Goal: Task Accomplishment & Management: Manage account settings

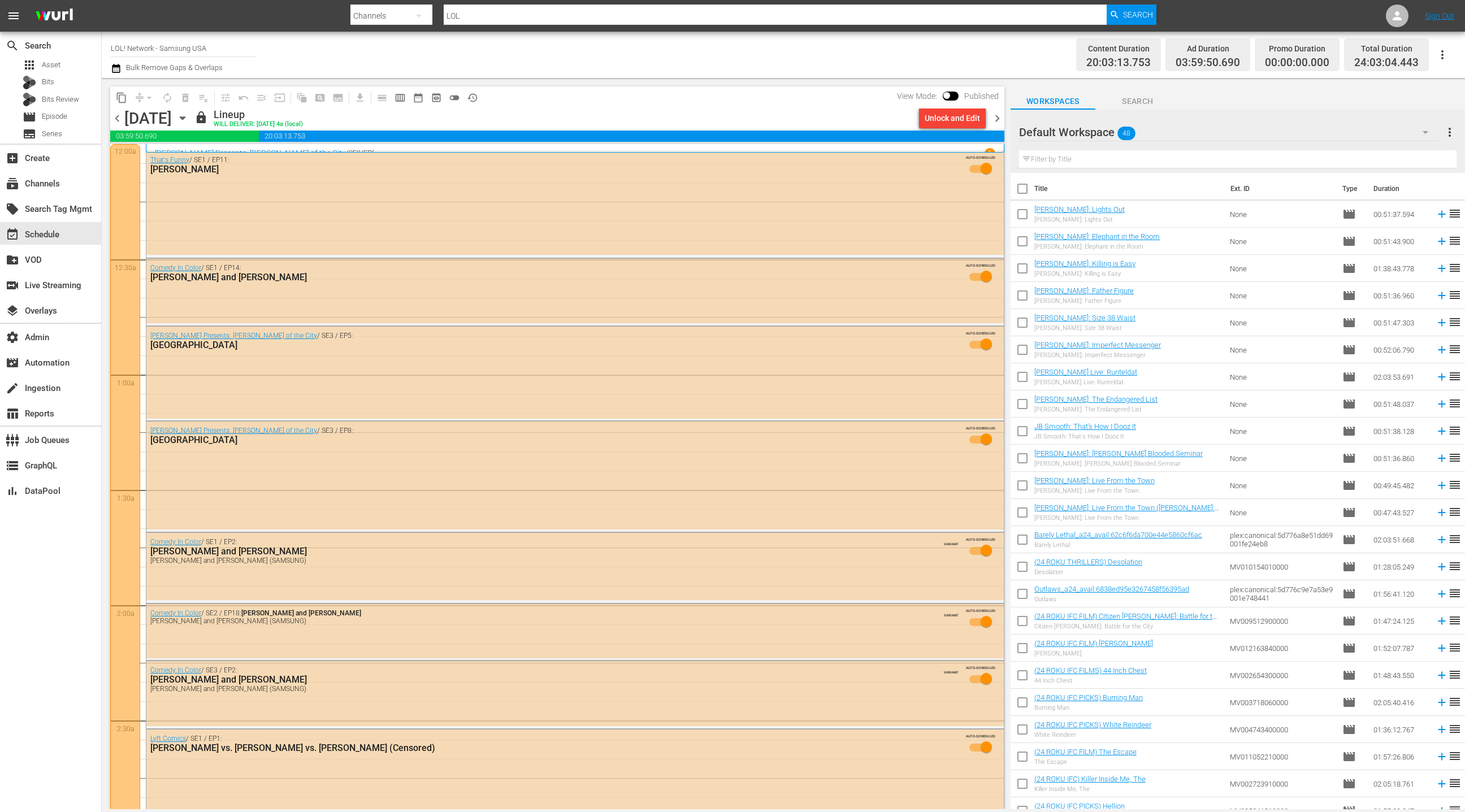
scroll to position [4885, 0]
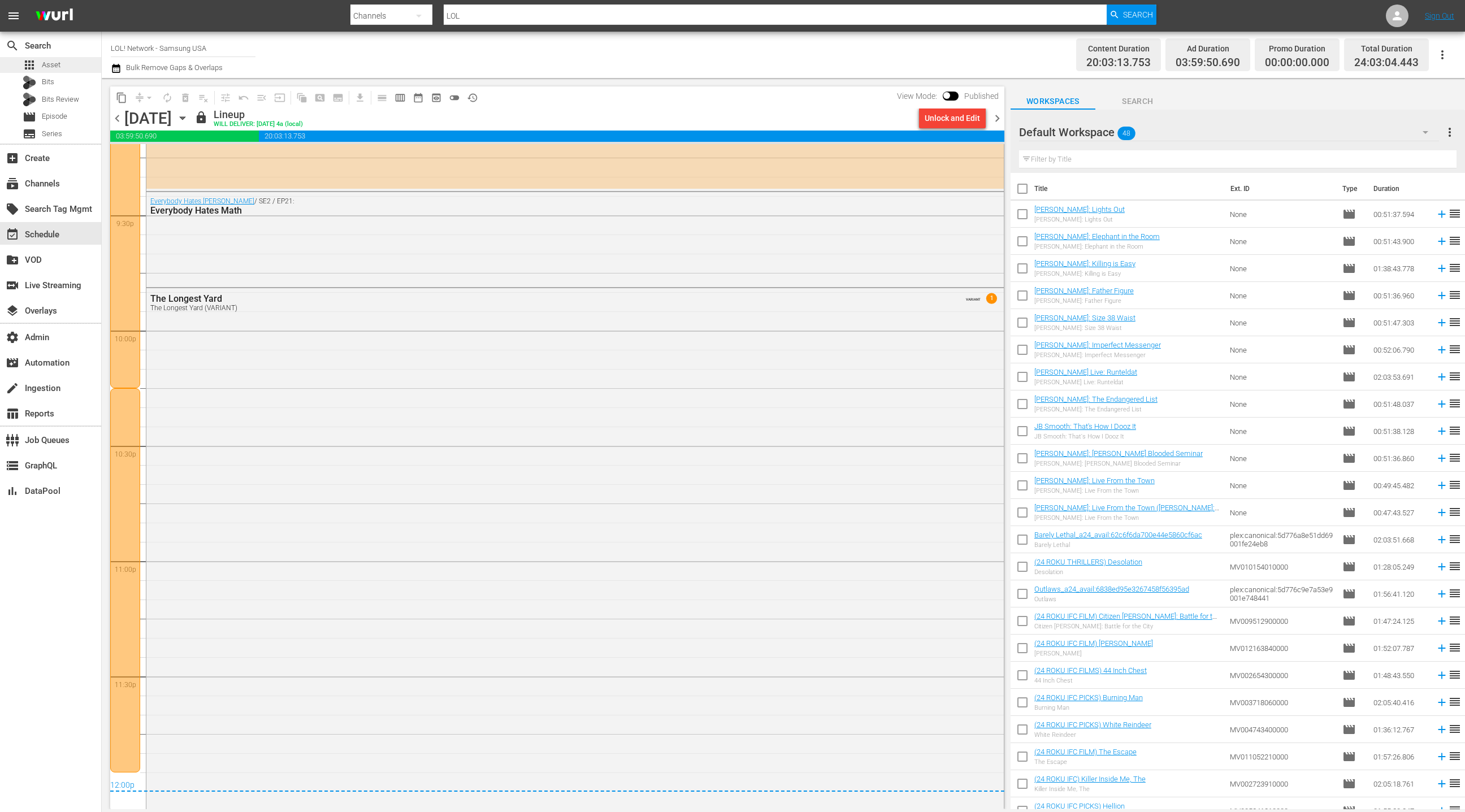
click at [57, 68] on span "Asset" at bounding box center [51, 65] width 19 height 11
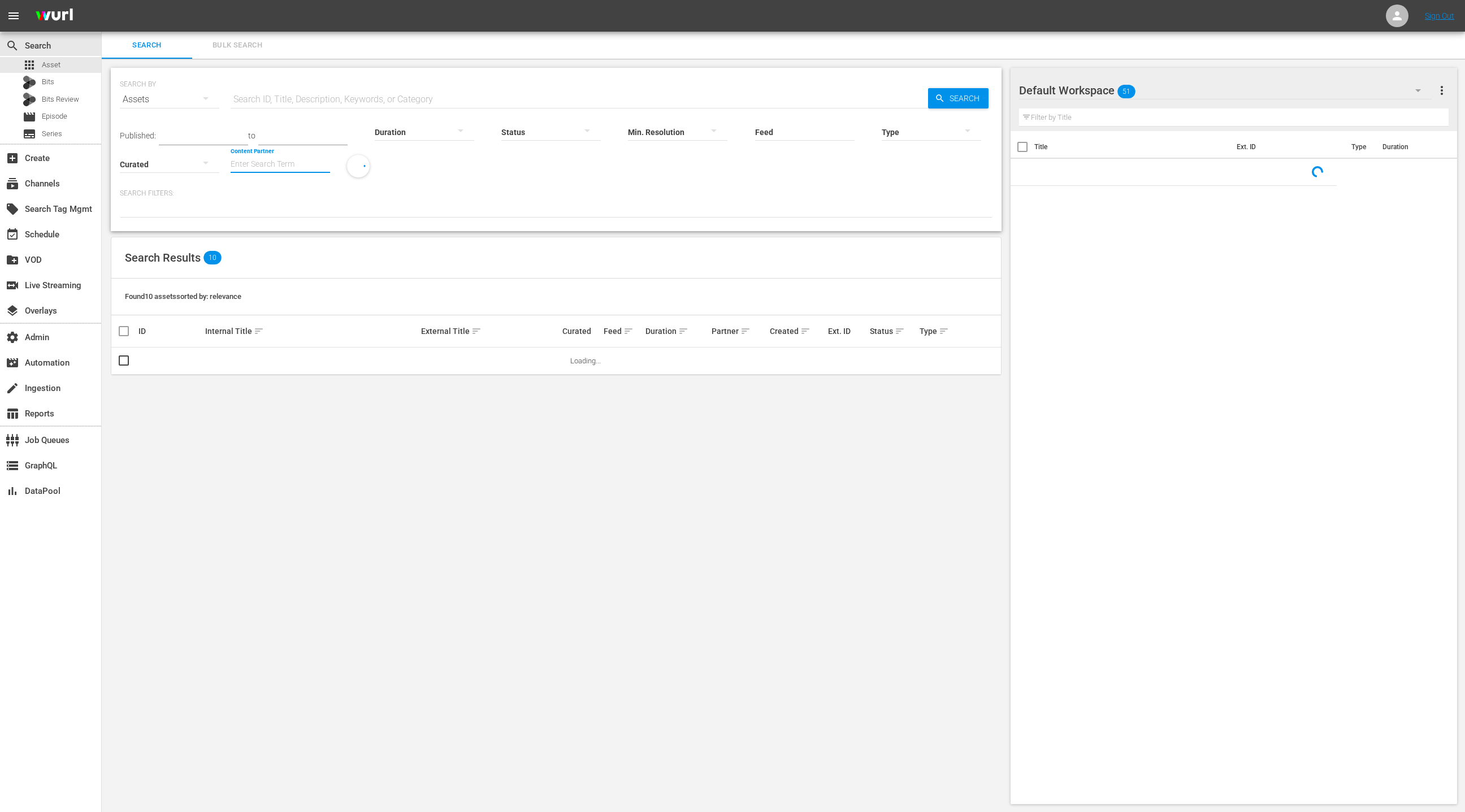
click at [257, 166] on input "Content Partner" at bounding box center [280, 164] width 100 height 41
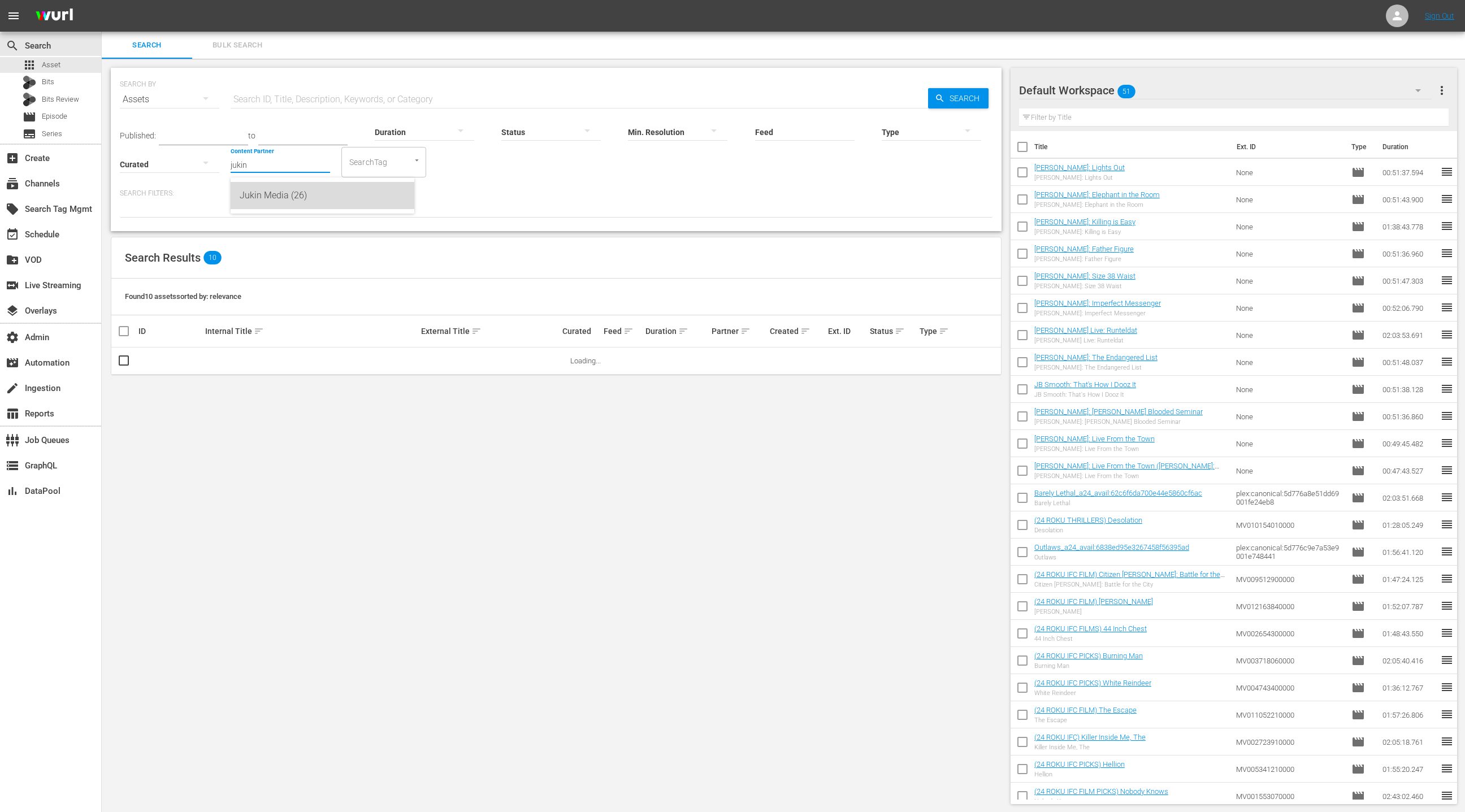
click at [276, 196] on div "Jukin Media (26)" at bounding box center [322, 195] width 165 height 27
type input "Jukin Media (26)"
click at [923, 133] on div at bounding box center [931, 132] width 100 height 32
click at [917, 201] on div "Promo" at bounding box center [931, 203] width 100 height 18
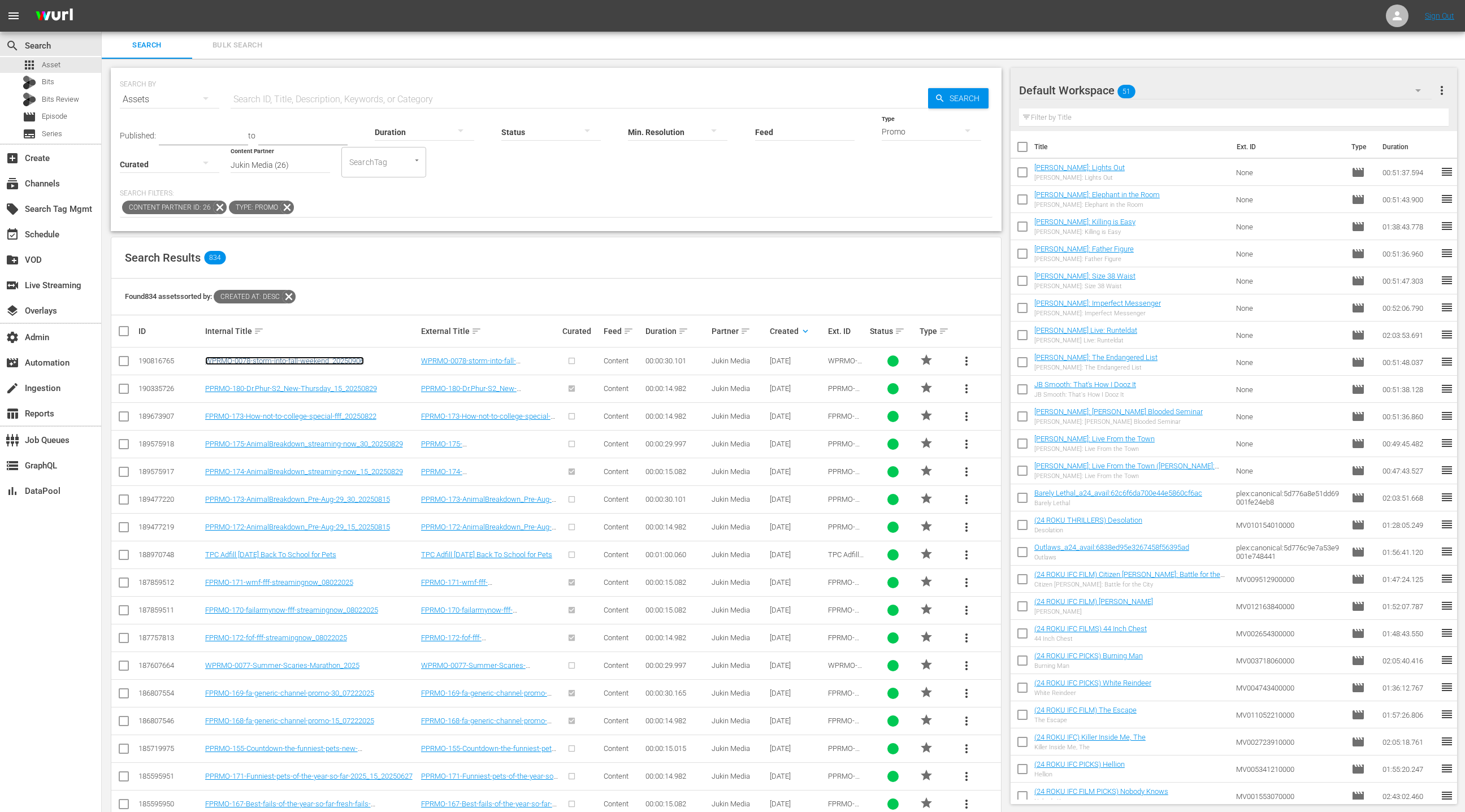
click at [283, 358] on link "WPRMO-0078-storm-into-fall-weekend_20250906" at bounding box center [284, 361] width 158 height 9
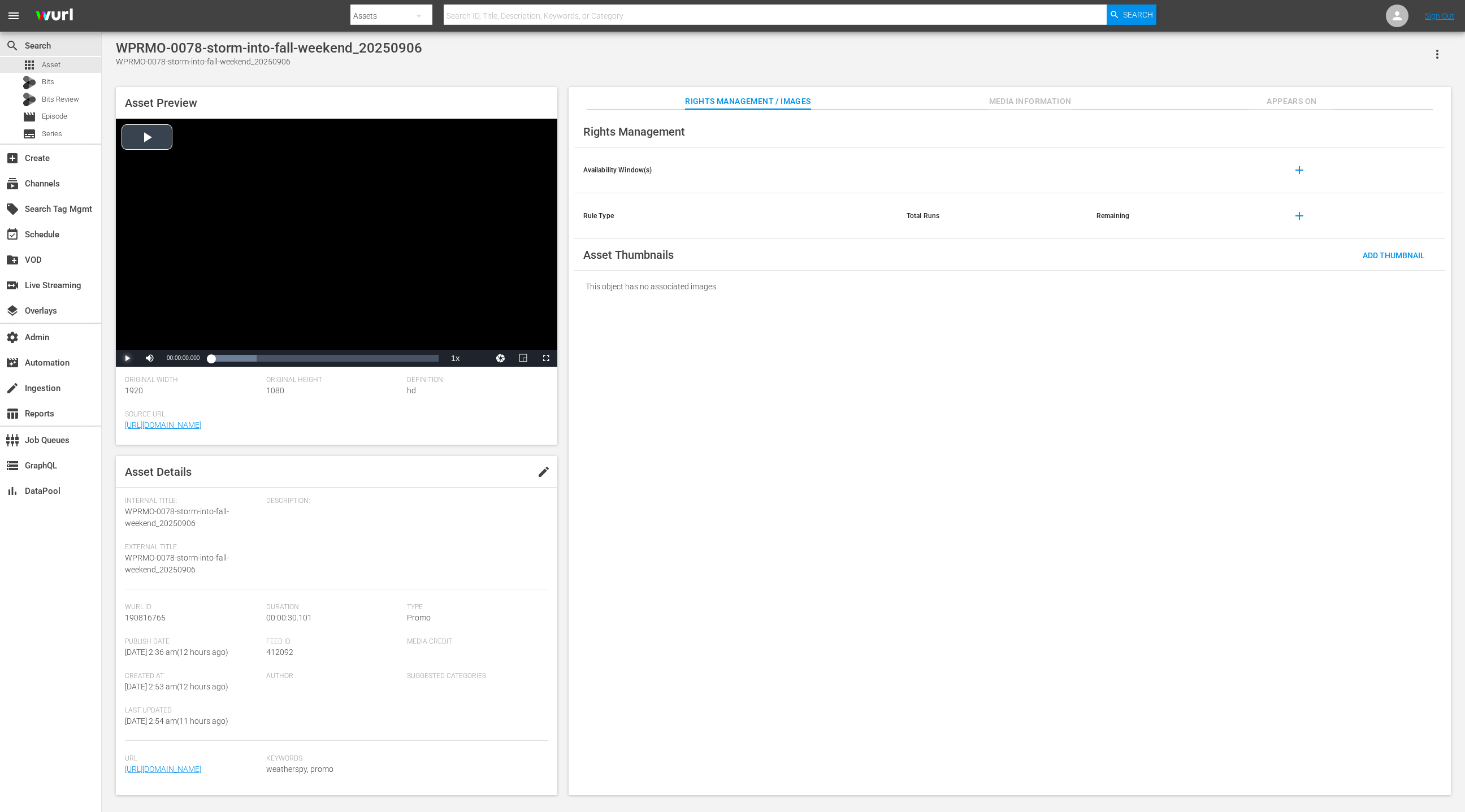
click at [127, 358] on span "Video Player" at bounding box center [127, 358] width 0 height 0
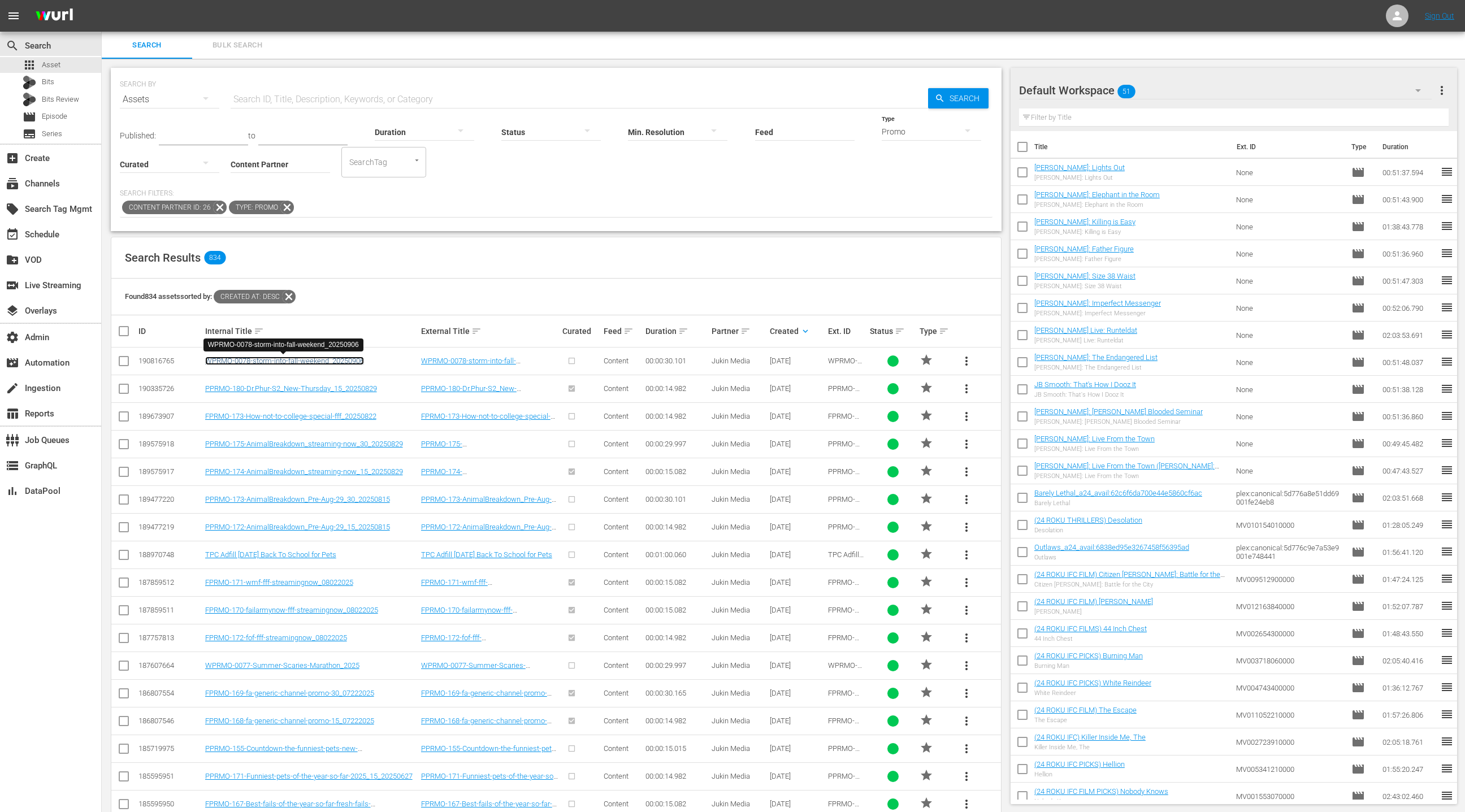
click at [349, 362] on link "WPRMO-0078-storm-into-fall-weekend_20250906" at bounding box center [284, 361] width 158 height 9
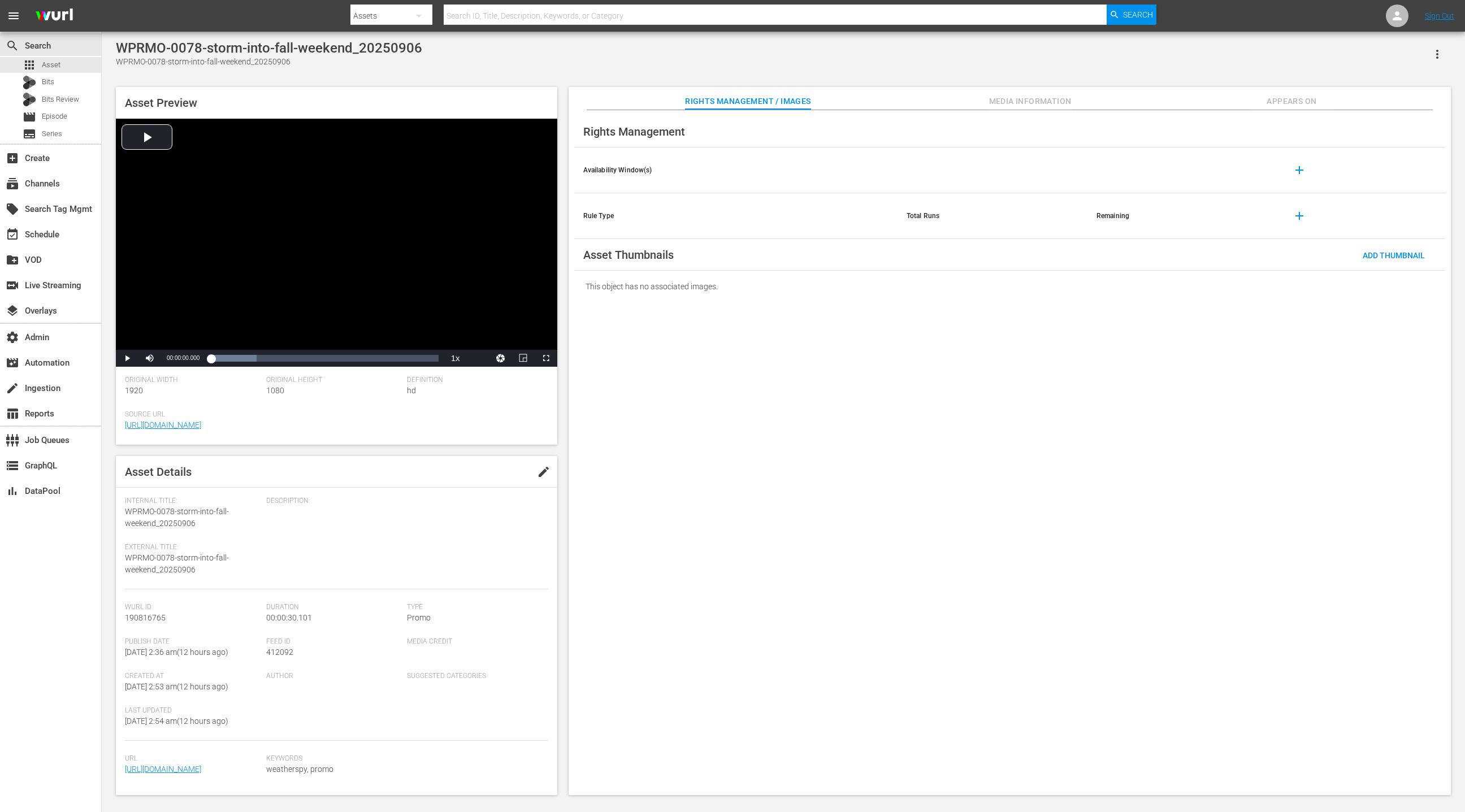
click at [139, 51] on div "WPRMO-0078-storm-into-fall-weekend_20250906" at bounding box center [269, 48] width 307 height 16
click at [127, 61] on div "WPRMO-0078-storm-into-fall-weekend_20250906" at bounding box center [269, 62] width 307 height 12
drag, startPoint x: 128, startPoint y: 61, endPoint x: 271, endPoint y: 64, distance: 143.0
click at [271, 64] on div "WPRMO-0078-storm-into-fall-weekend_20250906" at bounding box center [269, 62] width 307 height 12
copy div "WPRMO-0078-storm-into-fall-weekend_20250906"
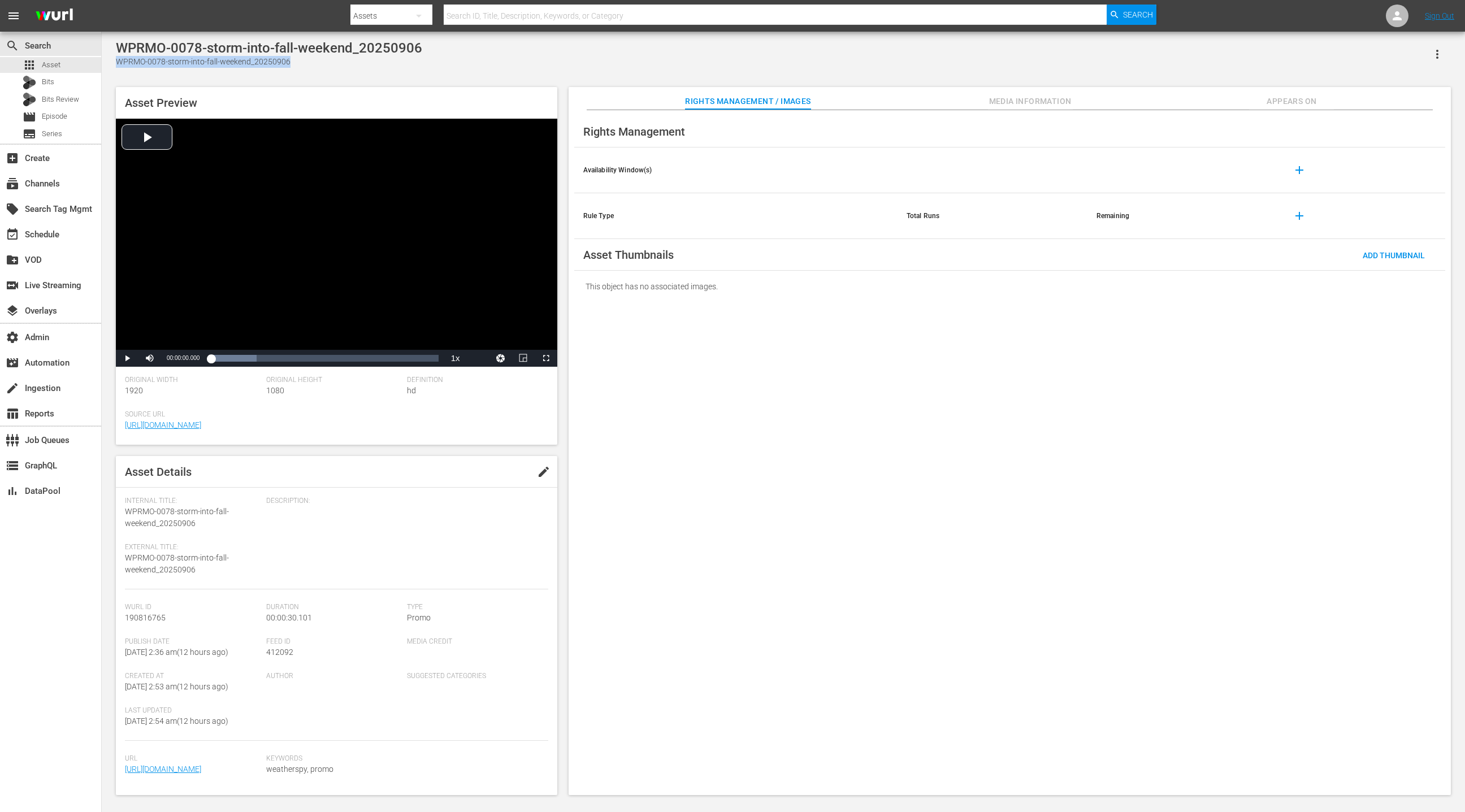
copy div "WPRMO-0078-storm-into-fall-weekend_20250906"
click at [53, 187] on div "subscriptions Channels" at bounding box center [31, 182] width 63 height 10
type input "LOL"
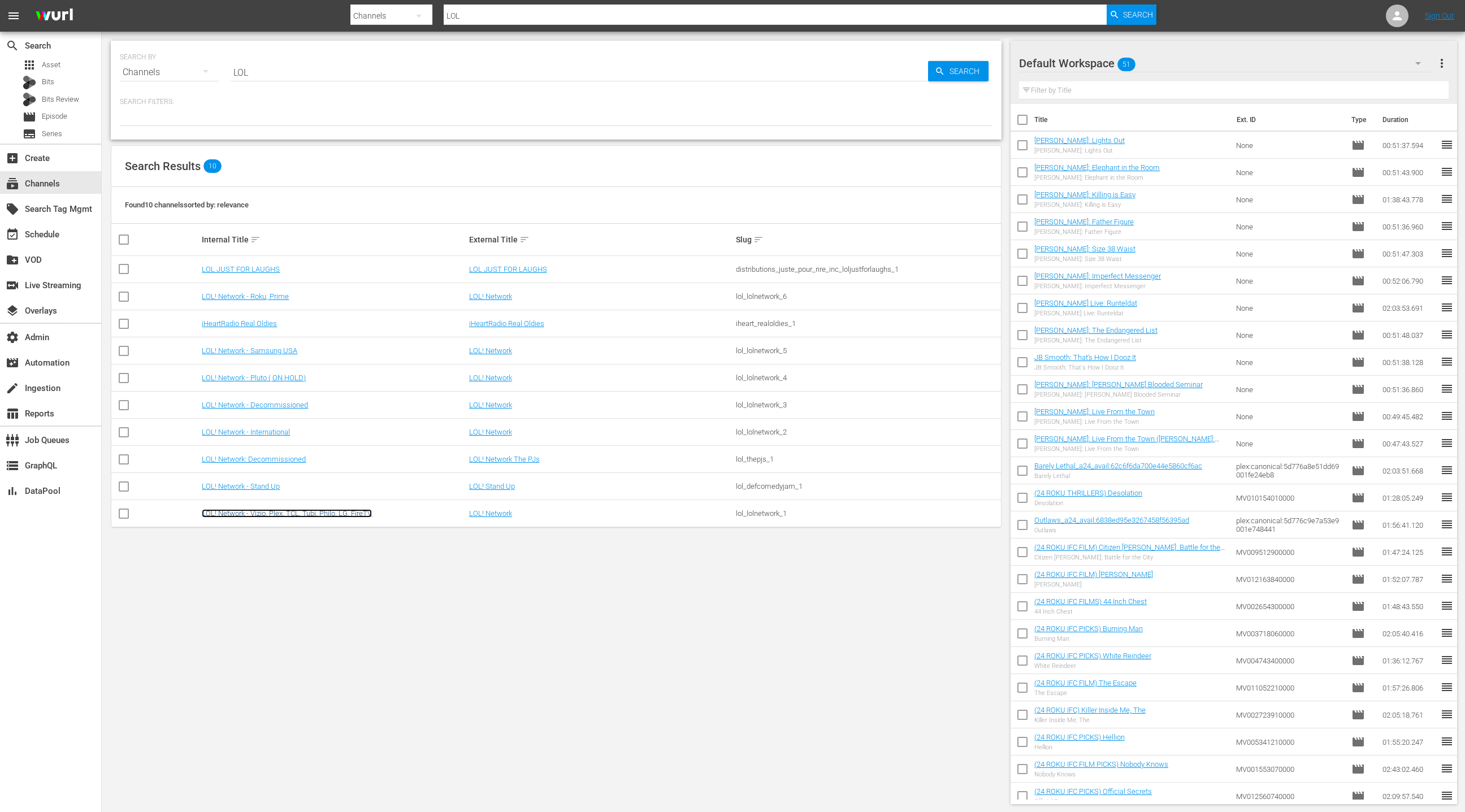
click at [329, 517] on link "LOL! Network - Vizio, Plex, TCL, Tubi, Philo, LG, FireTV" at bounding box center [287, 513] width 170 height 9
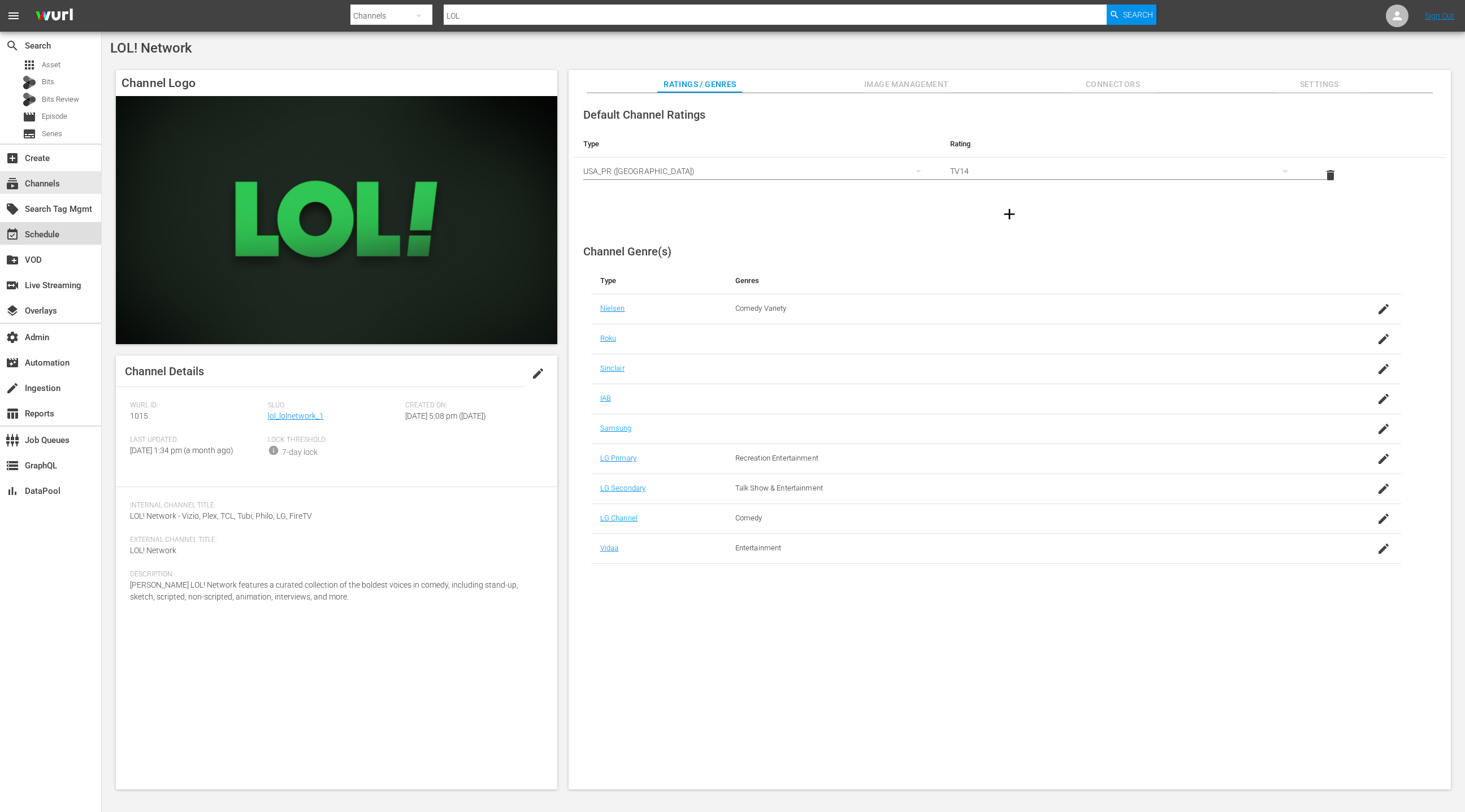
click at [56, 235] on div "event_available Schedule" at bounding box center [31, 233] width 63 height 10
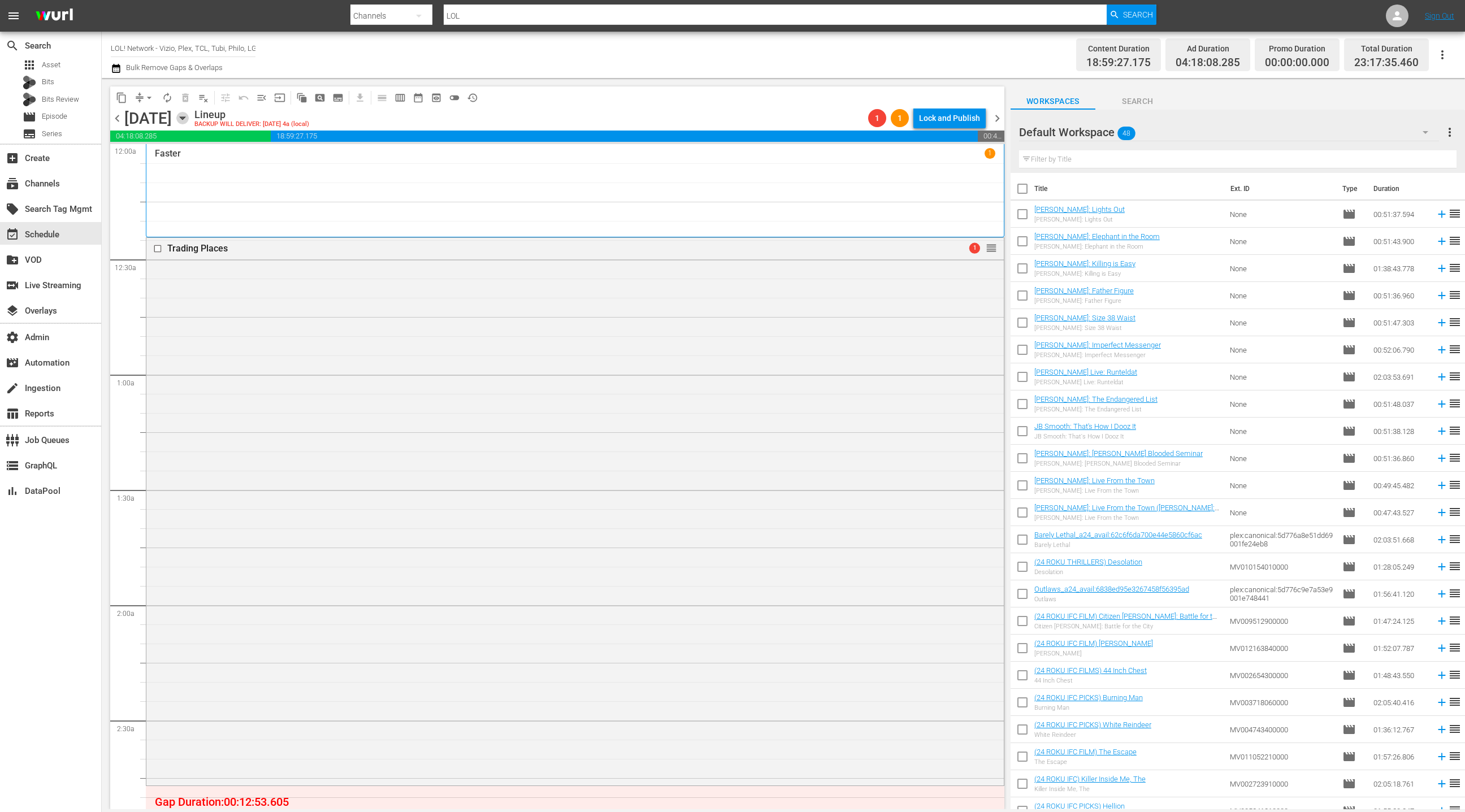
click at [189, 122] on icon "button" at bounding box center [183, 118] width 12 height 12
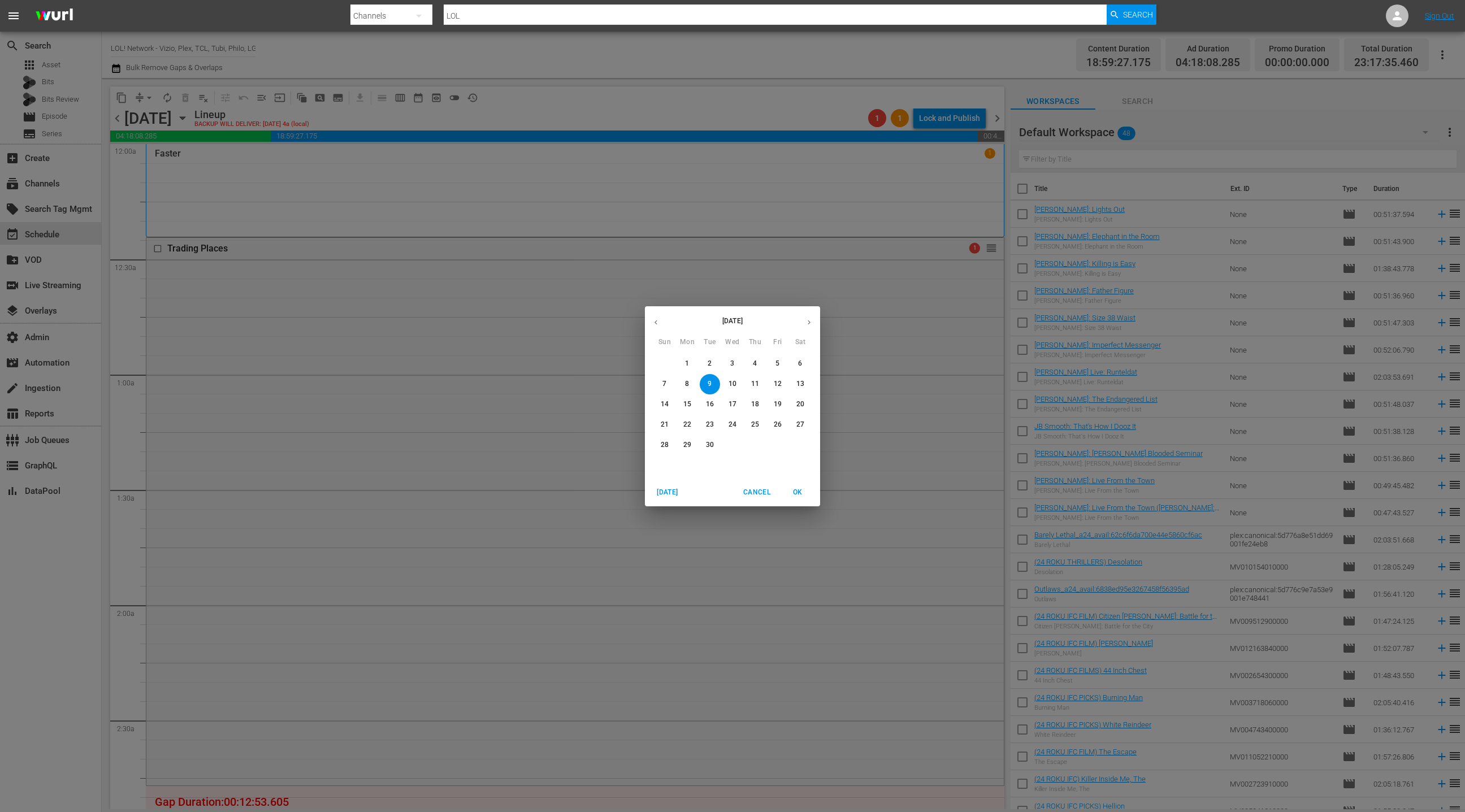
click at [778, 367] on p "5" at bounding box center [778, 363] width 4 height 10
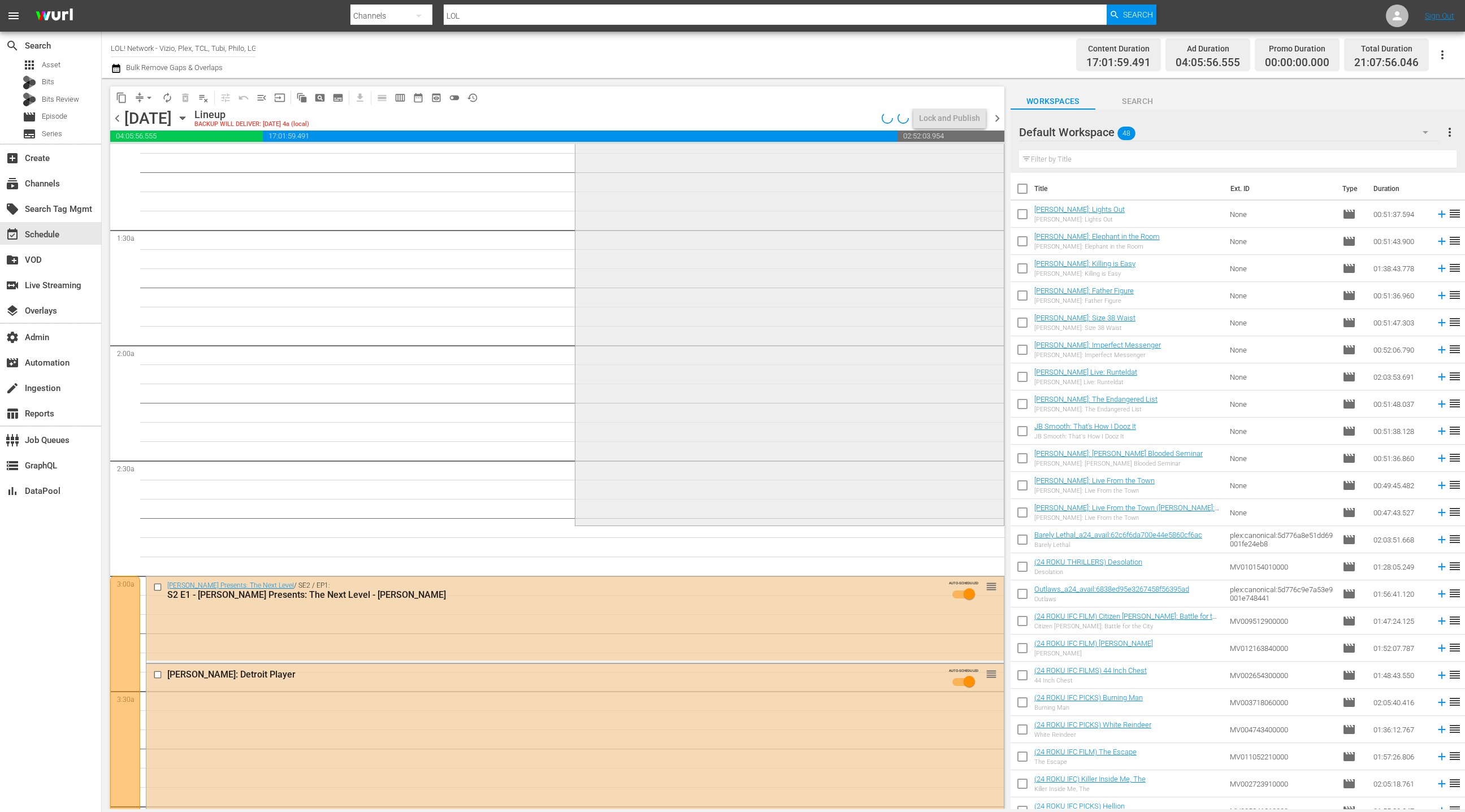
scroll to position [338, 0]
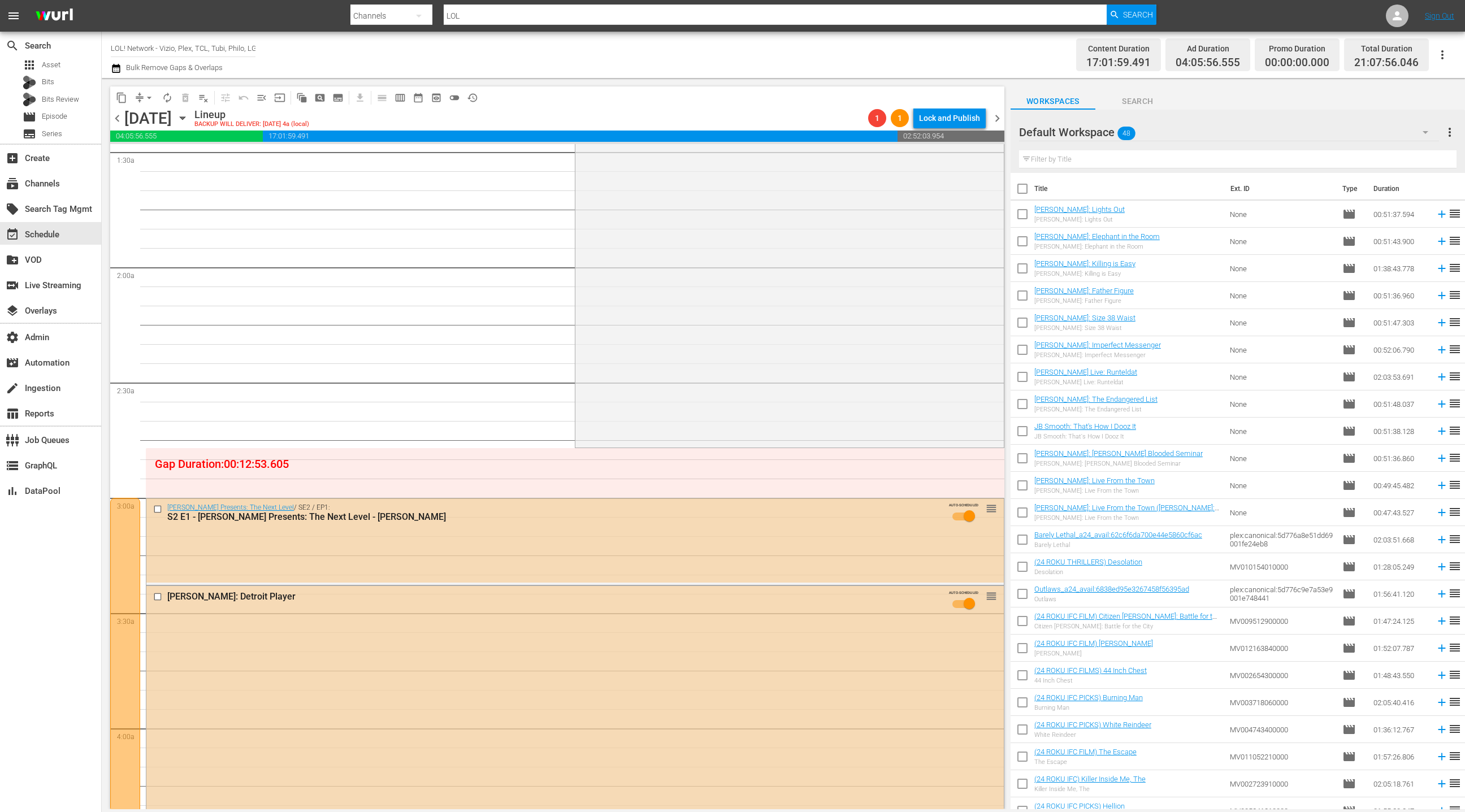
click at [189, 119] on icon "button" at bounding box center [183, 118] width 12 height 12
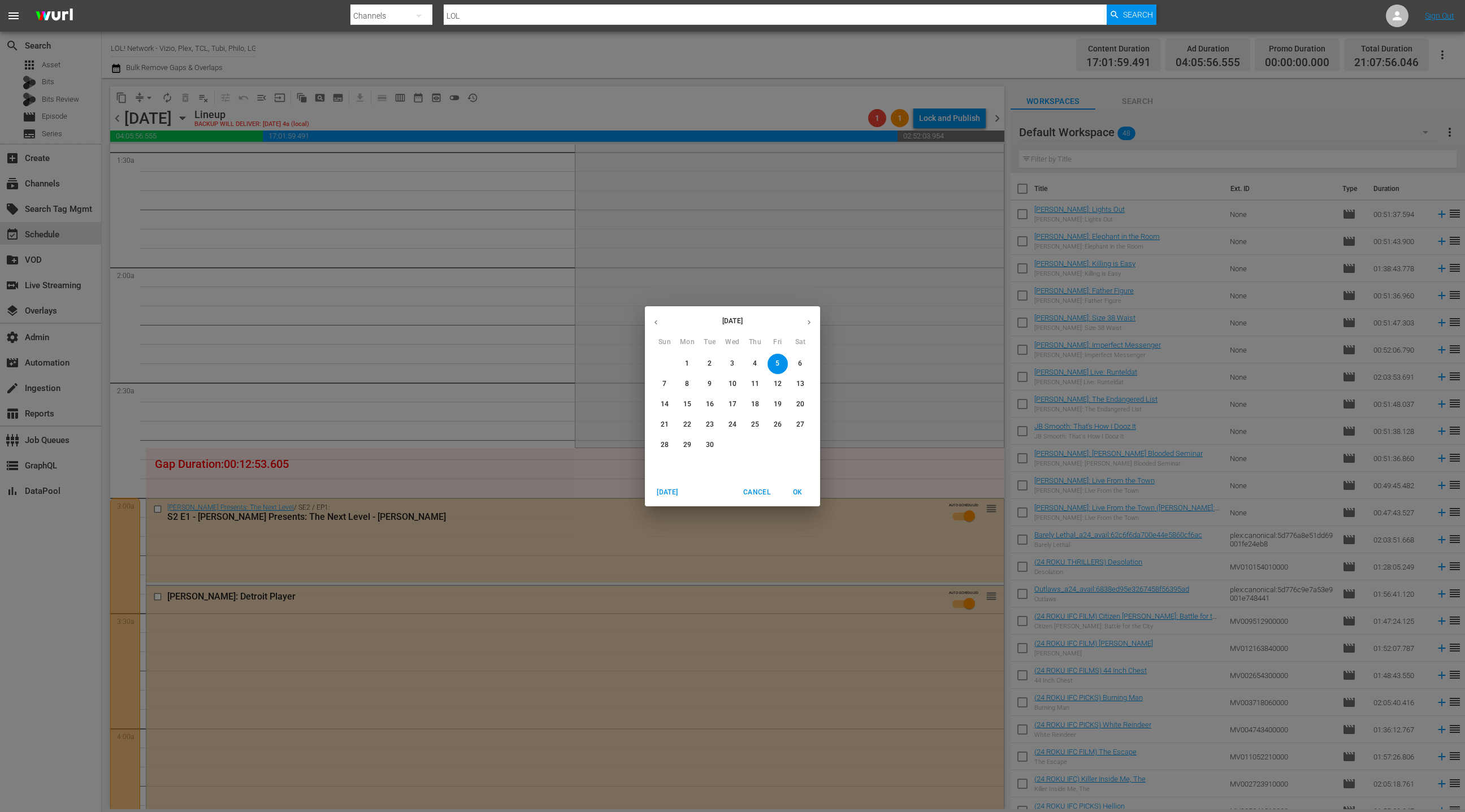
drag, startPoint x: 655, startPoint y: 325, endPoint x: 643, endPoint y: 319, distance: 13.4
click at [655, 324] on icon "button" at bounding box center [656, 322] width 9 height 9
click at [778, 442] on p "29" at bounding box center [778, 444] width 8 height 10
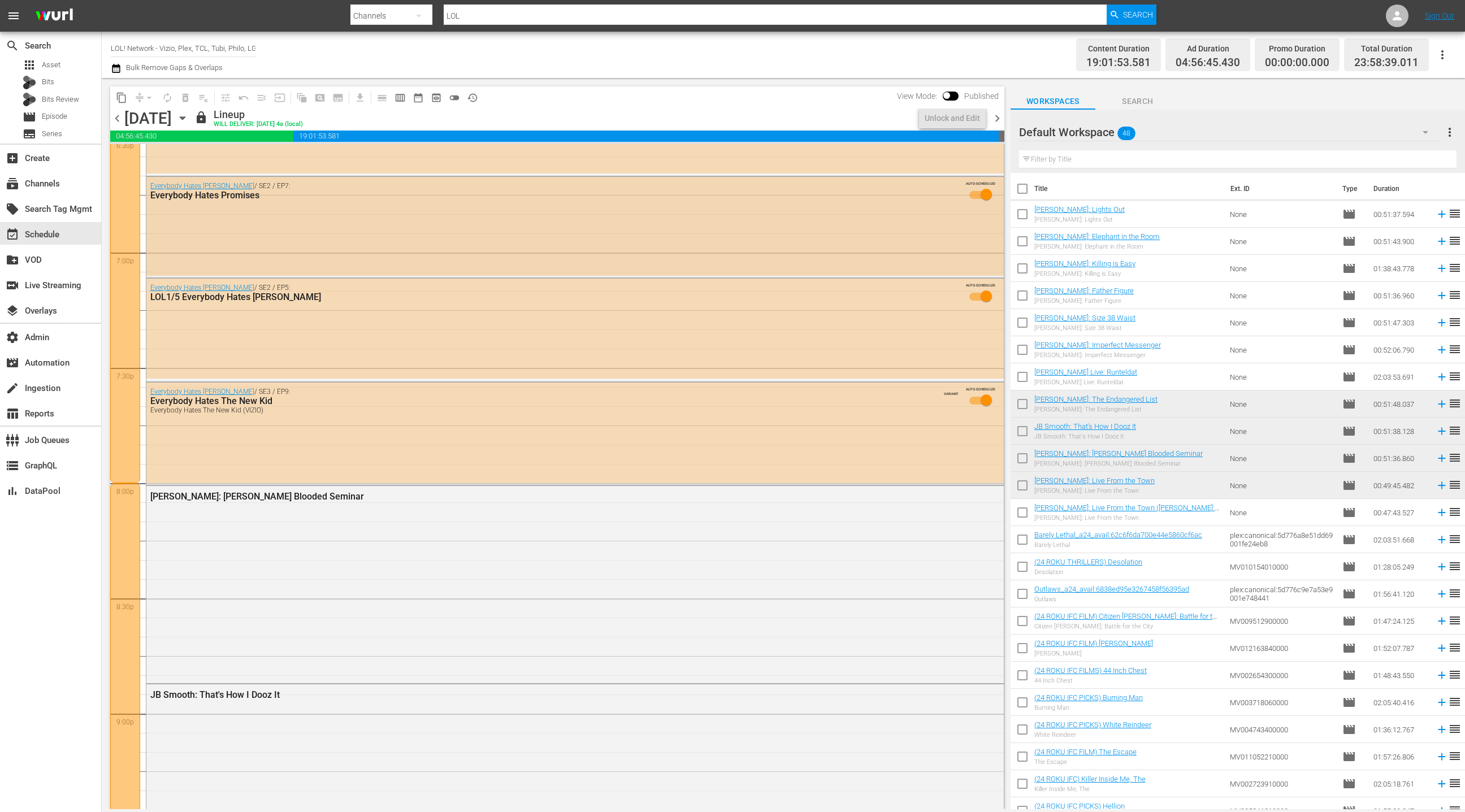
scroll to position [4490, 0]
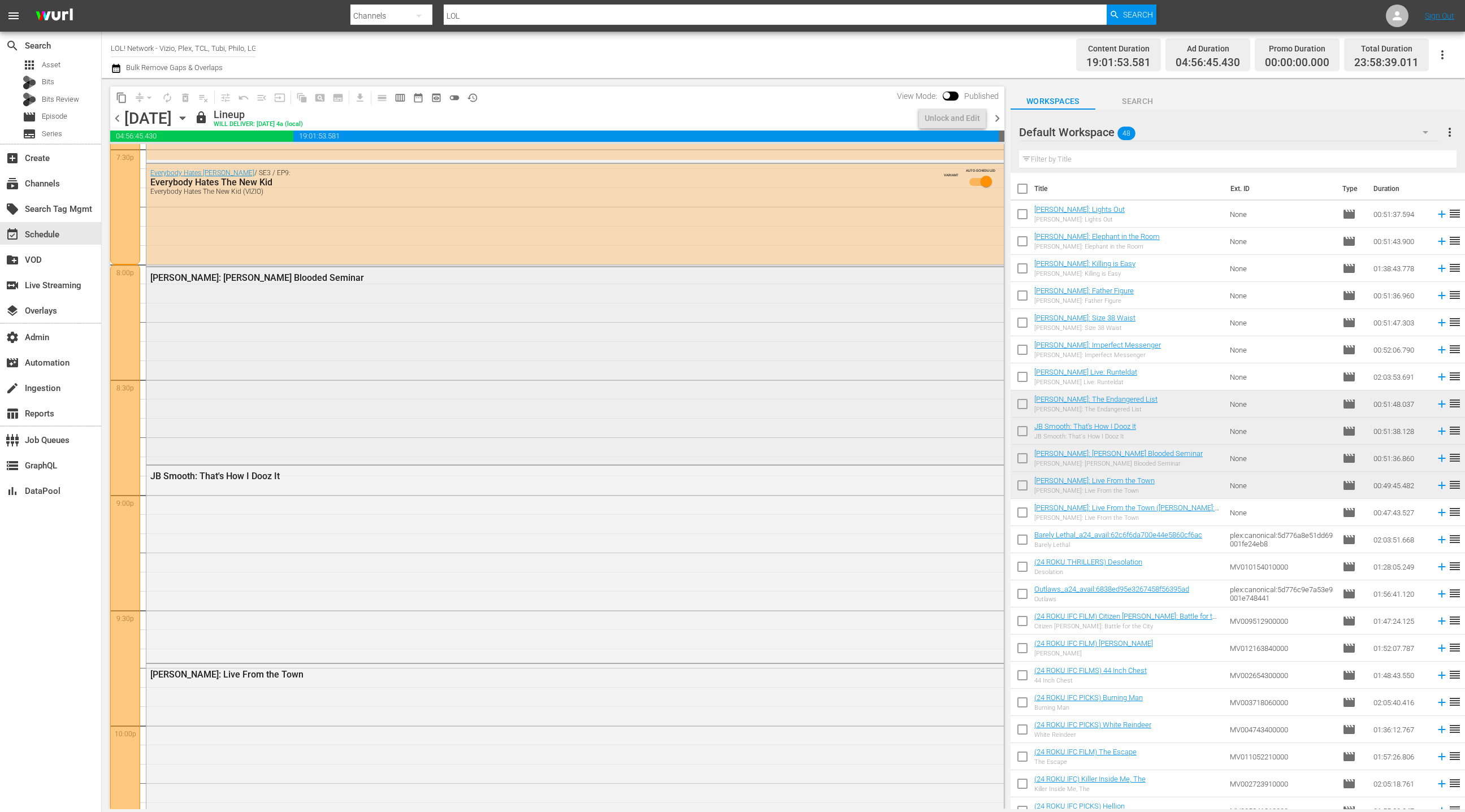
click at [677, 345] on div "[PERSON_NAME]: [PERSON_NAME] Blooded Seminar" at bounding box center [575, 364] width 857 height 195
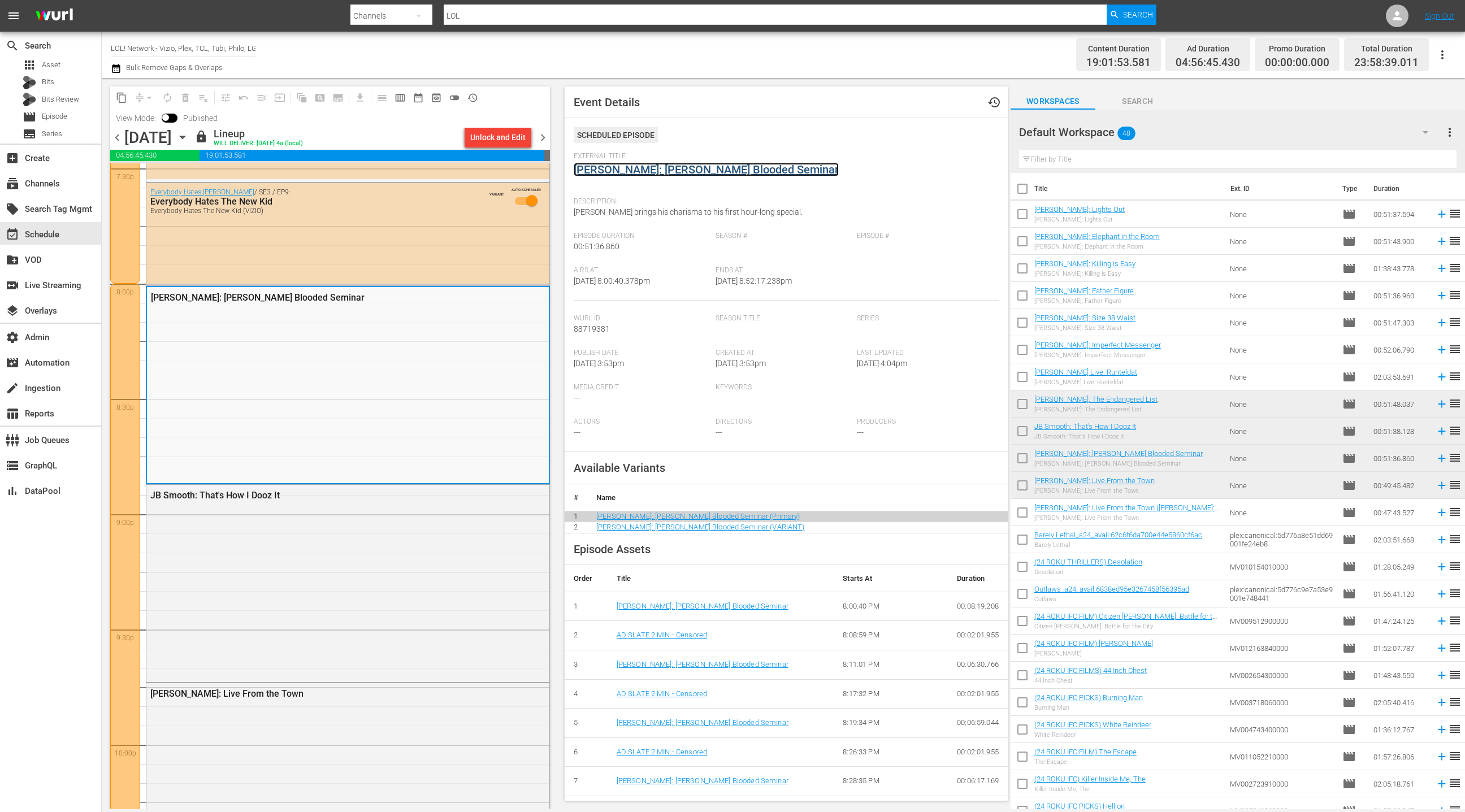
click at [656, 170] on link "[PERSON_NAME]: [PERSON_NAME] Blooded Seminar" at bounding box center [706, 170] width 265 height 14
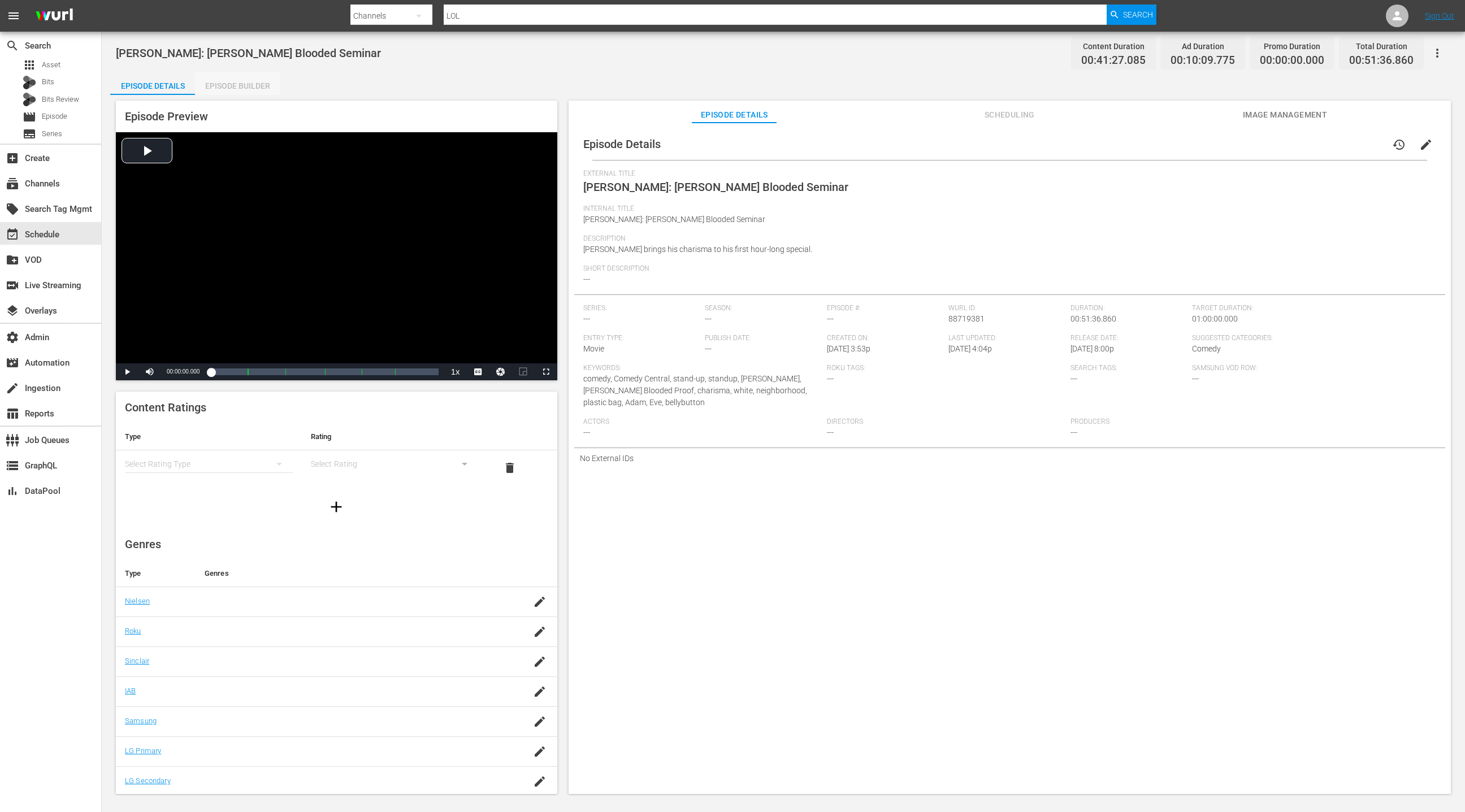
click at [238, 92] on div "Episode Builder" at bounding box center [237, 86] width 85 height 27
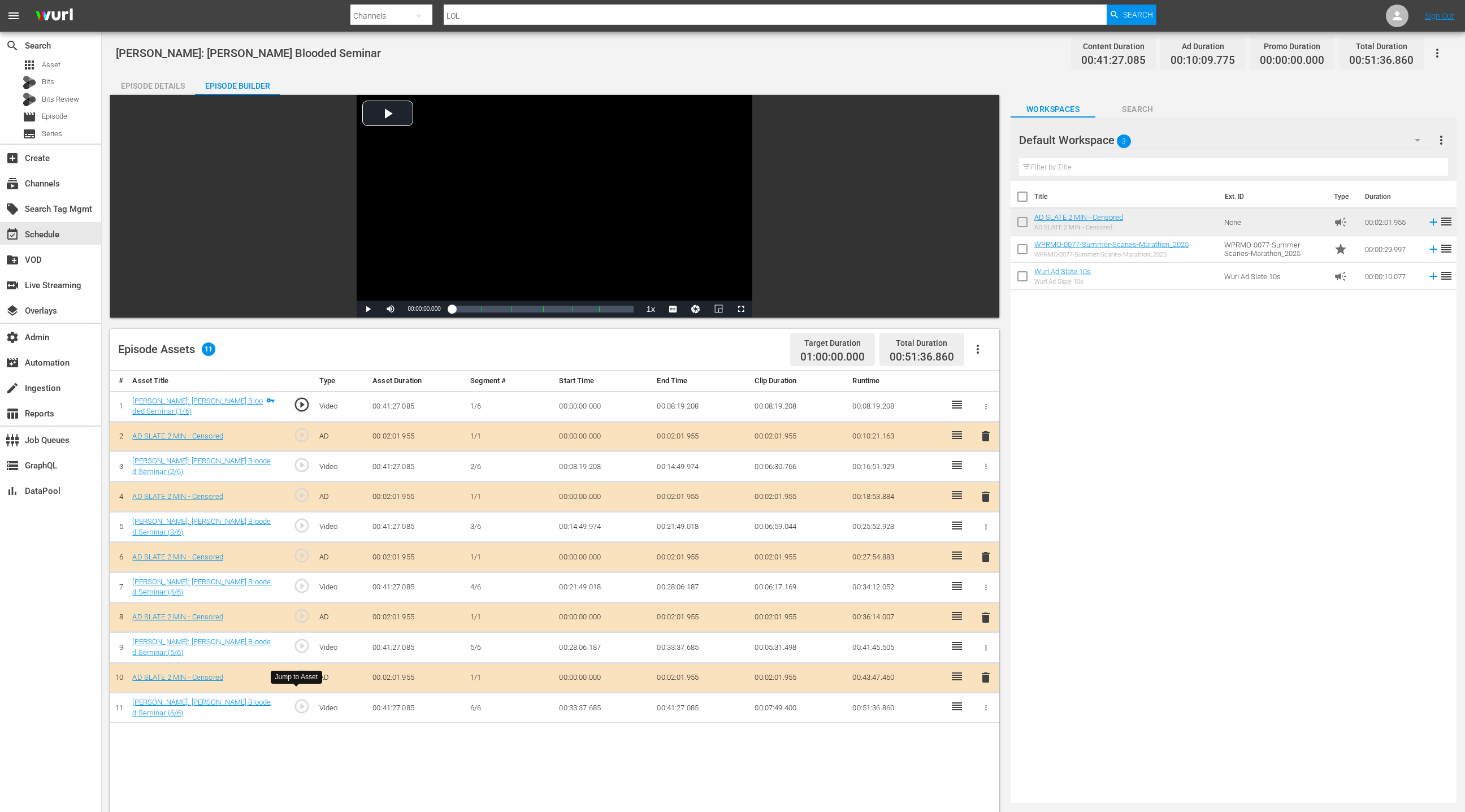
click at [303, 699] on span "play_circle_outline" at bounding box center [302, 706] width 17 height 17
click at [368, 309] on span "Video Player" at bounding box center [368, 309] width 0 height 0
drag, startPoint x: 608, startPoint y: 312, endPoint x: 619, endPoint y: 312, distance: 11.0
click at [616, 312] on div "00:33:41.917" at bounding box center [533, 308] width 164 height 11
click at [627, 310] on div "00:37:34.507" at bounding box center [539, 308] width 175 height 11
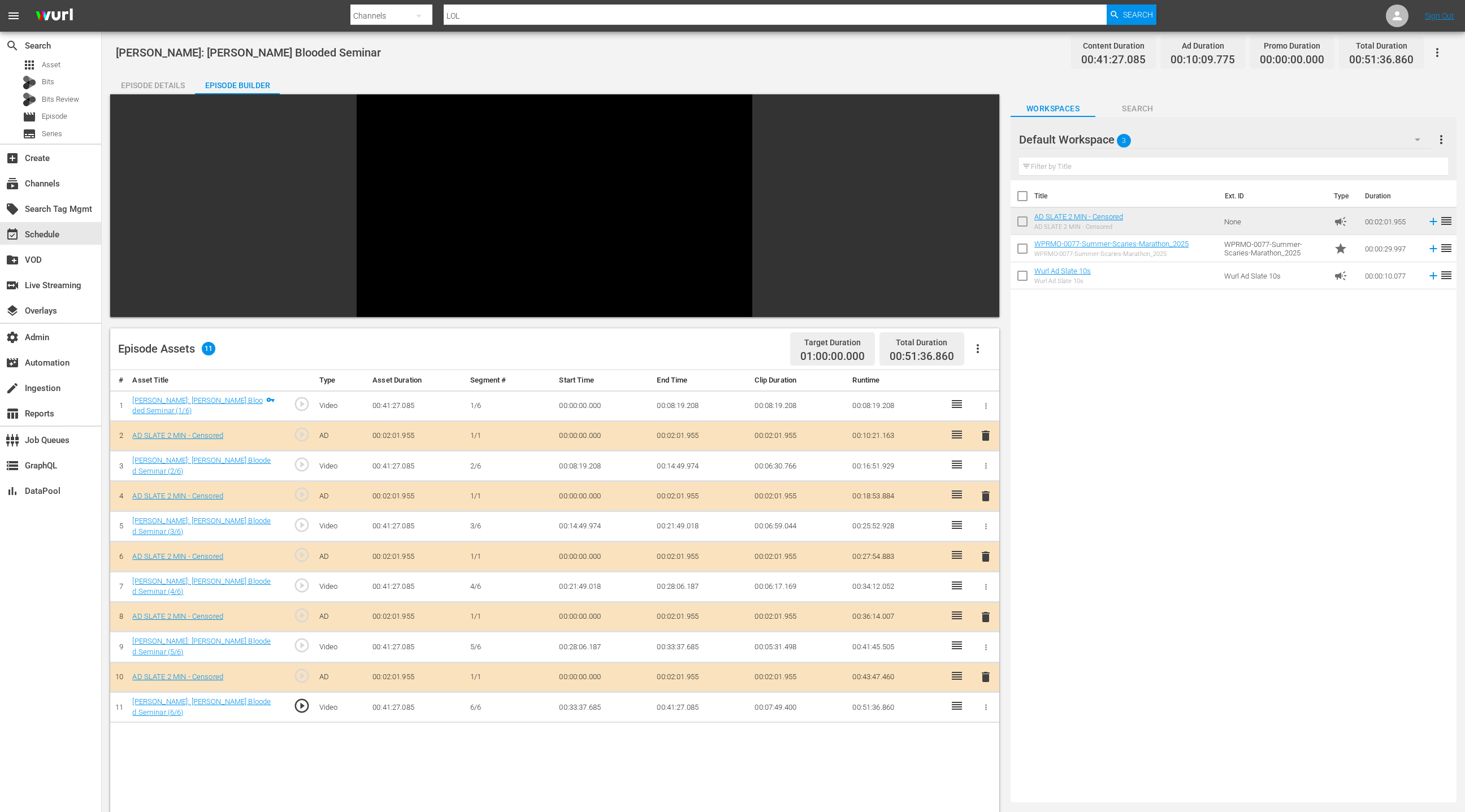
scroll to position [2, 0]
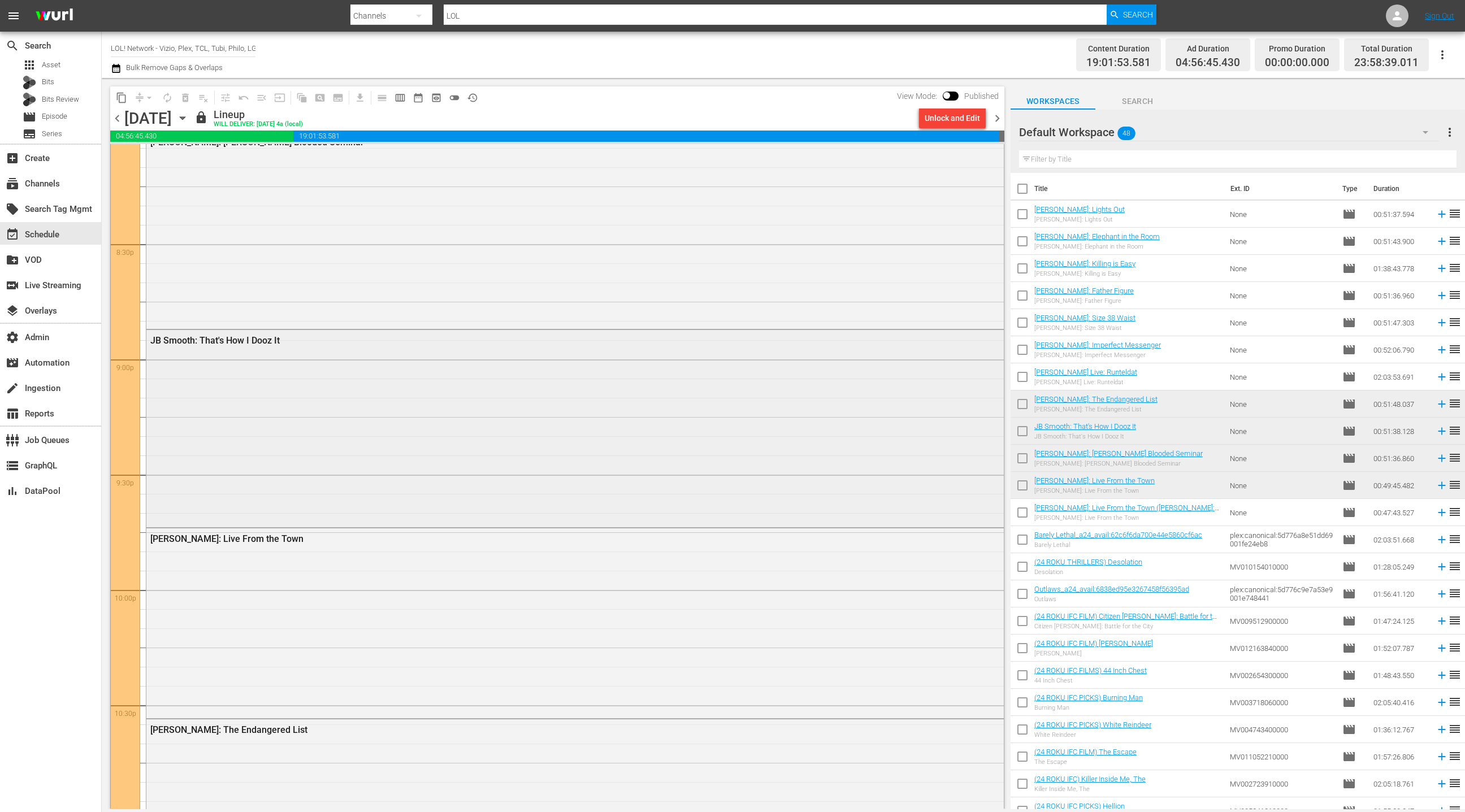
scroll to position [4647, 0]
click at [442, 418] on div "JB Smooth: That's How I Dooz It" at bounding box center [575, 406] width 857 height 195
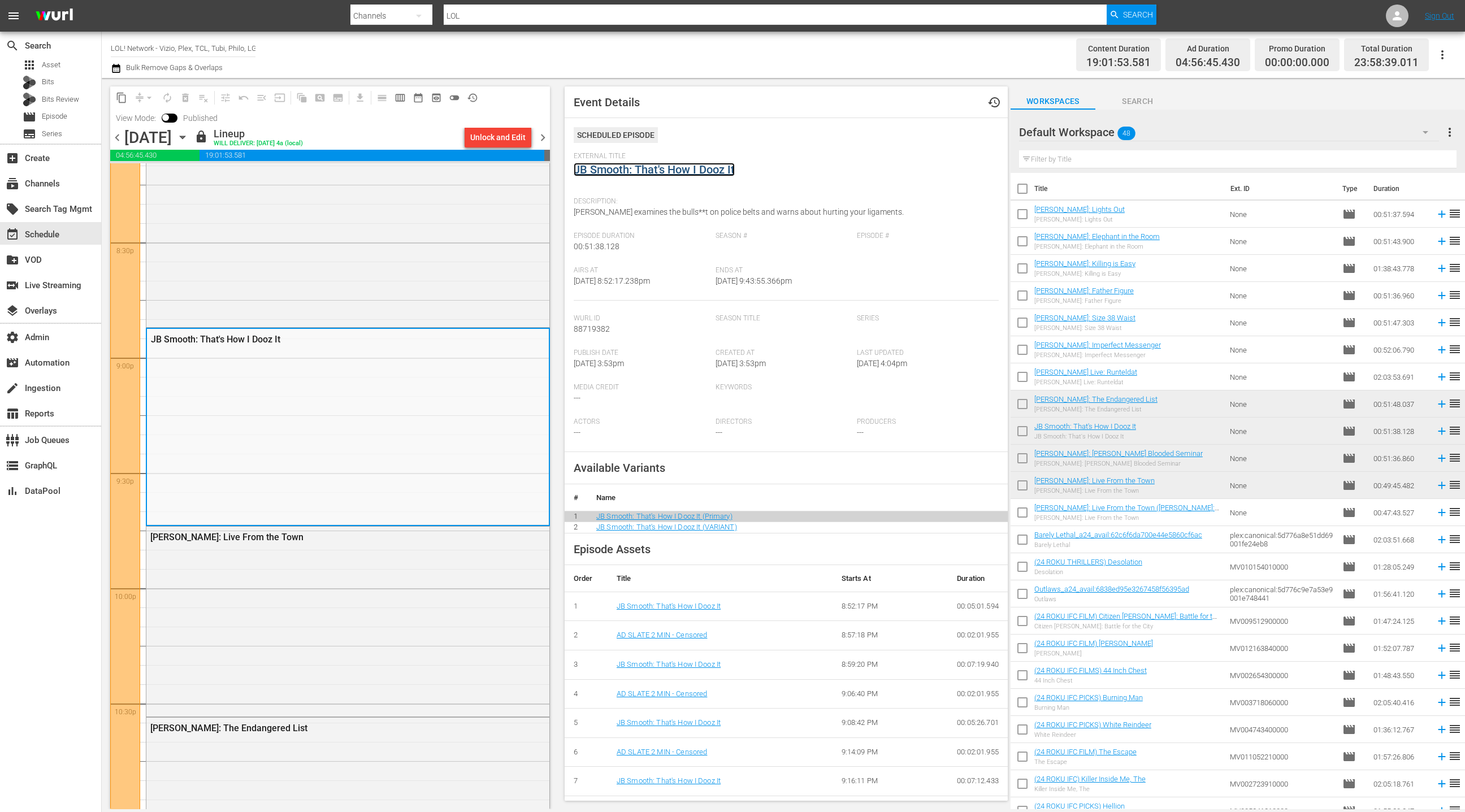
click at [651, 171] on link "JB Smooth: That's How I Dooz It" at bounding box center [654, 170] width 161 height 14
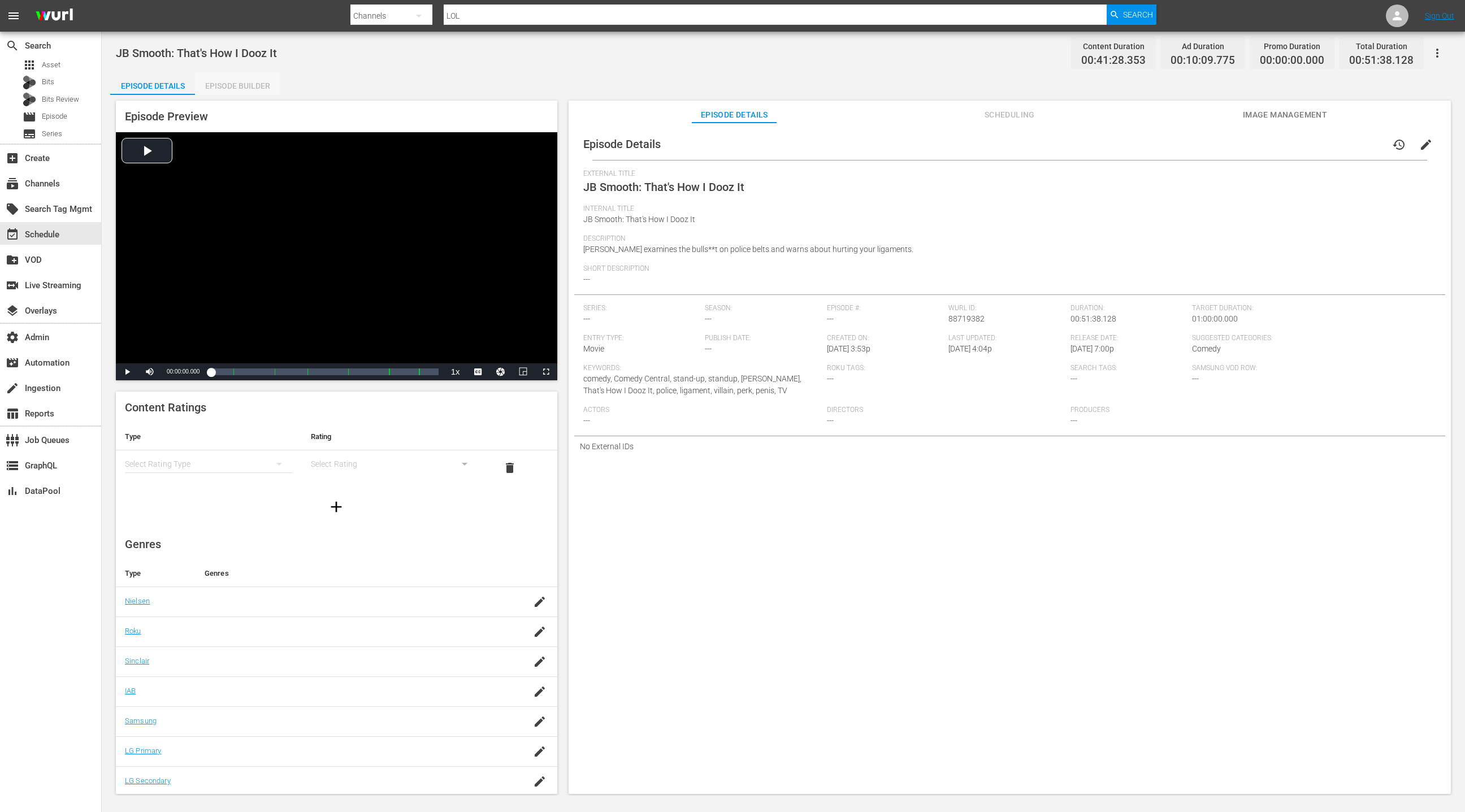
drag, startPoint x: 245, startPoint y: 87, endPoint x: 384, endPoint y: 256, distance: 218.8
click at [245, 87] on div "Episode Builder" at bounding box center [237, 86] width 85 height 27
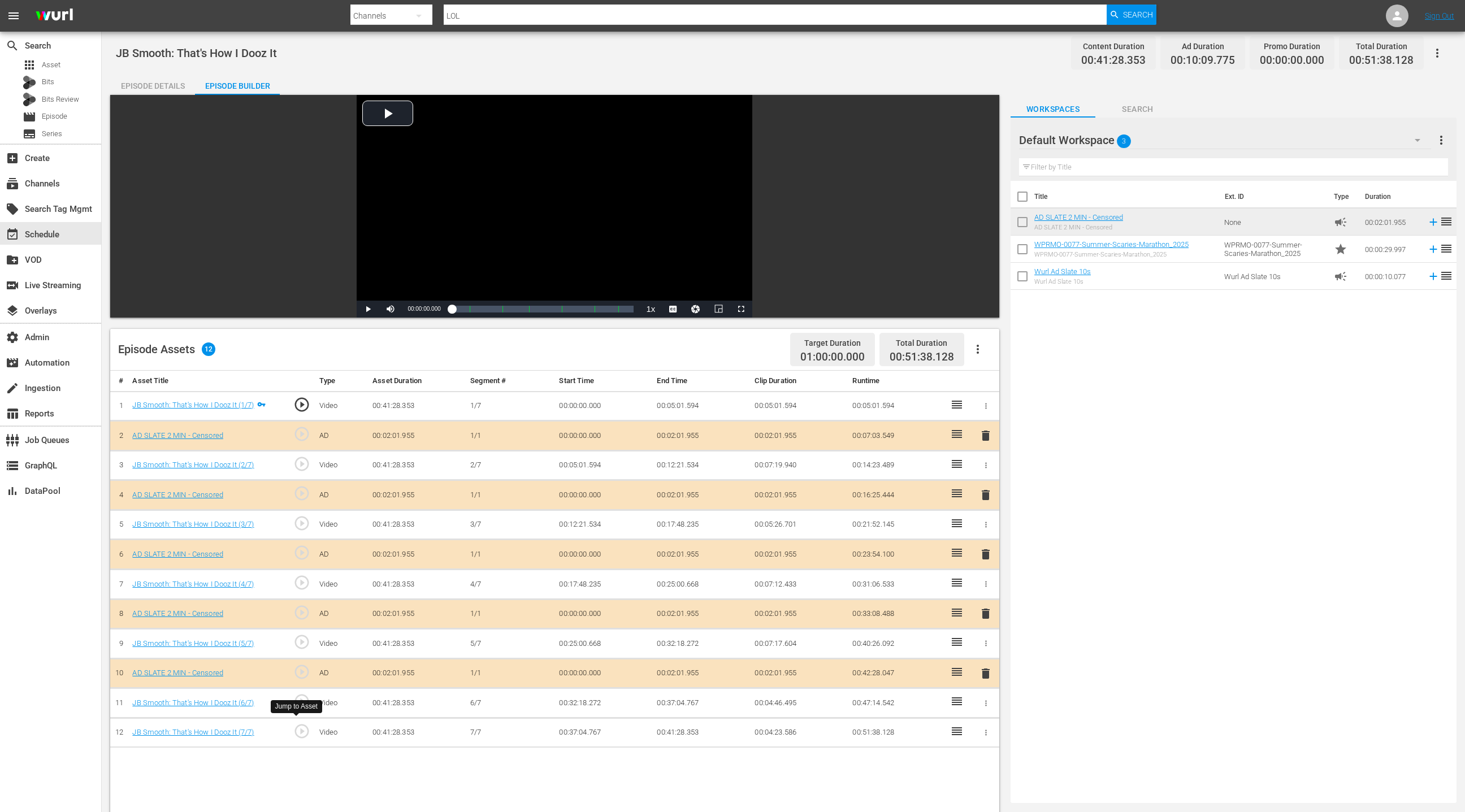
click at [304, 729] on span "play_circle_outline" at bounding box center [302, 731] width 17 height 17
click at [368, 309] on span "Video Player" at bounding box center [368, 309] width 0 height 0
click at [628, 309] on div "00:37:10.106" at bounding box center [540, 308] width 177 height 11
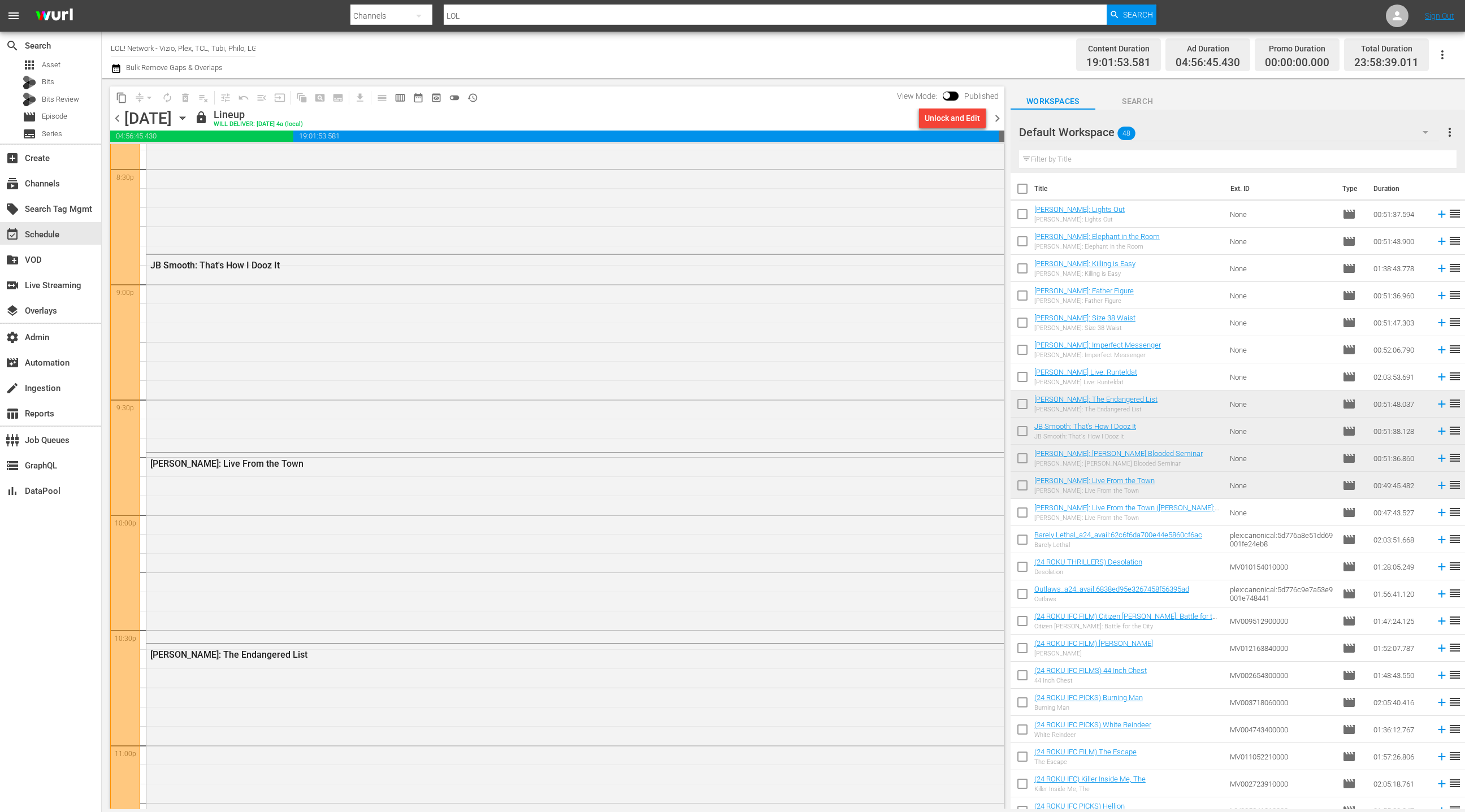
scroll to position [4816, 0]
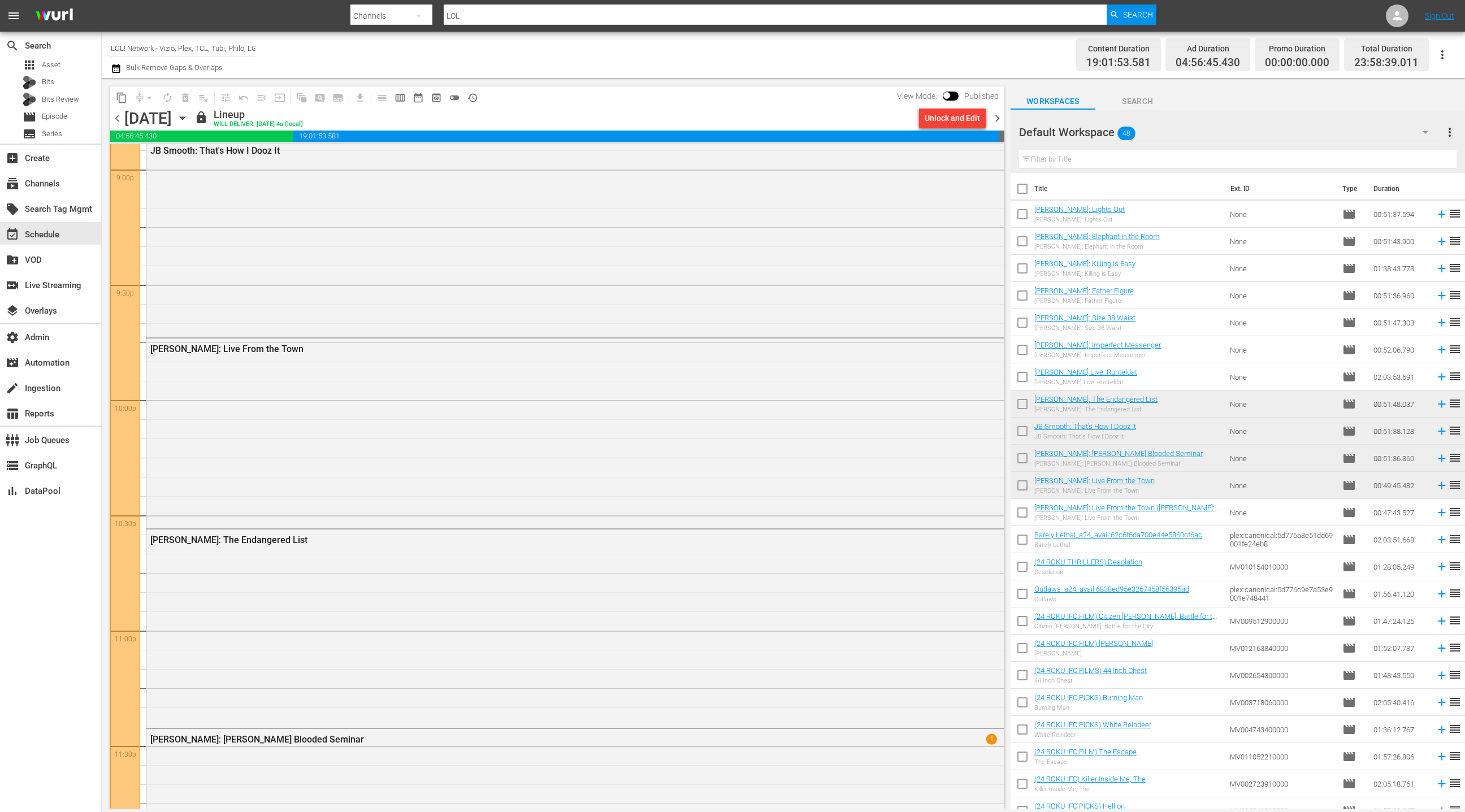
click at [499, 415] on div "James Davis: Live From the Town" at bounding box center [575, 432] width 857 height 188
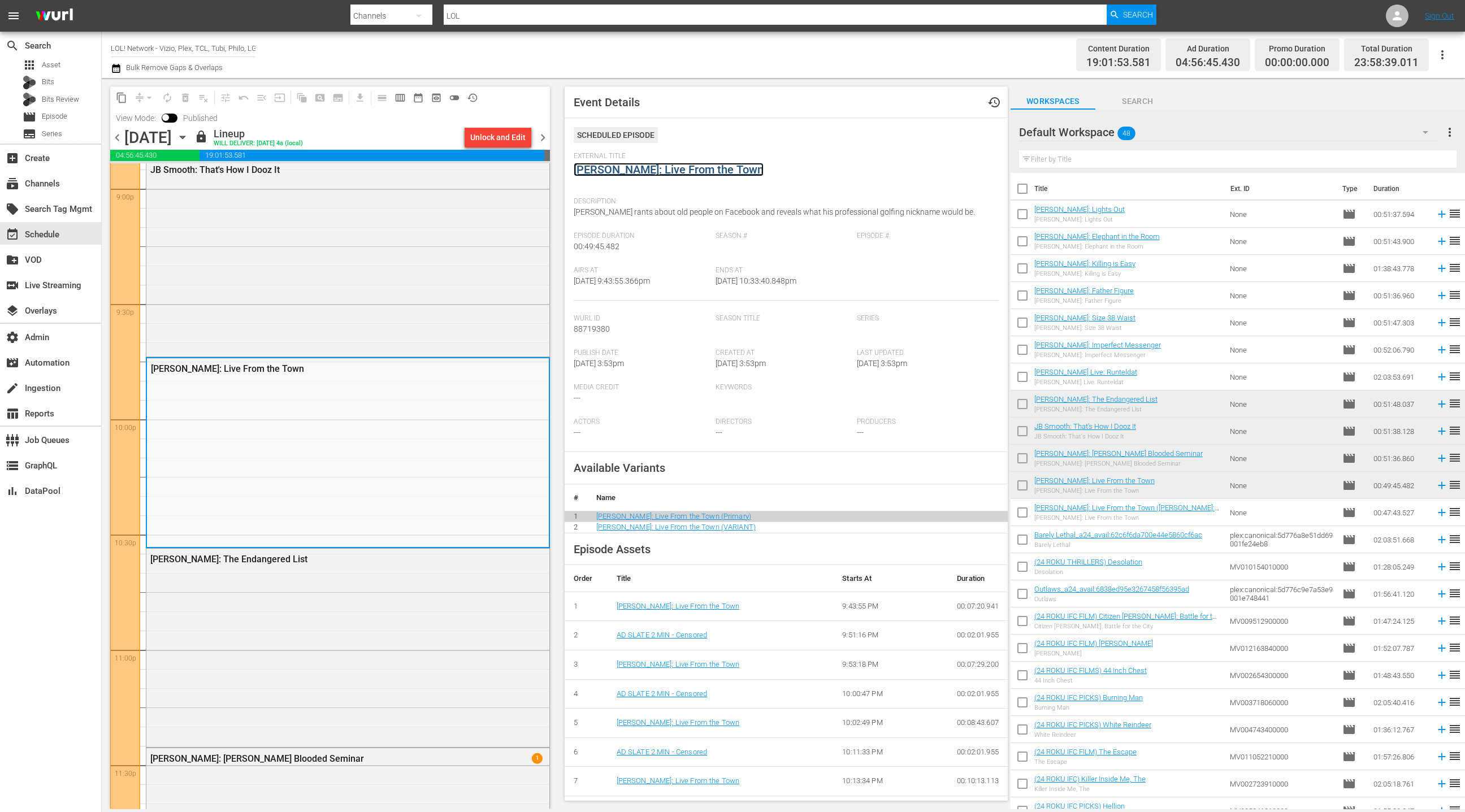
click at [658, 170] on link "James Davis: Live From the Town" at bounding box center [668, 170] width 190 height 14
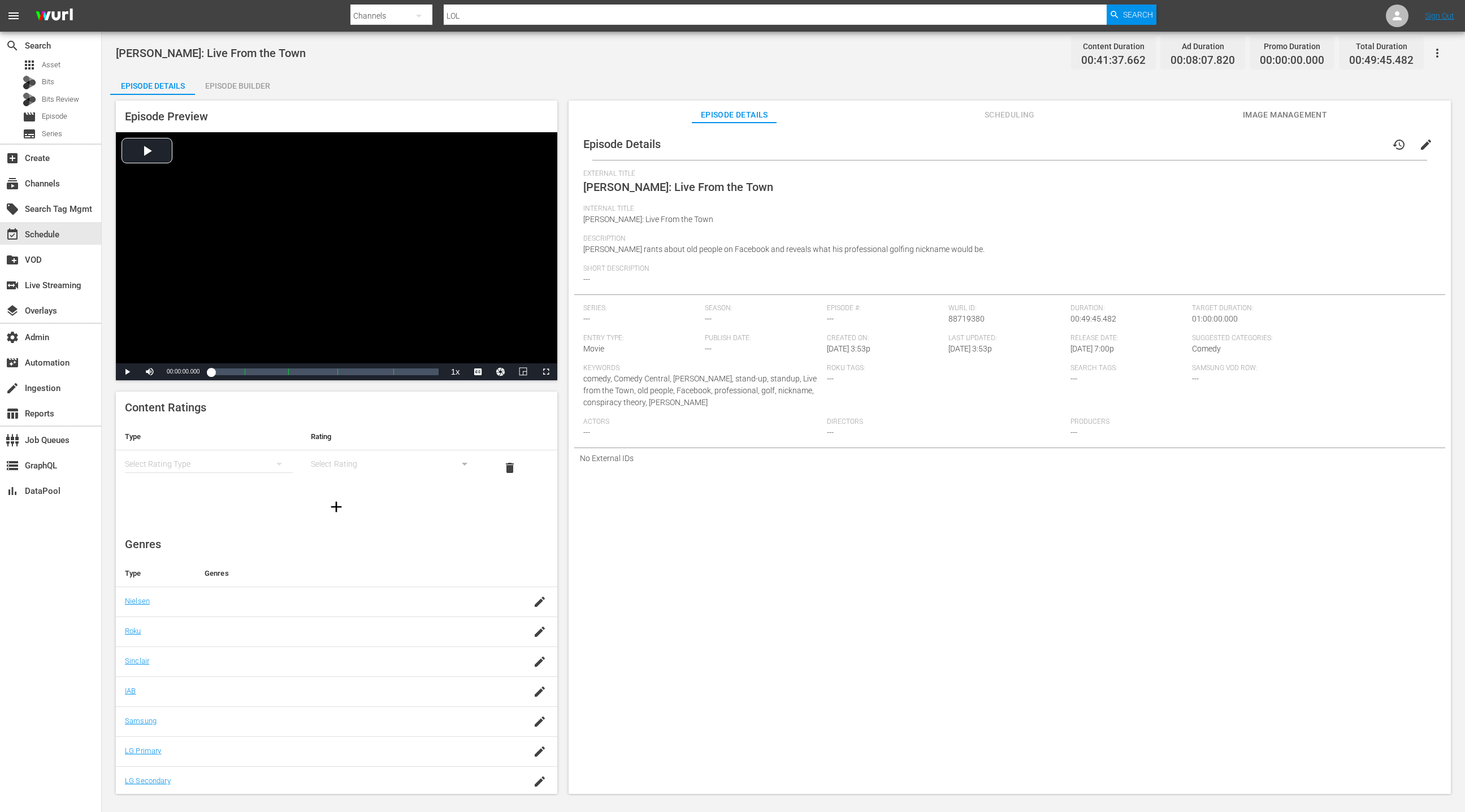
drag, startPoint x: 238, startPoint y: 84, endPoint x: 298, endPoint y: 143, distance: 84.1
click at [237, 84] on div "Episode Builder" at bounding box center [237, 86] width 85 height 27
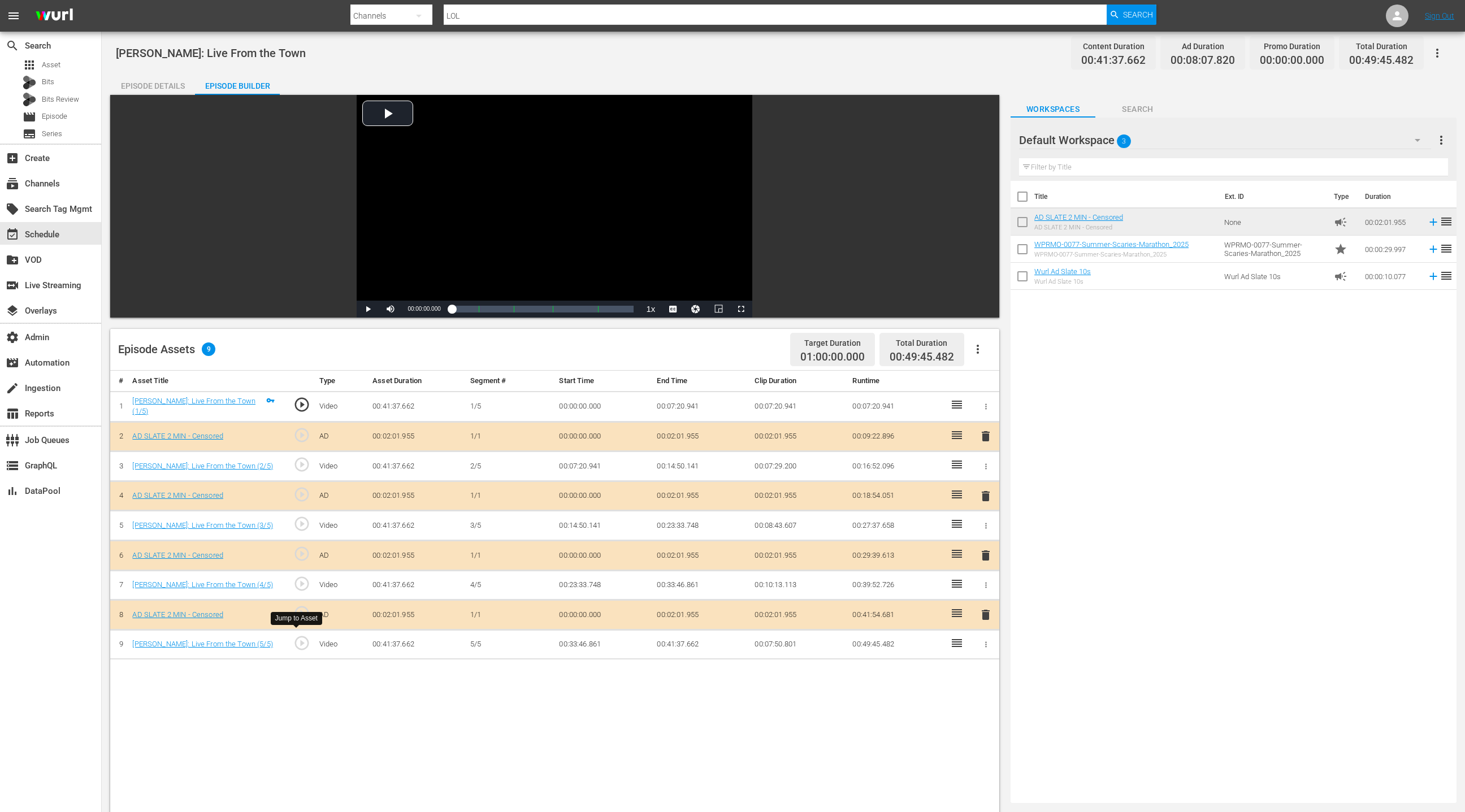
click at [298, 641] on span "play_circle_outline" at bounding box center [302, 643] width 17 height 17
drag, startPoint x: 606, startPoint y: 310, endPoint x: 626, endPoint y: 309, distance: 20.0
click at [626, 309] on div "00:39:27.858" at bounding box center [539, 308] width 174 height 11
drag, startPoint x: 626, startPoint y: 309, endPoint x: 636, endPoint y: 309, distance: 10.0
click at [634, 309] on div "00:39:29.142" at bounding box center [543, 308] width 182 height 11
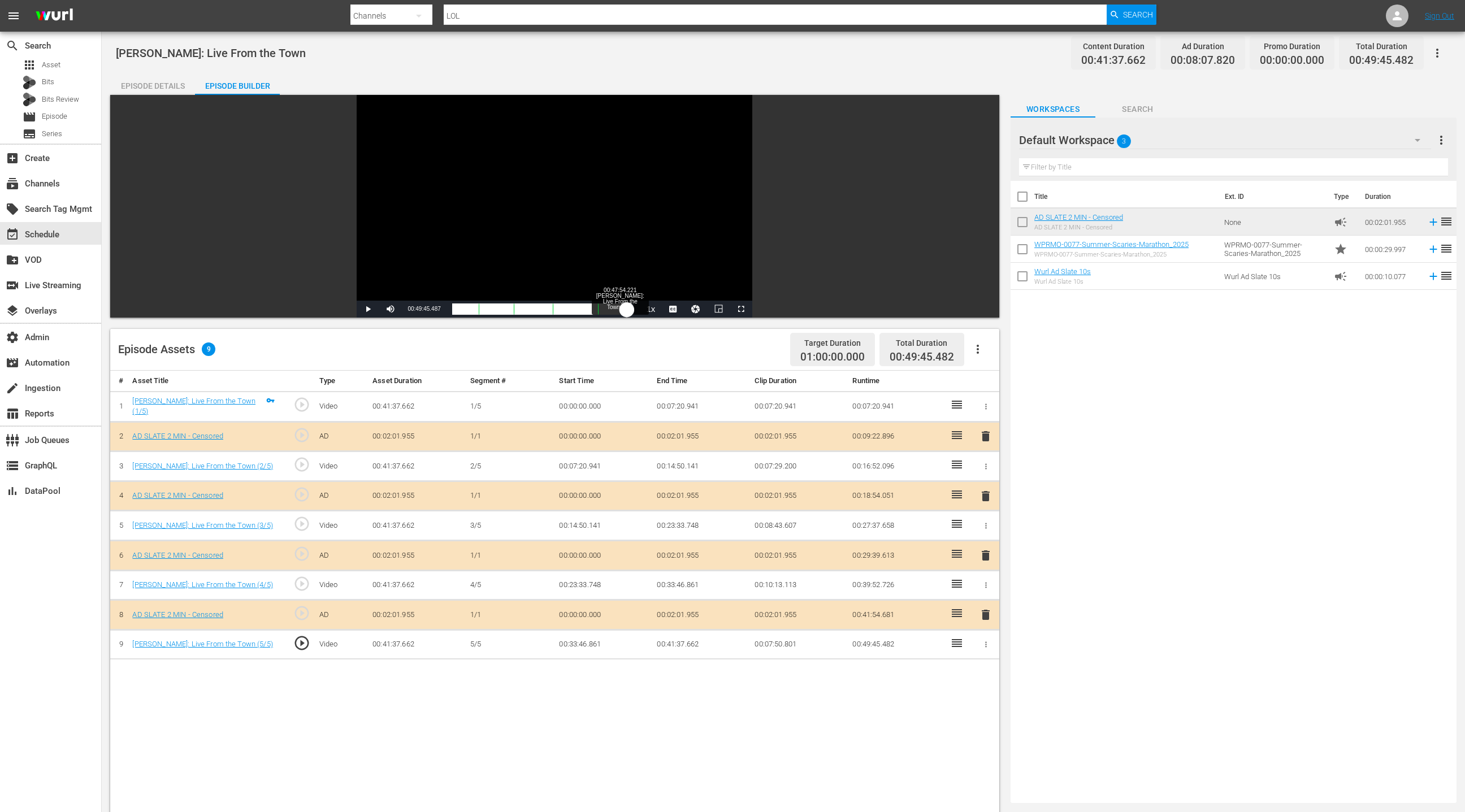
drag, startPoint x: 636, startPoint y: 309, endPoint x: 627, endPoint y: 309, distance: 9.0
click at [627, 309] on div "00:41:37.667" at bounding box center [539, 308] width 175 height 11
click at [629, 308] on div "00:39:46.998" at bounding box center [540, 308] width 177 height 11
click at [629, 308] on div "00:40:14.421" at bounding box center [540, 308] width 177 height 11
drag, startPoint x: 632, startPoint y: 308, endPoint x: 626, endPoint y: 309, distance: 6.1
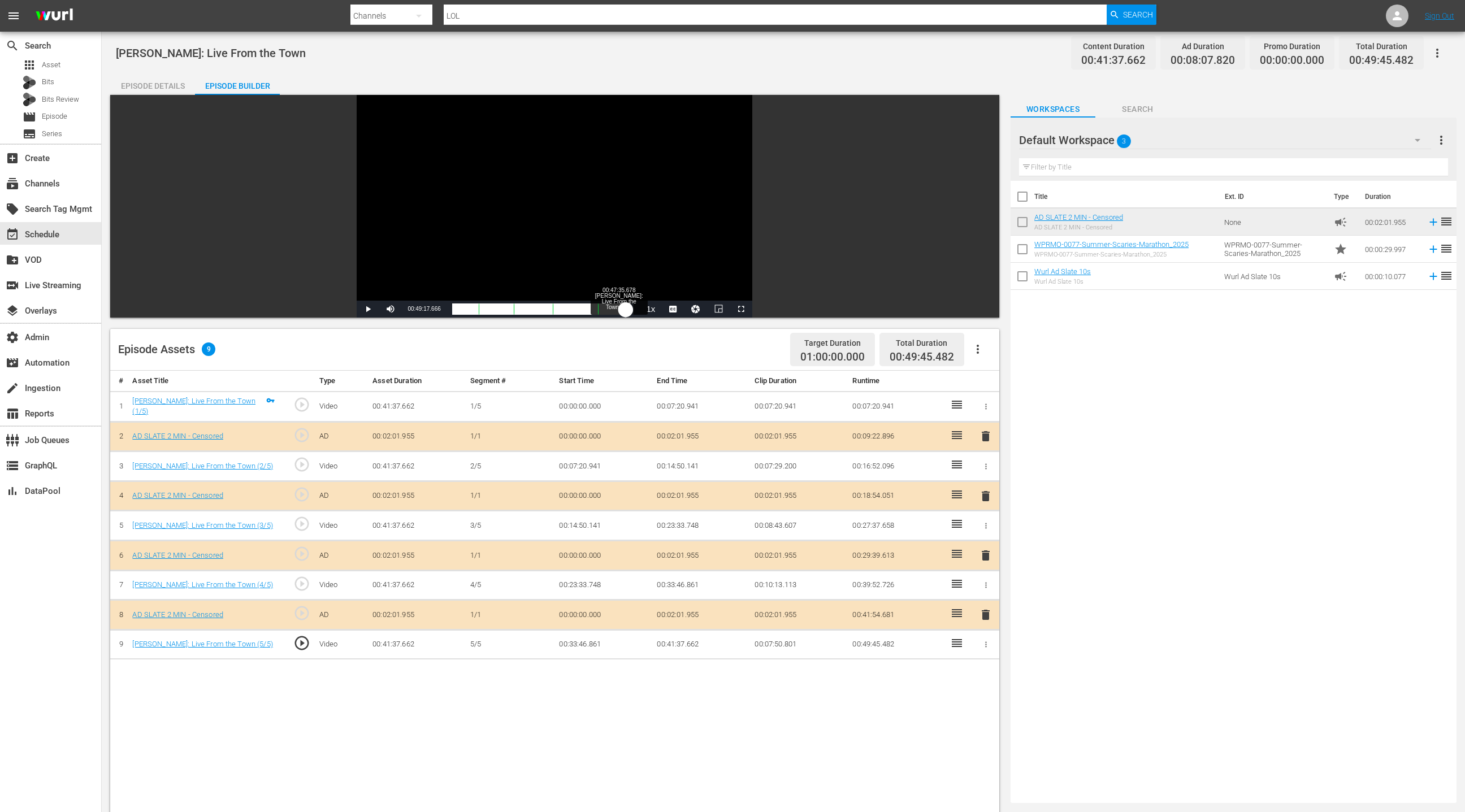
click at [626, 309] on div "00:41:31.602" at bounding box center [539, 308] width 174 height 11
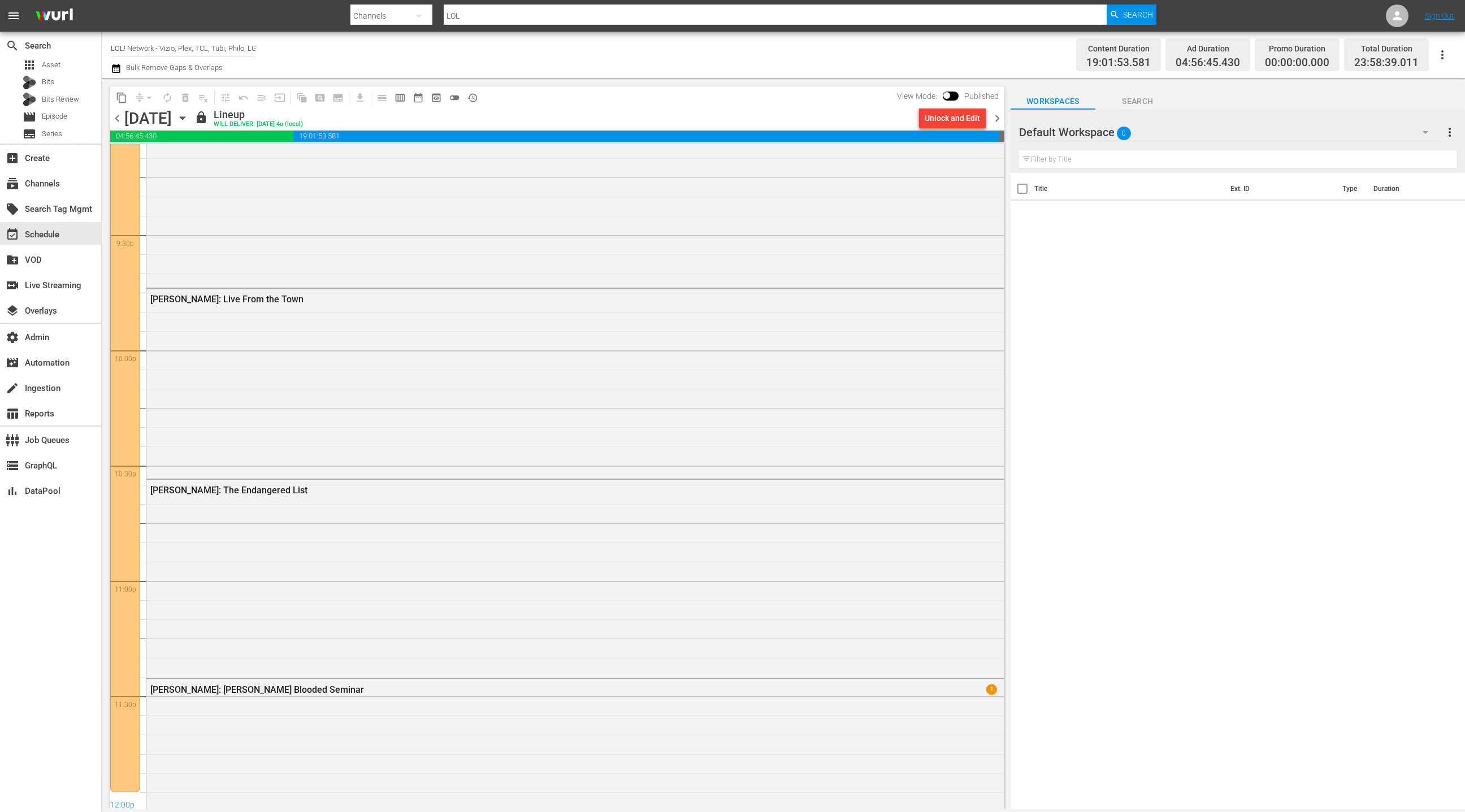
scroll to position [4930, 0]
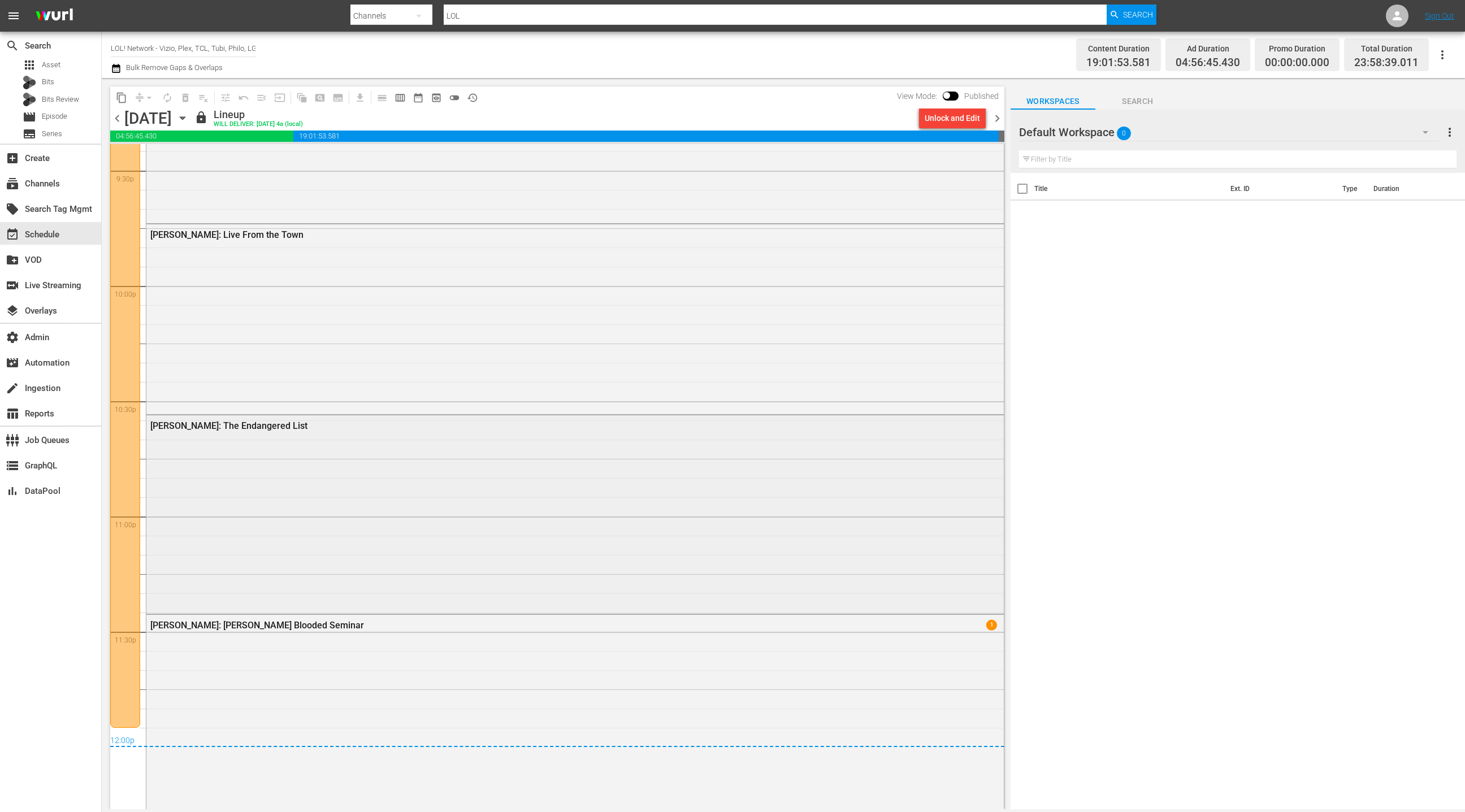
click at [401, 475] on div "DL Hughley: The Endangered List" at bounding box center [575, 513] width 857 height 196
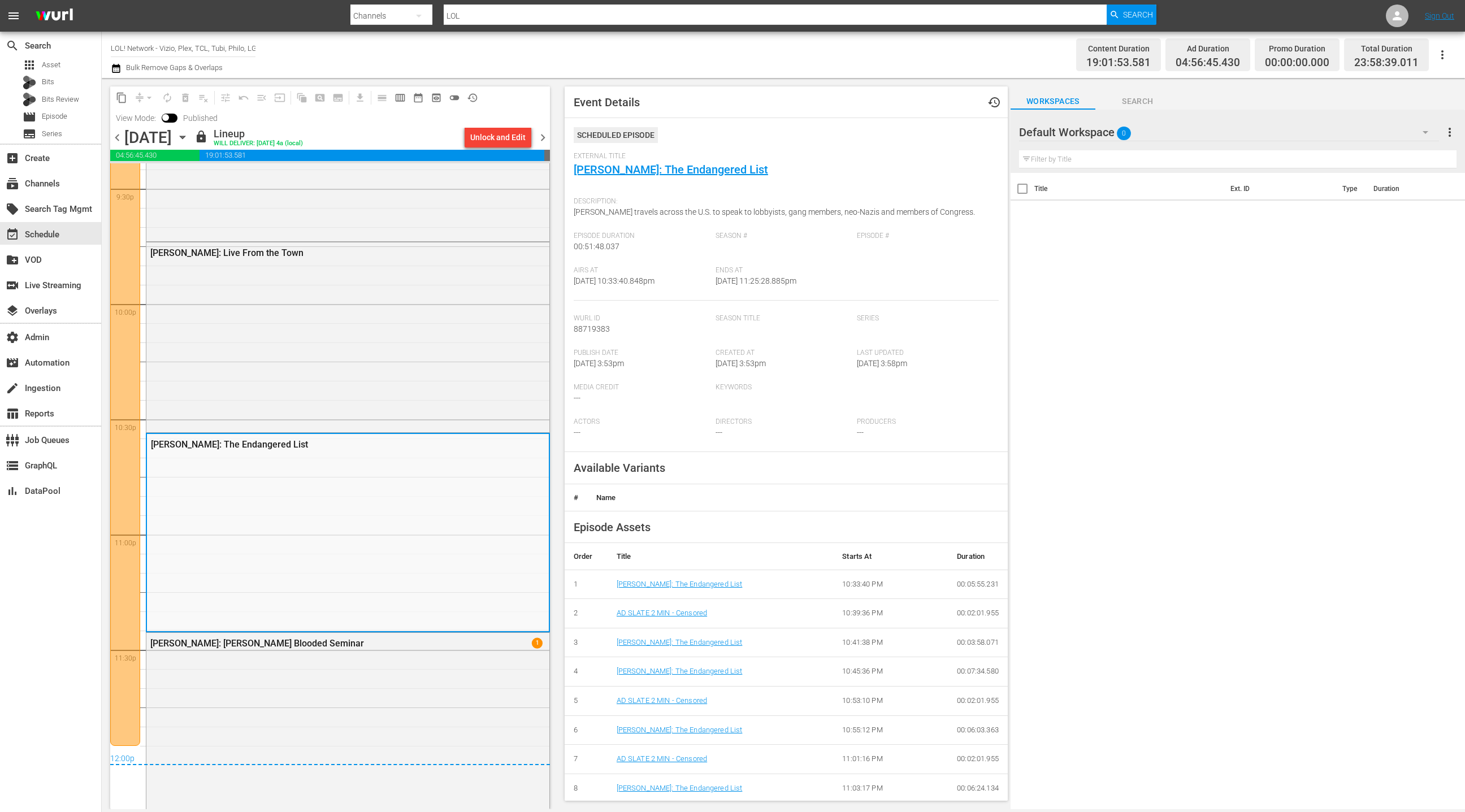
scroll to position [3, 0]
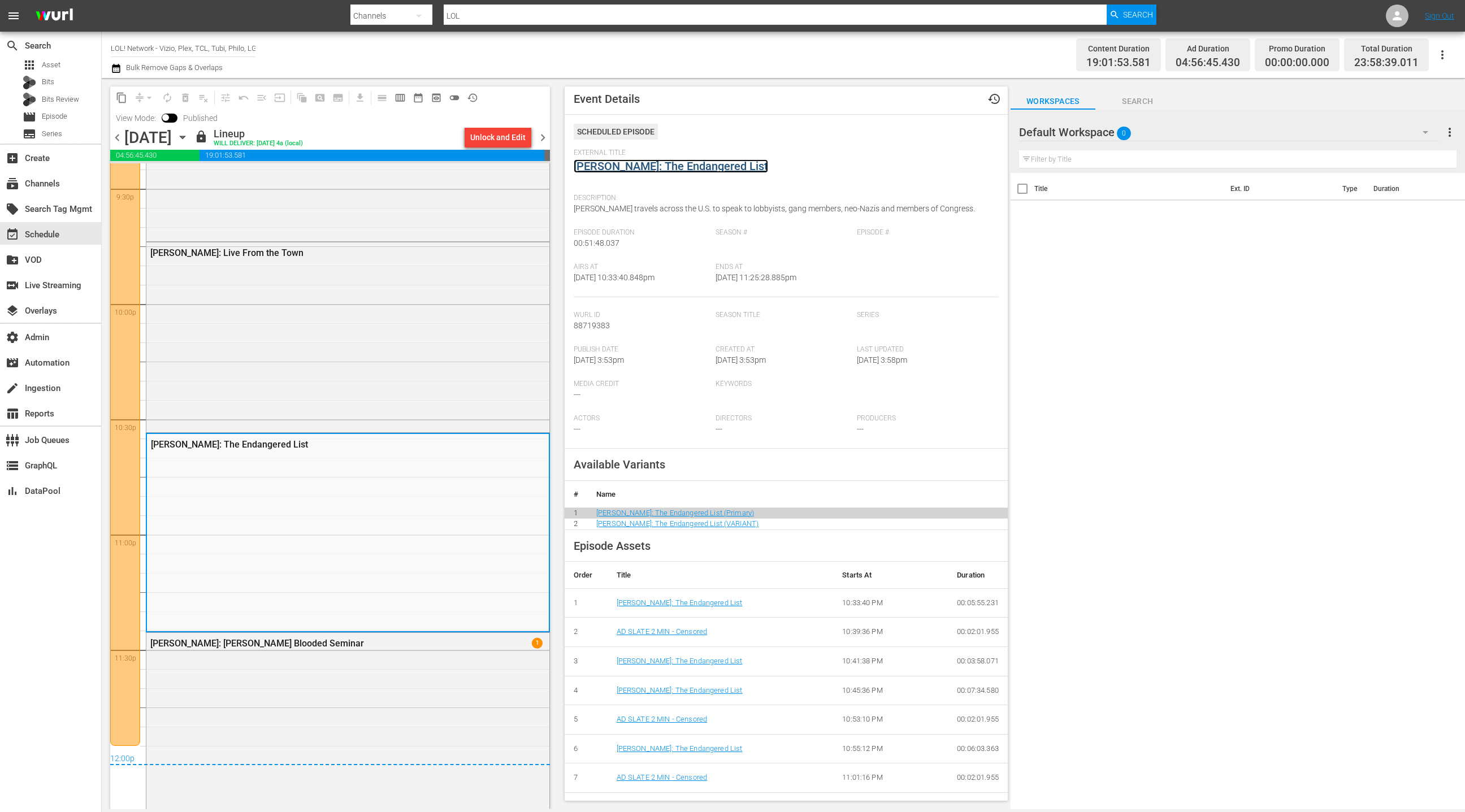
click at [665, 163] on link "DL Hughley: The Endangered List" at bounding box center [670, 166] width 195 height 14
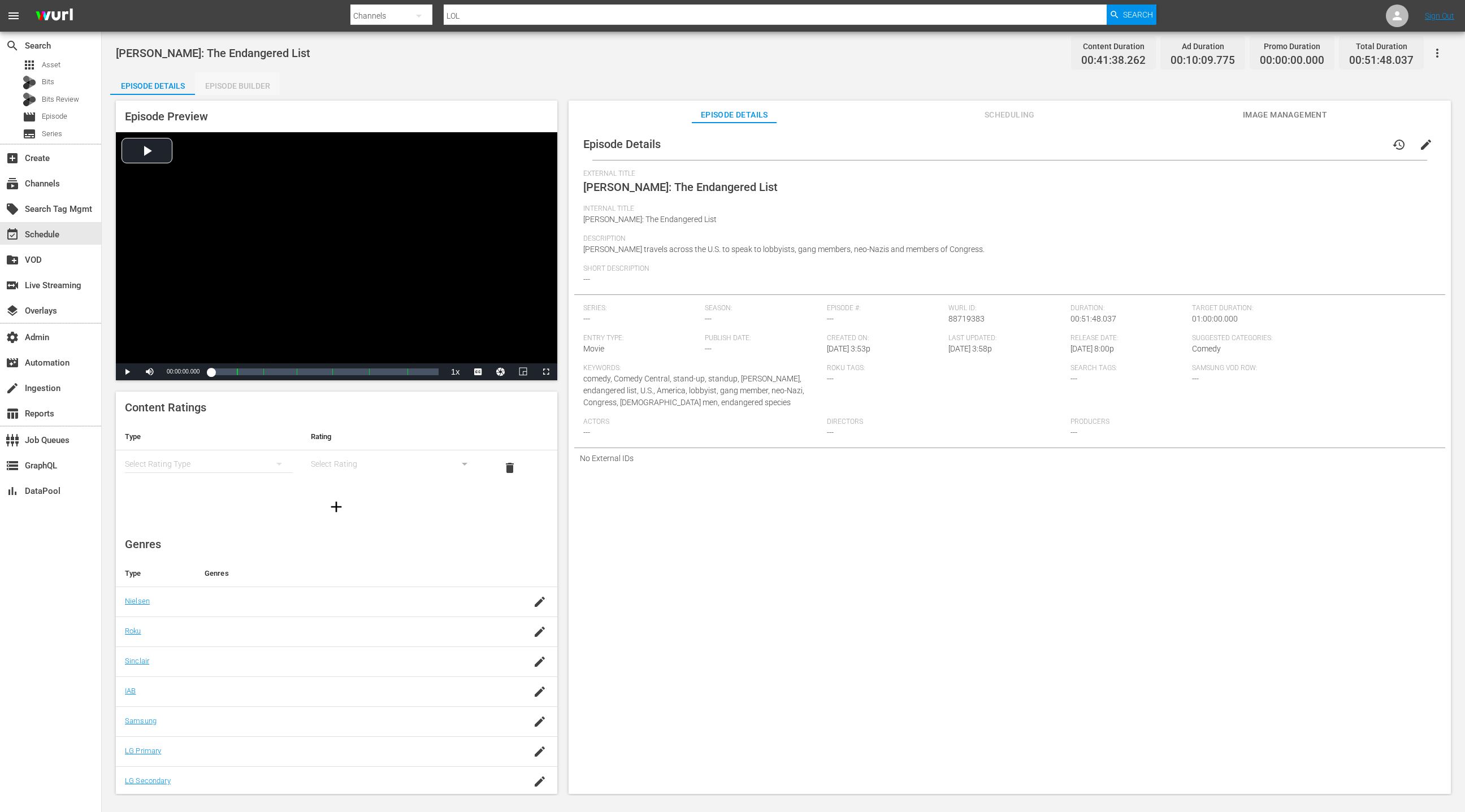
click at [246, 85] on div "Episode Builder" at bounding box center [237, 86] width 85 height 27
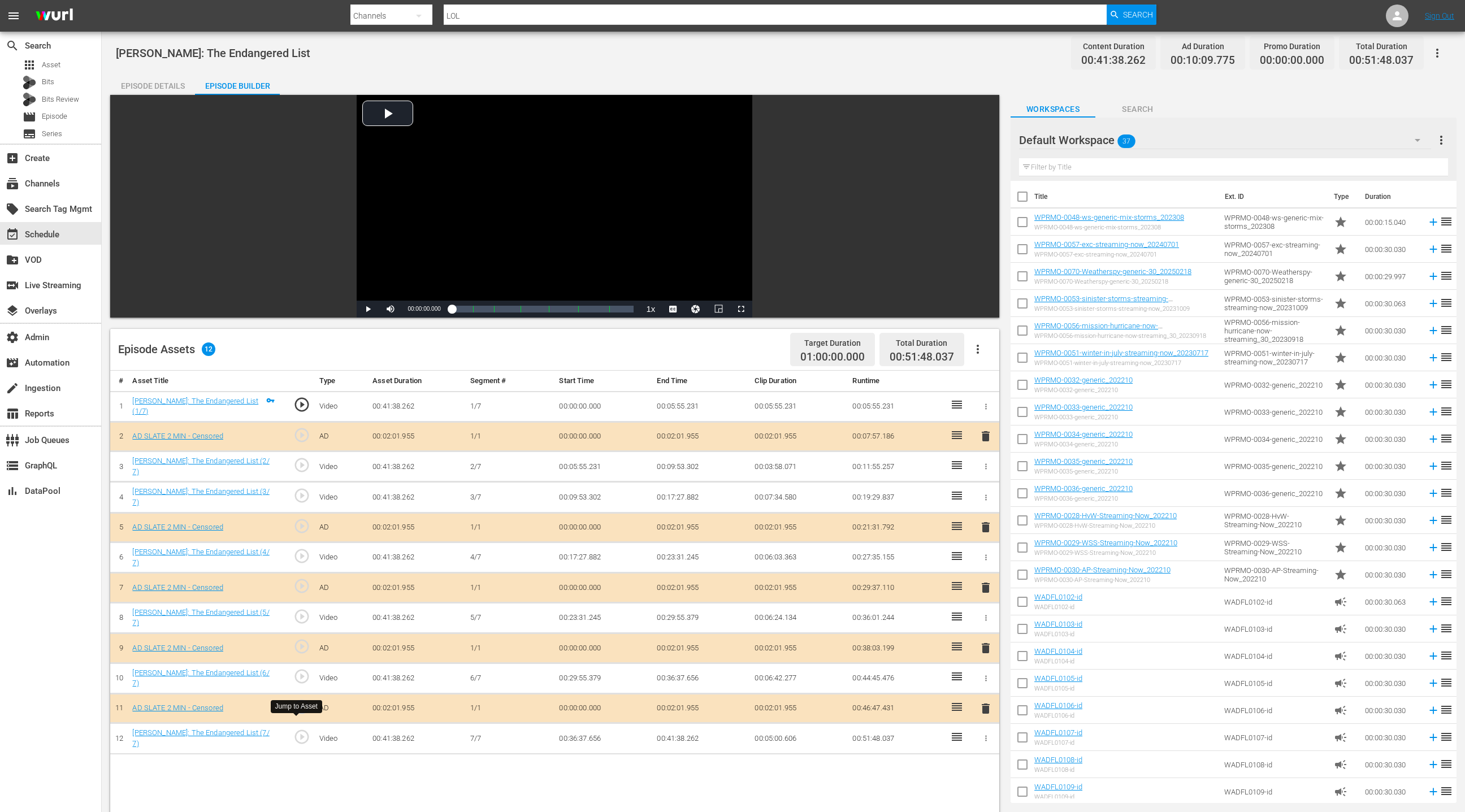
click at [299, 728] on span "play_circle_outline" at bounding box center [302, 737] width 17 height 17
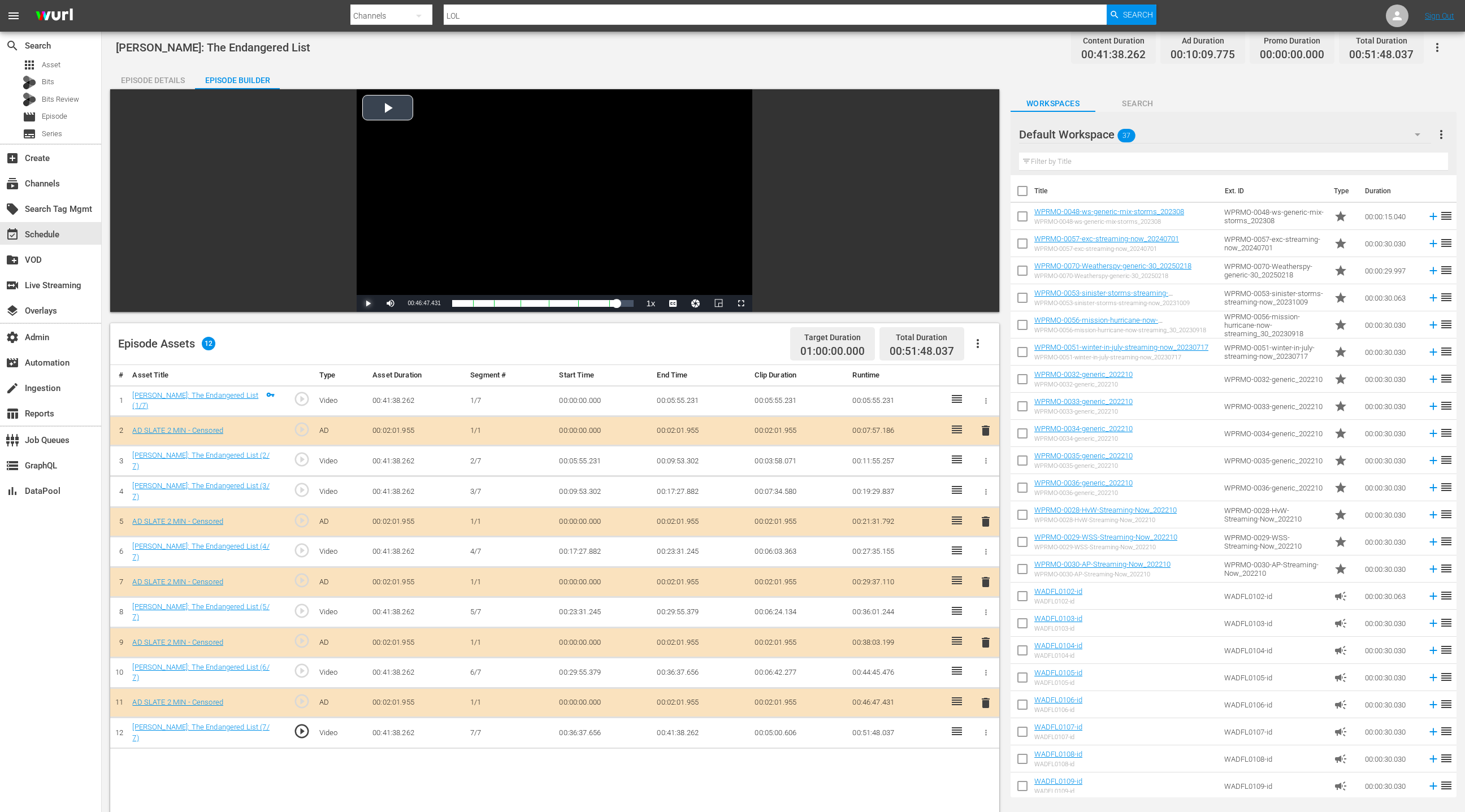
click at [368, 303] on span "Video Player" at bounding box center [368, 303] width 0 height 0
click at [624, 303] on div "00:36:43.132" at bounding box center [538, 303] width 172 height 11
click at [628, 302] on div "00:39:10.990" at bounding box center [539, 303] width 176 height 11
click at [629, 302] on div "00:40:30.695" at bounding box center [541, 303] width 178 height 11
click at [632, 302] on div "00:40:36.602" at bounding box center [542, 303] width 180 height 11
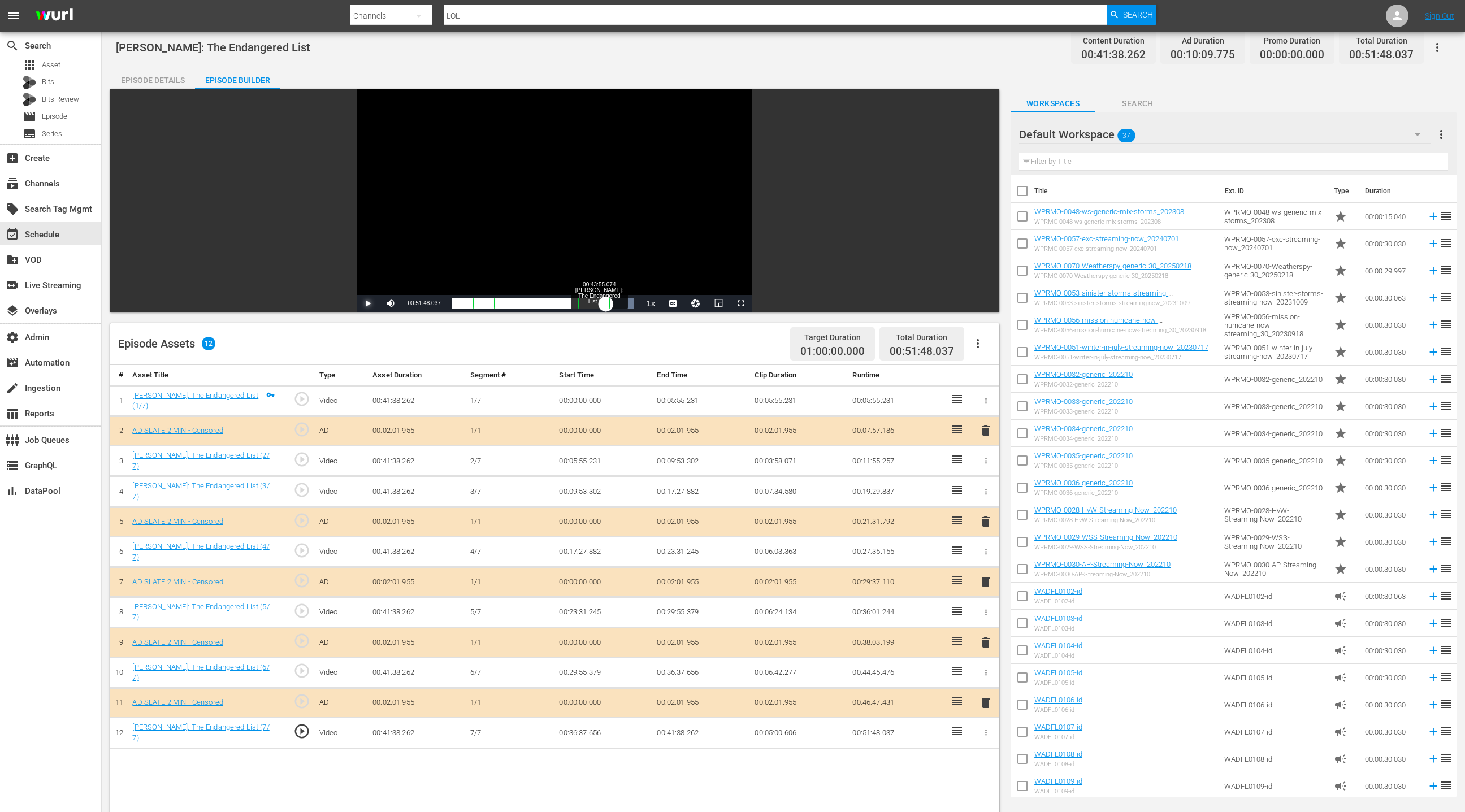
drag, startPoint x: 636, startPoint y: 305, endPoint x: 606, endPoint y: 306, distance: 30.0
click at [606, 306] on div "00:41:38.225" at bounding box center [529, 303] width 154 height 11
drag, startPoint x: 576, startPoint y: 305, endPoint x: 453, endPoint y: 306, distance: 123.0
click at [453, 306] on div "00:35:47.805" at bounding box center [452, 303] width 1 height 11
click at [455, 306] on div "00:00:21.258" at bounding box center [453, 303] width 3 height 11
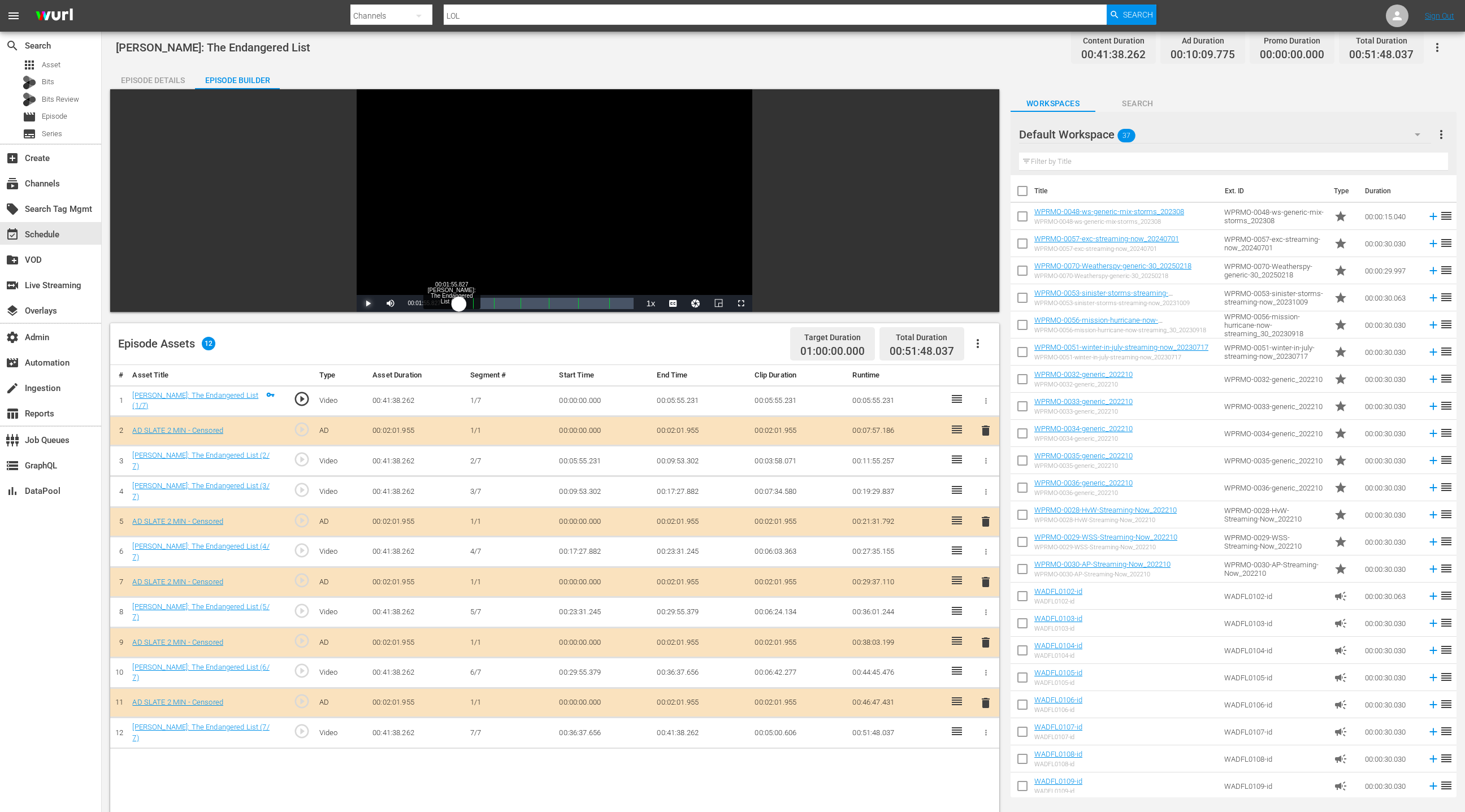
click at [459, 306] on div "00:01:56.455" at bounding box center [455, 303] width 7 height 11
click at [473, 306] on div "Loaded : 7.69% 00:04:10.959 DL Hughley: The Endangered List (1/7) 00:03:03.718 …" at bounding box center [543, 303] width 182 height 11
click at [305, 454] on span "play_circle_outline" at bounding box center [302, 460] width 17 height 17
click at [302, 486] on span "play_circle_outline" at bounding box center [302, 490] width 17 height 17
click at [307, 547] on span "play_circle_outline" at bounding box center [302, 551] width 17 height 17
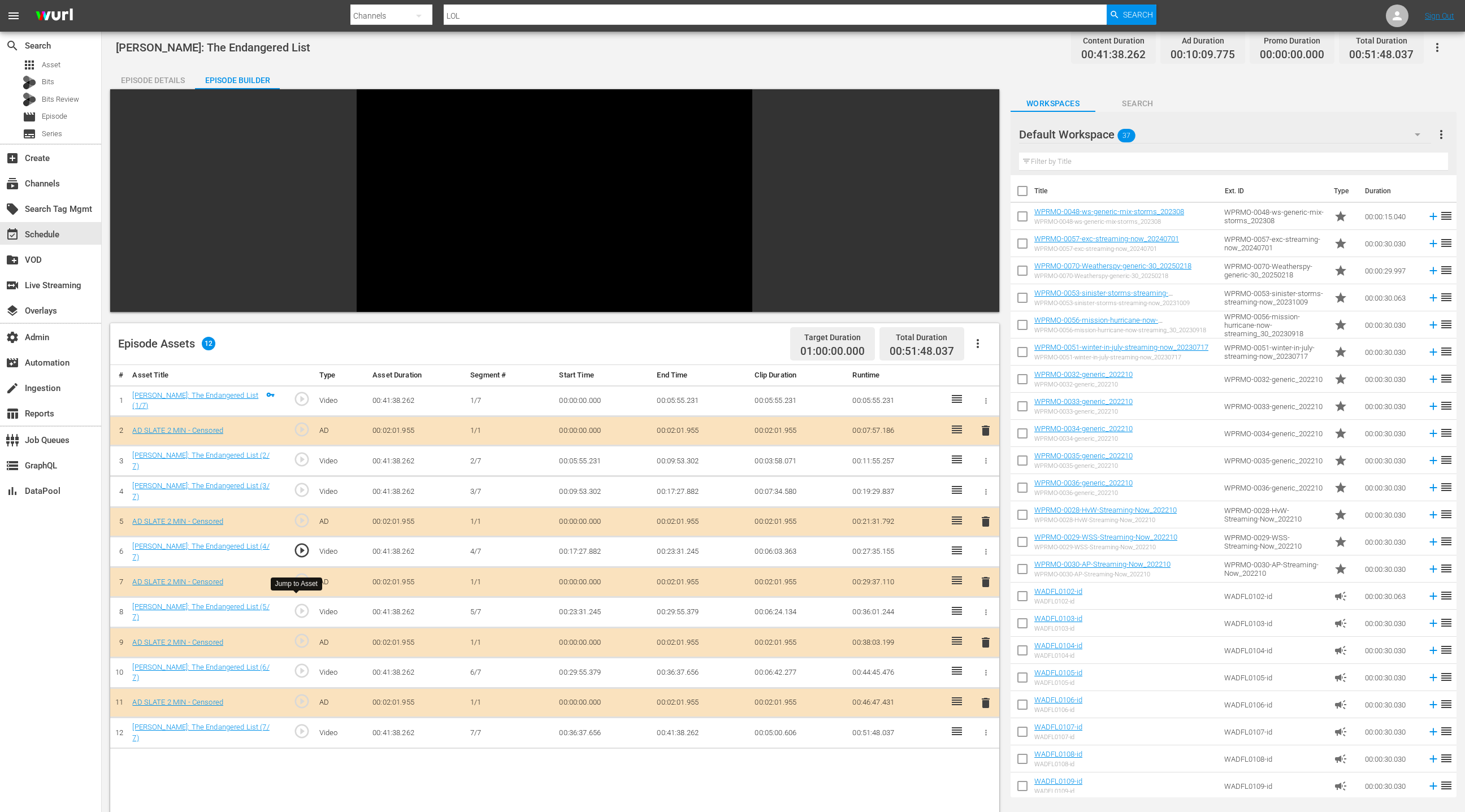
click at [305, 603] on span "play_circle_outline" at bounding box center [302, 611] width 17 height 17
click at [308, 662] on span "play_circle_outline" at bounding box center [302, 671] width 17 height 17
click at [306, 723] on span "play_circle_outline" at bounding box center [302, 731] width 17 height 17
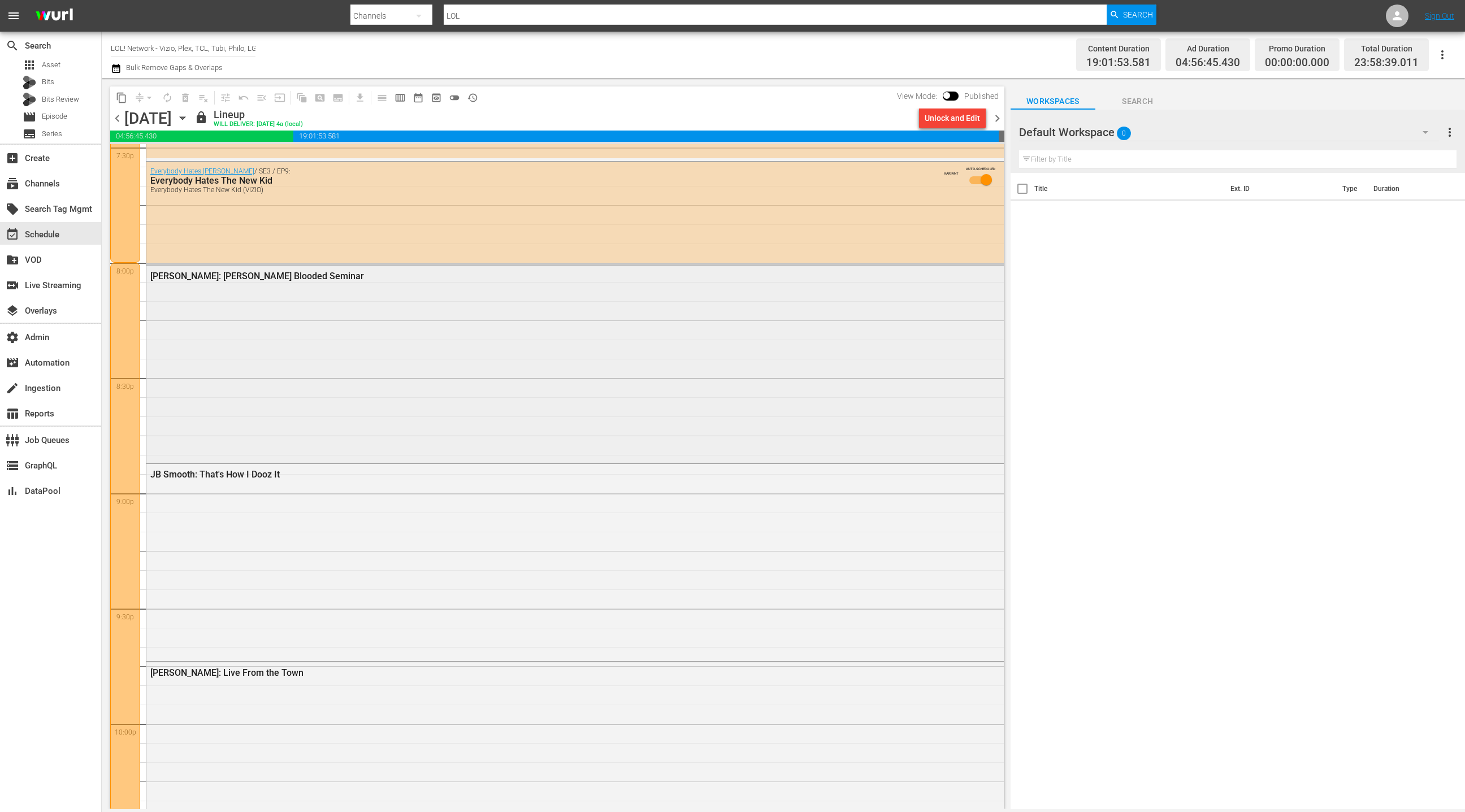
scroll to position [4452, 0]
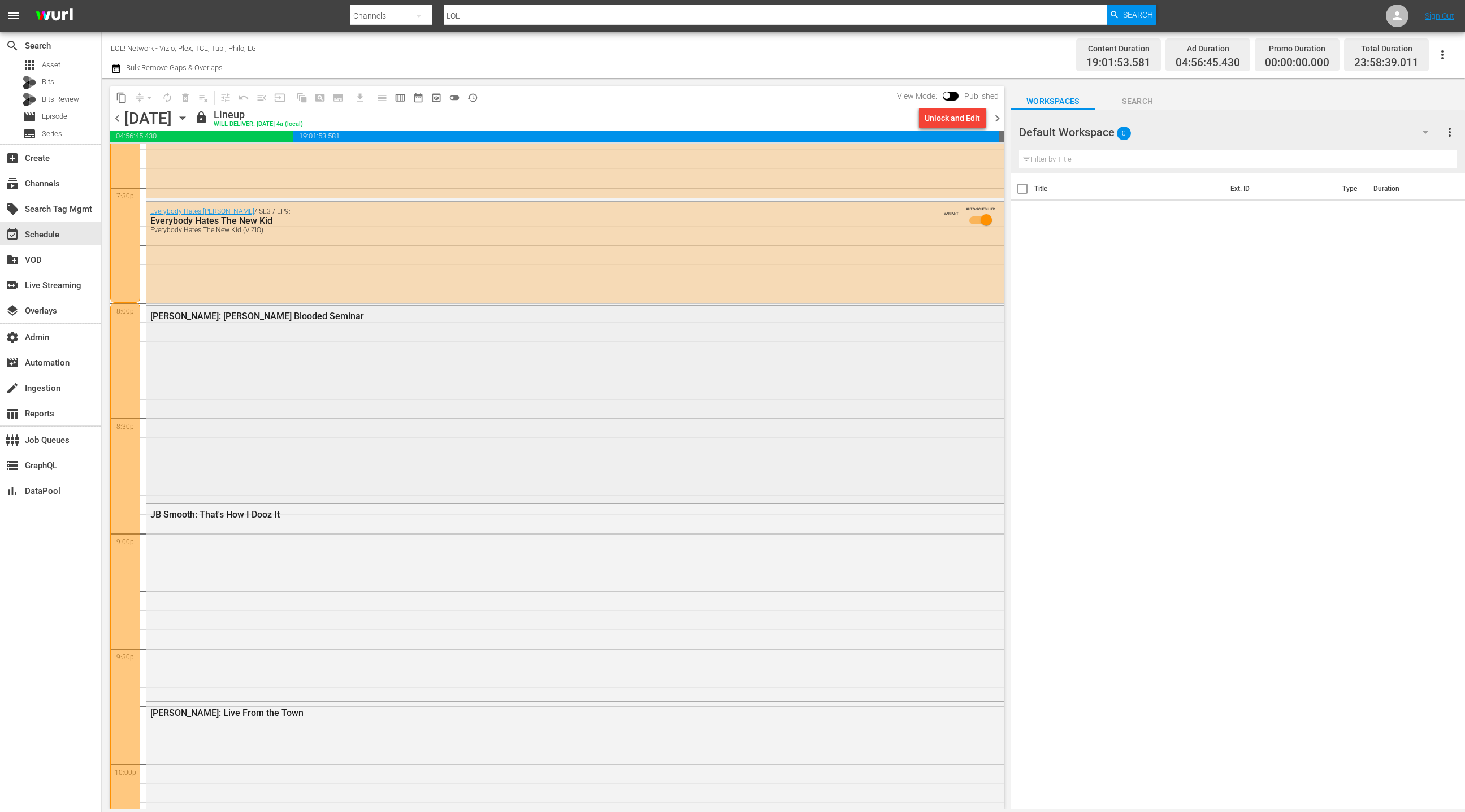
click at [442, 463] on div "[PERSON_NAME]: [PERSON_NAME] Blooded Seminar" at bounding box center [575, 403] width 857 height 195
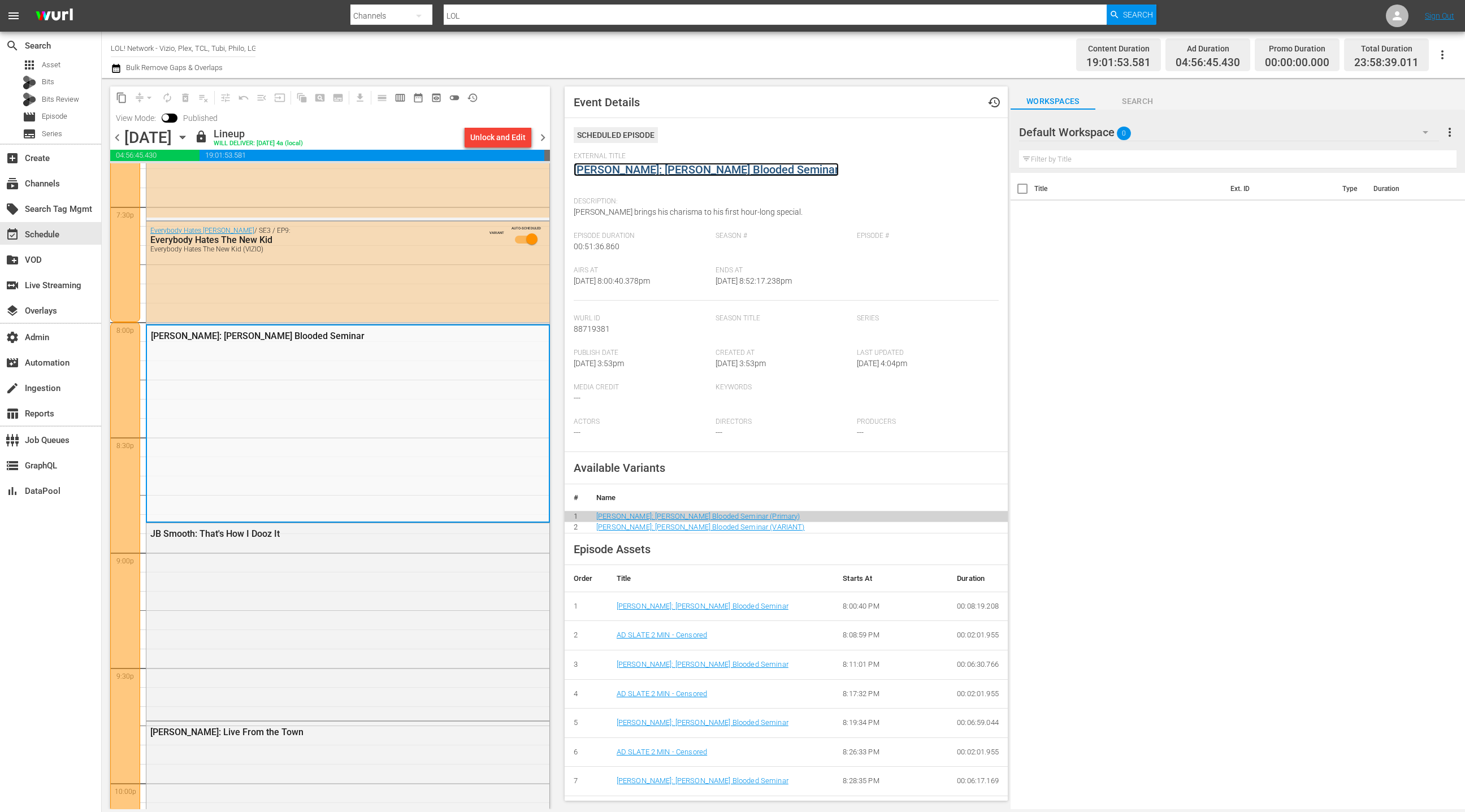
click at [632, 171] on link "[PERSON_NAME]: [PERSON_NAME] Blooded Seminar" at bounding box center [706, 170] width 265 height 14
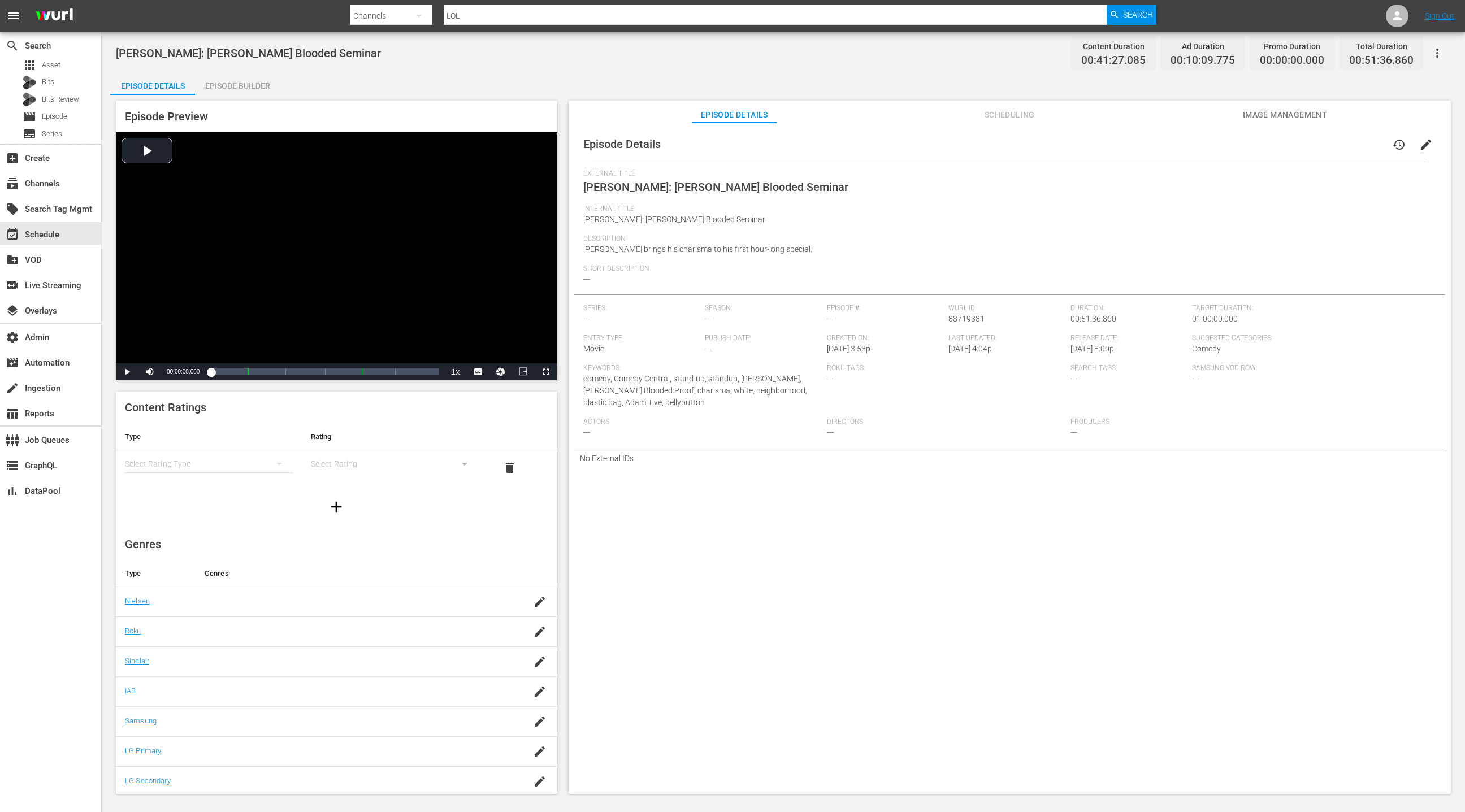
drag, startPoint x: 232, startPoint y: 89, endPoint x: 308, endPoint y: 154, distance: 100.0
click at [232, 89] on div "Episode Builder" at bounding box center [237, 86] width 85 height 27
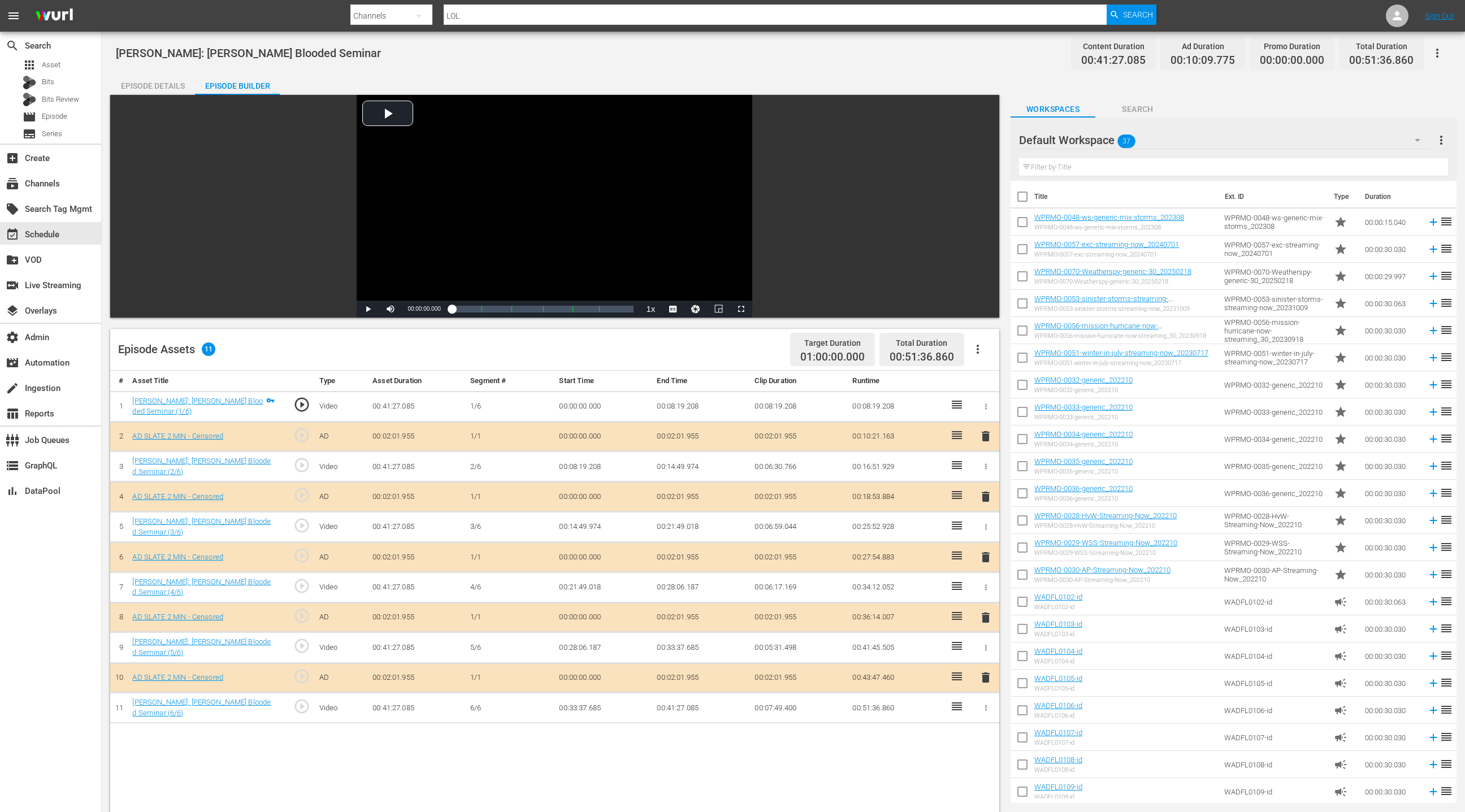
click at [301, 461] on span "play_circle_outline" at bounding box center [302, 465] width 17 height 17
click at [368, 309] on span "Video Player" at bounding box center [368, 309] width 0 height 0
click at [298, 403] on span "play_circle_outline" at bounding box center [302, 405] width 17 height 17
click at [301, 407] on span "play_circle_outline" at bounding box center [302, 405] width 17 height 17
click at [368, 309] on span "Video Player" at bounding box center [368, 309] width 0 height 0
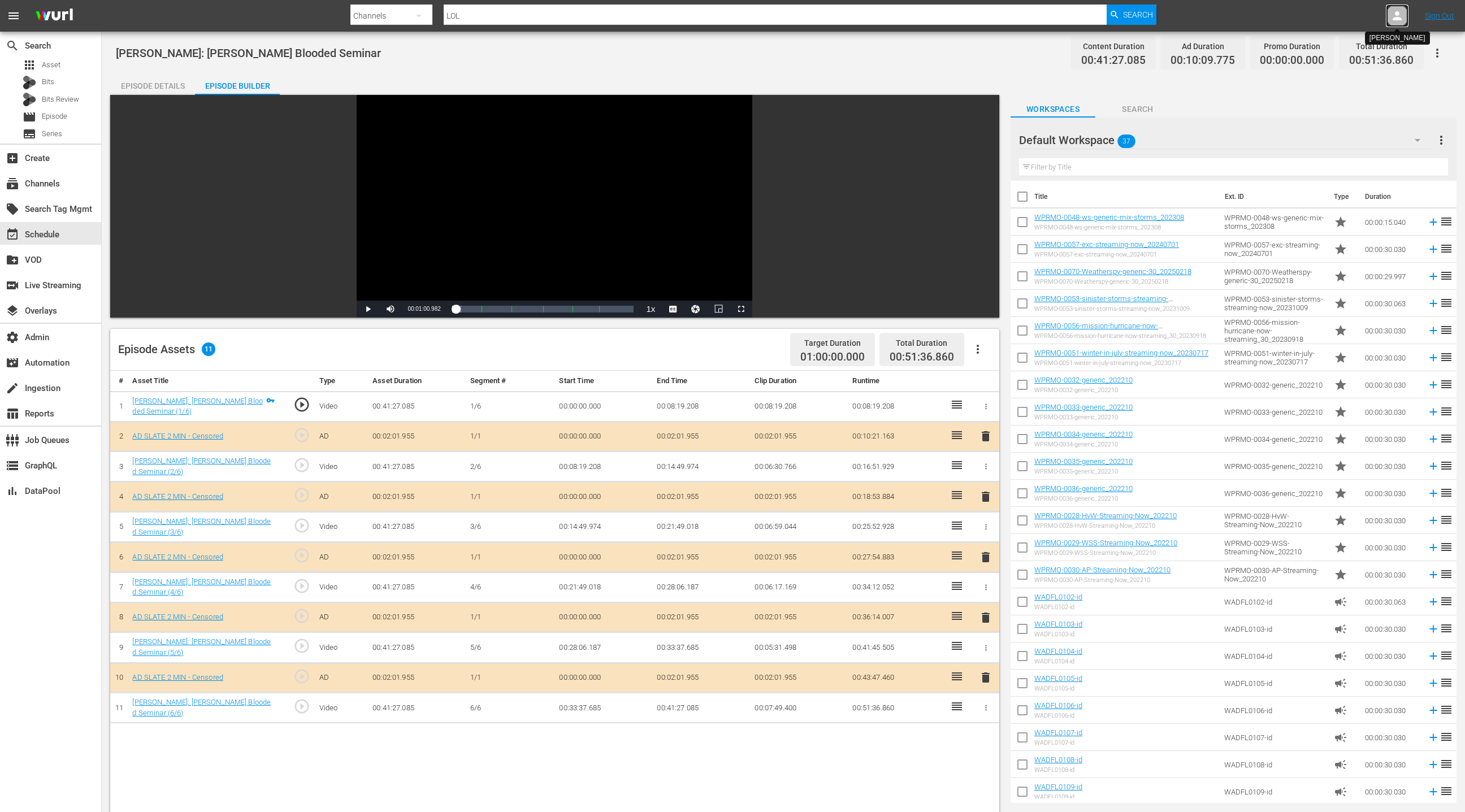
click at [1398, 19] on icon at bounding box center [1397, 16] width 9 height 9
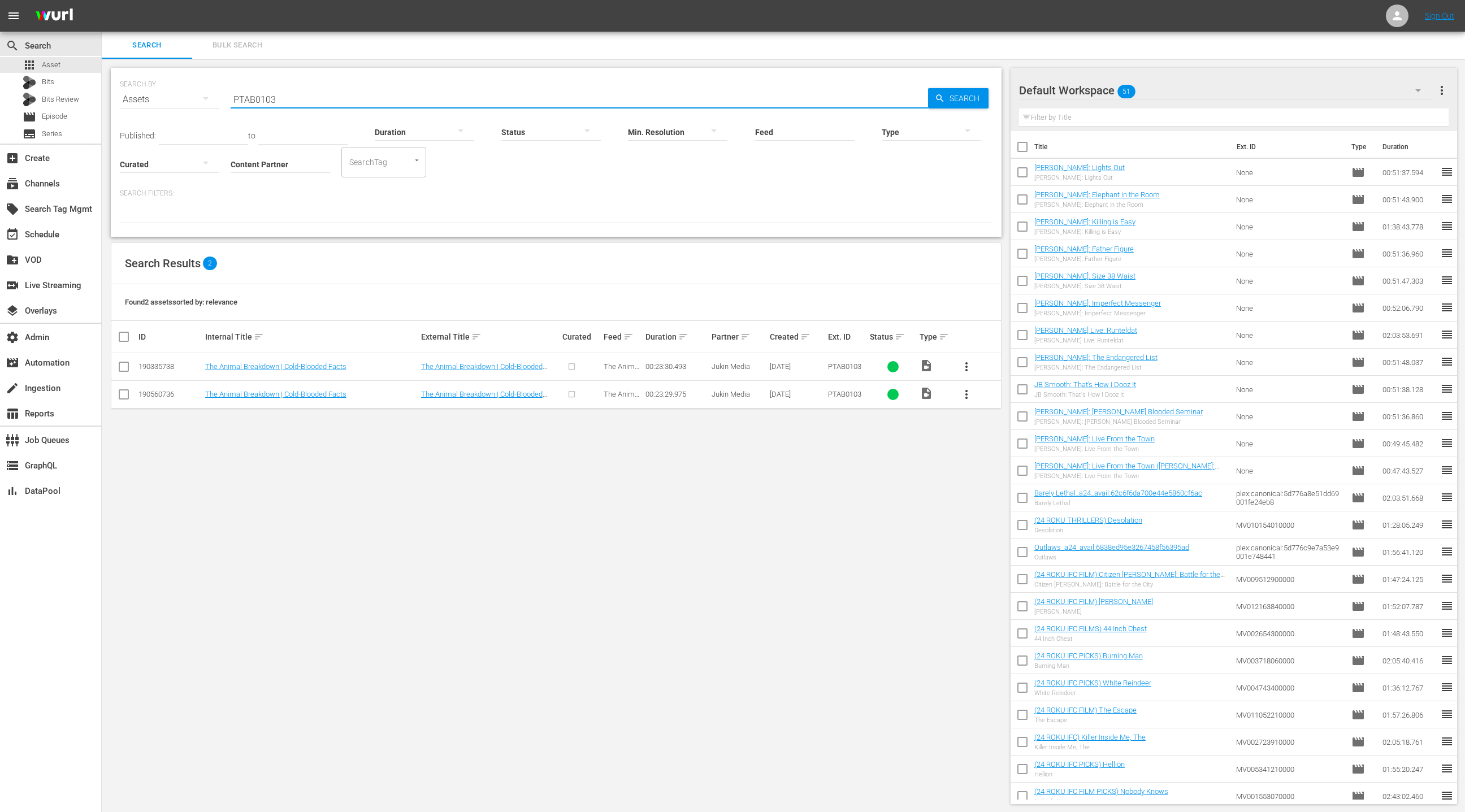
click at [244, 100] on input "PTAB0103" at bounding box center [578, 99] width 697 height 27
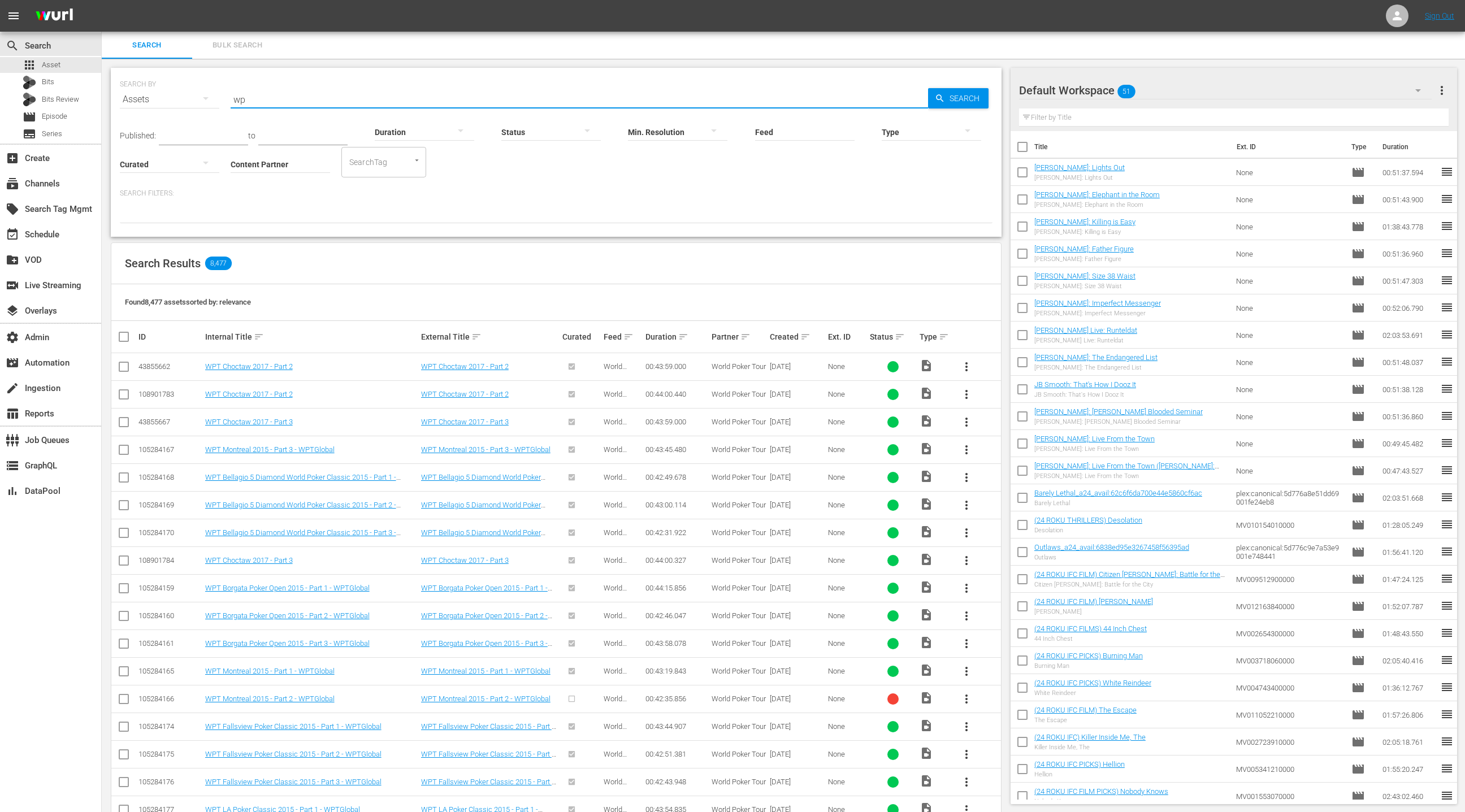
type input "wprmo"
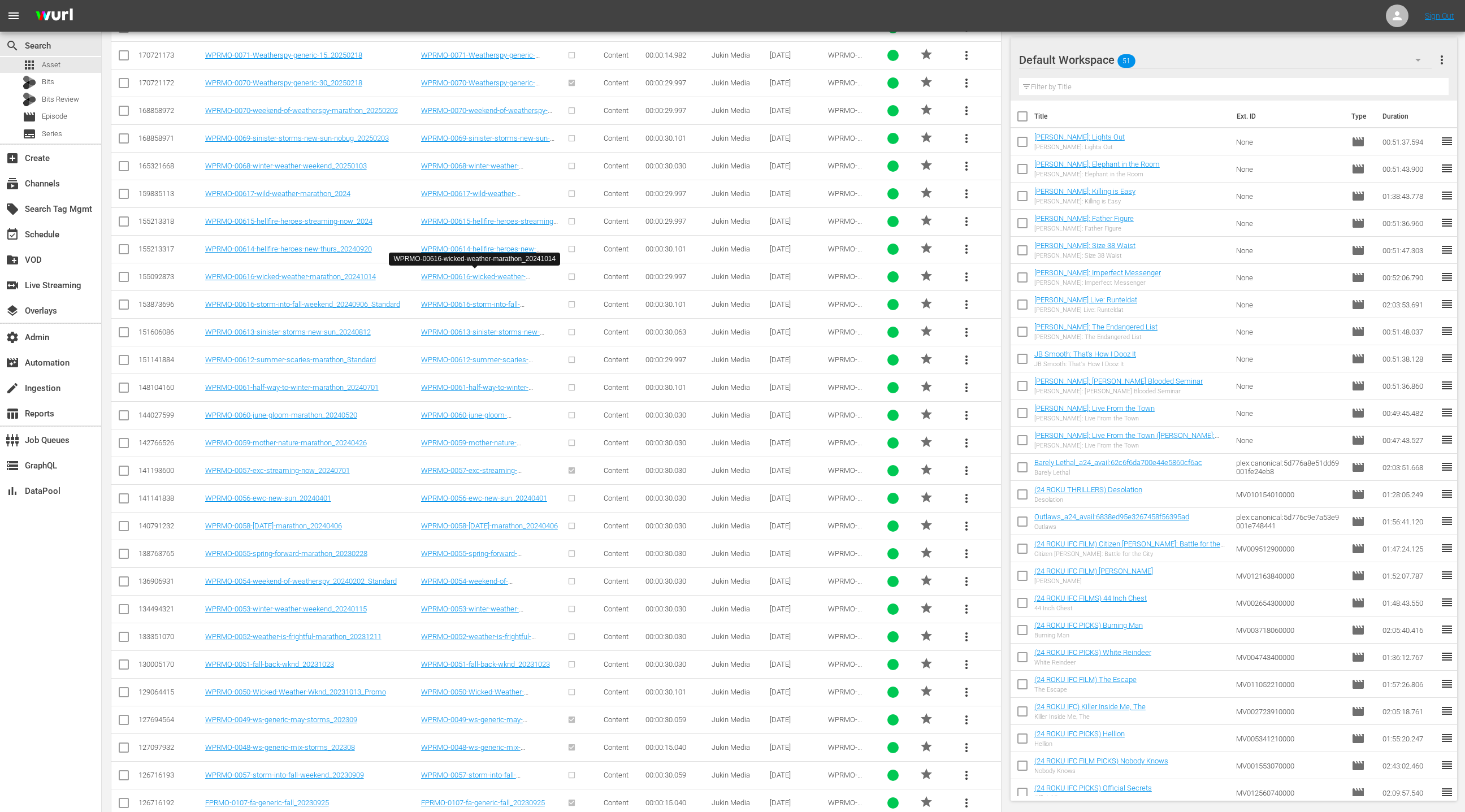
scroll to position [581, 0]
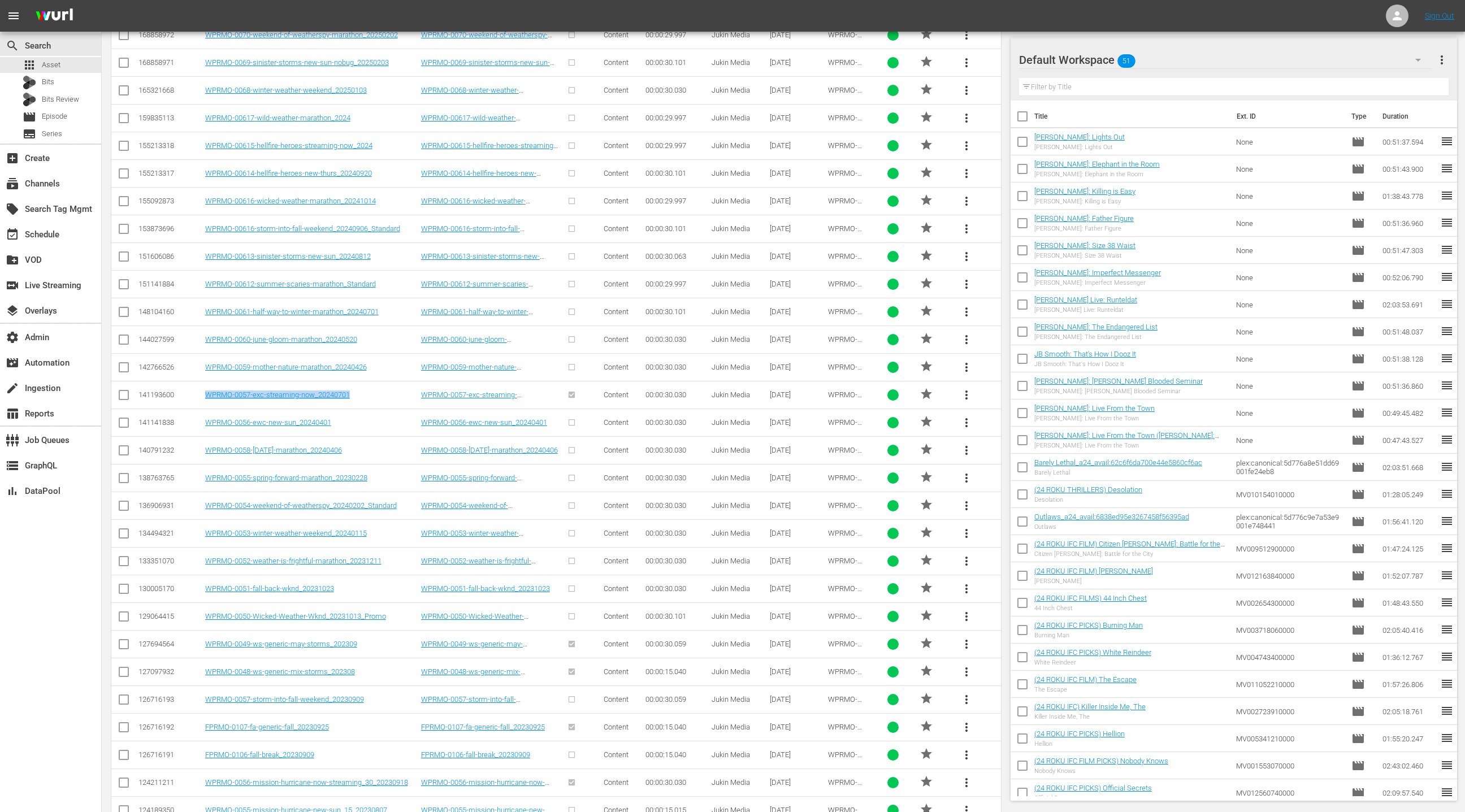
drag, startPoint x: 358, startPoint y: 393, endPoint x: 197, endPoint y: 391, distance: 161.0
click at [199, 391] on tr "141193600 WPRMO-0057-exc-streaming-now_20240701 WPRMO-0057-exc-streaming-now_20…" at bounding box center [556, 395] width 889 height 28
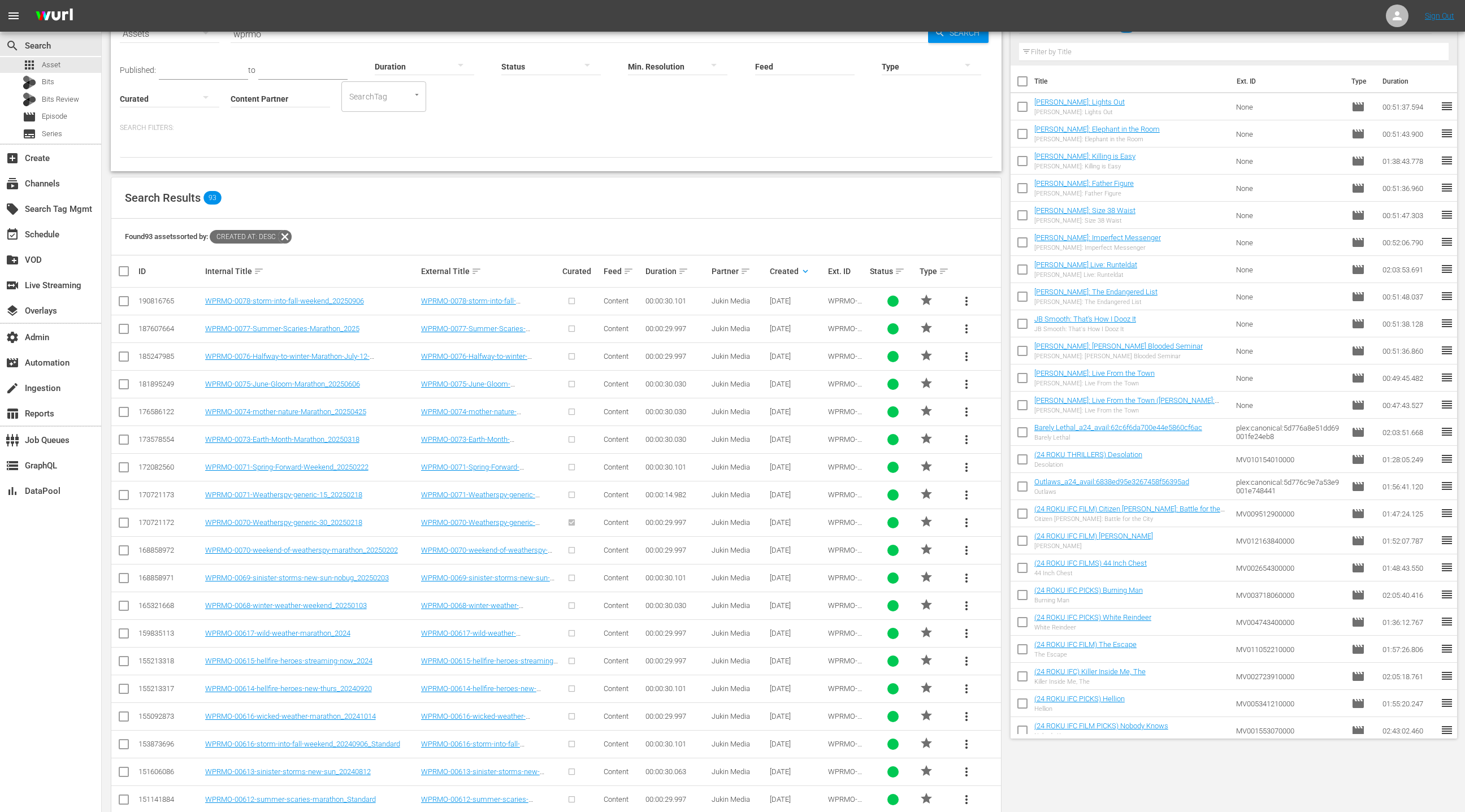
scroll to position [0, 0]
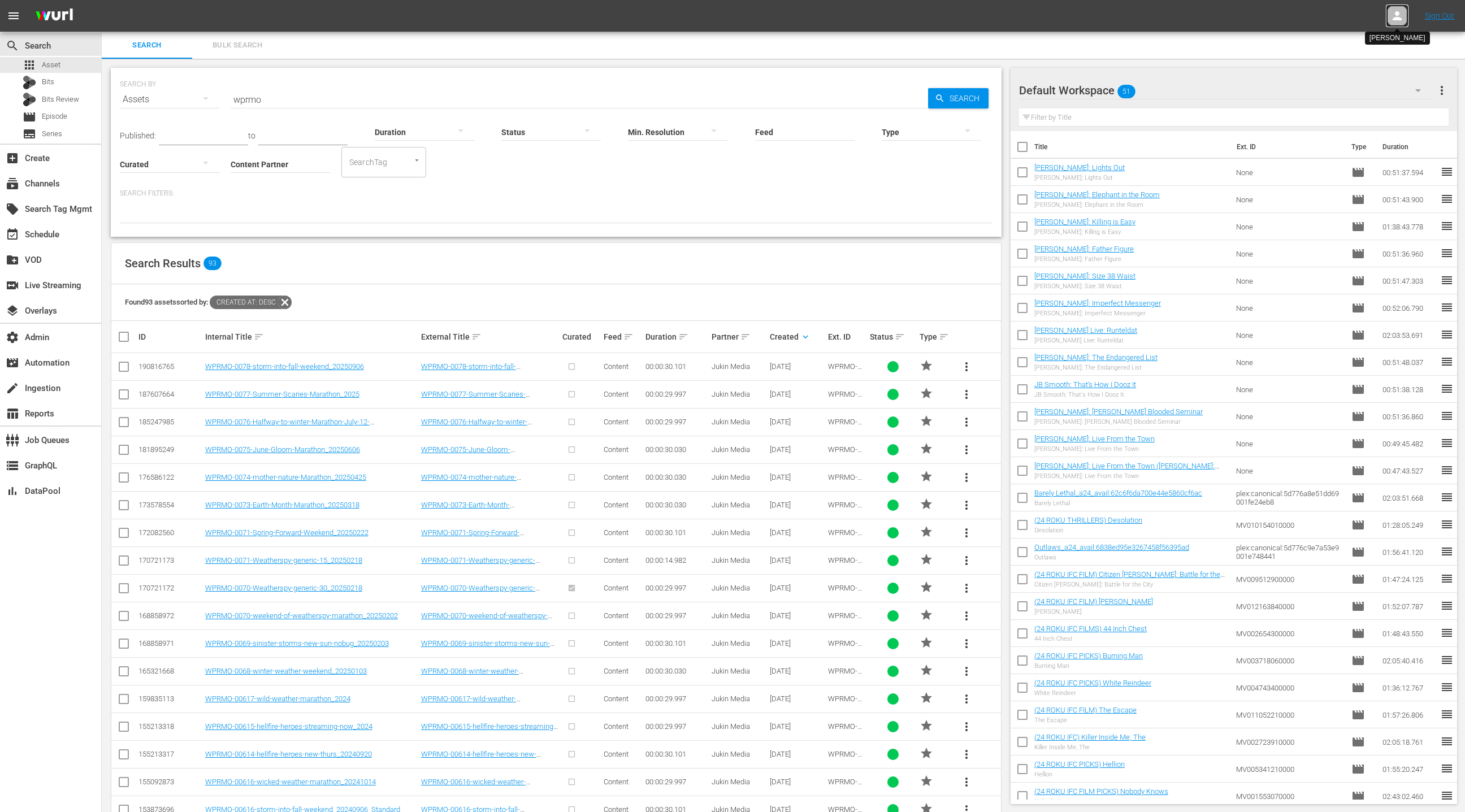
click at [1398, 20] on icon at bounding box center [1397, 16] width 9 height 9
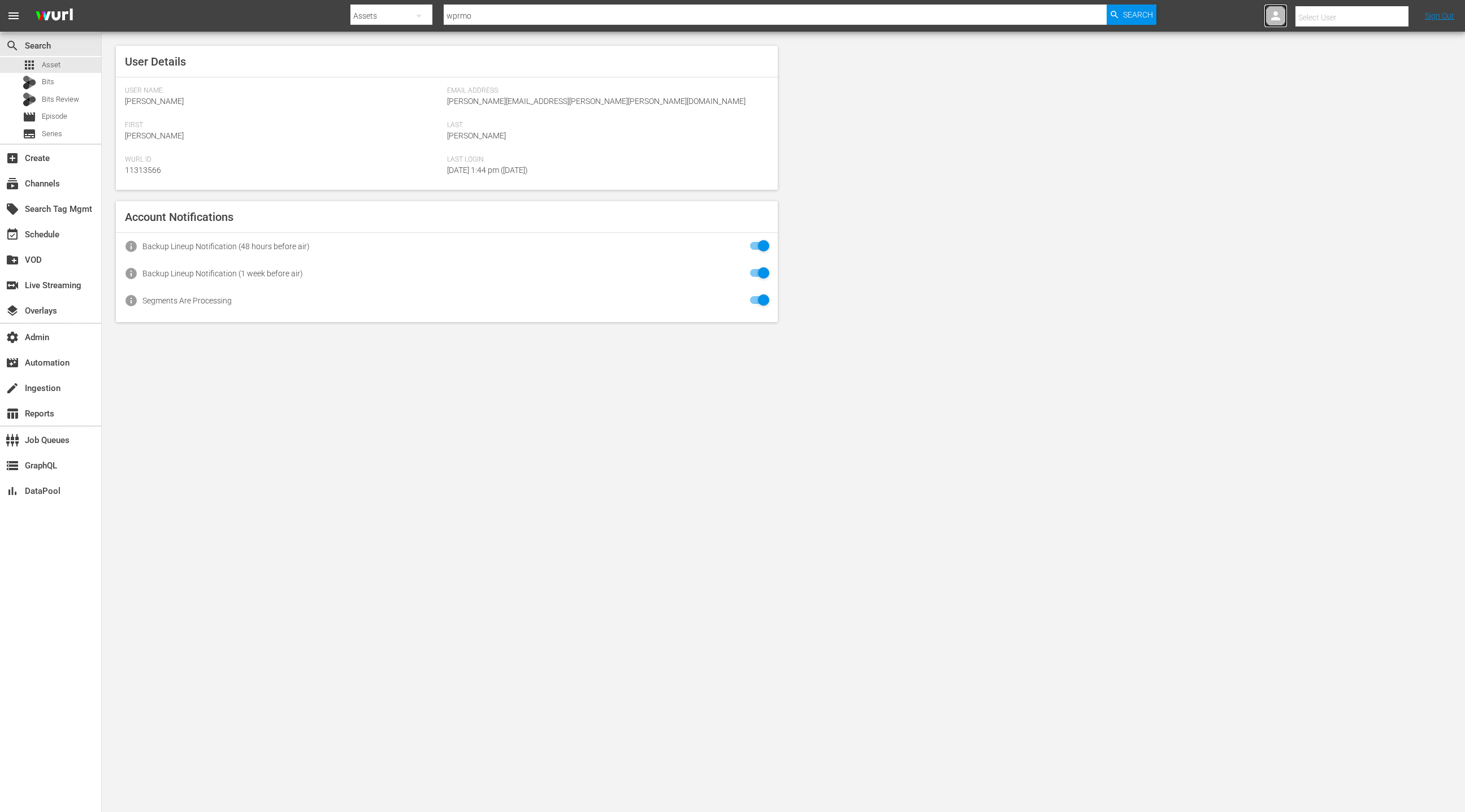
click at [1287, 20] on link at bounding box center [1275, 16] width 23 height 23
click at [1281, 21] on icon at bounding box center [1275, 16] width 14 height 14
click at [1394, 20] on icon at bounding box center [1397, 16] width 14 height 14
click at [1388, 21] on input "text" at bounding box center [1367, 17] width 145 height 27
click at [1316, 129] on div "Weatherspy Jukin <weatherspy_jukin@wurl.com>" at bounding box center [1343, 129] width 177 height 27
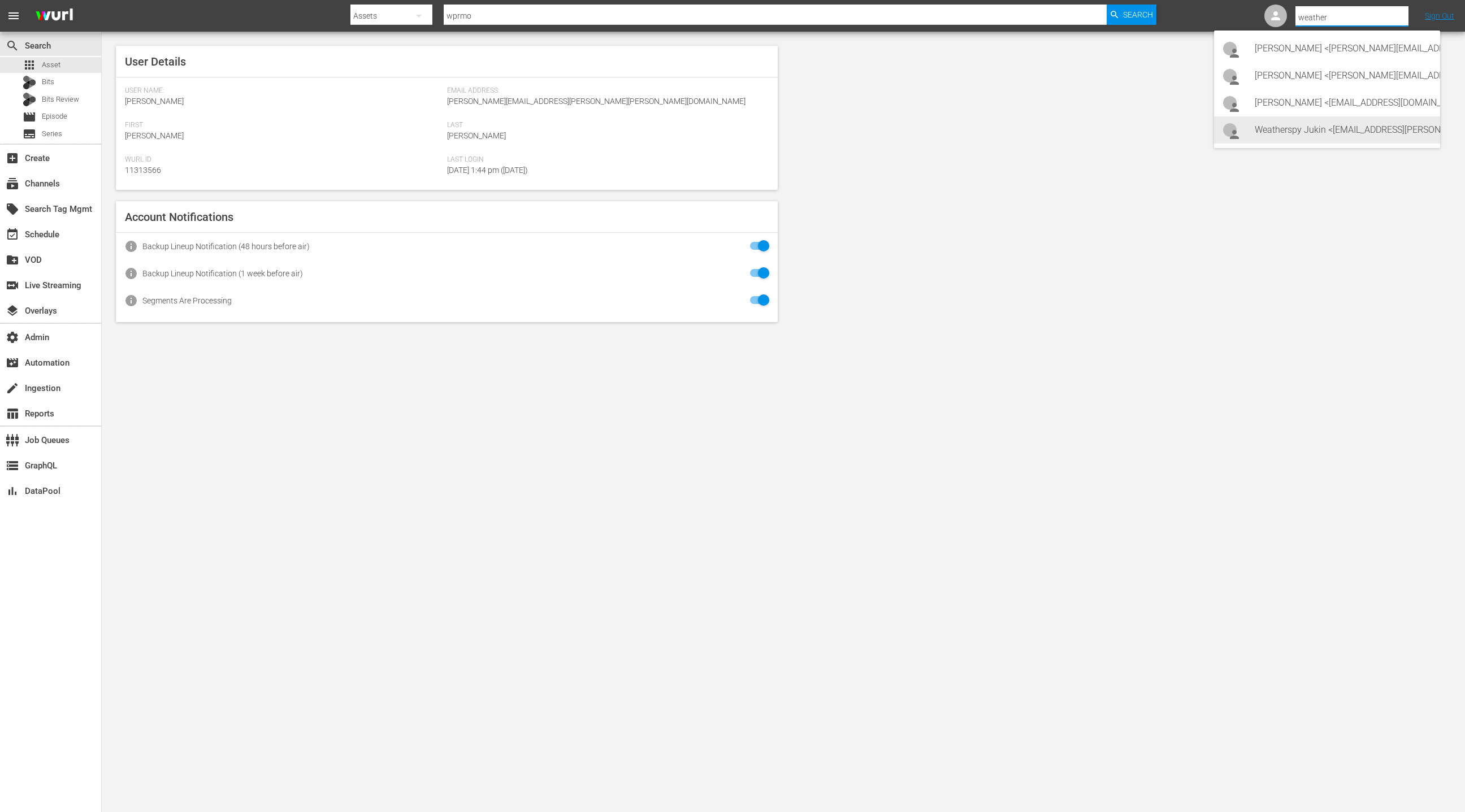
type input "Weatherspy Jukin (11313864)"
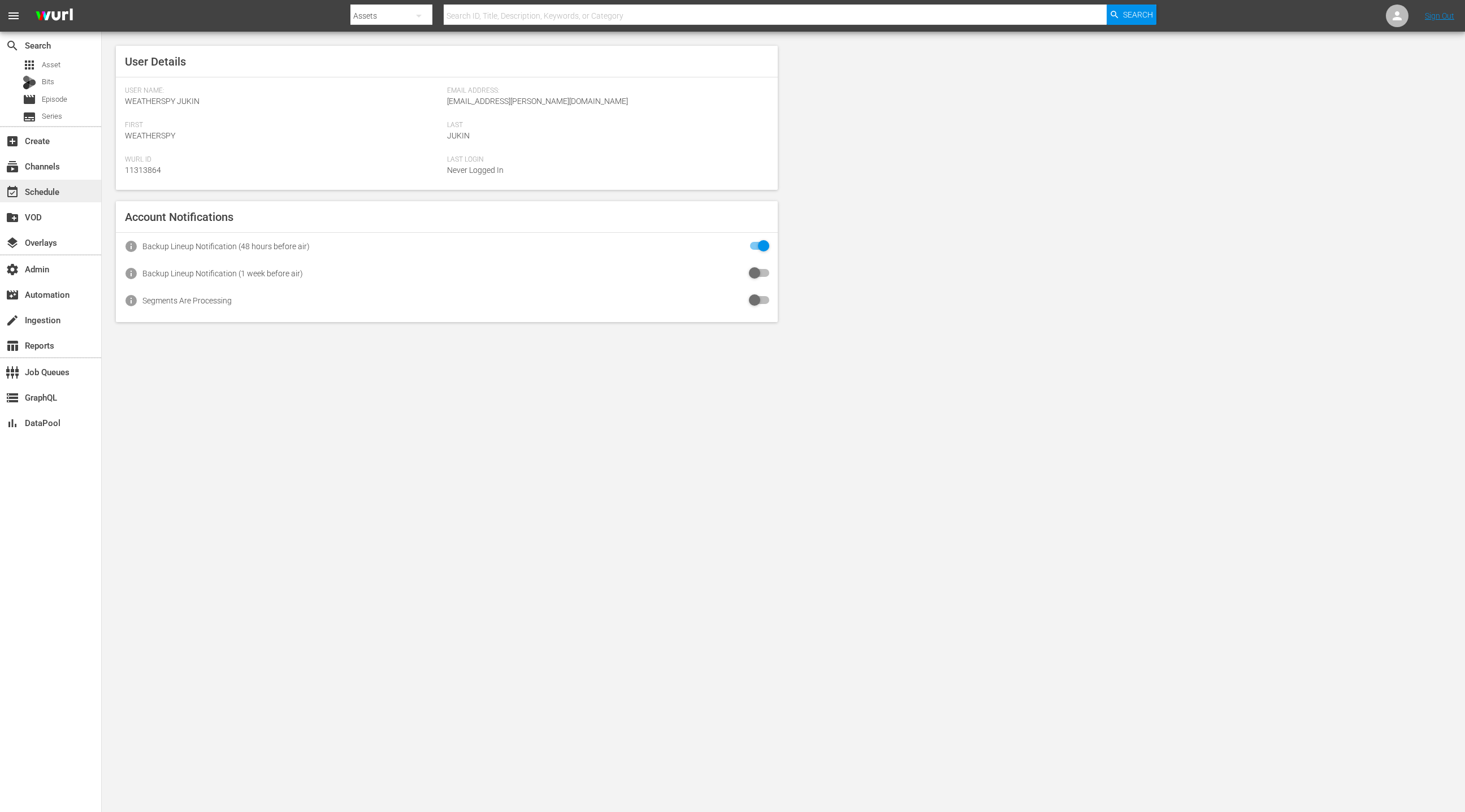
click at [51, 191] on div "event_available Schedule" at bounding box center [31, 190] width 63 height 10
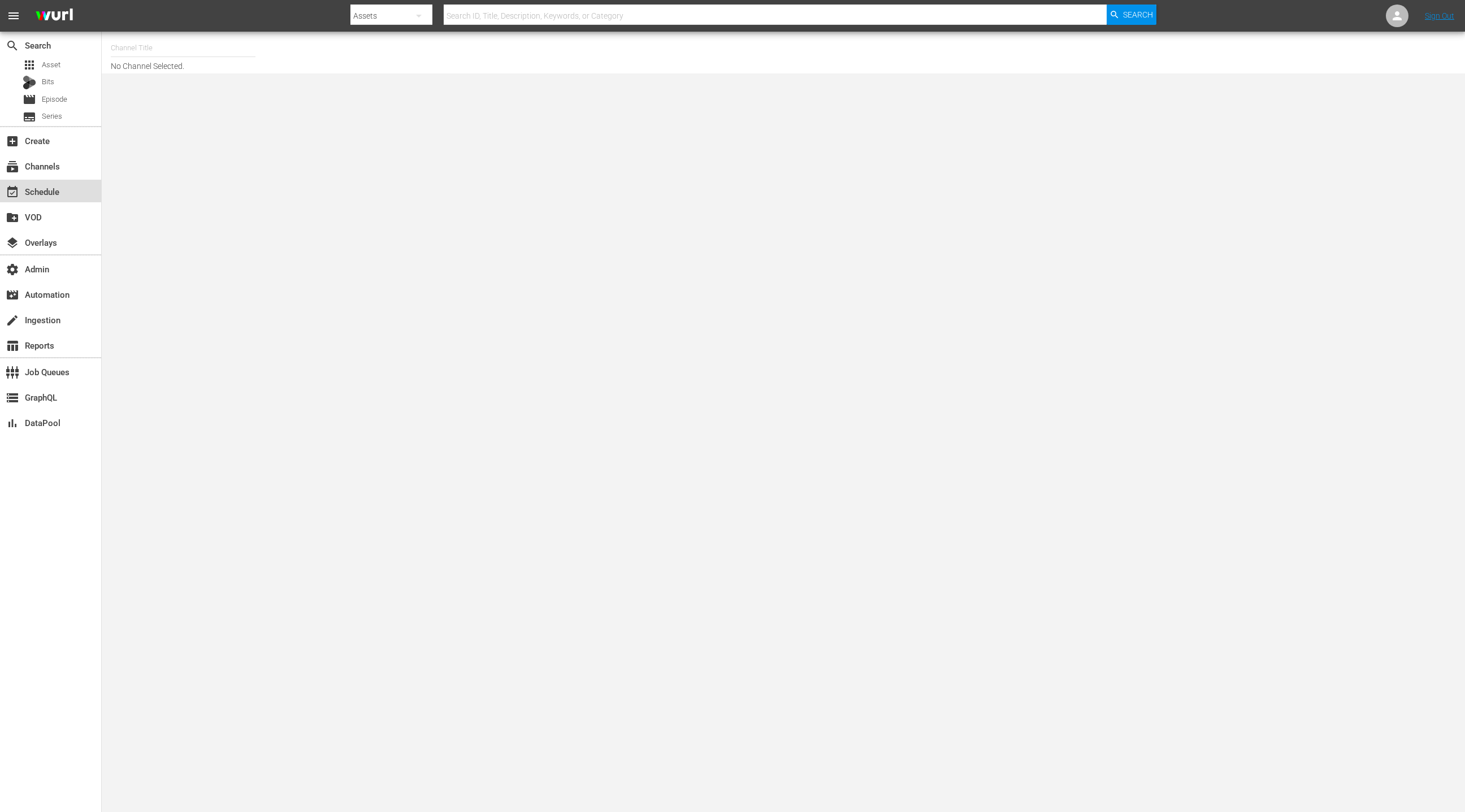
click at [61, 193] on div "event_available Schedule" at bounding box center [31, 190] width 63 height 10
click at [59, 170] on div "subscriptions Channels" at bounding box center [31, 164] width 63 height 10
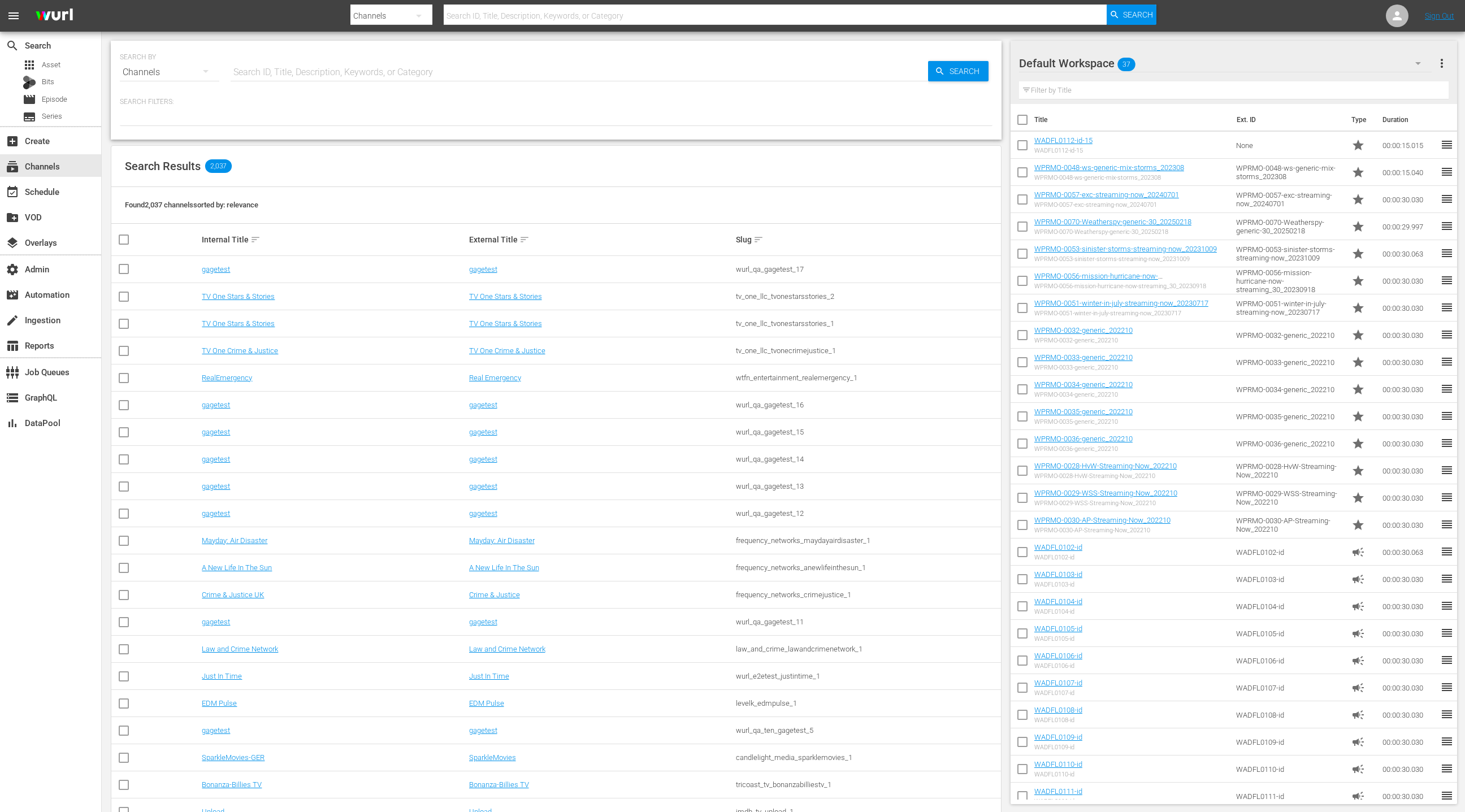
click at [250, 73] on input "text" at bounding box center [578, 72] width 697 height 27
type input "weatherspy"
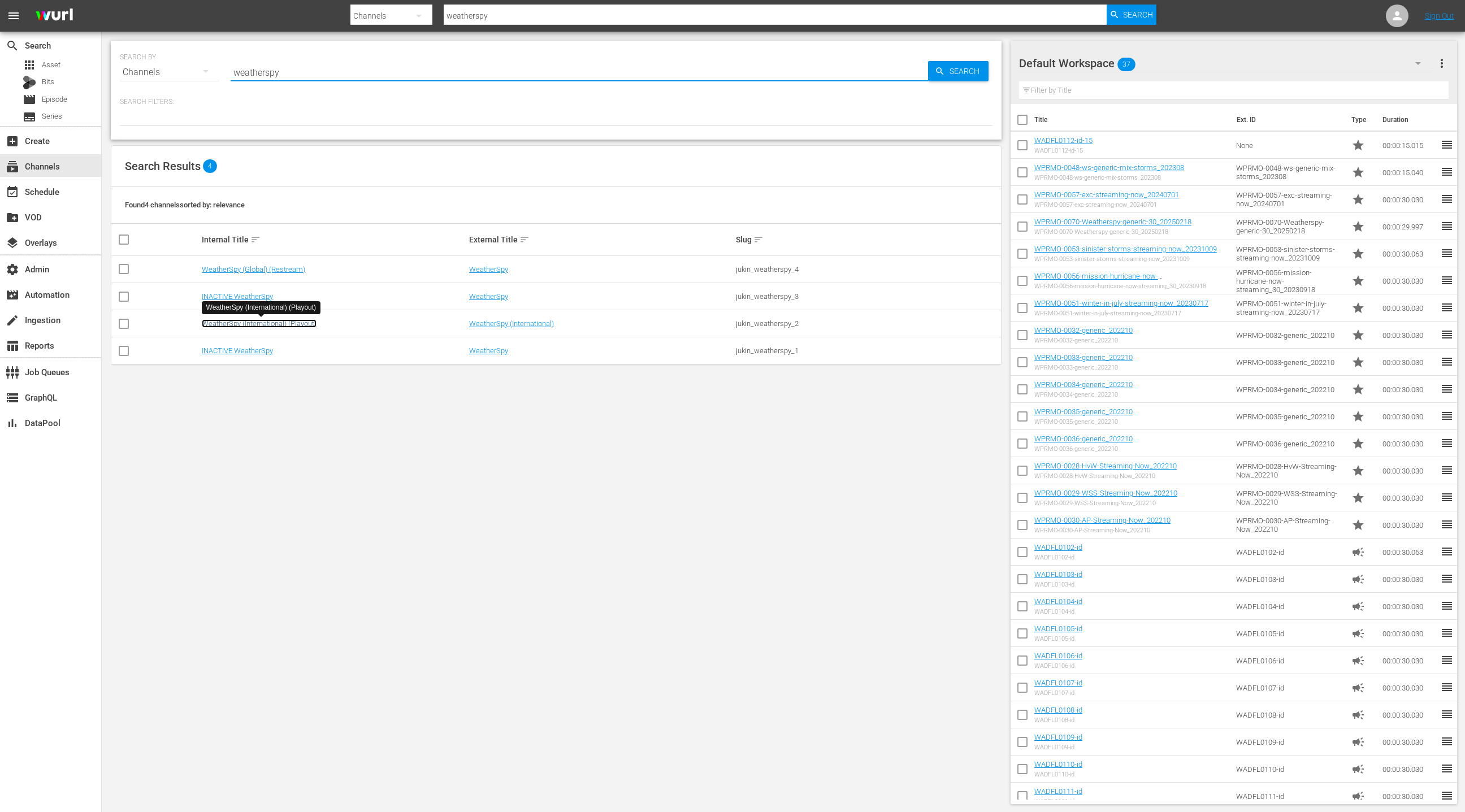
click at [271, 324] on link "WeatherSpy (International) (Playout)" at bounding box center [259, 324] width 114 height 9
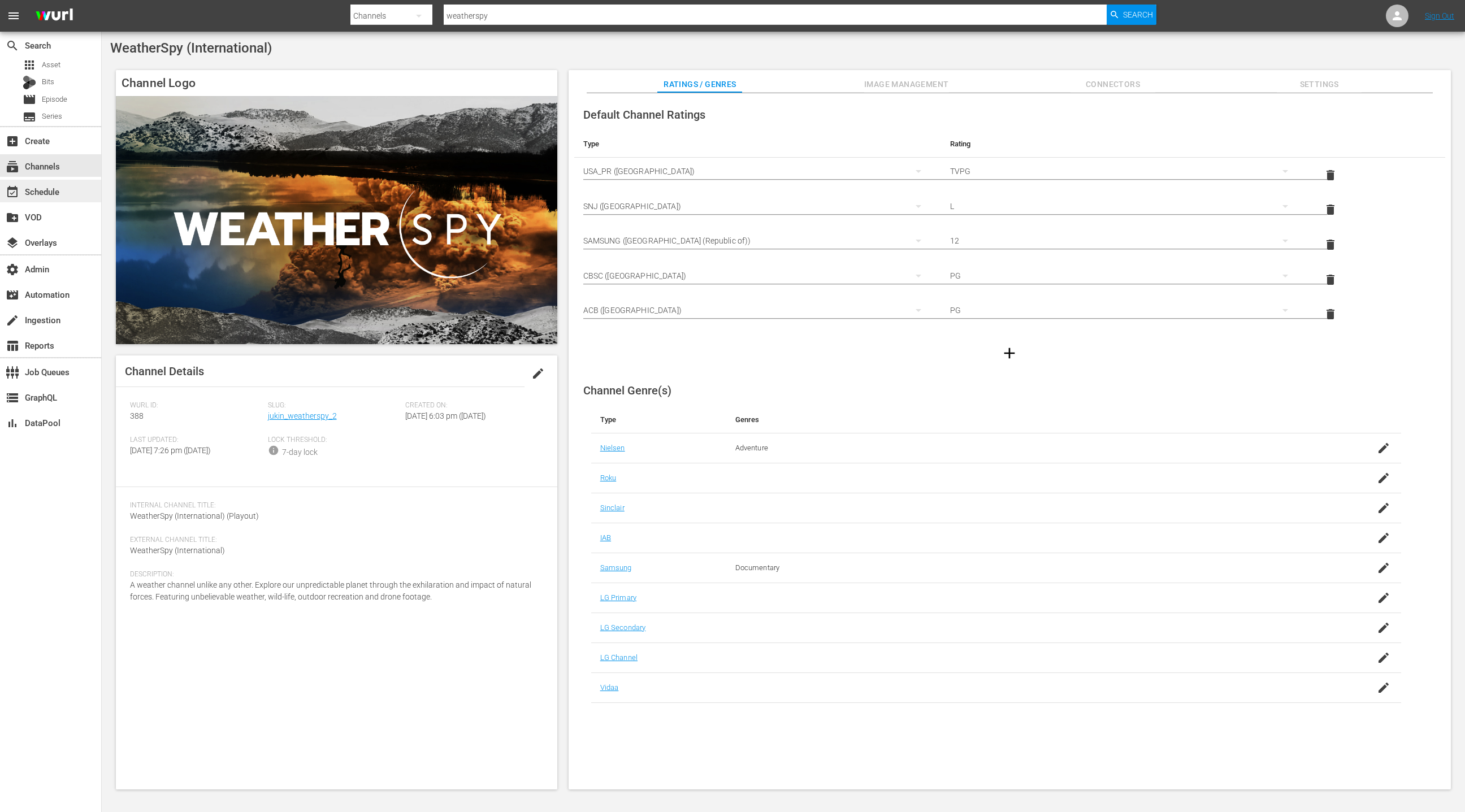
click at [53, 198] on div "event_available Schedule" at bounding box center [50, 191] width 101 height 23
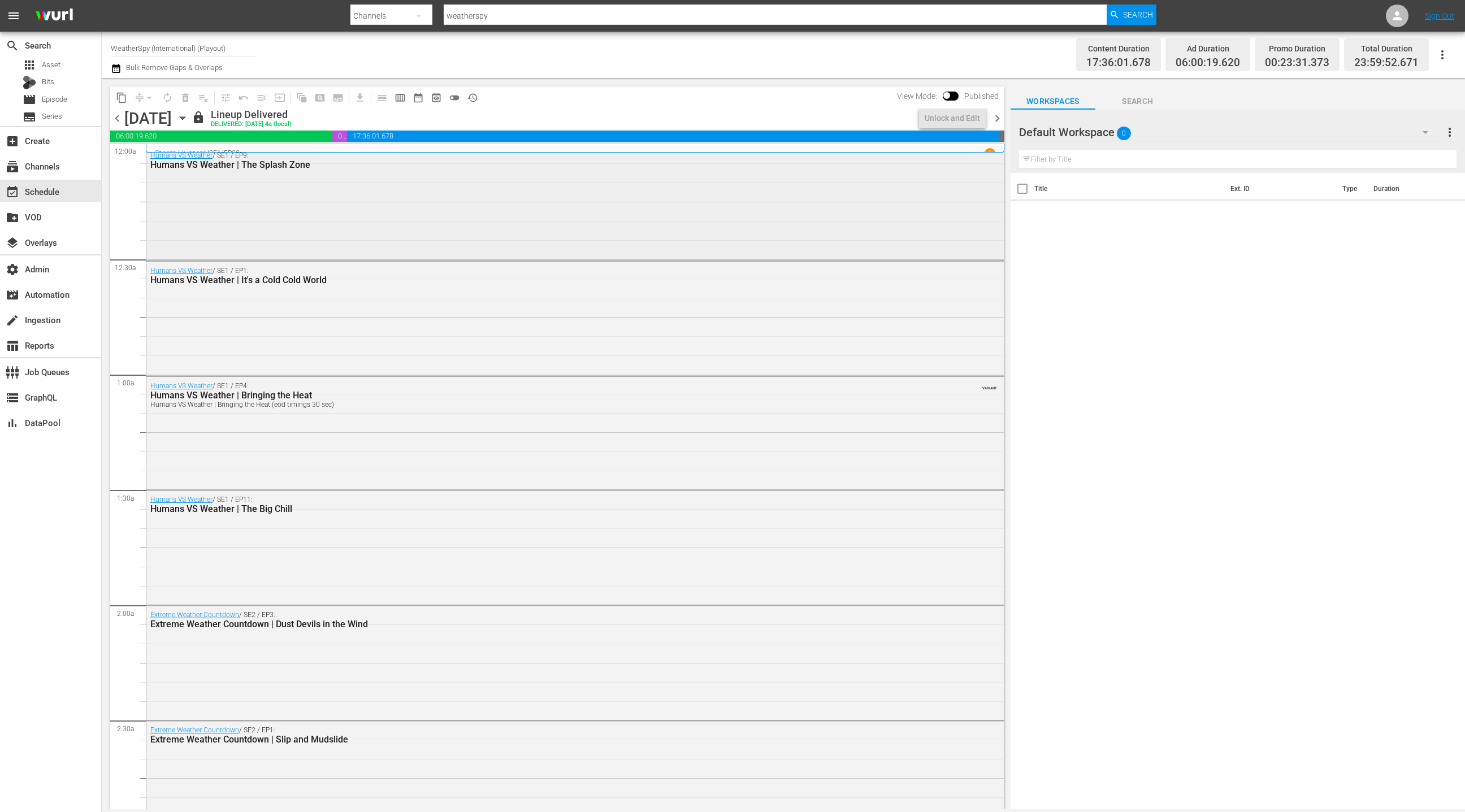
click at [282, 197] on div "Humans VS Weather / SE1 / EP9: Humans VS Weather | The Splash Zone" at bounding box center [575, 202] width 857 height 112
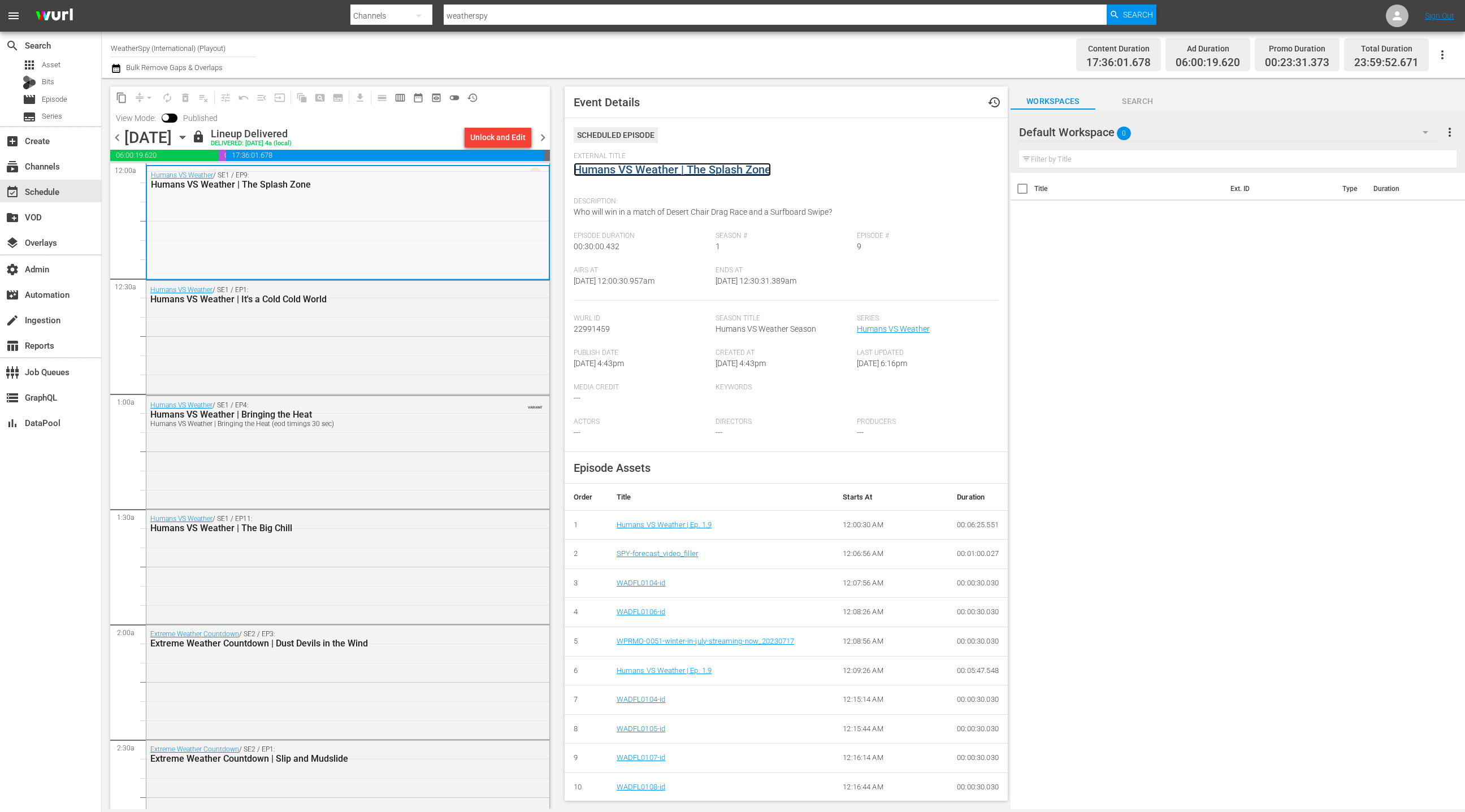
click at [674, 173] on link "Humans VS Weather | The Splash Zone" at bounding box center [672, 170] width 197 height 14
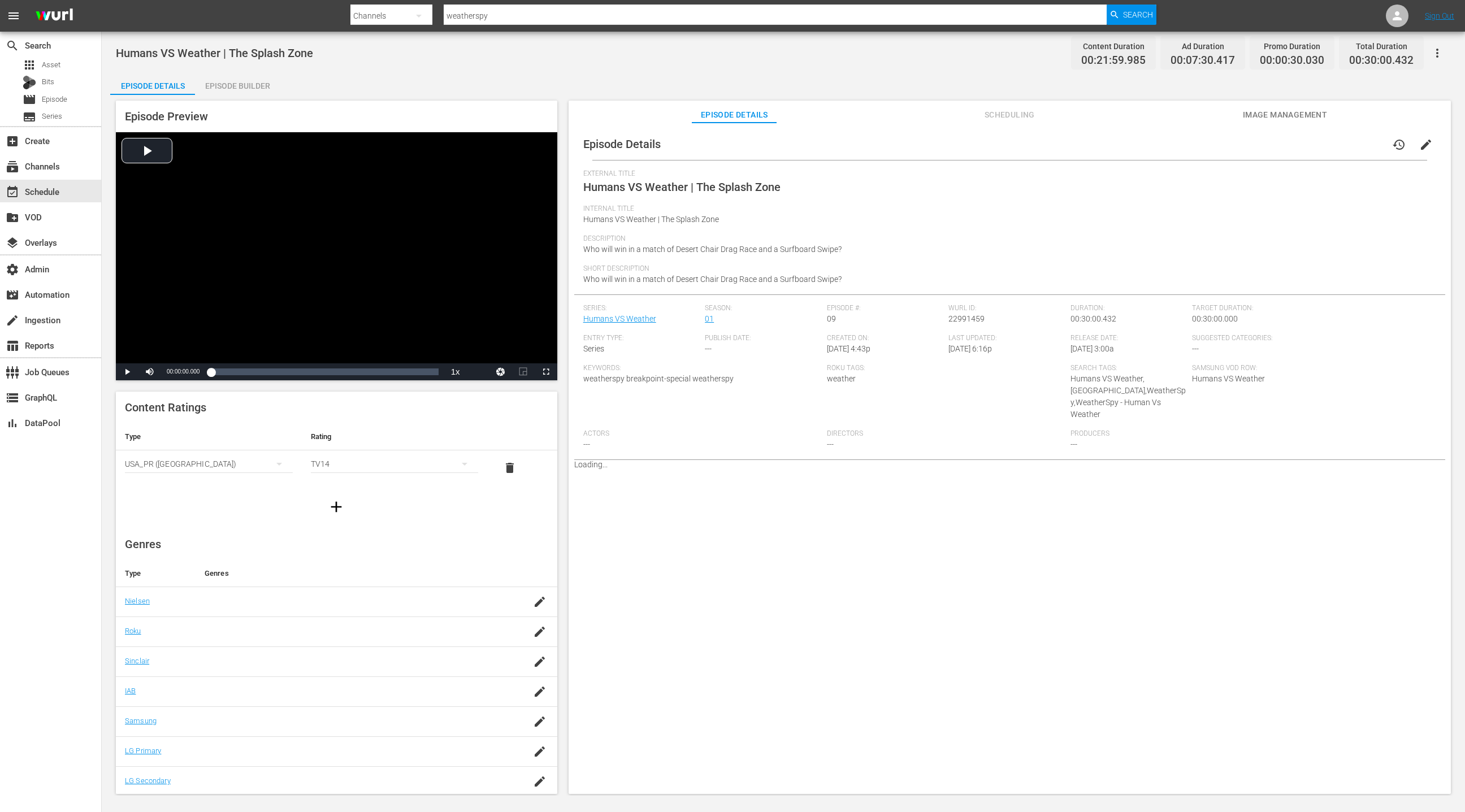
click at [256, 85] on div "Episode Builder" at bounding box center [237, 86] width 85 height 27
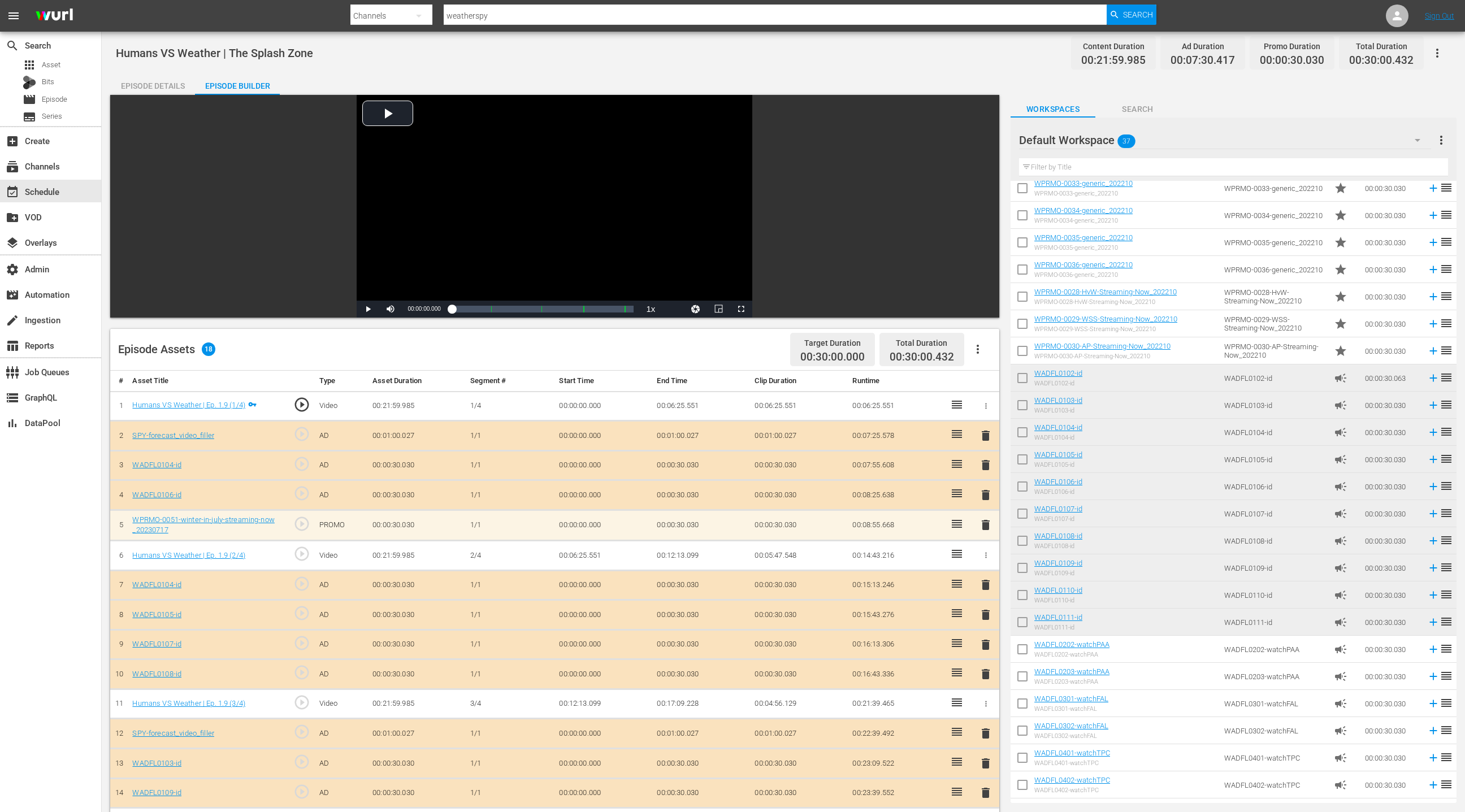
scroll to position [414, 0]
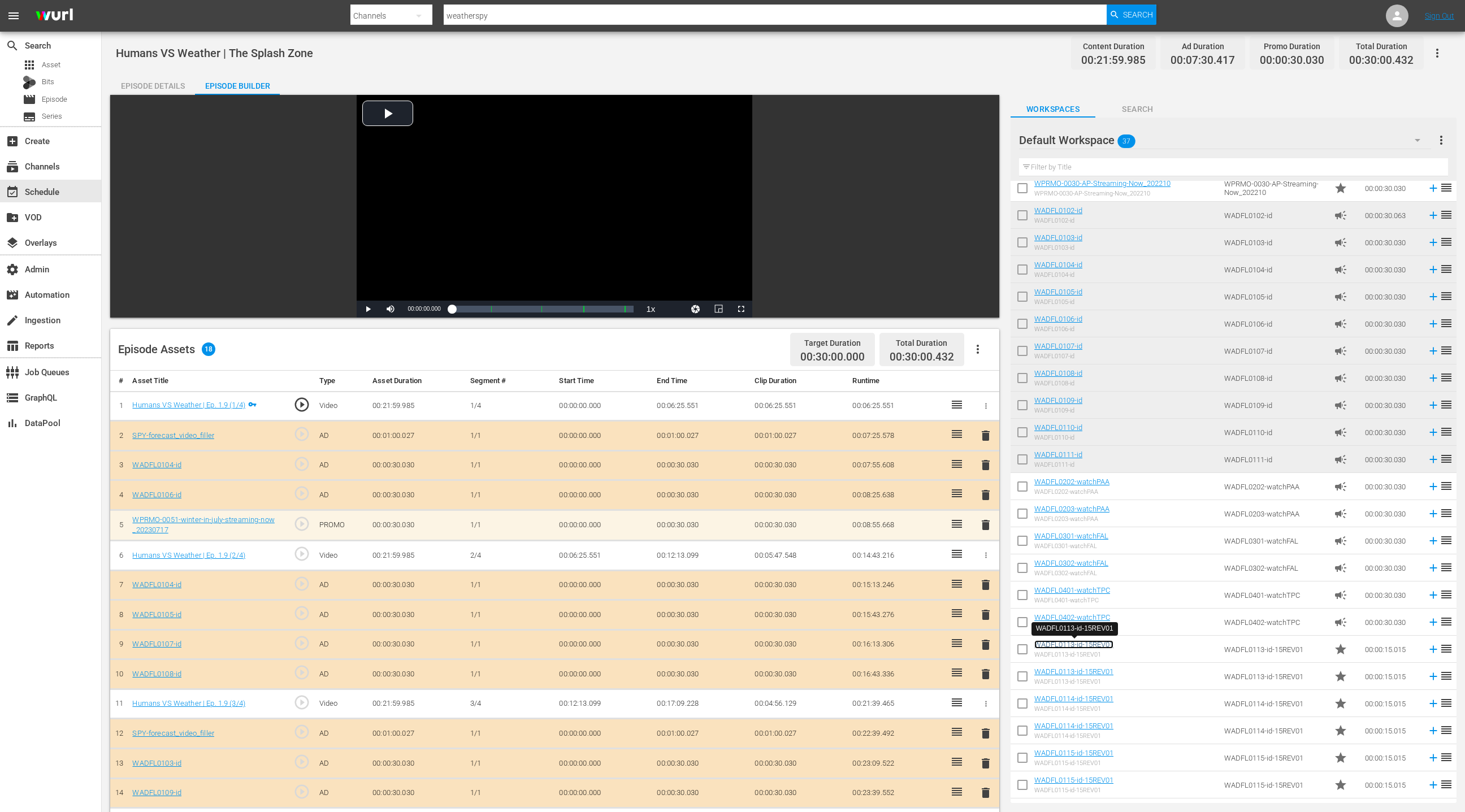
click at [1107, 646] on link "WADFL0113-id-15REV01" at bounding box center [1073, 645] width 79 height 9
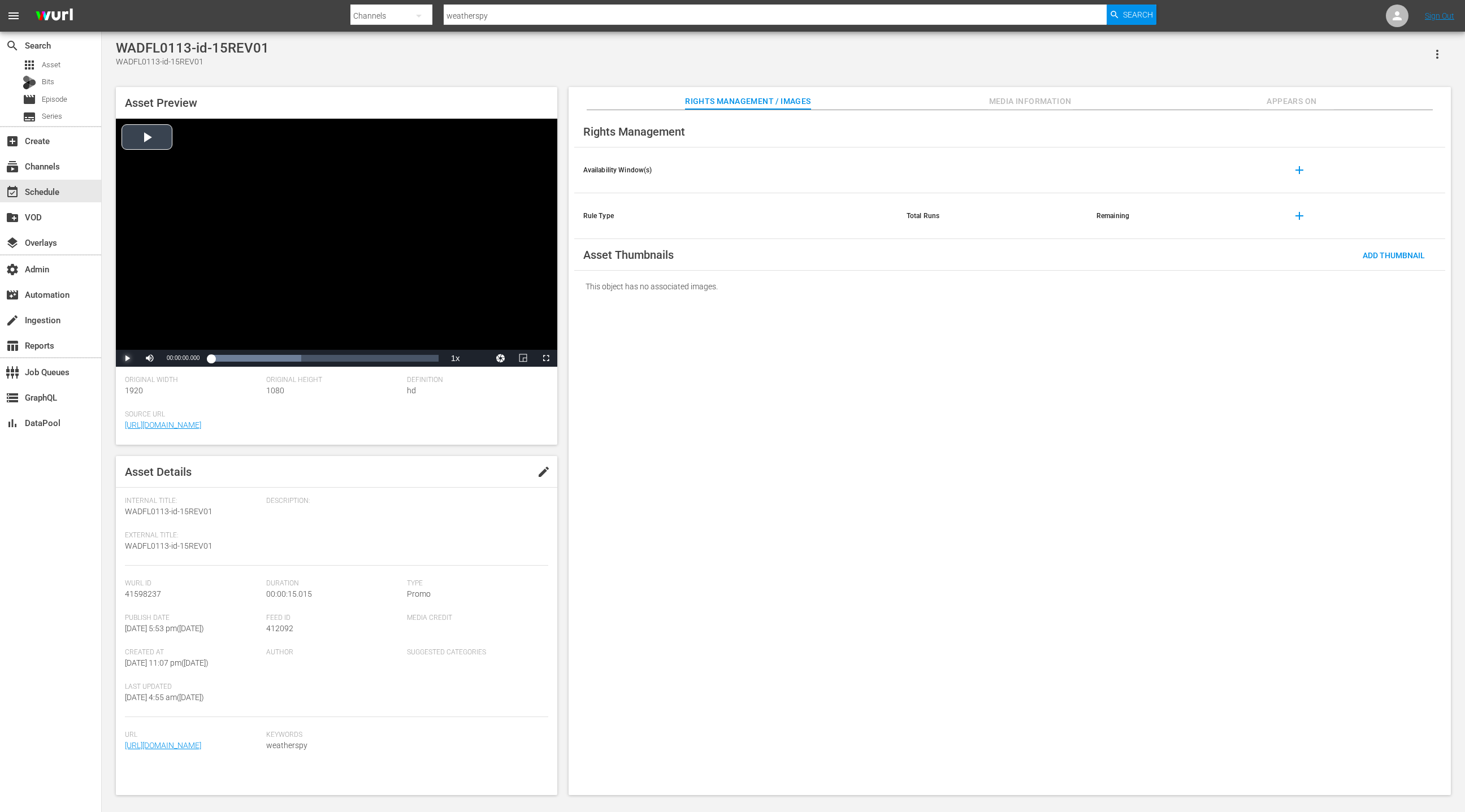
click at [127, 358] on span "Video Player" at bounding box center [127, 358] width 0 height 0
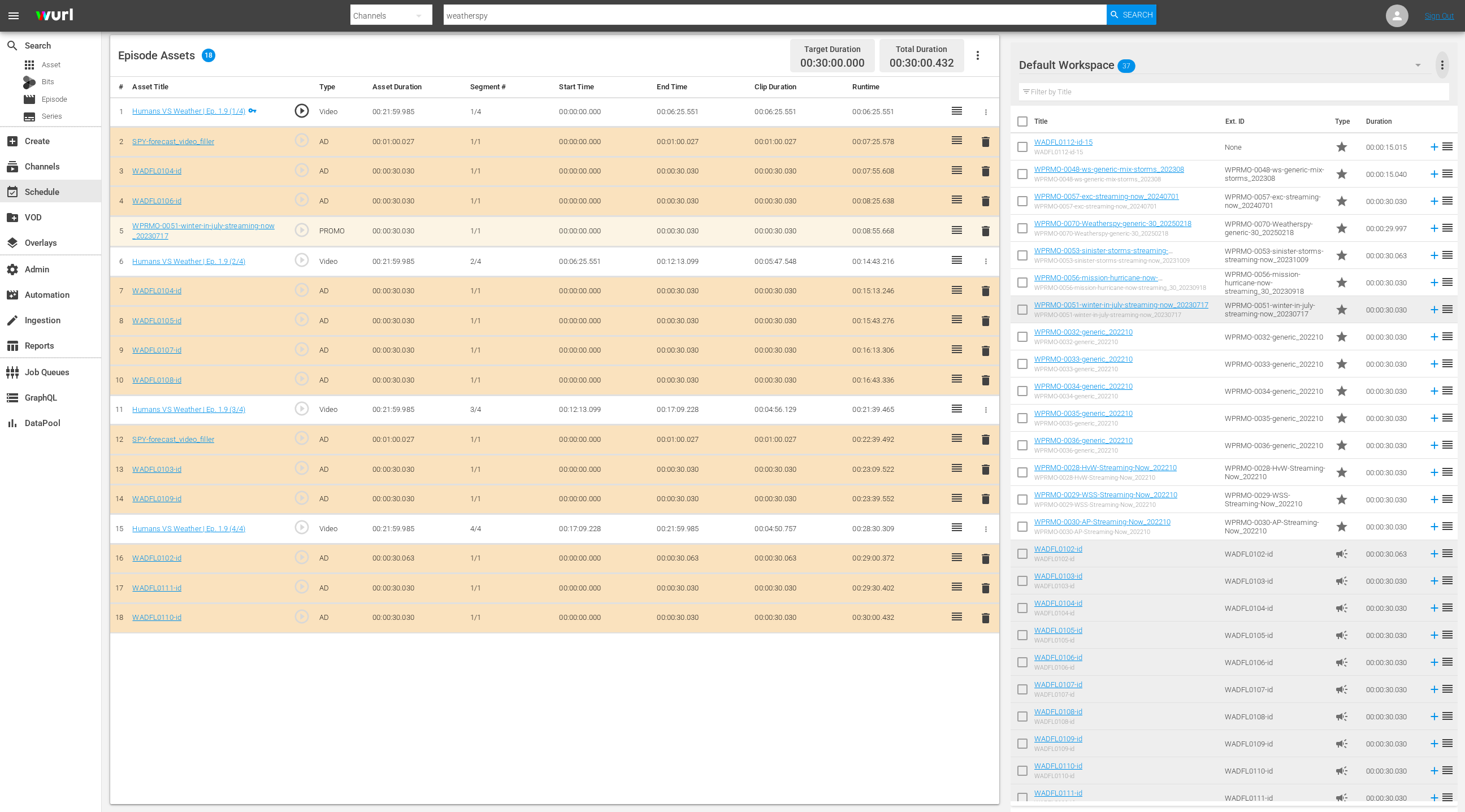
click at [1442, 68] on span "more_vert" at bounding box center [1442, 65] width 14 height 14
click at [1378, 148] on div "Enable Workspace Item Reposition" at bounding box center [1368, 147] width 132 height 20
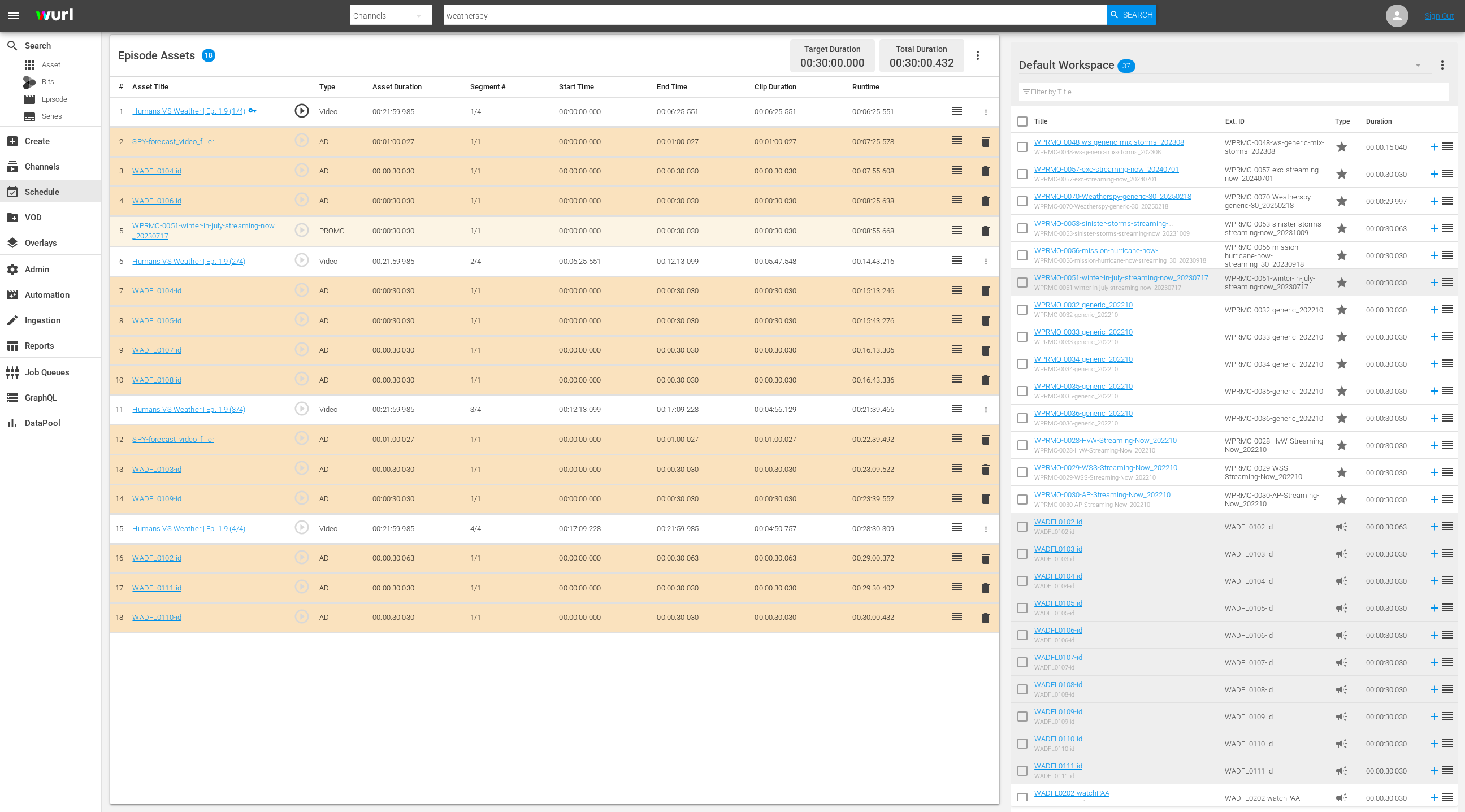
click at [1442, 68] on span "more_vert" at bounding box center [1442, 65] width 14 height 14
click at [1363, 147] on div "Disable Workspace Item Reposition" at bounding box center [1368, 147] width 132 height 20
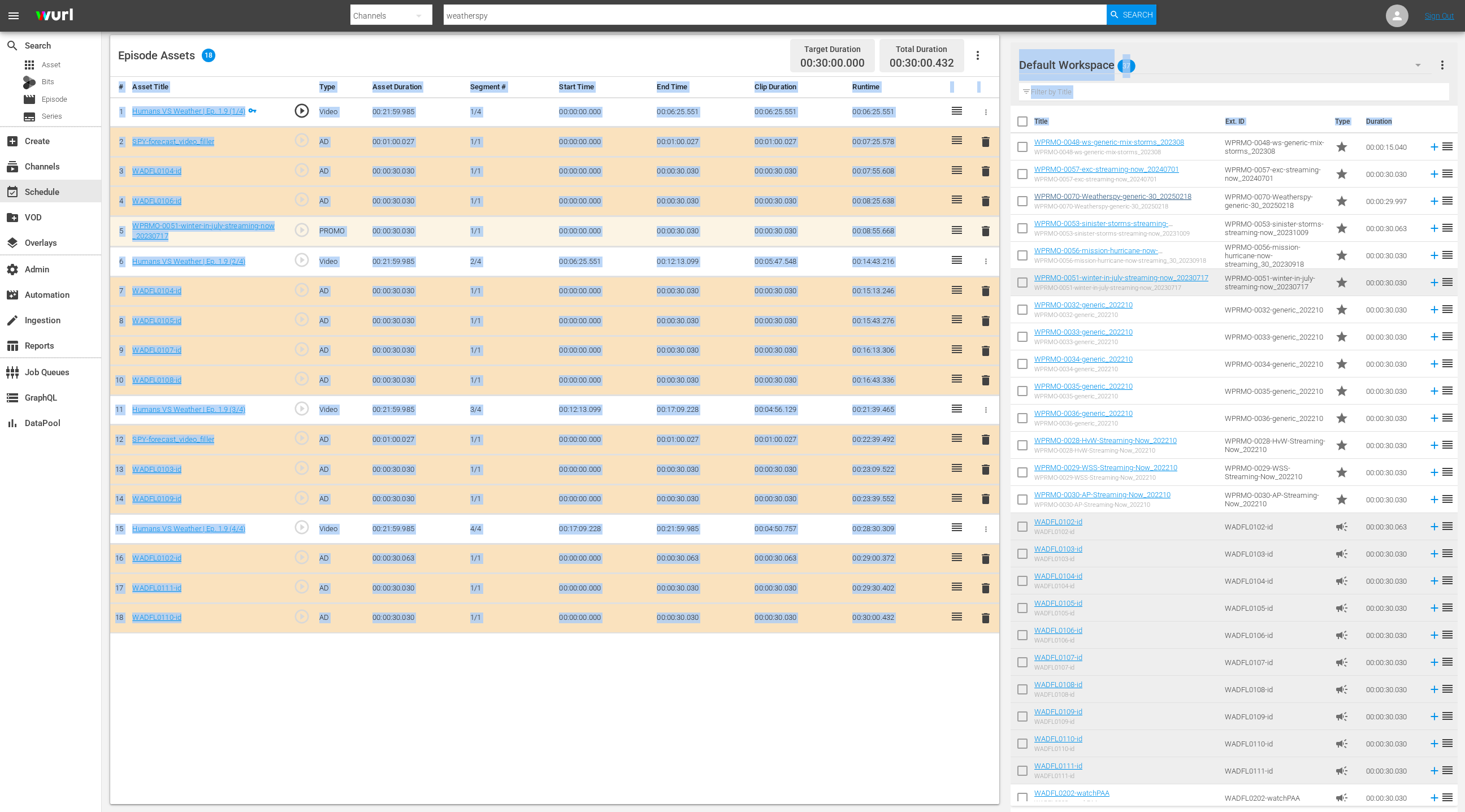
drag, startPoint x: 1009, startPoint y: 164, endPoint x: 1189, endPoint y: 193, distance: 182.3
click at [1197, 195] on div "Video Player is loading. Play Video Play Mute Current Time 00:00:00.000 / Durat…" at bounding box center [783, 302] width 1346 height 1003
click at [1175, 71] on div "Default Workspace 37" at bounding box center [1225, 65] width 412 height 32
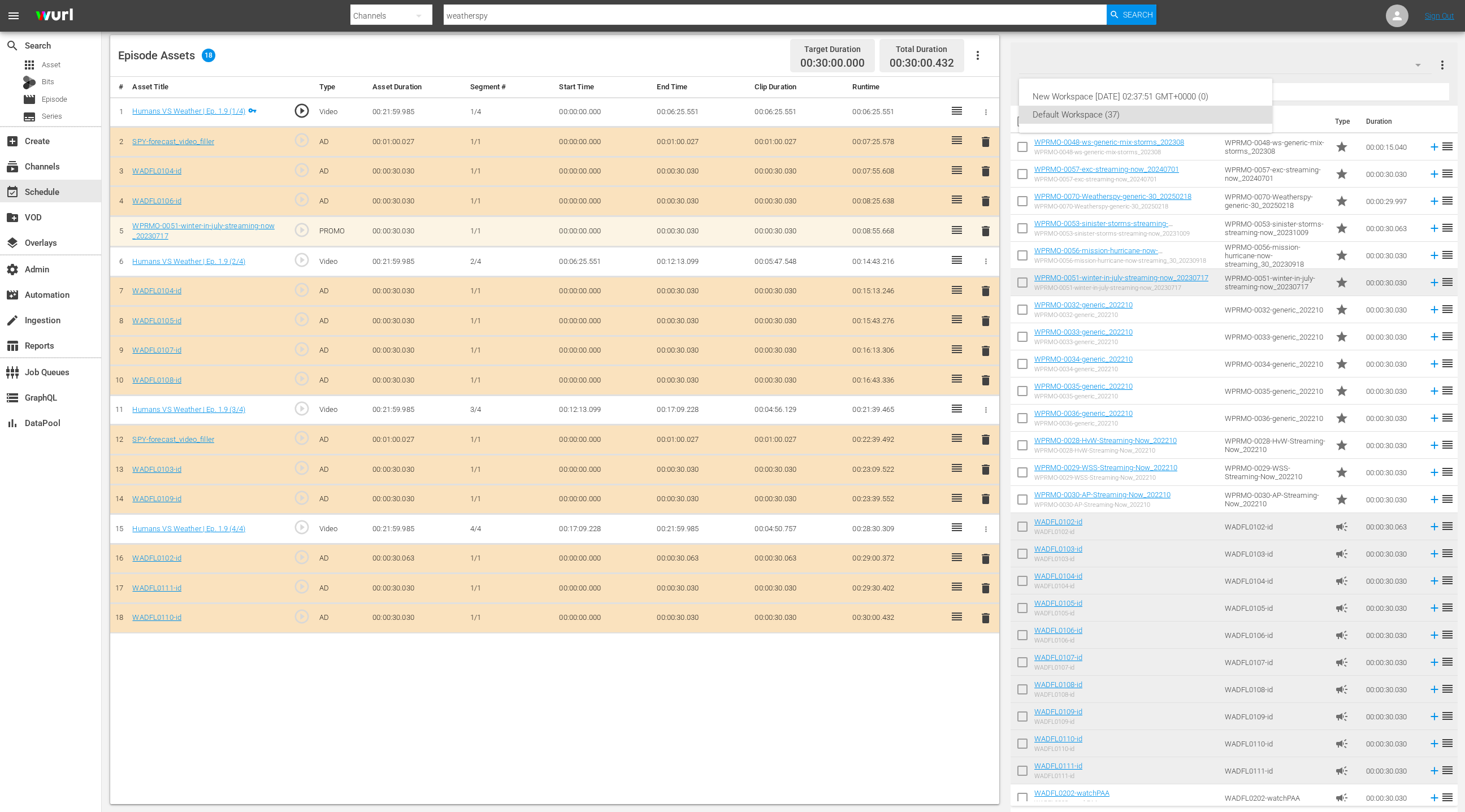
click at [1210, 47] on div "New Workspace Mon May 19 2025 02:37:51 GMT+0000 (0) Default Workspace (37)" at bounding box center [732, 406] width 1465 height 812
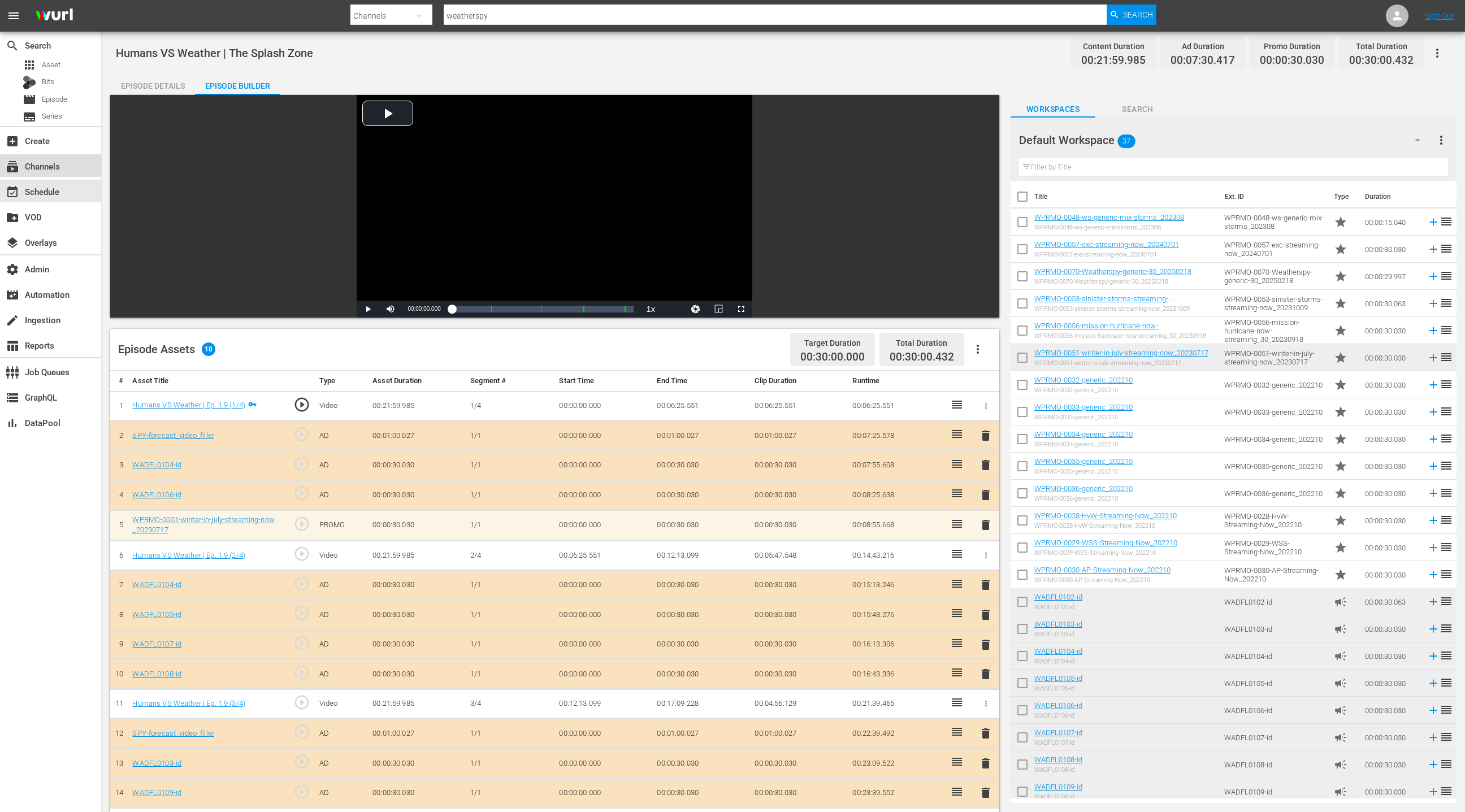
click at [63, 171] on div "subscriptions Channels" at bounding box center [50, 165] width 101 height 23
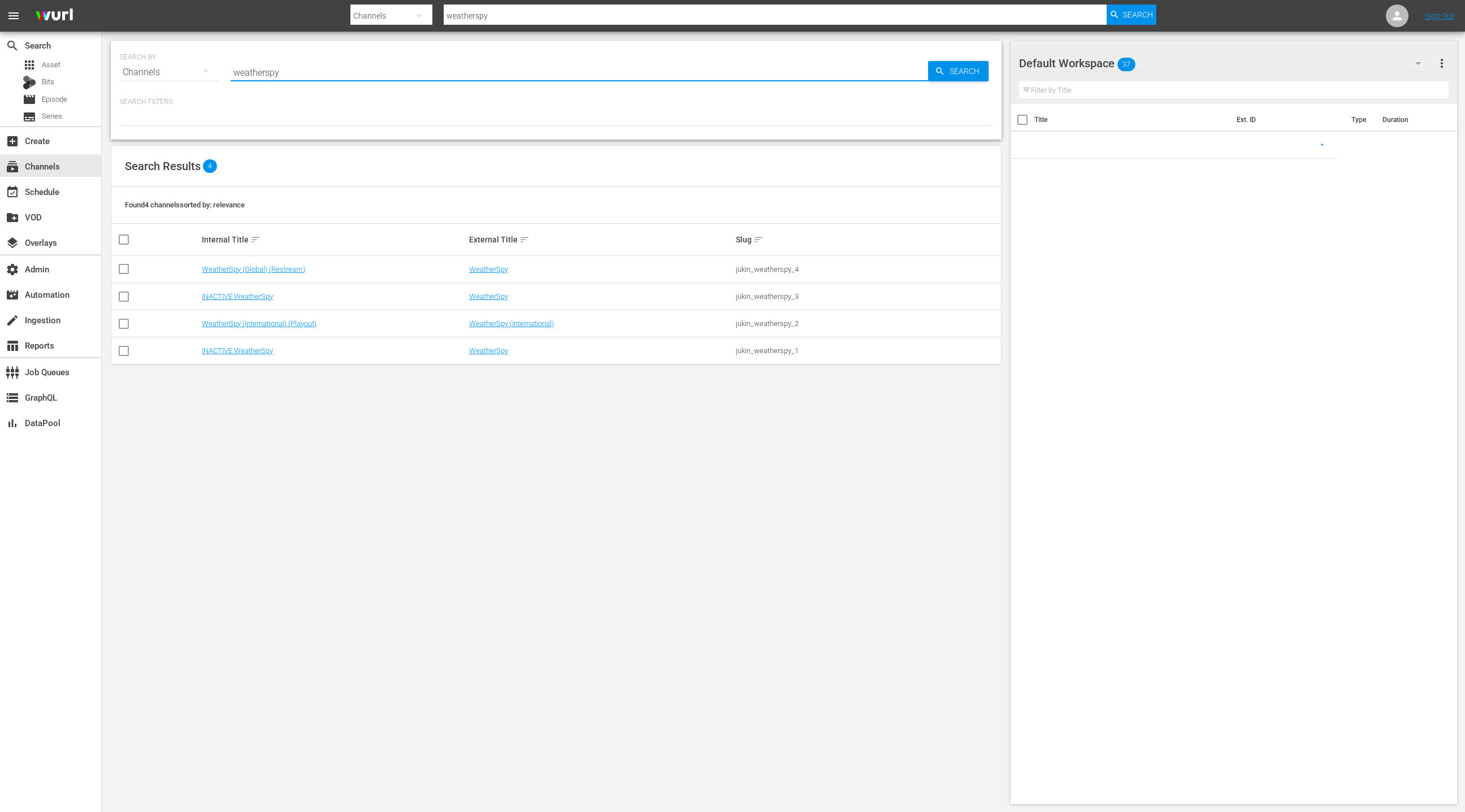
click at [255, 68] on input "weatherspy" at bounding box center [578, 72] width 697 height 27
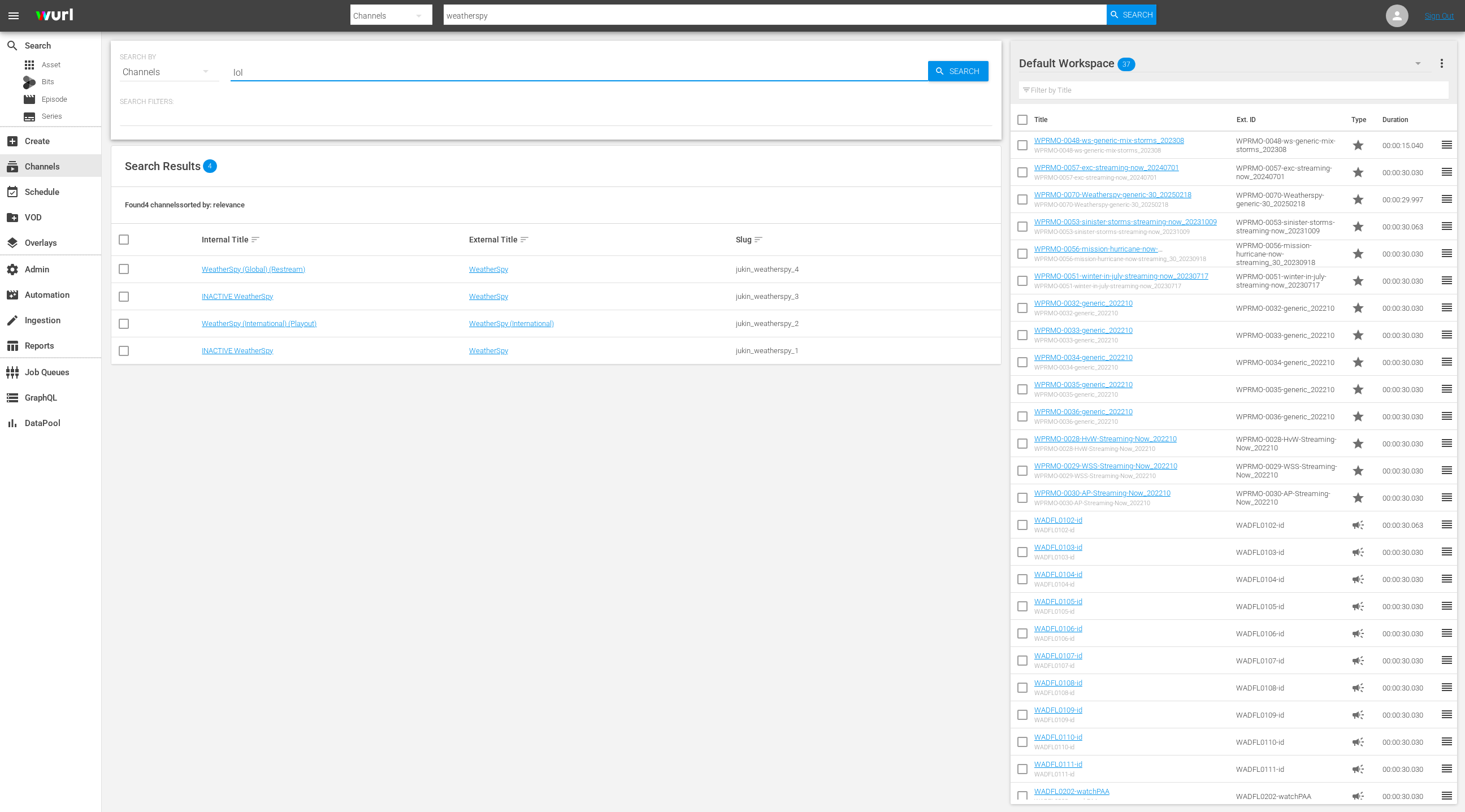
type input "LOL"
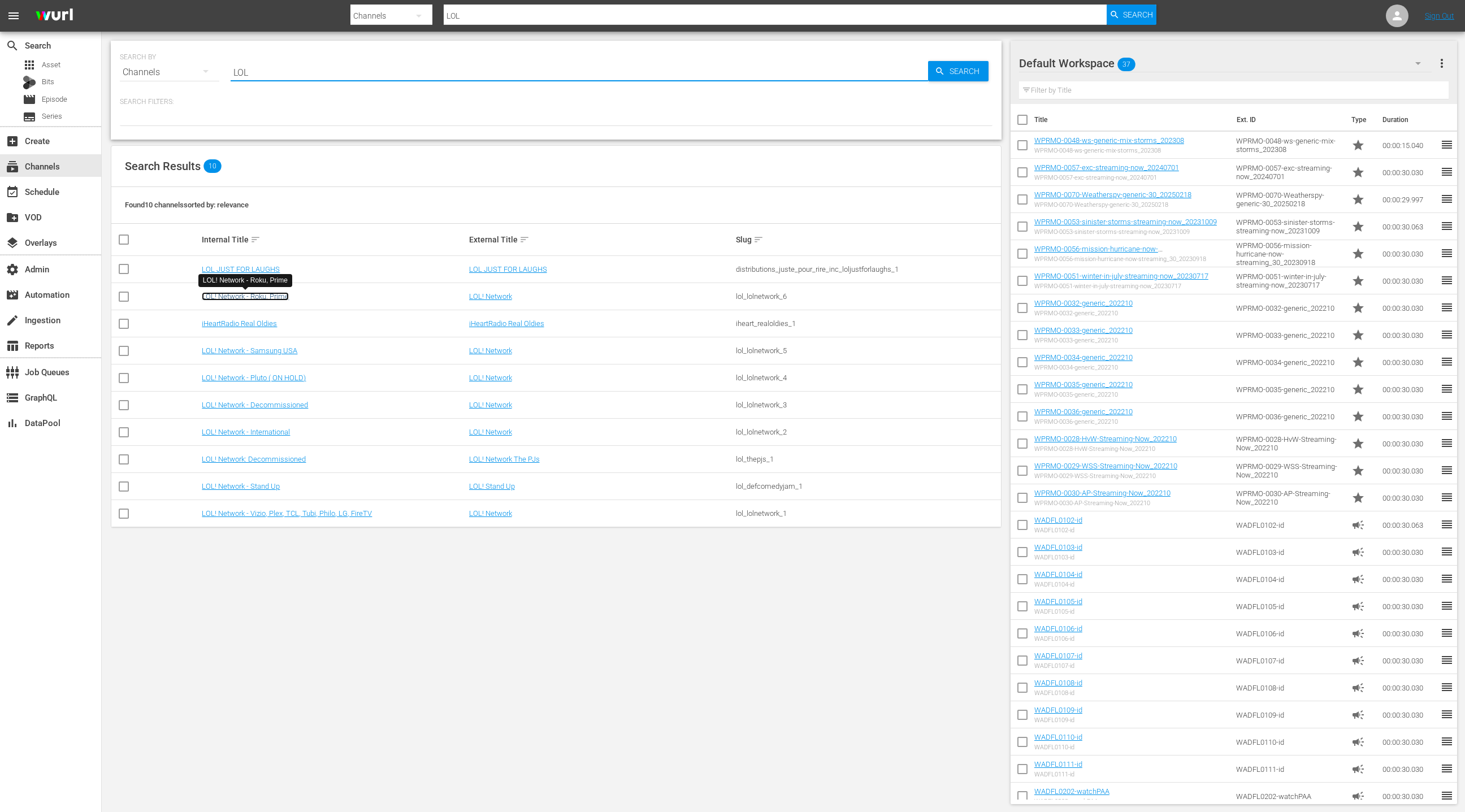
click at [274, 297] on link "LOL! Network - Roku, Prime" at bounding box center [245, 296] width 87 height 9
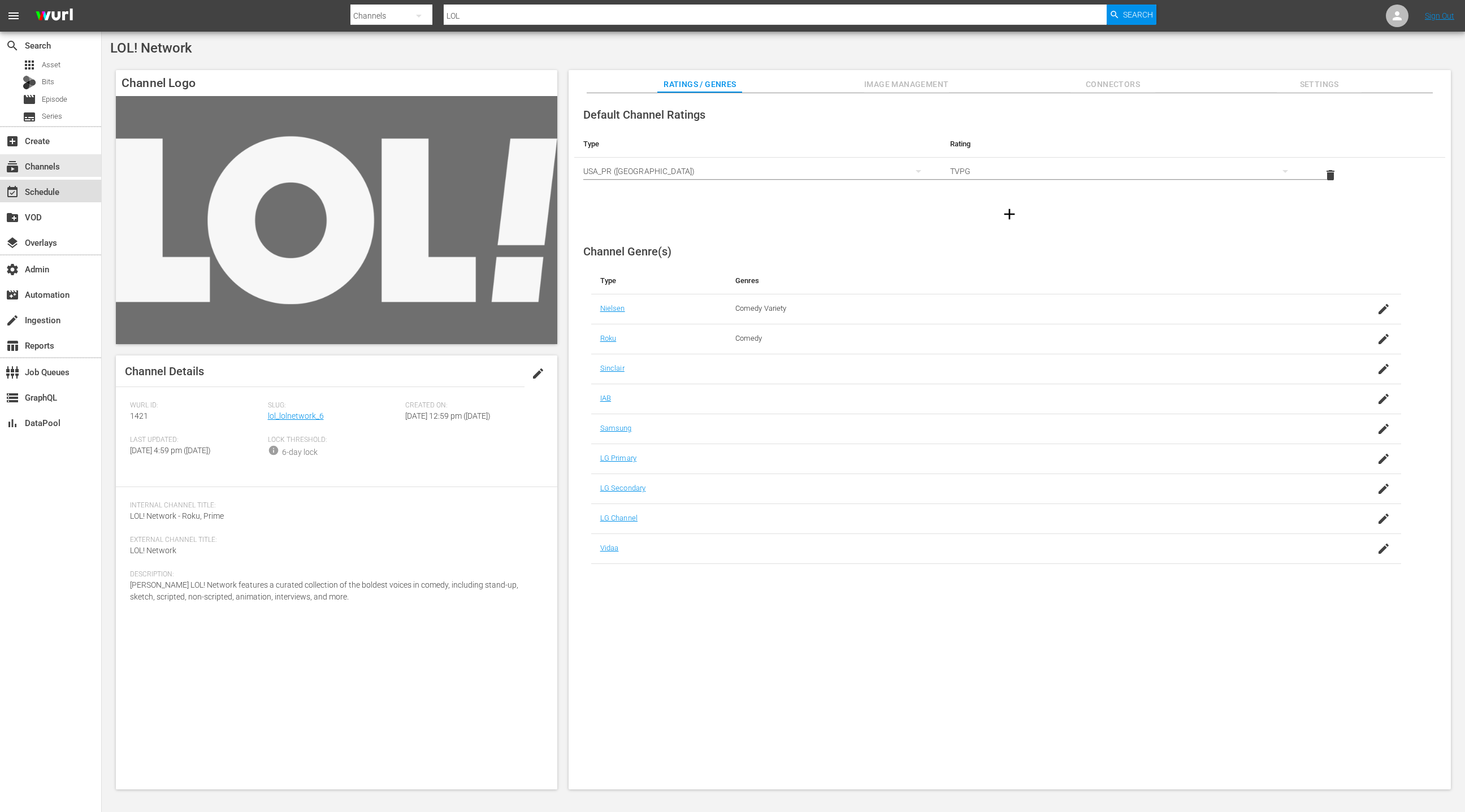
click at [49, 195] on div "event_available Schedule" at bounding box center [31, 190] width 63 height 10
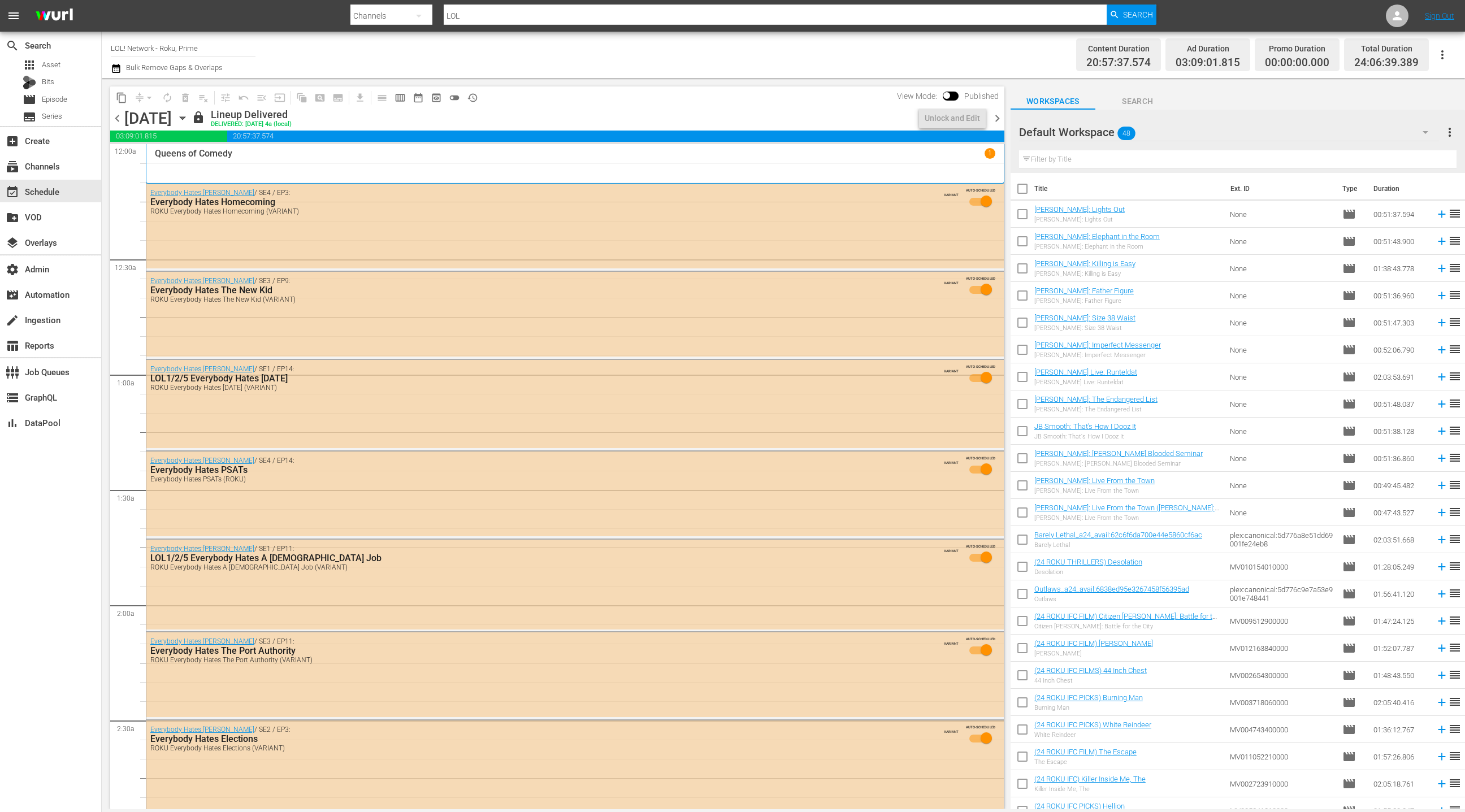
click at [184, 119] on icon "button" at bounding box center [183, 118] width 5 height 3
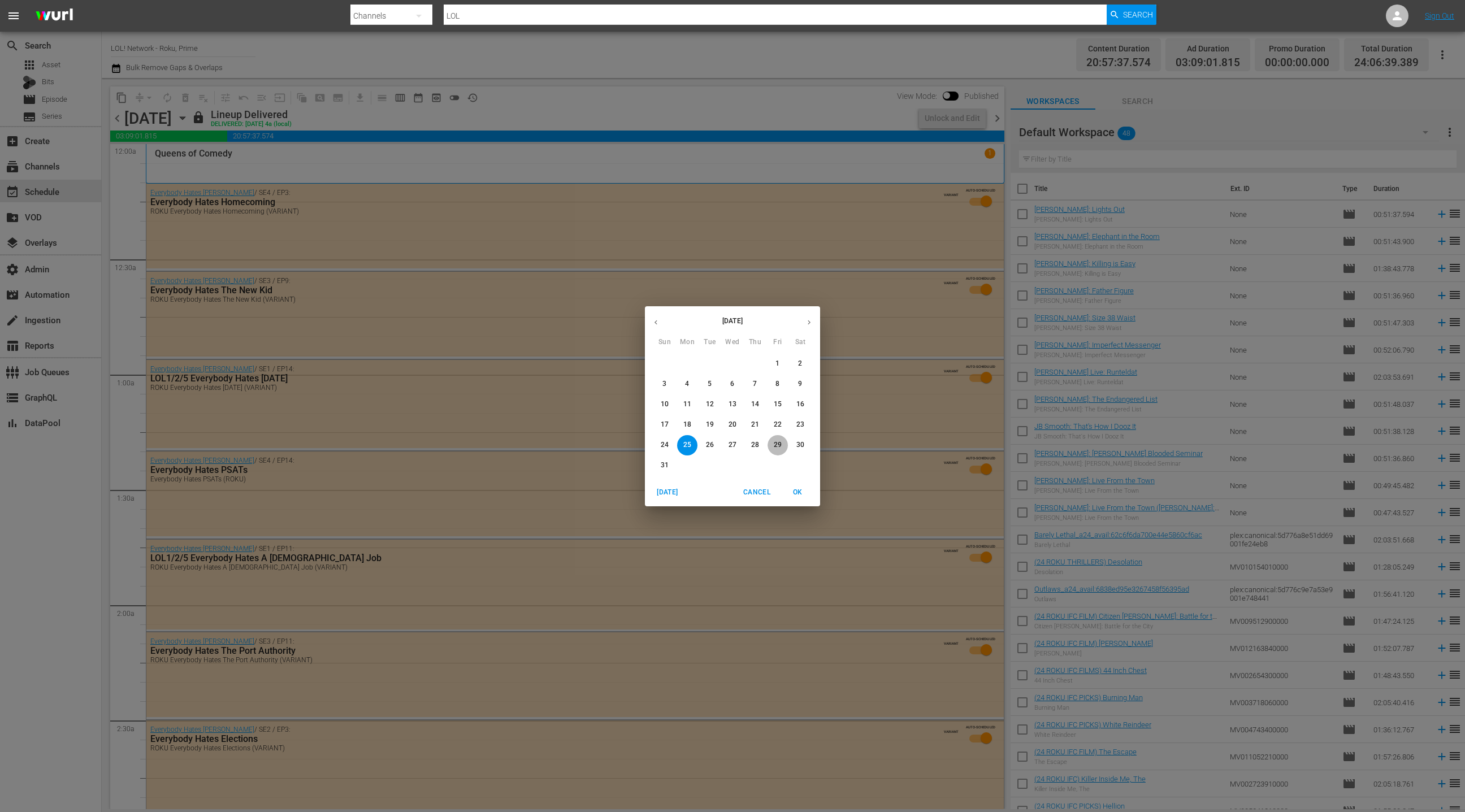
drag, startPoint x: 779, startPoint y: 444, endPoint x: 785, endPoint y: 430, distance: 15.2
click at [778, 444] on p "29" at bounding box center [778, 444] width 8 height 10
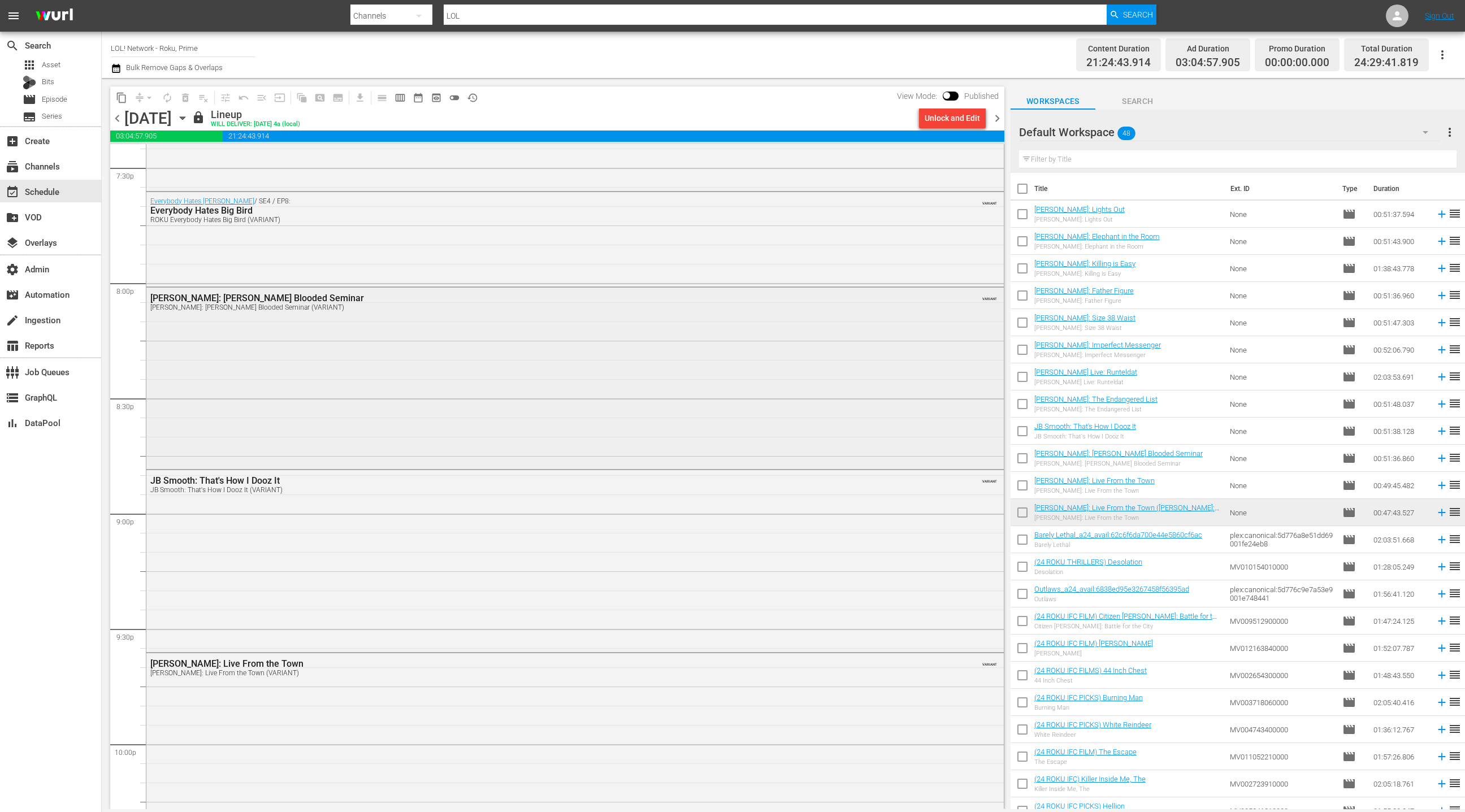
scroll to position [4472, 0]
click at [463, 374] on div "Deon Cole: Cole Blooded Seminar Deon Cole: Cole Blooded Seminar (VARIANT) VARIA…" at bounding box center [575, 377] width 857 height 179
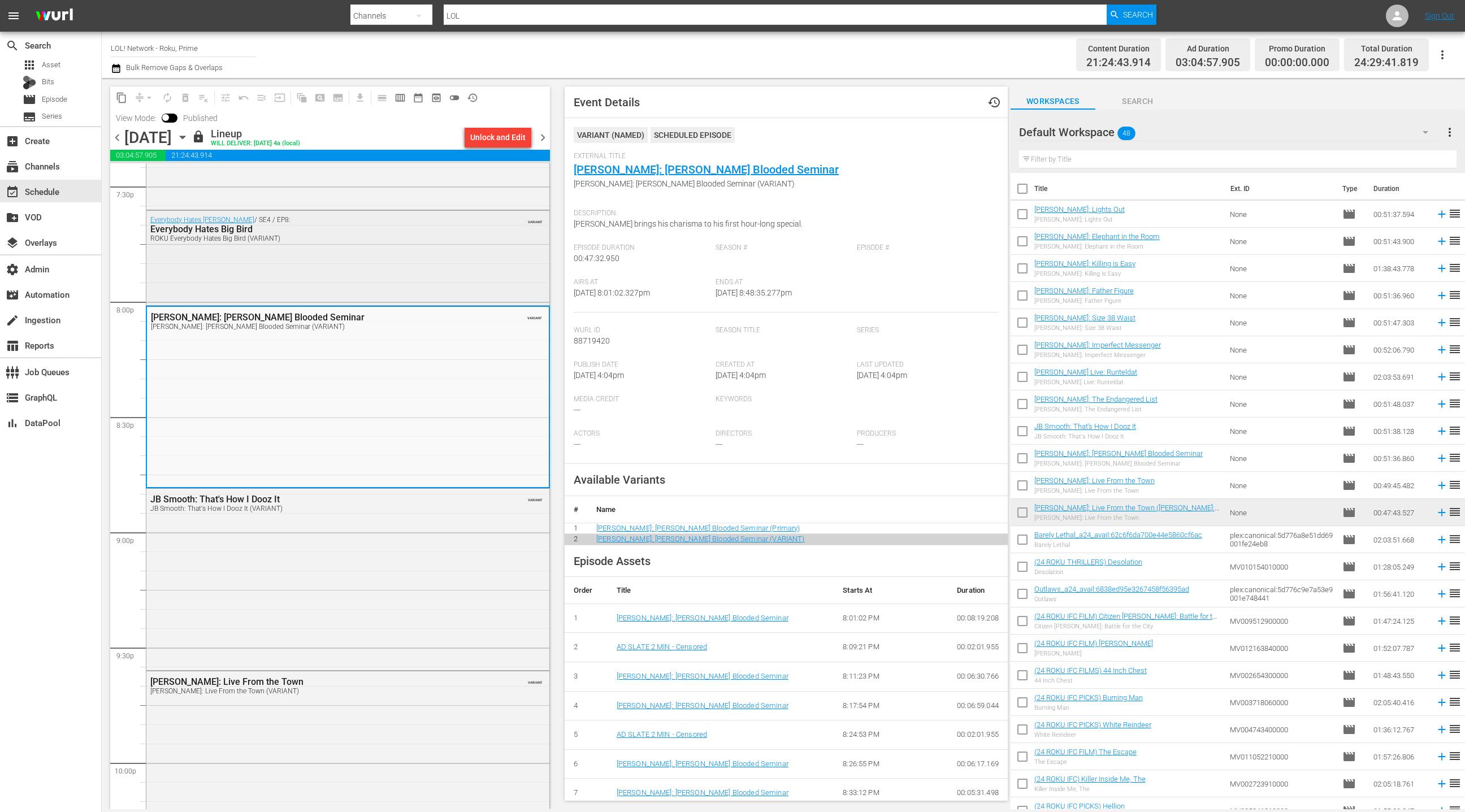
click at [417, 280] on div "Everybody Hates Chris / SE4 / EP8: Everybody Hates Big Bird ROKU Everybody Hate…" at bounding box center [347, 256] width 403 height 92
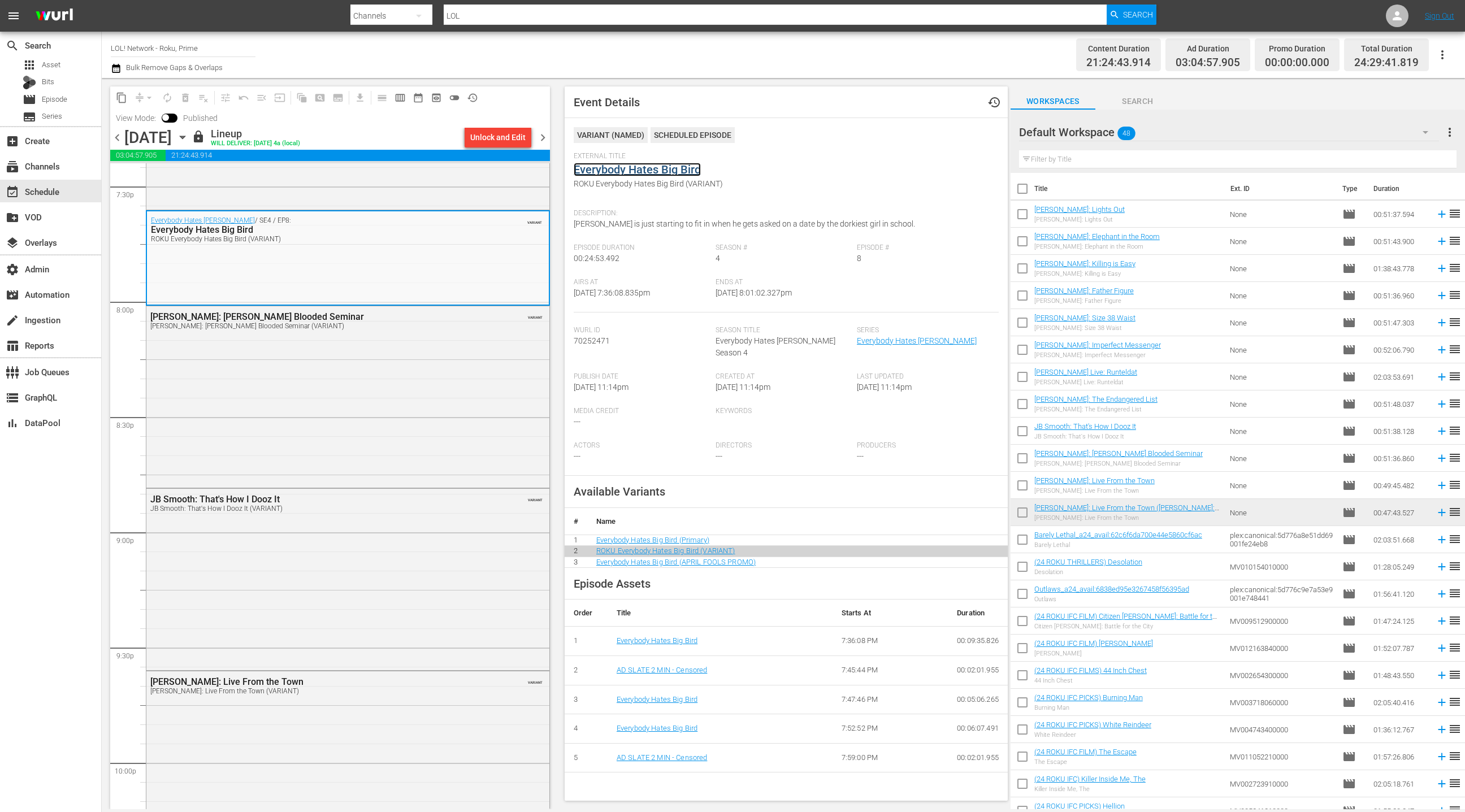
click at [641, 171] on link "Everybody Hates Big Bird" at bounding box center [636, 170] width 127 height 14
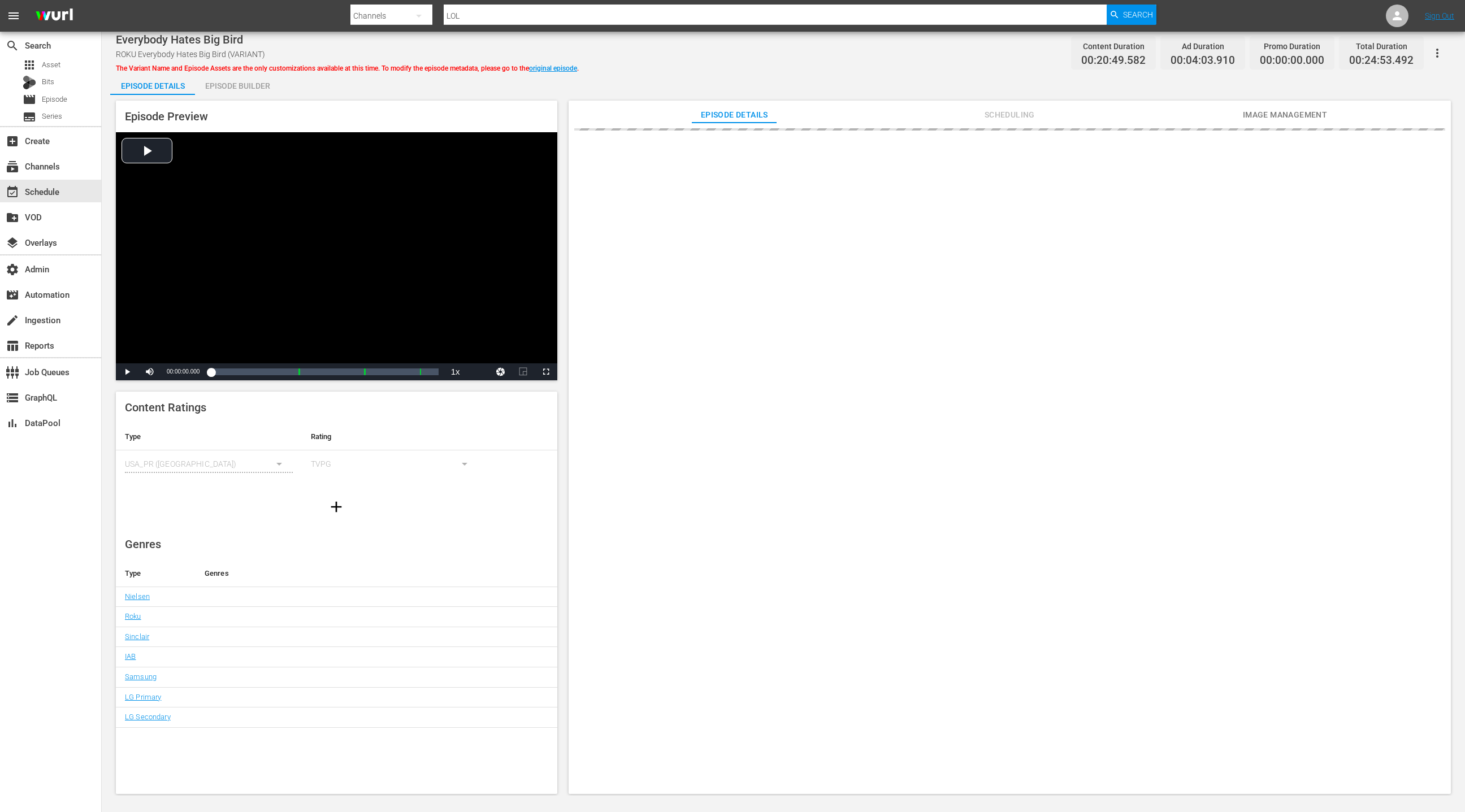
click at [244, 87] on div "Episode Builder" at bounding box center [237, 86] width 85 height 27
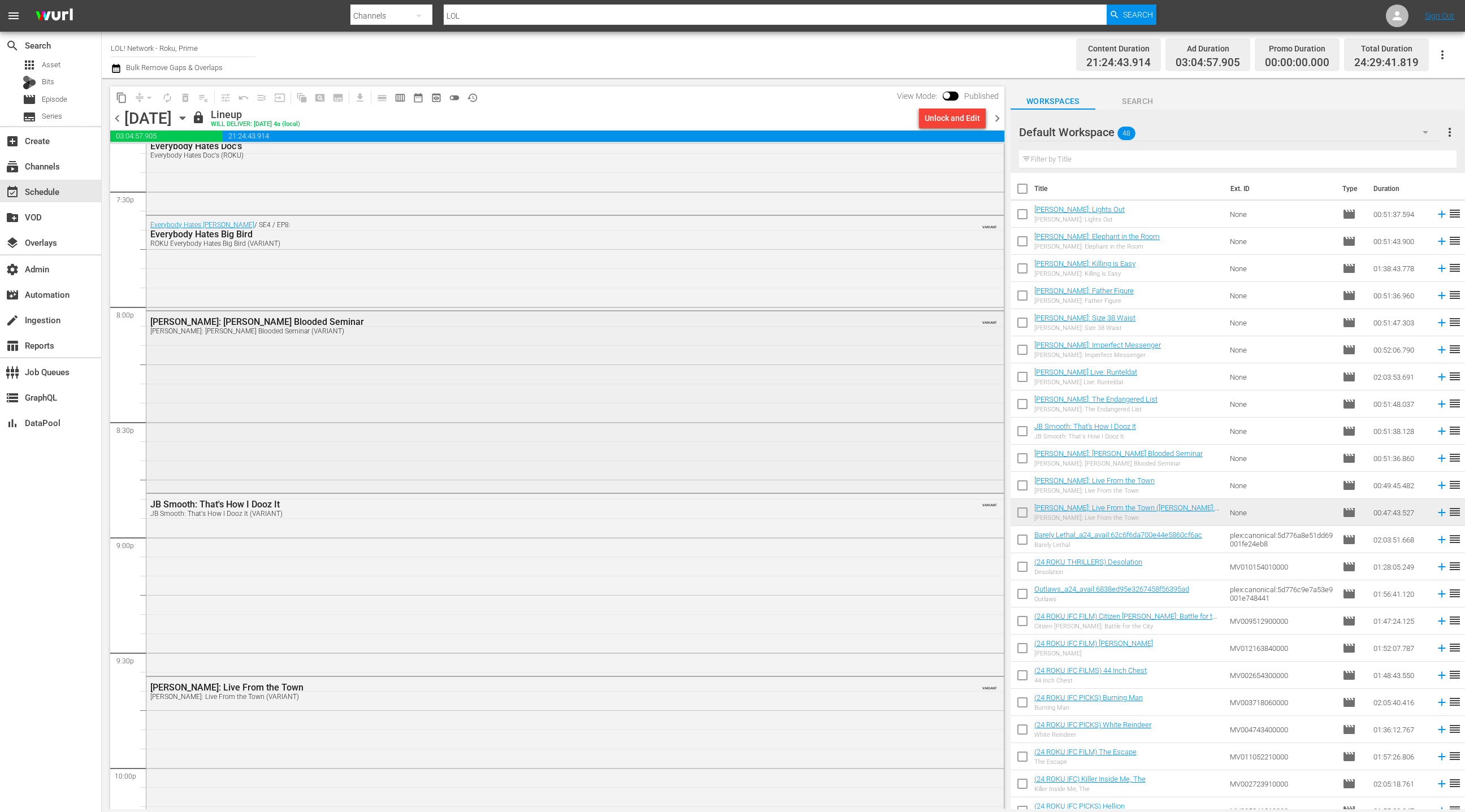
scroll to position [4338, 0]
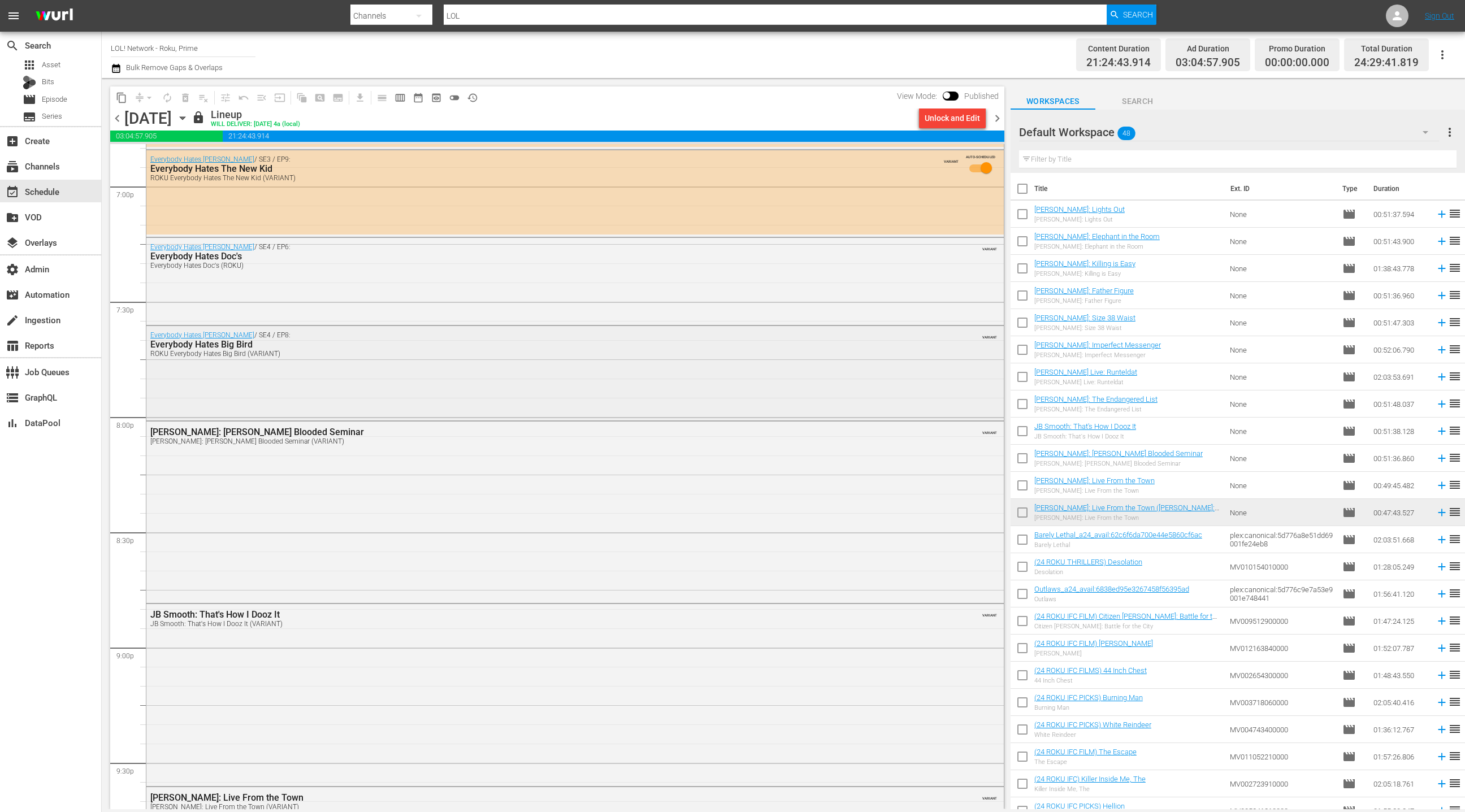
click at [447, 380] on div "Everybody Hates Chris / SE4 / EP8: Everybody Hates Big Bird ROKU Everybody Hate…" at bounding box center [575, 372] width 857 height 92
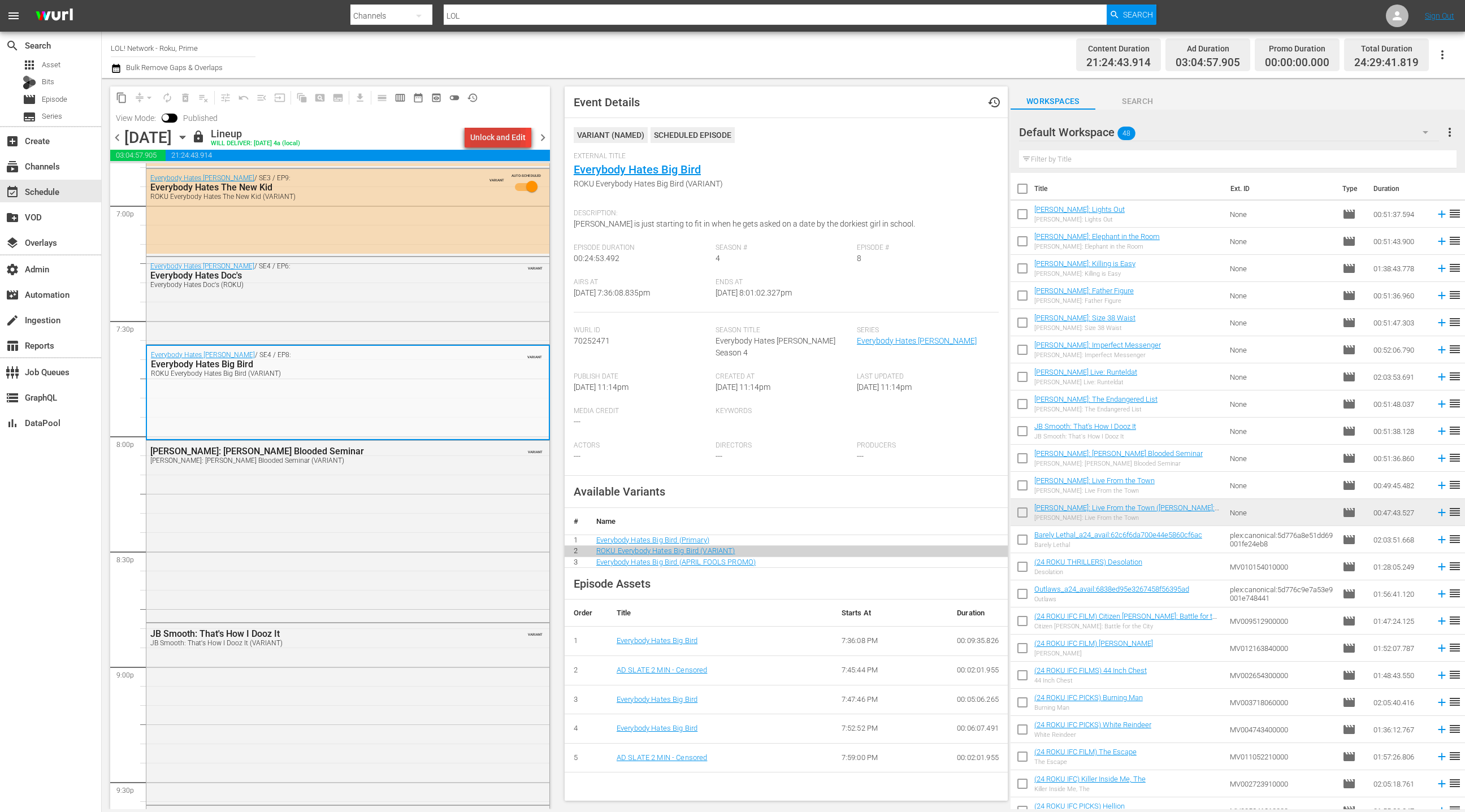
click at [492, 138] on div "Unlock and Edit" at bounding box center [498, 137] width 55 height 20
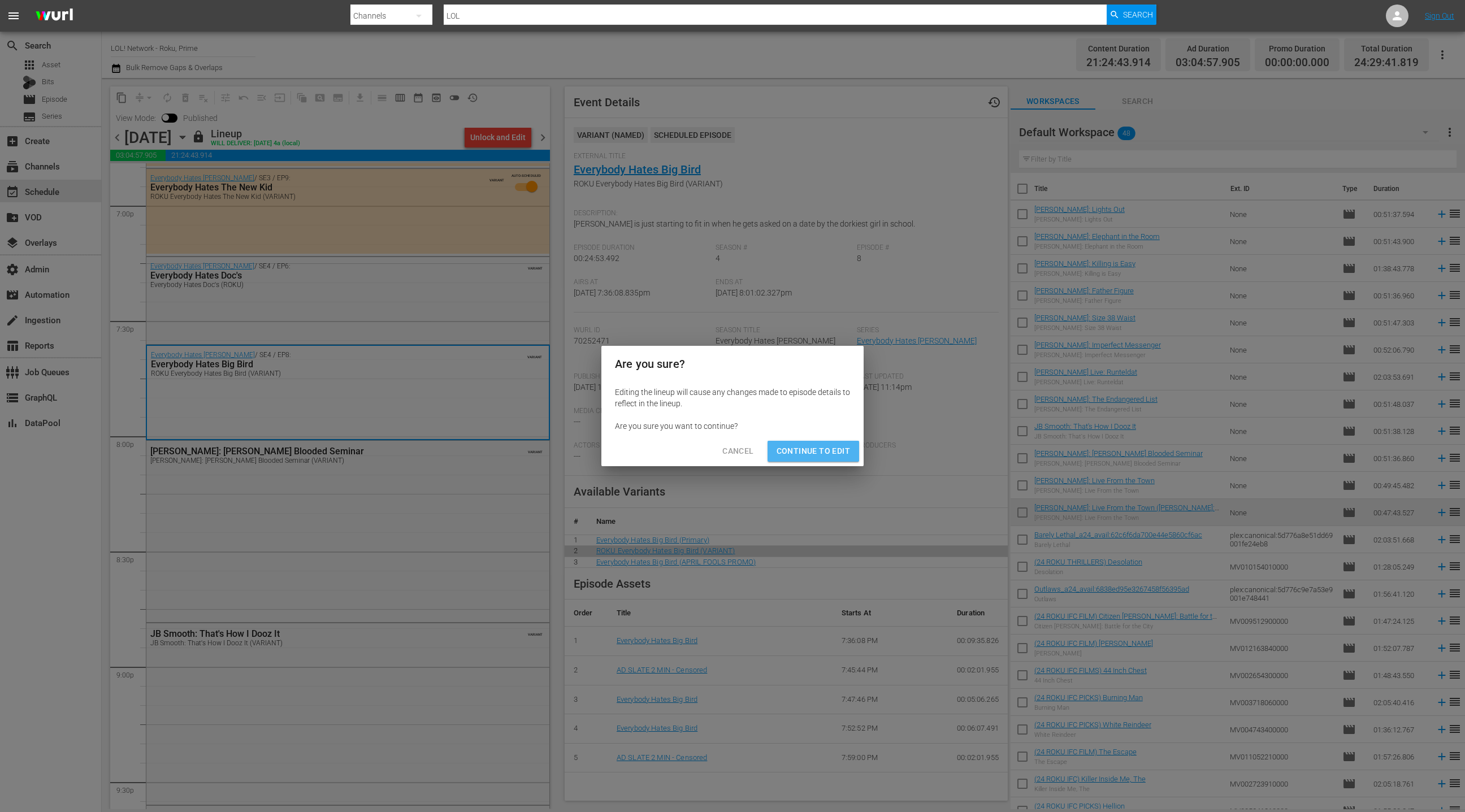
drag, startPoint x: 828, startPoint y: 455, endPoint x: 754, endPoint y: 373, distance: 110.5
click at [828, 455] on span "Continue to Edit" at bounding box center [813, 451] width 74 height 14
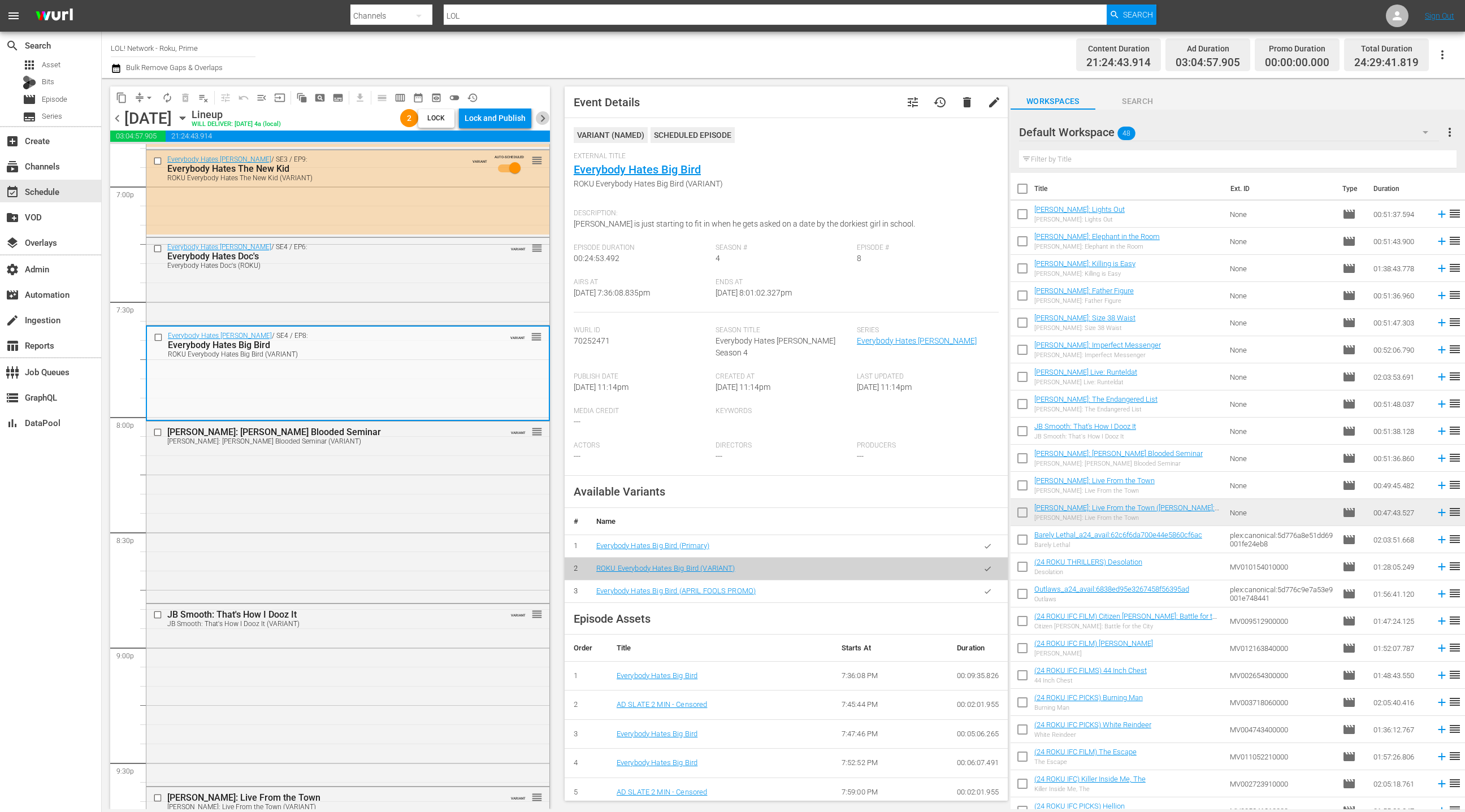
click at [545, 121] on span "chevron_right" at bounding box center [543, 119] width 14 height 14
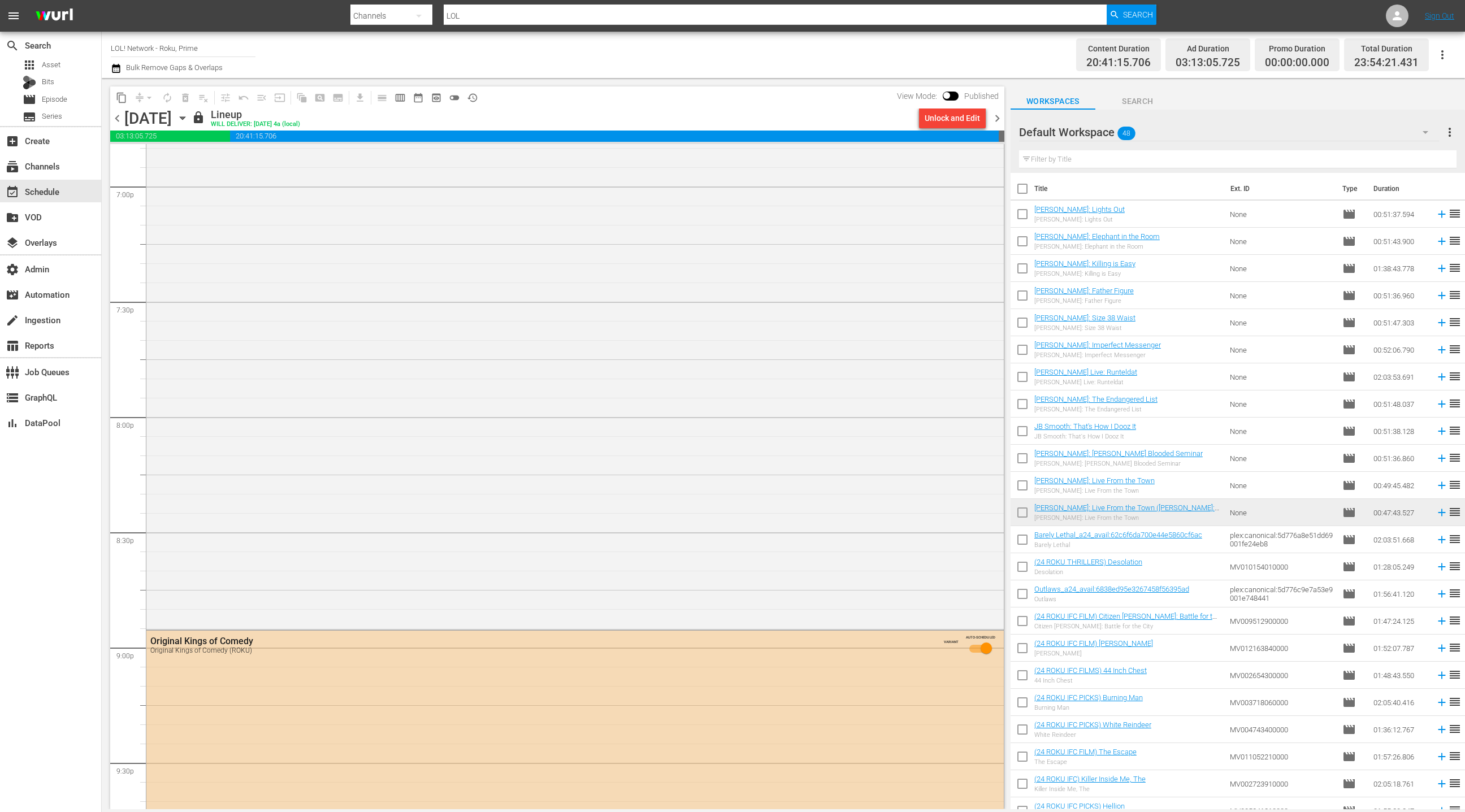
click at [945, 125] on div "Unlock and Edit" at bounding box center [952, 118] width 55 height 20
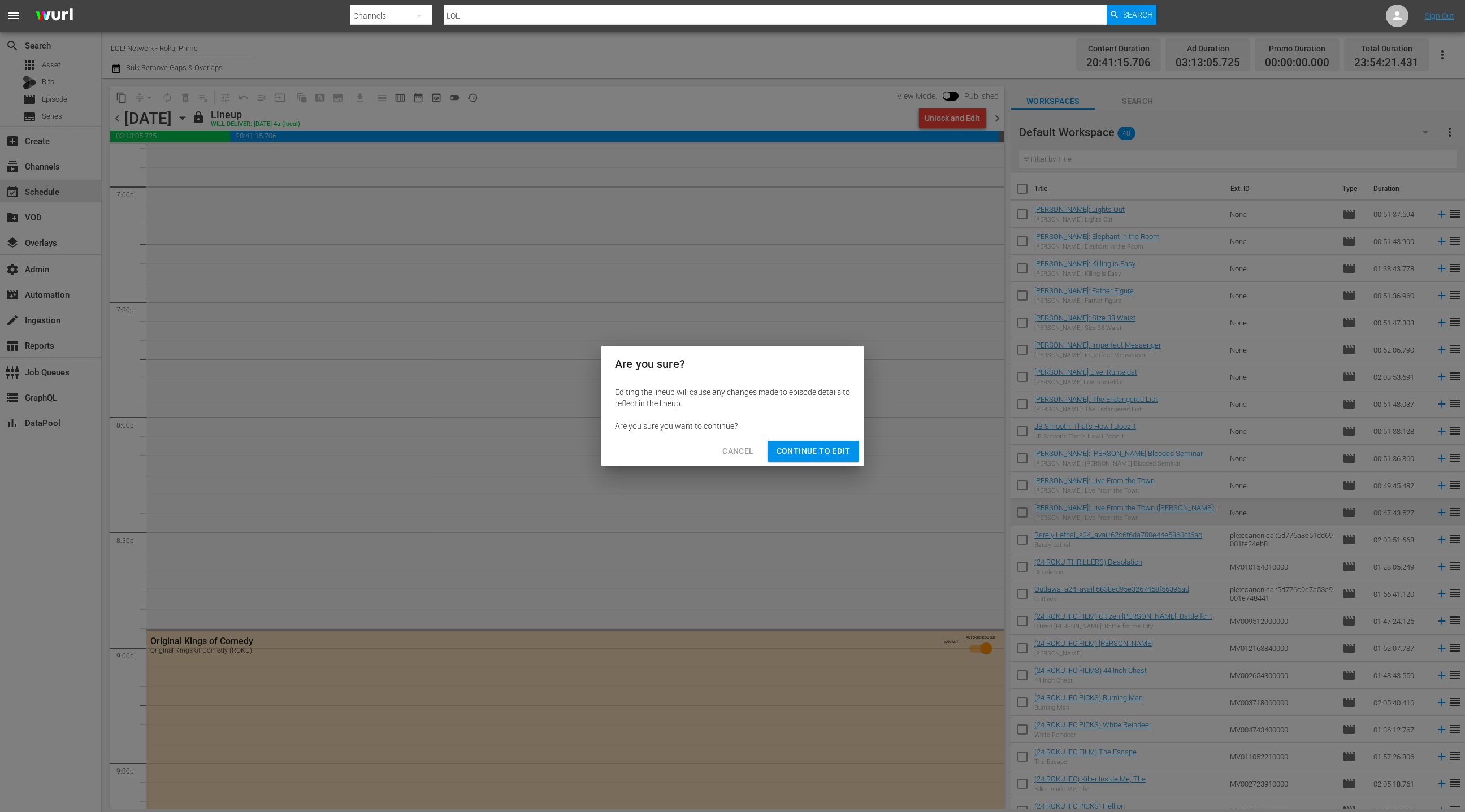
click at [828, 450] on span "Continue to Edit" at bounding box center [813, 451] width 74 height 14
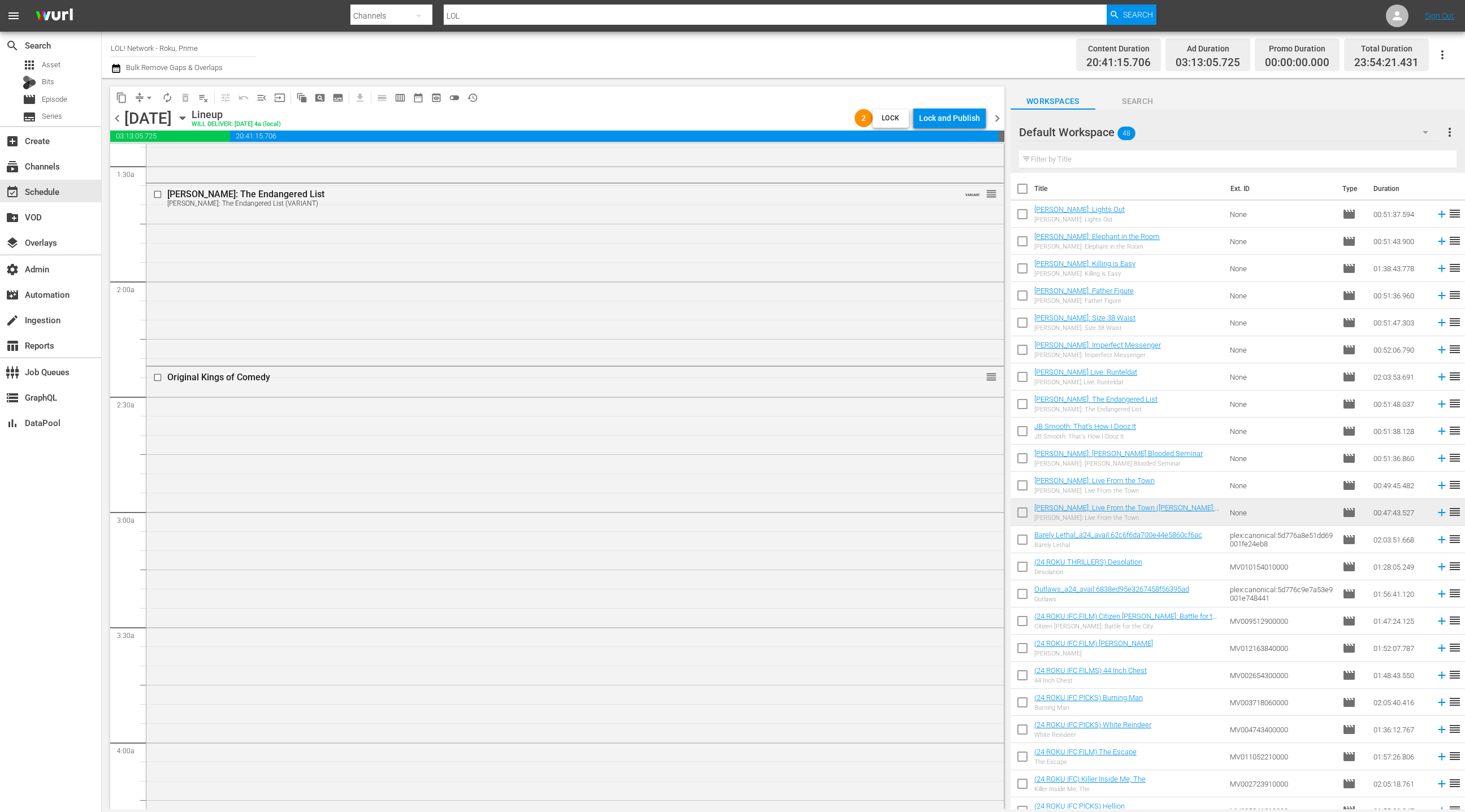
scroll to position [274, 0]
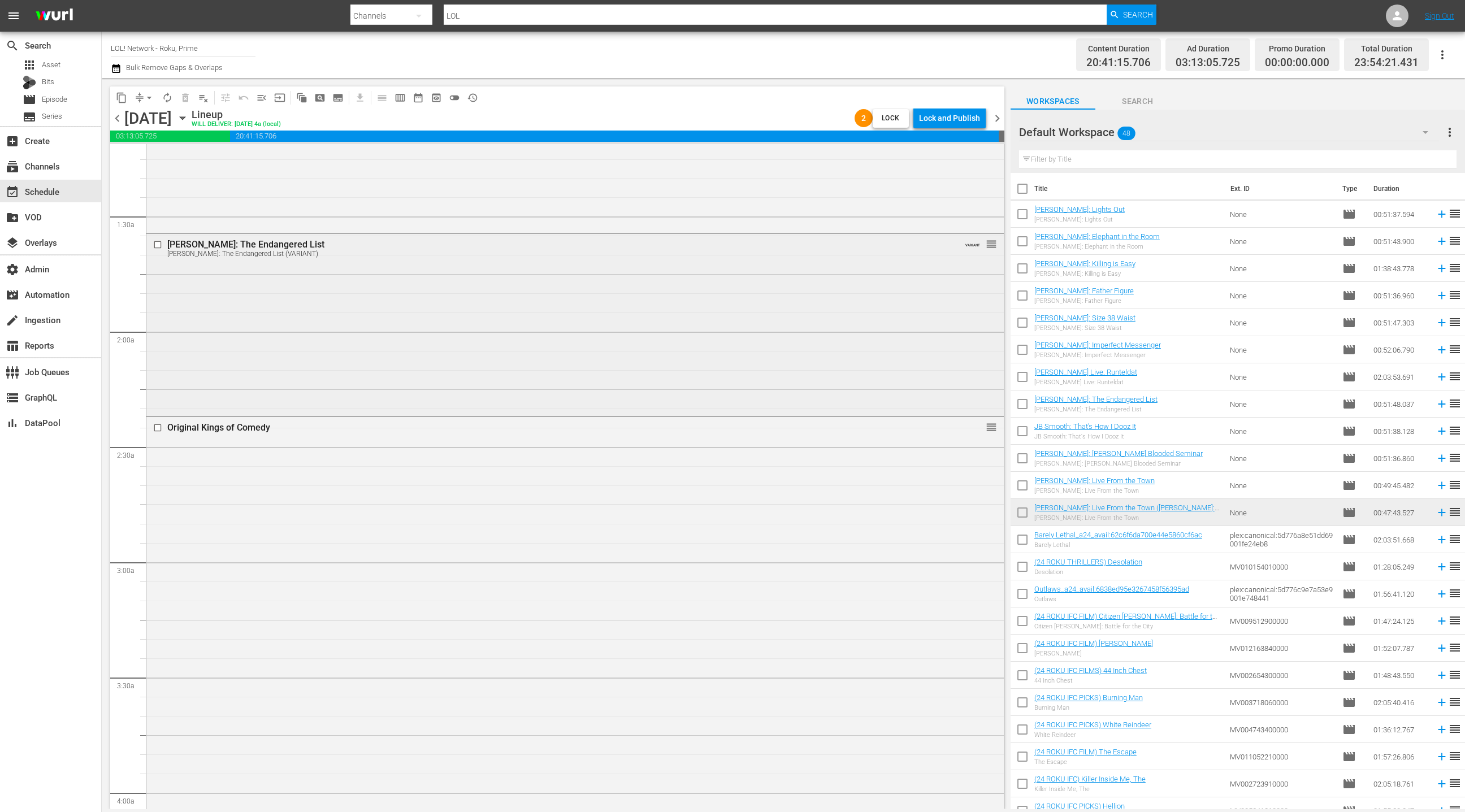
click at [603, 348] on div "DL Hughley: The Endangered List DL Hughley: The Endangered List (VARIANT) VARIA…" at bounding box center [575, 324] width 857 height 180
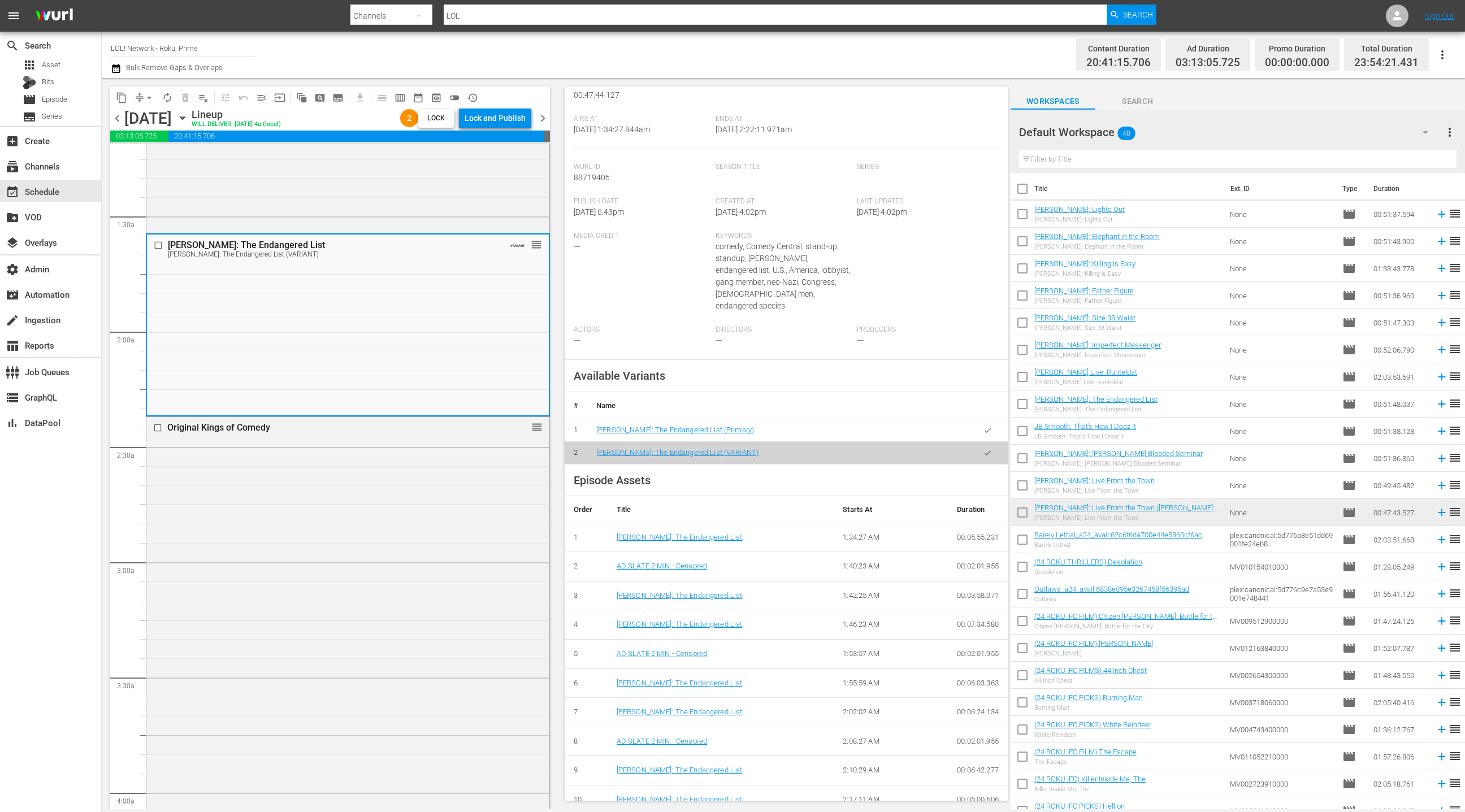
scroll to position [0, 0]
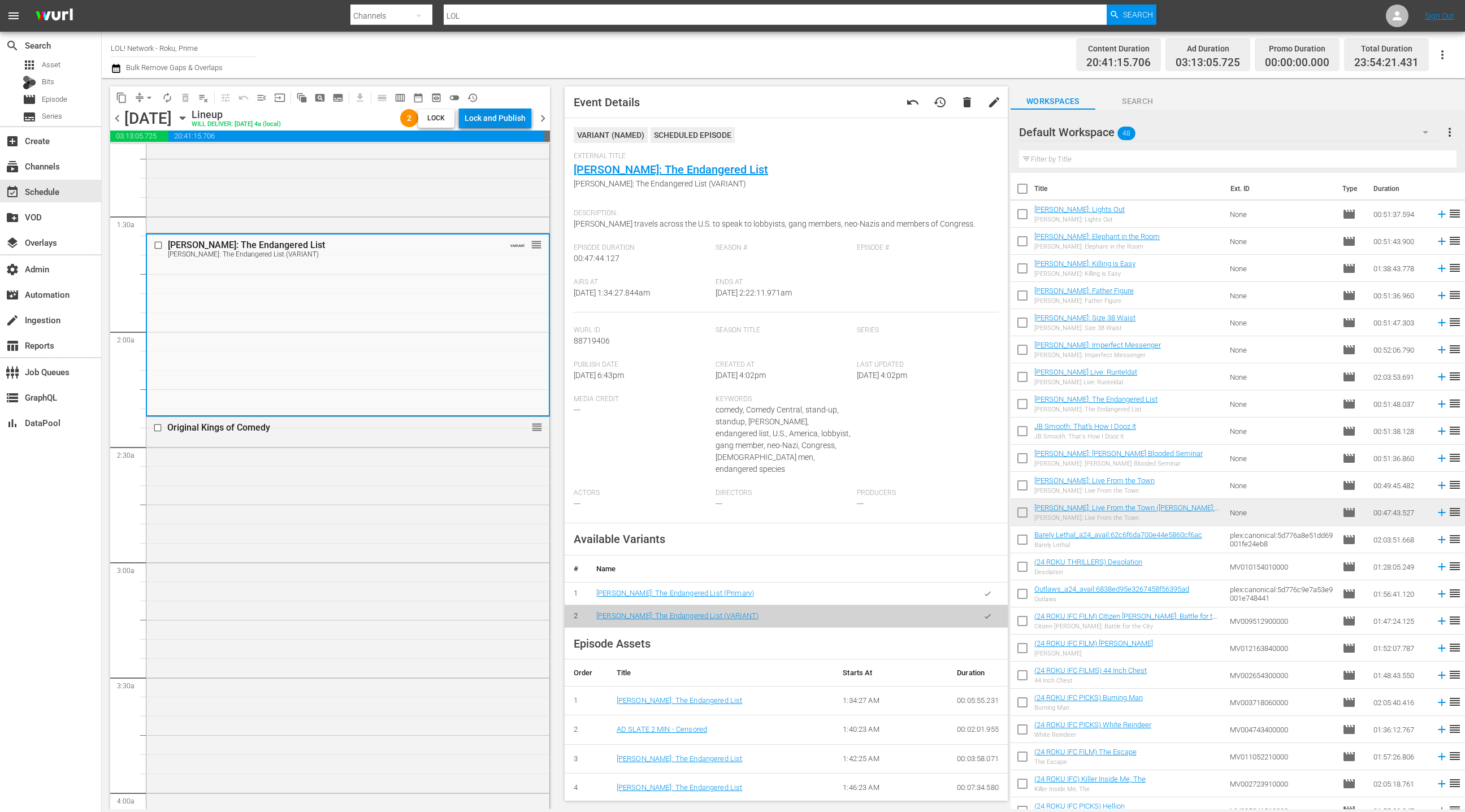
click at [490, 121] on div "Lock and Publish" at bounding box center [495, 118] width 61 height 20
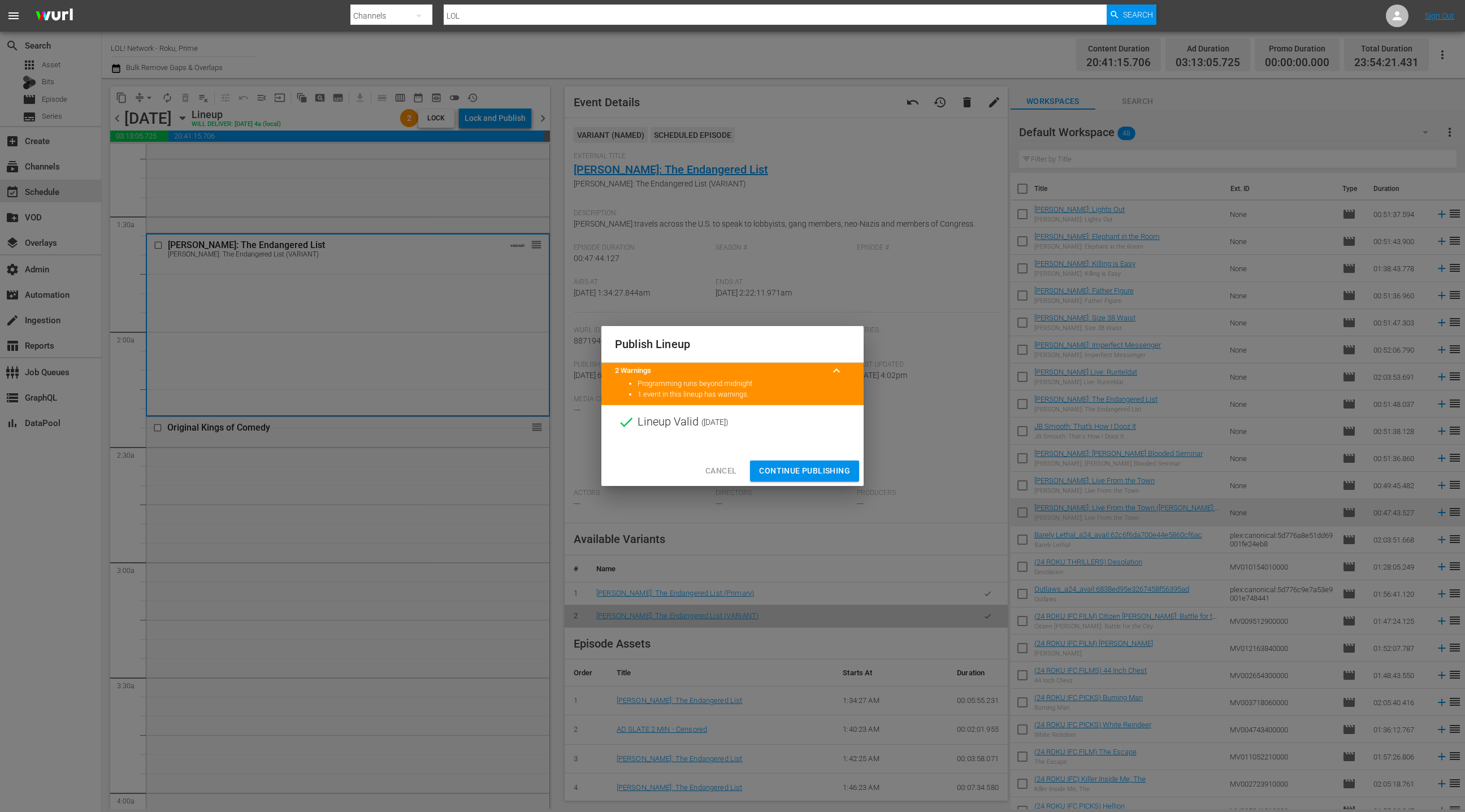
drag, startPoint x: 829, startPoint y: 473, endPoint x: 828, endPoint y: 467, distance: 6.1
click at [829, 473] on span "Continue Publishing" at bounding box center [804, 471] width 91 height 14
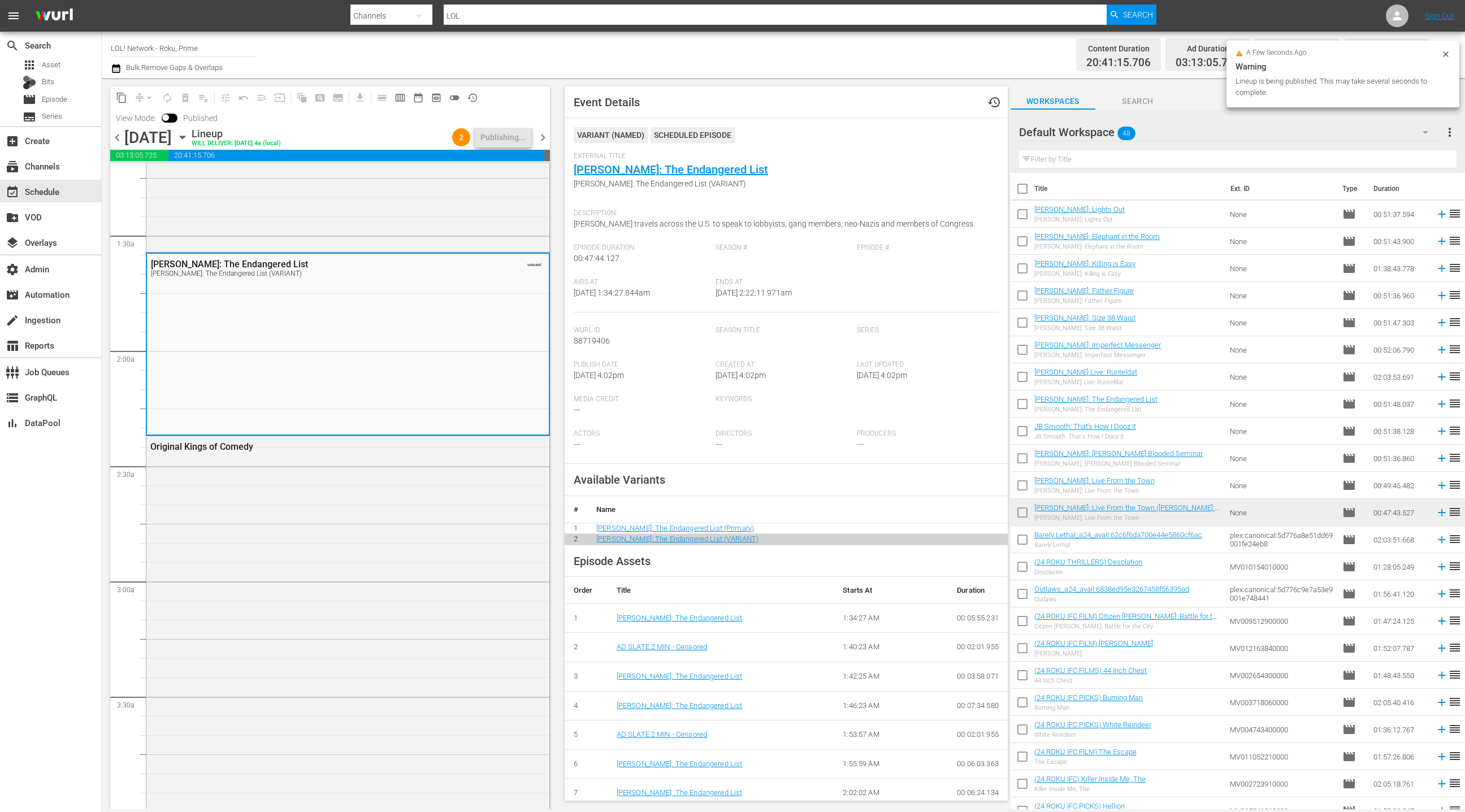
click at [118, 136] on span "chevron_left" at bounding box center [117, 138] width 14 height 14
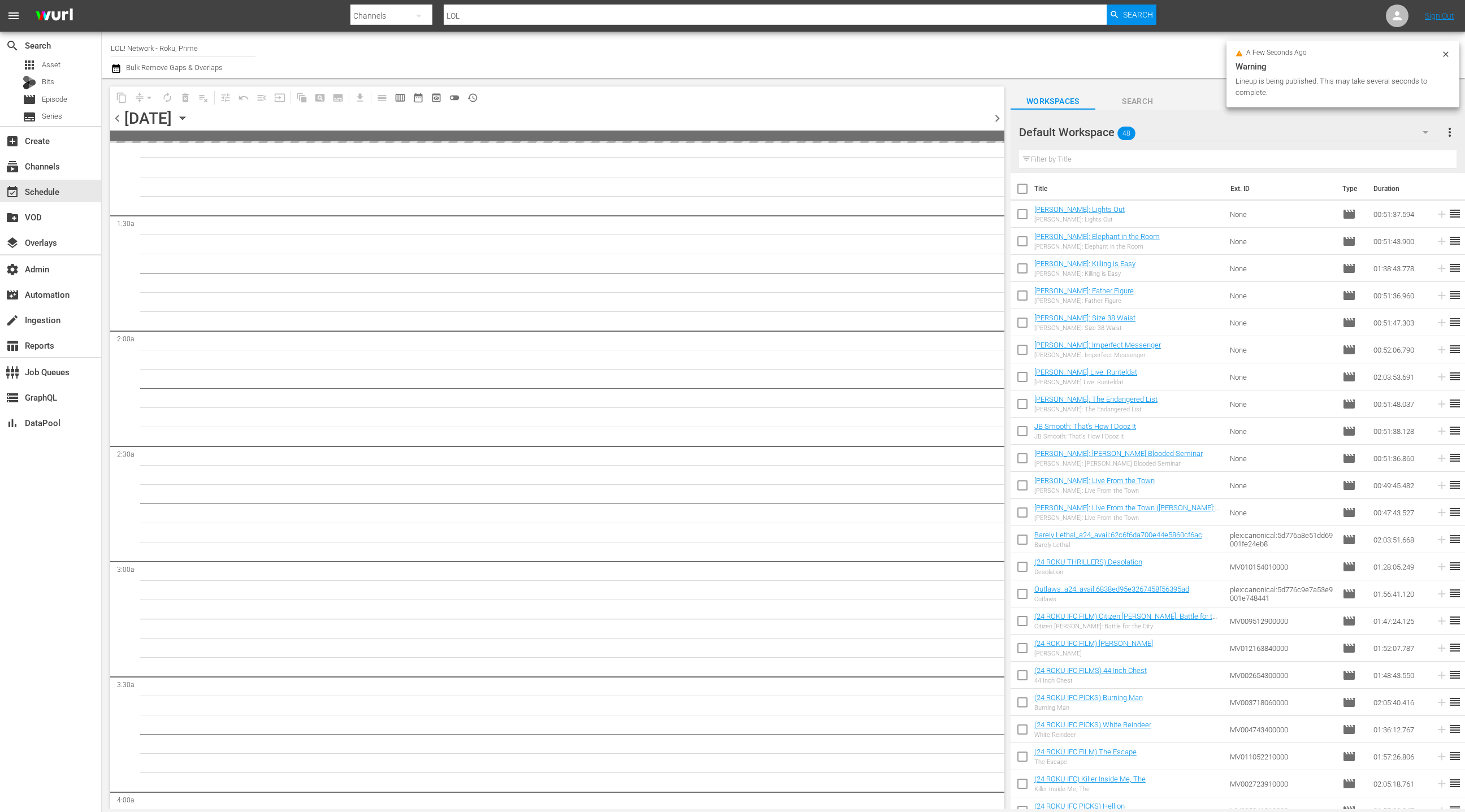
scroll to position [293, 0]
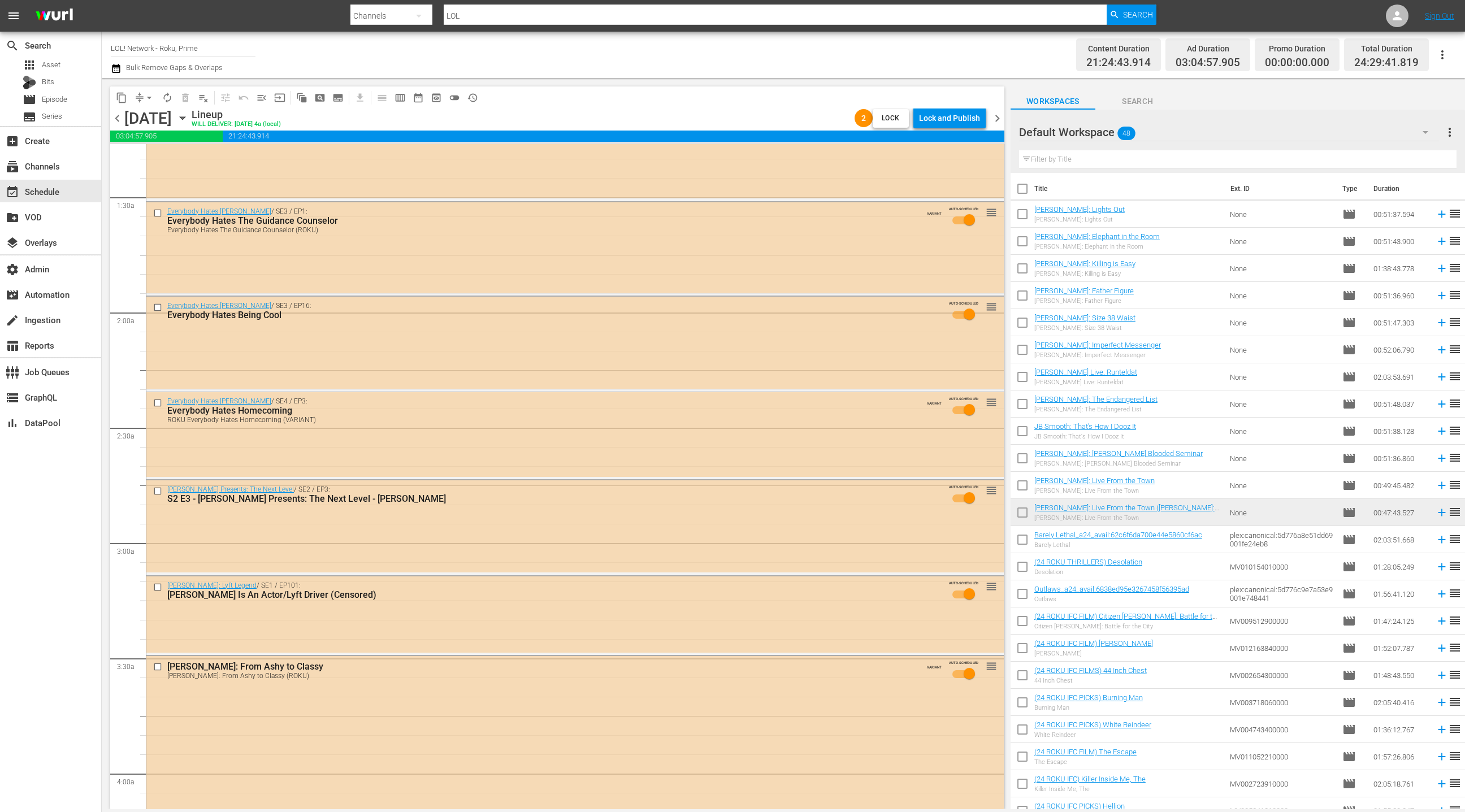
click at [935, 121] on div "Lock and Publish" at bounding box center [949, 118] width 61 height 20
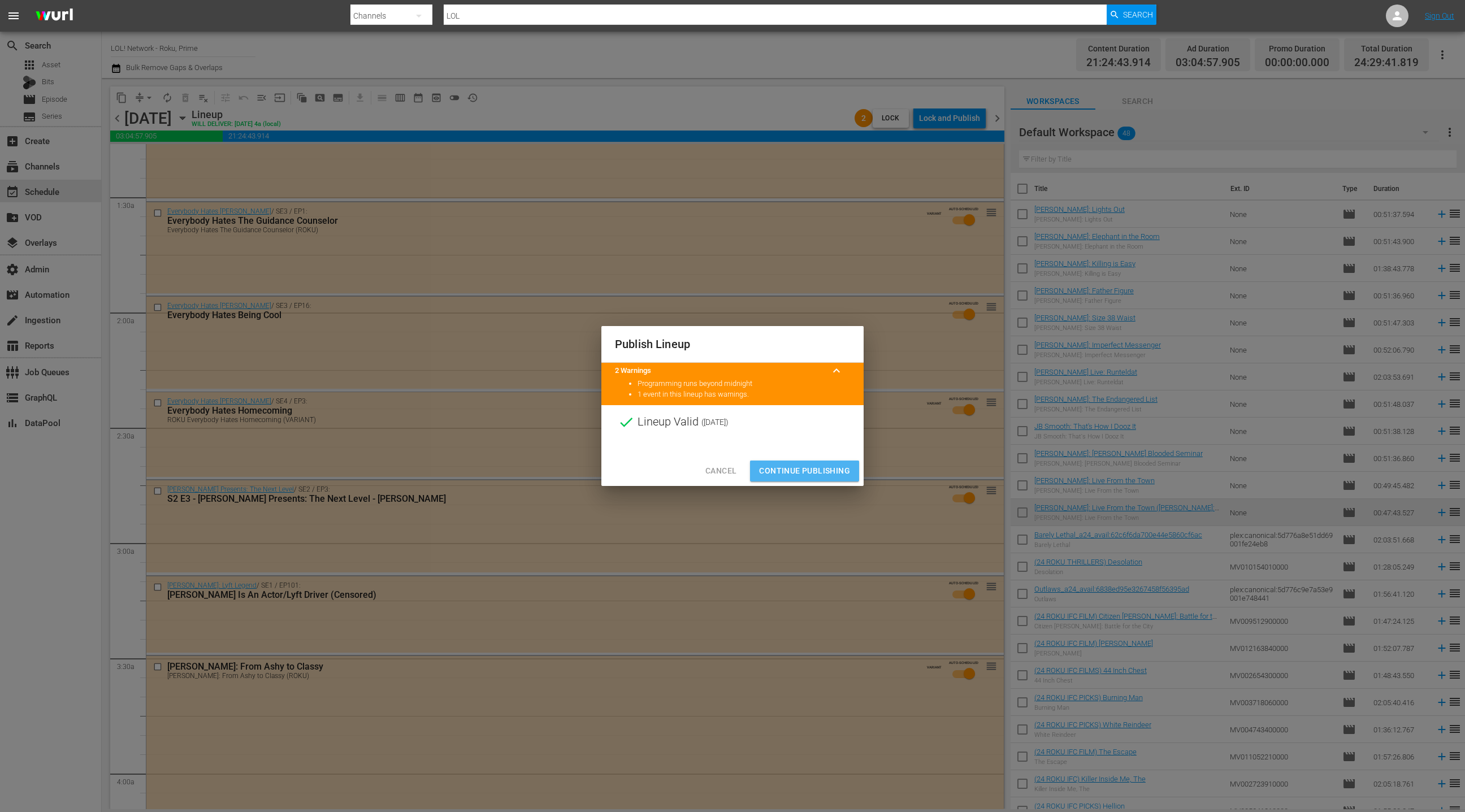
click at [818, 470] on span "Continue Publishing" at bounding box center [804, 471] width 91 height 14
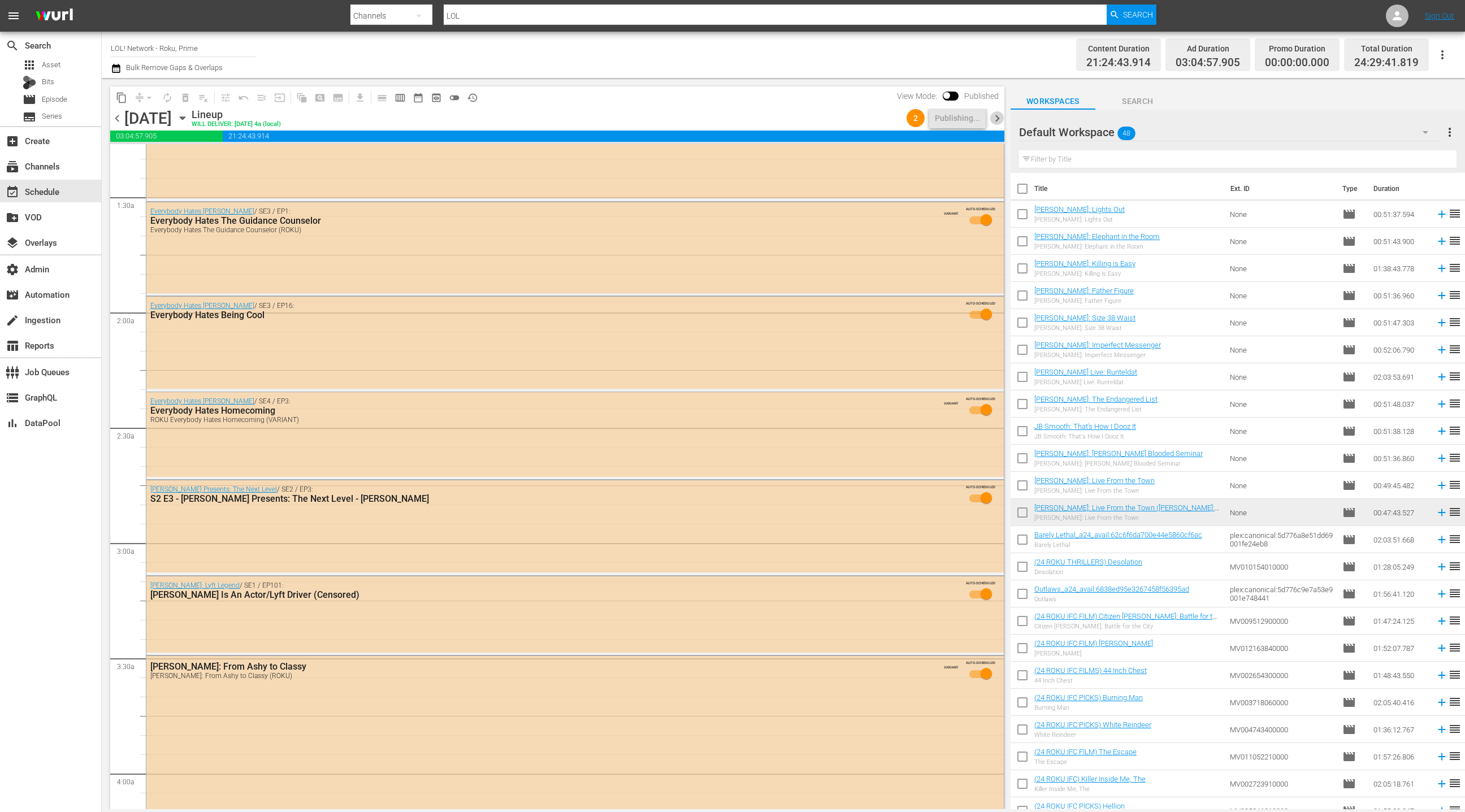
click at [1000, 123] on span "chevron_right" at bounding box center [997, 119] width 14 height 14
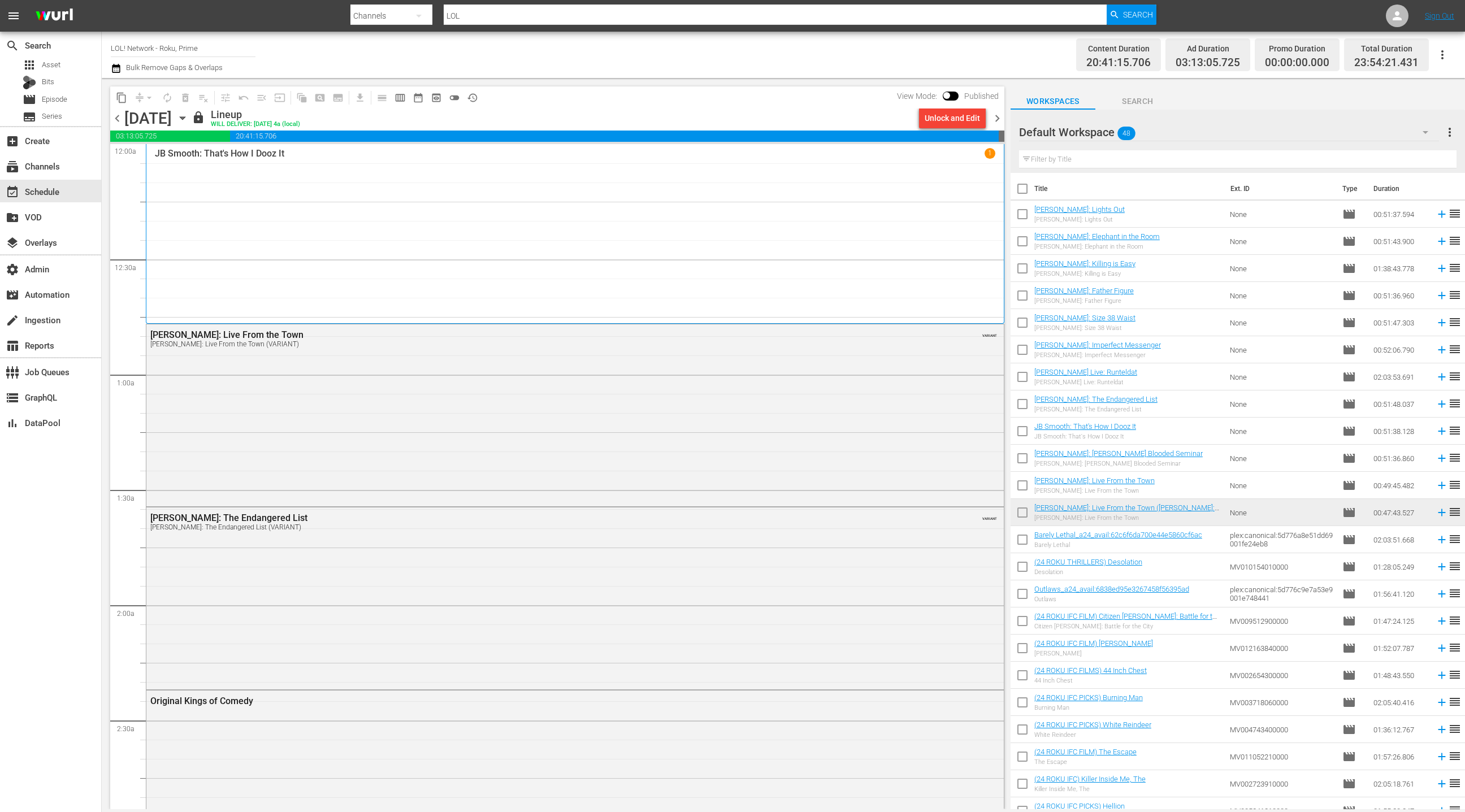
click at [120, 118] on span "chevron_left" at bounding box center [117, 119] width 14 height 14
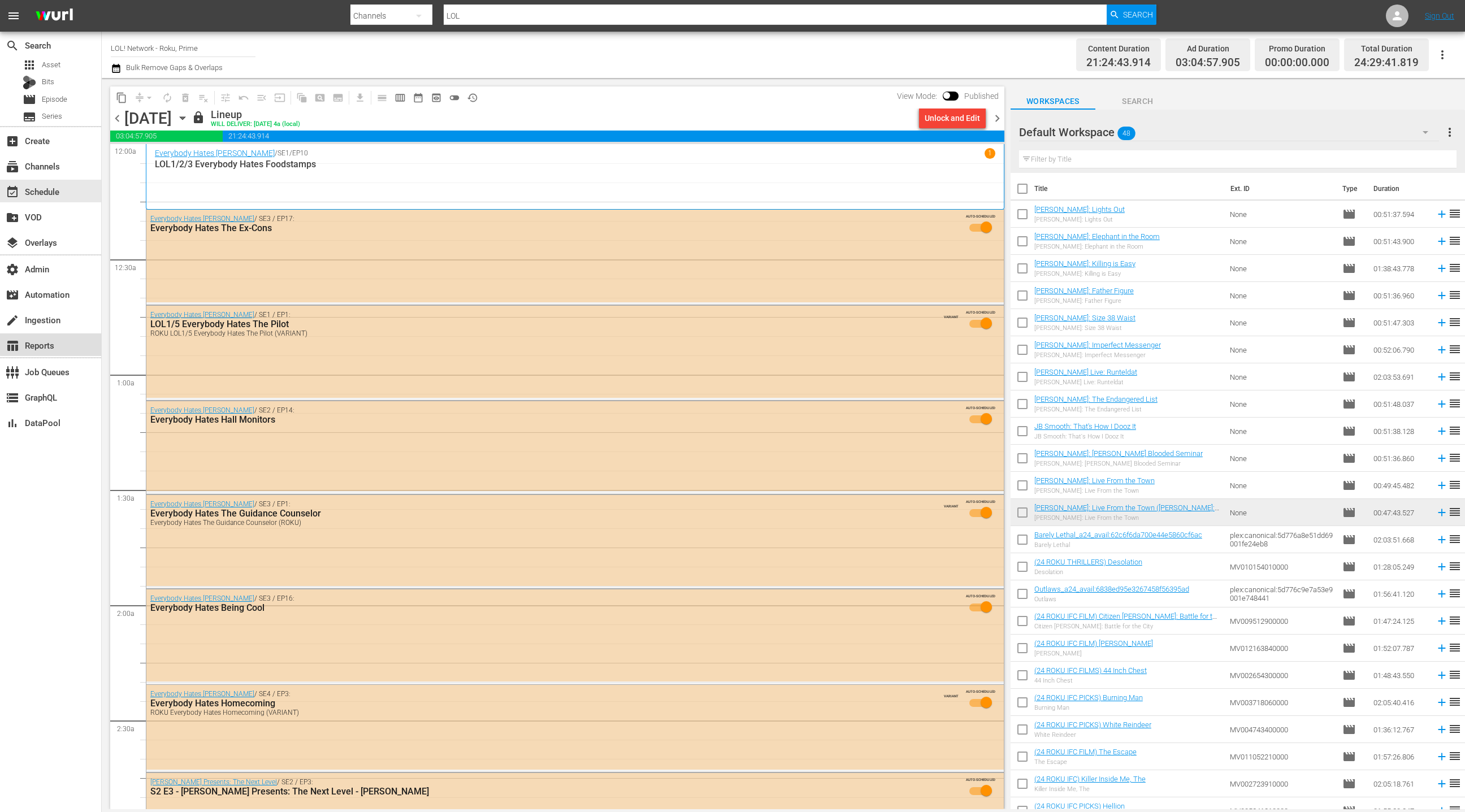
click at [61, 343] on div "table_chart Reports" at bounding box center [31, 344] width 63 height 10
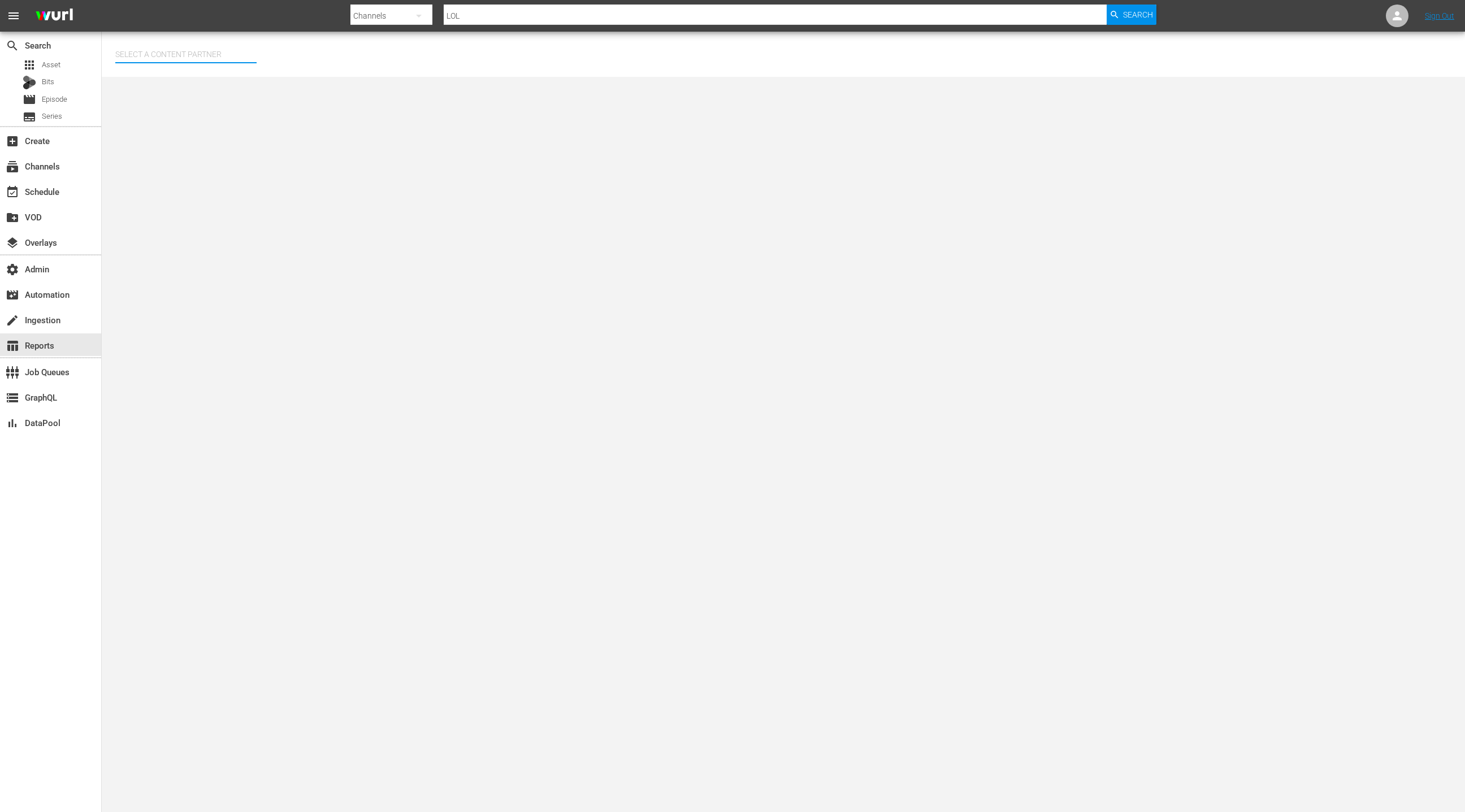
click at [191, 55] on input "text" at bounding box center [185, 54] width 141 height 27
click at [234, 87] on div "LOL (241)" at bounding box center [207, 86] width 165 height 27
type input "LOL (241)"
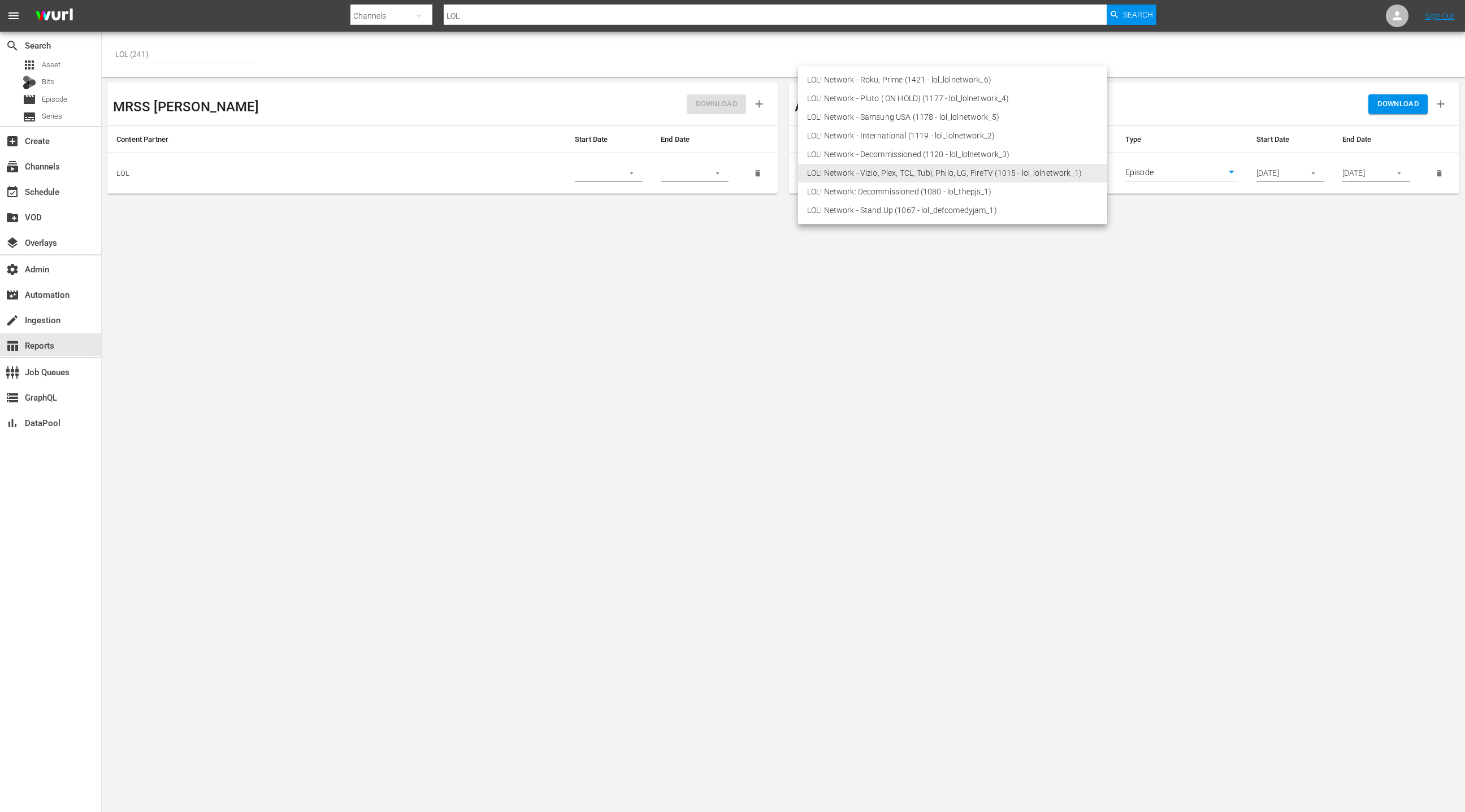
click at [1008, 167] on body "menu Search By Channels Search ID, Title, Description, Keywords, or Category LO…" at bounding box center [732, 406] width 1465 height 812
click at [926, 81] on li "LOL! Network - Roku, Prime (1421 - lol_lolnetwork_6)" at bounding box center [952, 81] width 309 height 19
type input "1421"
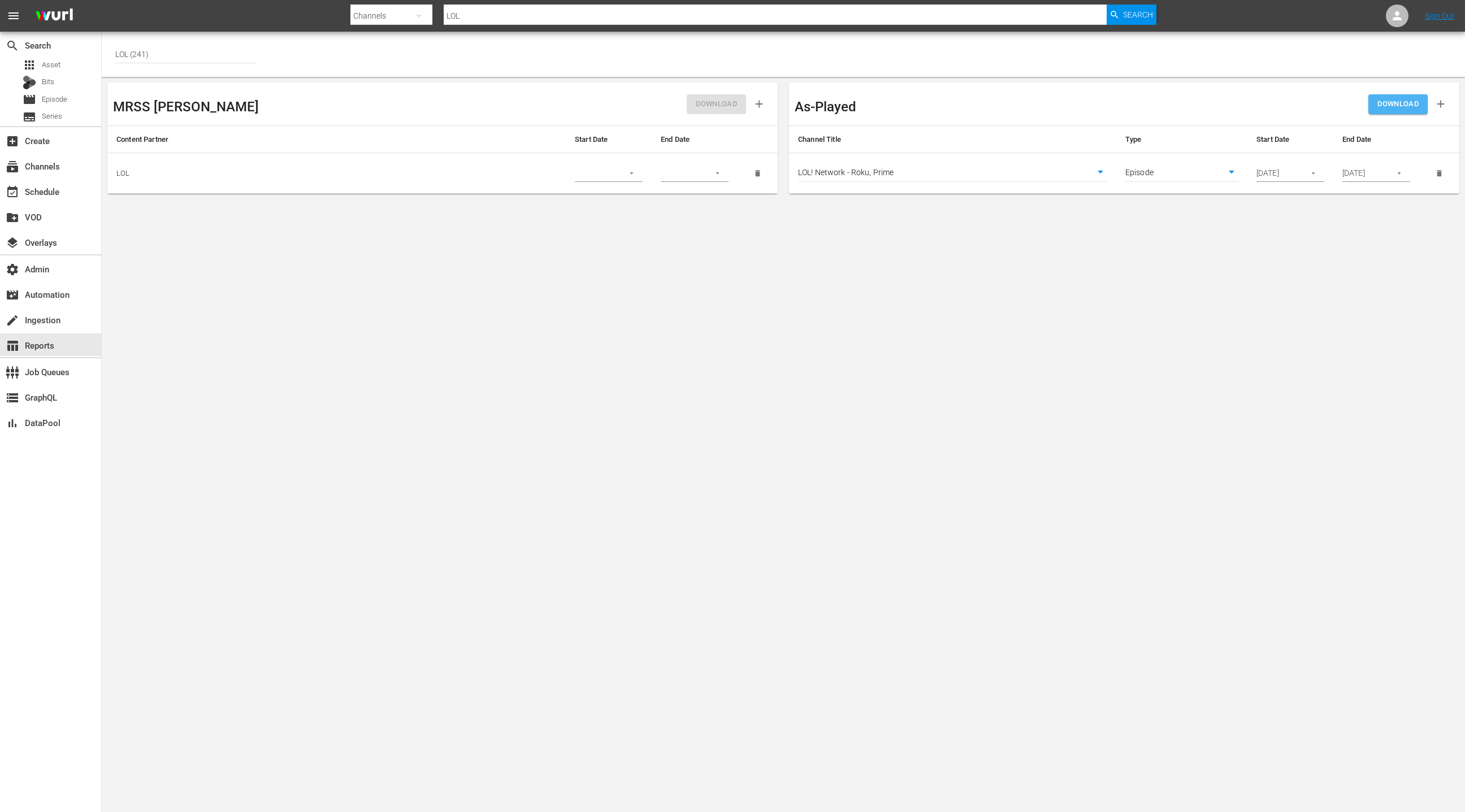
click at [1407, 106] on span "DOWNLOAD" at bounding box center [1398, 104] width 42 height 13
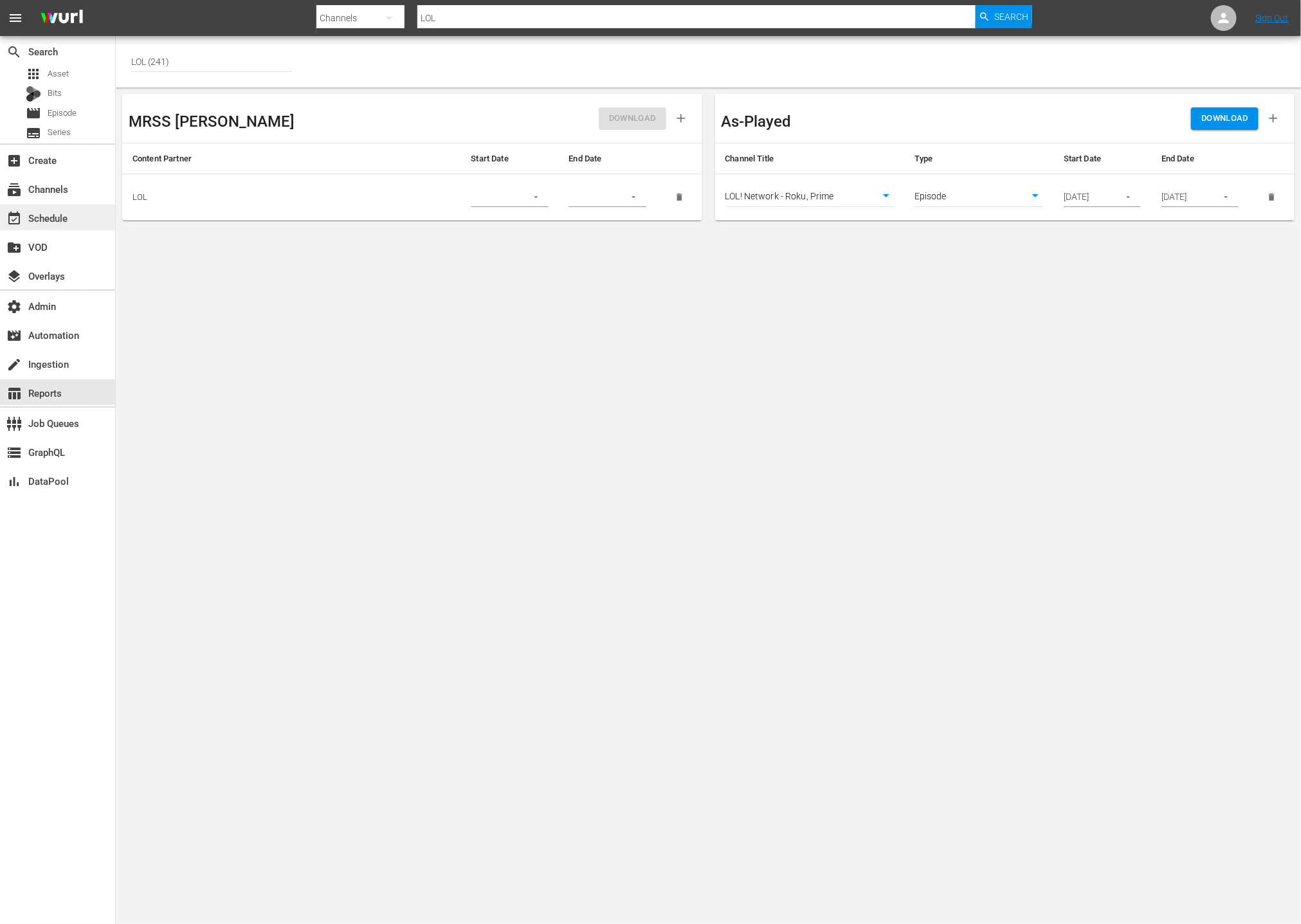
click at [69, 216] on div "event_available Schedule" at bounding box center [35, 216] width 72 height 12
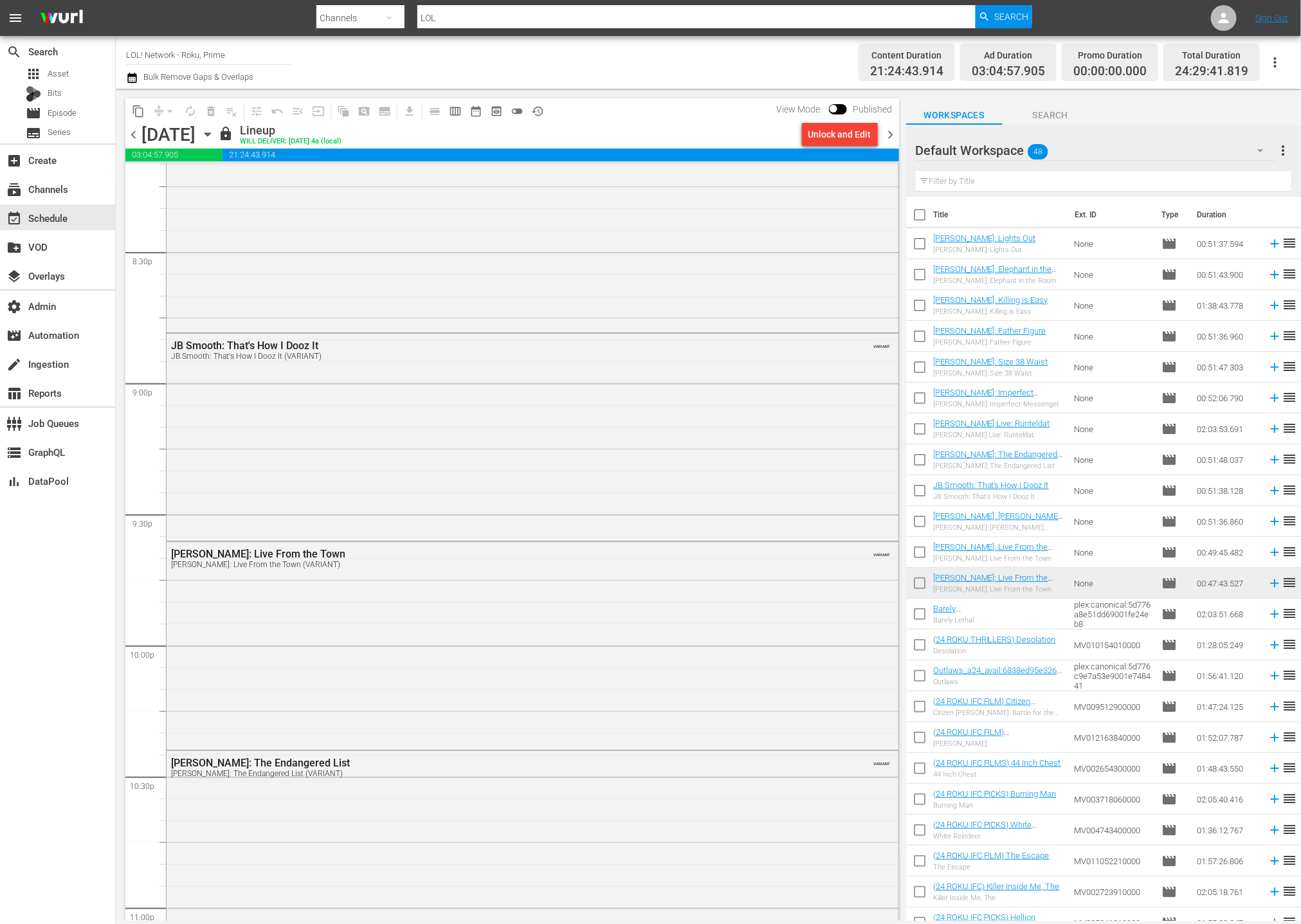
scroll to position [5228, 0]
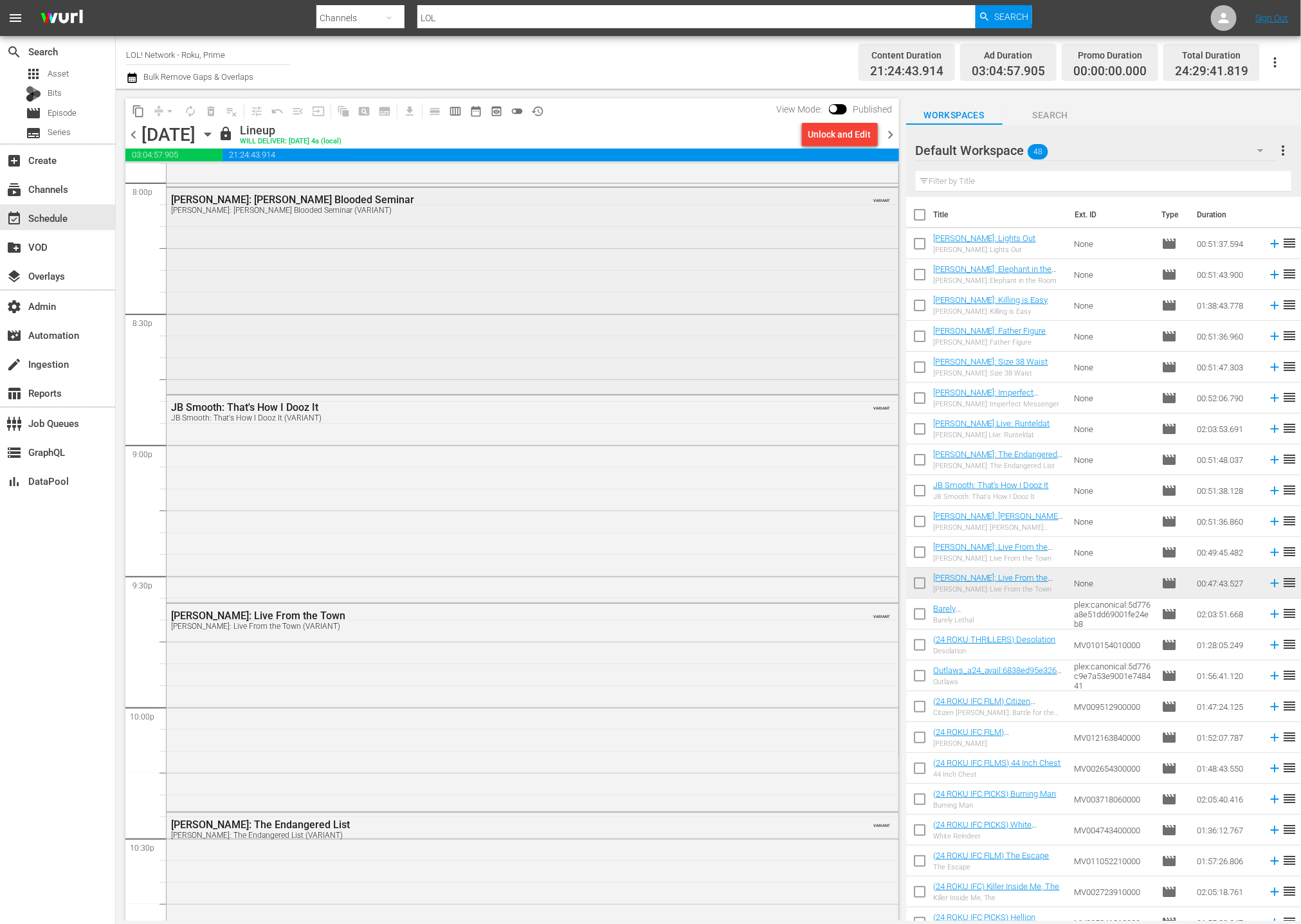
click at [431, 340] on div "Deon Cole: Cole Blooded Seminar Deon Cole: Cole Blooded Seminar (VARIANT) VARIA…" at bounding box center [532, 290] width 732 height 204
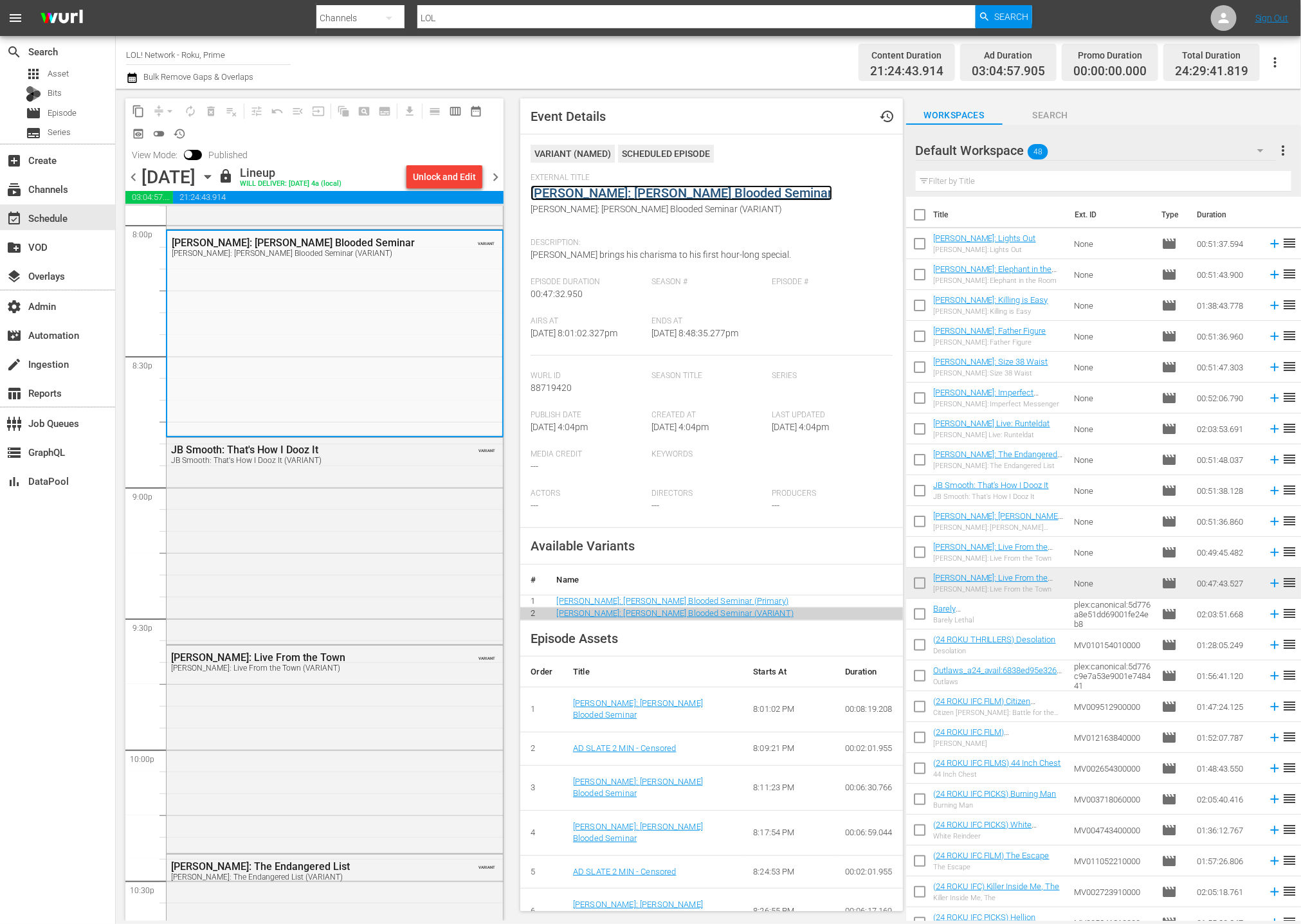
click at [605, 196] on link "[PERSON_NAME]: [PERSON_NAME] Blooded Seminar" at bounding box center [681, 193] width 302 height 16
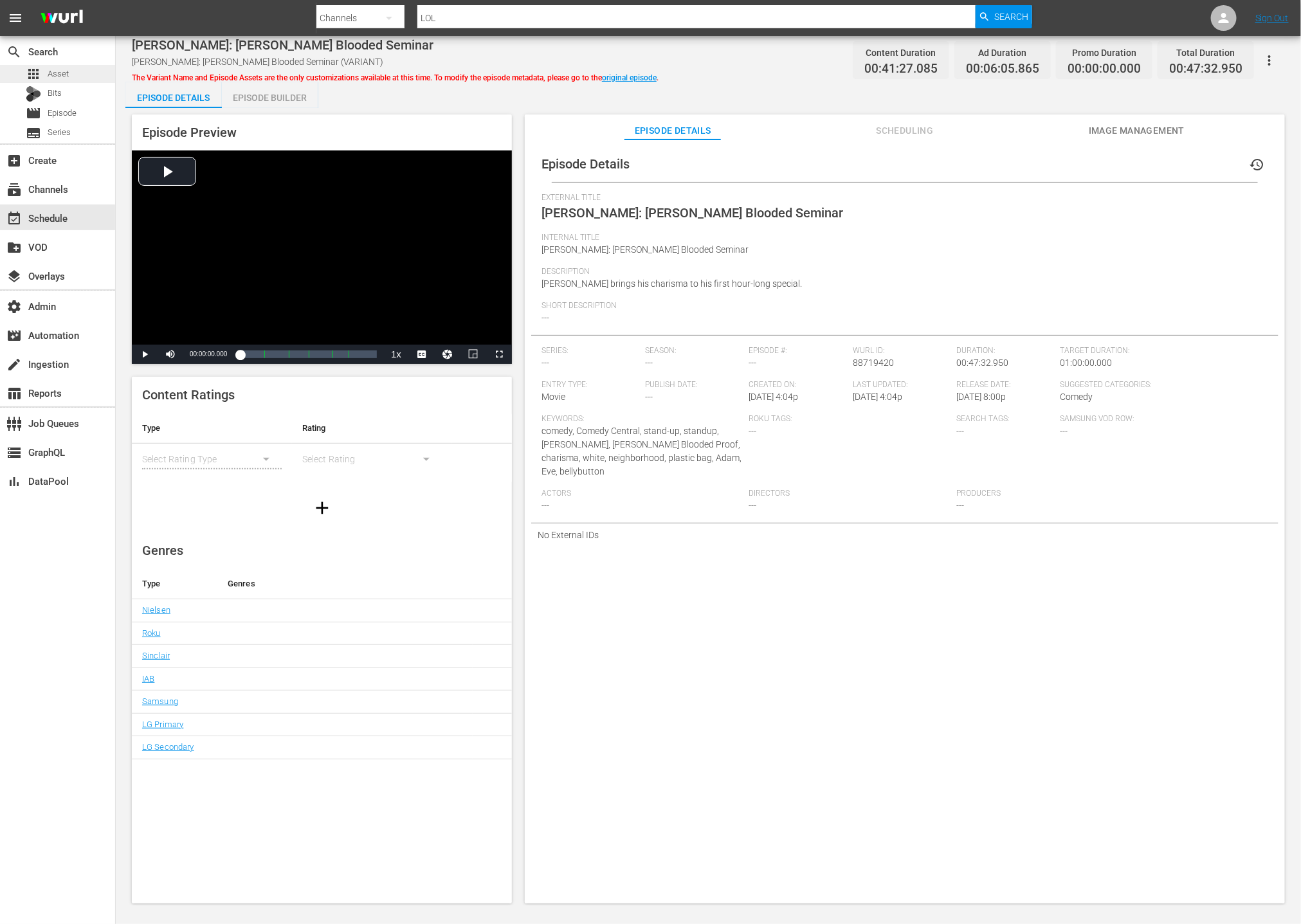
click at [46, 77] on div "apps Asset" at bounding box center [47, 74] width 43 height 18
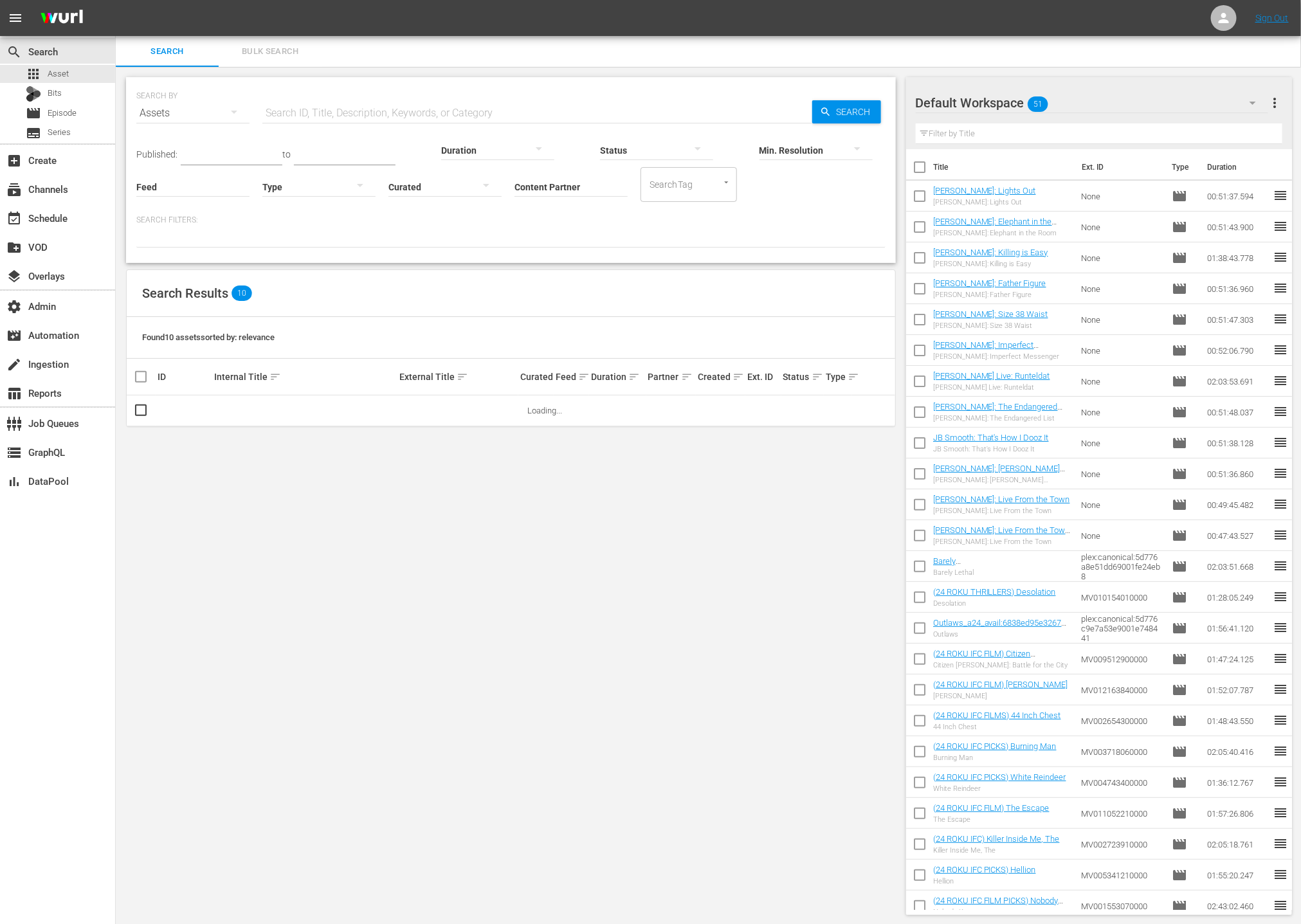
click at [521, 189] on input "Content Partner" at bounding box center [571, 187] width 113 height 46
click at [533, 225] on div "LOL (241)" at bounding box center [619, 222] width 188 height 31
type input "LOL (241)"
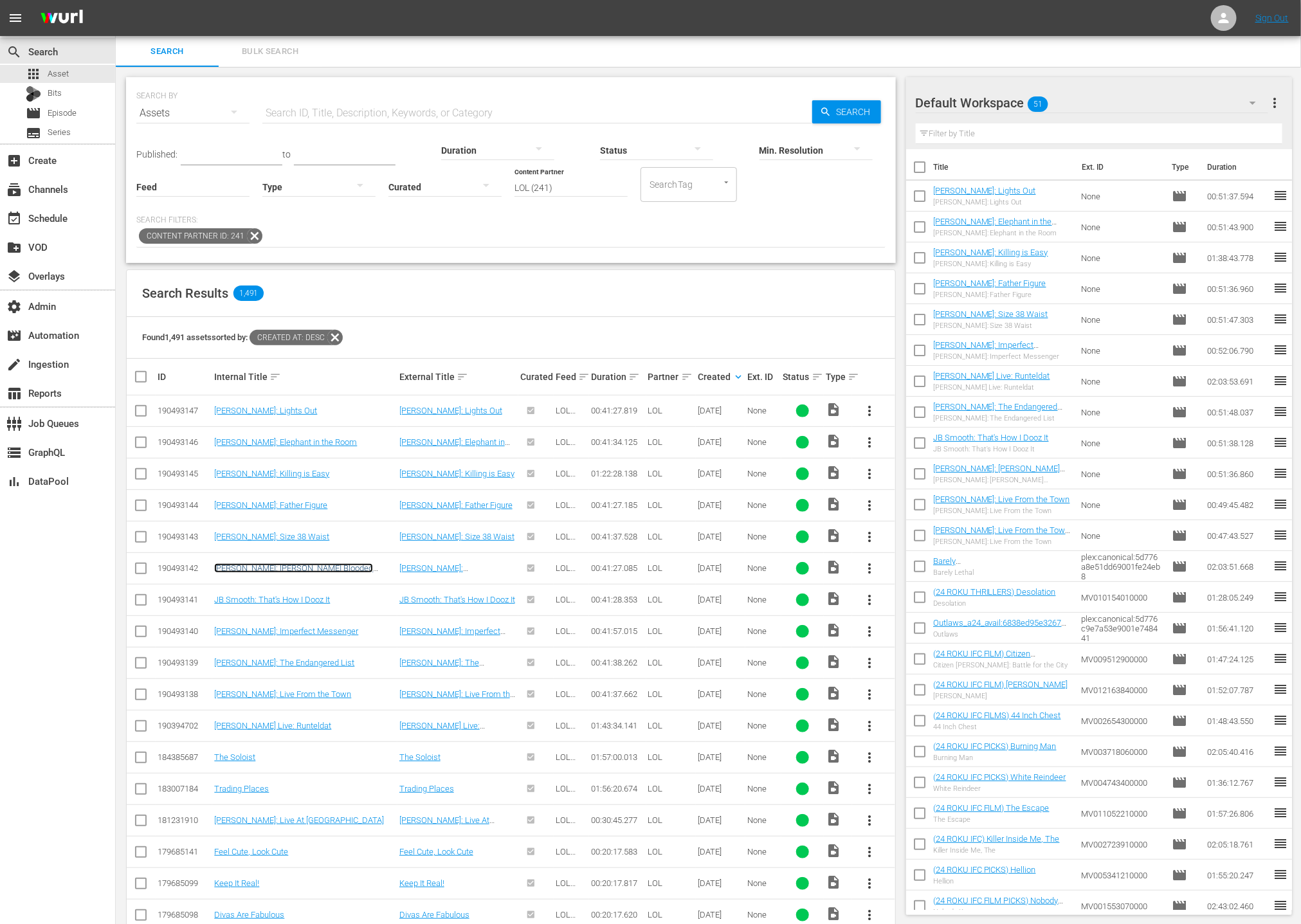
click at [281, 569] on link "[PERSON_NAME]: [PERSON_NAME] Blooded Seminar" at bounding box center [293, 573] width 159 height 20
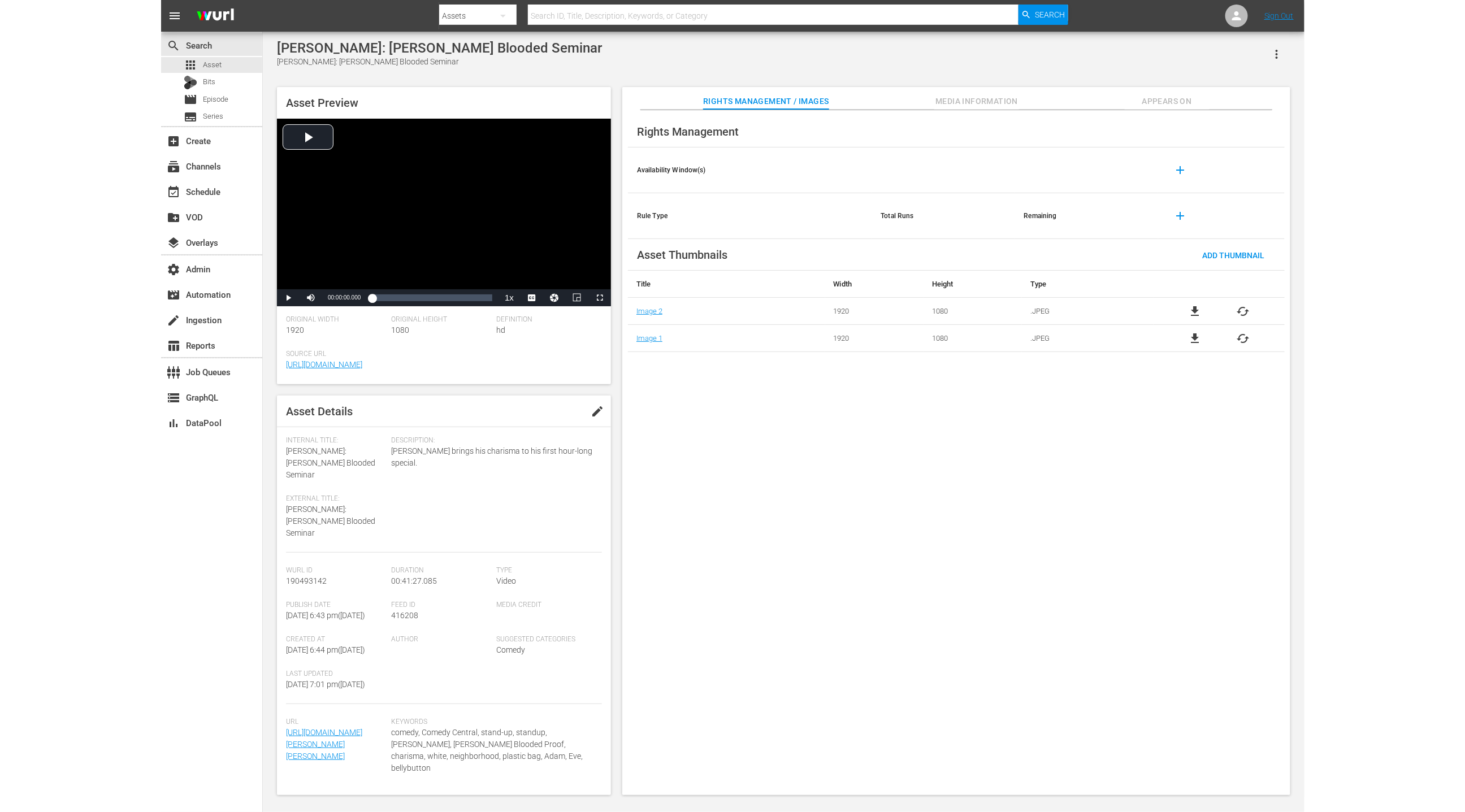
scroll to position [28, 0]
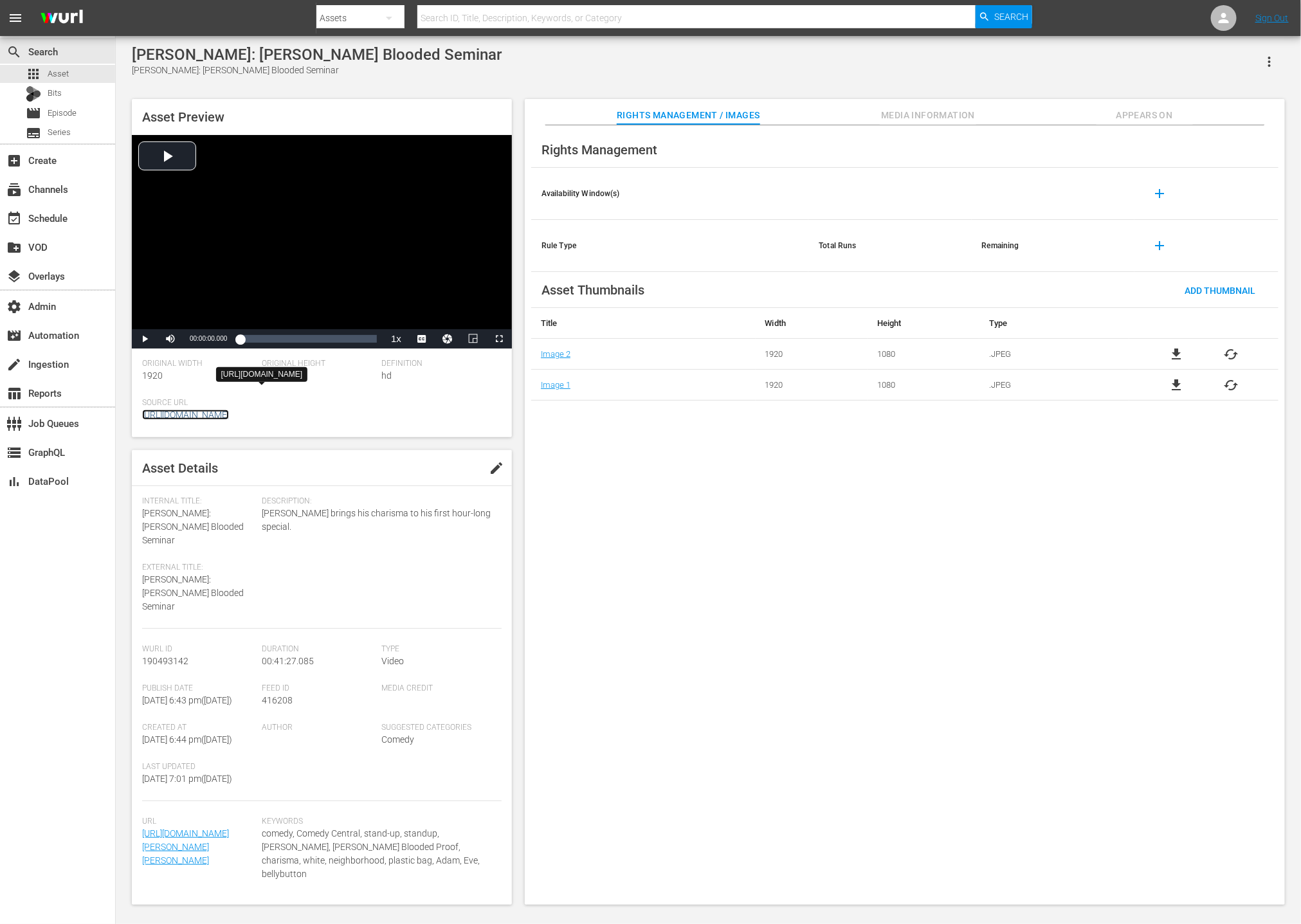
click at [229, 420] on link "https://feed.bluevo.com/BluCloud/JUNO/mrss/?id=PB27493F1A9394E9AB0E726DFF923977…" at bounding box center [185, 415] width 87 height 10
click at [144, 71] on div "[PERSON_NAME]: [PERSON_NAME] Blooded Seminar" at bounding box center [316, 71] width 370 height 14
drag, startPoint x: 144, startPoint y: 71, endPoint x: 258, endPoint y: 83, distance: 114.6
click at [261, 71] on div "[PERSON_NAME]: [PERSON_NAME] Blooded Seminar" at bounding box center [316, 71] width 370 height 14
copy div "[PERSON_NAME]: [PERSON_NAME] Blooded Seminar"
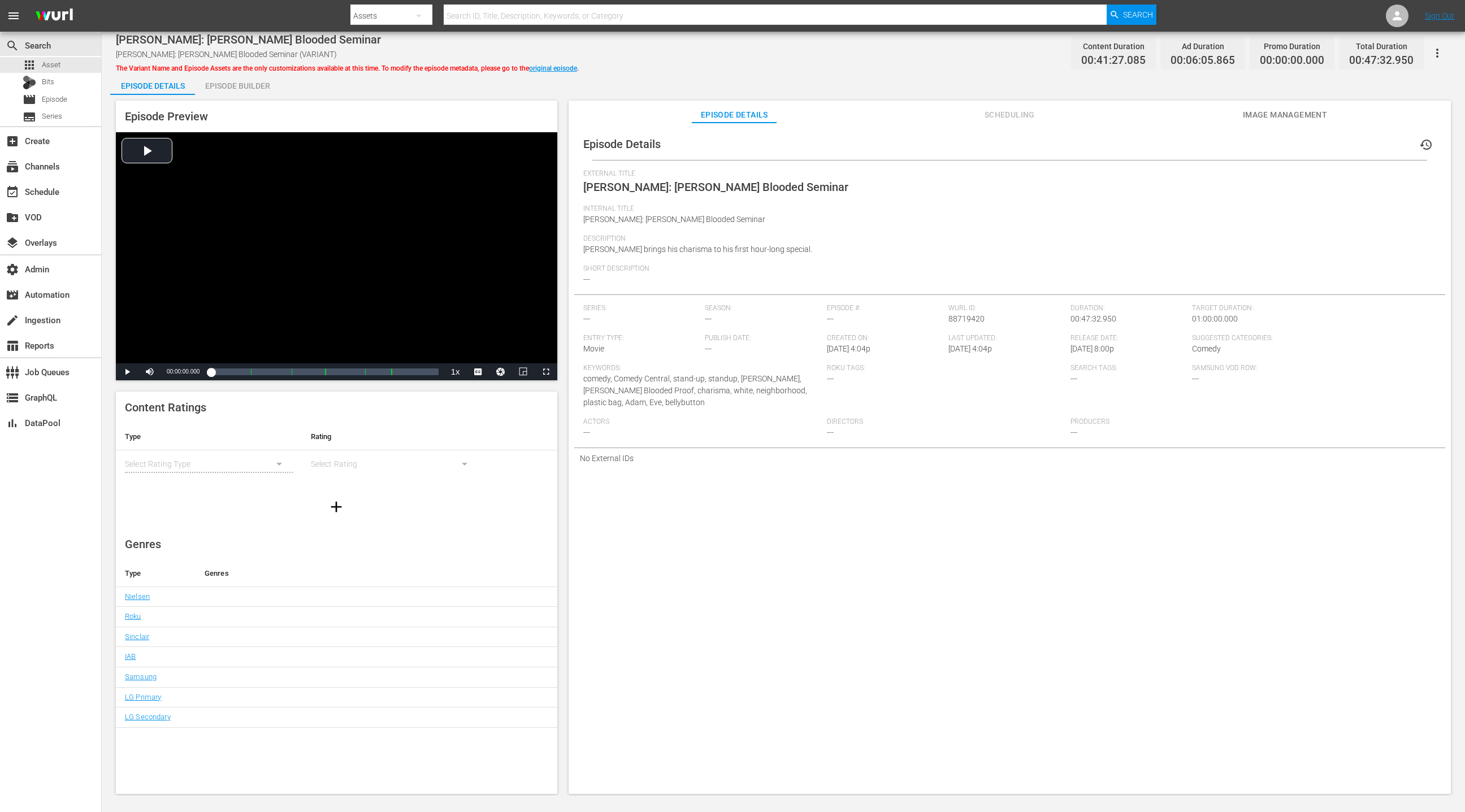
click at [597, 252] on span "Deon Cole brings his charisma to his first hour-long special." at bounding box center [698, 249] width 229 height 9
drag, startPoint x: 597, startPoint y: 252, endPoint x: 795, endPoint y: 252, distance: 198.0
click at [795, 252] on div "Description Deon Cole brings his charisma to his first hour-long special." at bounding box center [1010, 249] width 853 height 30
copy span "Deon Cole brings his charisma to his first hour-long special."
click at [247, 87] on div "Episode Builder" at bounding box center [237, 86] width 85 height 27
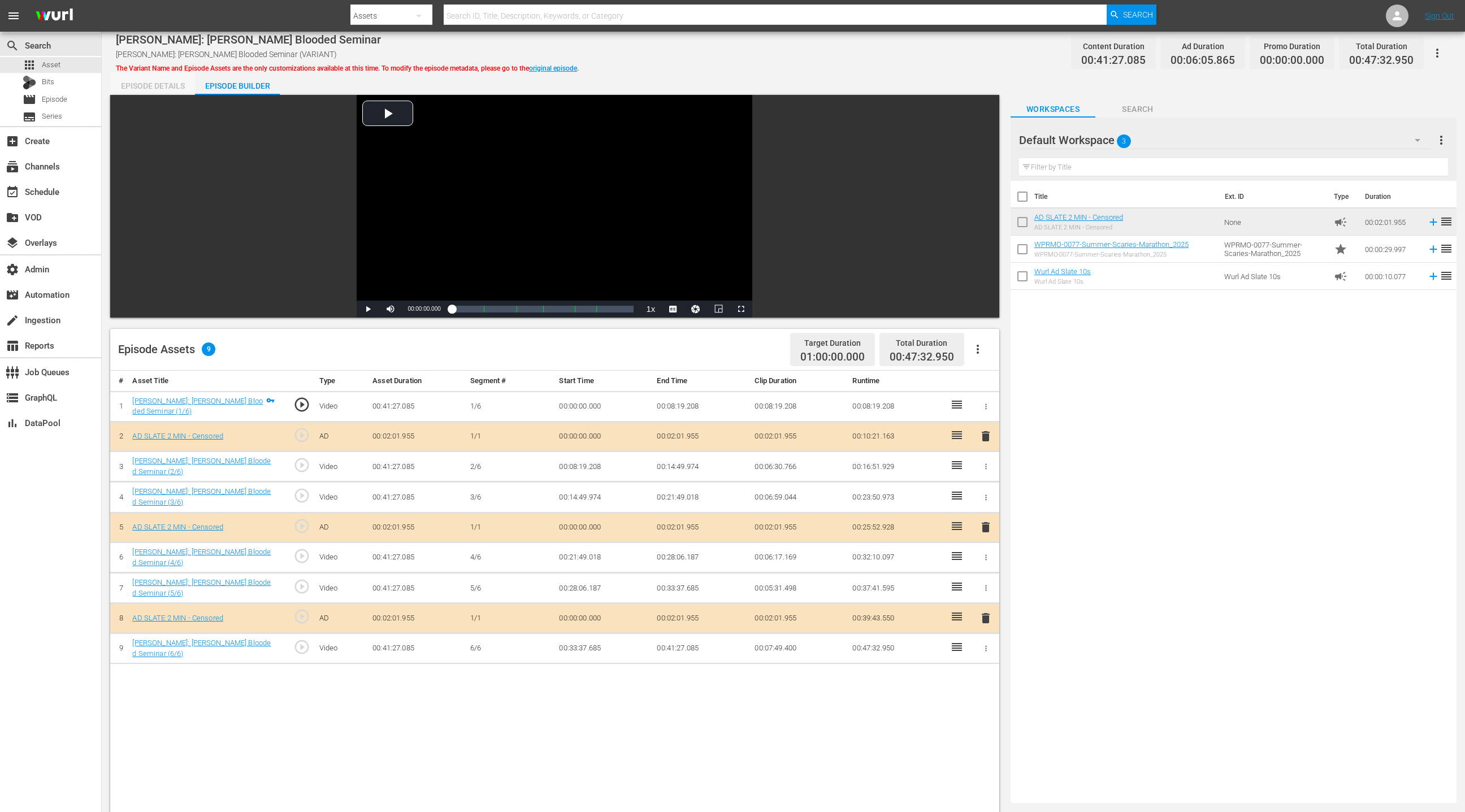
click at [168, 87] on div "Episode Details" at bounding box center [152, 86] width 85 height 27
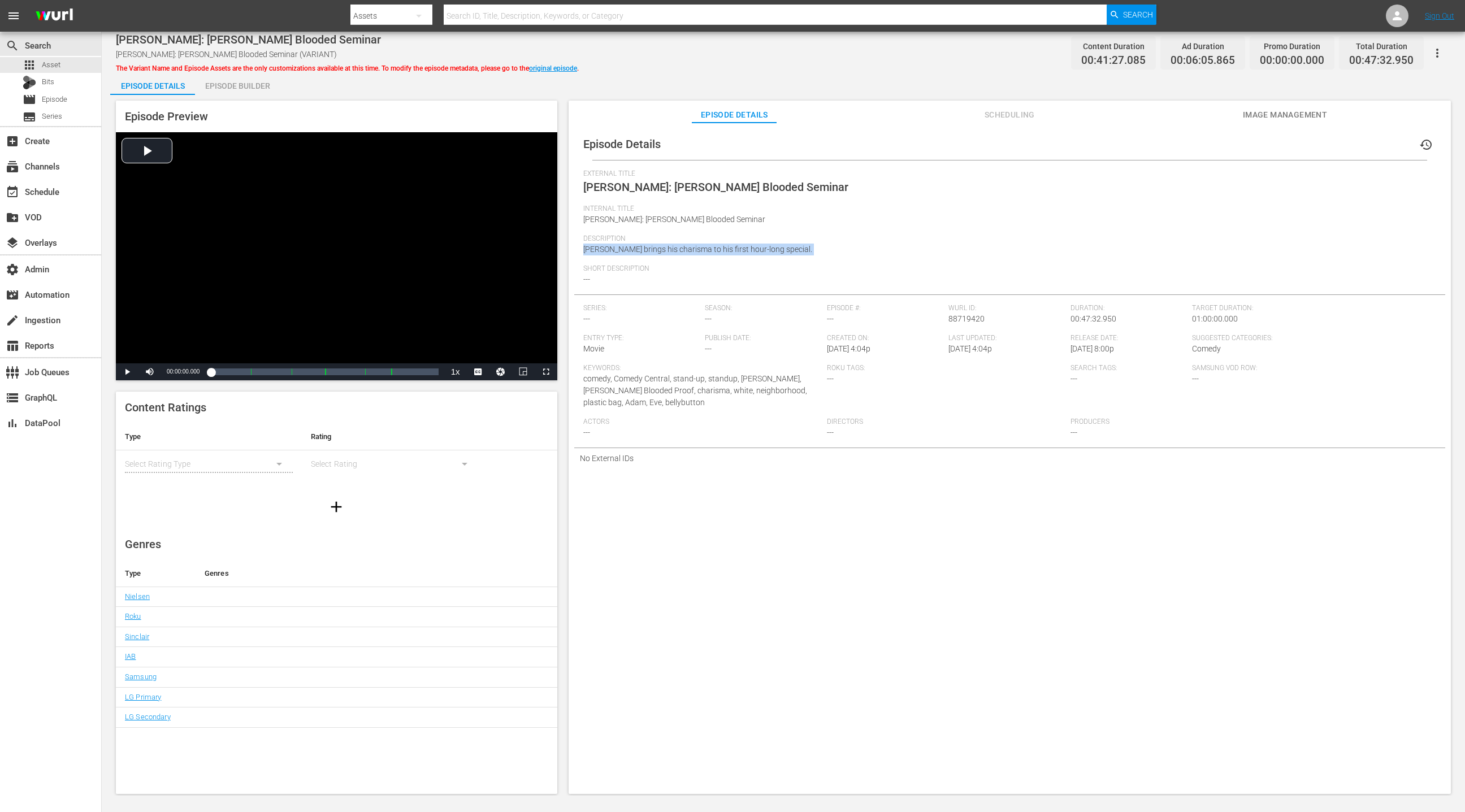
click at [1273, 119] on span "Image Management" at bounding box center [1285, 115] width 85 height 14
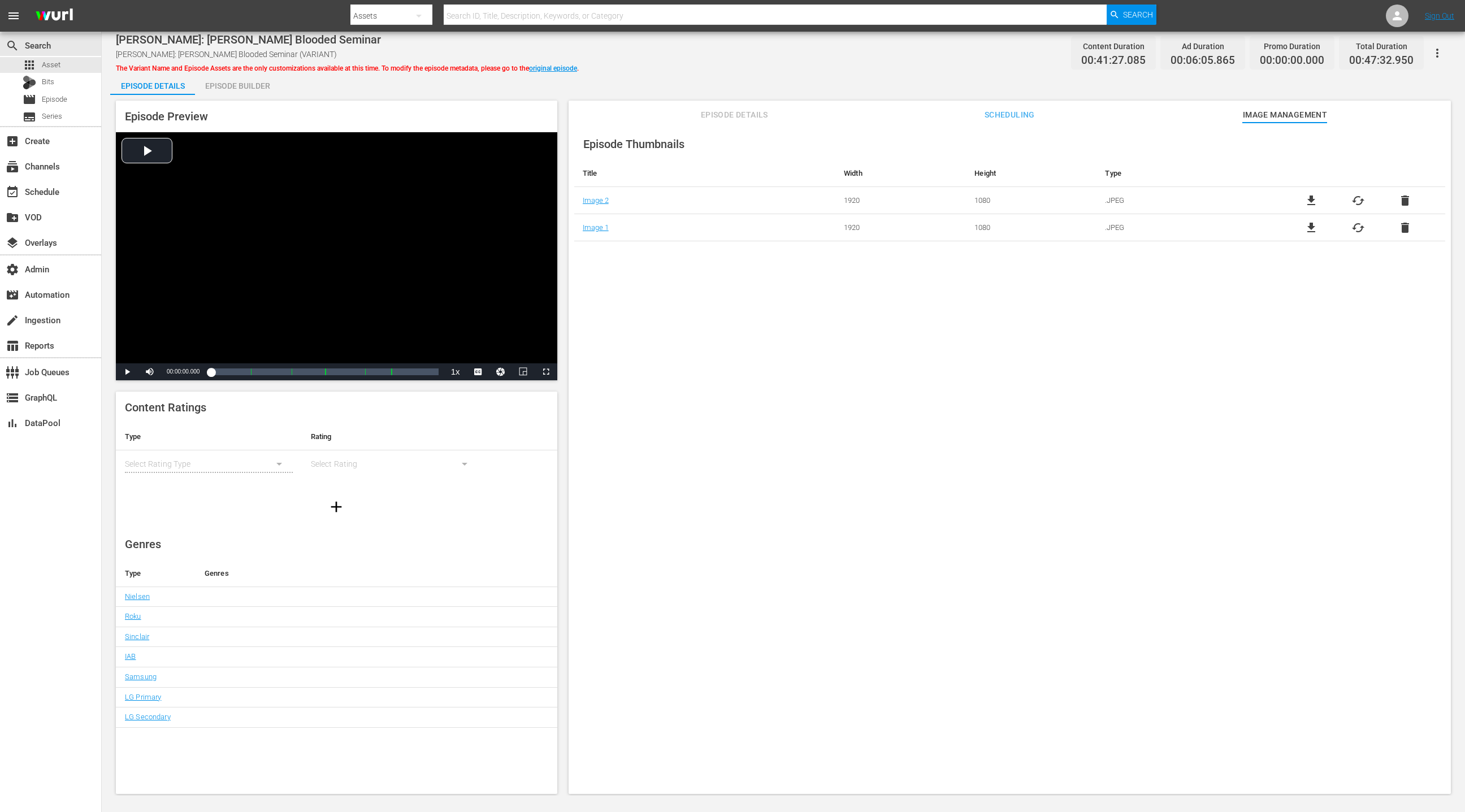
click at [1307, 229] on span "file_download" at bounding box center [1311, 228] width 14 height 14
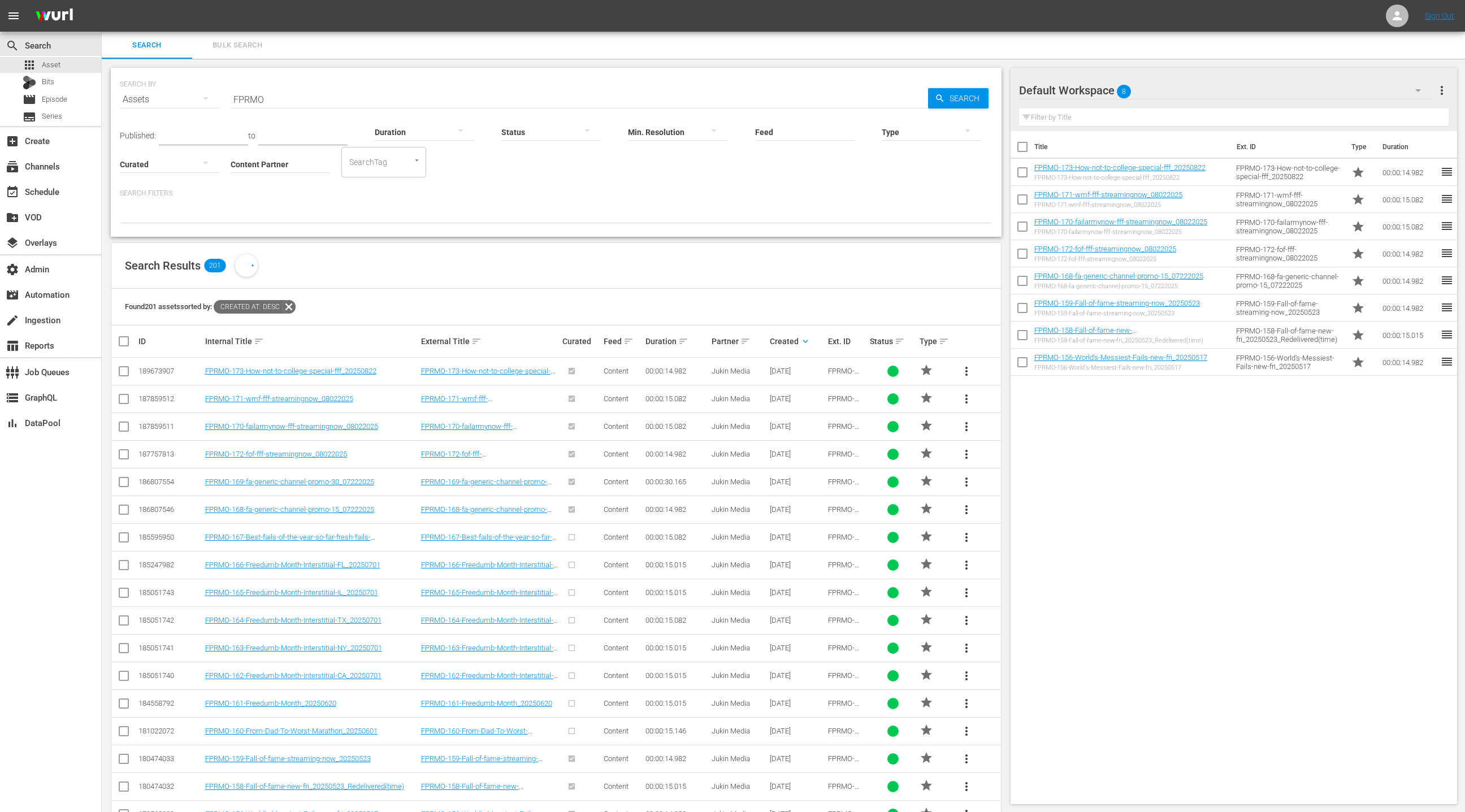
scroll to position [1, 0]
click at [251, 96] on input "FPRMO" at bounding box center [578, 98] width 697 height 27
type input "wprmo"
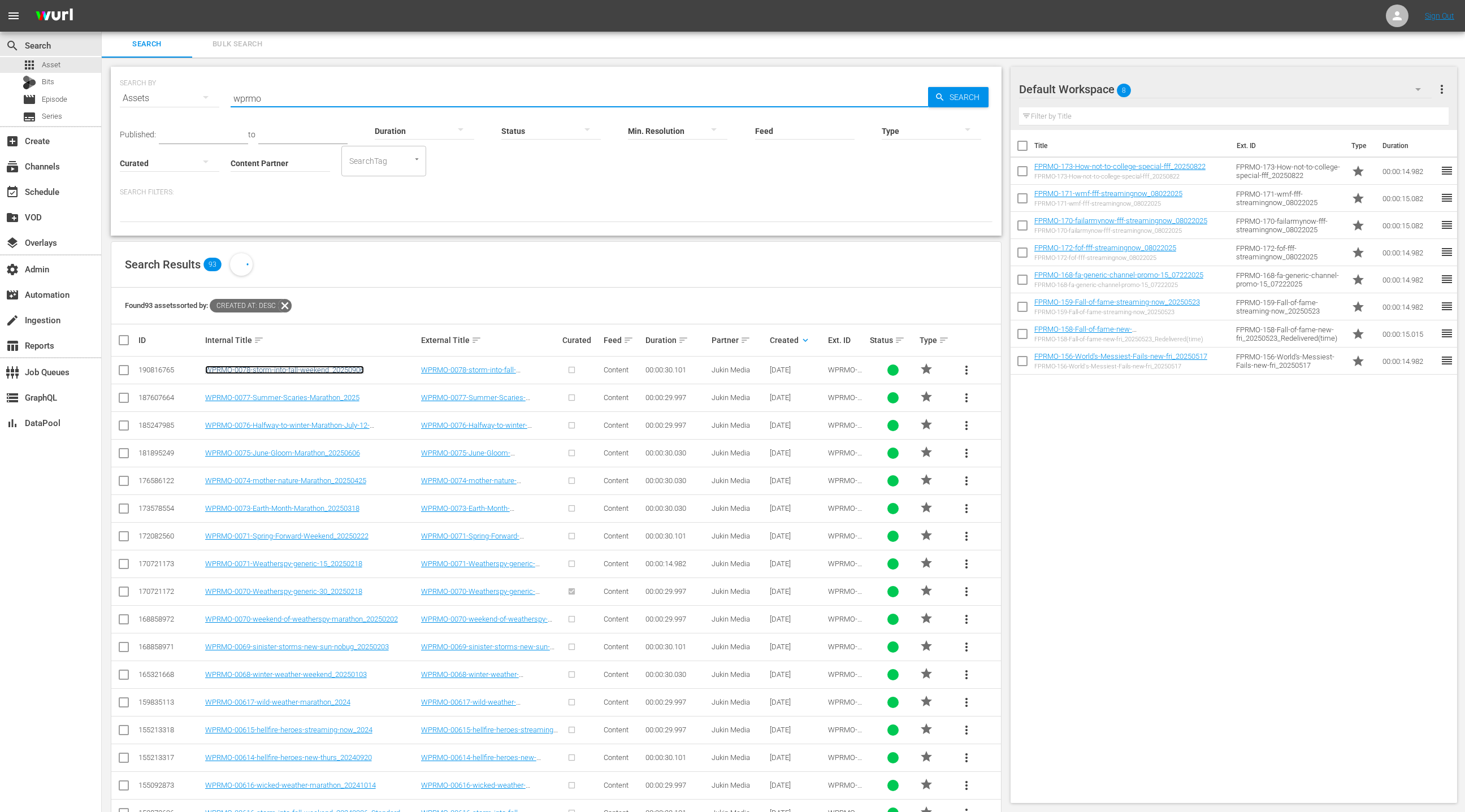
click at [313, 371] on link "WPRMO-0078-storm-into-fall-weekend_20250906" at bounding box center [284, 370] width 158 height 9
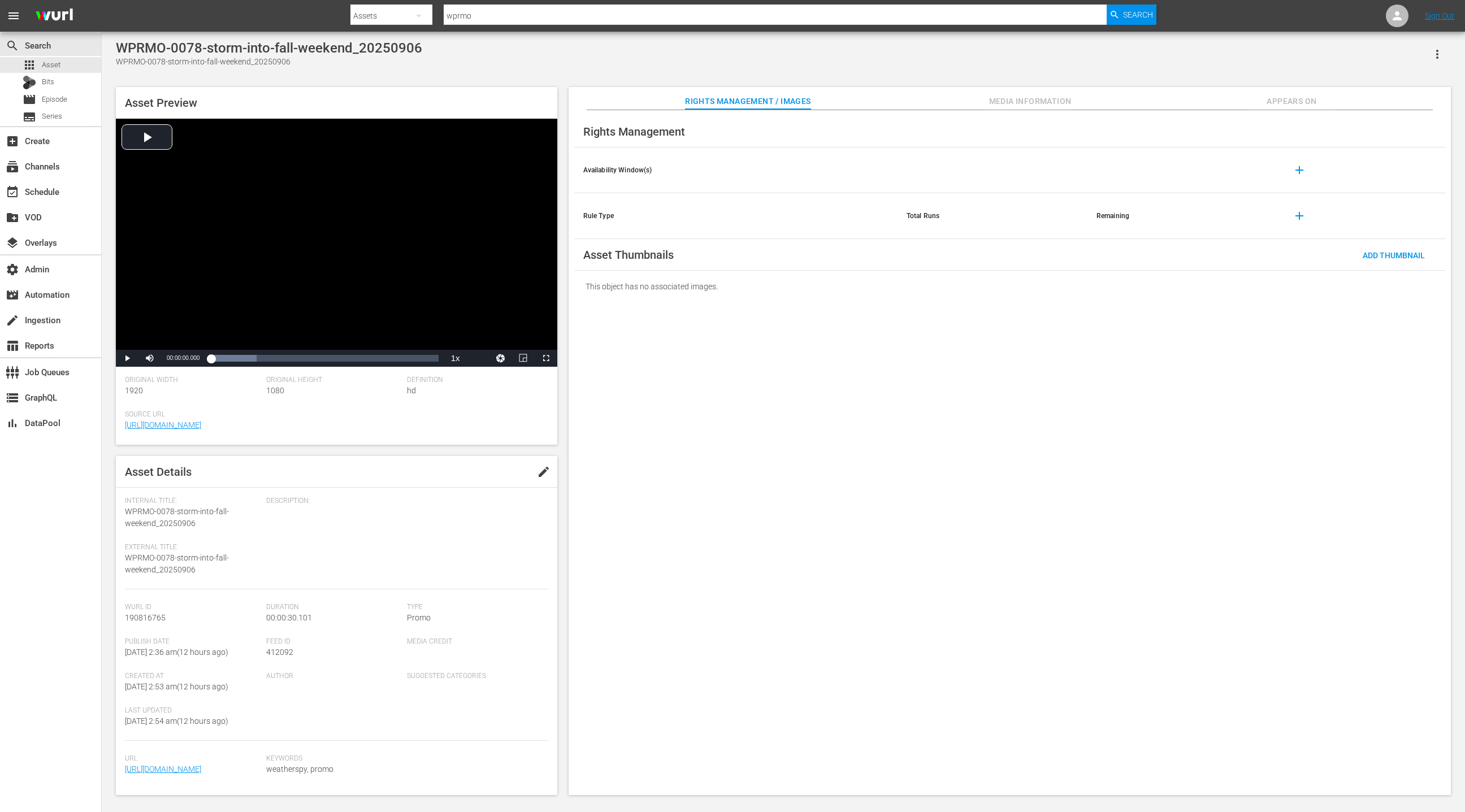
click at [131, 51] on div "WPRMO-0078-storm-into-fall-weekend_20250906" at bounding box center [269, 48] width 307 height 16
drag, startPoint x: 131, startPoint y: 51, endPoint x: 290, endPoint y: 79, distance: 161.4
click at [345, 51] on div "WPRMO-0078-storm-into-fall-weekend_20250906" at bounding box center [269, 48] width 307 height 16
copy div "WPRMO-0078-storm-into-fall-weekend_20250906"
click at [129, 63] on div "WPRMO-0078-storm-into-fall-weekend_20250906" at bounding box center [269, 62] width 307 height 12
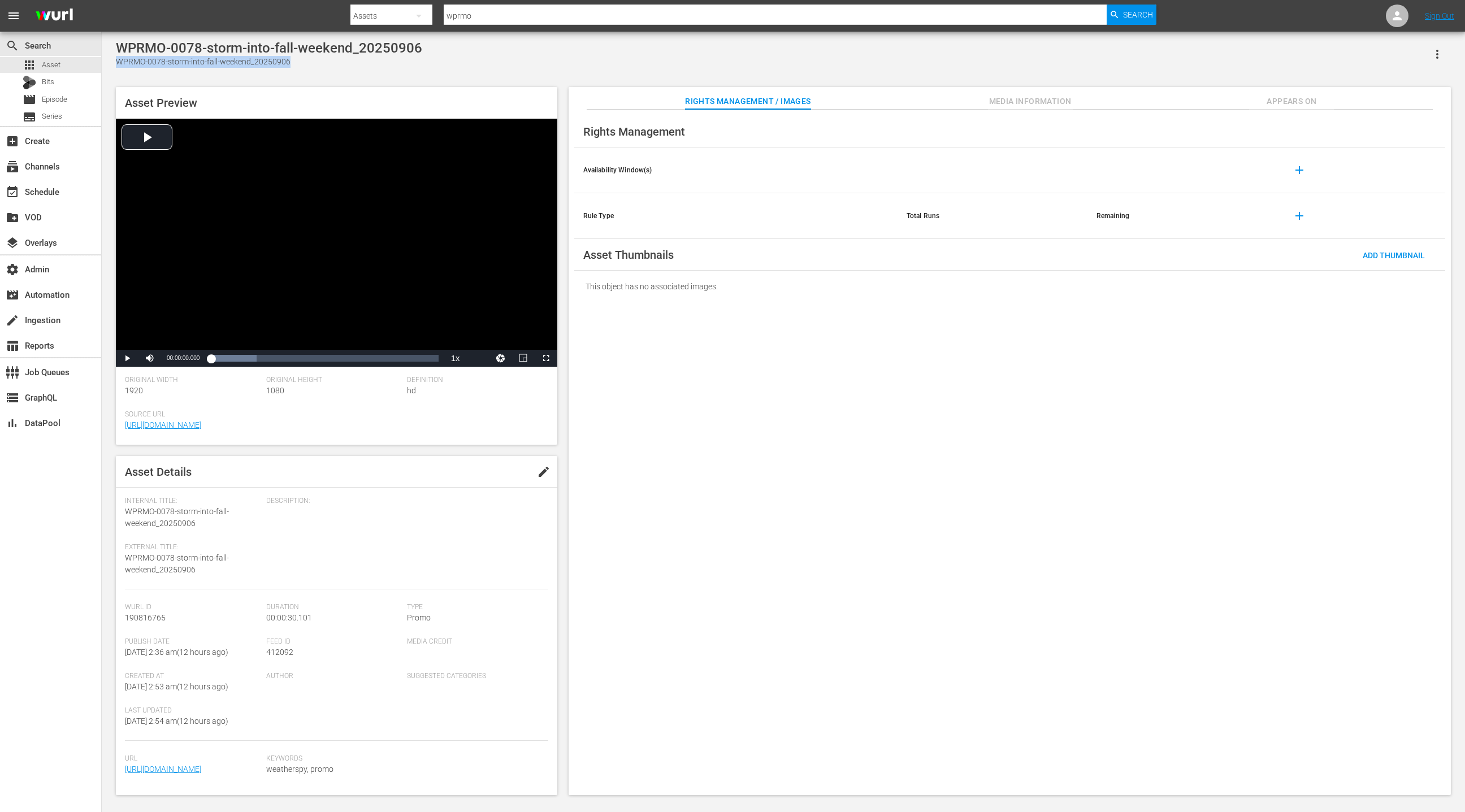
drag, startPoint x: 129, startPoint y: 63, endPoint x: 259, endPoint y: 64, distance: 130.0
click at [259, 64] on div "WPRMO-0078-storm-into-fall-weekend_20250906" at bounding box center [269, 62] width 307 height 12
copy div "WPRMO-0078-storm-into-fall-weekend_20250906"
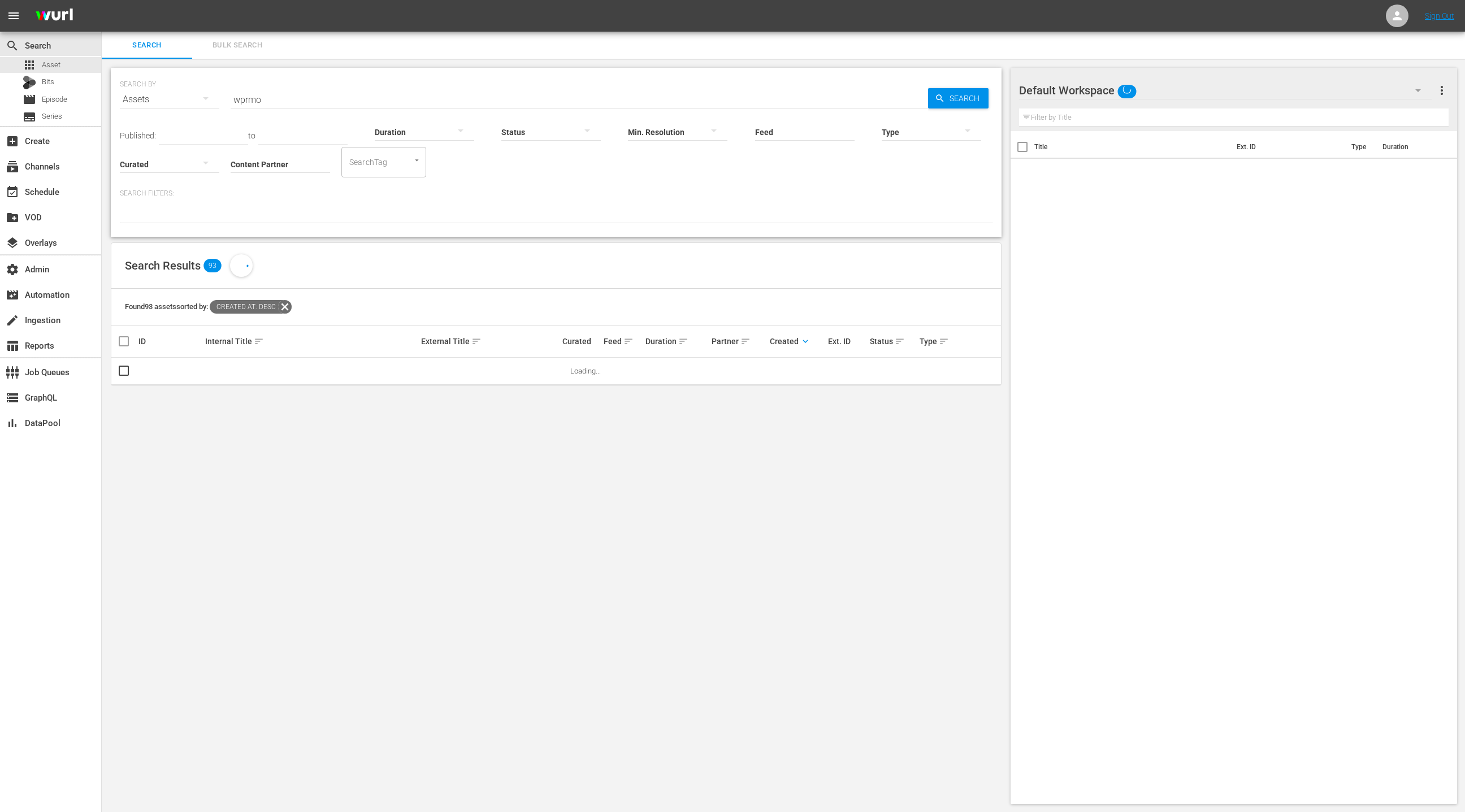
scroll to position [1, 0]
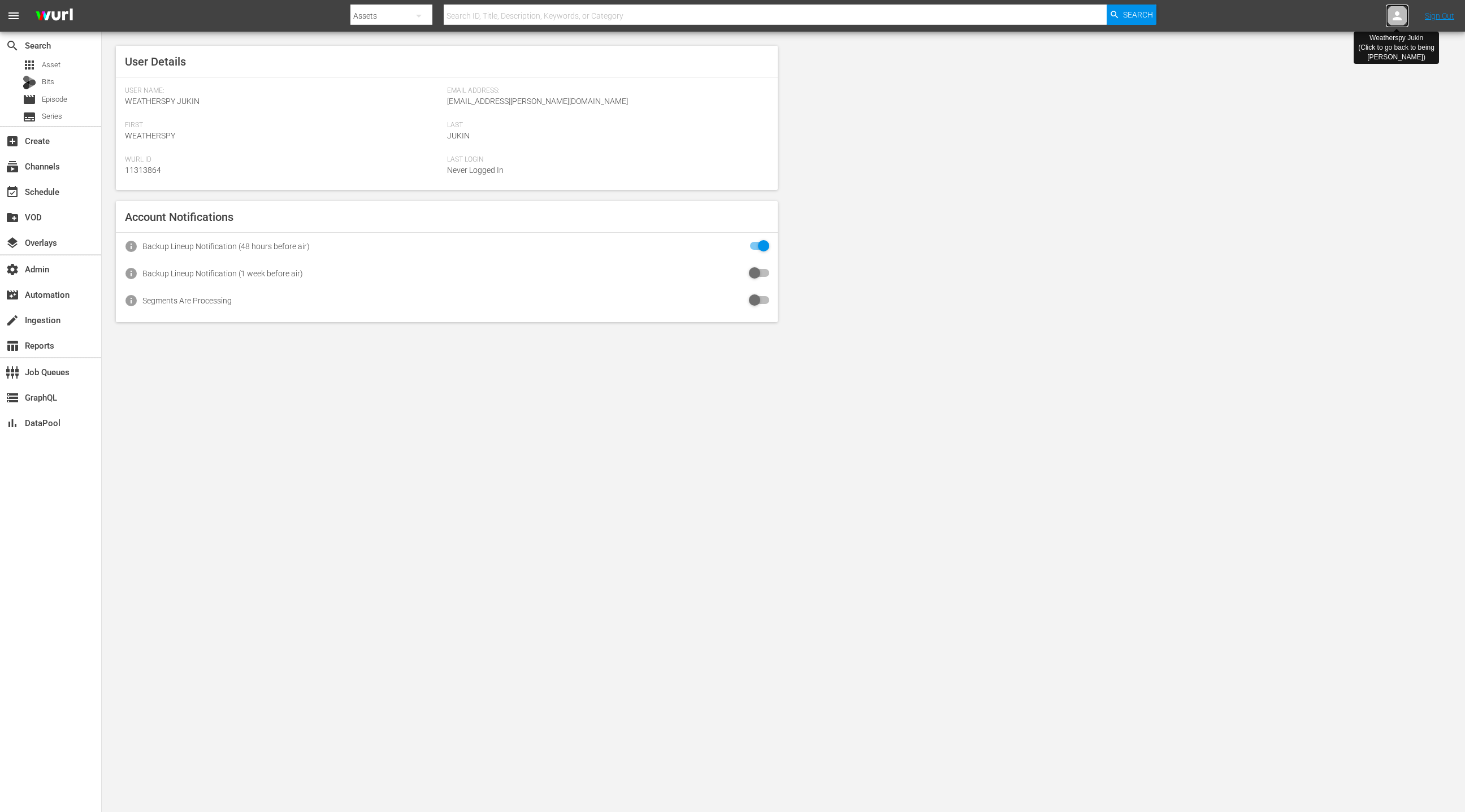
click at [1398, 20] on icon at bounding box center [1397, 16] width 9 height 9
click at [1279, 23] on div at bounding box center [1275, 16] width 23 height 23
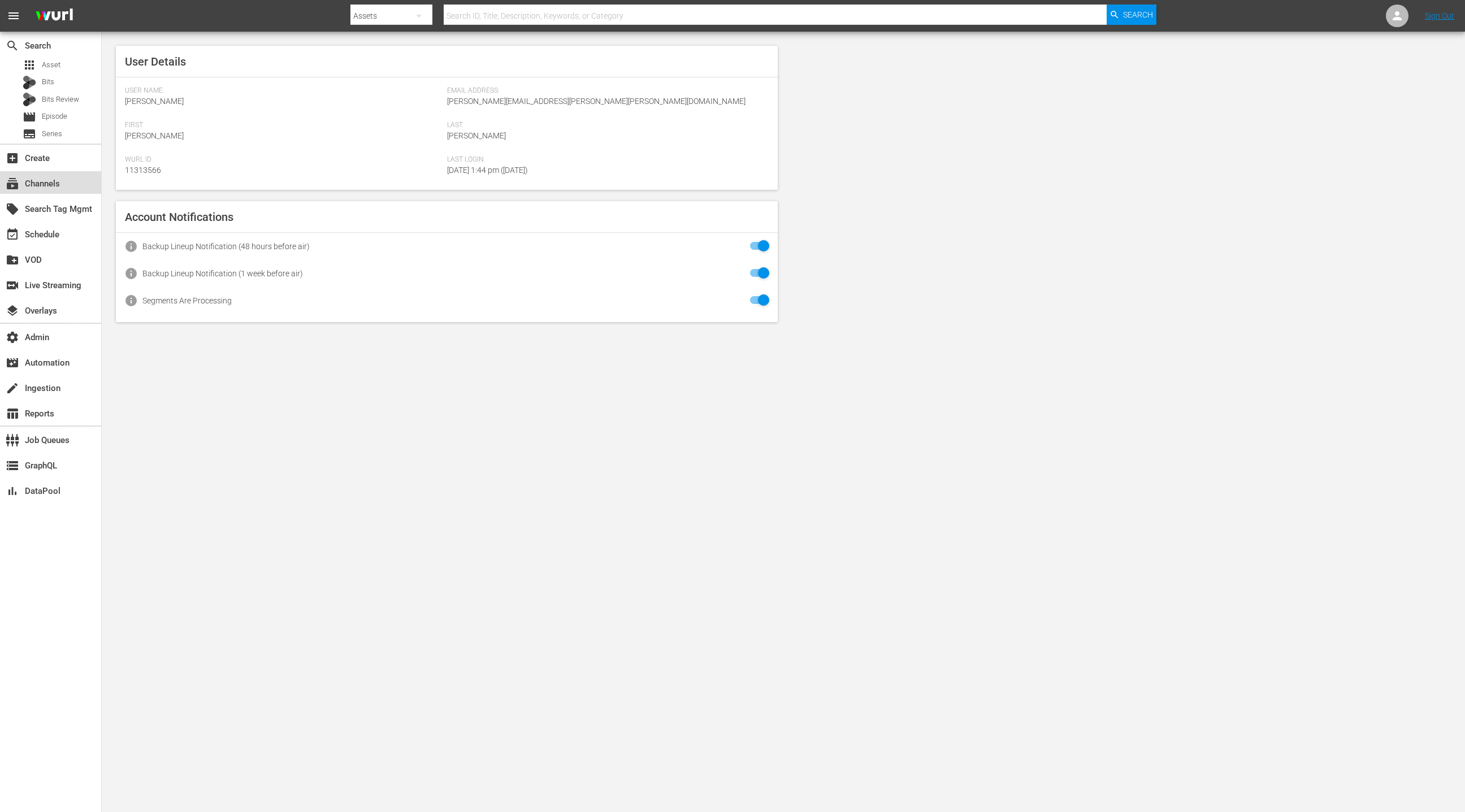
click at [53, 187] on div "subscriptions Channels" at bounding box center [31, 182] width 63 height 10
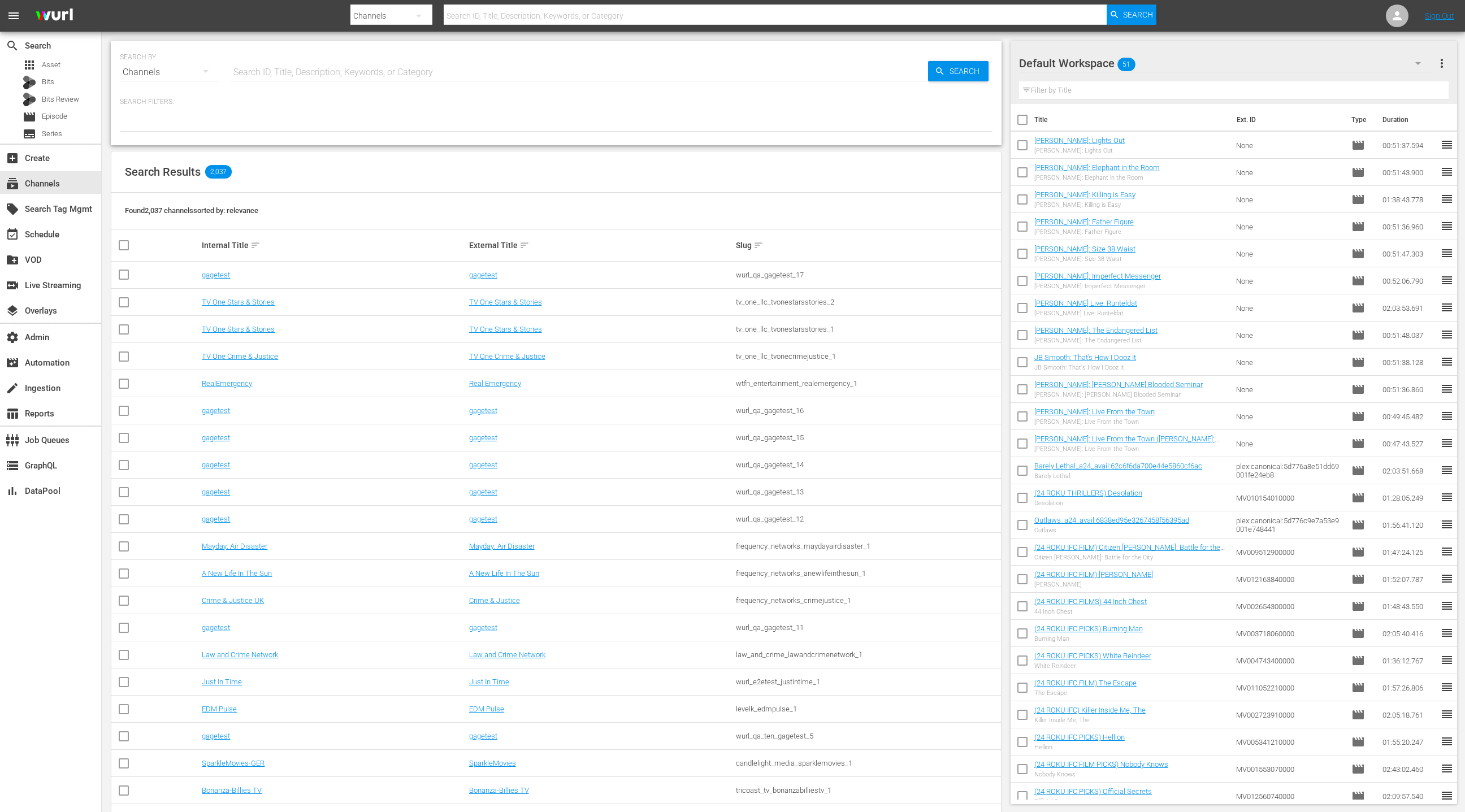
click at [296, 72] on input "text" at bounding box center [578, 72] width 697 height 27
type input "LOL"
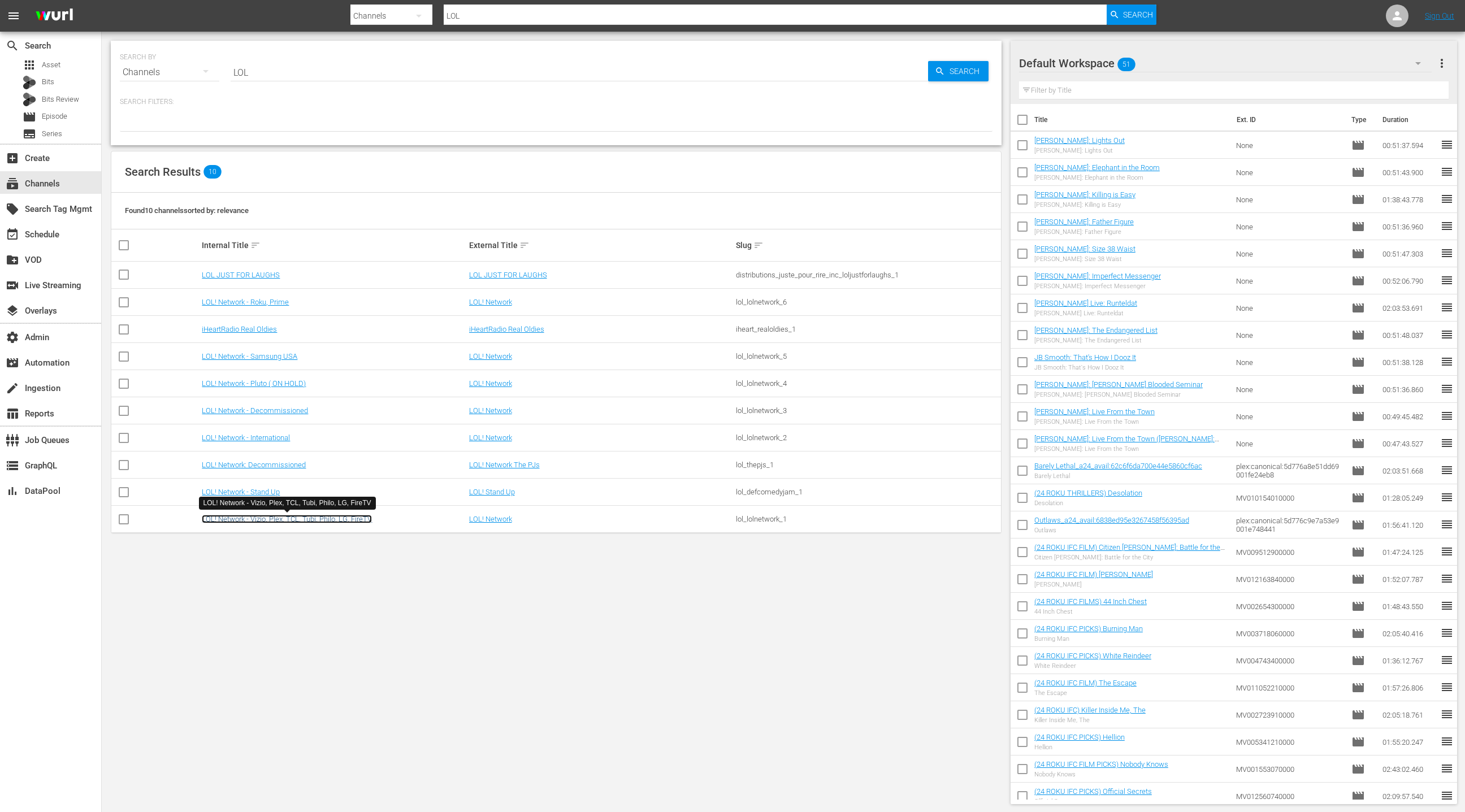
click at [339, 519] on link "LOL! Network - Vizio, Plex, TCL, Tubi, Philo, LG, FireTV" at bounding box center [287, 519] width 170 height 9
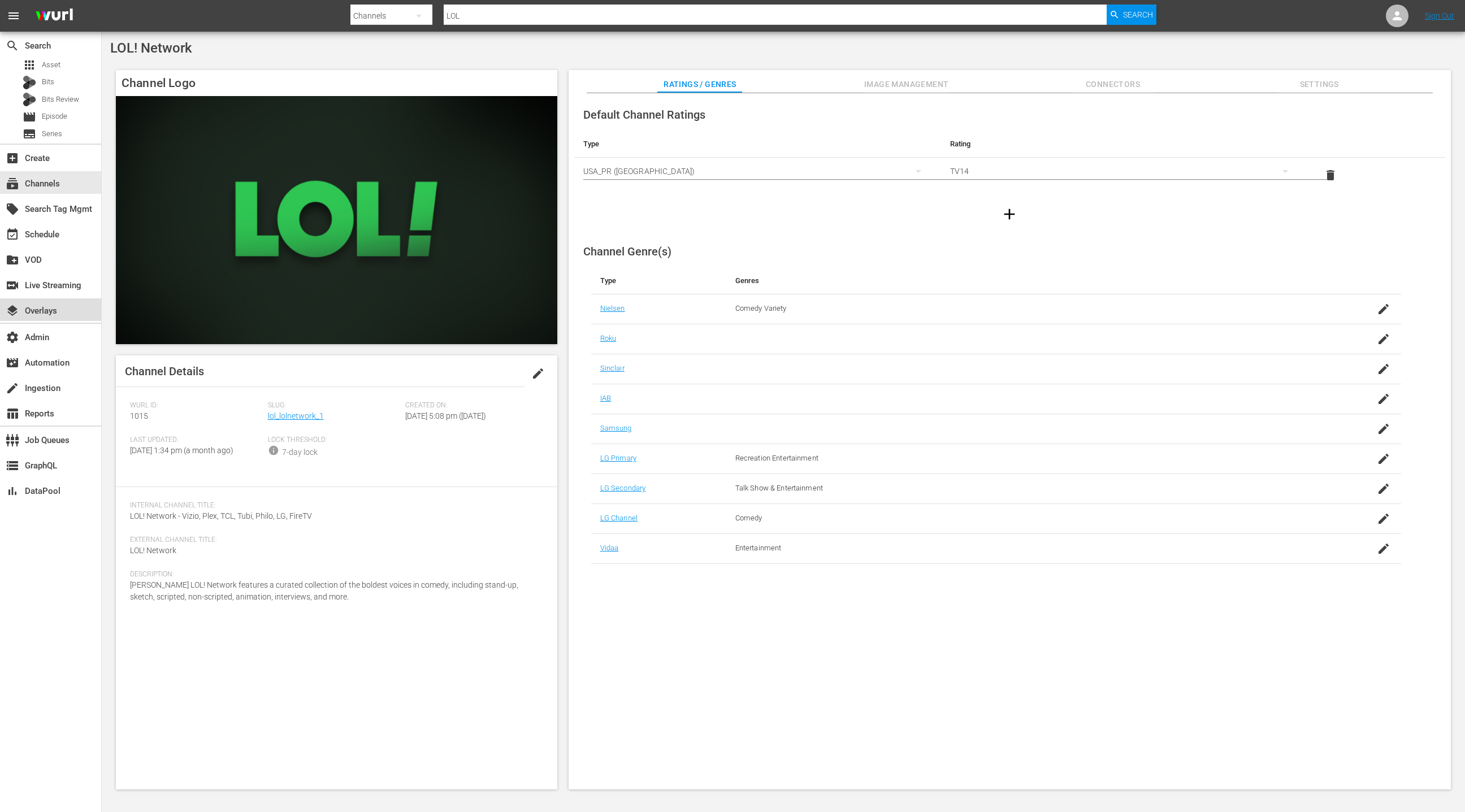
click at [62, 311] on div "layers Overlays" at bounding box center [31, 309] width 63 height 10
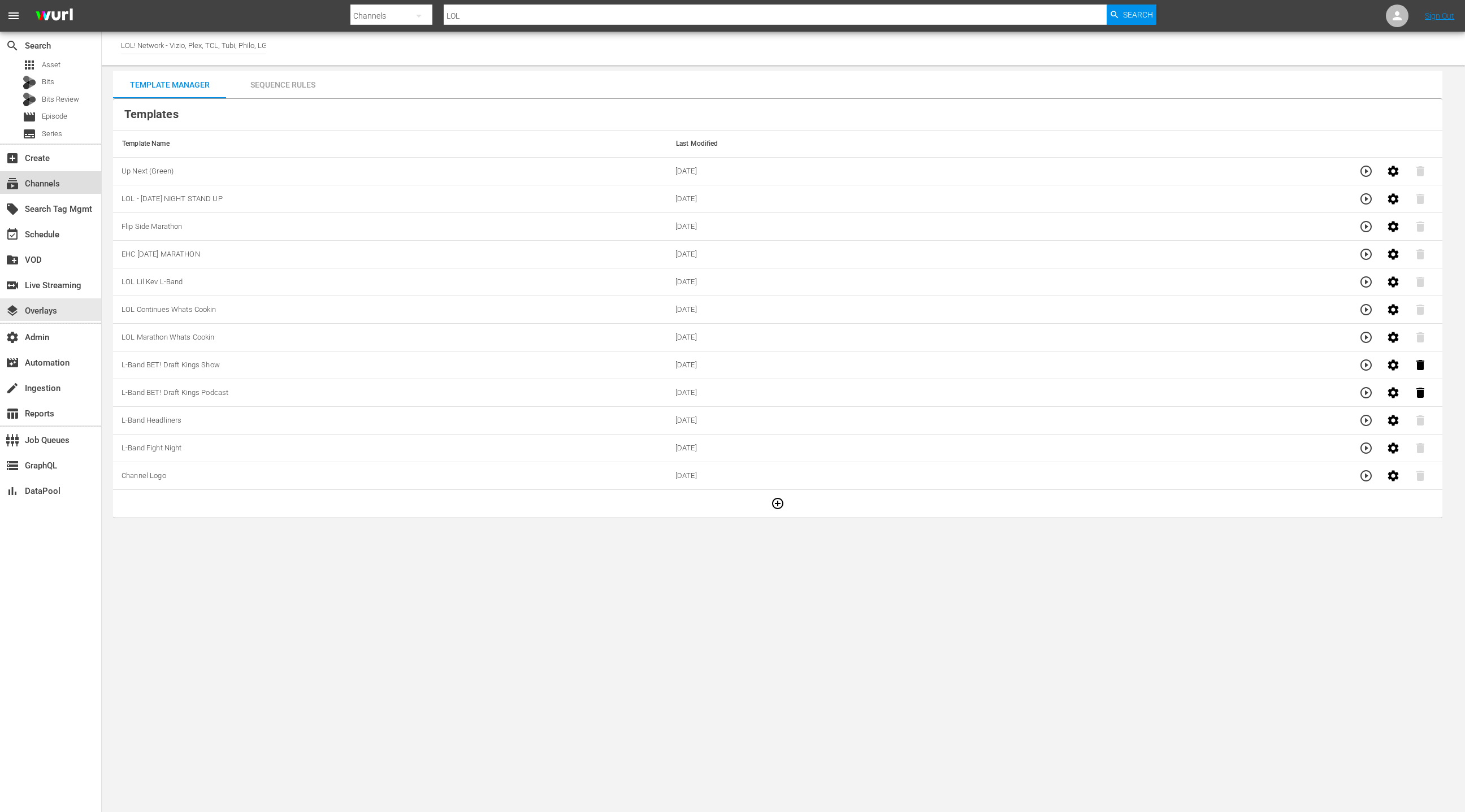
click at [61, 189] on div "subscriptions Channels" at bounding box center [50, 183] width 101 height 23
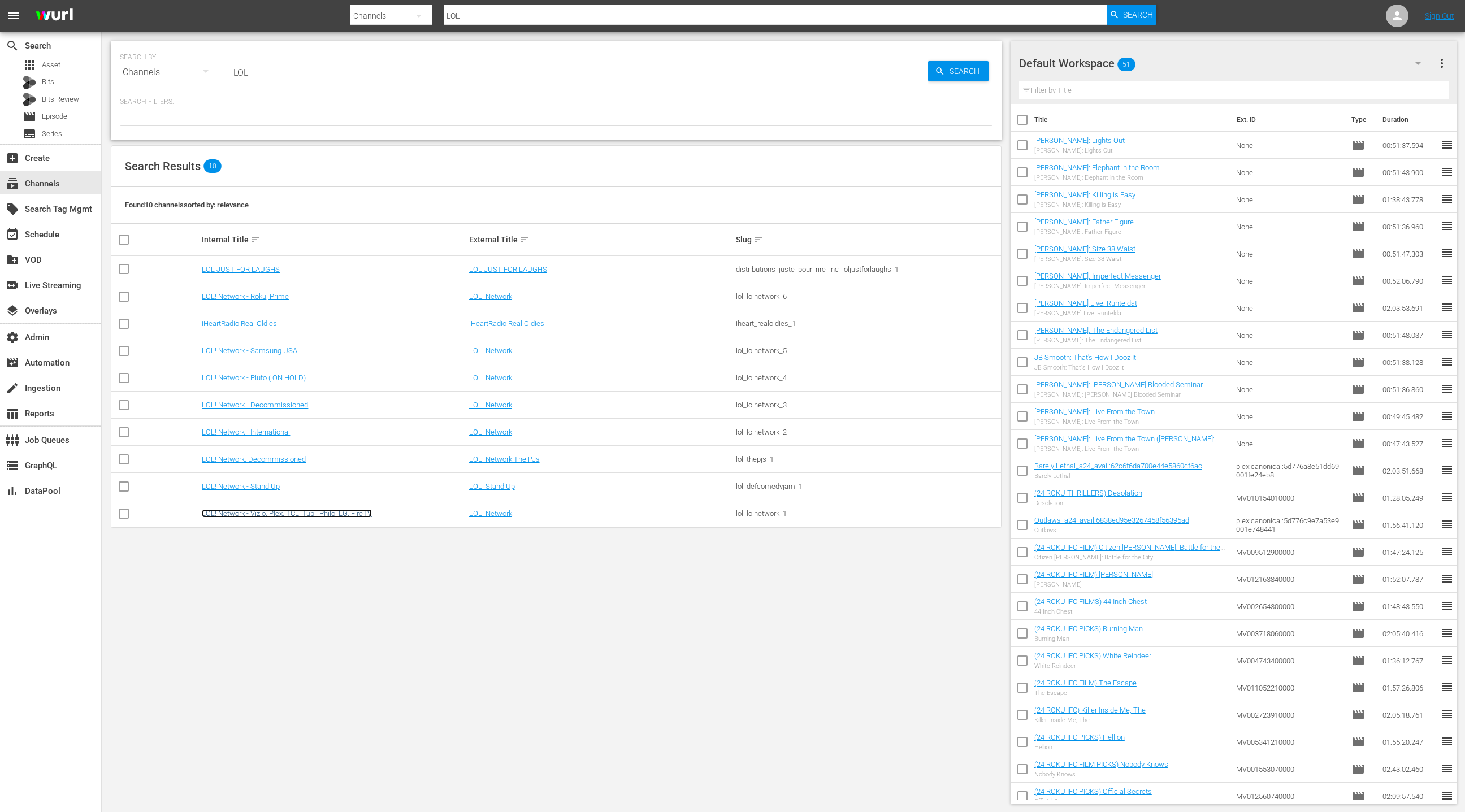
click at [332, 511] on link "LOL! Network - Vizio, Plex, TCL, Tubi, Philo, LG, FireTV" at bounding box center [287, 513] width 170 height 9
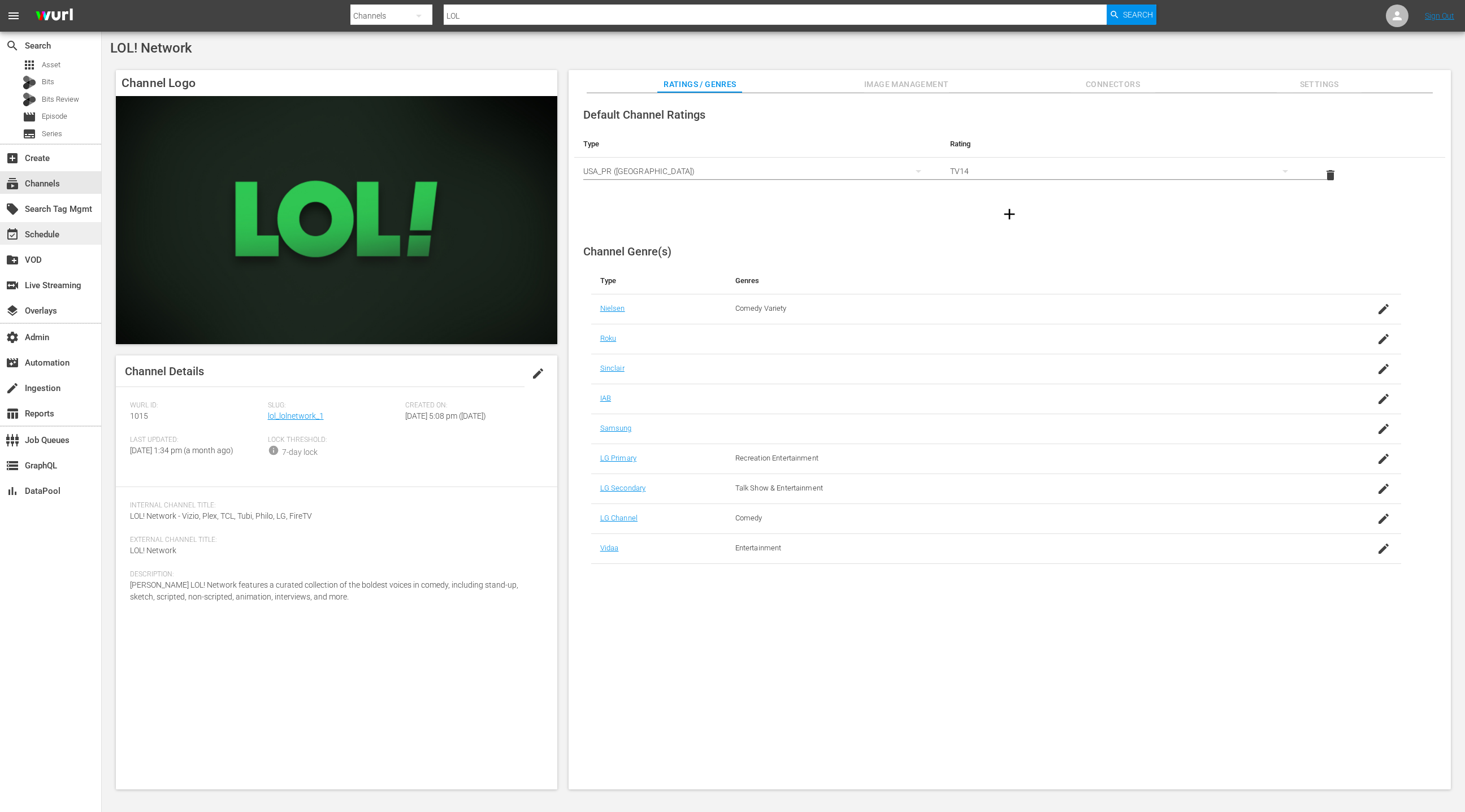
click at [55, 238] on div "event_available Schedule" at bounding box center [31, 233] width 63 height 10
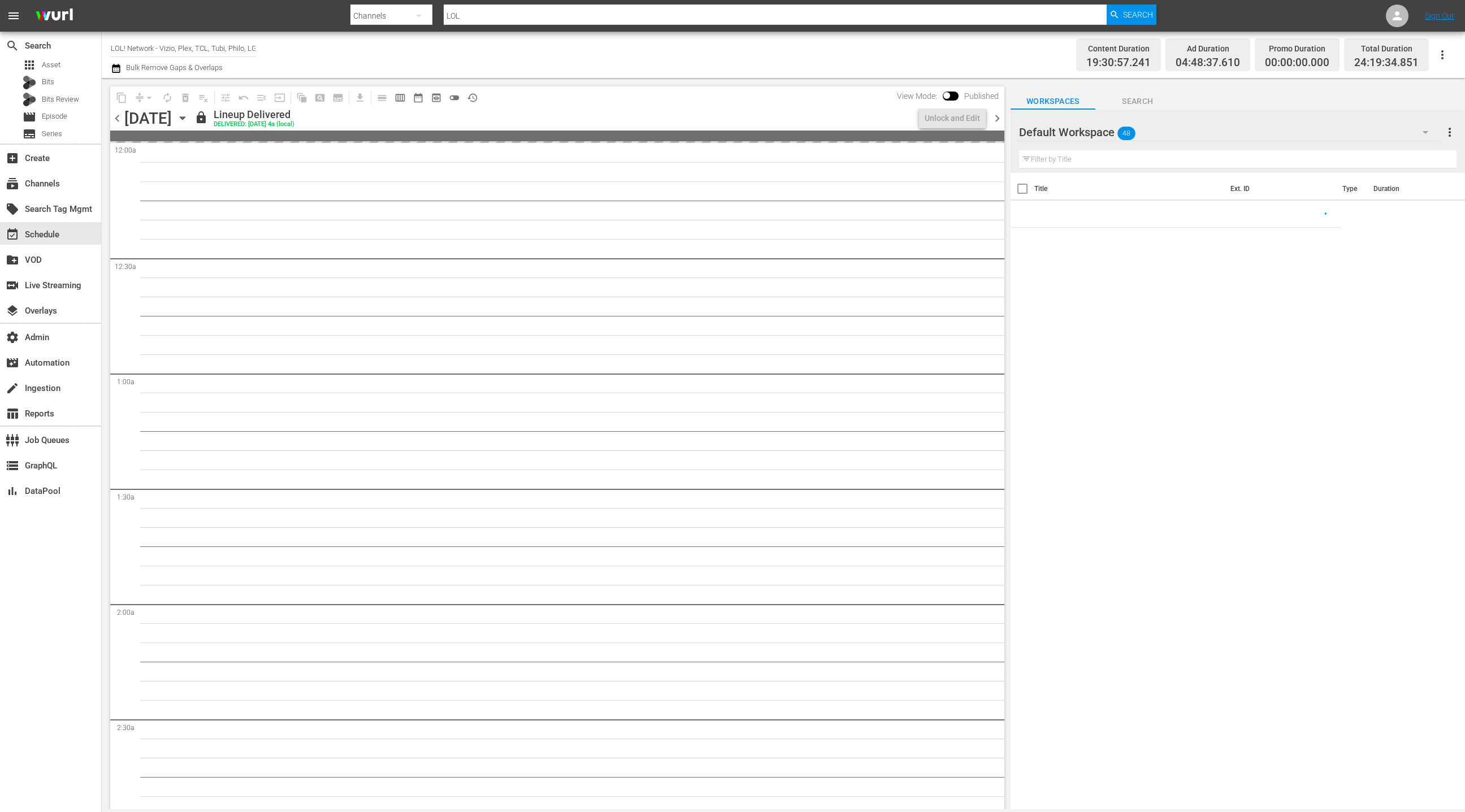
scroll to position [1, 0]
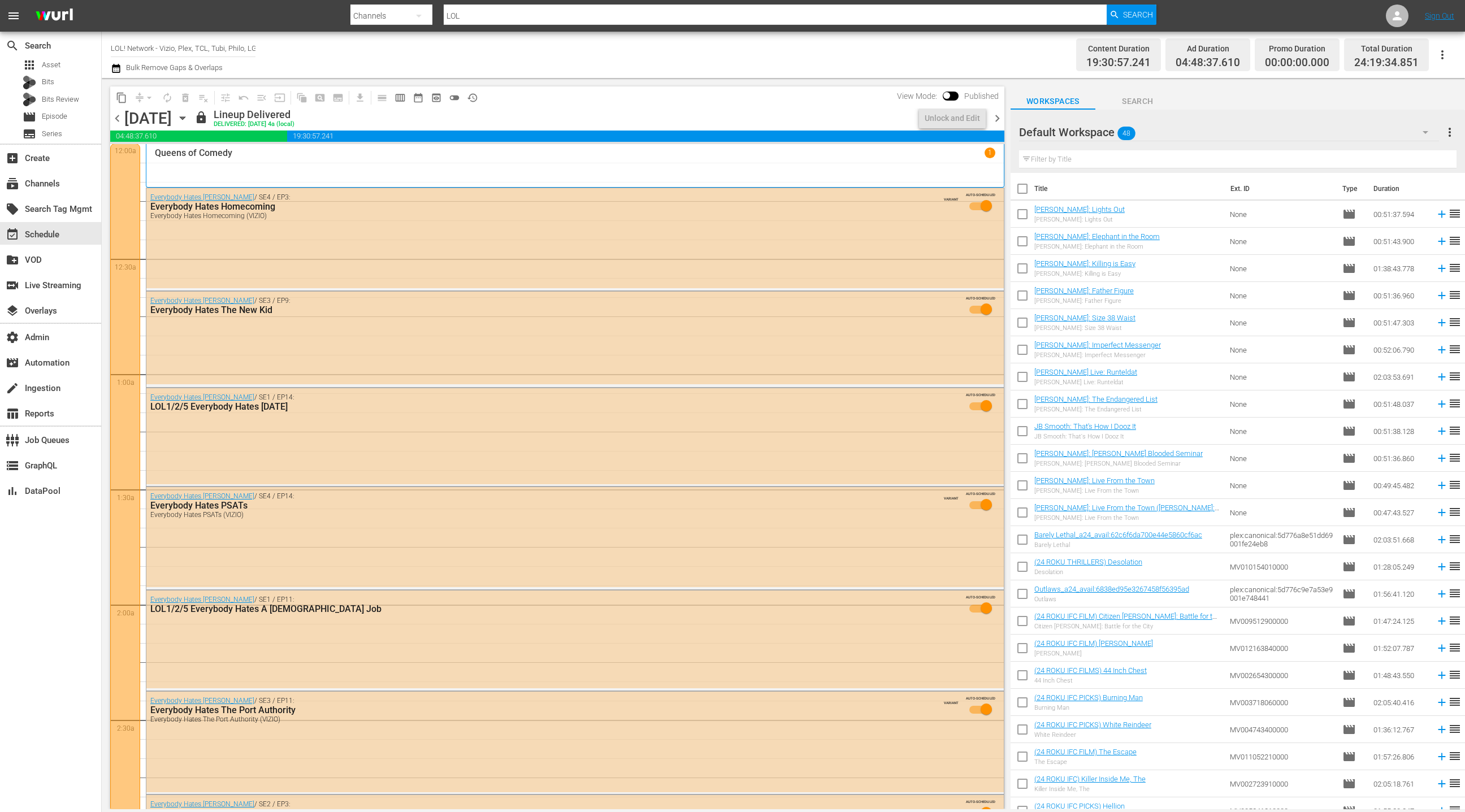
click at [189, 122] on icon "button" at bounding box center [183, 118] width 12 height 12
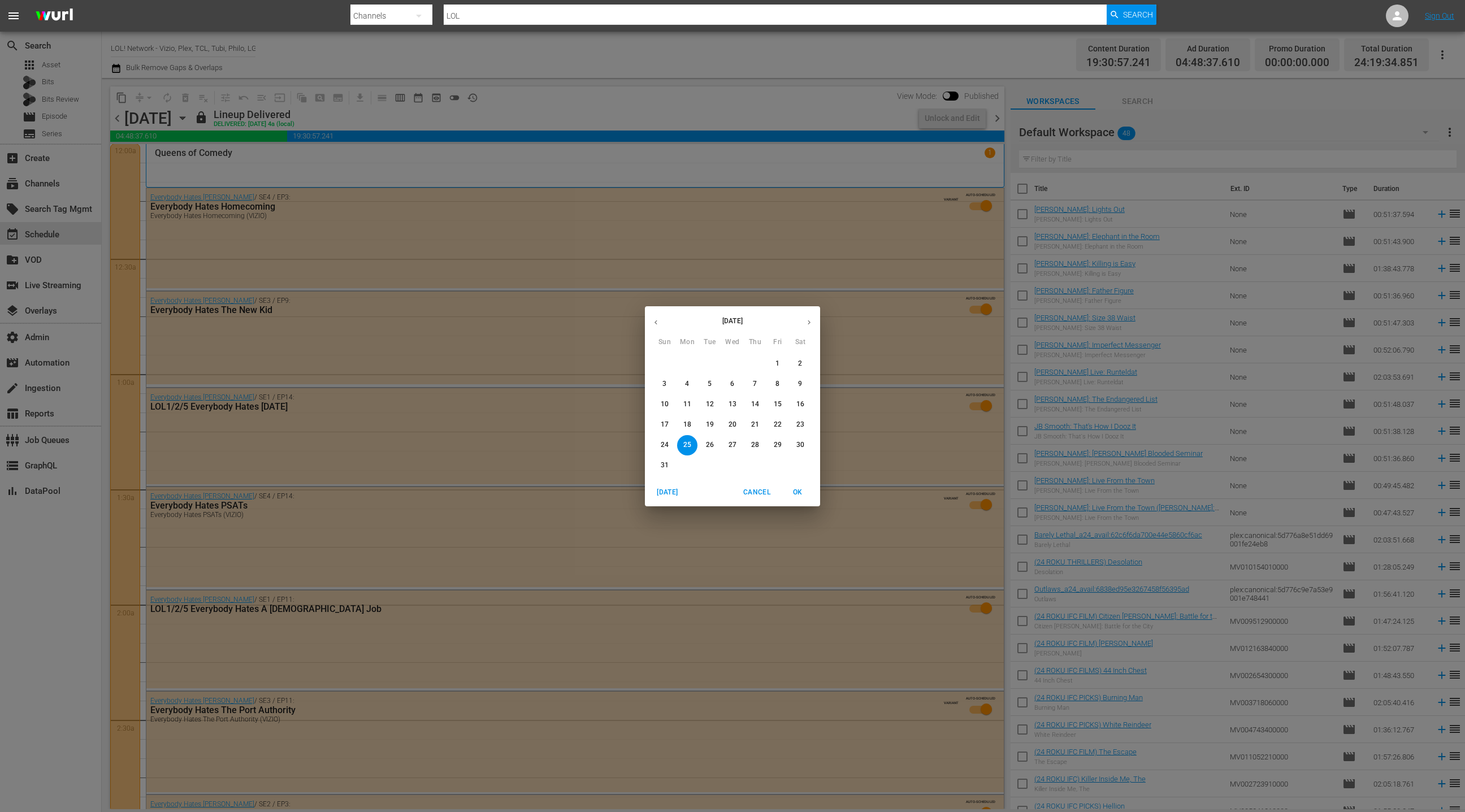
click at [778, 445] on p "29" at bounding box center [778, 444] width 8 height 10
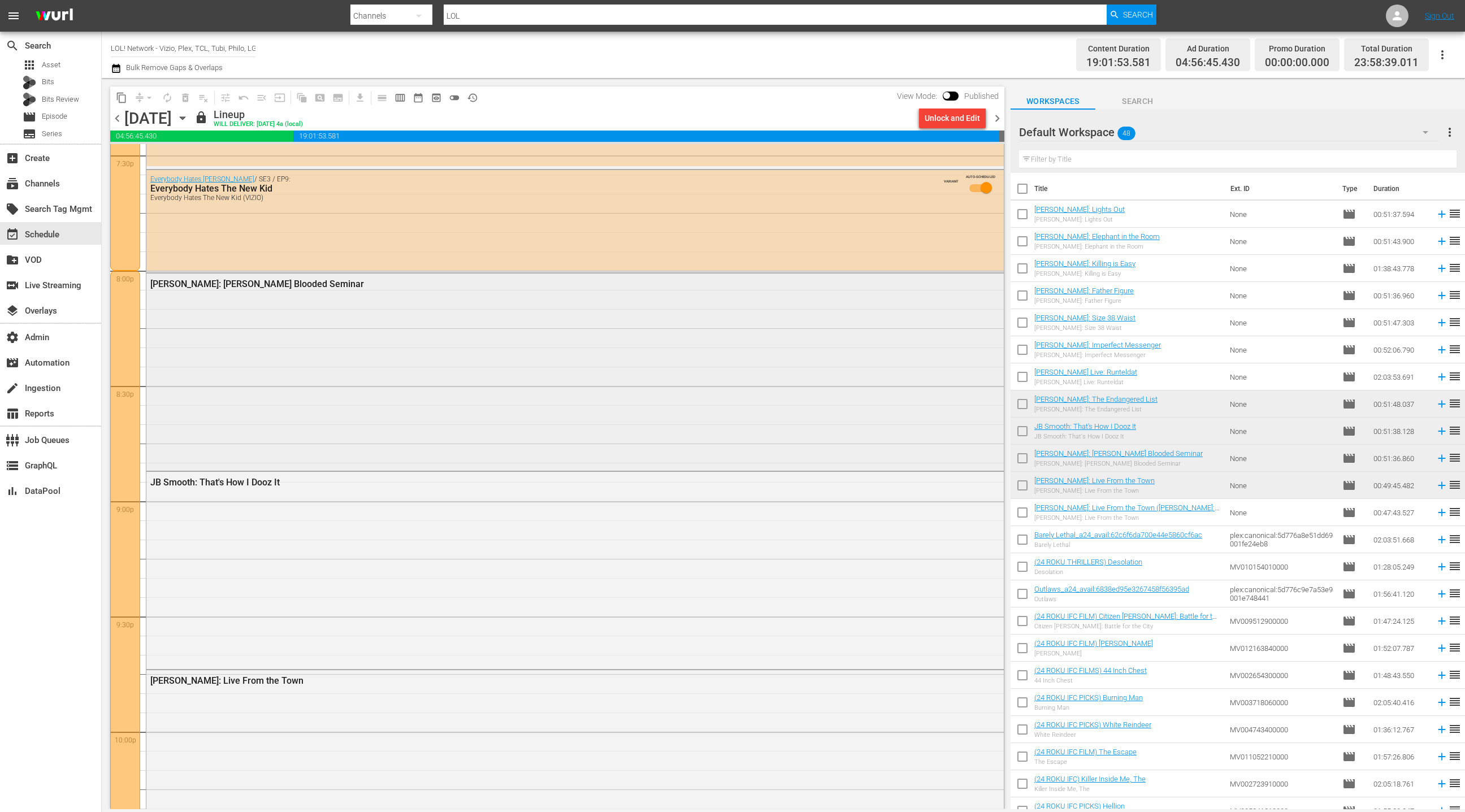
scroll to position [4437, 0]
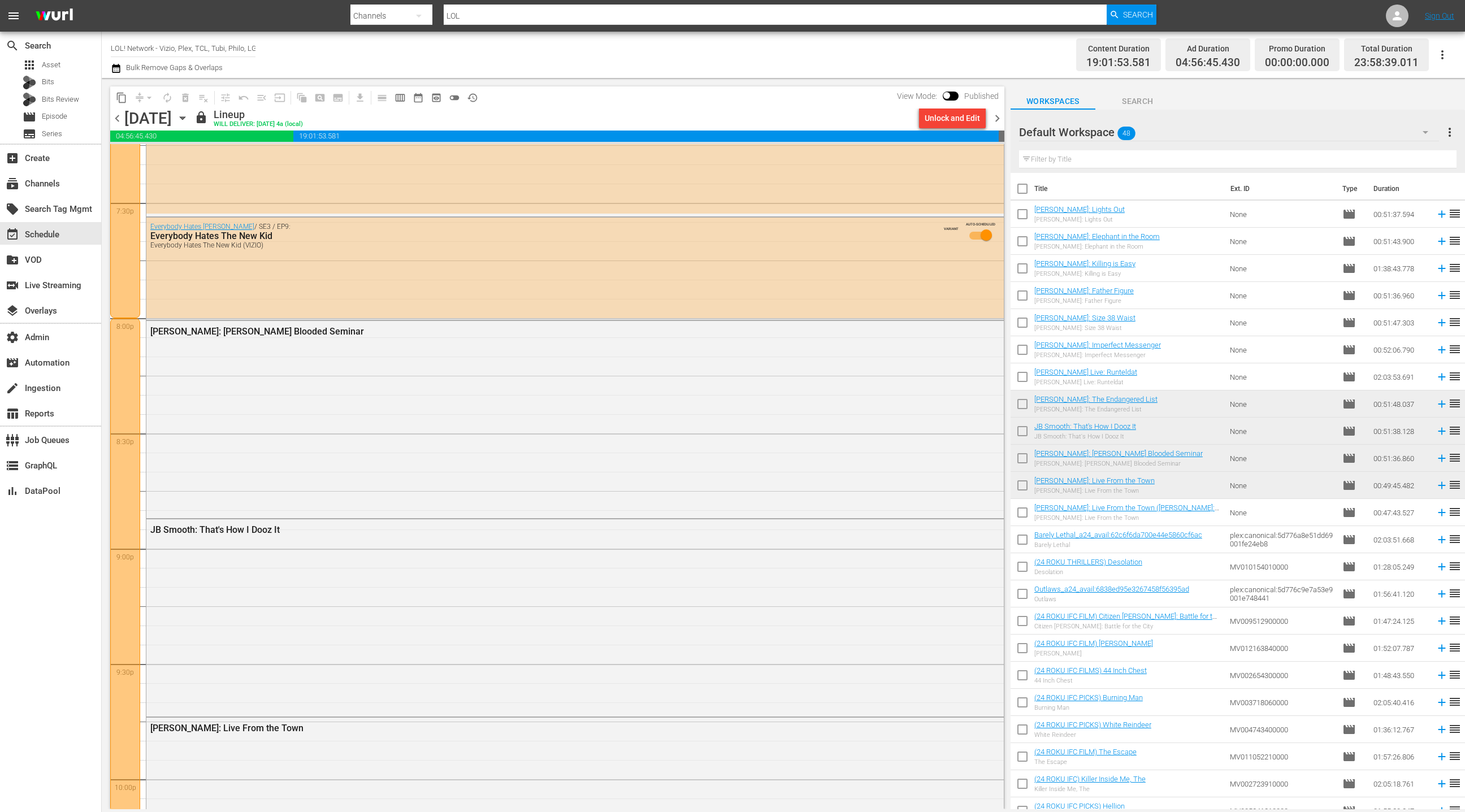
click at [998, 119] on span "chevron_right" at bounding box center [997, 119] width 14 height 14
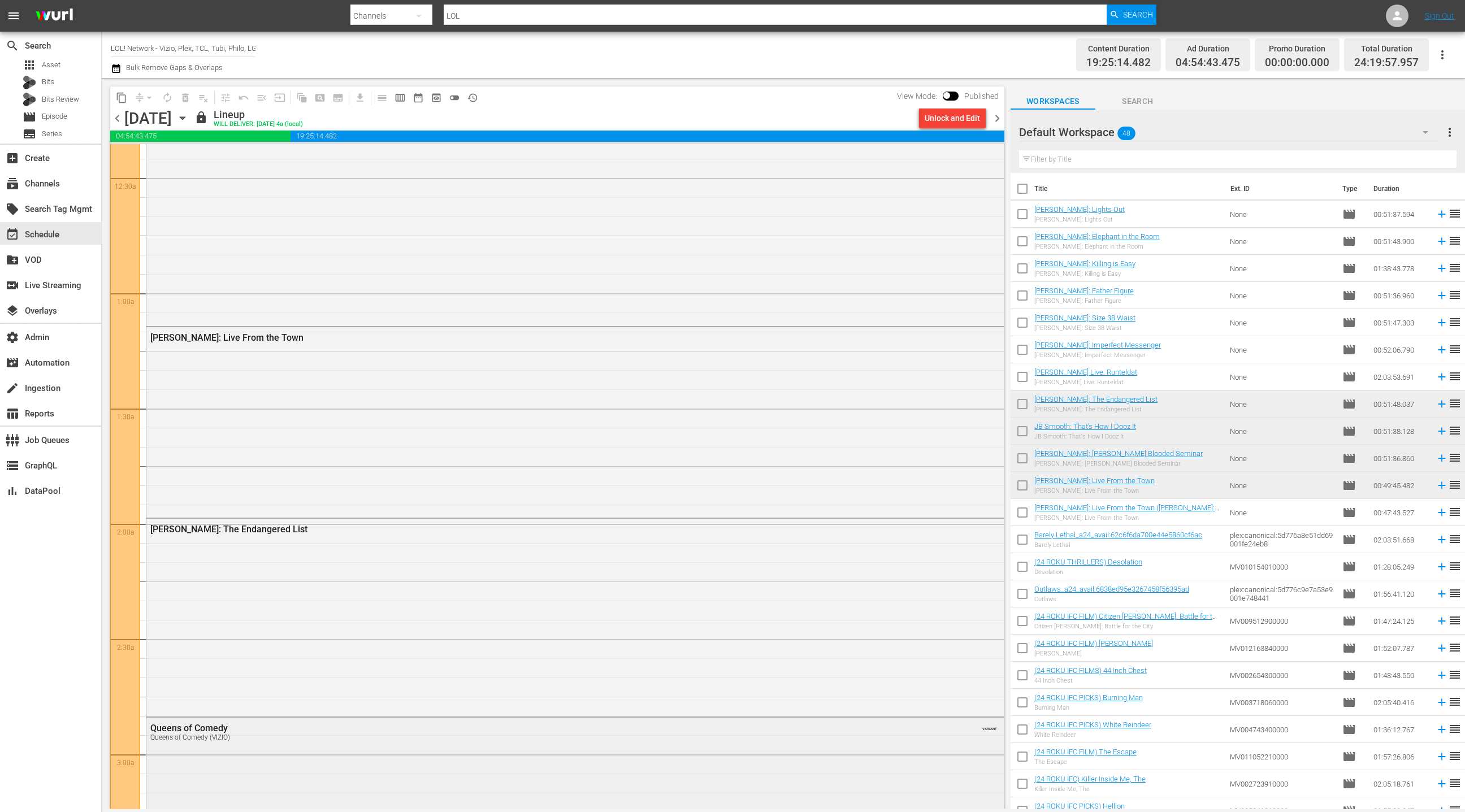
scroll to position [12, 0]
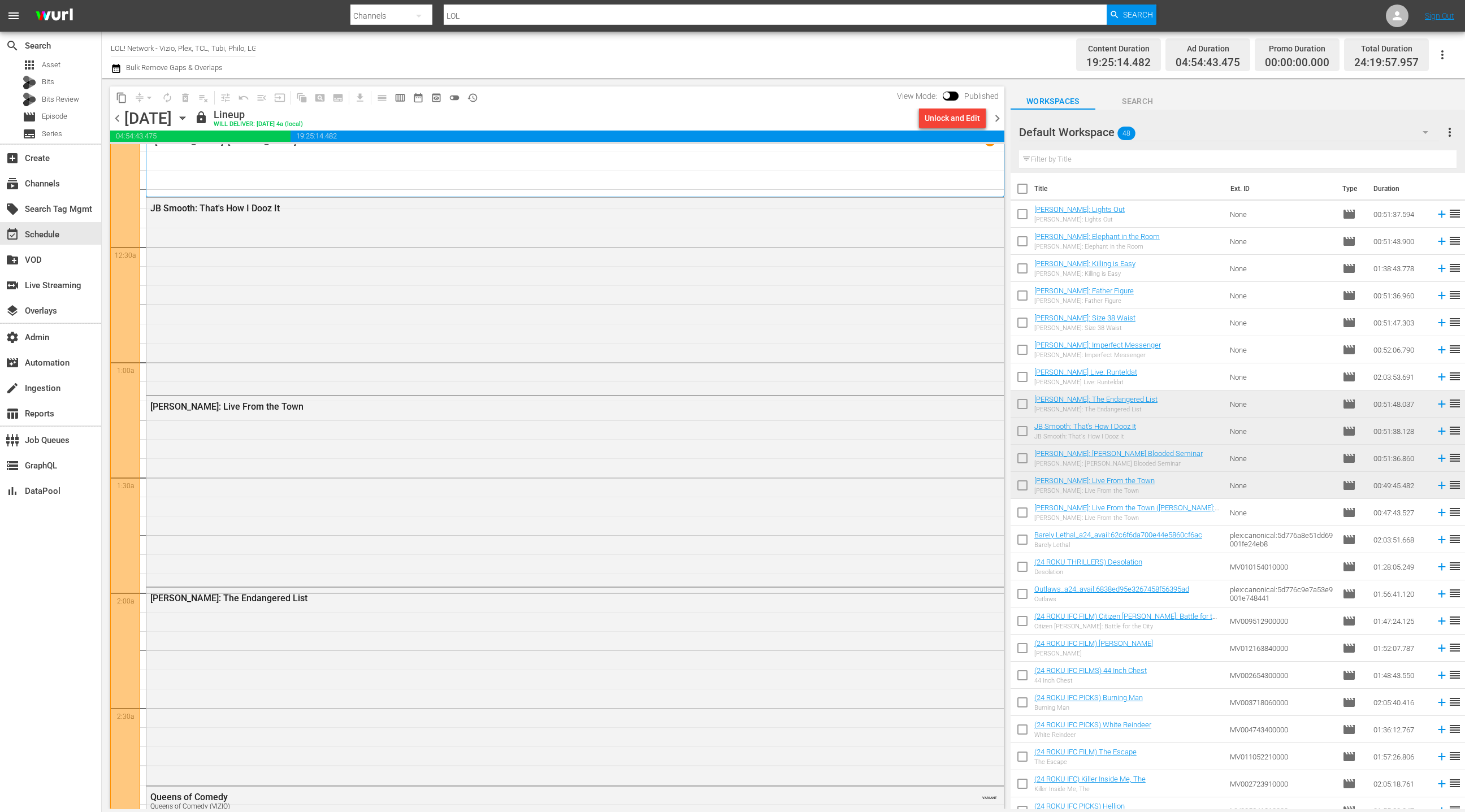
click at [118, 123] on span "chevron_left" at bounding box center [117, 119] width 14 height 14
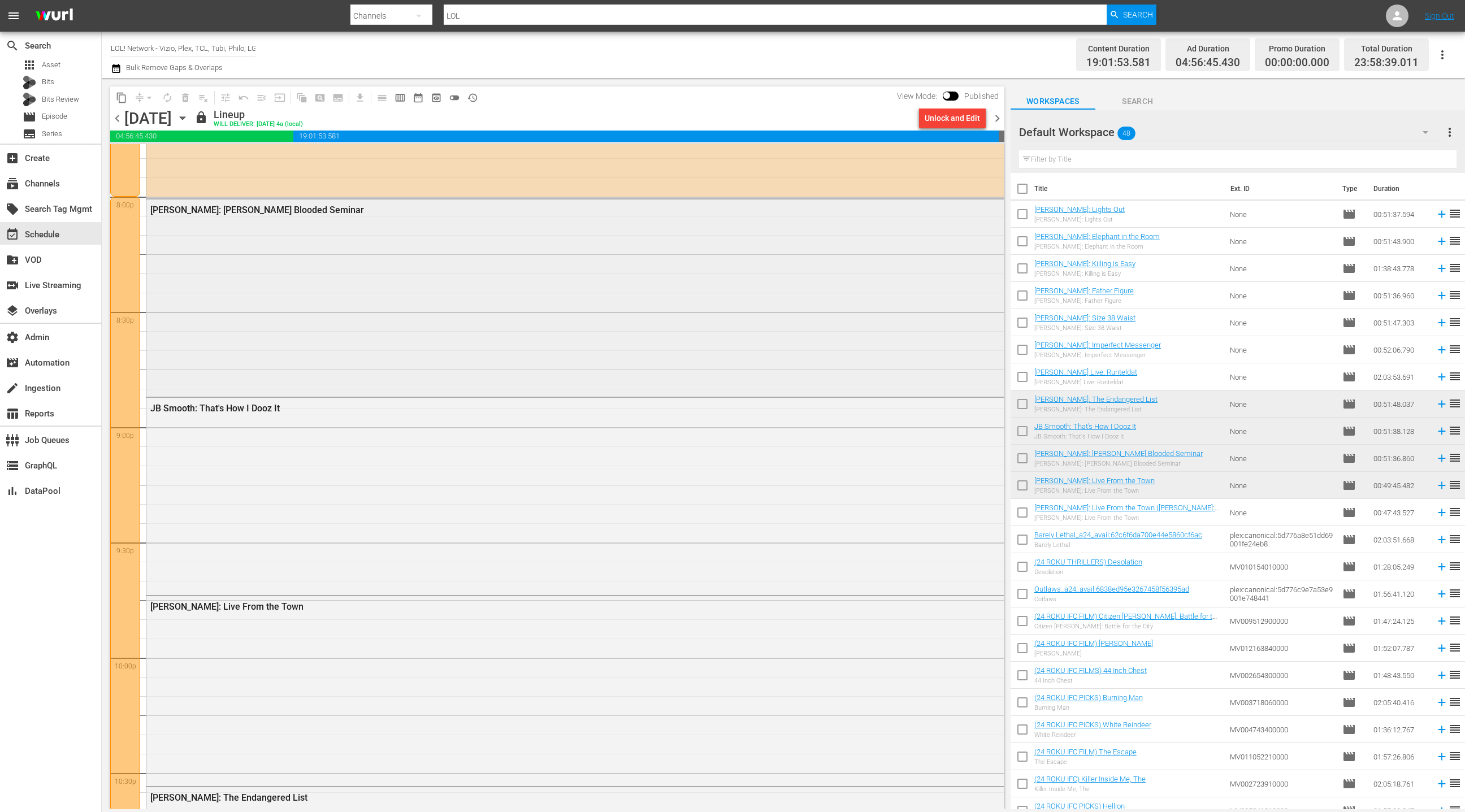
scroll to position [4473, 0]
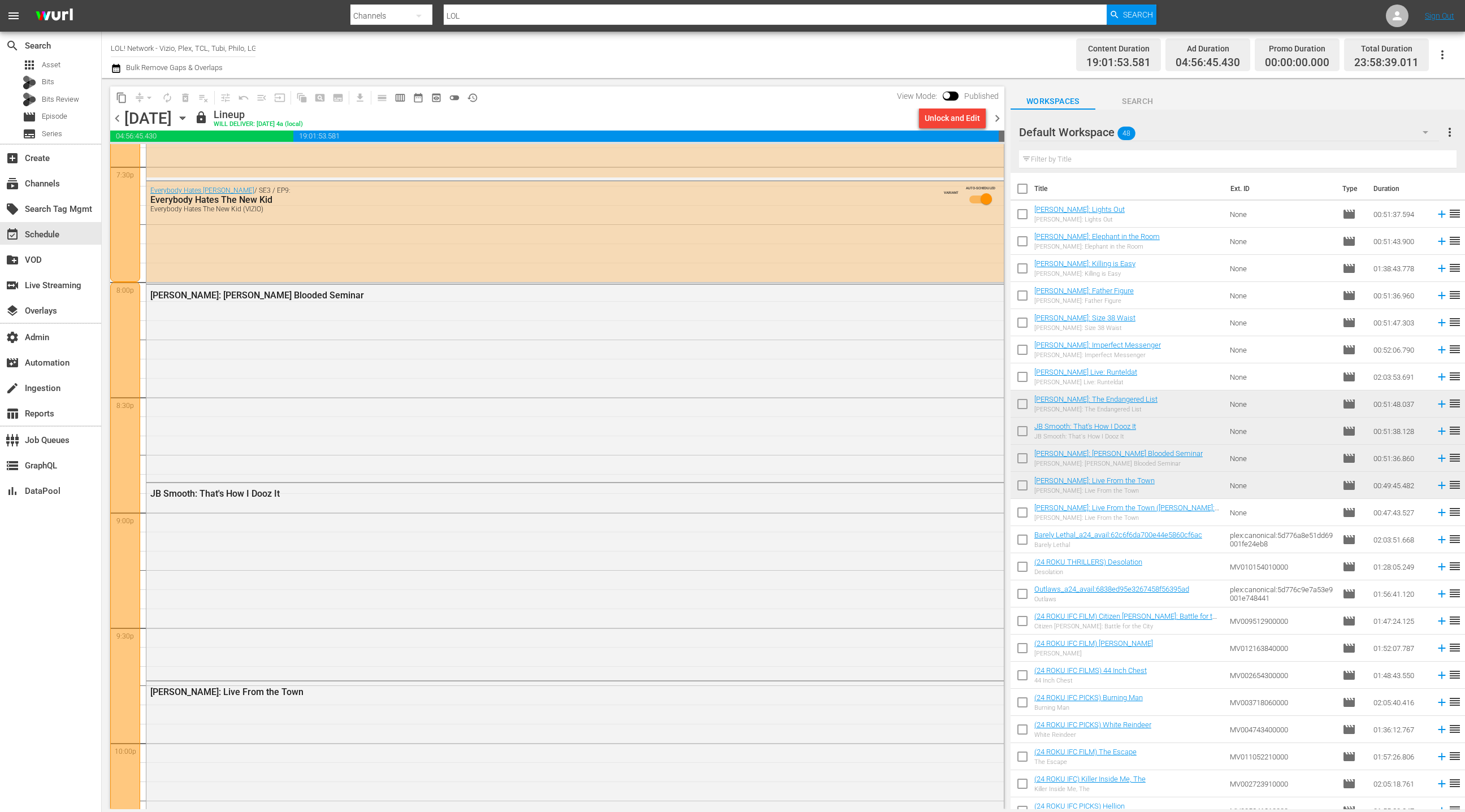
click at [997, 119] on span "chevron_right" at bounding box center [997, 119] width 14 height 14
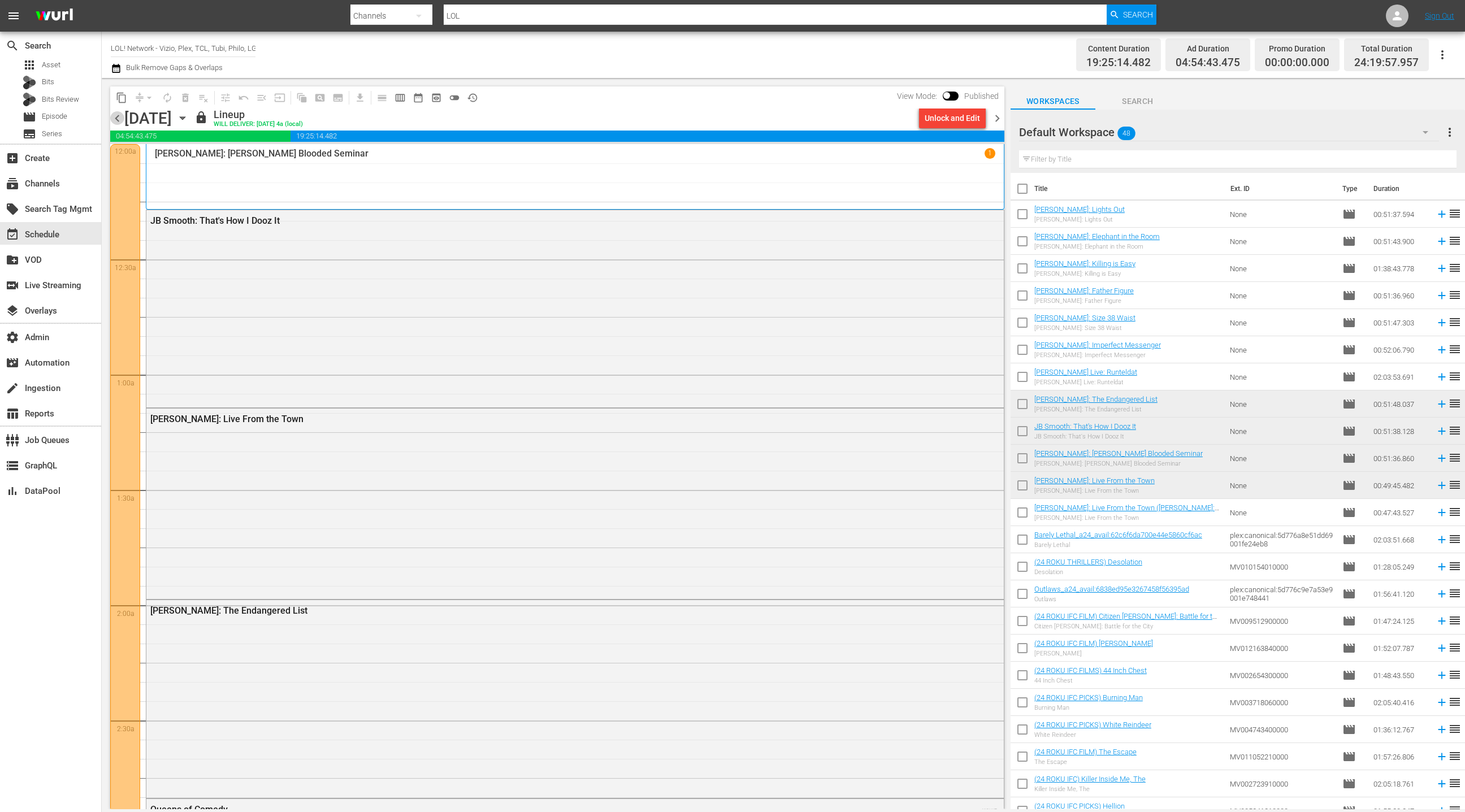
click at [118, 119] on span "chevron_left" at bounding box center [117, 119] width 14 height 14
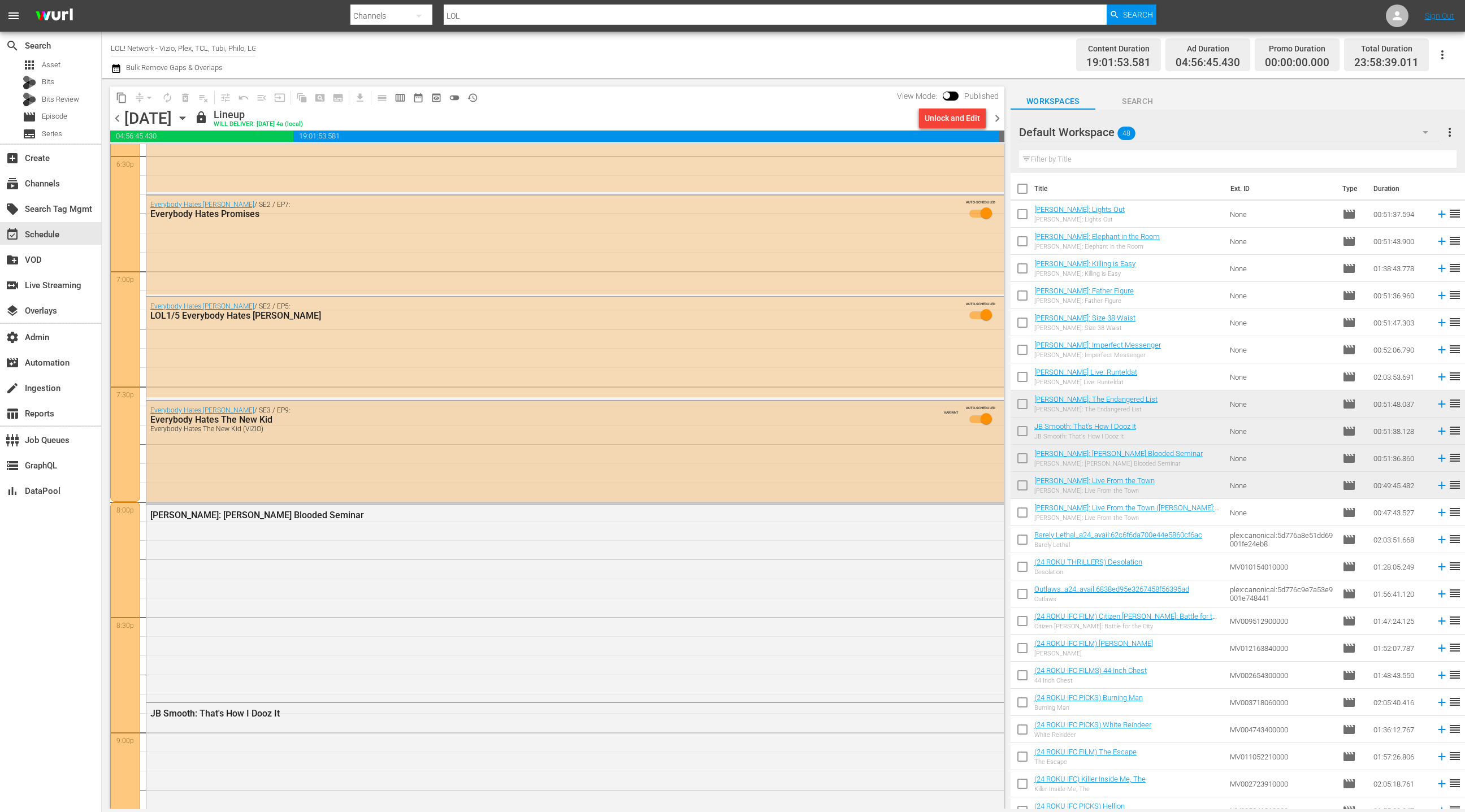
scroll to position [4299, 0]
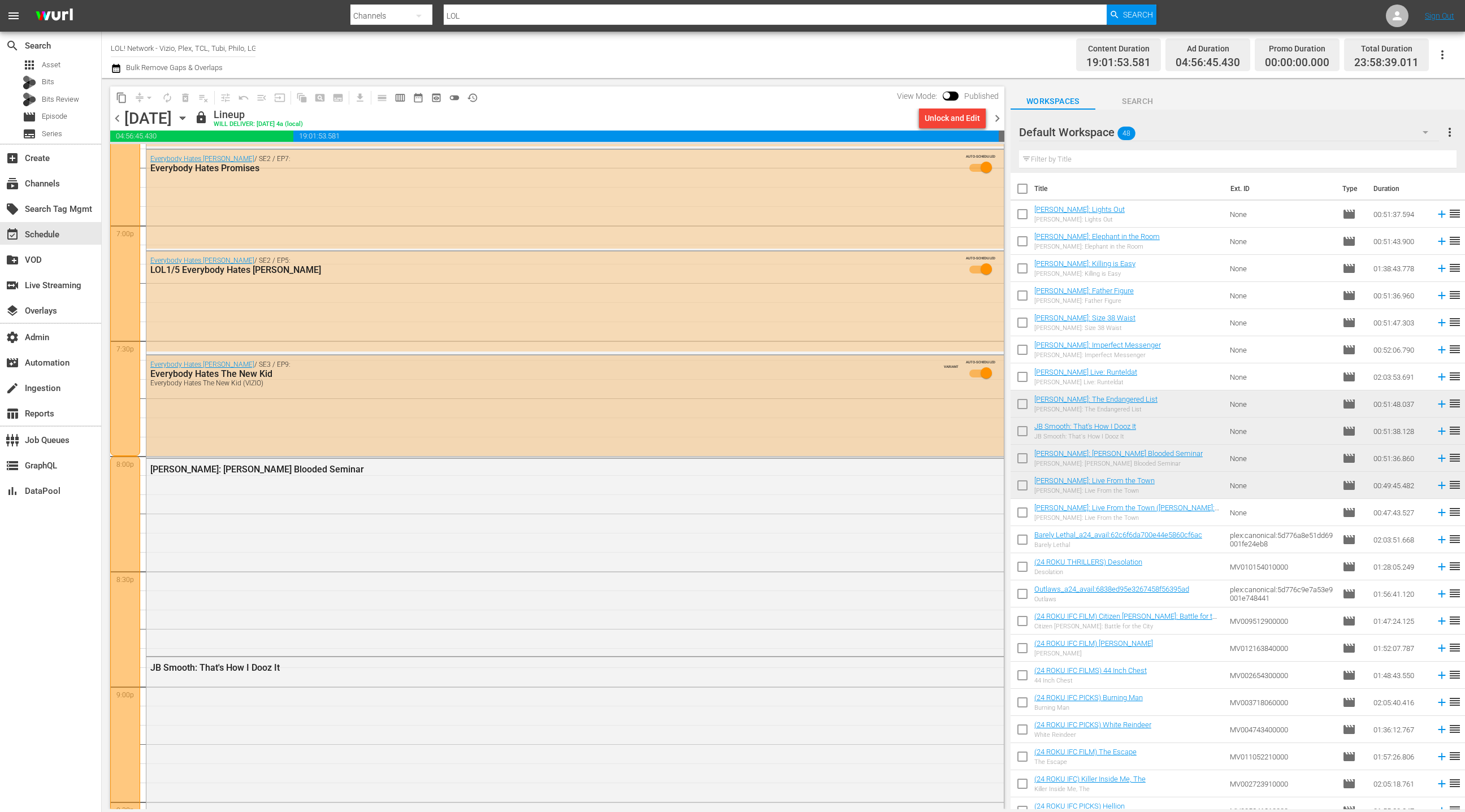
click at [430, 419] on div "Everybody Hates [PERSON_NAME] / SE3 / EP9: Everybody Hates The New Kid Everybod…" at bounding box center [575, 406] width 857 height 100
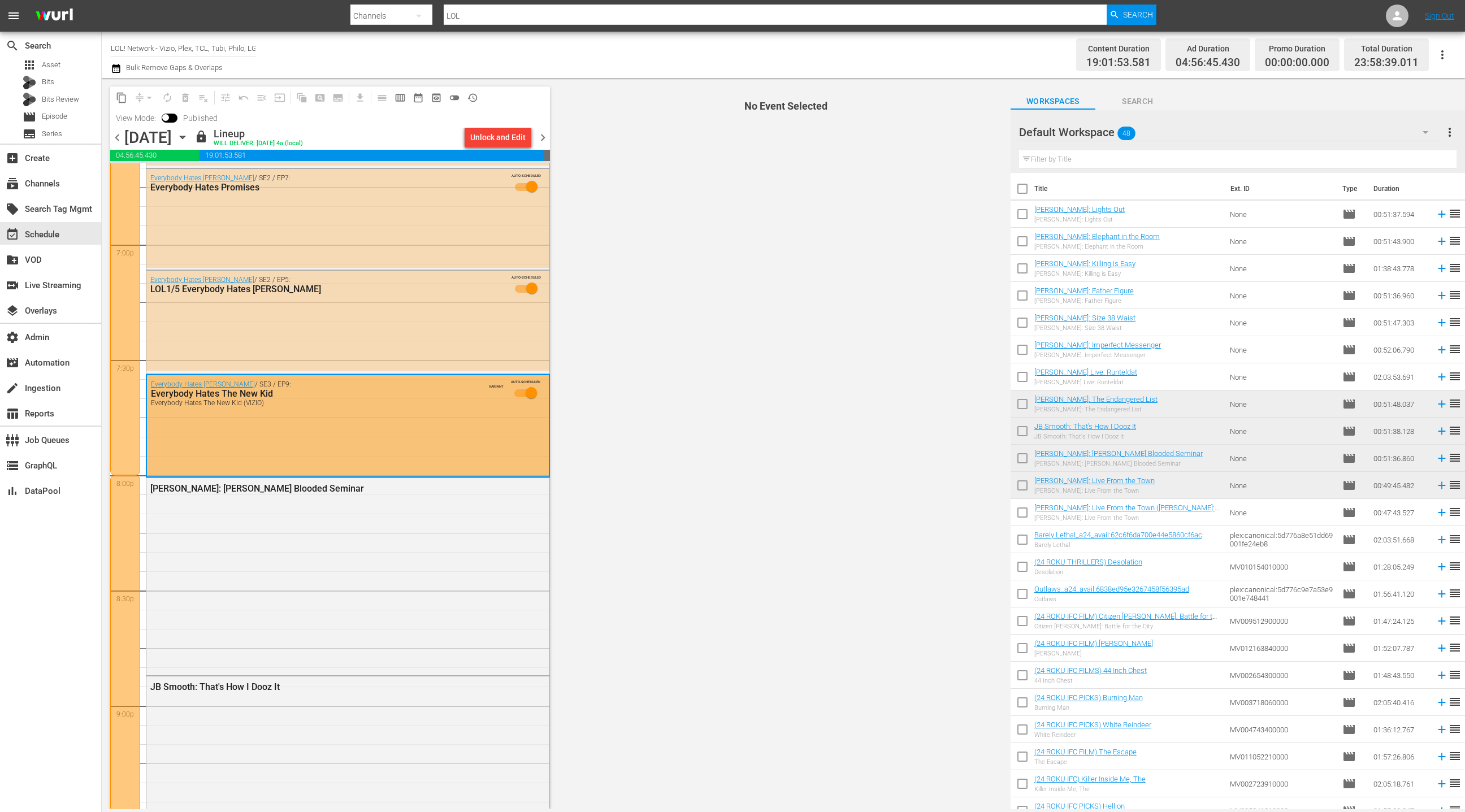
scroll to position [4299, 0]
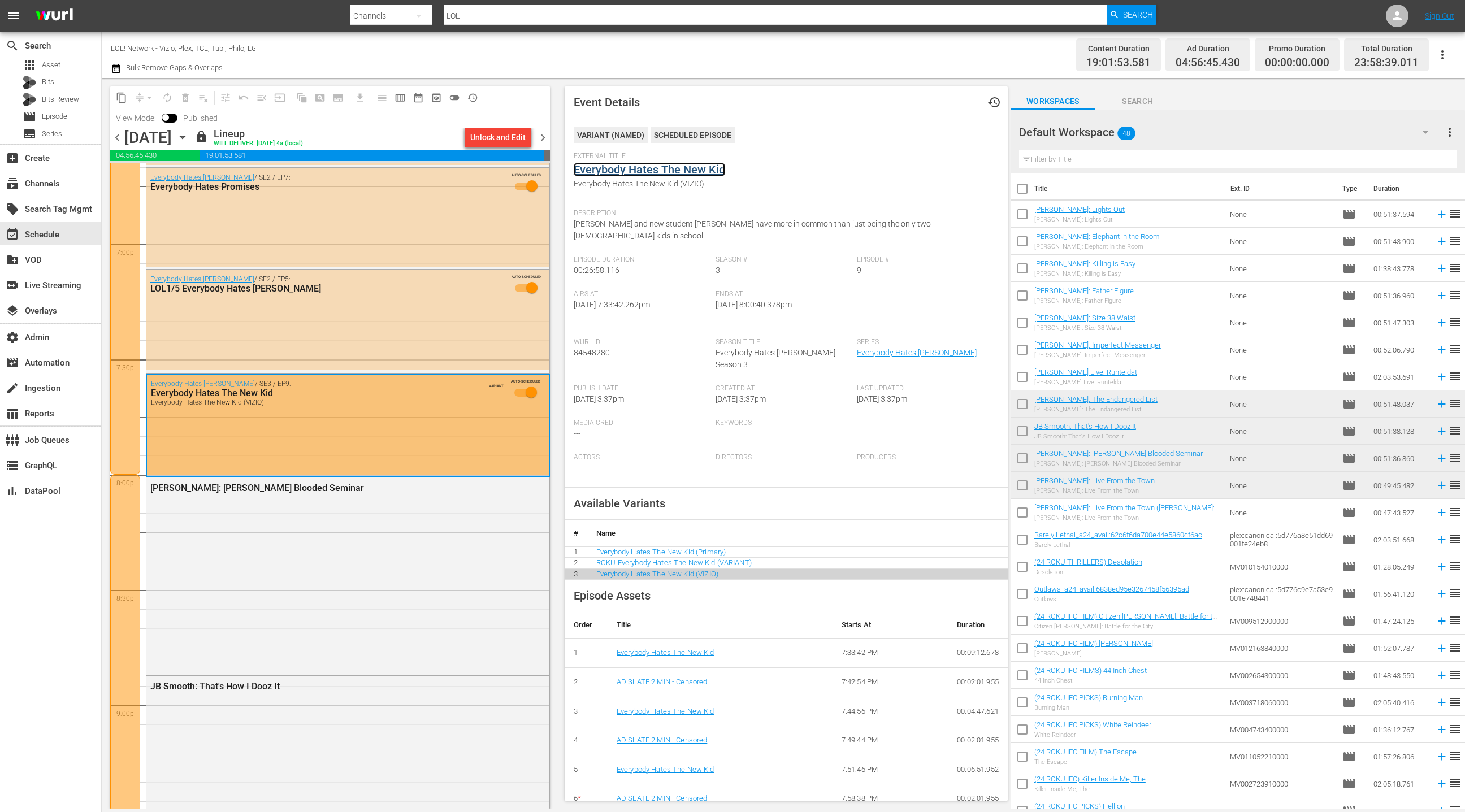
click at [650, 177] on link "Everybody Hates The New Kid" at bounding box center [649, 170] width 152 height 14
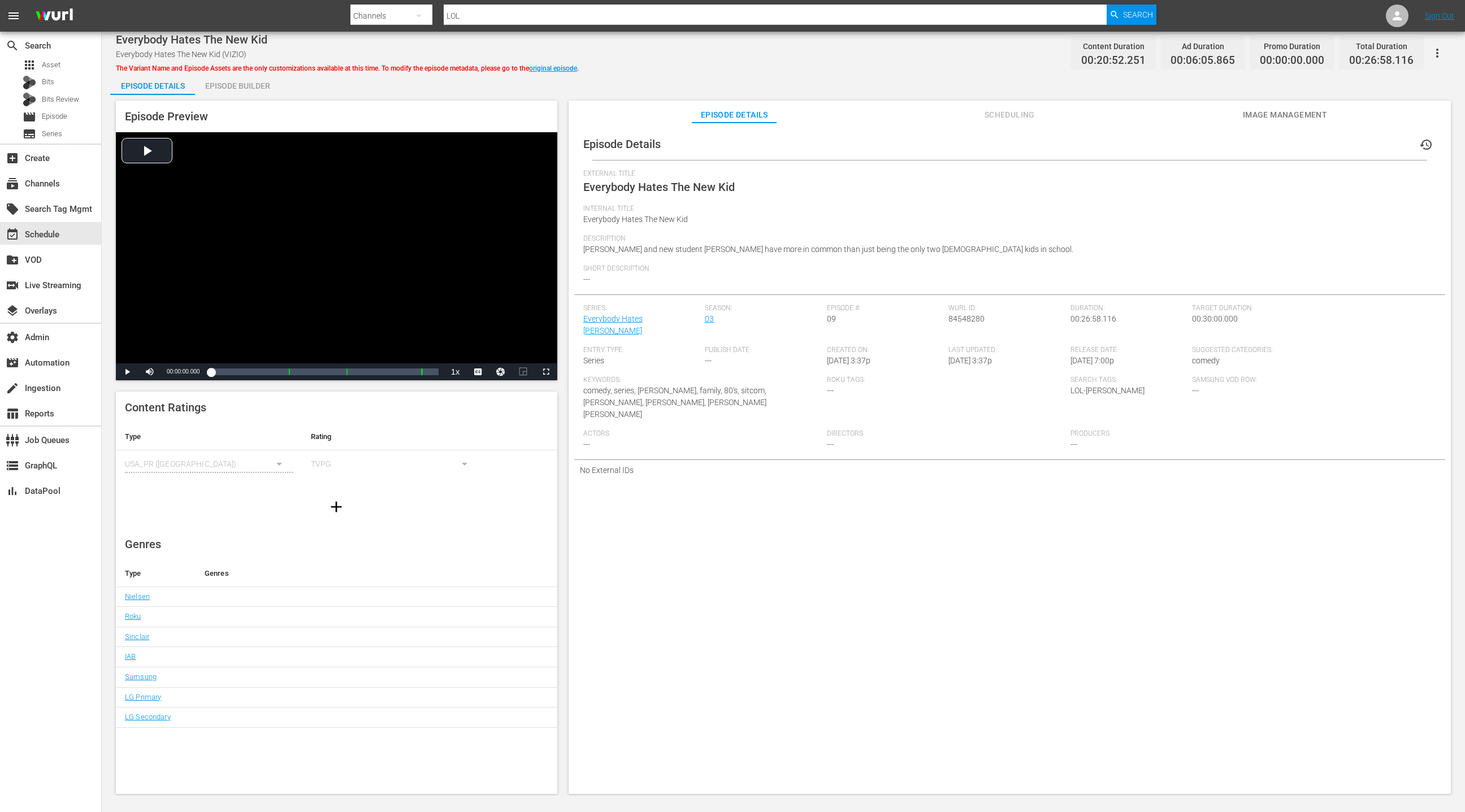
click at [226, 88] on div "Episode Builder" at bounding box center [237, 86] width 85 height 27
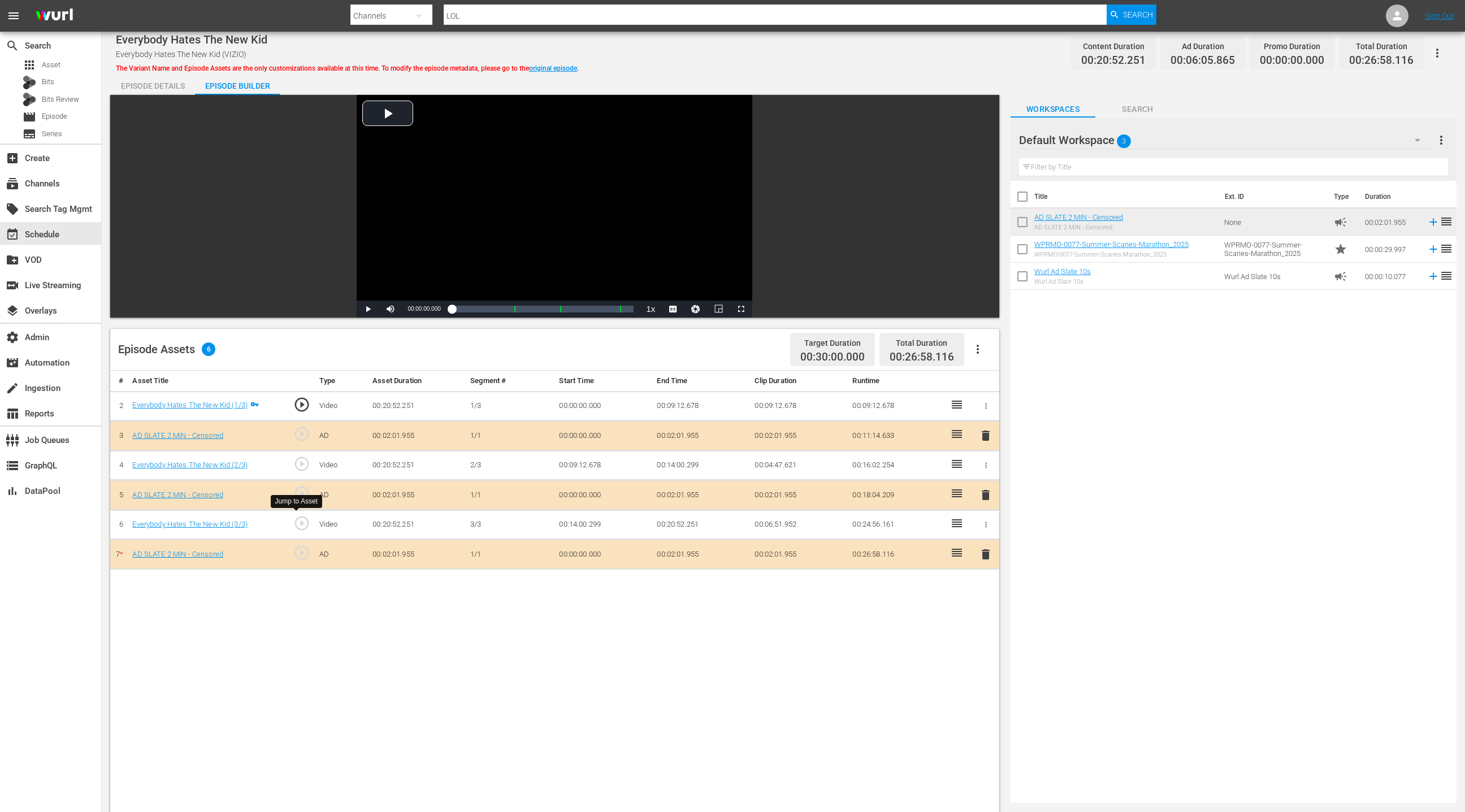
click at [305, 525] on span "play_circle_outline" at bounding box center [302, 524] width 17 height 17
click at [368, 309] on span "Video Player" at bounding box center [368, 309] width 0 height 0
drag, startPoint x: 602, startPoint y: 309, endPoint x: 620, endPoint y: 309, distance: 18.0
click at [620, 309] on div "Loaded : 72.90% 00:24:57.511 AD SLATE 2 MIN - Censored 00:14:07.492 [GEOGRAPHIC…" at bounding box center [543, 308] width 182 height 11
drag, startPoint x: 620, startPoint y: 309, endPoint x: 613, endPoint y: 311, distance: 7.3
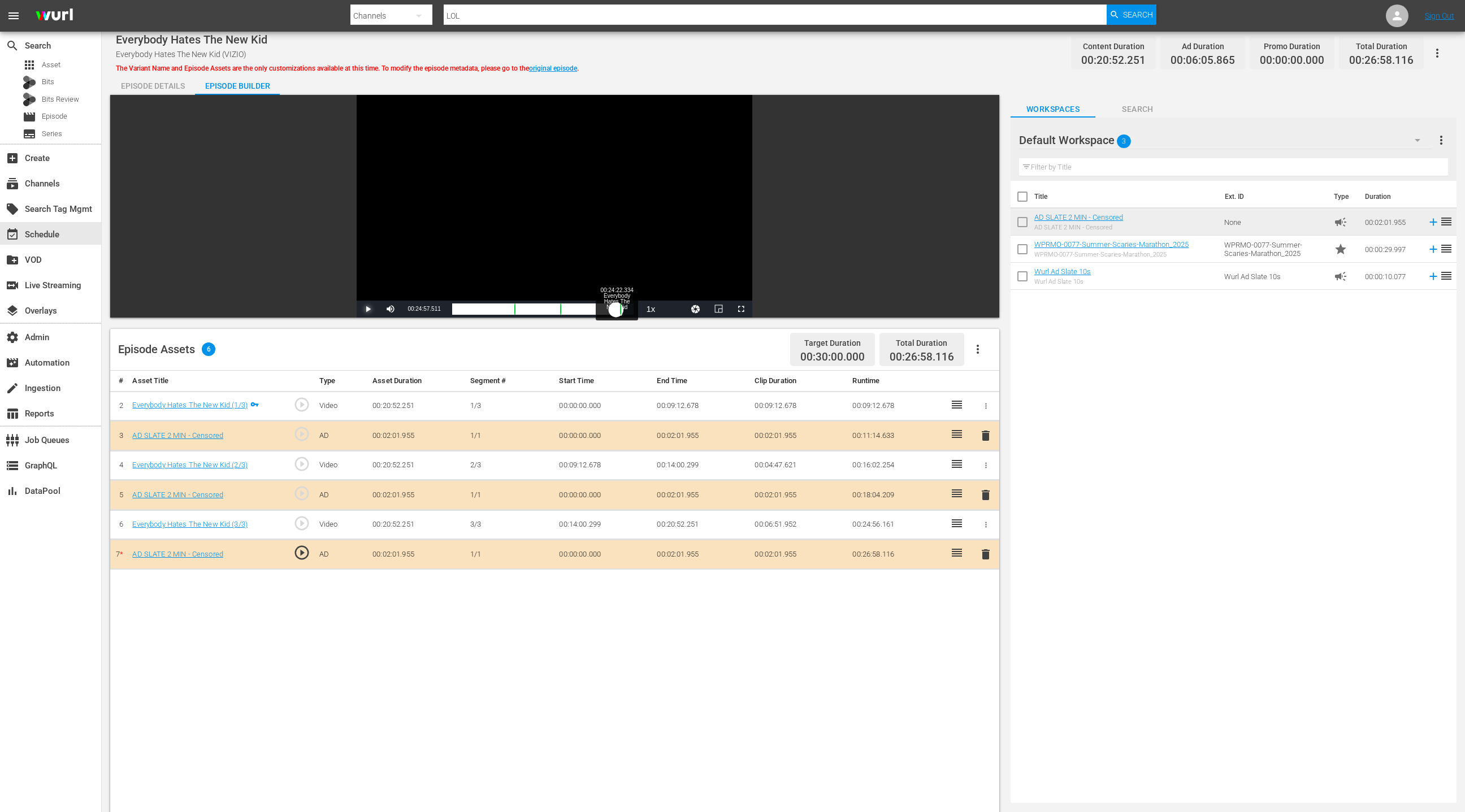
click at [613, 311] on div "Loaded : 9.74% 00:24:22.334 Everybody Hates The New Kid (3/3) 00:00:02.238 Cue …" at bounding box center [543, 308] width 182 height 11
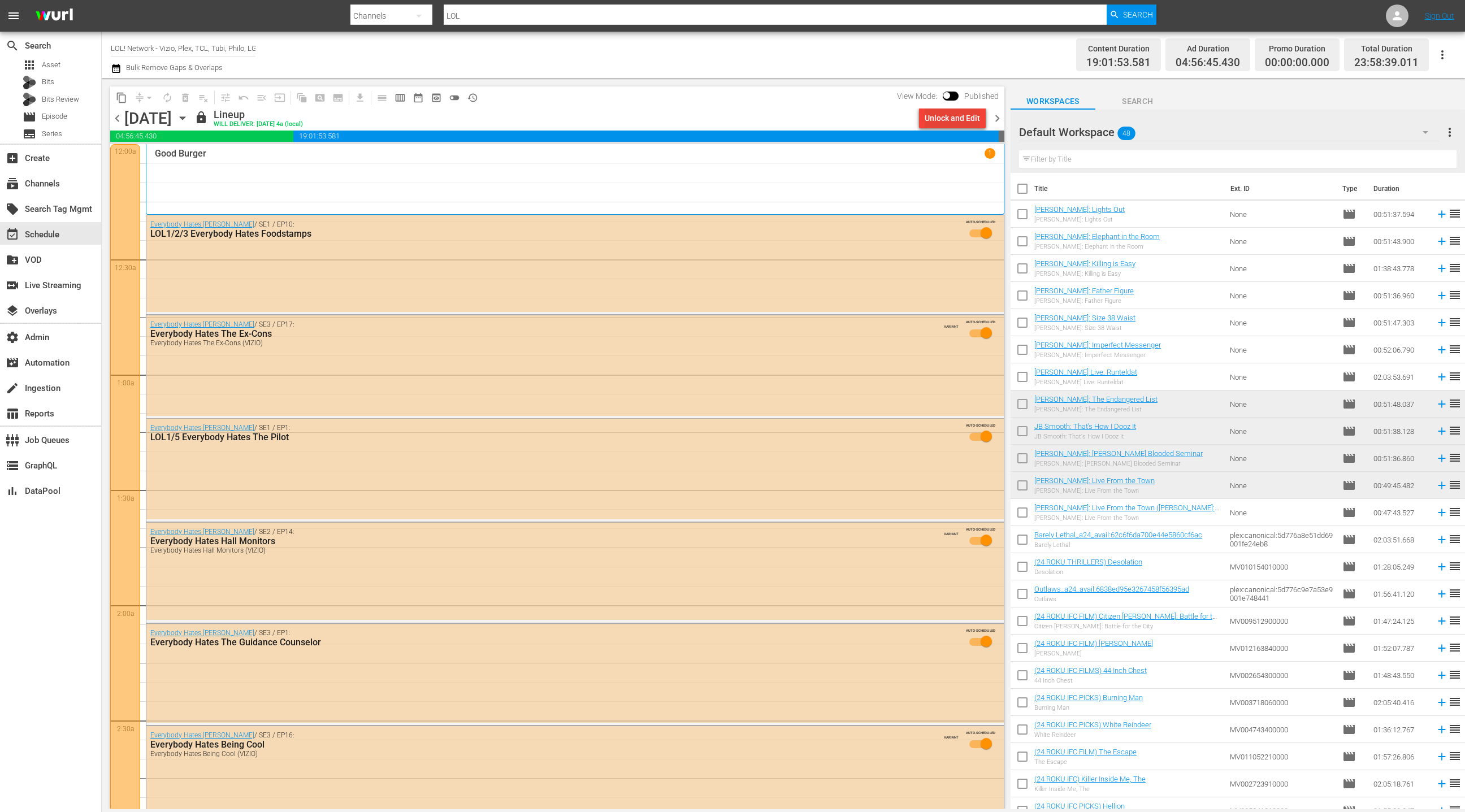
click at [934, 119] on div "Unlock and Edit" at bounding box center [952, 118] width 55 height 20
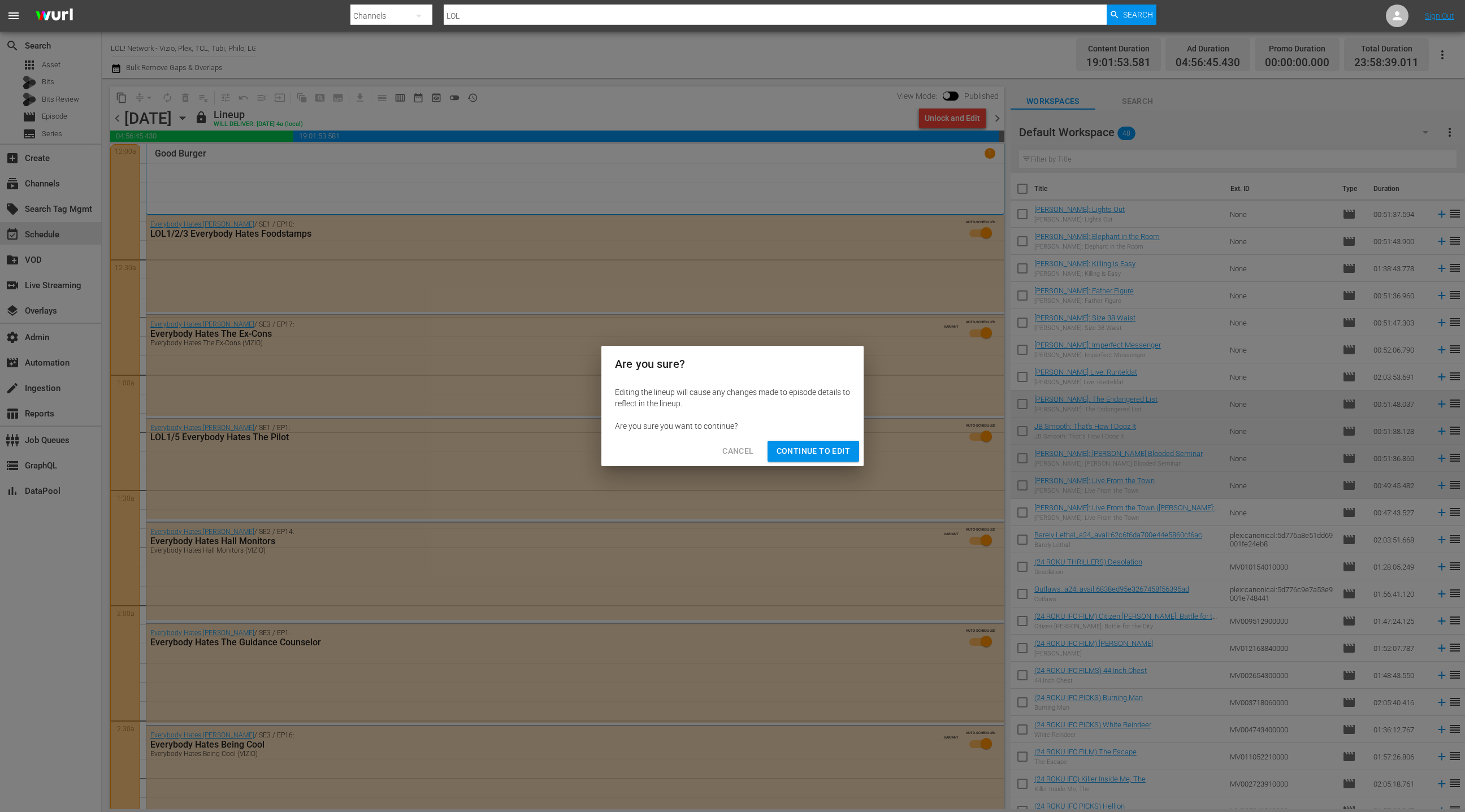
click at [825, 448] on span "Continue to Edit" at bounding box center [813, 451] width 74 height 14
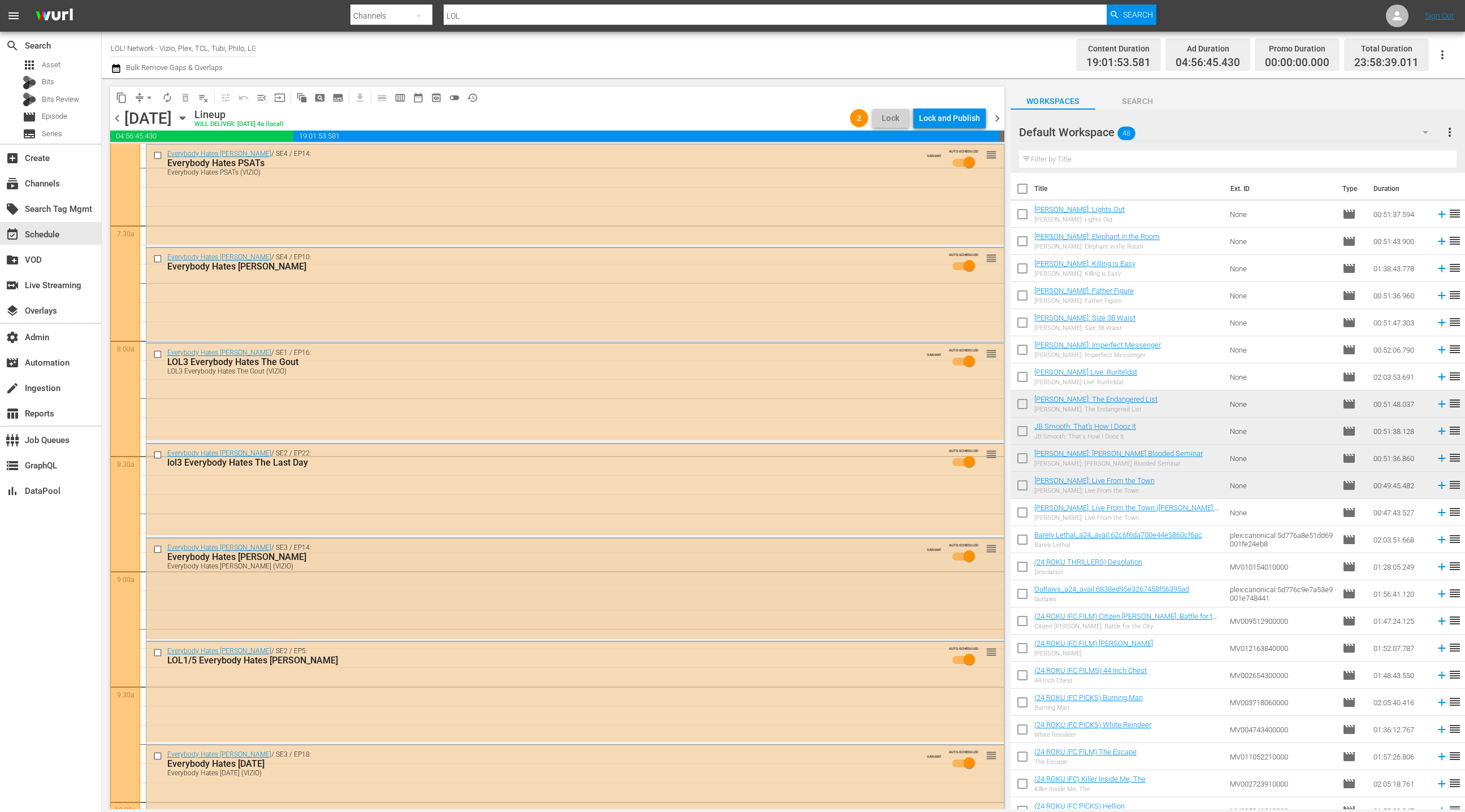
scroll to position [1783, 0]
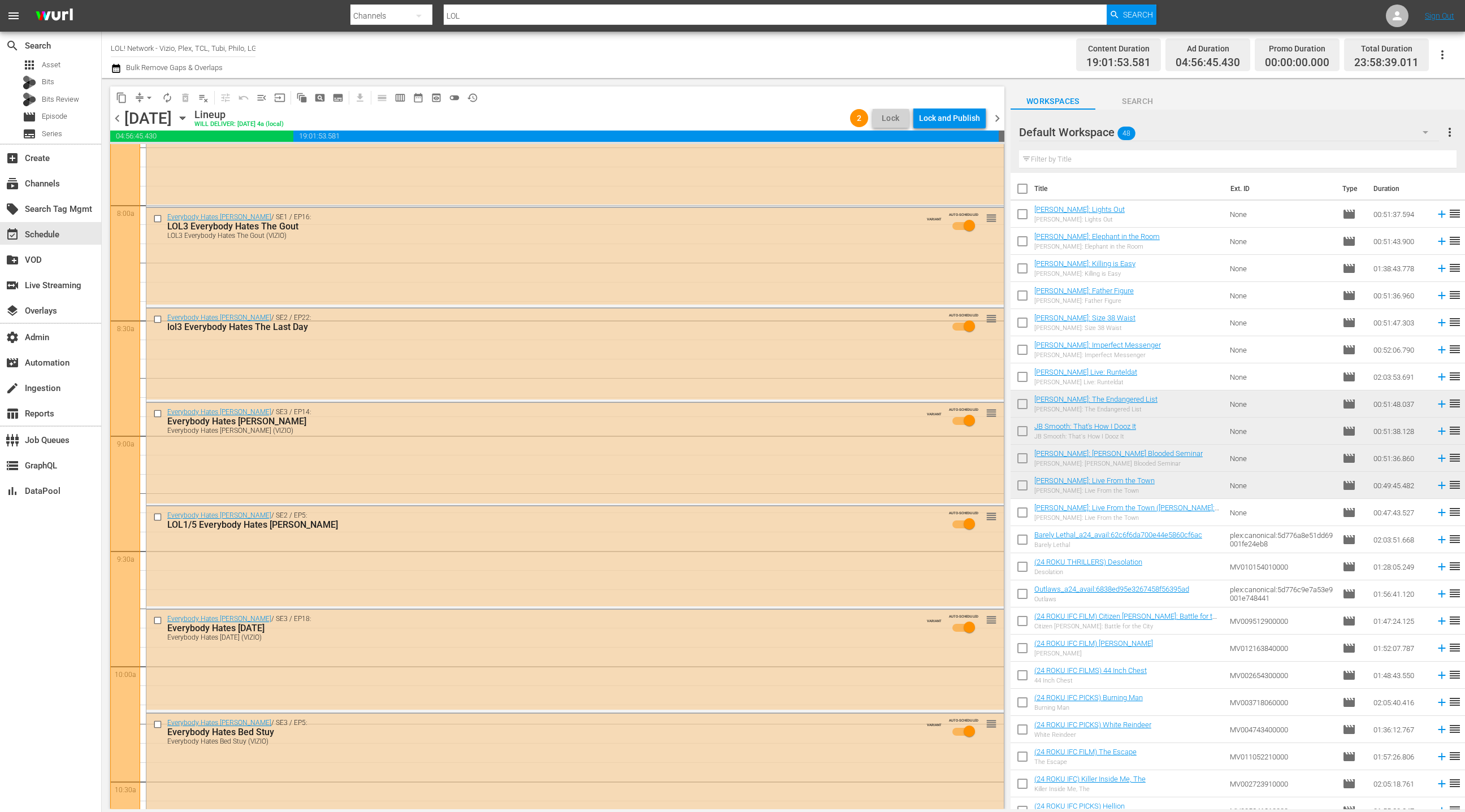
click at [672, 417] on div "Everybody Hates [PERSON_NAME]" at bounding box center [551, 421] width 767 height 10
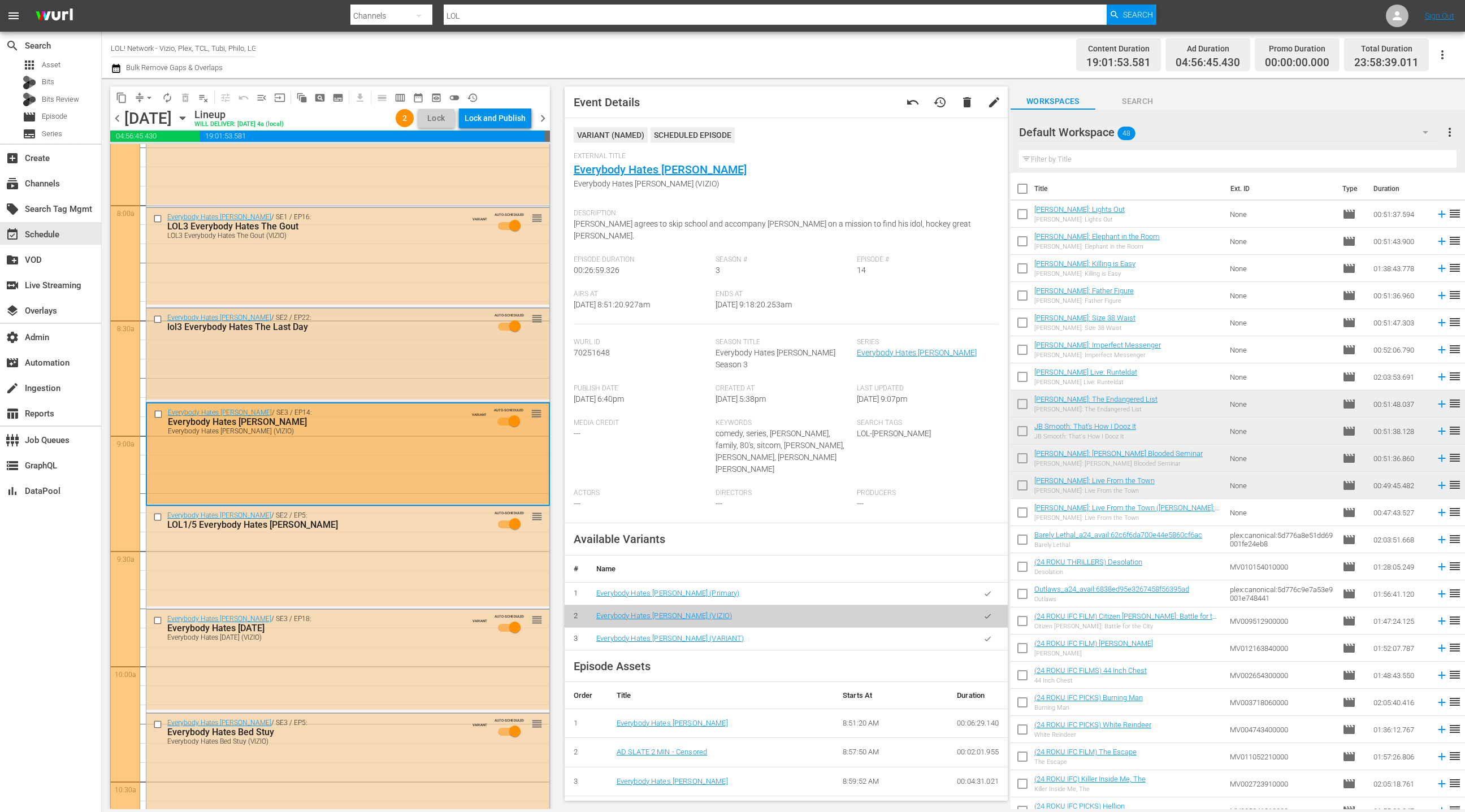
click at [422, 349] on div "Everybody Hates Chris / SE2 / EP22: lol3 Everybody Hates The Last Day AUTO-SCHE…" at bounding box center [347, 353] width 403 height 91
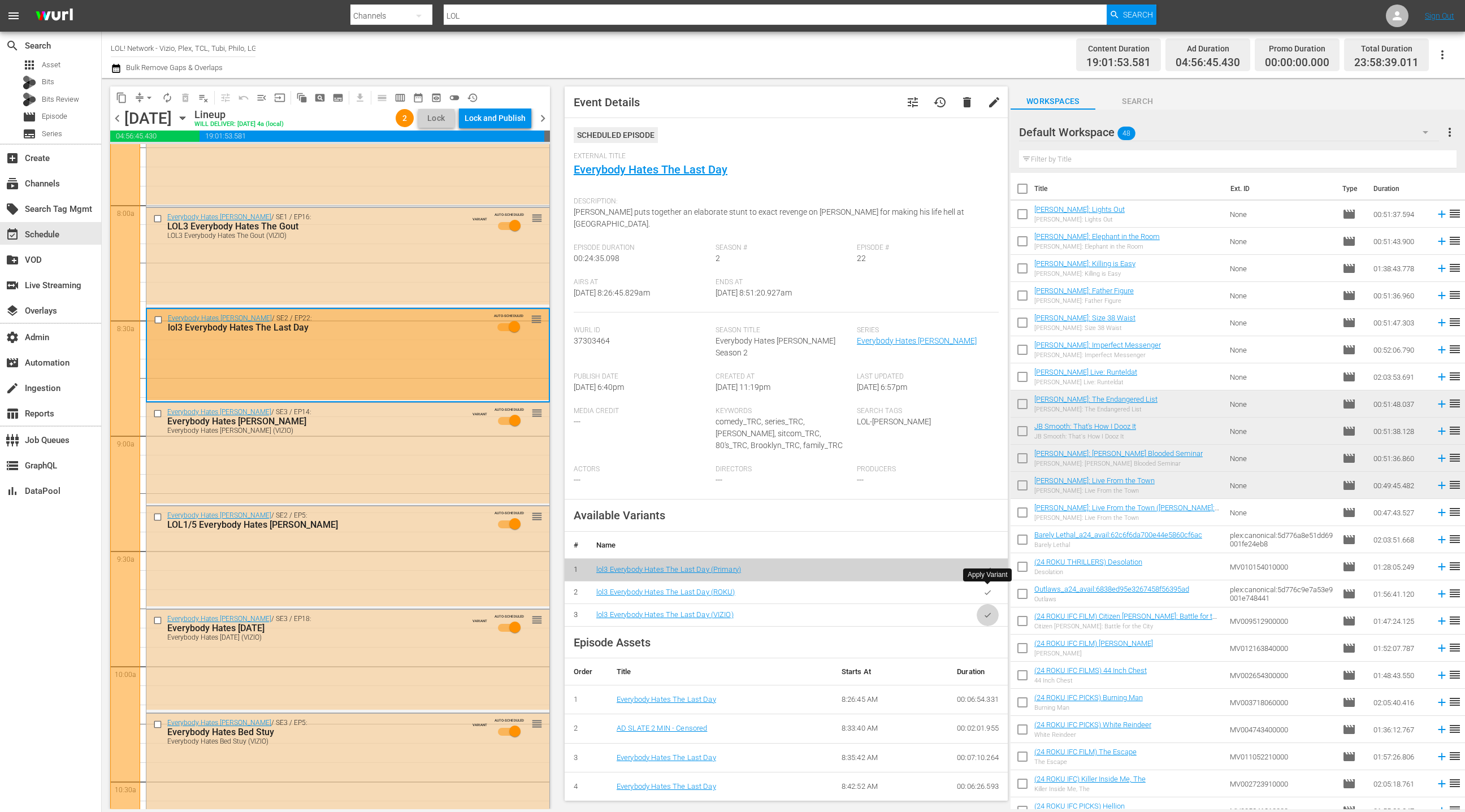
click at [992, 604] on button "button" at bounding box center [987, 615] width 22 height 22
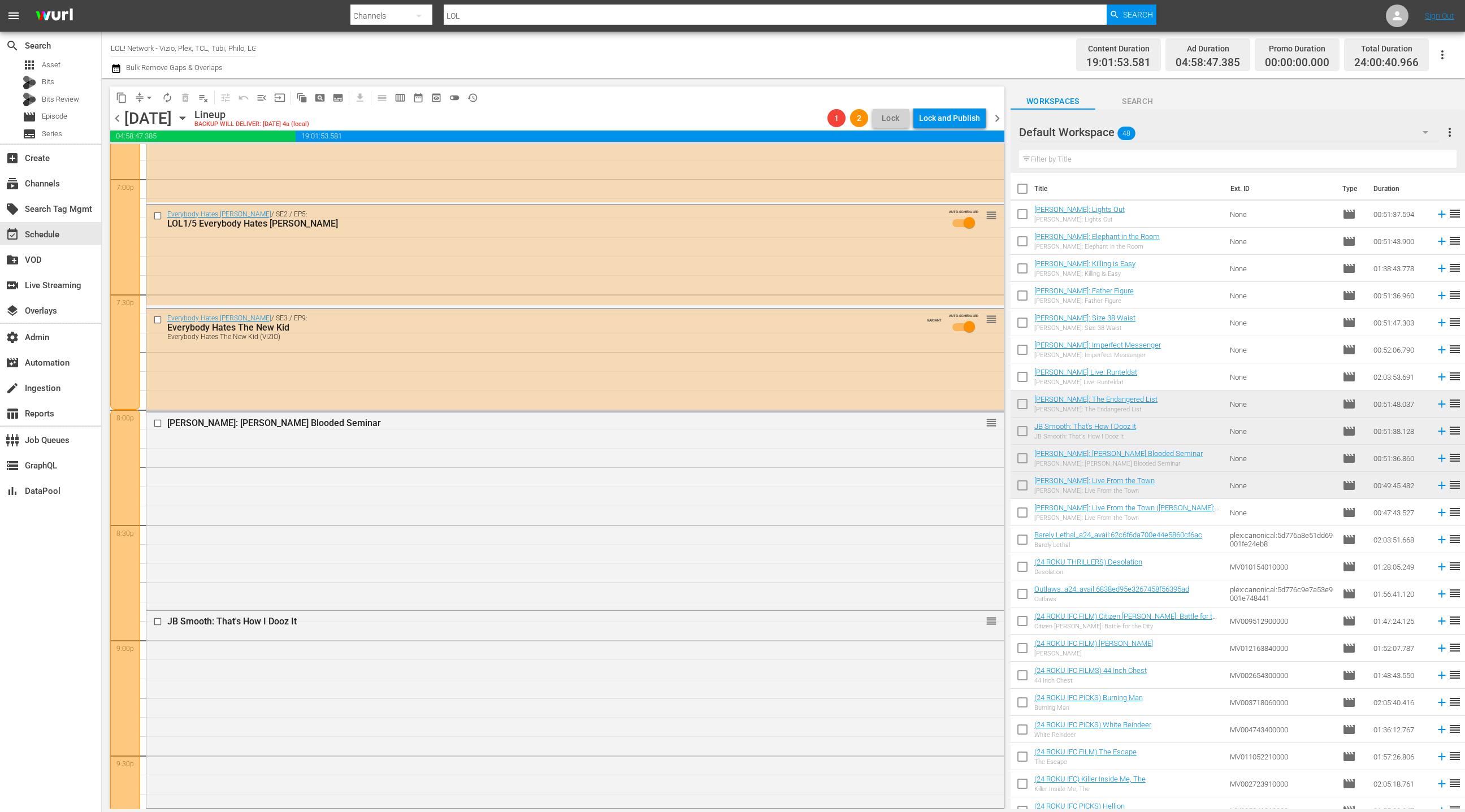
scroll to position [4351, 0]
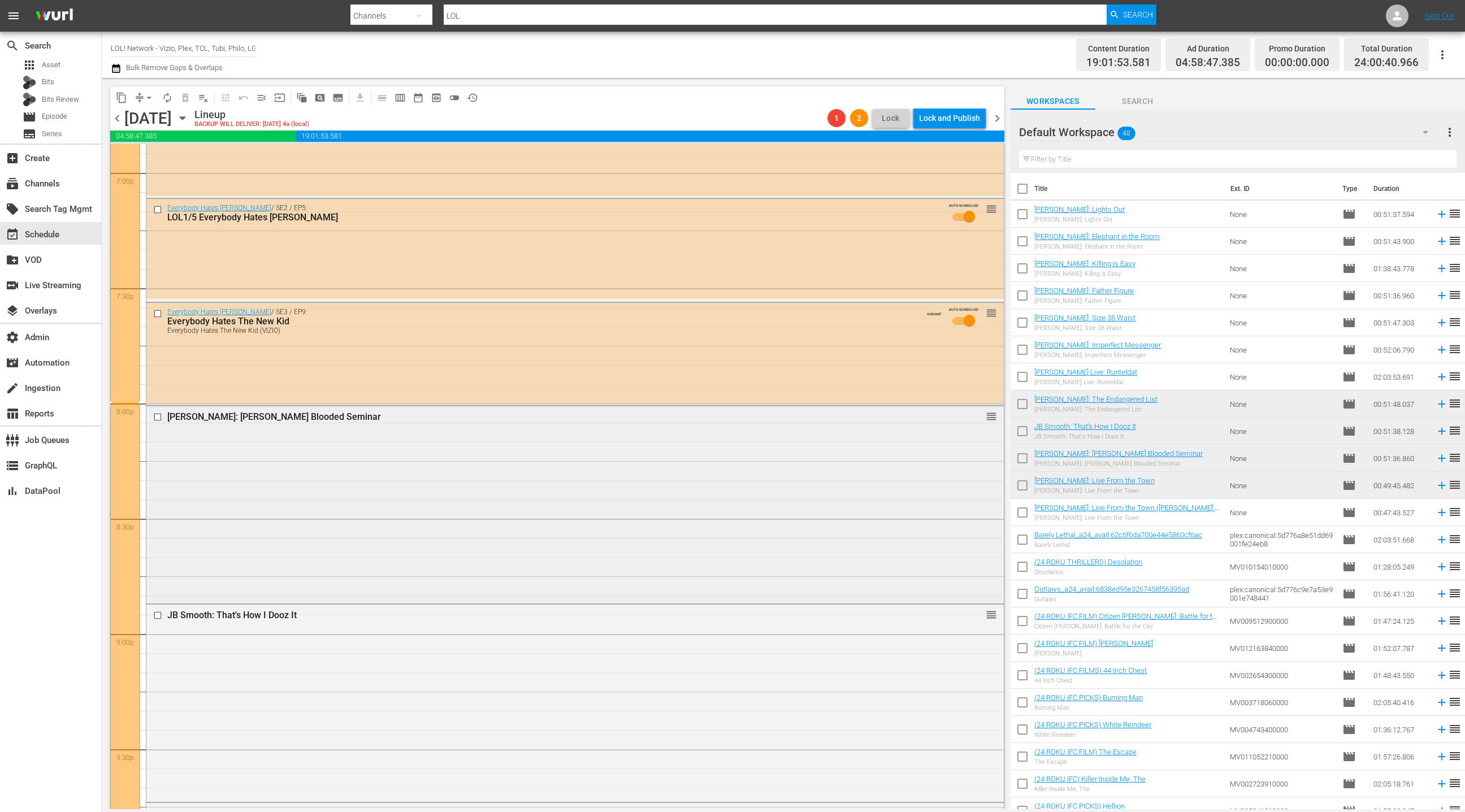
click at [541, 417] on div "[PERSON_NAME]: [PERSON_NAME] Blooded Seminar" at bounding box center [553, 416] width 772 height 10
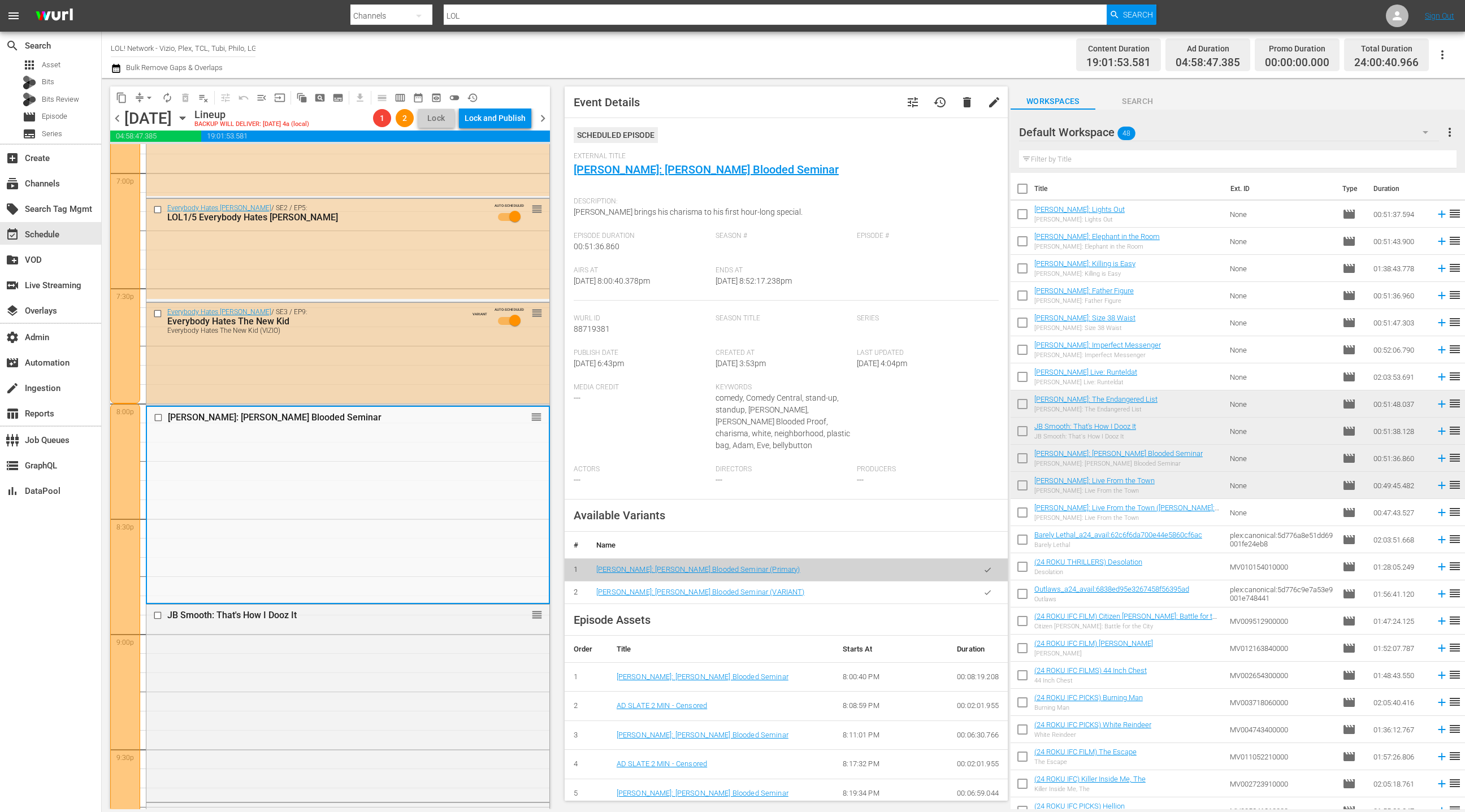
click at [438, 358] on div "Everybody Hates Chris / SE3 / EP9: Everybody Hates The New Kid Everybody Hates …" at bounding box center [347, 353] width 403 height 100
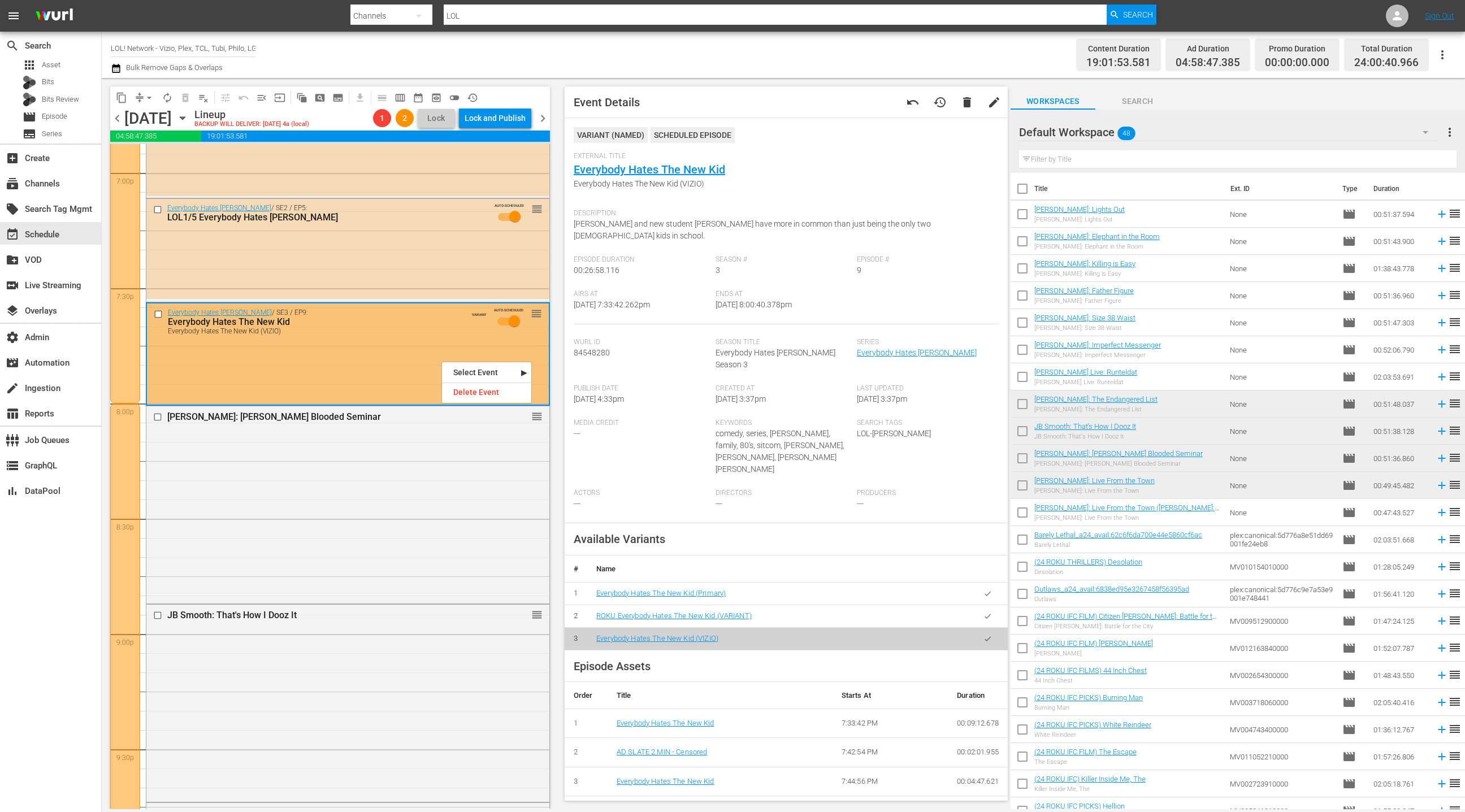
click at [986, 590] on icon "button" at bounding box center [988, 594] width 9 height 9
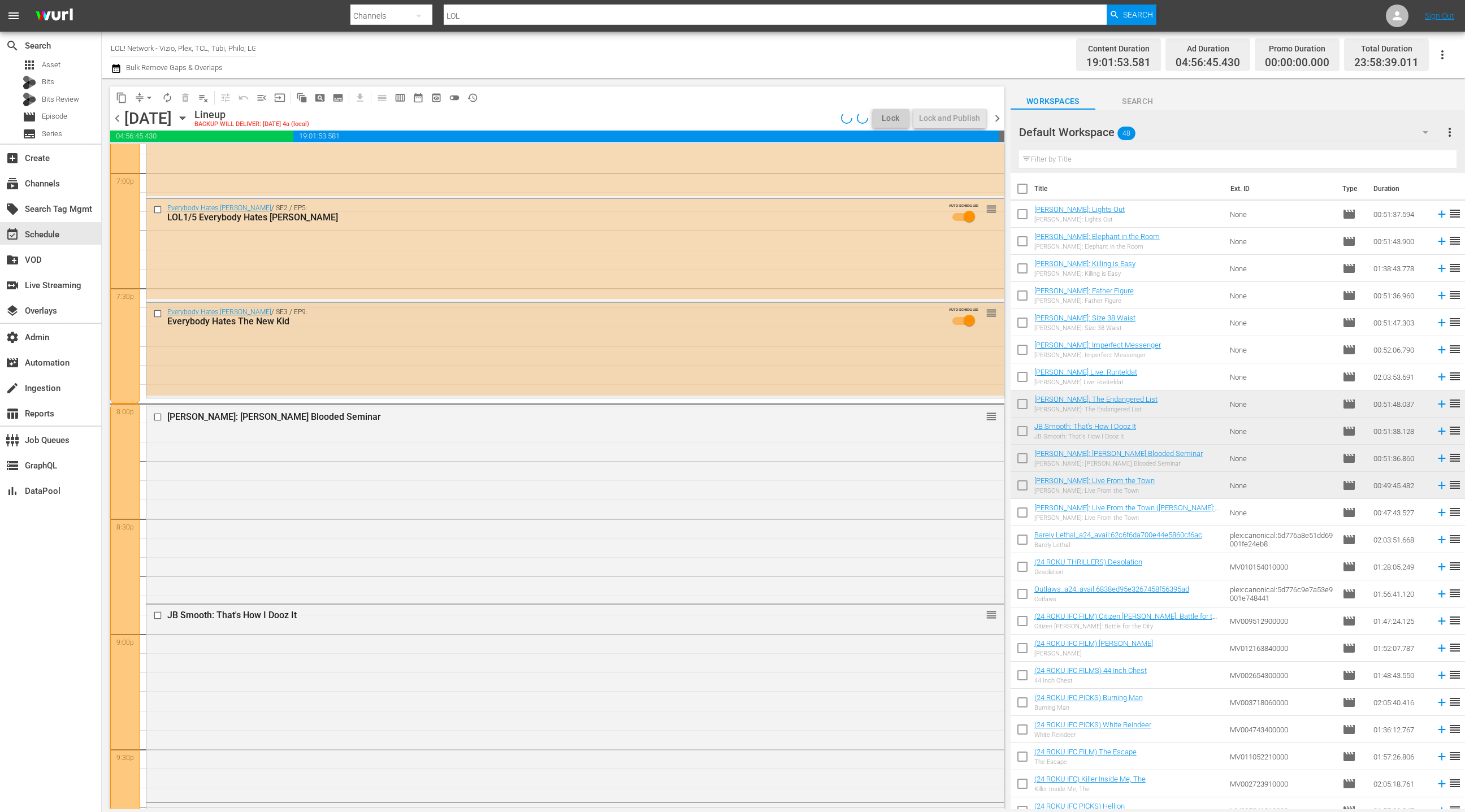
click at [530, 362] on div "Everybody Hates Chris / SE3 / EP9: Everybody Hates The New Kid AUTO-SCHEDULED r…" at bounding box center [575, 349] width 857 height 93
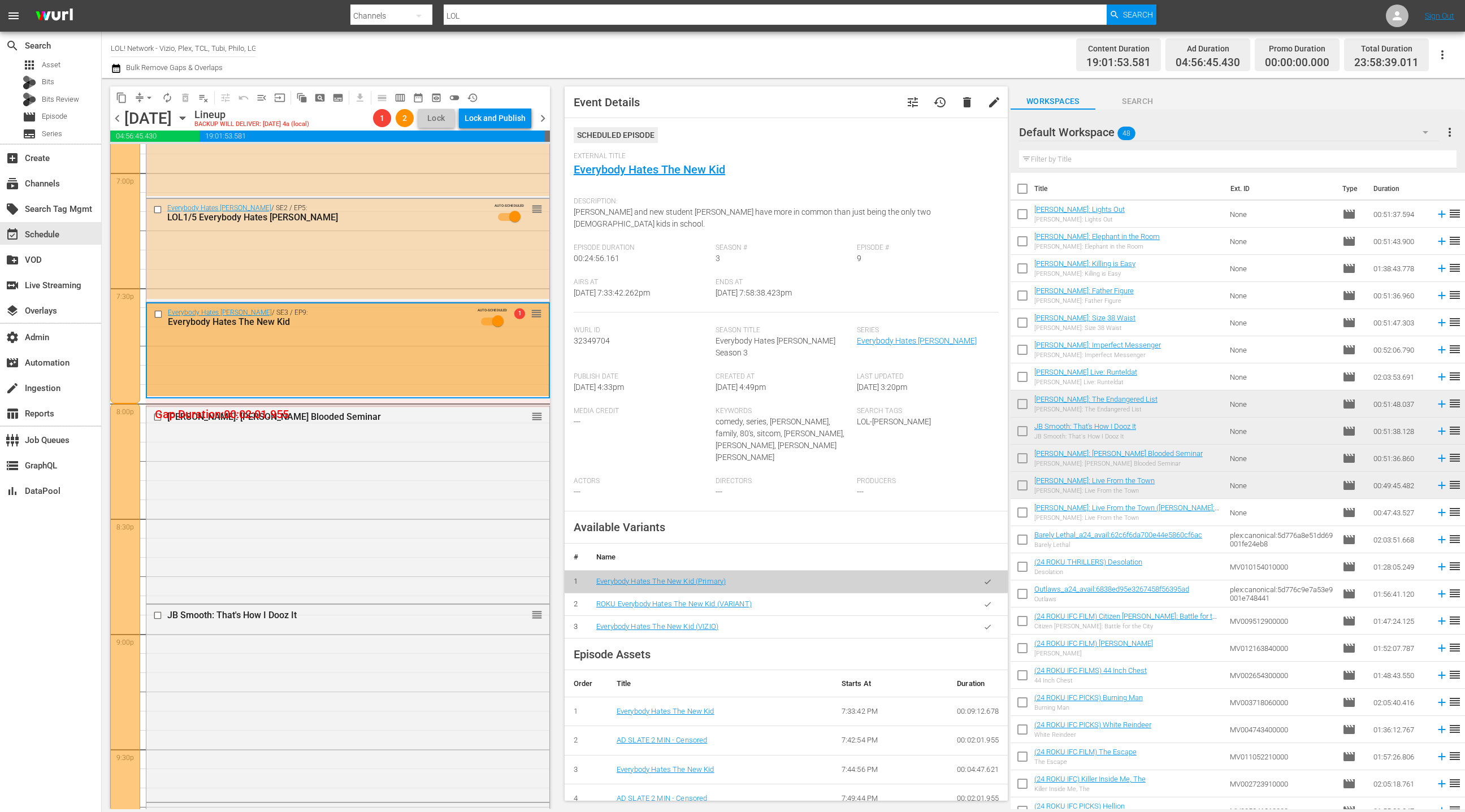
scroll to position [5, 0]
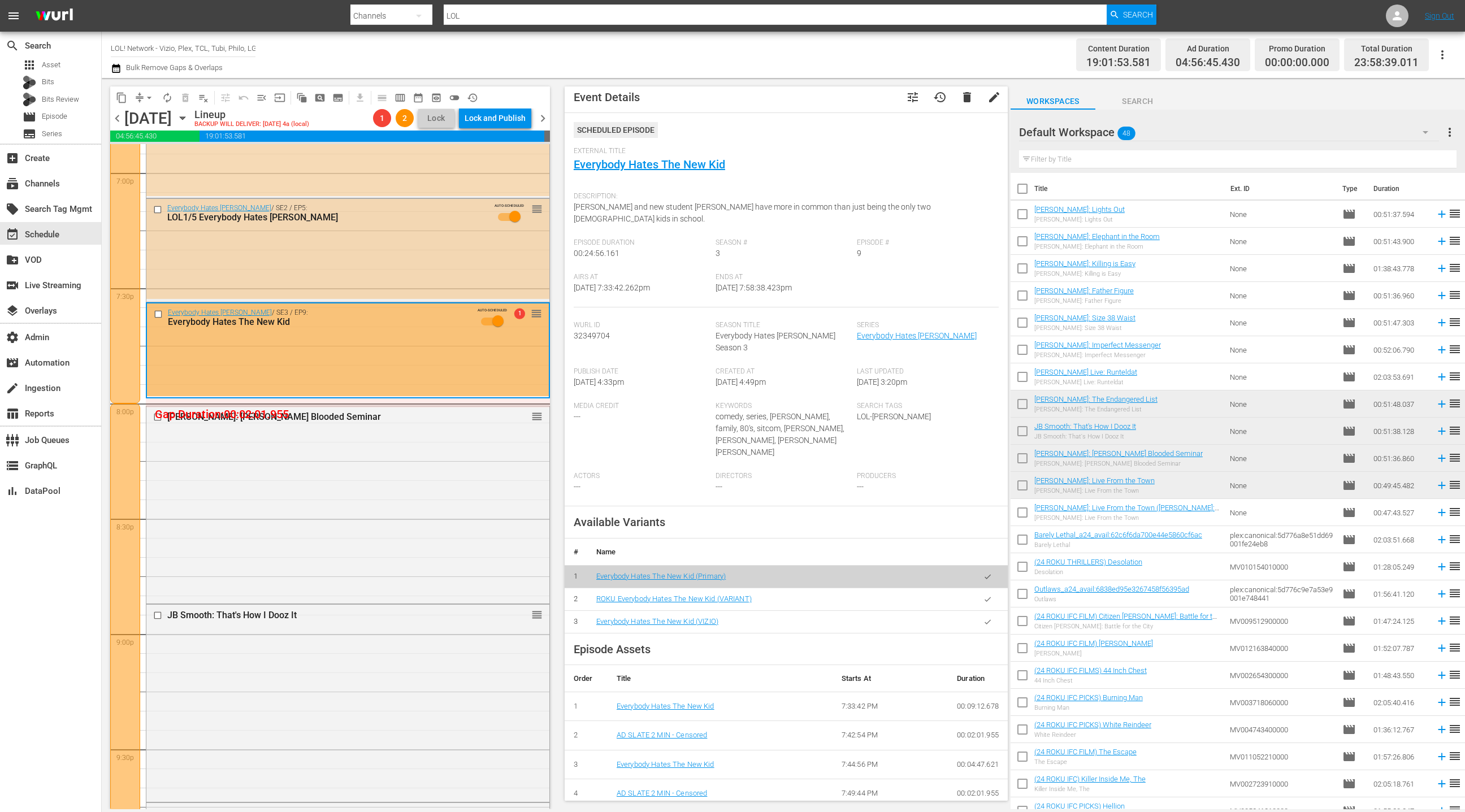
click at [425, 294] on div "Everybody Hates Chris / SE2 / EP5: LOL1/5 Everybody Hates Malvo AUTO-SCHEDULED …" at bounding box center [347, 249] width 403 height 100
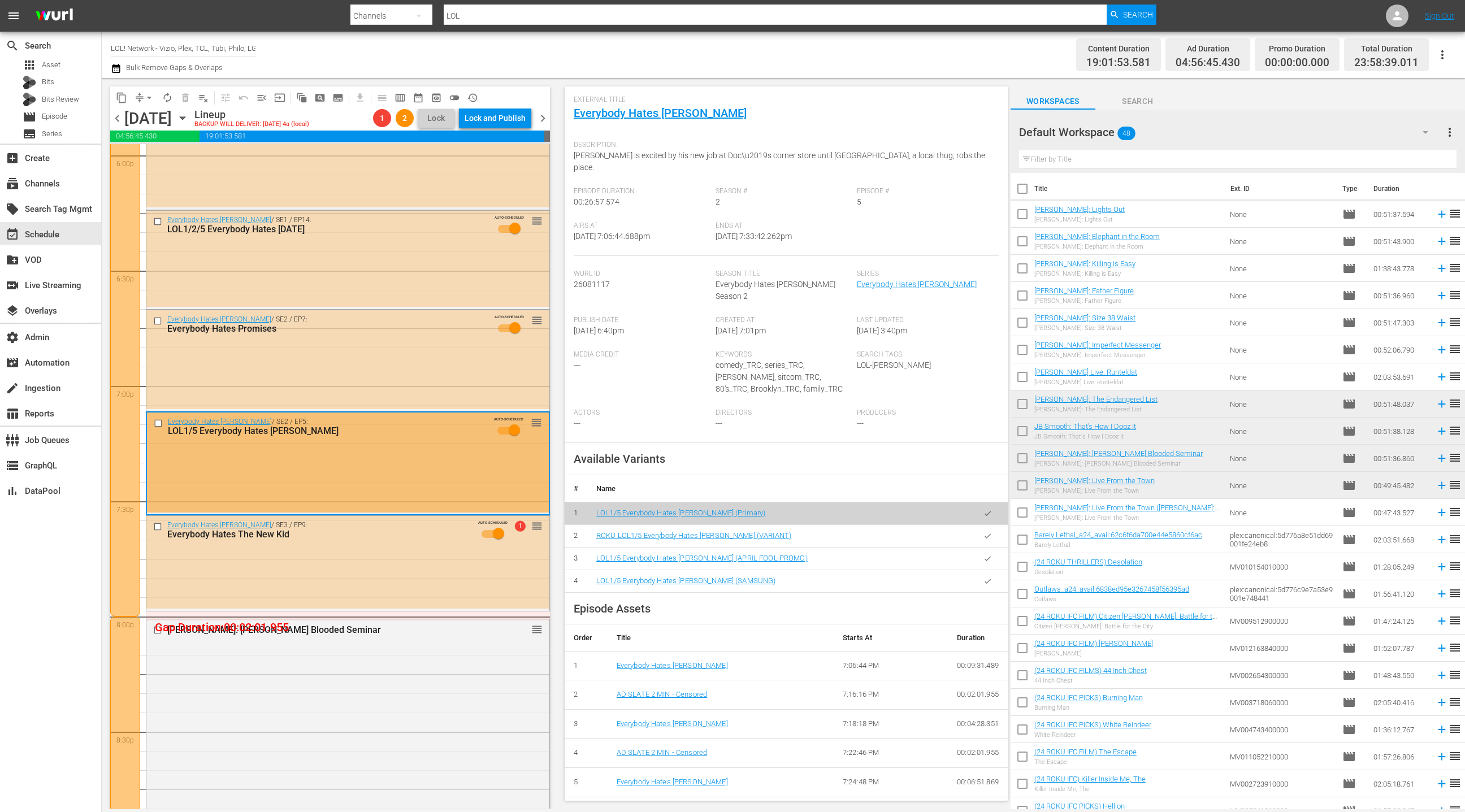
scroll to position [4128, 0]
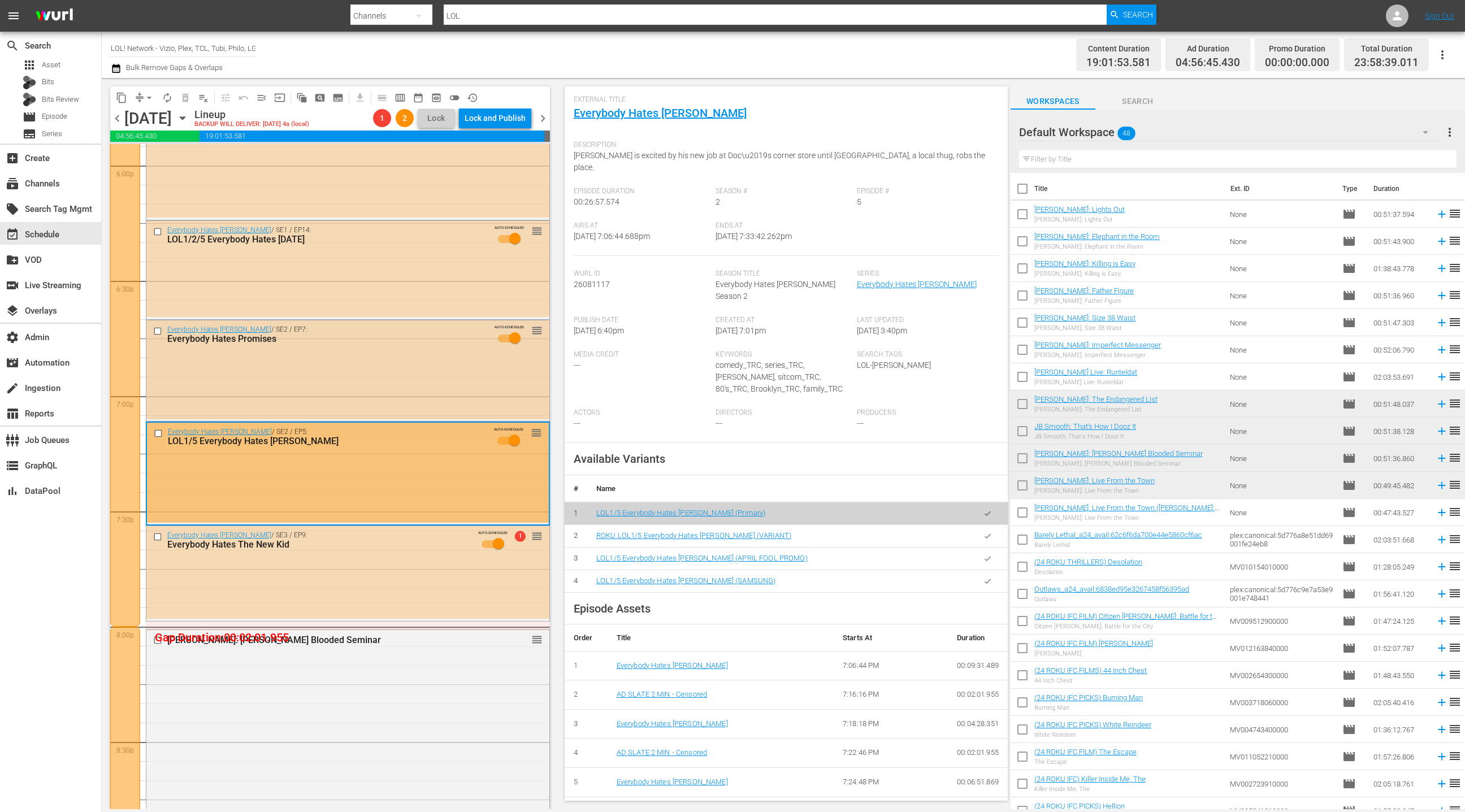
click at [440, 390] on div "Everybody Hates Chris / SE2 / EP7: Everybody Hates Promises AUTO-SCHEDULED reor…" at bounding box center [347, 370] width 403 height 99
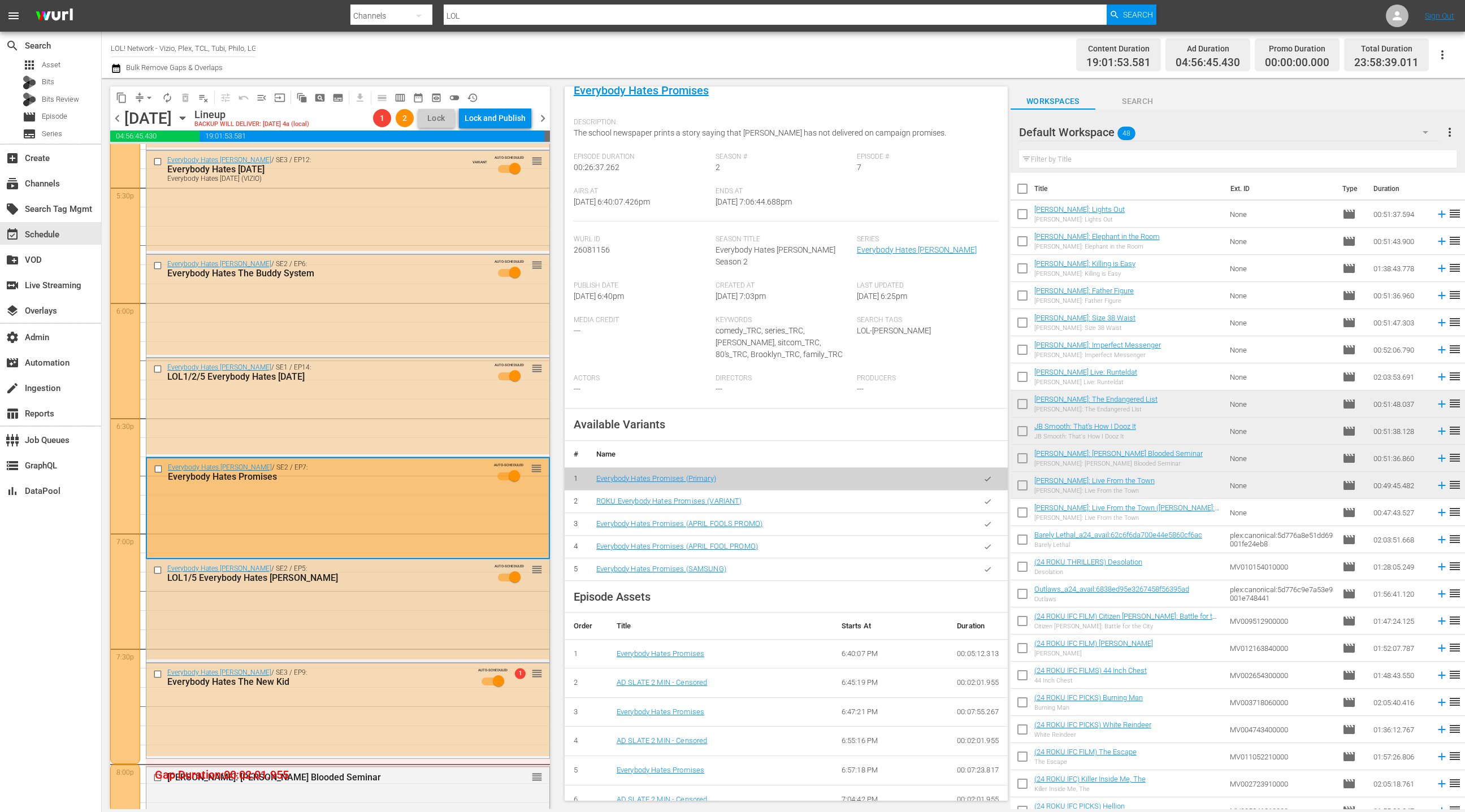
scroll to position [3958, 0]
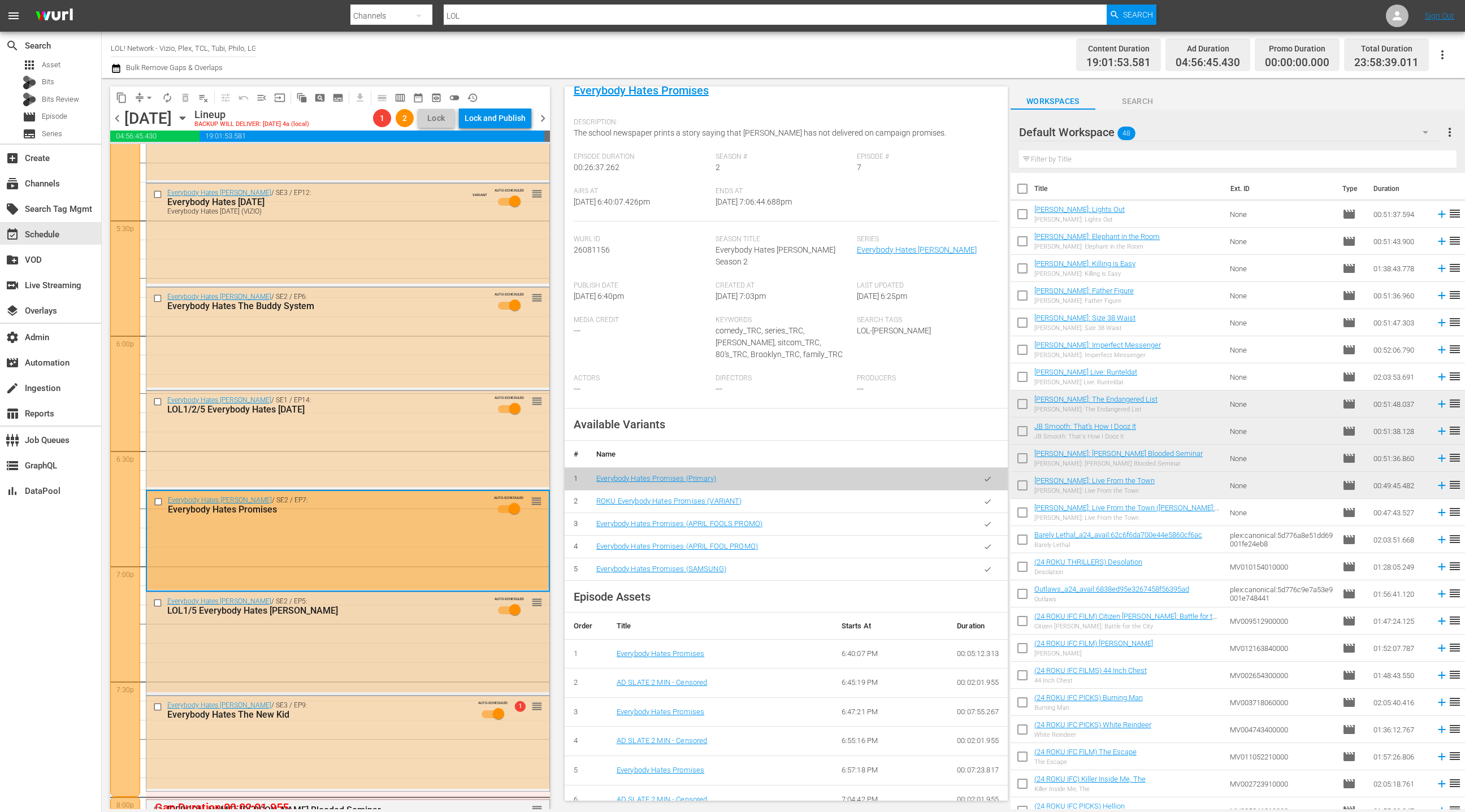
click at [420, 448] on div "Everybody Hates Chris / SE1 / EP14: LOL1/2/5 Everybody Hates Valentine'S Day AU…" at bounding box center [347, 439] width 403 height 96
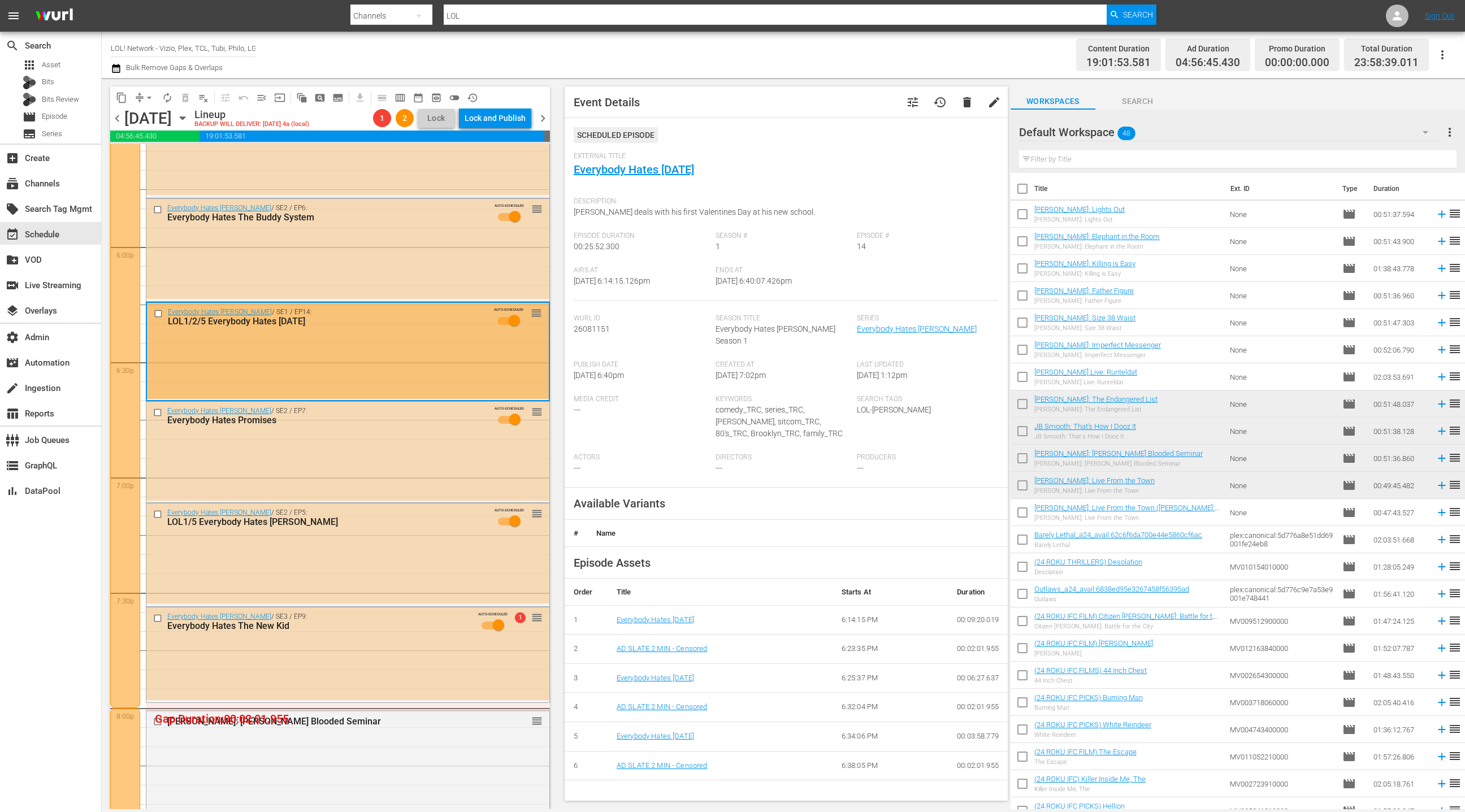
scroll to position [4048, 0]
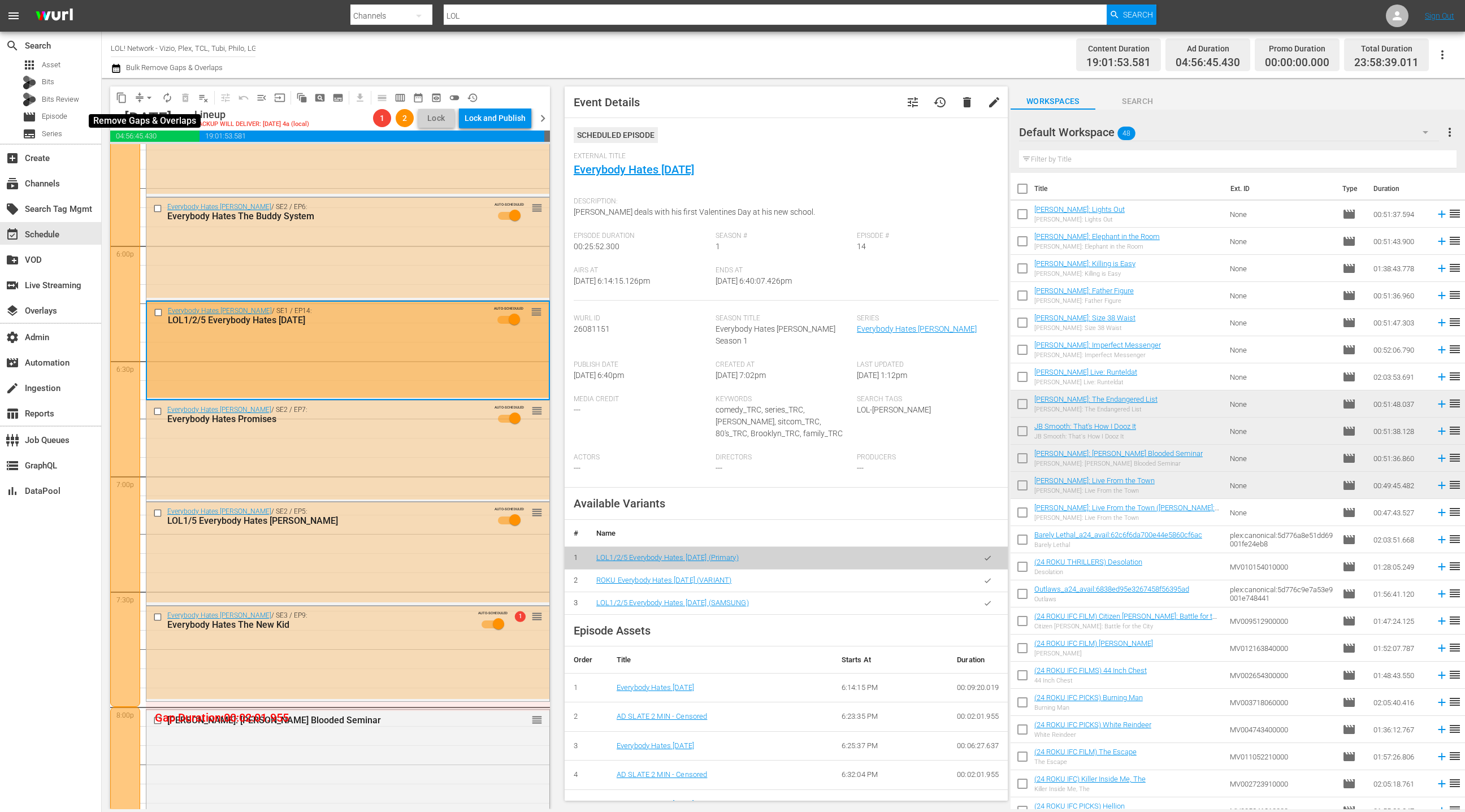
click at [144, 95] on span "arrow_drop_down" at bounding box center [149, 97] width 11 height 11
click at [163, 154] on li "Align to End of Previous Day" at bounding box center [149, 158] width 119 height 19
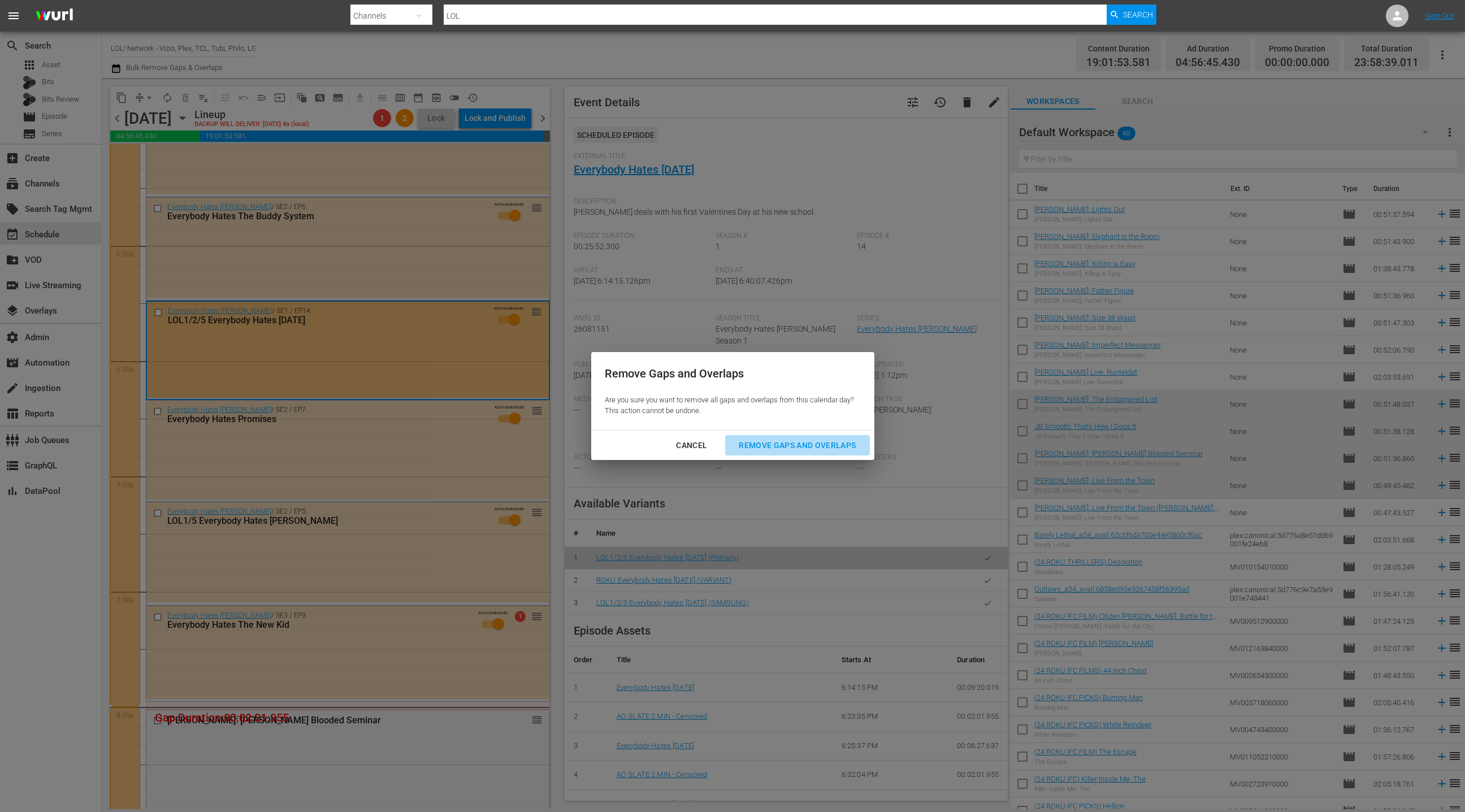
drag, startPoint x: 791, startPoint y: 445, endPoint x: 770, endPoint y: 422, distance: 31.1
click at [791, 445] on div "Remove Gaps and Overlaps" at bounding box center [797, 445] width 135 height 14
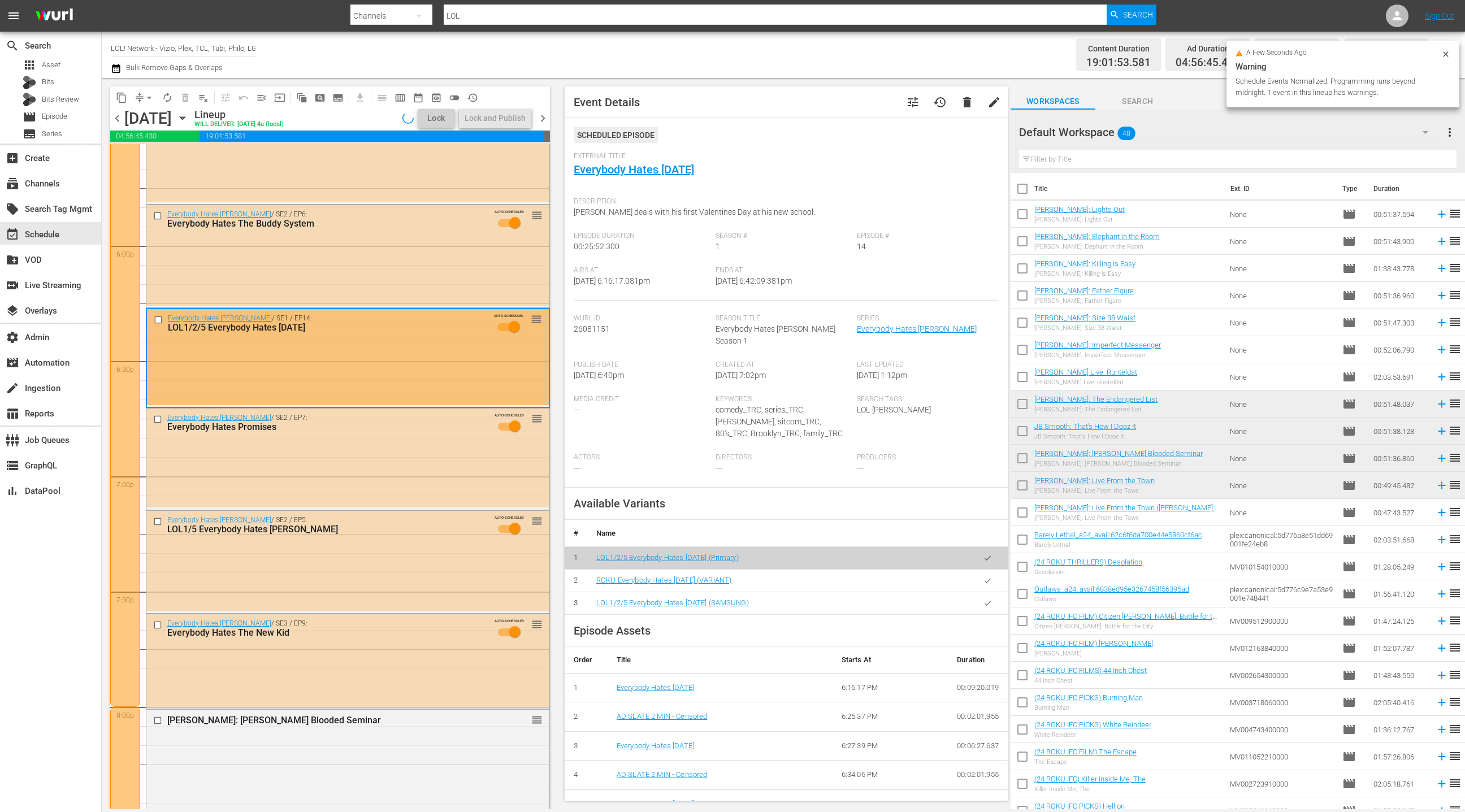
scroll to position [4086, 0]
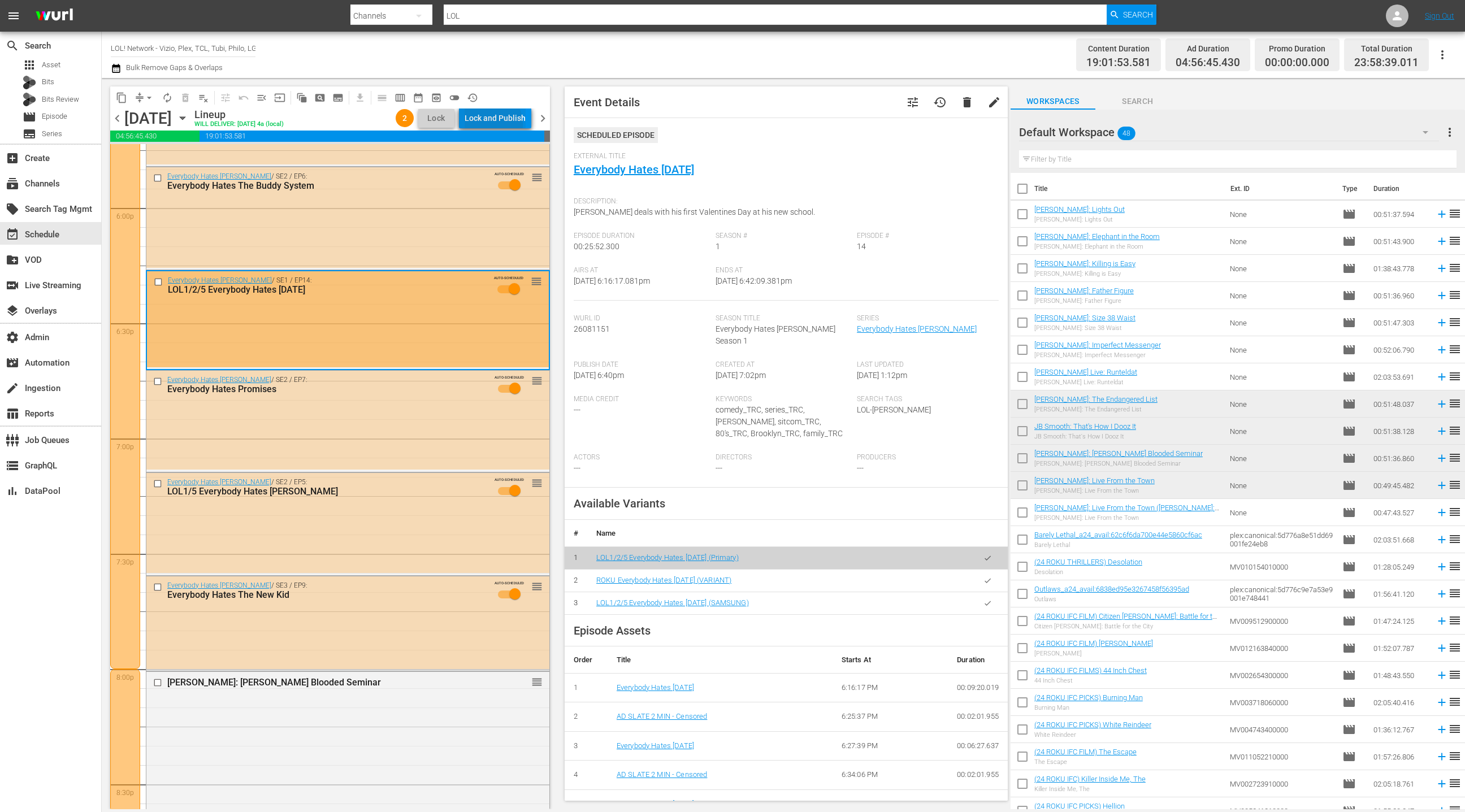
click at [491, 124] on div "Lock and Publish" at bounding box center [495, 118] width 61 height 20
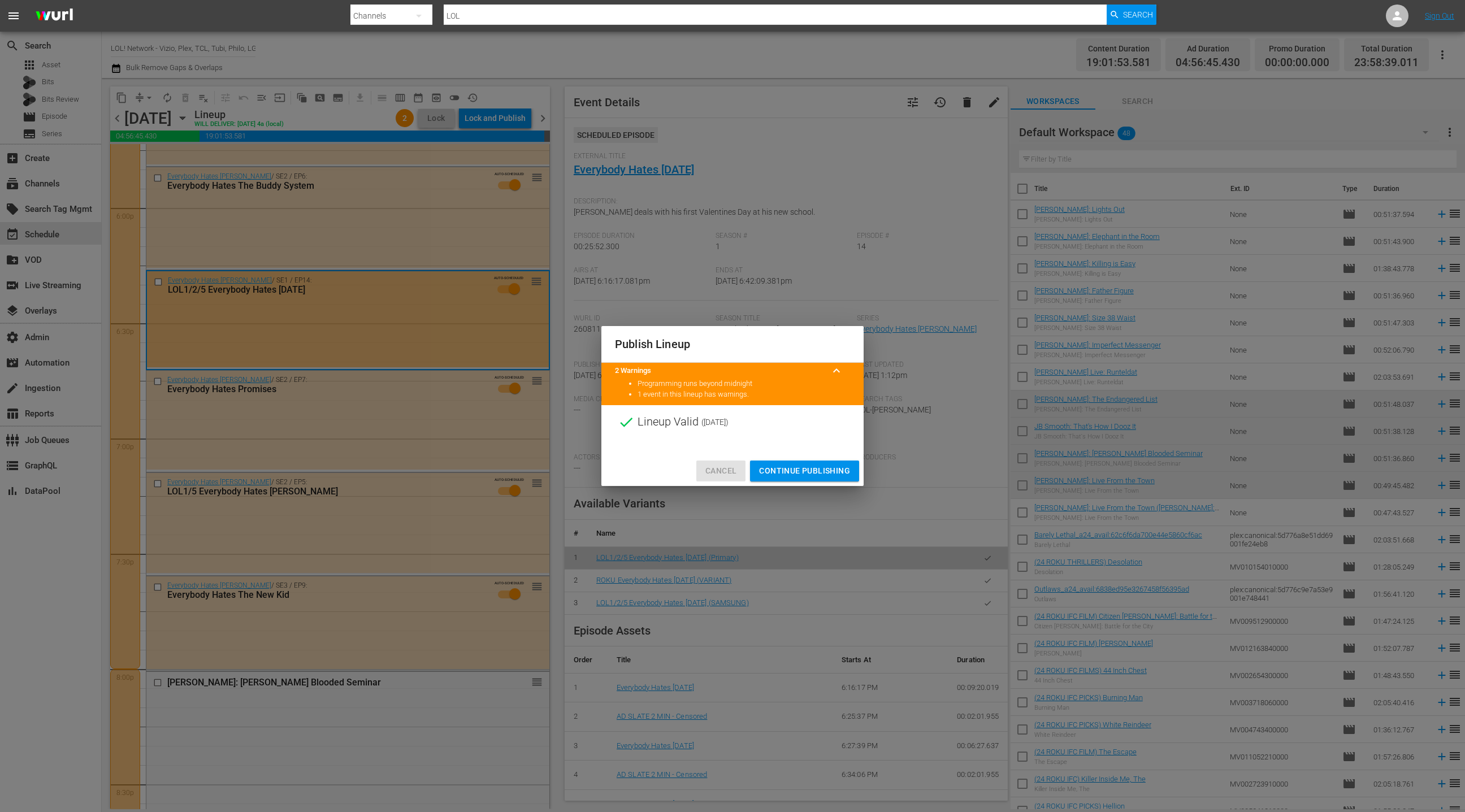
click at [728, 468] on span "Cancel" at bounding box center [721, 471] width 31 height 14
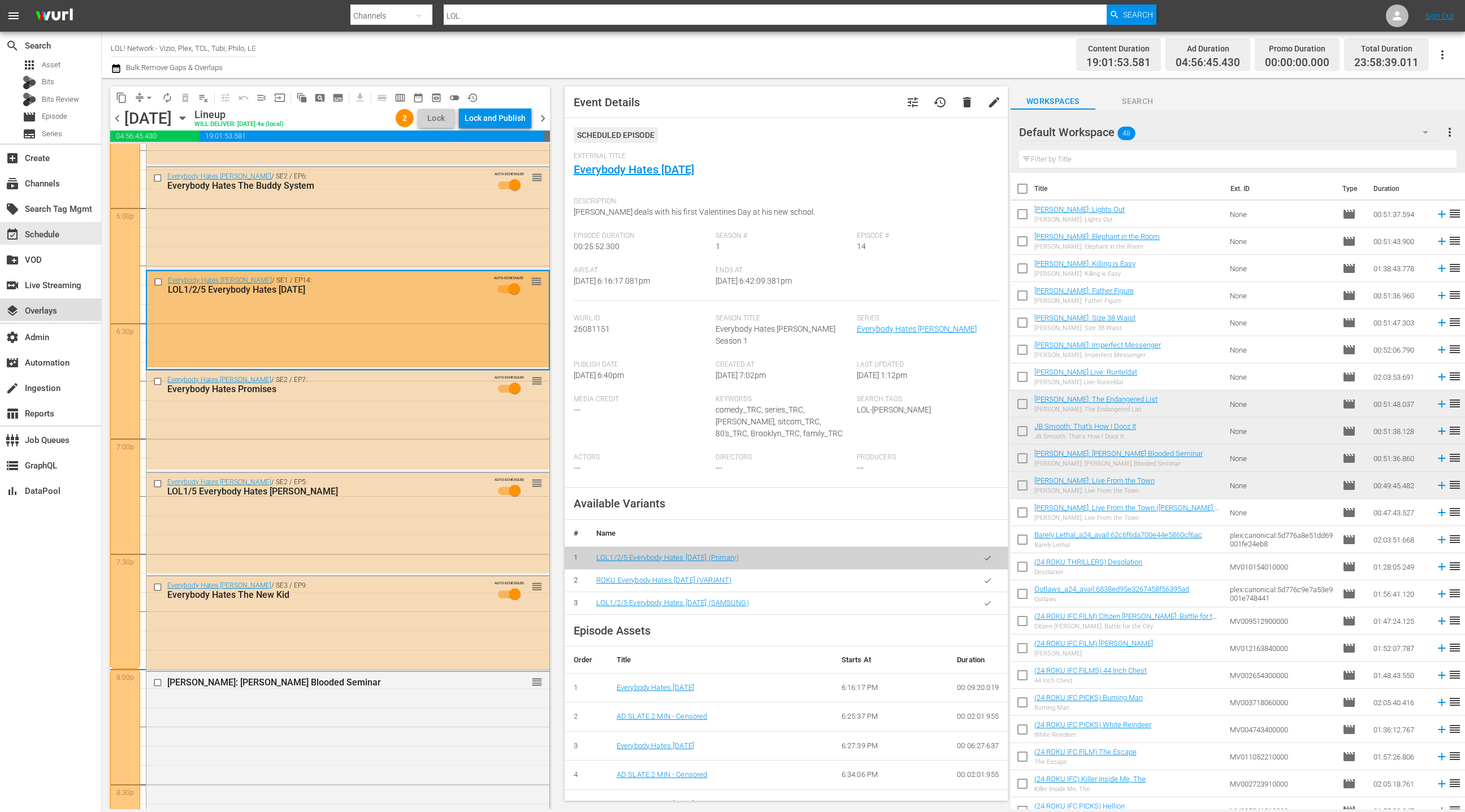
click at [53, 312] on div "layers Overlays" at bounding box center [31, 309] width 63 height 10
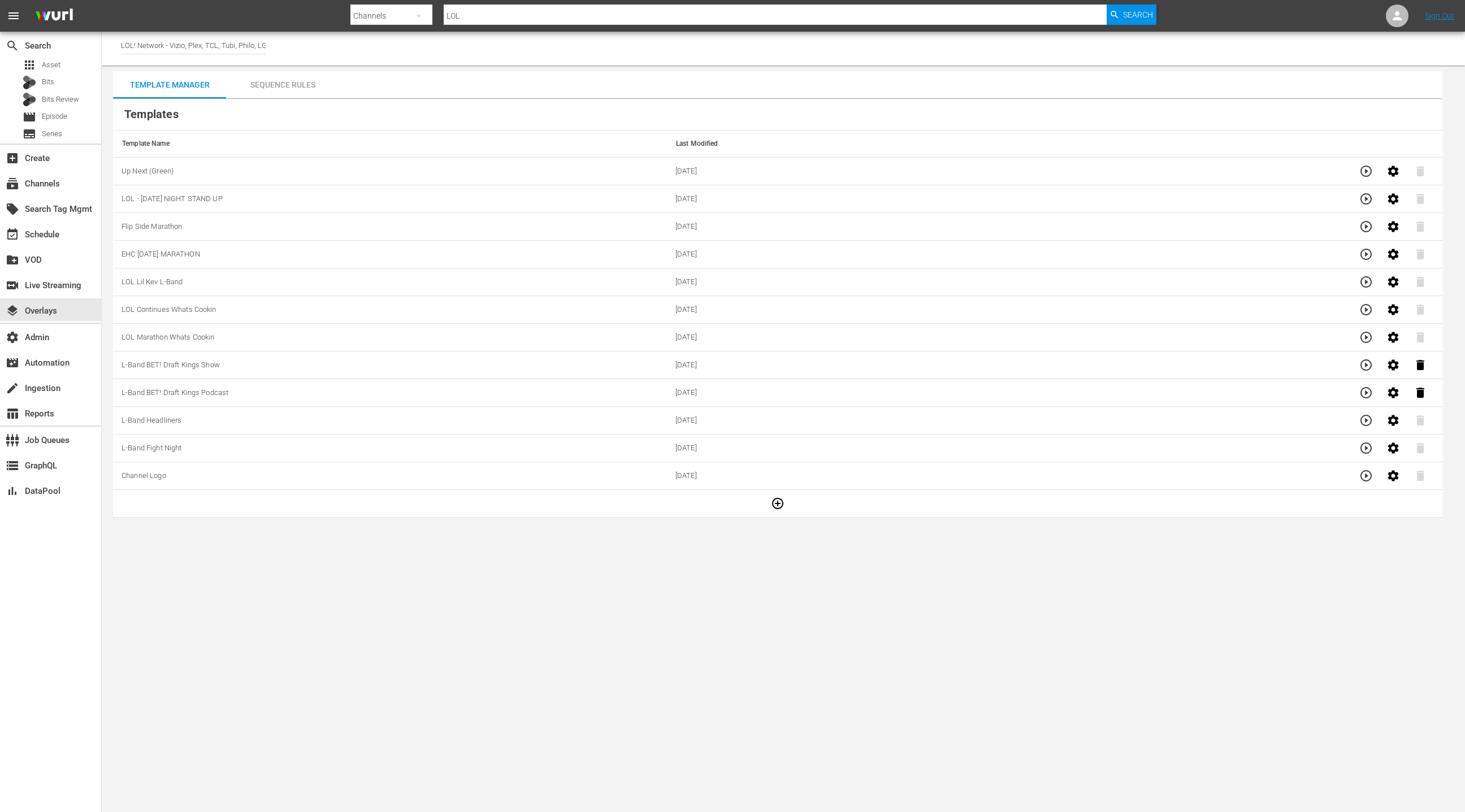
click at [294, 170] on td "Up Next (Green)" at bounding box center [390, 171] width 554 height 28
click at [1366, 169] on icon "button" at bounding box center [1366, 171] width 14 height 14
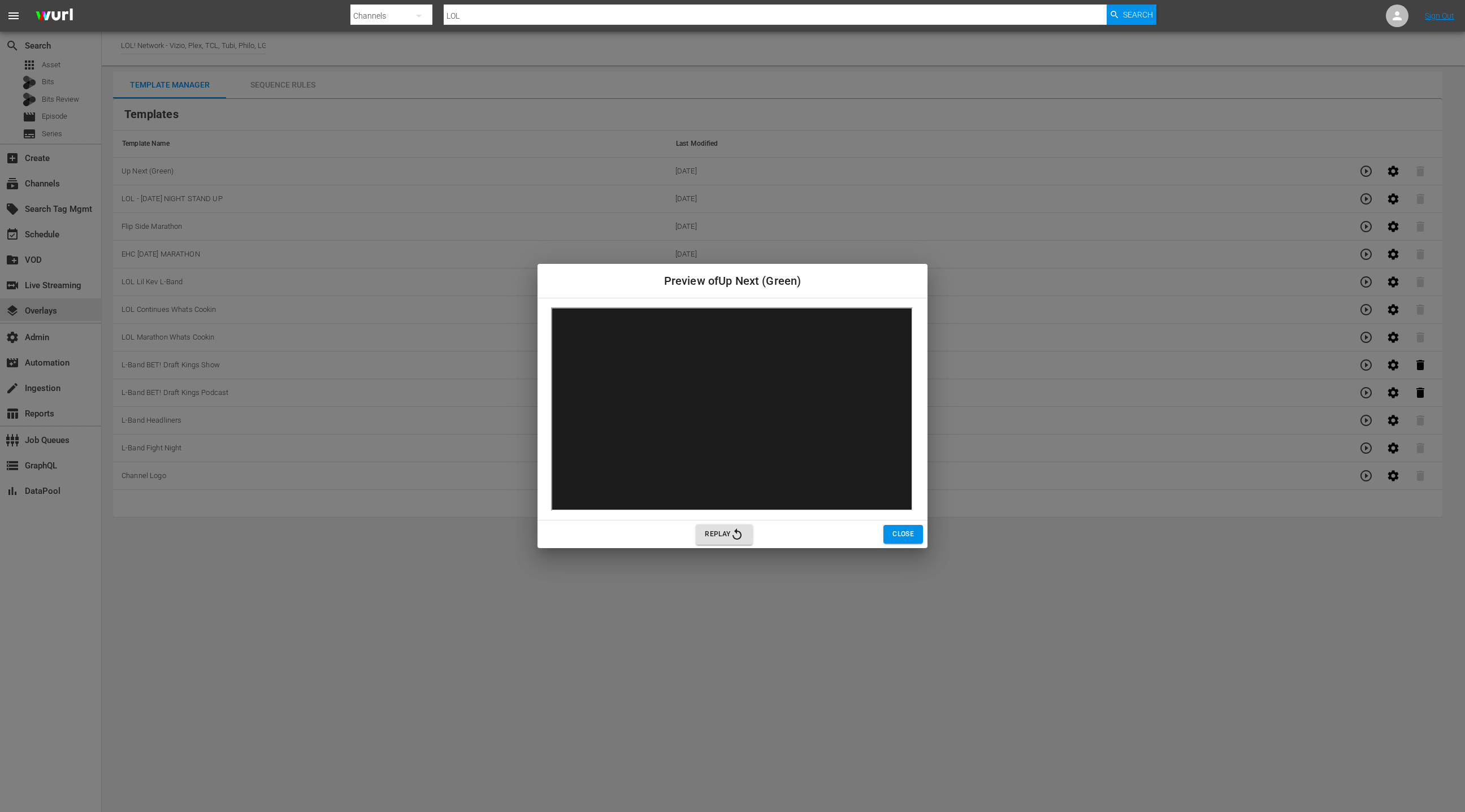
click at [907, 536] on span "Close" at bounding box center [903, 534] width 22 height 12
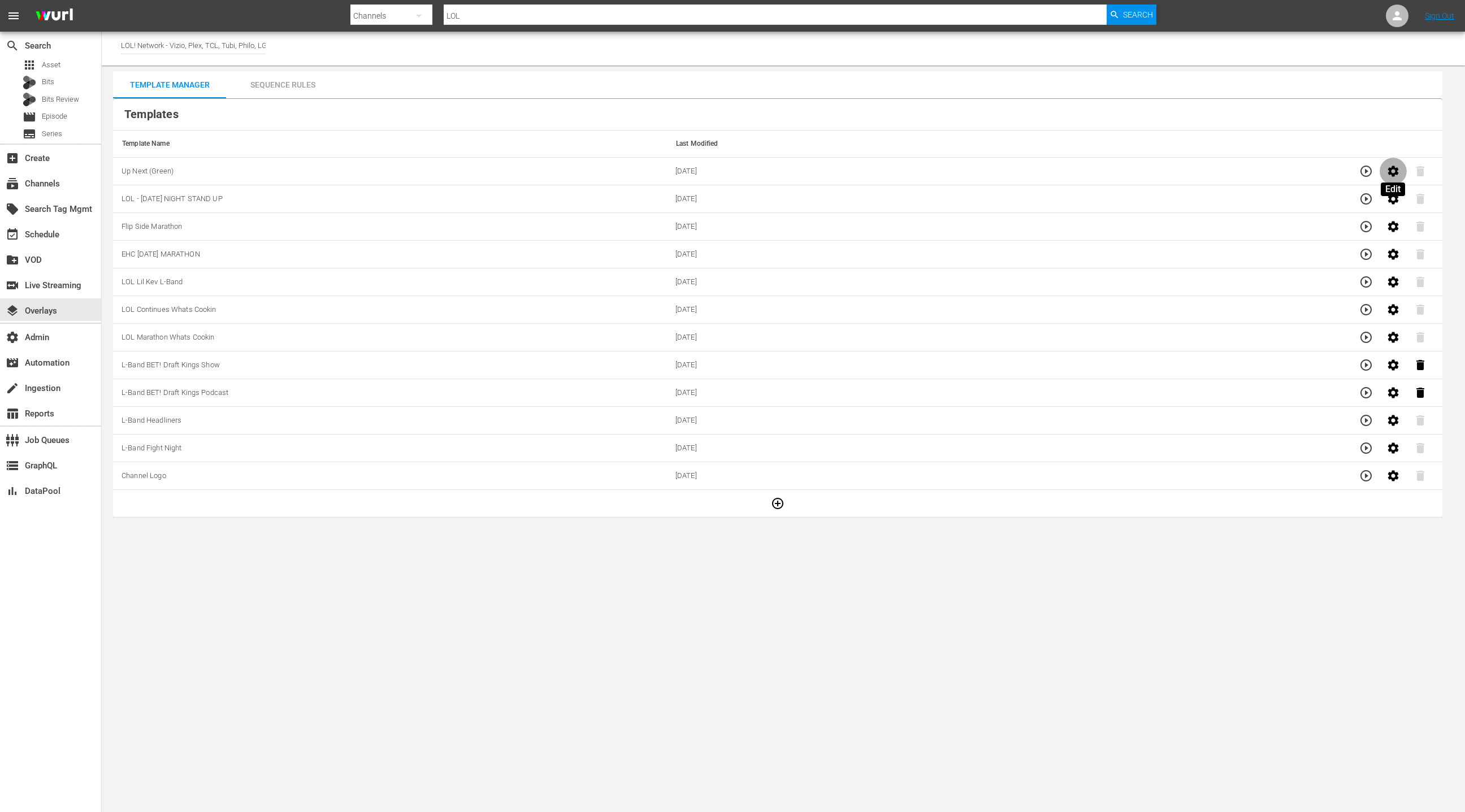
click at [1400, 171] on button "button" at bounding box center [1392, 171] width 27 height 27
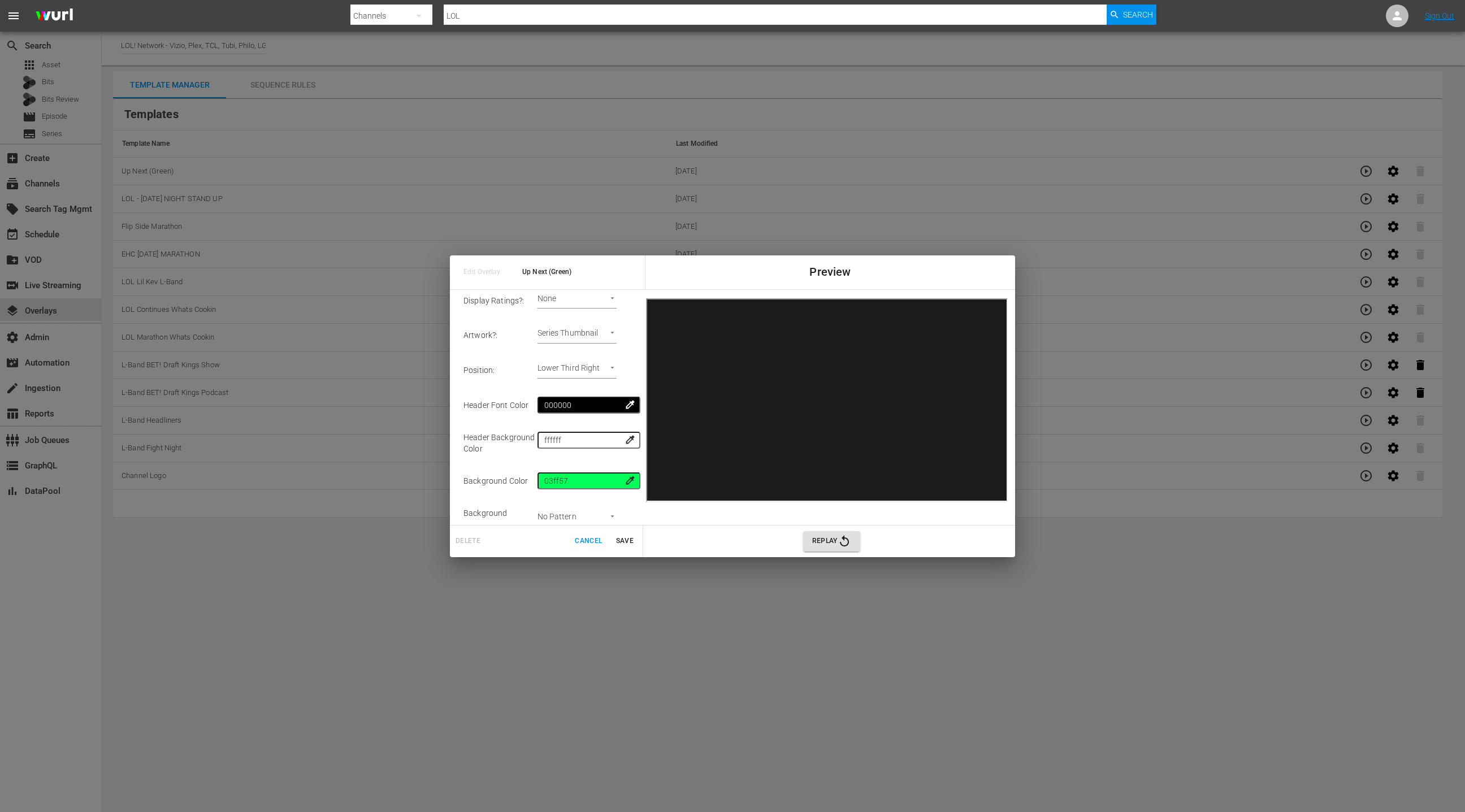
scroll to position [147, 0]
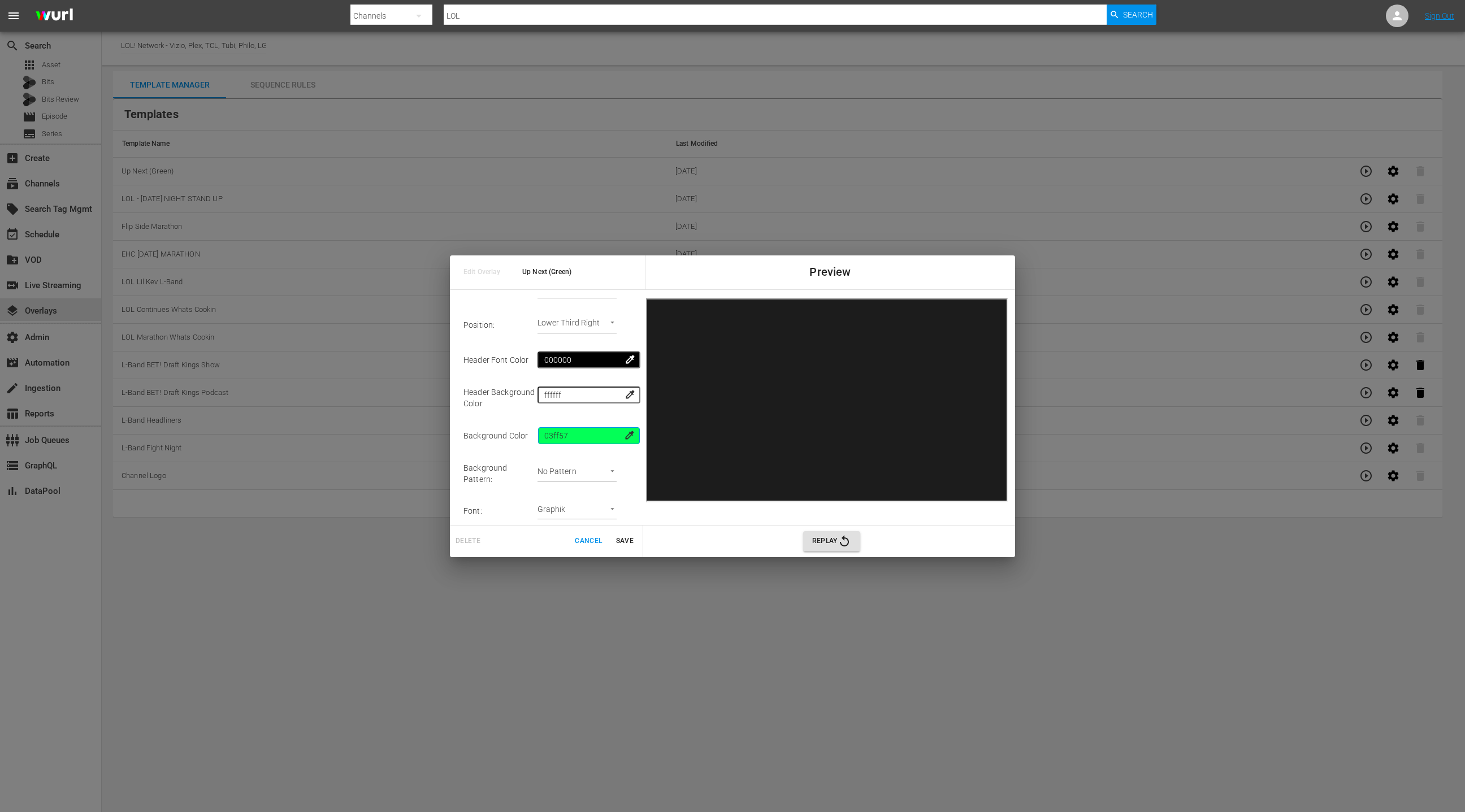
click at [569, 431] on input "03ff57" at bounding box center [588, 435] width 101 height 17
click at [591, 541] on span "Cancel" at bounding box center [588, 541] width 27 height 12
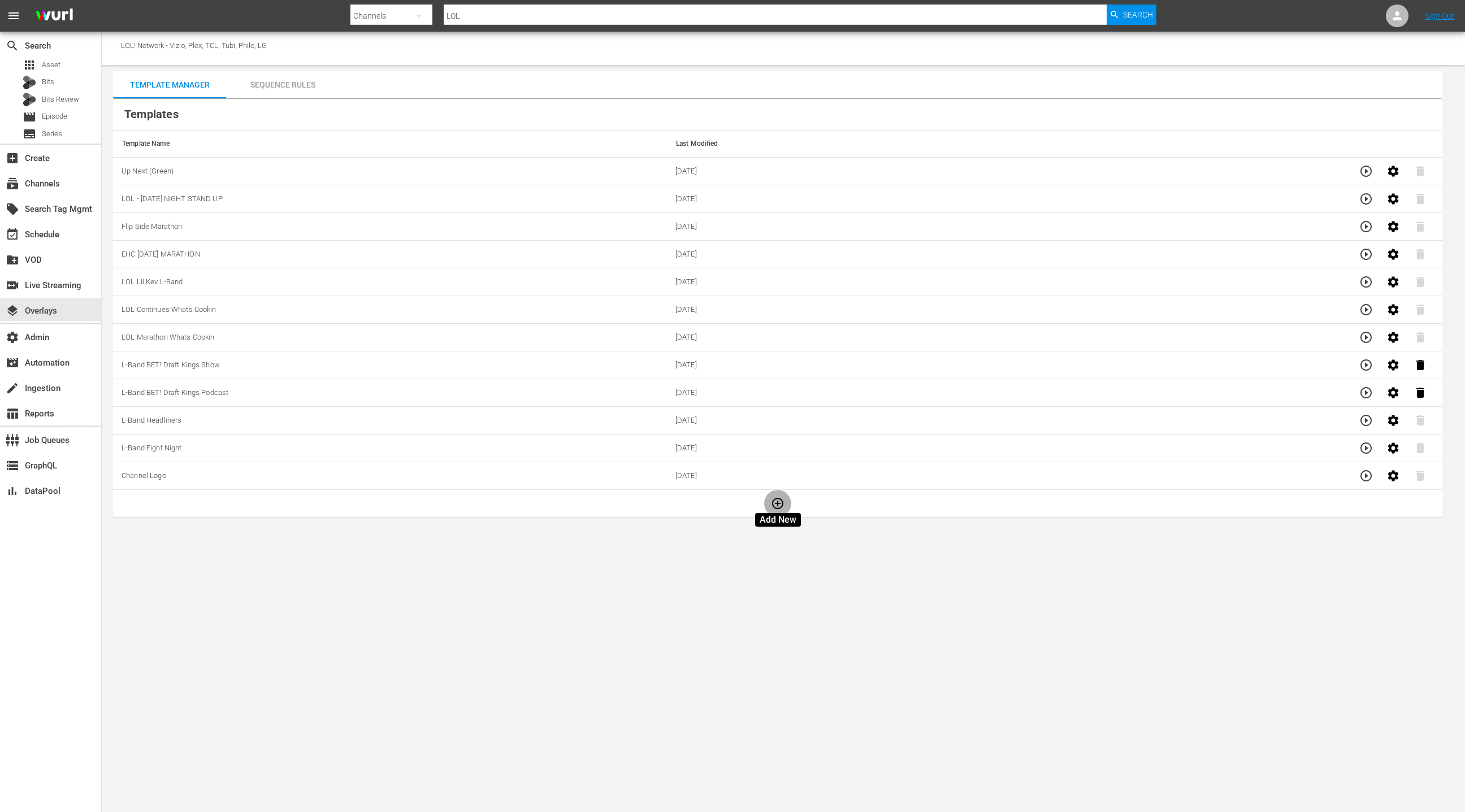
click at [778, 500] on icon "button" at bounding box center [778, 503] width 11 height 11
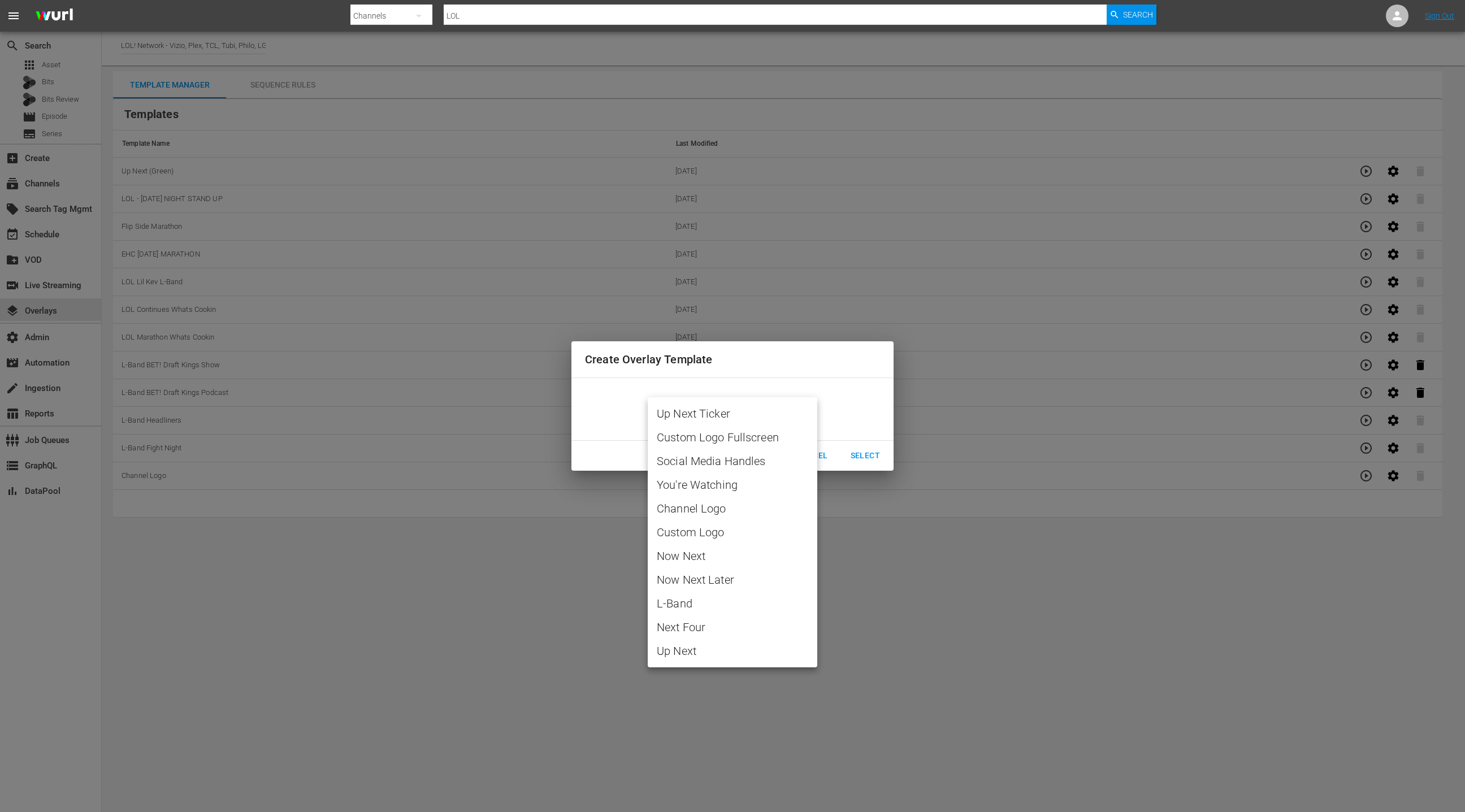
click at [748, 409] on body "menu Search By Channels Search ID, Title, Description, Keywords, or Category LO…" at bounding box center [732, 406] width 1465 height 812
click at [713, 489] on span "You're Watching" at bounding box center [732, 485] width 152 height 17
type input "You're Watching"
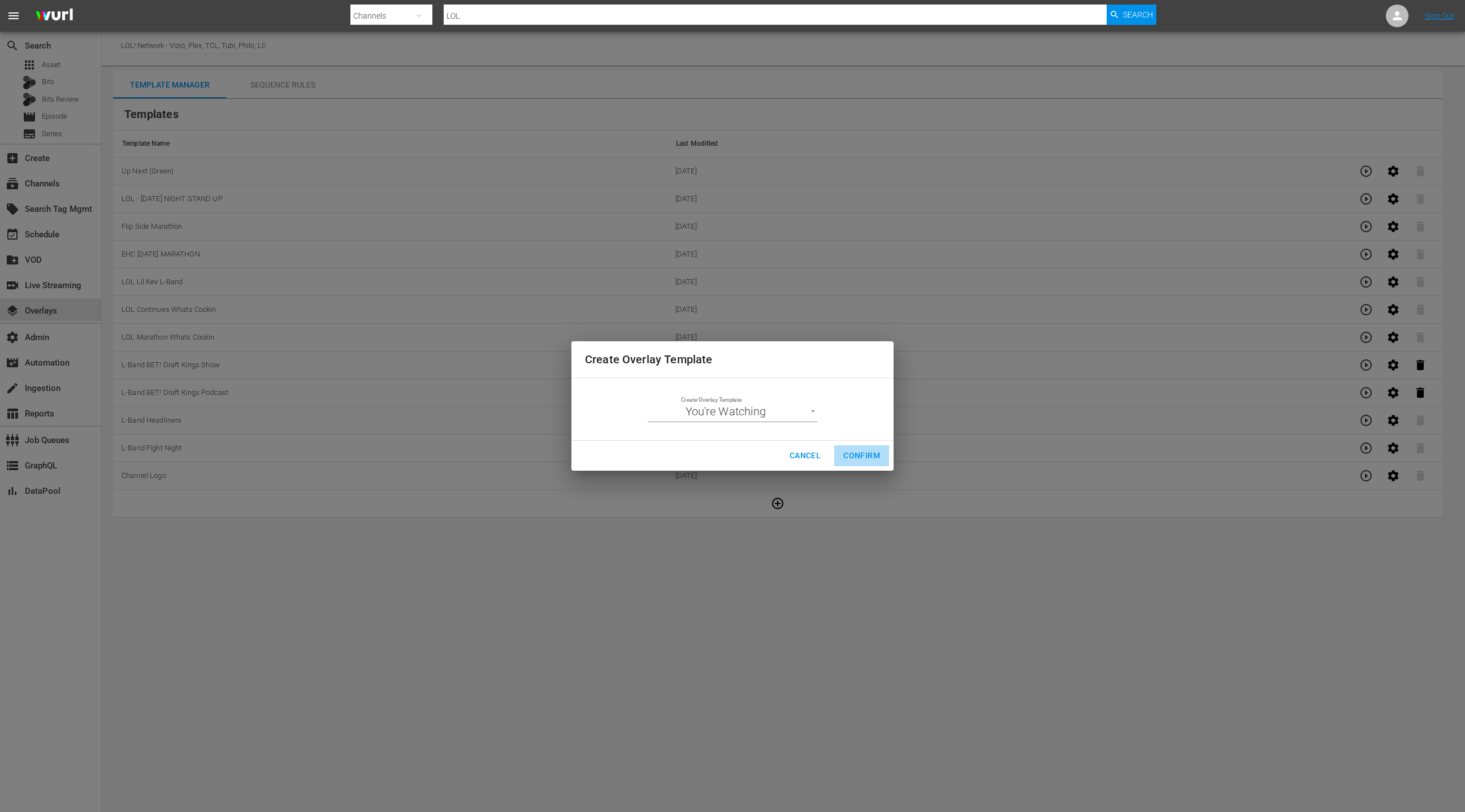
click at [857, 457] on span "Confirm" at bounding box center [862, 455] width 36 height 14
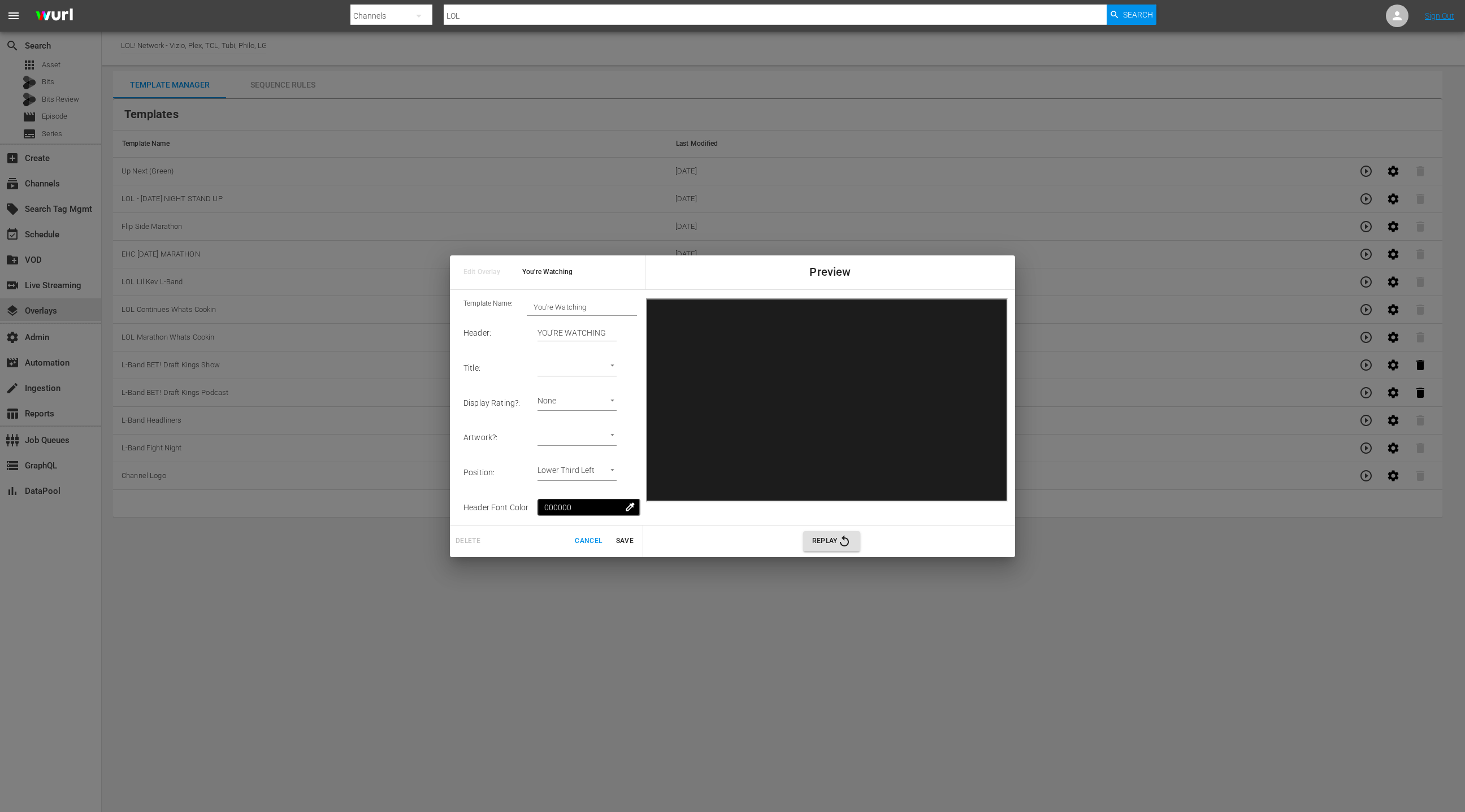
click at [568, 396] on body "menu Search By Channels Search ID, Title, Description, Keywords, or Category LO…" at bounding box center [732, 406] width 1465 height 812
click at [568, 396] on li "None" at bounding box center [582, 403] width 72 height 19
click at [562, 435] on body "menu Search By Channels Search ID, Title, Description, Keywords, or Category LO…" at bounding box center [732, 406] width 1465 height 812
click at [584, 438] on li "Episode Thumbnail" at bounding box center [589, 438] width 86 height 19
type input "Episode Thumbnail 1"
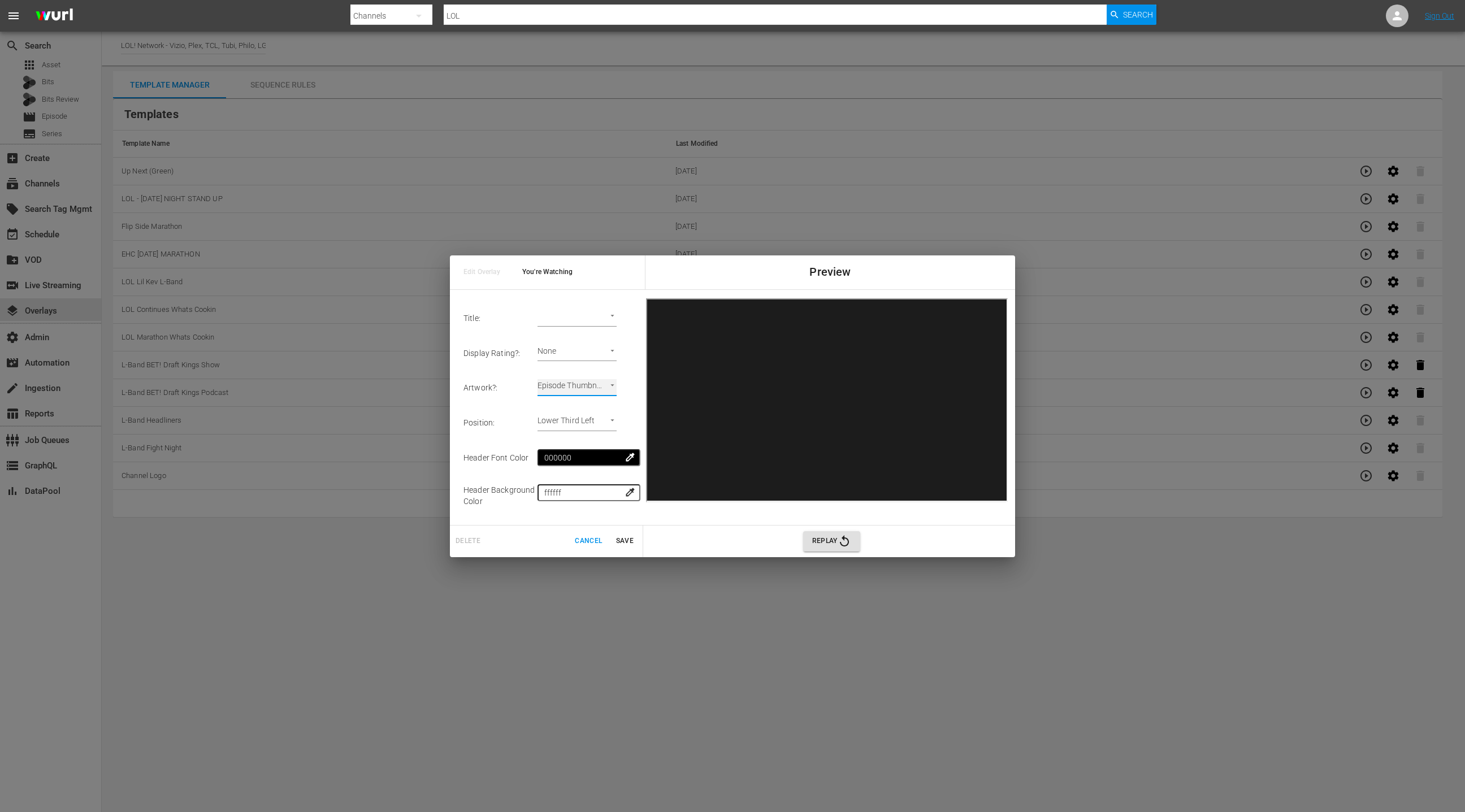
scroll to position [60, 0]
click at [598, 409] on body "menu Search By Channels Search ID, Title, Description, Keywords, or Category LO…" at bounding box center [732, 406] width 1465 height 812
drag, startPoint x: 610, startPoint y: 448, endPoint x: 616, endPoint y: 441, distance: 9.2
click at [610, 448] on li "Lower Third Right" at bounding box center [589, 449] width 86 height 19
click at [565, 480] on input "ffffff" at bounding box center [588, 483] width 101 height 17
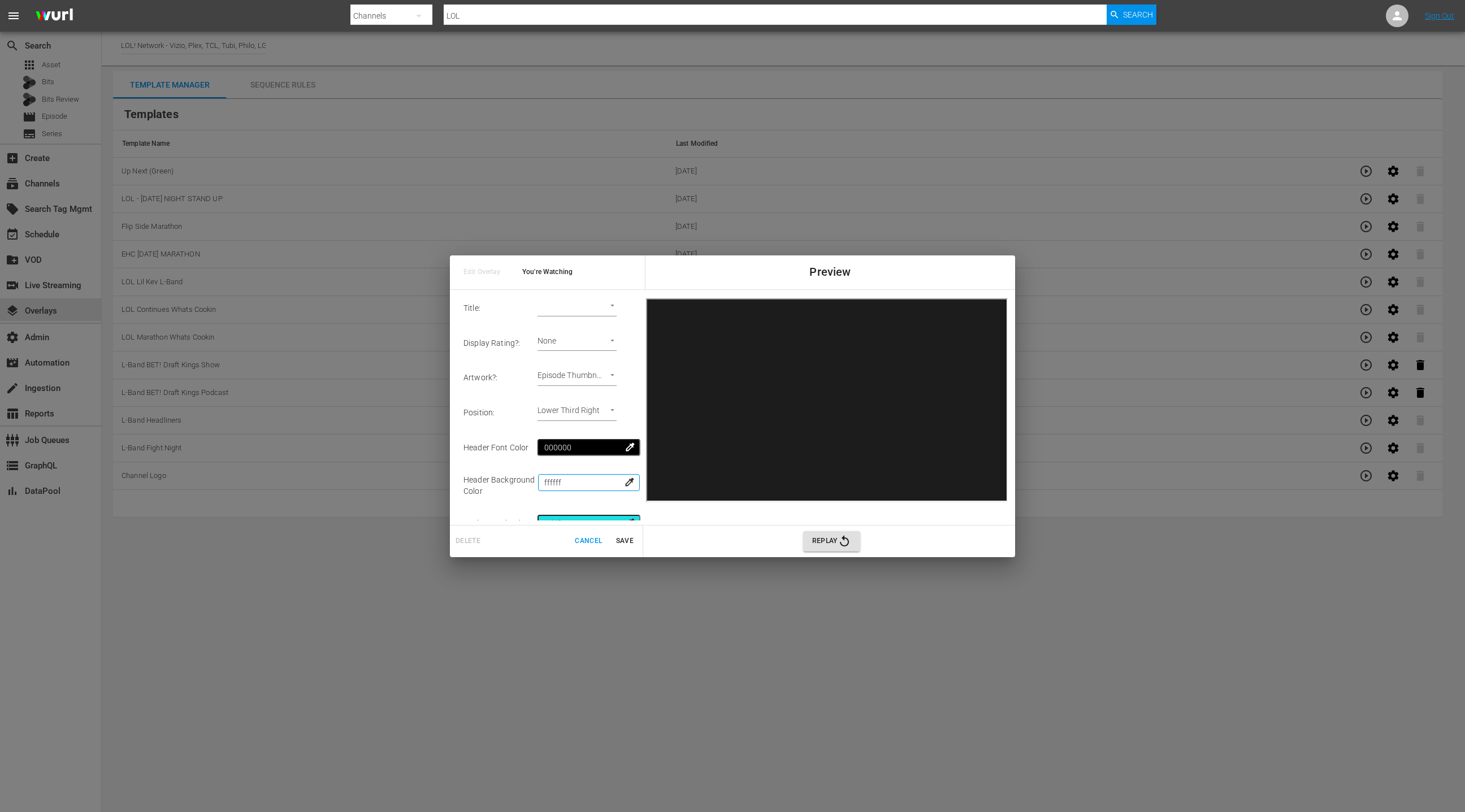
click at [565, 480] on input "ffffff" at bounding box center [588, 483] width 101 height 17
click at [578, 374] on body "menu Search By Channels Search ID, Title, Description, Keywords, or Category LO…" at bounding box center [732, 406] width 1465 height 812
click at [606, 484] on div at bounding box center [732, 406] width 1465 height 812
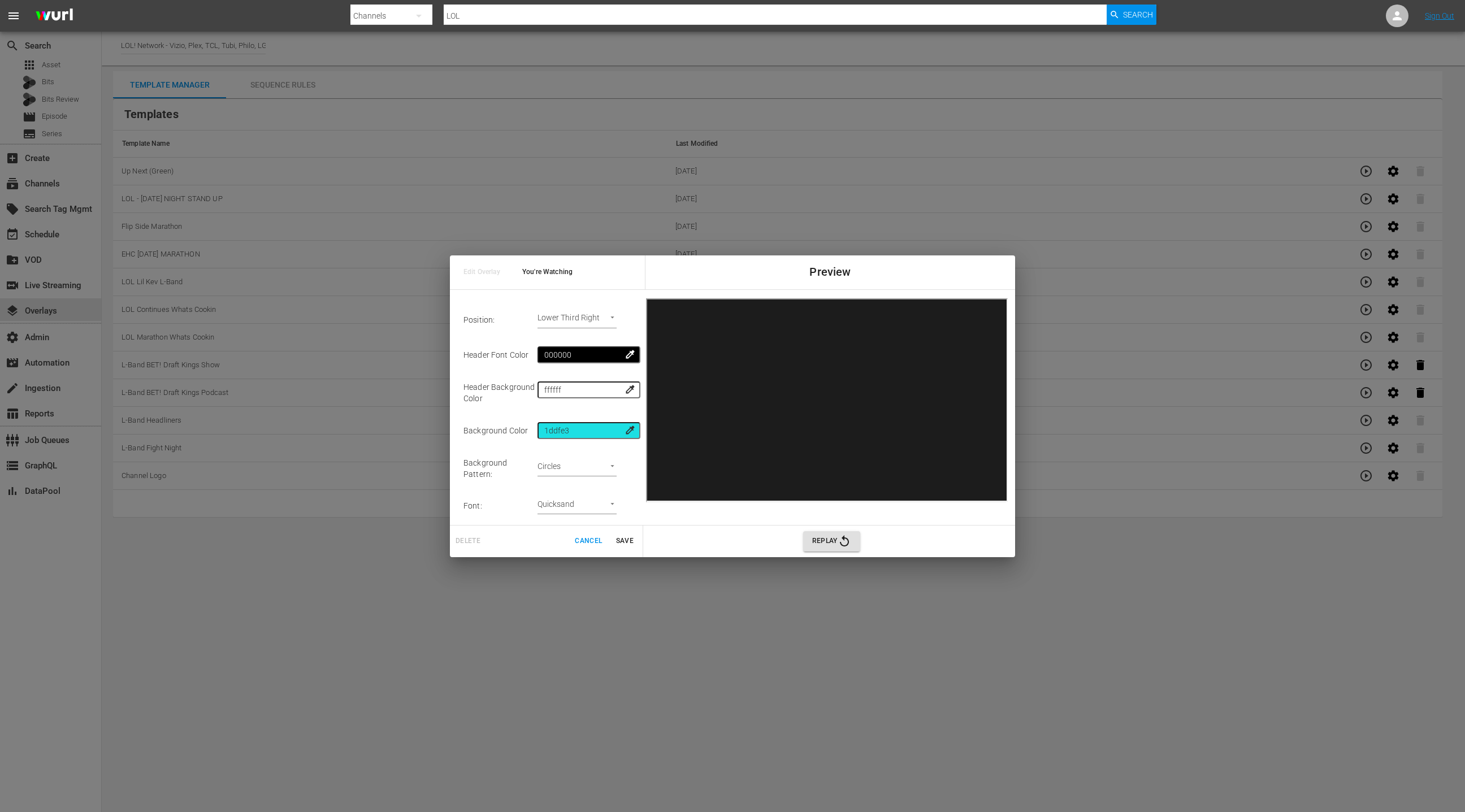
scroll to position [190, 0]
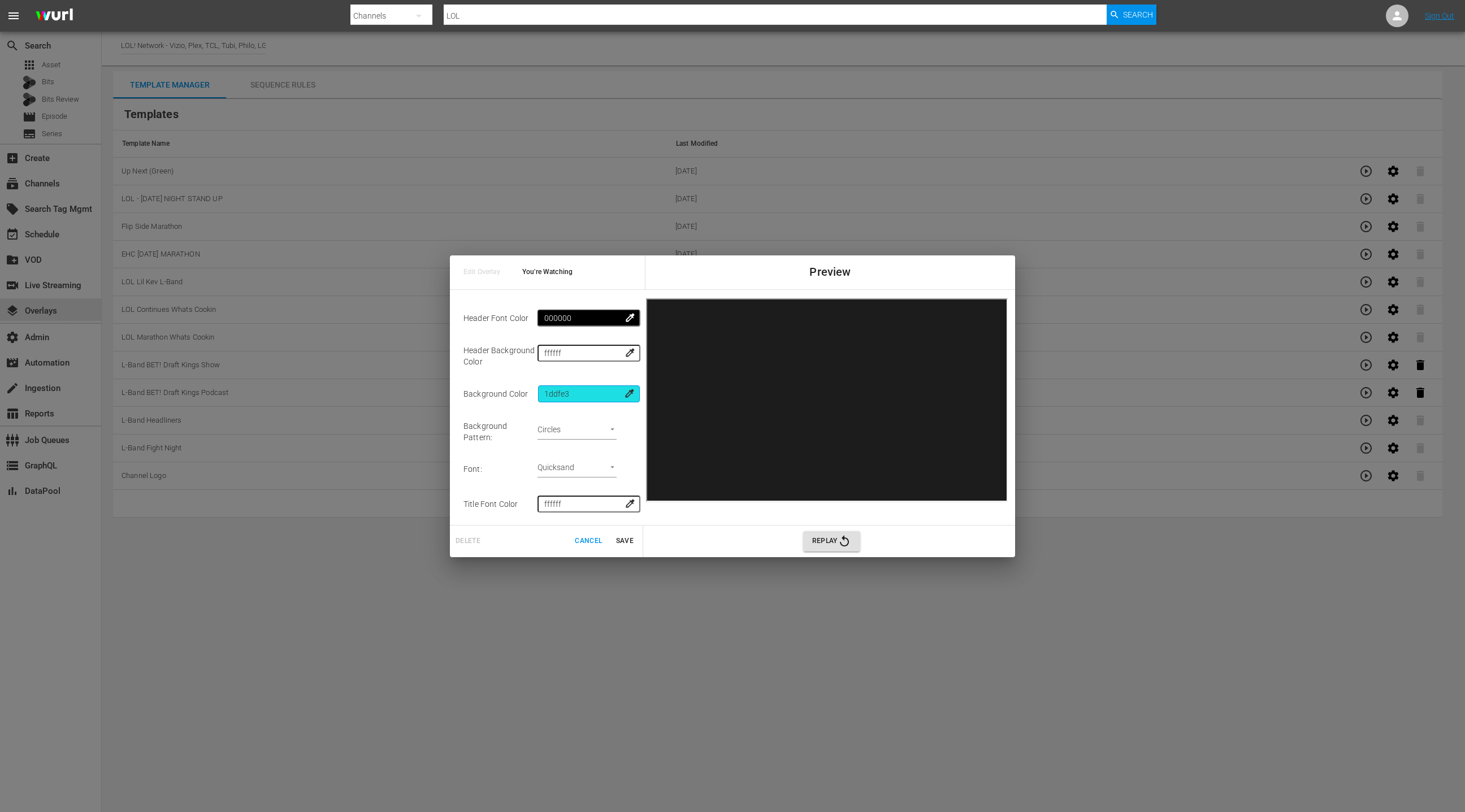
click at [572, 395] on input "1ddfe3" at bounding box center [588, 394] width 101 height 17
click at [565, 391] on input "1ddfe3" at bounding box center [588, 394] width 101 height 17
click at [559, 391] on input "1ddfe3" at bounding box center [588, 394] width 101 height 17
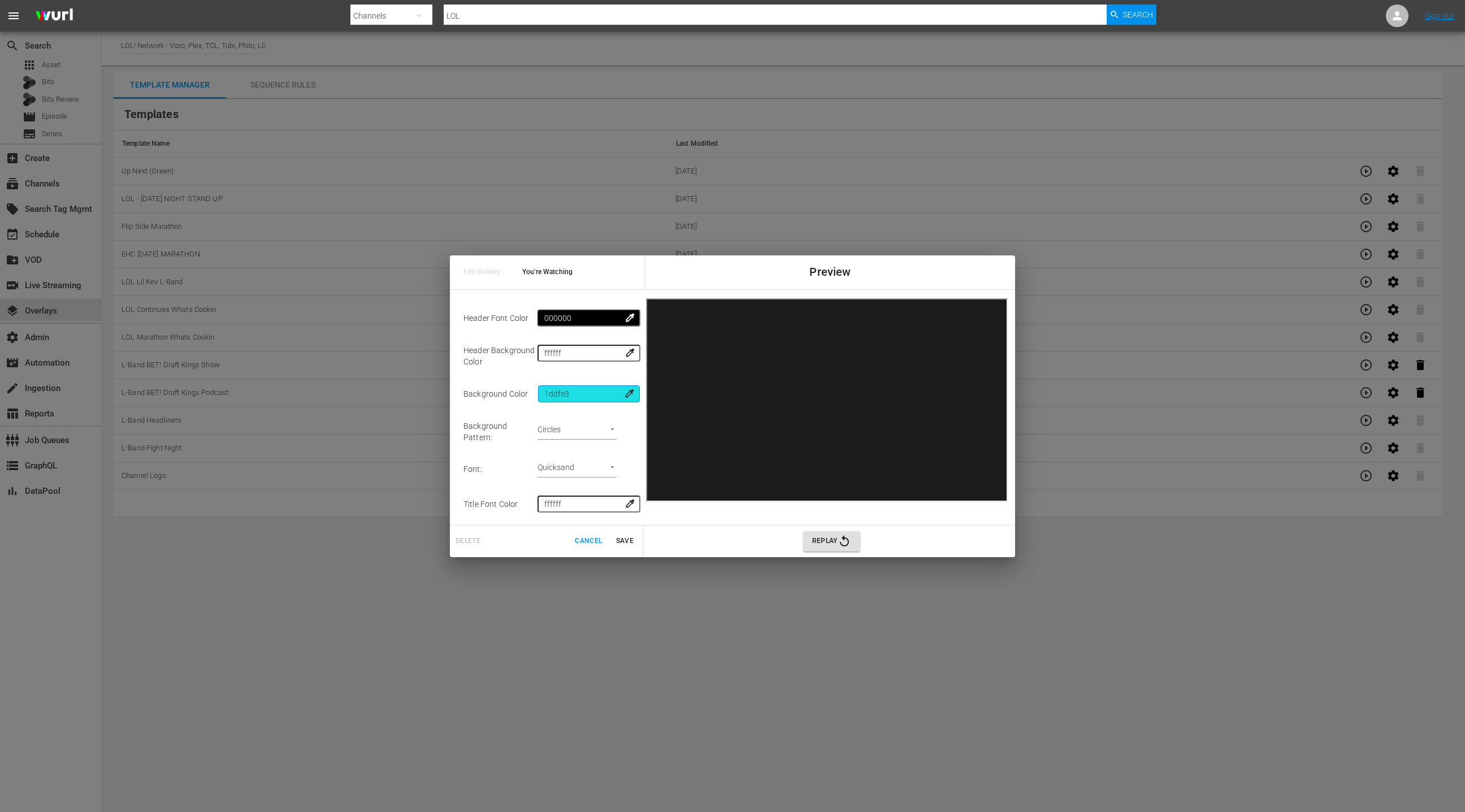
click at [564, 396] on input "1ddfe3" at bounding box center [588, 394] width 101 height 17
paste input "03ff57"
type input "Lower Third Left"
type input "03ff57"
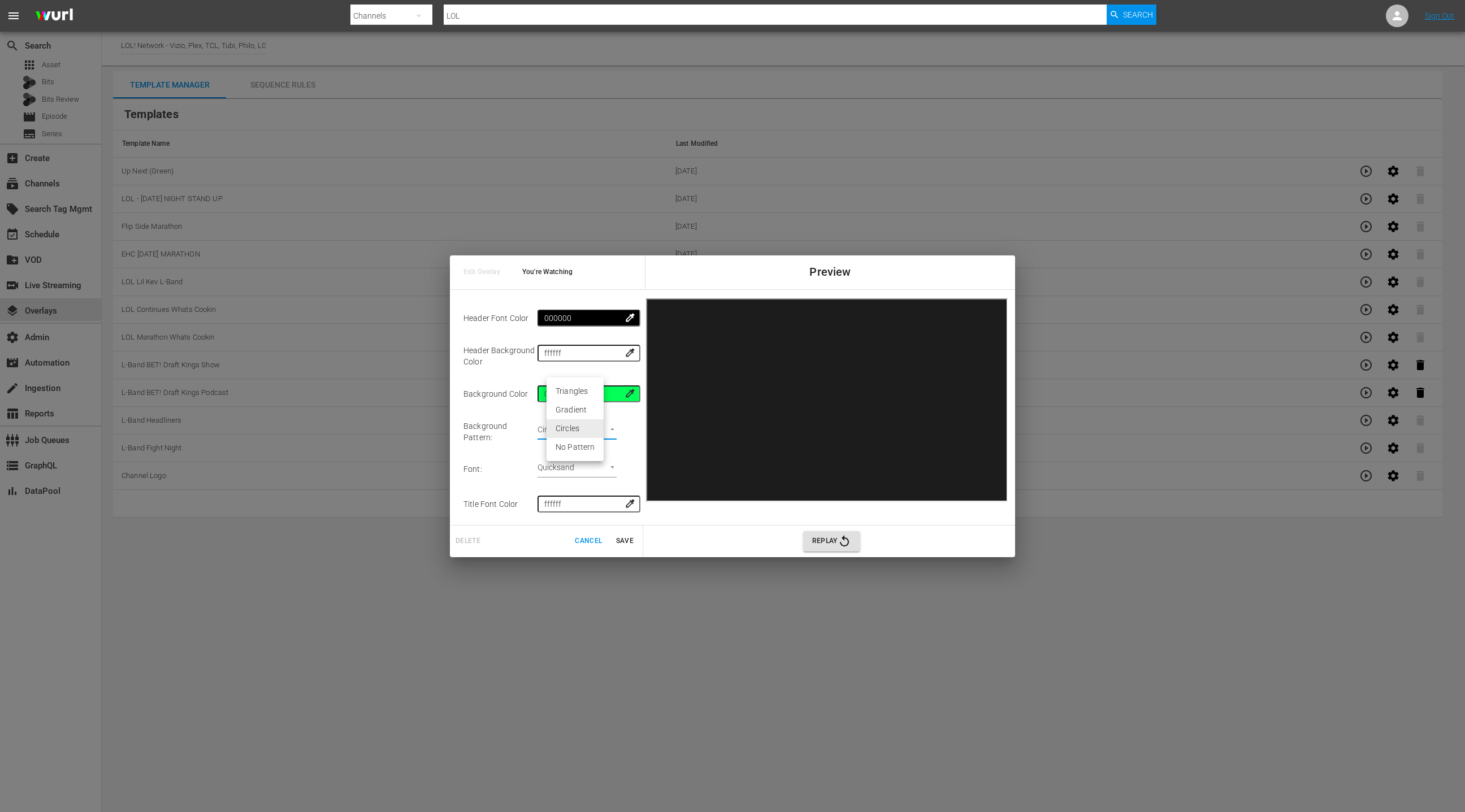
click at [568, 423] on body "menu Search By Channels Search ID, Title, Description, Keywords, or Category LO…" at bounding box center [732, 406] width 1465 height 812
click at [581, 448] on li "No Pattern" at bounding box center [575, 448] width 57 height 19
type input "none"
click at [591, 456] on body "menu Search By Channels Search ID, Title, Description, Keywords, or Category LO…" at bounding box center [732, 406] width 1465 height 812
click at [589, 409] on li "Graphik" at bounding box center [584, 407] width 77 height 19
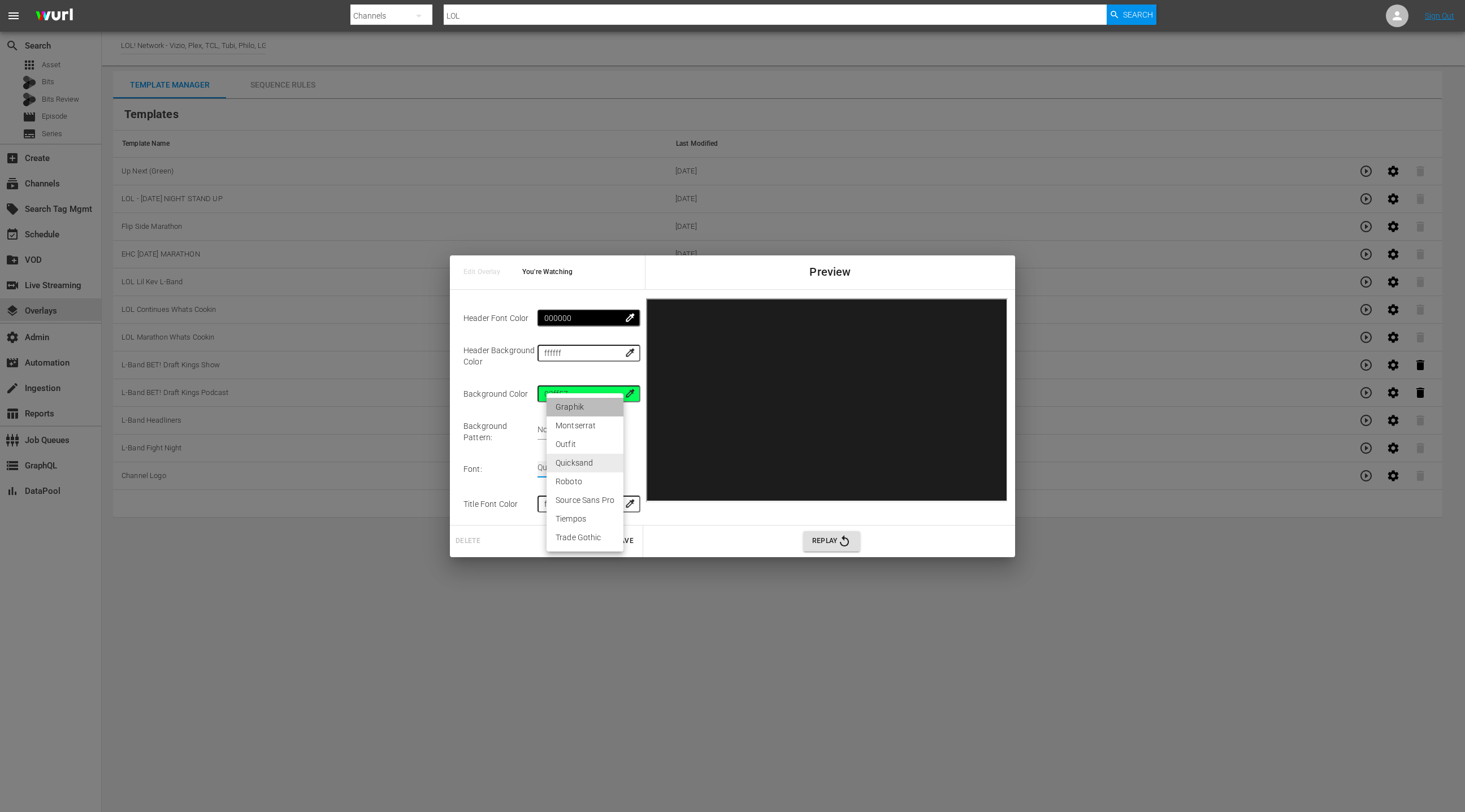
type input "graphik"
click at [570, 495] on input "ffffff" at bounding box center [588, 504] width 101 height 17
type input "00"
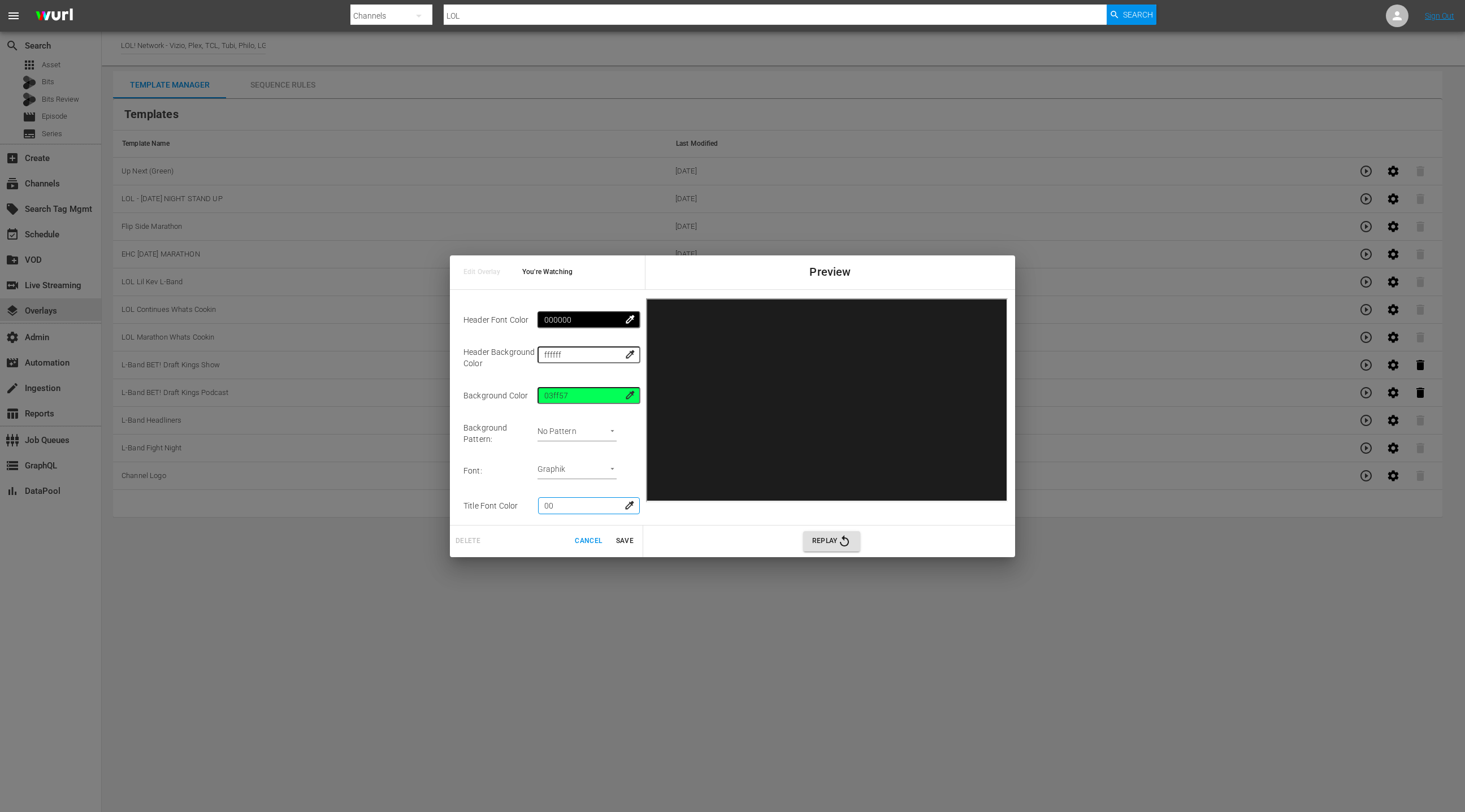
type input "background-image: url('[URL][DOMAIN_NAME]);"
type input "quicksand"
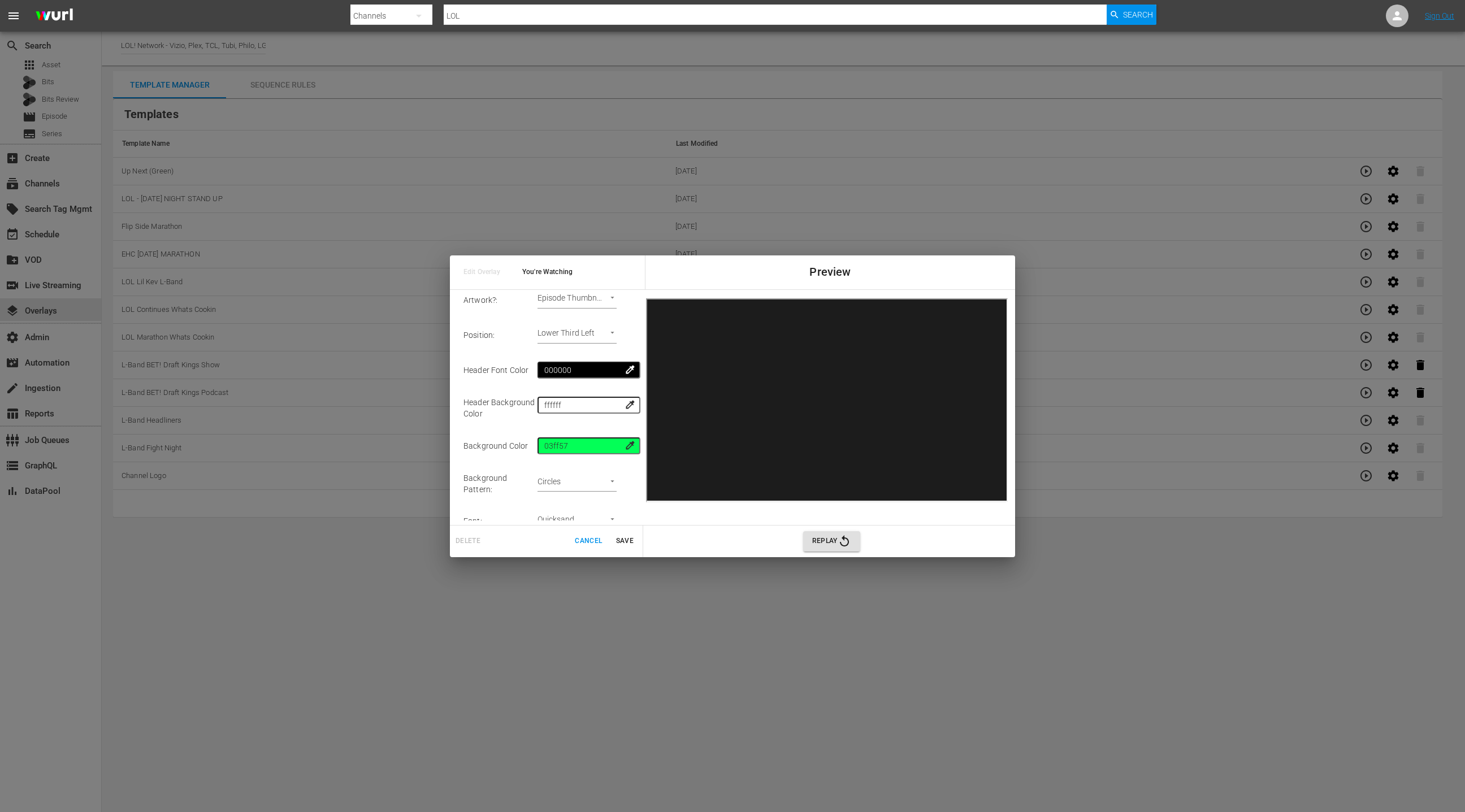
scroll to position [190, 0]
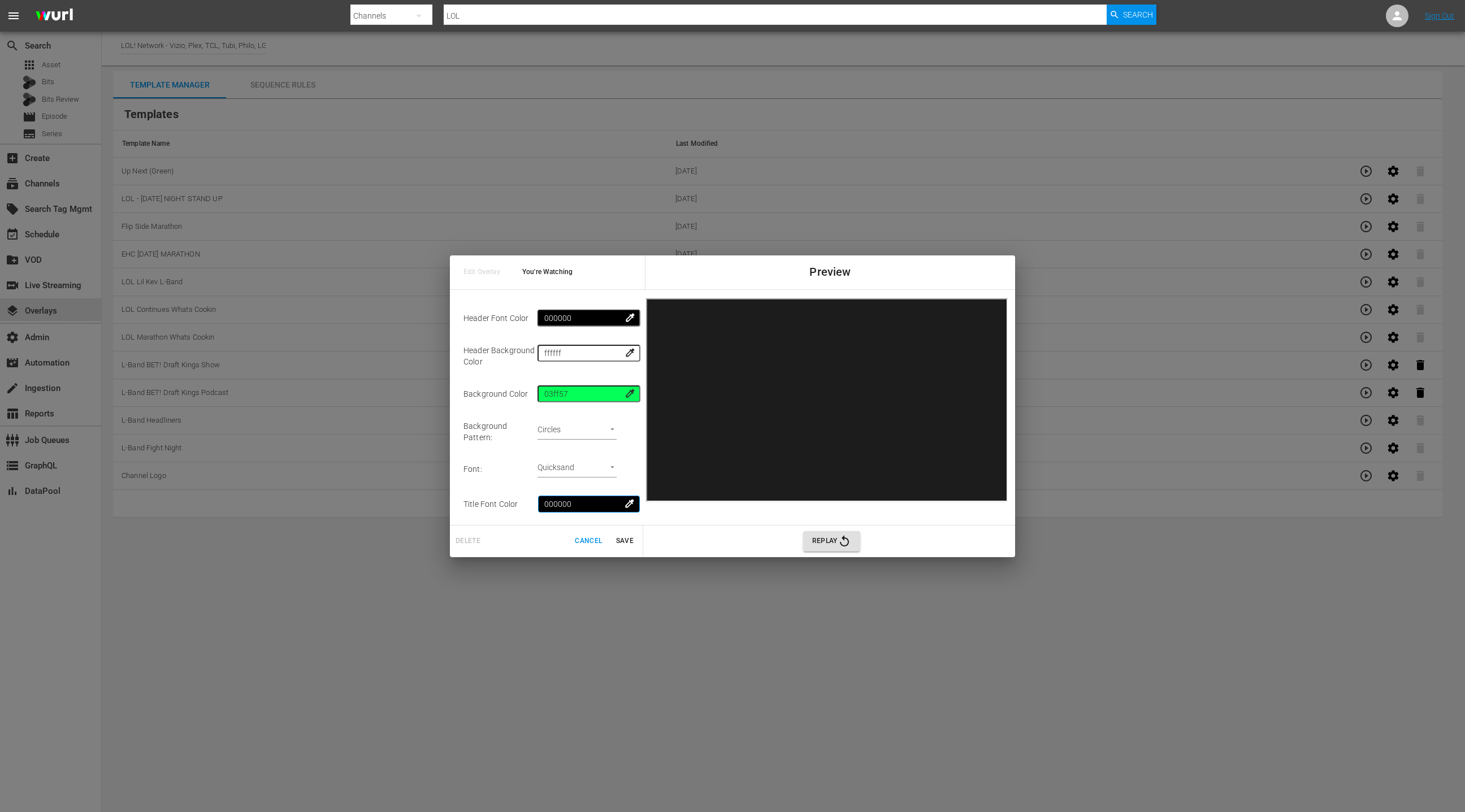
type input "000000"
click at [608, 424] on body "menu Search By Channels Search ID, Title, Description, Keywords, or Category LO…" at bounding box center [732, 406] width 1465 height 812
click at [582, 450] on li "No Pattern" at bounding box center [575, 448] width 57 height 19
type input "none"
click at [591, 460] on body "menu Search By Channels Search ID, Title, Description, Keywords, or Category LO…" at bounding box center [732, 406] width 1465 height 812
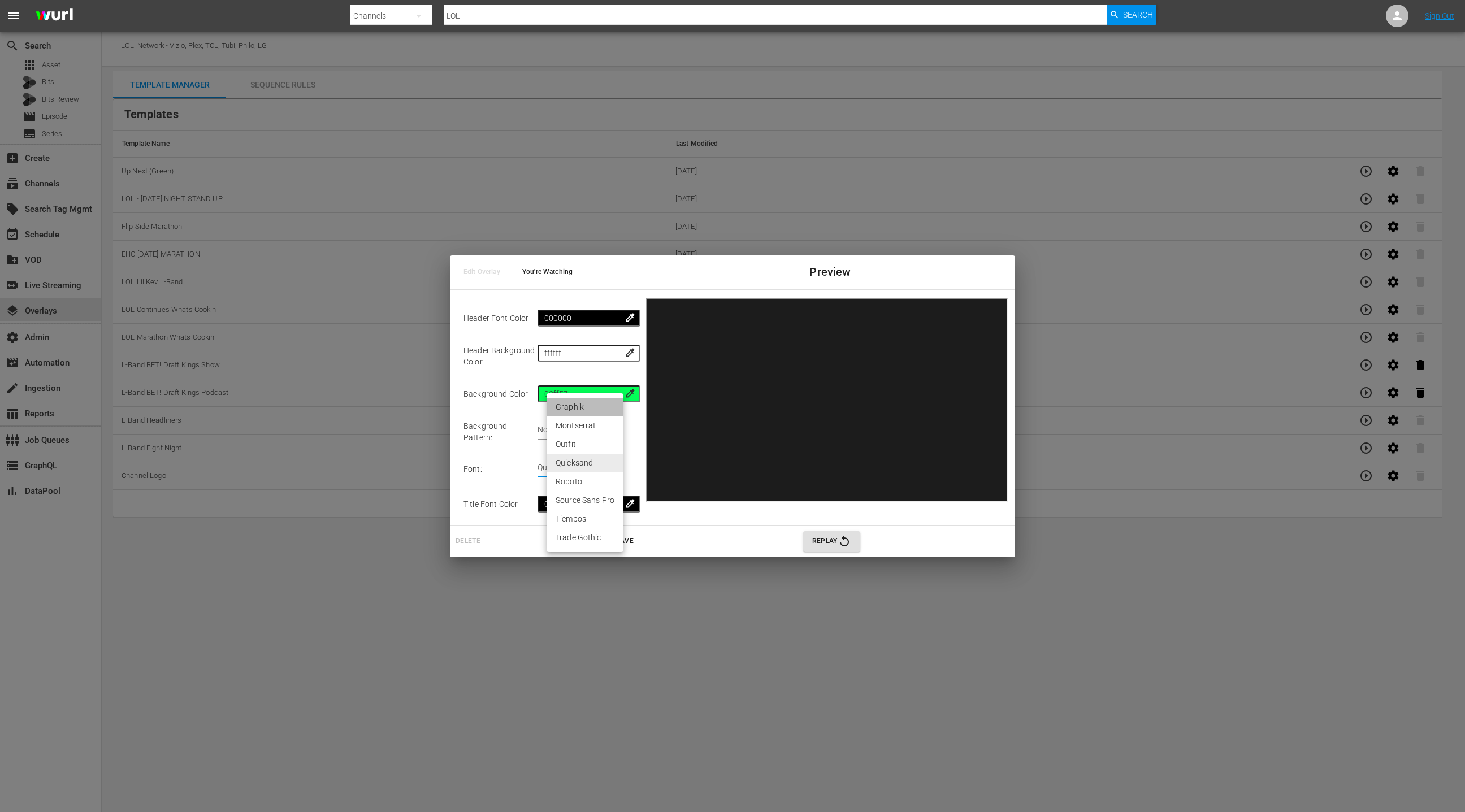
drag, startPoint x: 587, startPoint y: 409, endPoint x: 603, endPoint y: 410, distance: 16.0
click at [587, 409] on li "Graphik" at bounding box center [584, 407] width 77 height 19
type input "graphik"
click at [627, 541] on span "Save" at bounding box center [624, 541] width 27 height 12
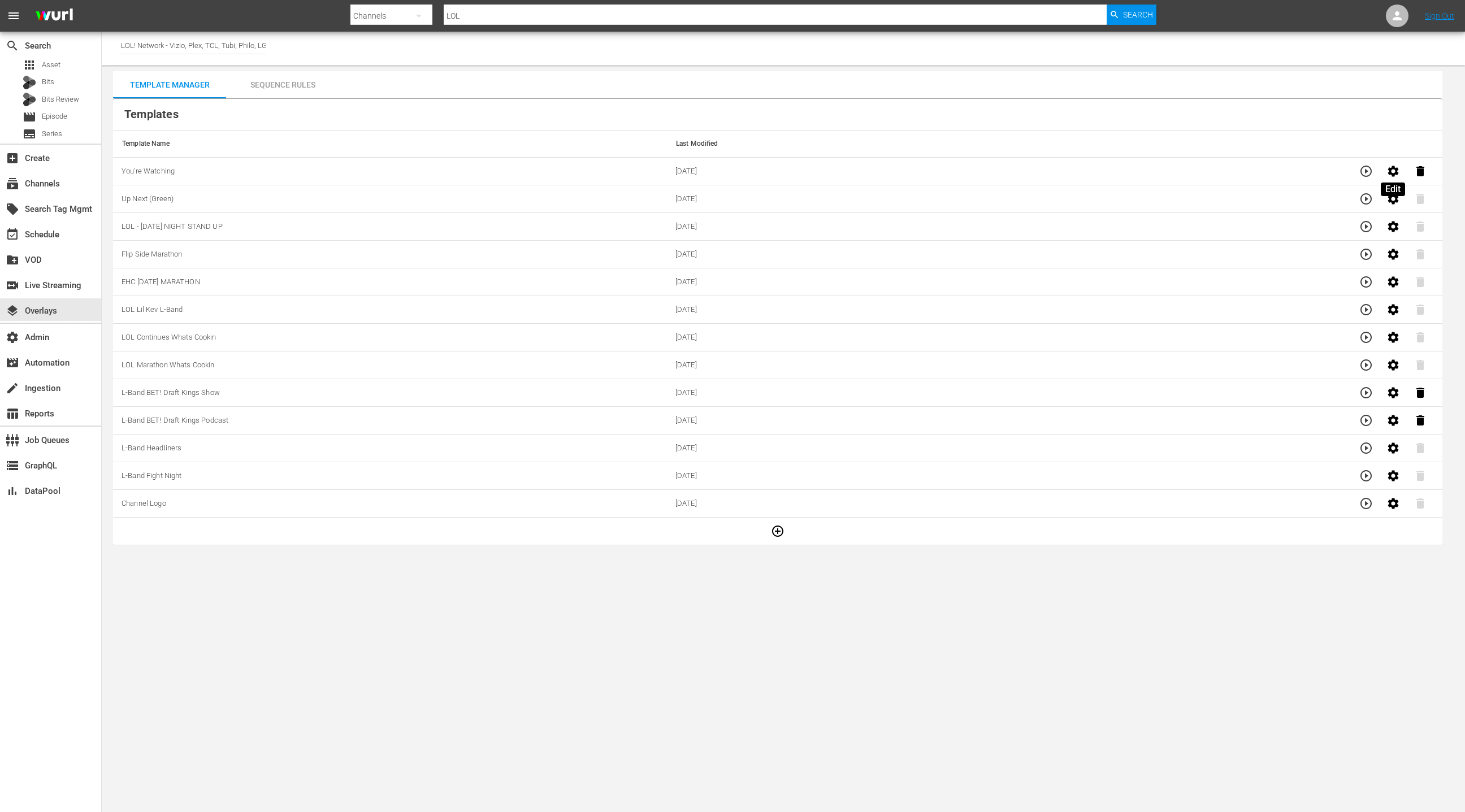
click at [1389, 170] on icon "button" at bounding box center [1392, 171] width 10 height 10
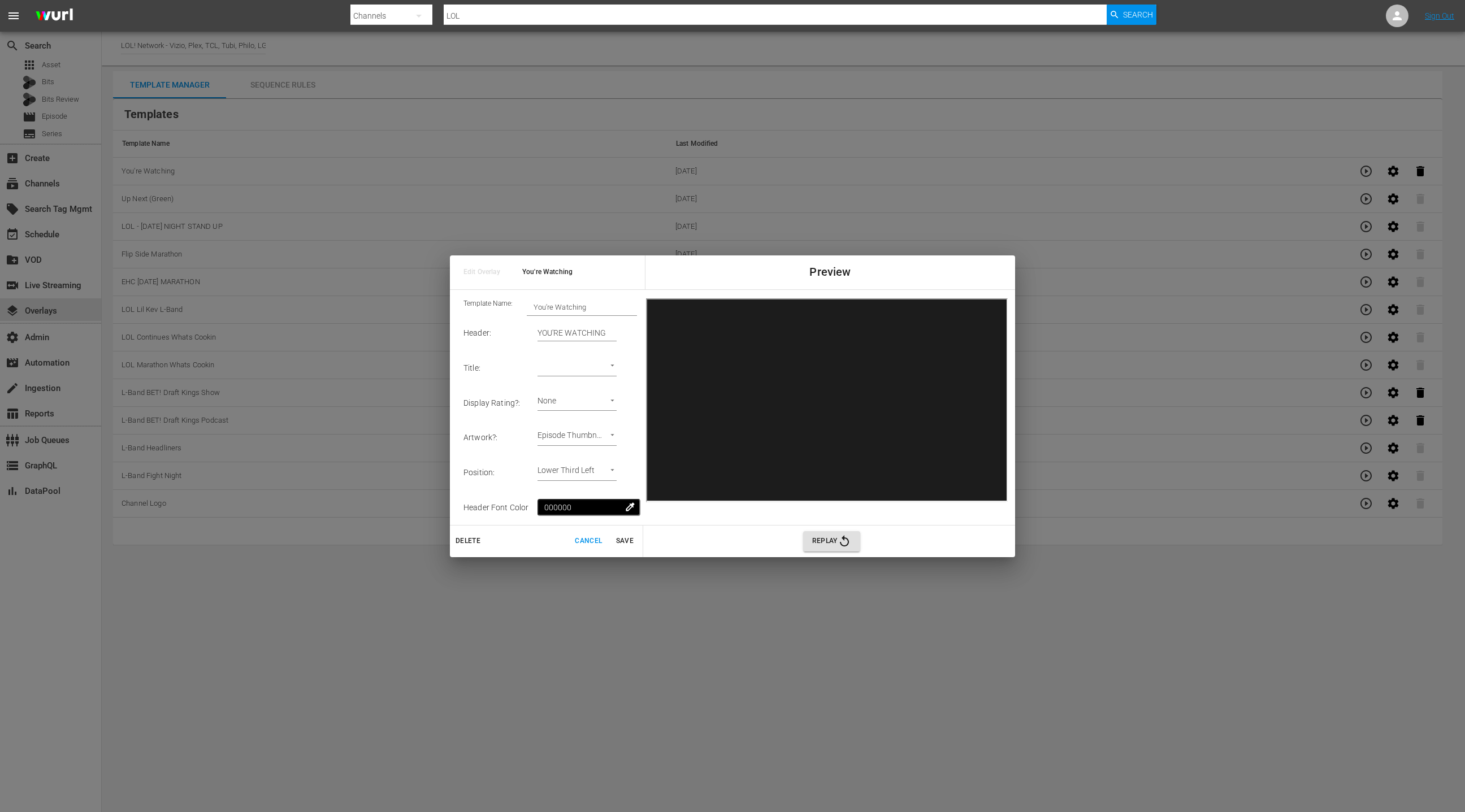
click at [595, 308] on input "You're Watching" at bounding box center [581, 306] width 110 height 16
type input "You're Watching (Green)"
click at [599, 369] on body "menu Search By Channels Search ID, Title, Description, Keywords, or Category LO…" at bounding box center [732, 406] width 1465 height 812
click at [599, 369] on li "Episode External Title" at bounding box center [593, 368] width 94 height 19
type input "Episode External Title 1"
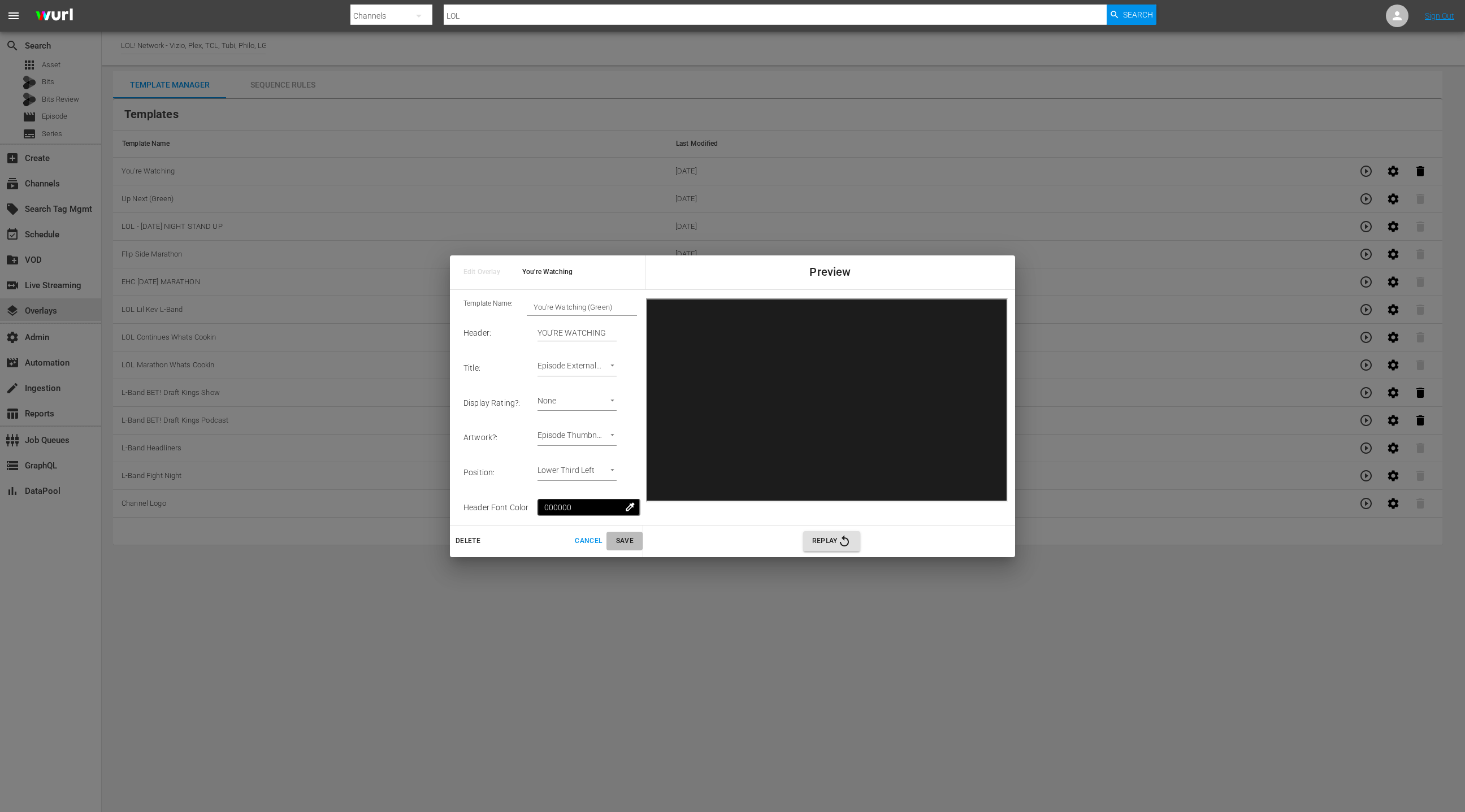
click at [627, 542] on span "Save" at bounding box center [624, 541] width 27 height 12
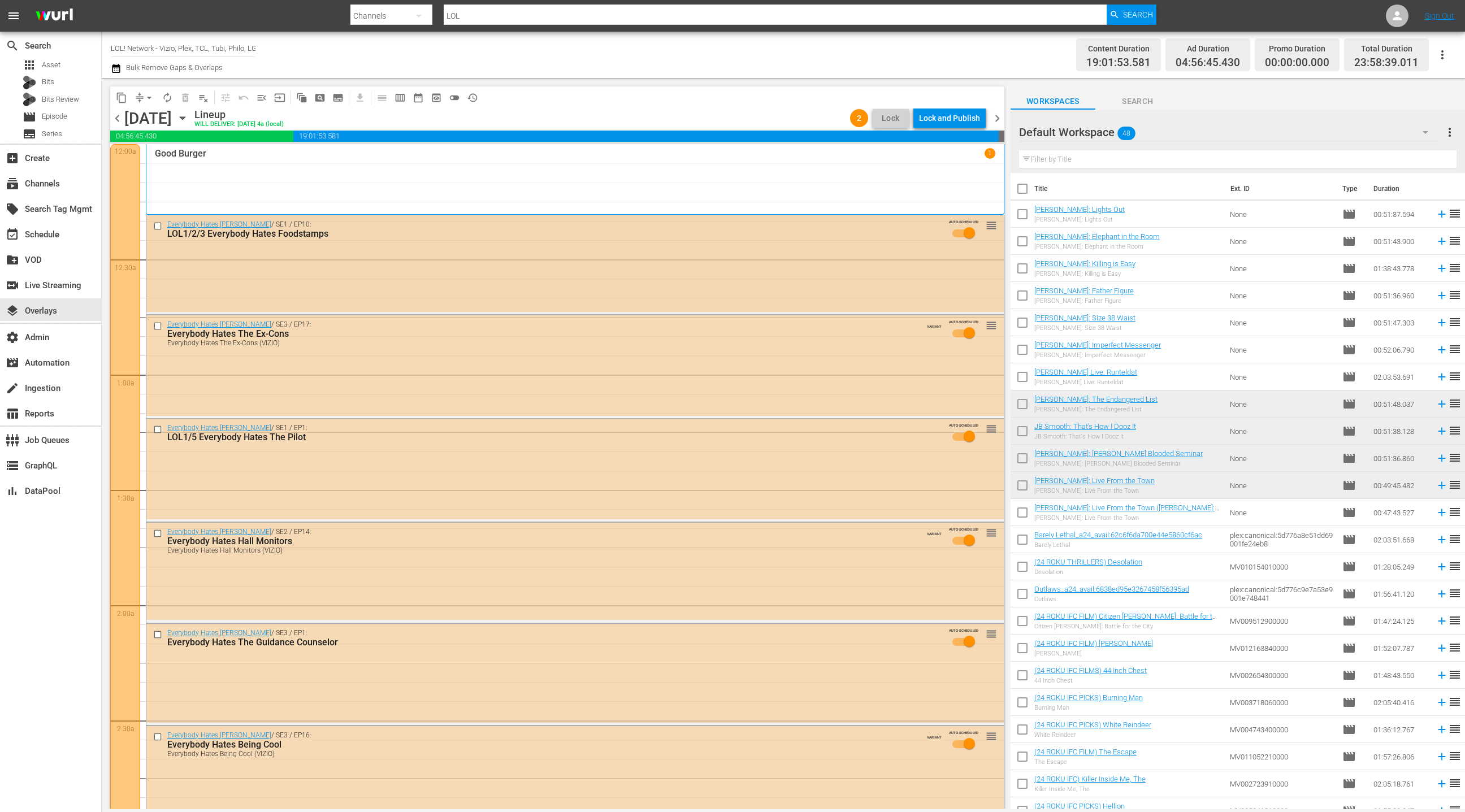
click at [231, 243] on div "Everybody Hates Chris / SE1 / EP10: LOL1/2/3 Everybody Hates Foodstamps AUTO-SC…" at bounding box center [575, 232] width 857 height 34
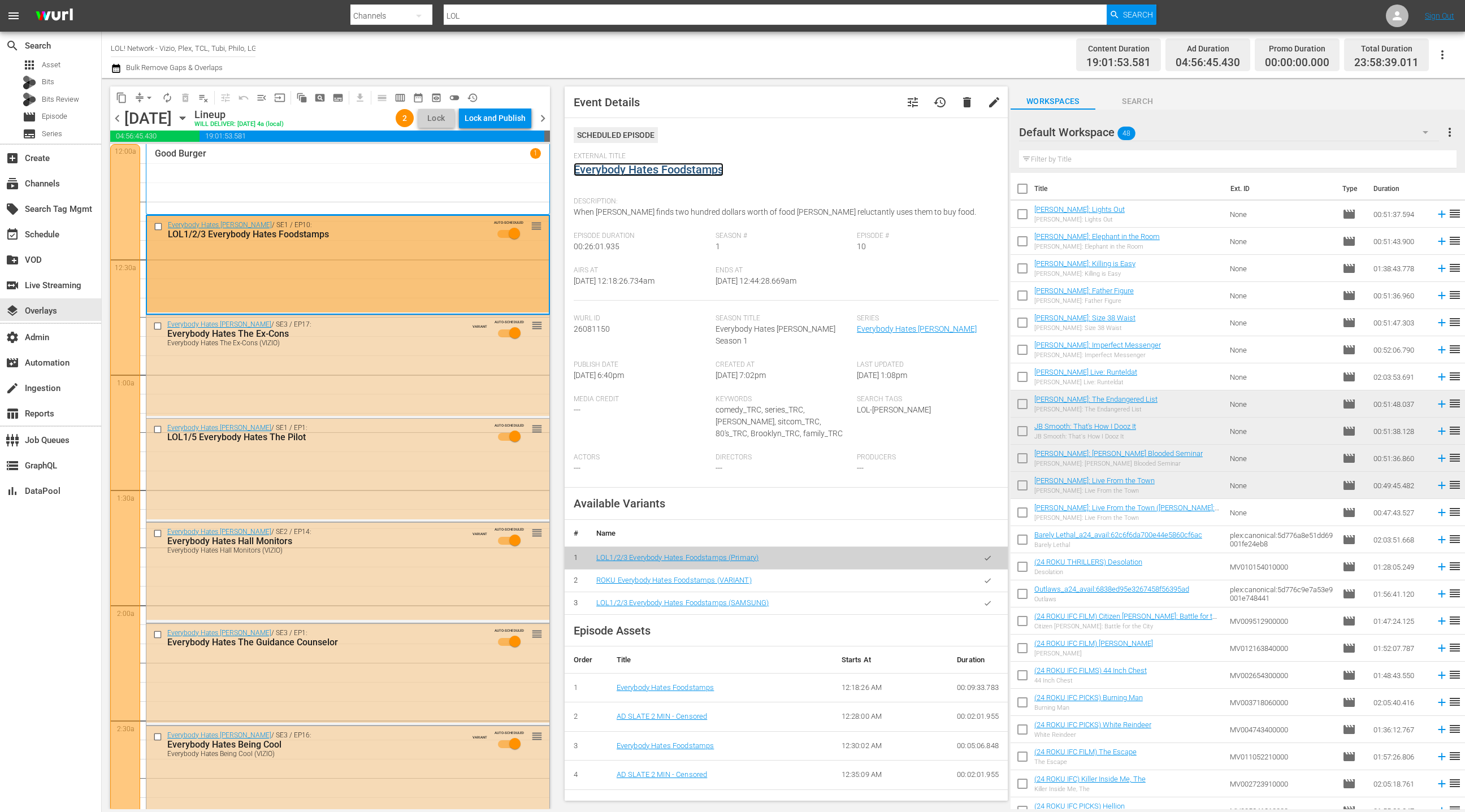
click at [643, 173] on link "Everybody Hates Foodstamps" at bounding box center [648, 170] width 150 height 14
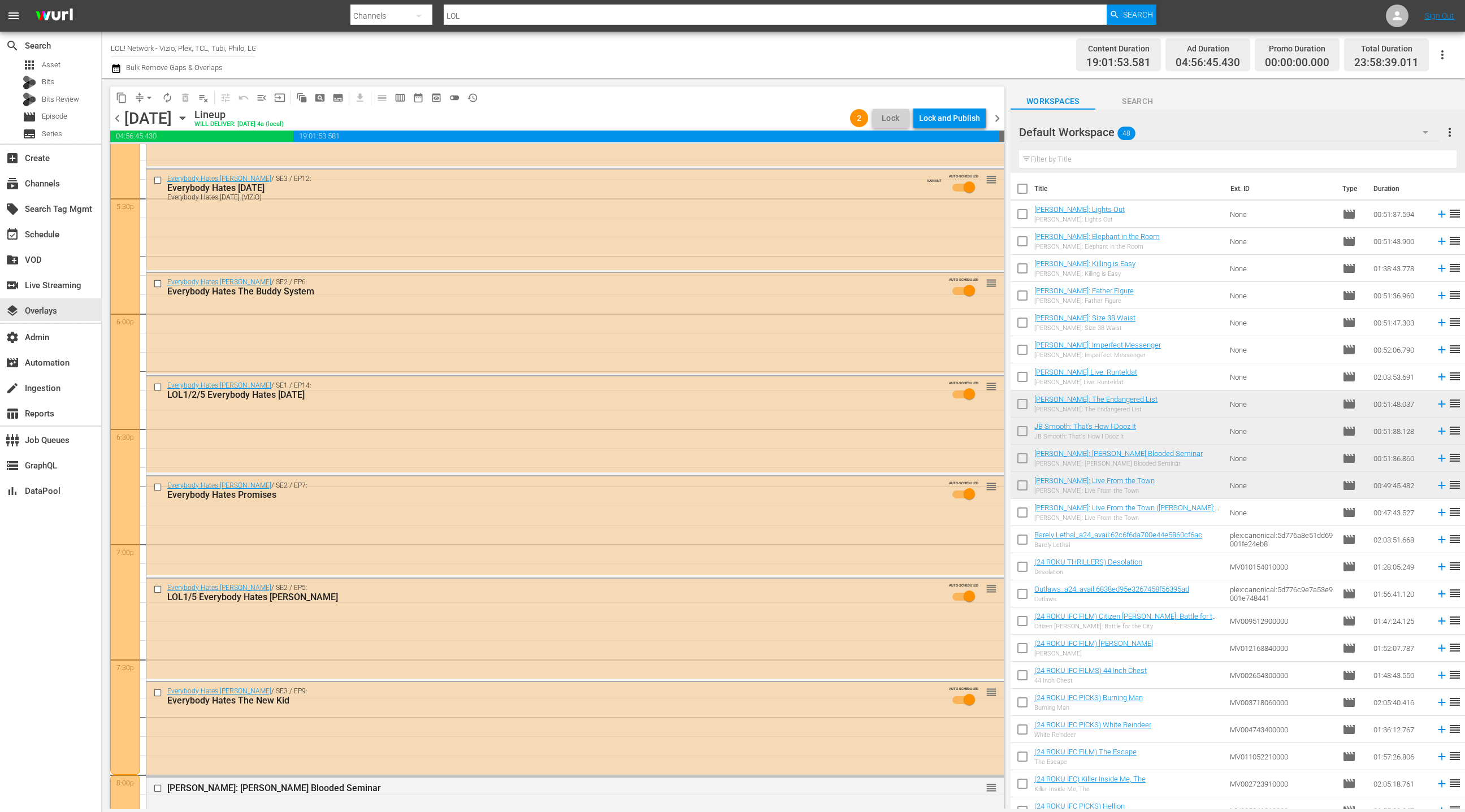
scroll to position [4933, 0]
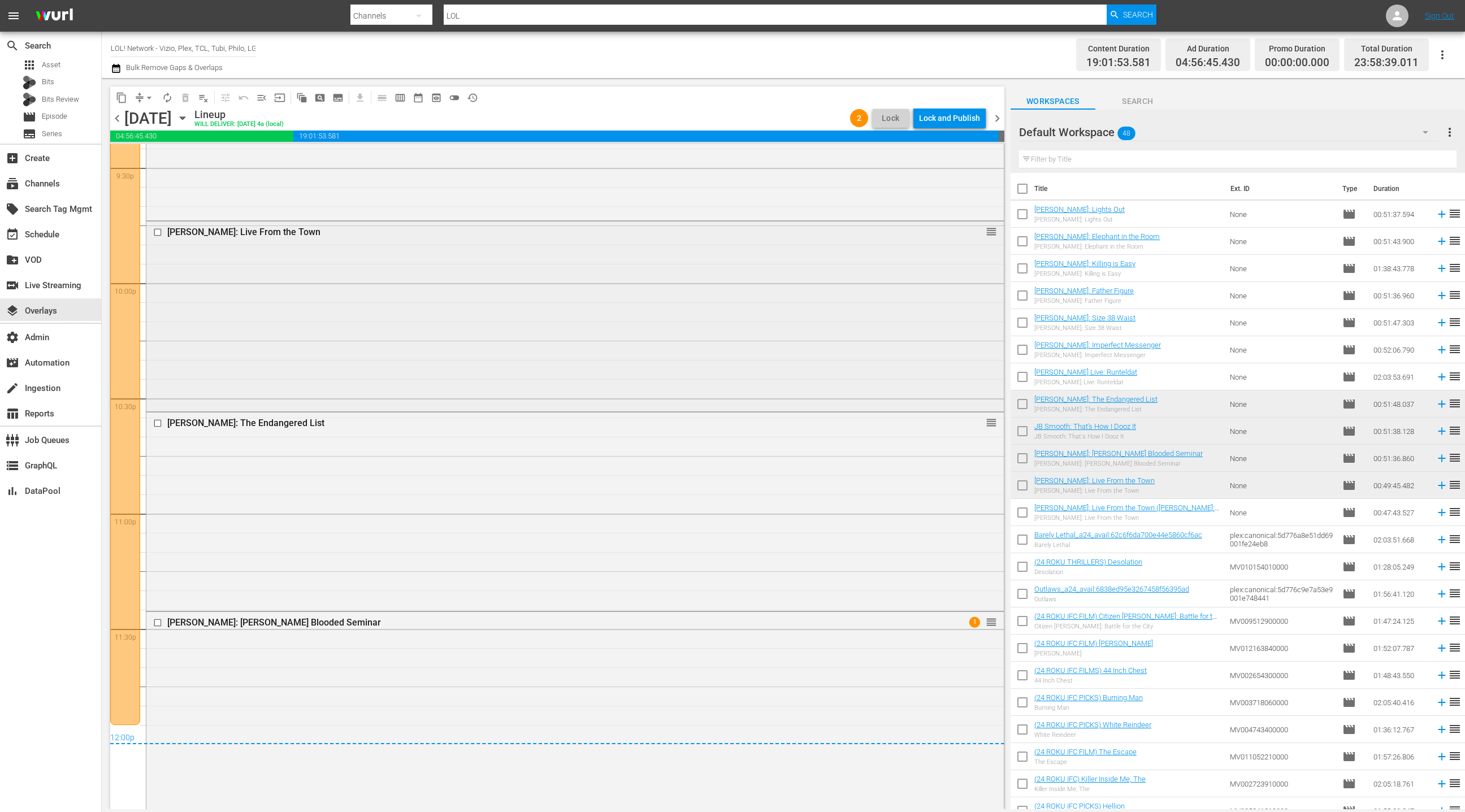
click at [383, 345] on div "James Davis: Live From the Town reorder" at bounding box center [575, 315] width 857 height 188
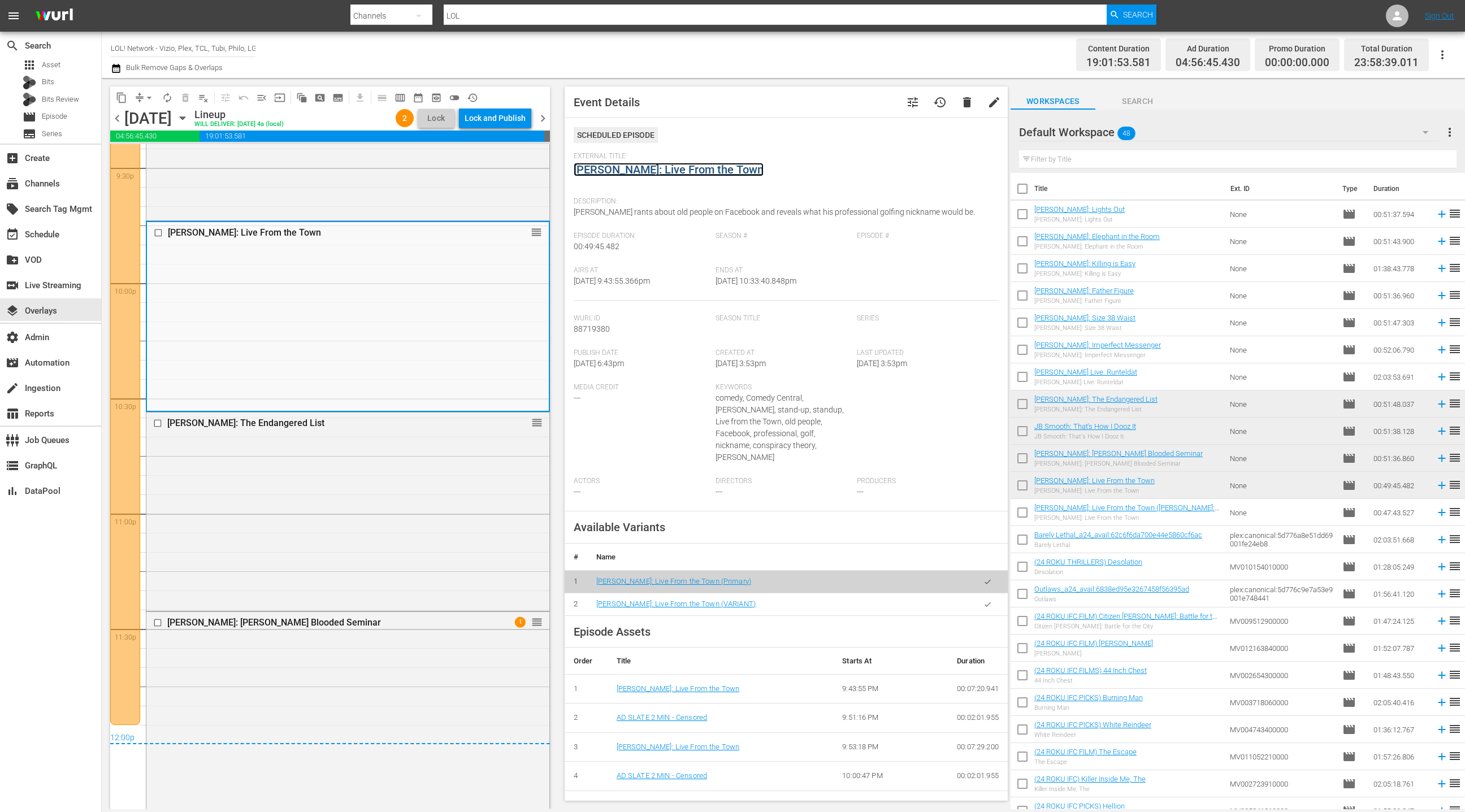
click at [644, 176] on link "James Davis: Live From the Town" at bounding box center [668, 170] width 190 height 14
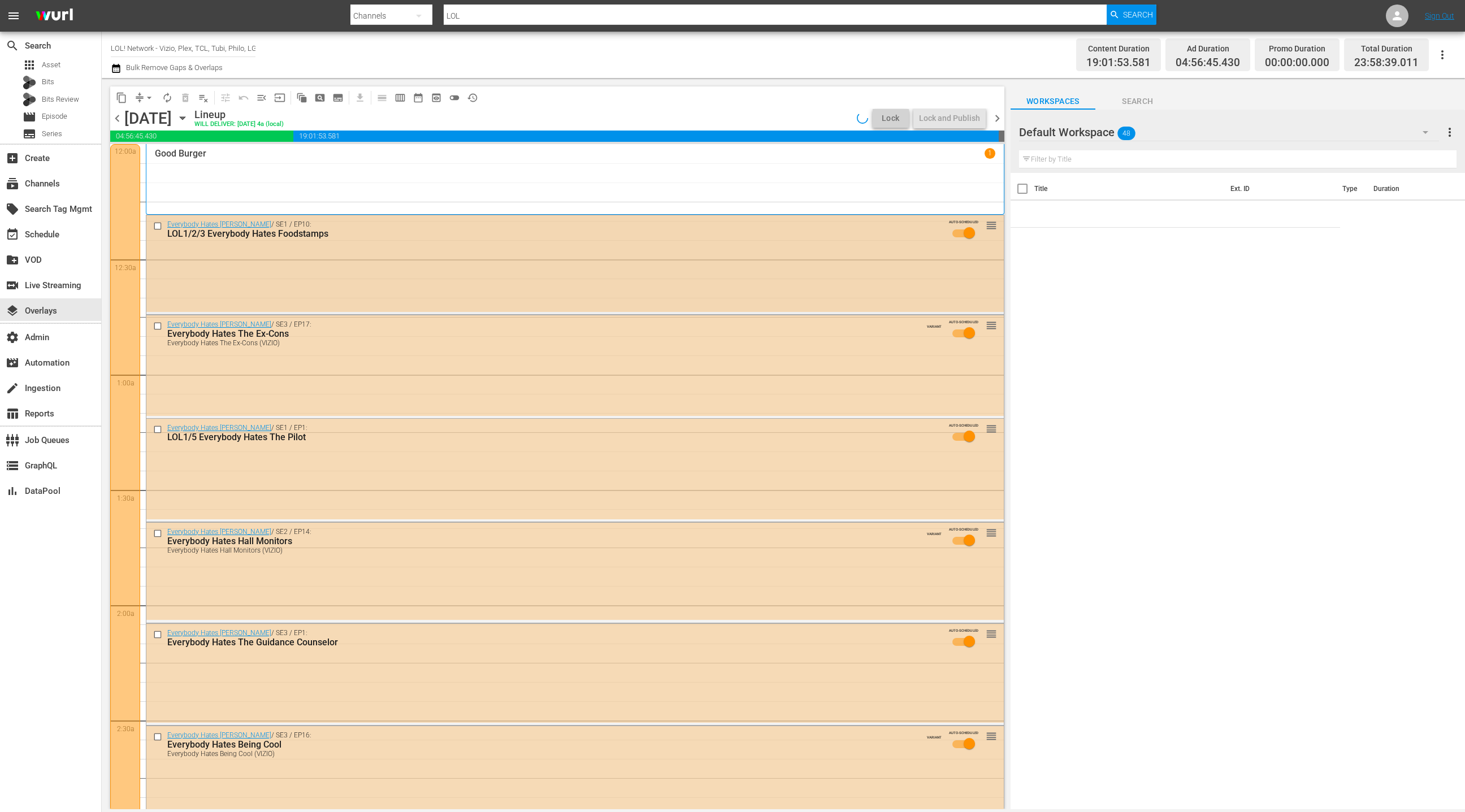
click at [323, 257] on div "Everybody Hates Chris / SE1 / EP10: LOL1/2/3 Everybody Hates Foodstamps AUTO-SC…" at bounding box center [575, 264] width 857 height 97
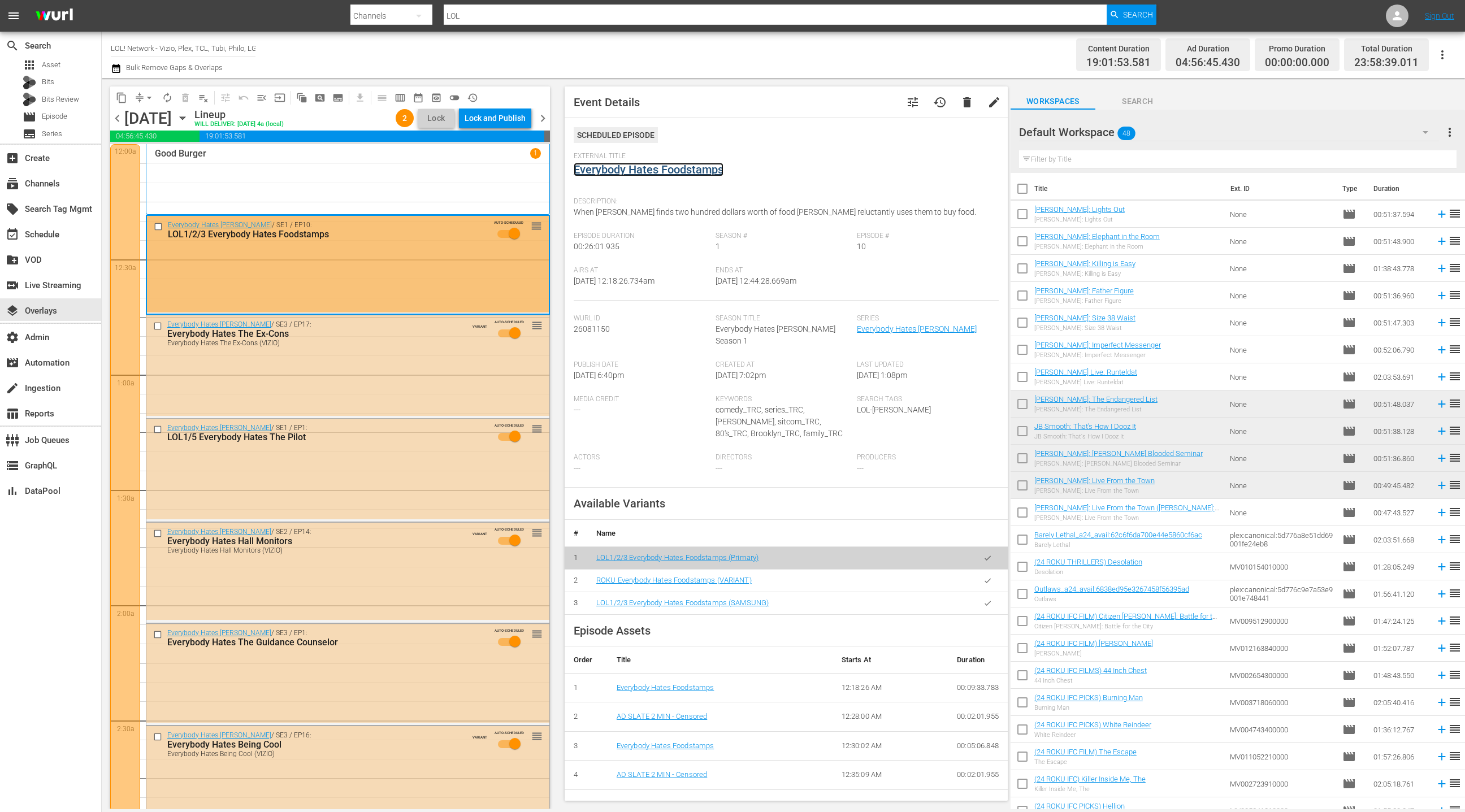
click at [651, 171] on link "Everybody Hates Foodstamps" at bounding box center [648, 170] width 150 height 14
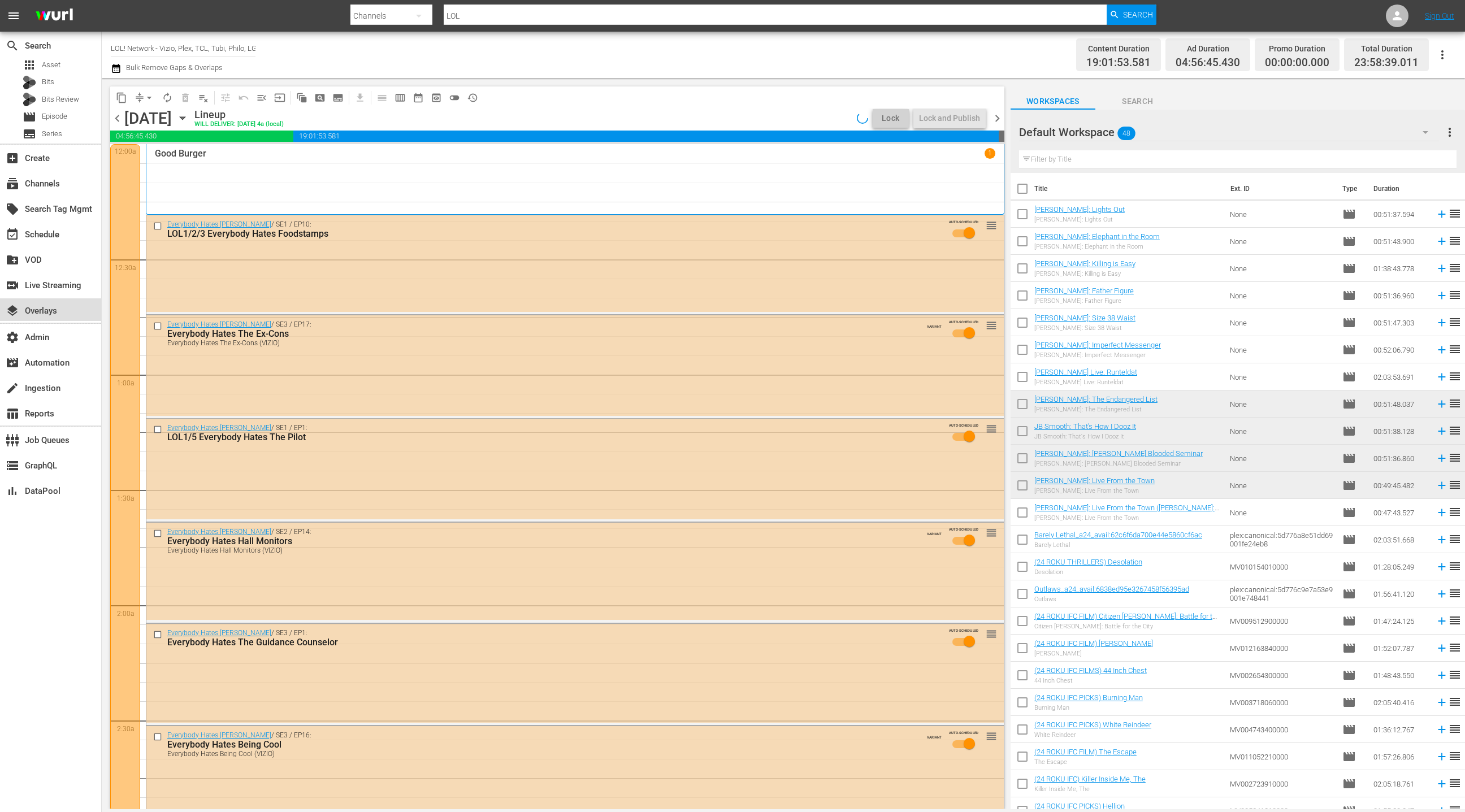
click at [68, 308] on div "layers Overlays" at bounding box center [50, 310] width 101 height 23
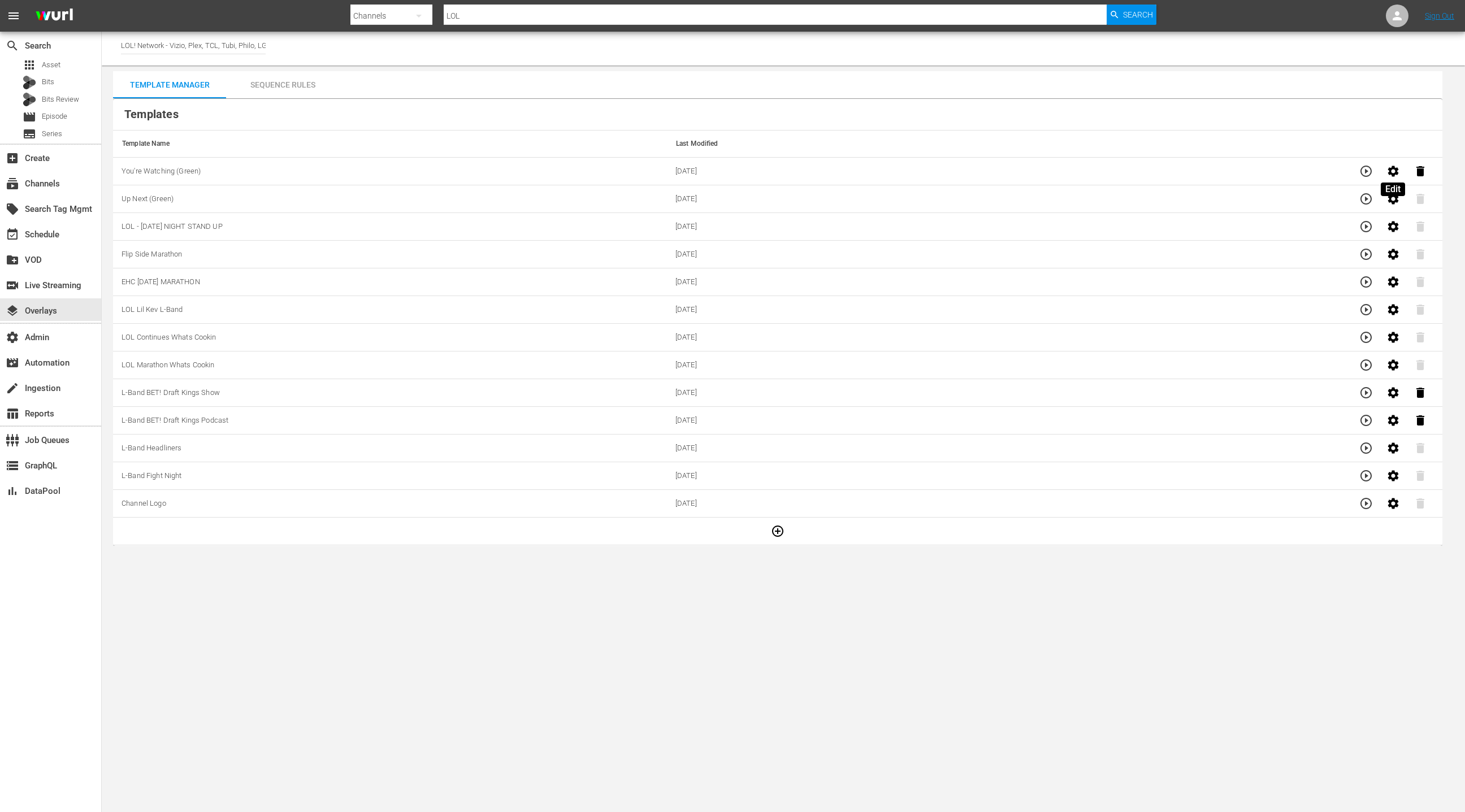
click at [1391, 170] on icon "button" at bounding box center [1393, 171] width 14 height 14
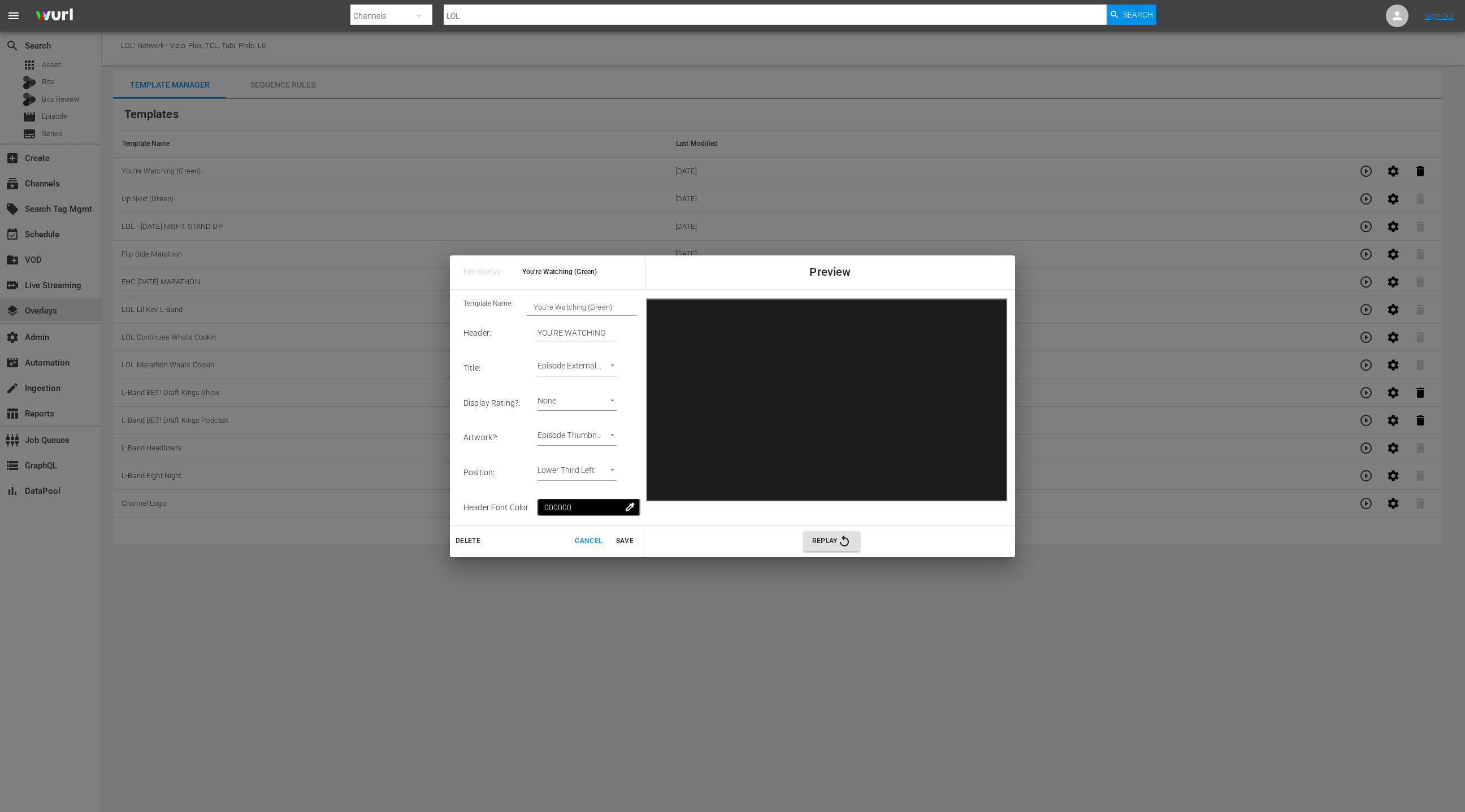
click at [601, 473] on body "menu Search By Channels Search ID, Title, Description, Keywords, or Category LO…" at bounding box center [732, 406] width 1465 height 812
click at [607, 509] on li "Lower Third Right" at bounding box center [589, 510] width 86 height 19
type input "Lower Third Right"
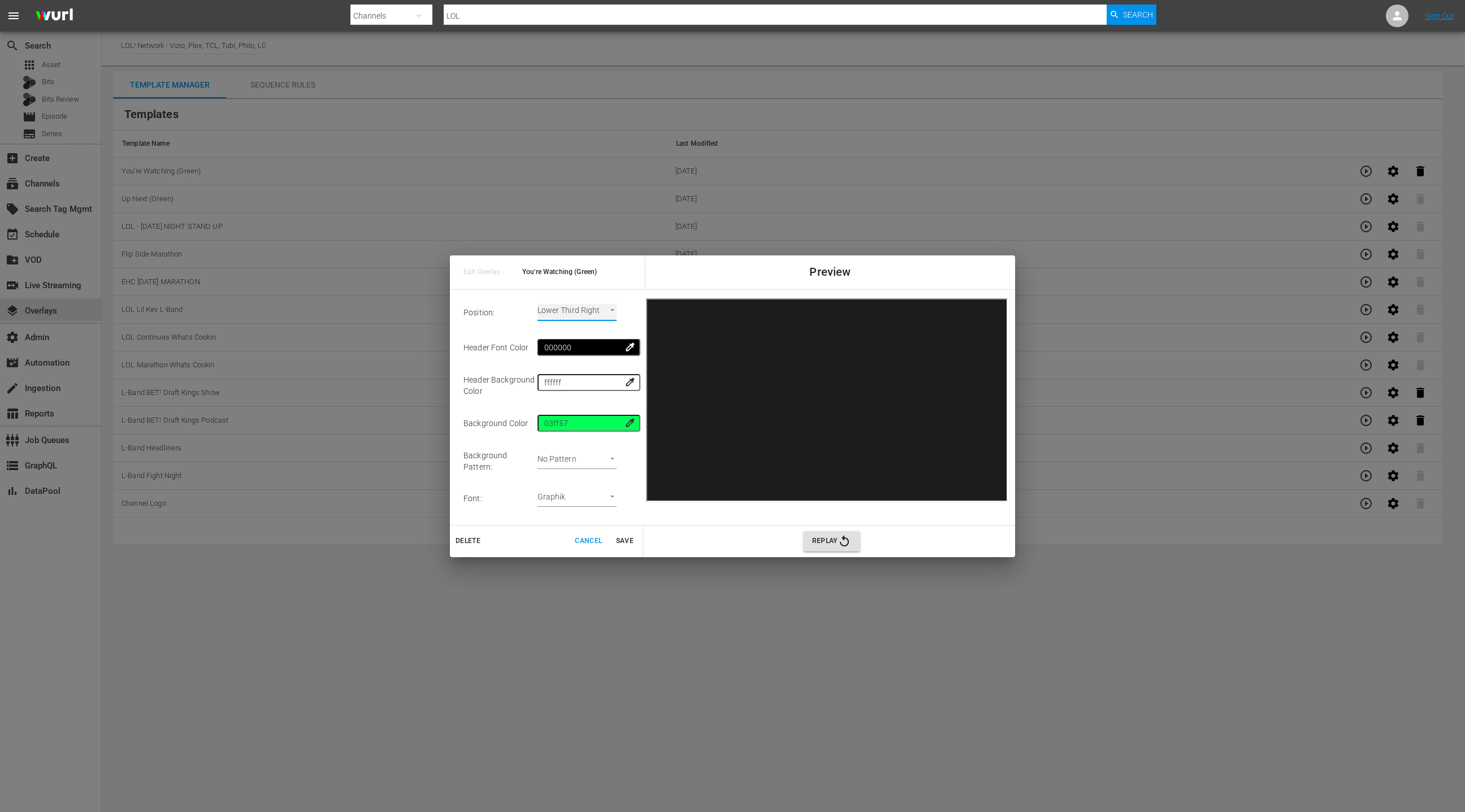
scroll to position [190, 0]
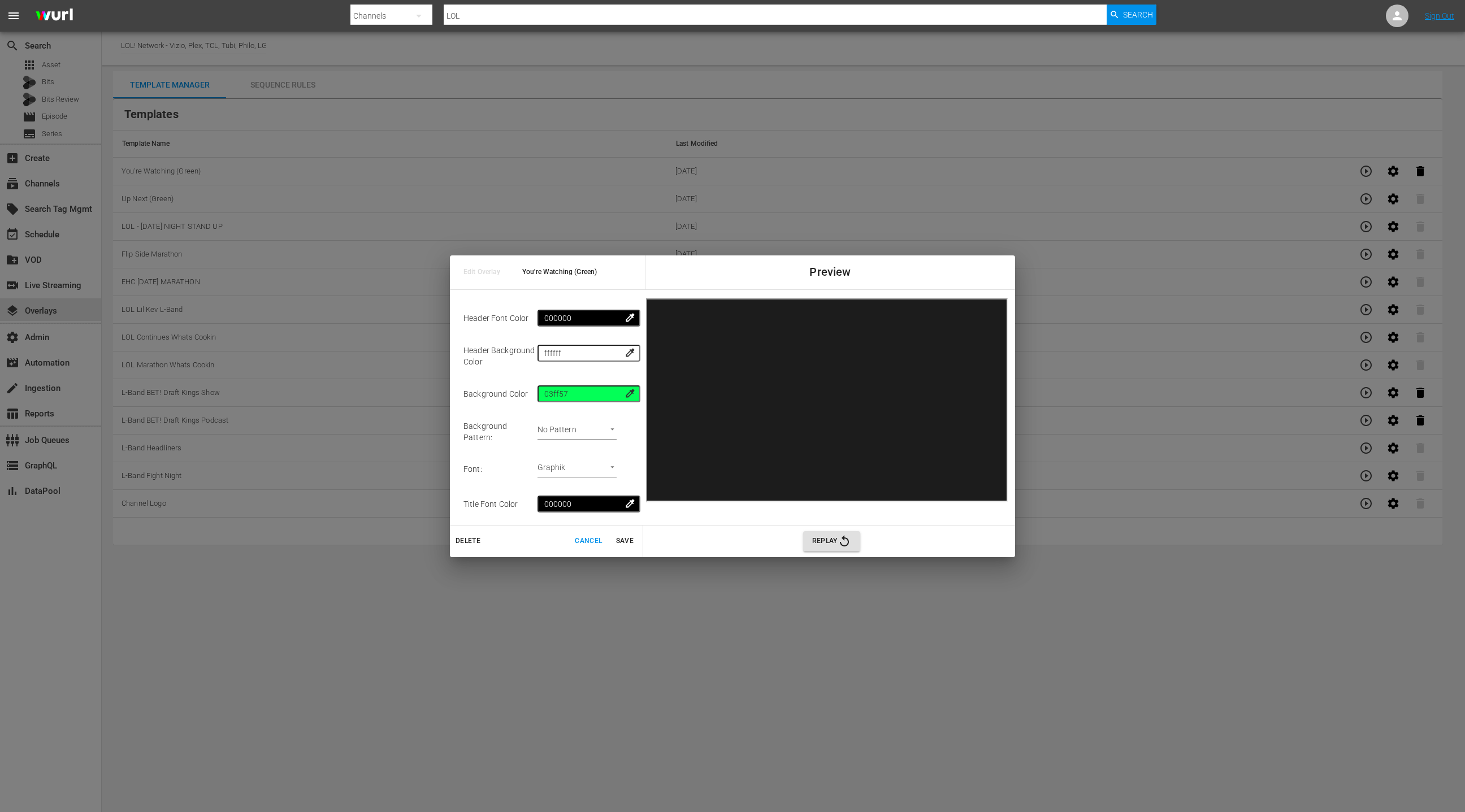
click at [627, 541] on span "Save" at bounding box center [624, 541] width 27 height 12
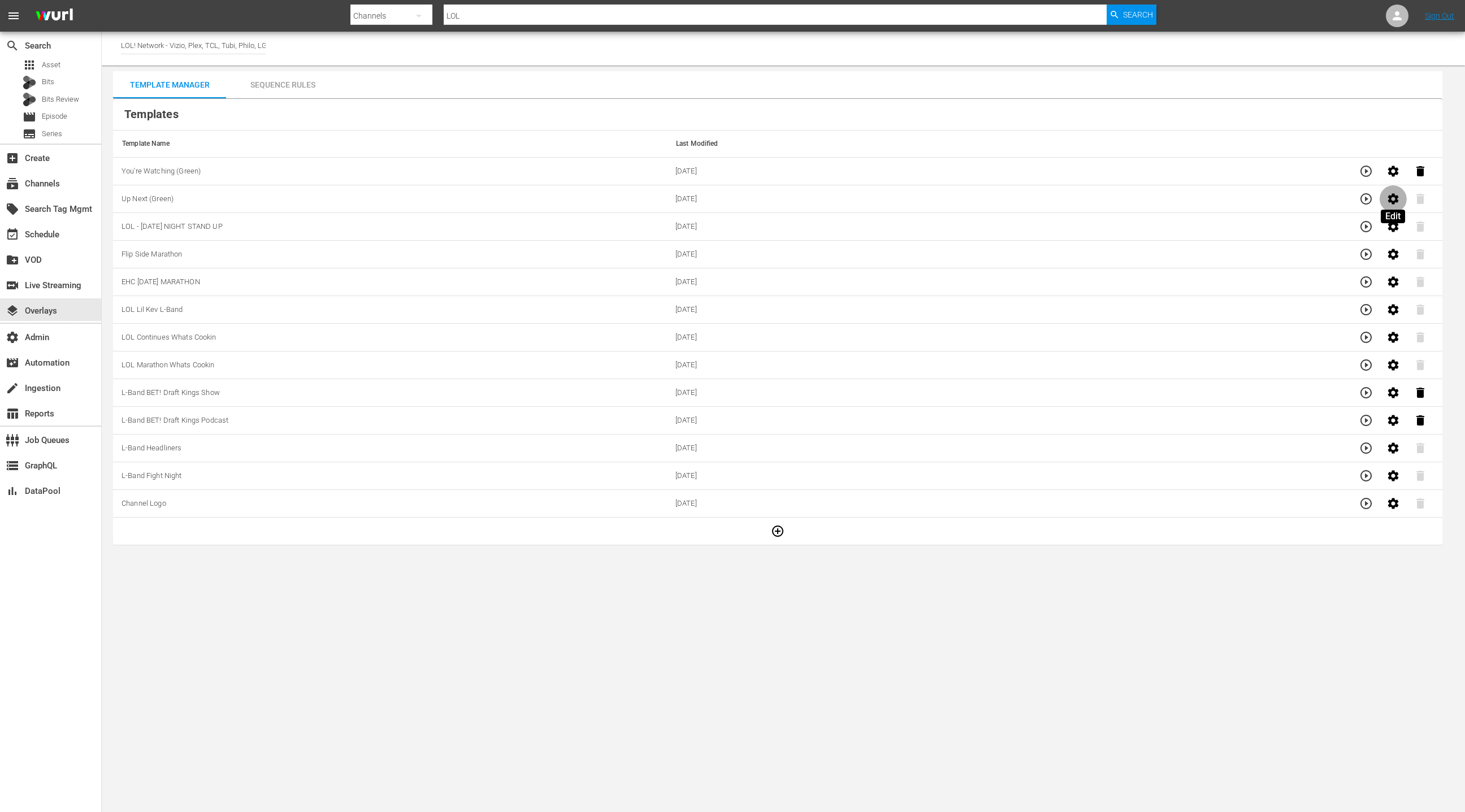
click at [1389, 198] on icon "button" at bounding box center [1392, 198] width 10 height 10
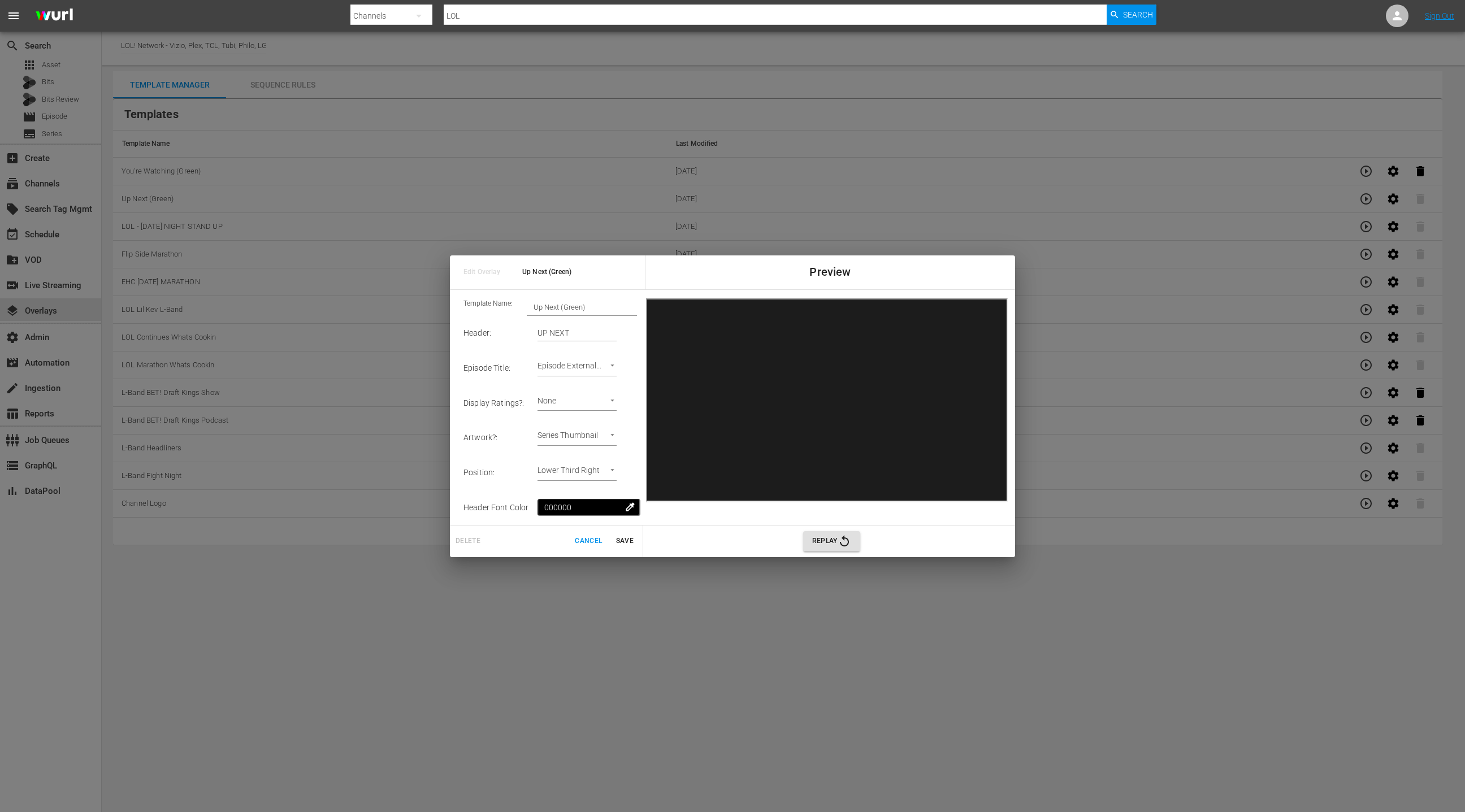
click at [604, 435] on body "menu Search By Channels Search ID, Title, Description, Keywords, or Category LO…" at bounding box center [732, 406] width 1465 height 812
click at [602, 421] on li "Episode Thumbnail" at bounding box center [589, 419] width 86 height 19
type input "Episode Thumbnail 2"
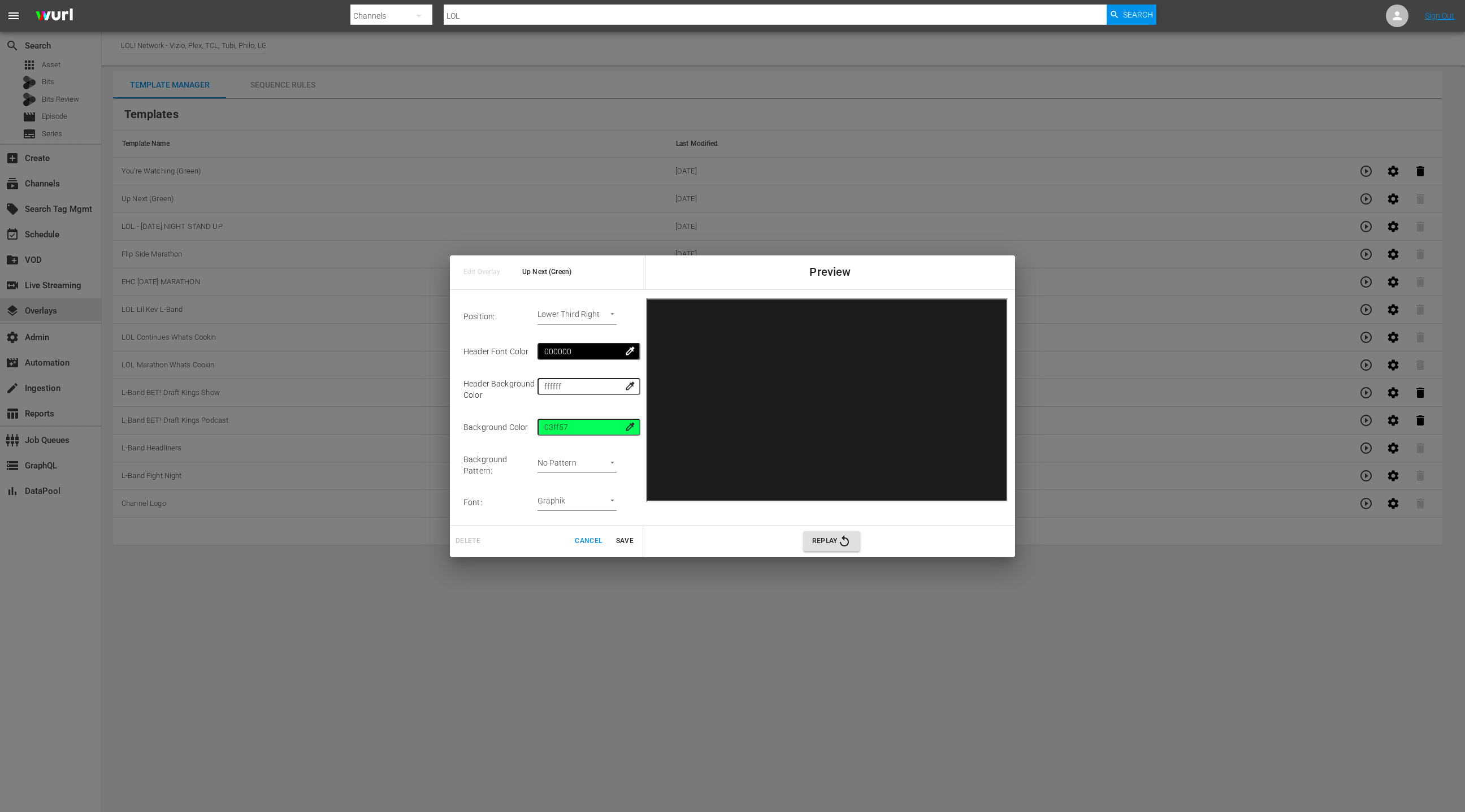
scroll to position [190, 0]
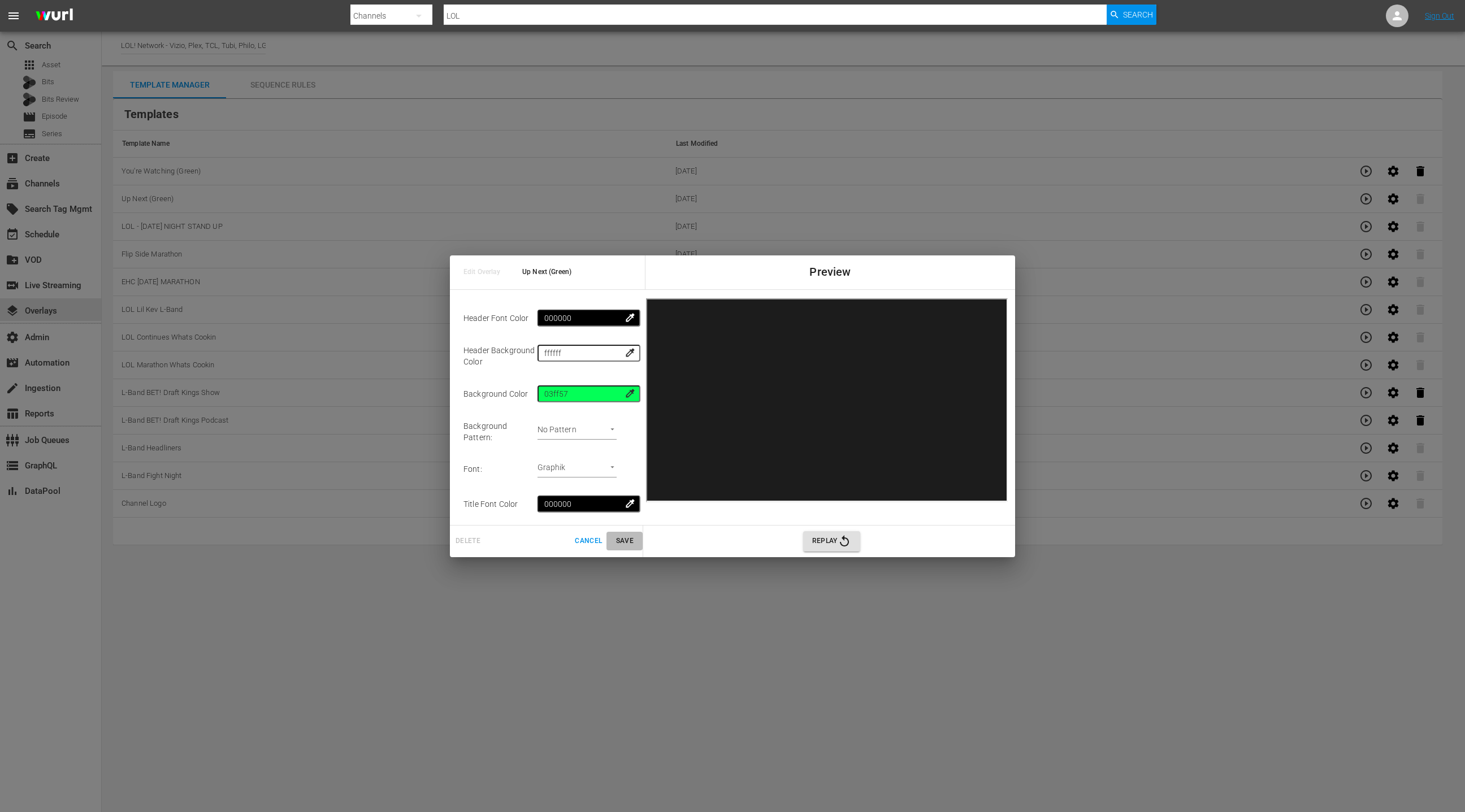
click at [625, 540] on span "Save" at bounding box center [624, 541] width 27 height 12
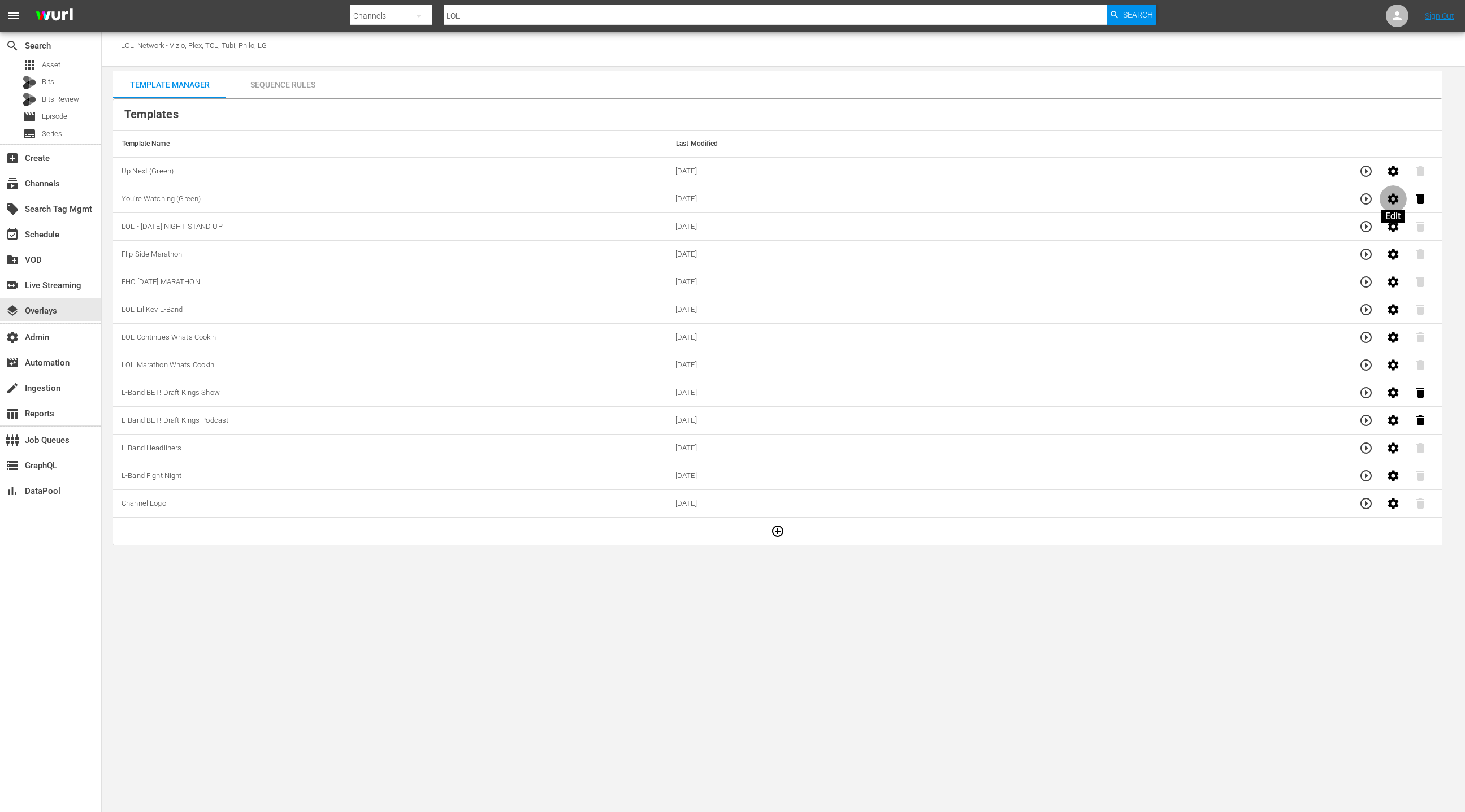
click at [1387, 199] on icon "button" at bounding box center [1392, 198] width 10 height 10
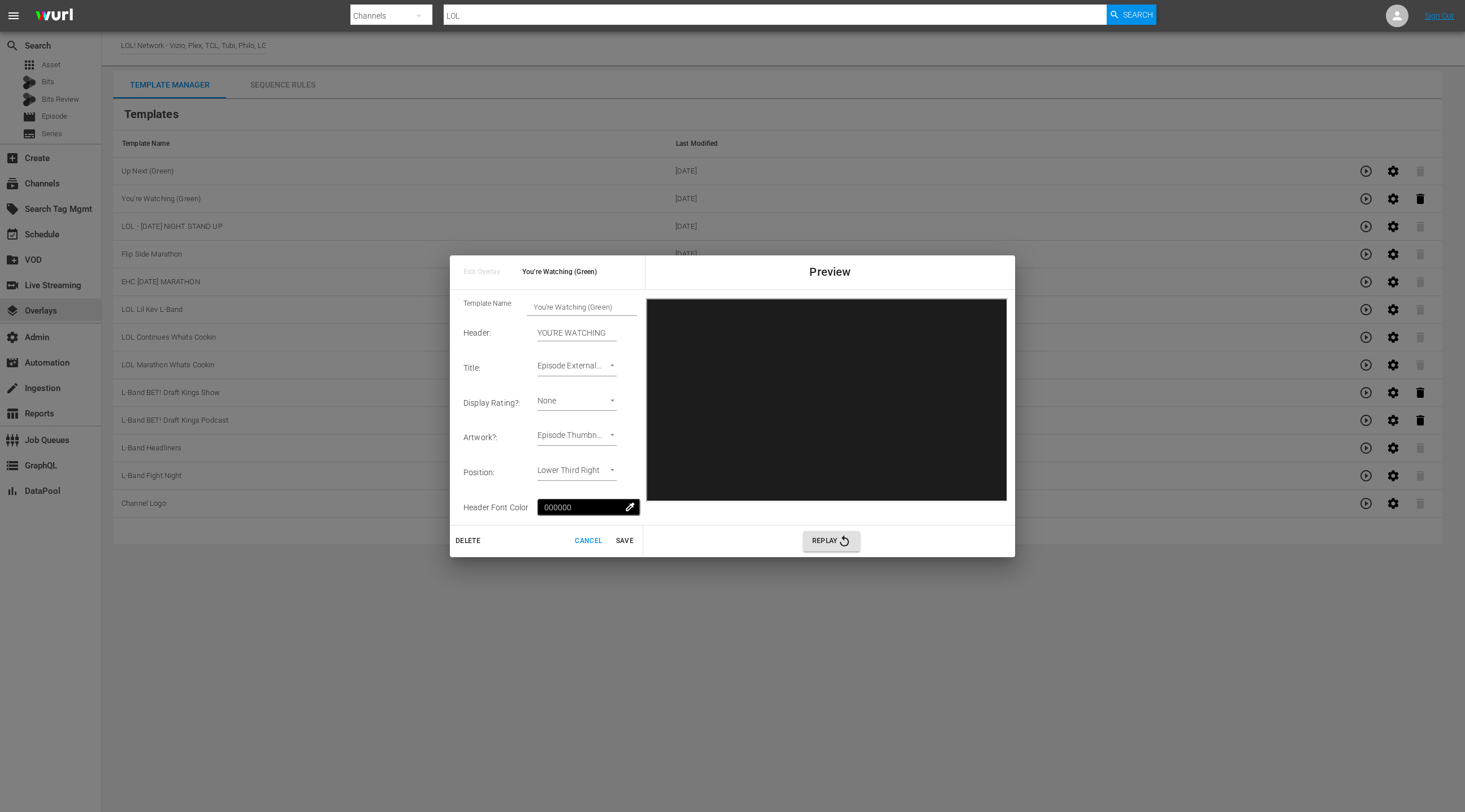
click at [627, 545] on span "Save" at bounding box center [624, 541] width 27 height 12
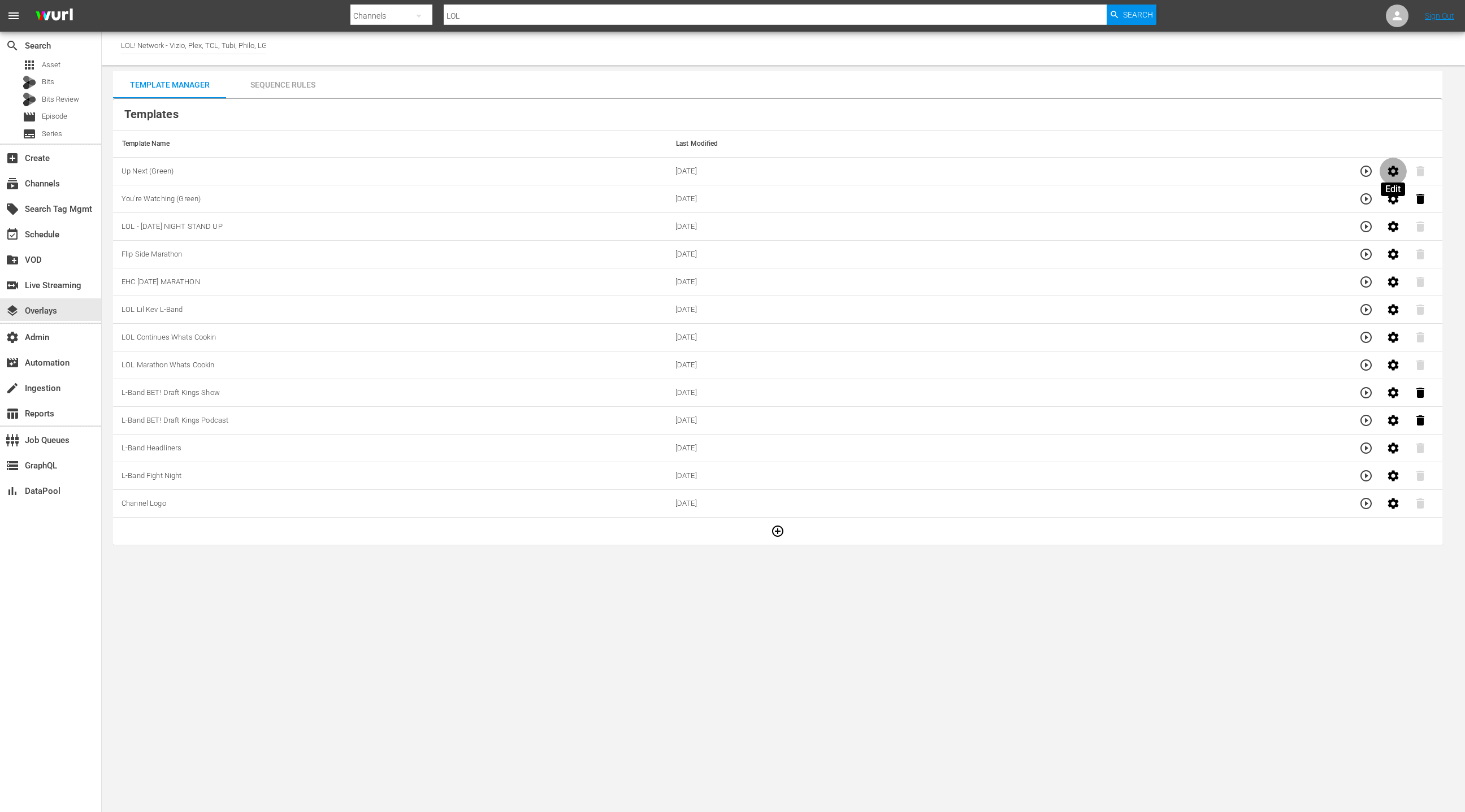
click at [1394, 173] on icon "button" at bounding box center [1392, 171] width 10 height 10
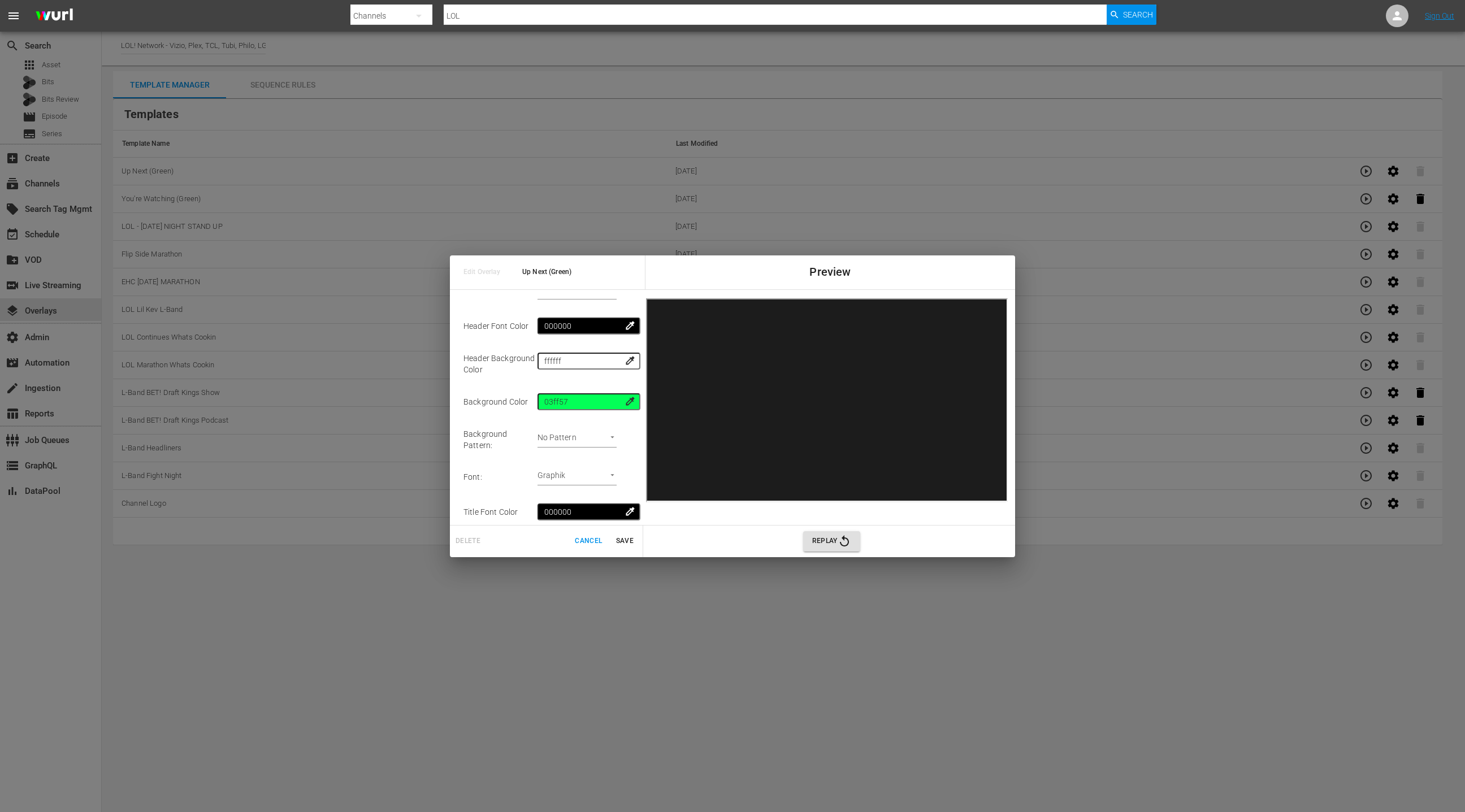
scroll to position [190, 0]
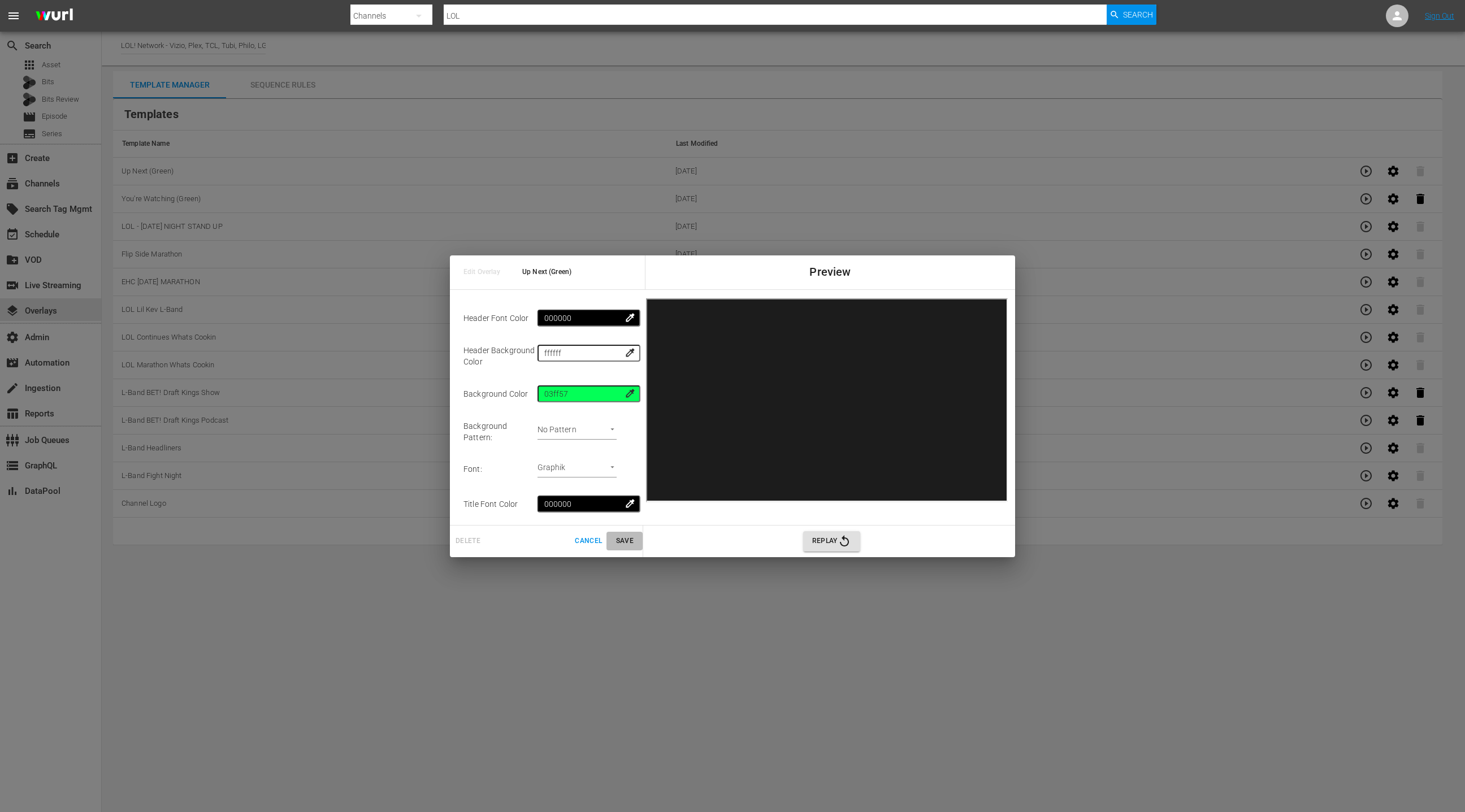
click at [629, 541] on span "Save" at bounding box center [624, 541] width 27 height 12
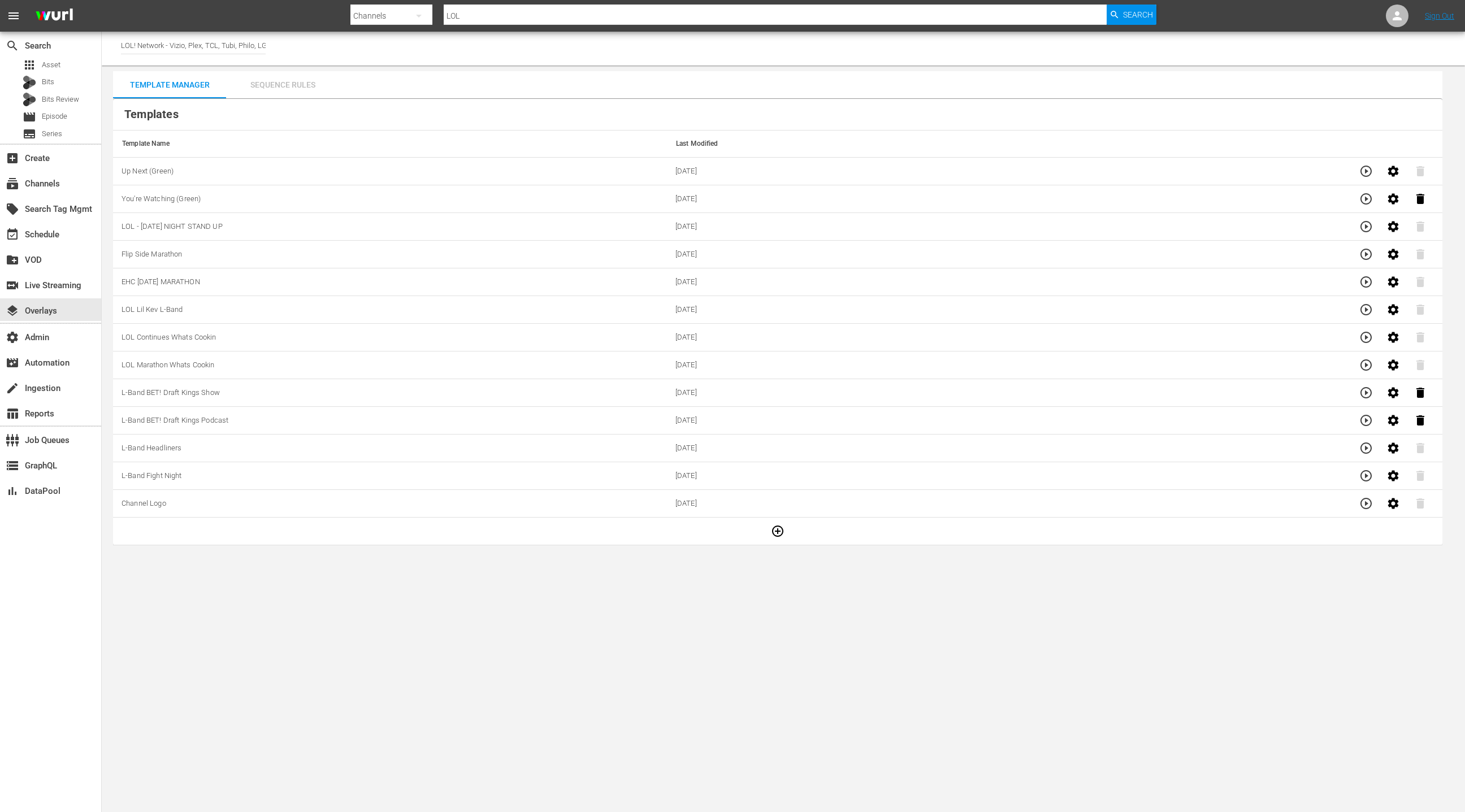
click at [297, 87] on div "Sequence Rules" at bounding box center [282, 84] width 113 height 27
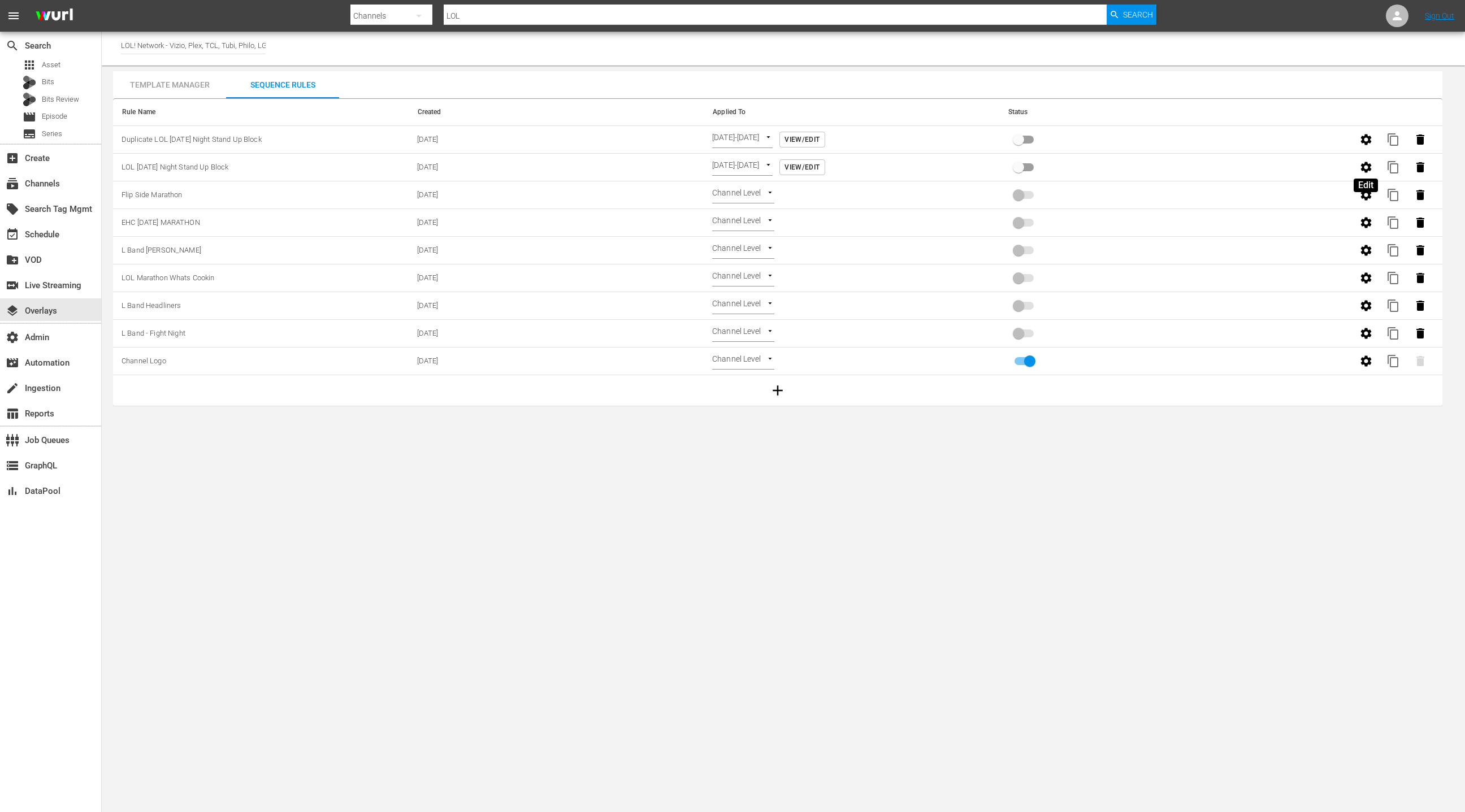
click at [1365, 171] on icon "button" at bounding box center [1365, 167] width 10 height 10
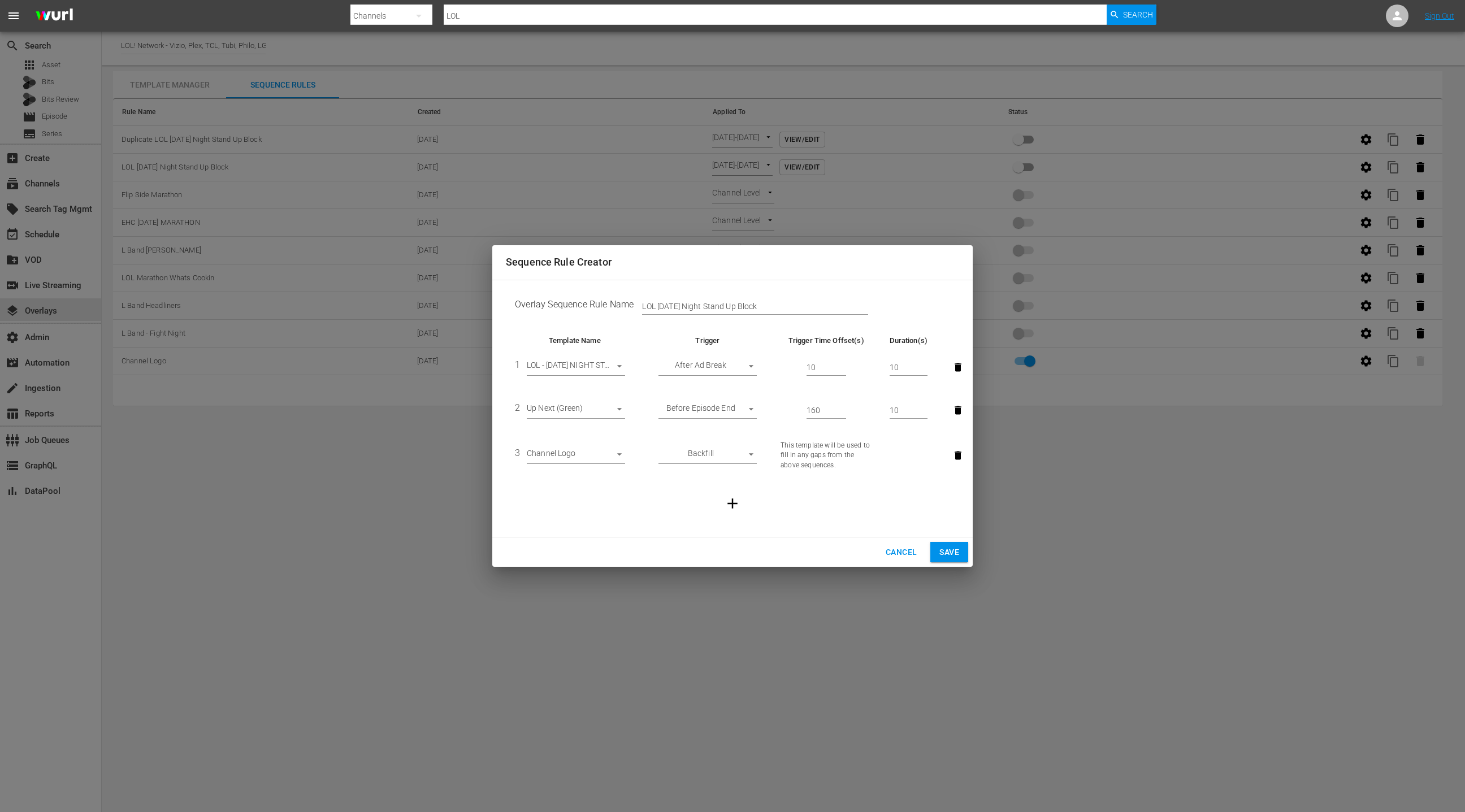
click at [959, 367] on icon "button" at bounding box center [958, 368] width 7 height 9
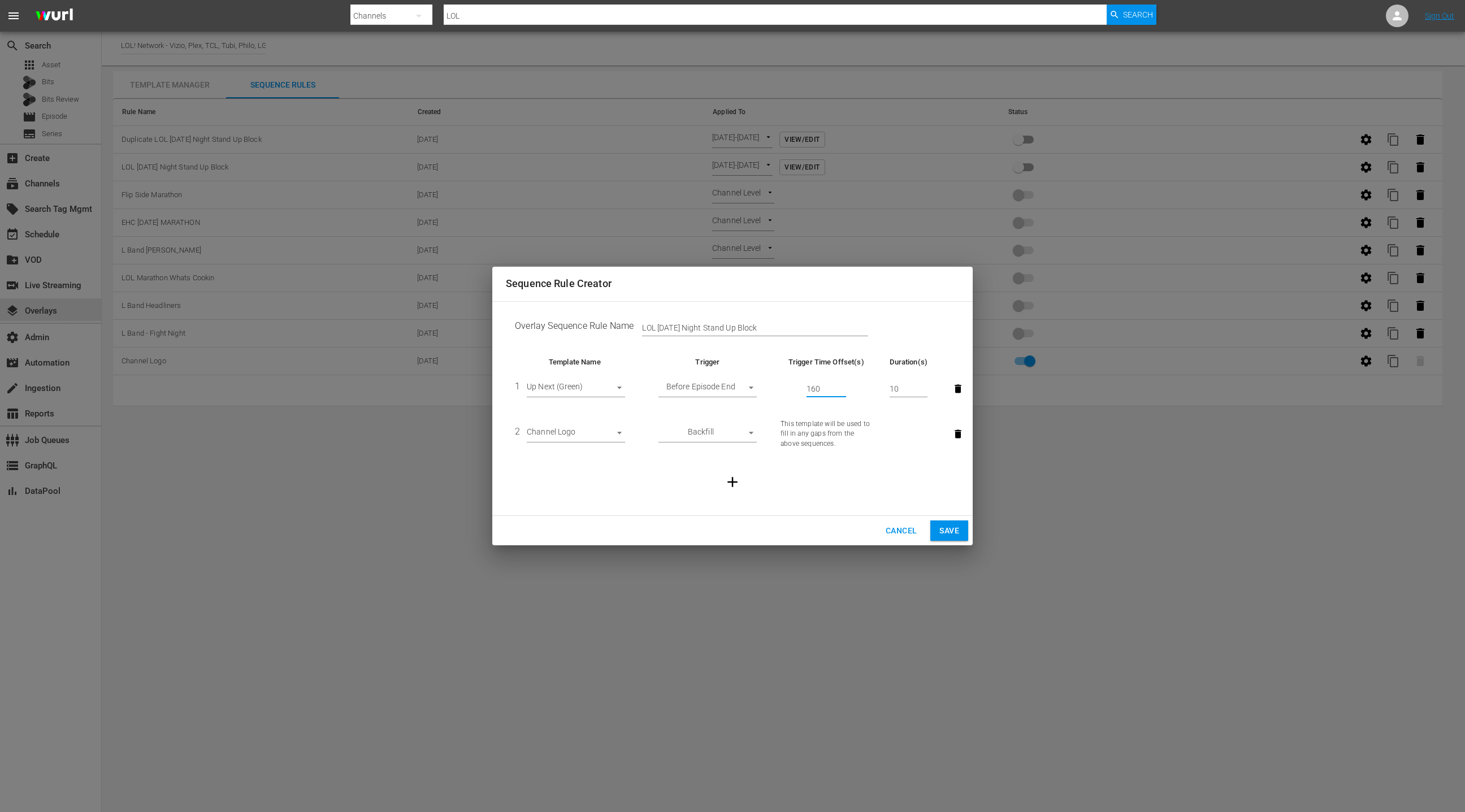
drag, startPoint x: 825, startPoint y: 389, endPoint x: 835, endPoint y: 376, distance: 16.4
click at [824, 389] on input "160" at bounding box center [826, 389] width 40 height 17
type input "120"
click at [736, 484] on icon "button" at bounding box center [732, 482] width 17 height 17
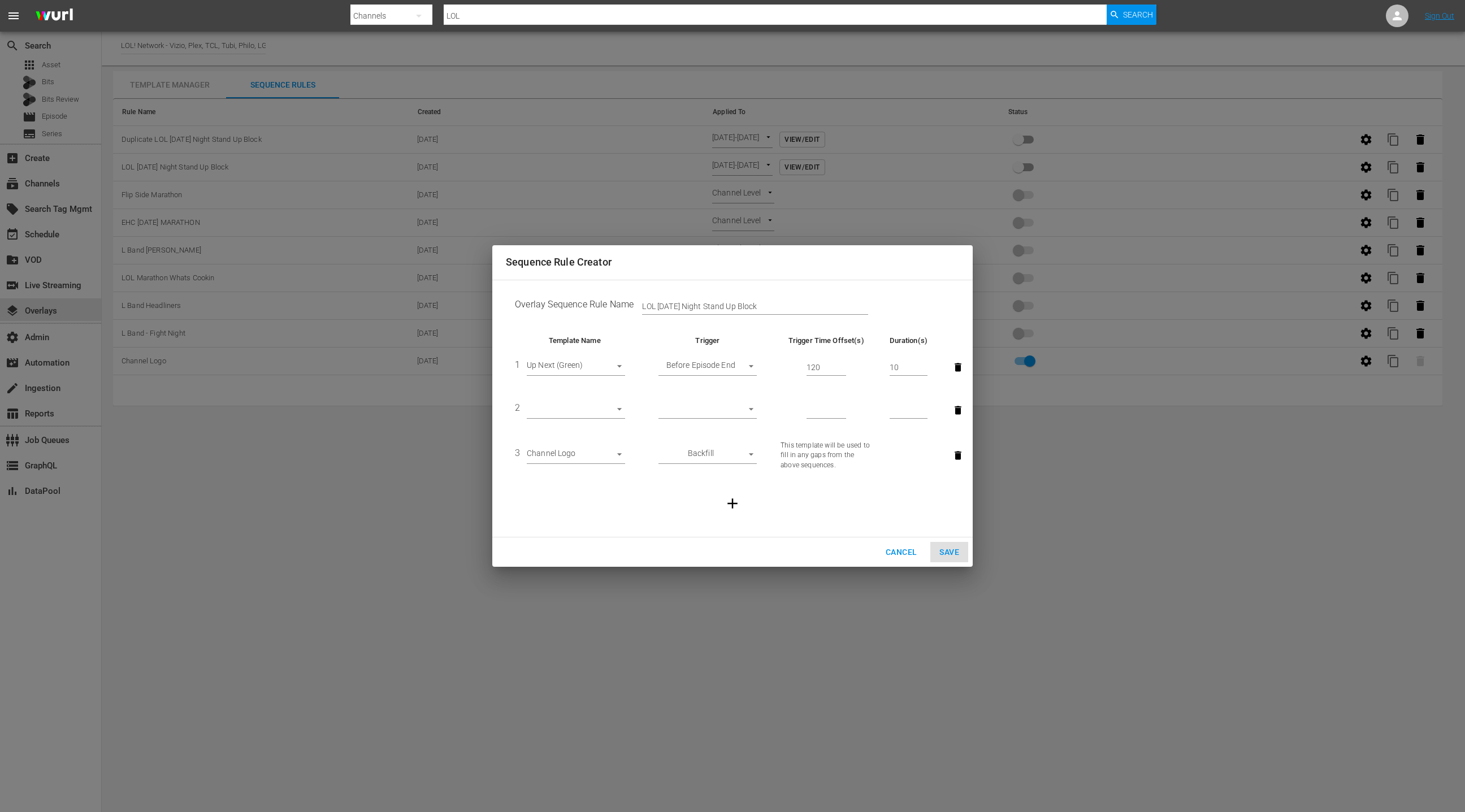
click at [571, 403] on body "menu Search By Channels Search ID, Title, Description, Keywords, or Category LO…" at bounding box center [732, 406] width 1465 height 812
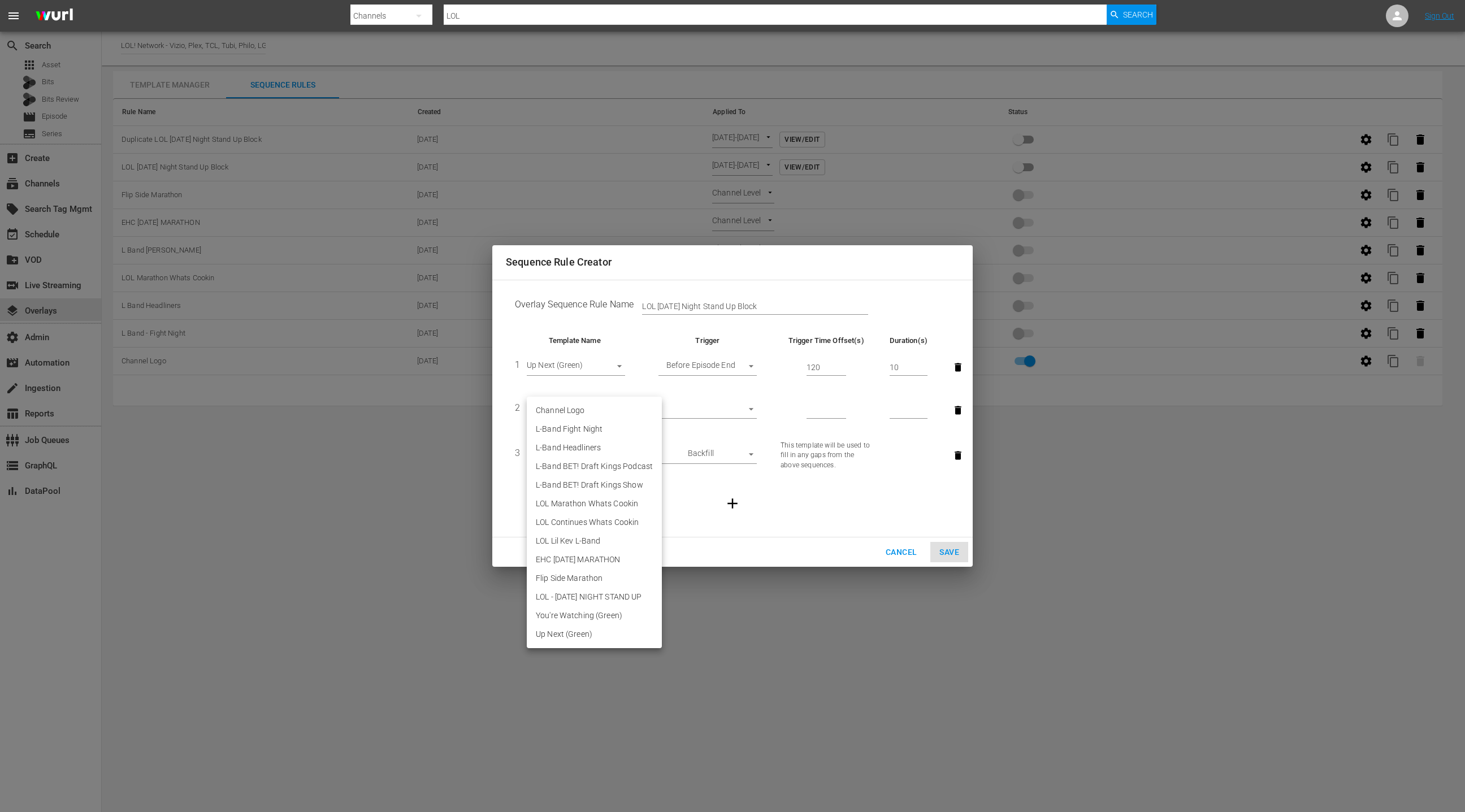
click at [603, 614] on li "You're Watching (Green)" at bounding box center [594, 615] width 135 height 19
type input "30467"
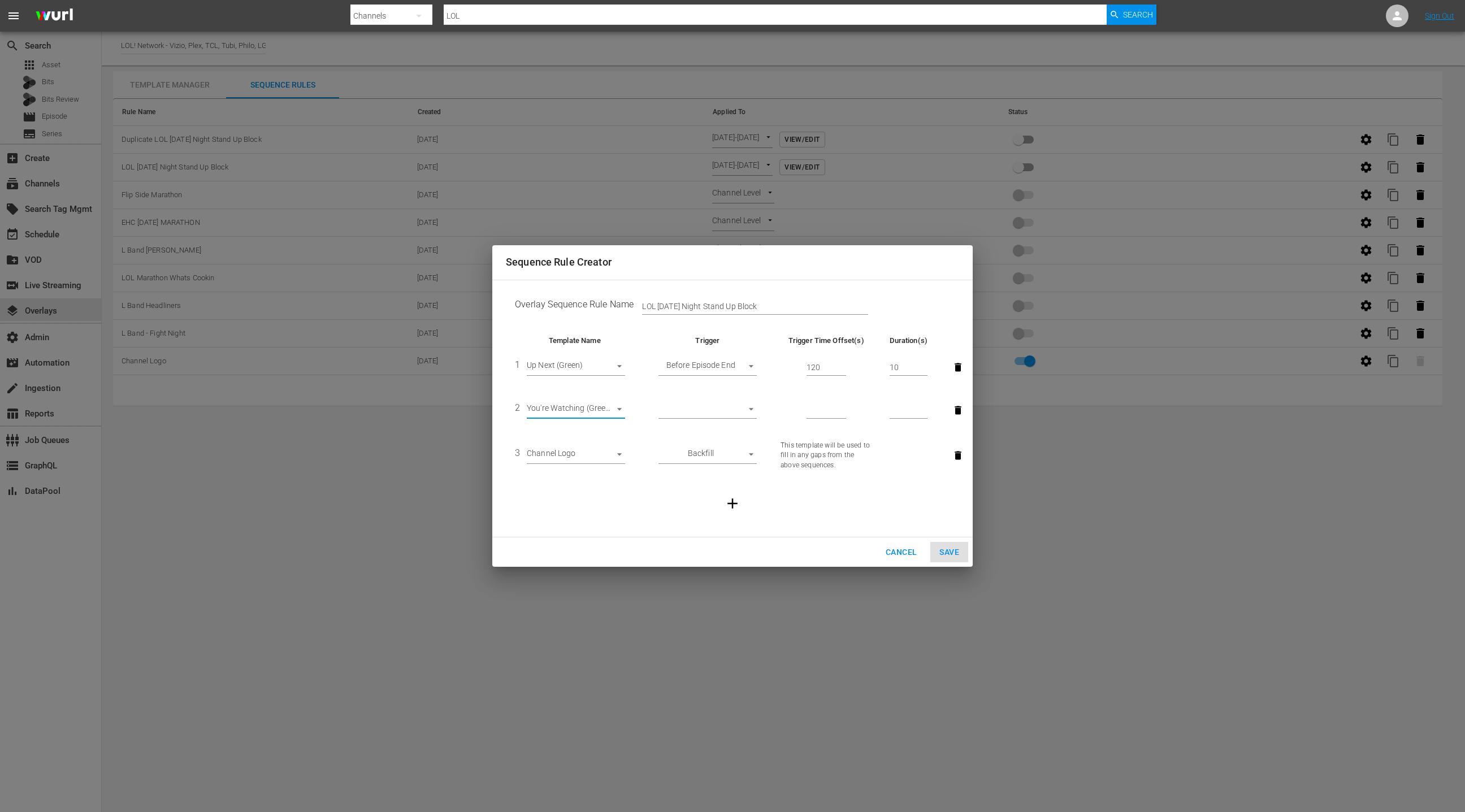
click at [704, 409] on body "menu Search By Channels Search ID, Title, Description, Keywords, or Category LO…" at bounding box center [732, 406] width 1465 height 812
drag, startPoint x: 708, startPoint y: 448, endPoint x: 714, endPoint y: 446, distance: 6.3
click at [708, 448] on li "After Ad Break" at bounding box center [707, 448] width 99 height 19
type input "AFTER_AD_BREAK"
click at [819, 409] on input "number" at bounding box center [826, 410] width 40 height 17
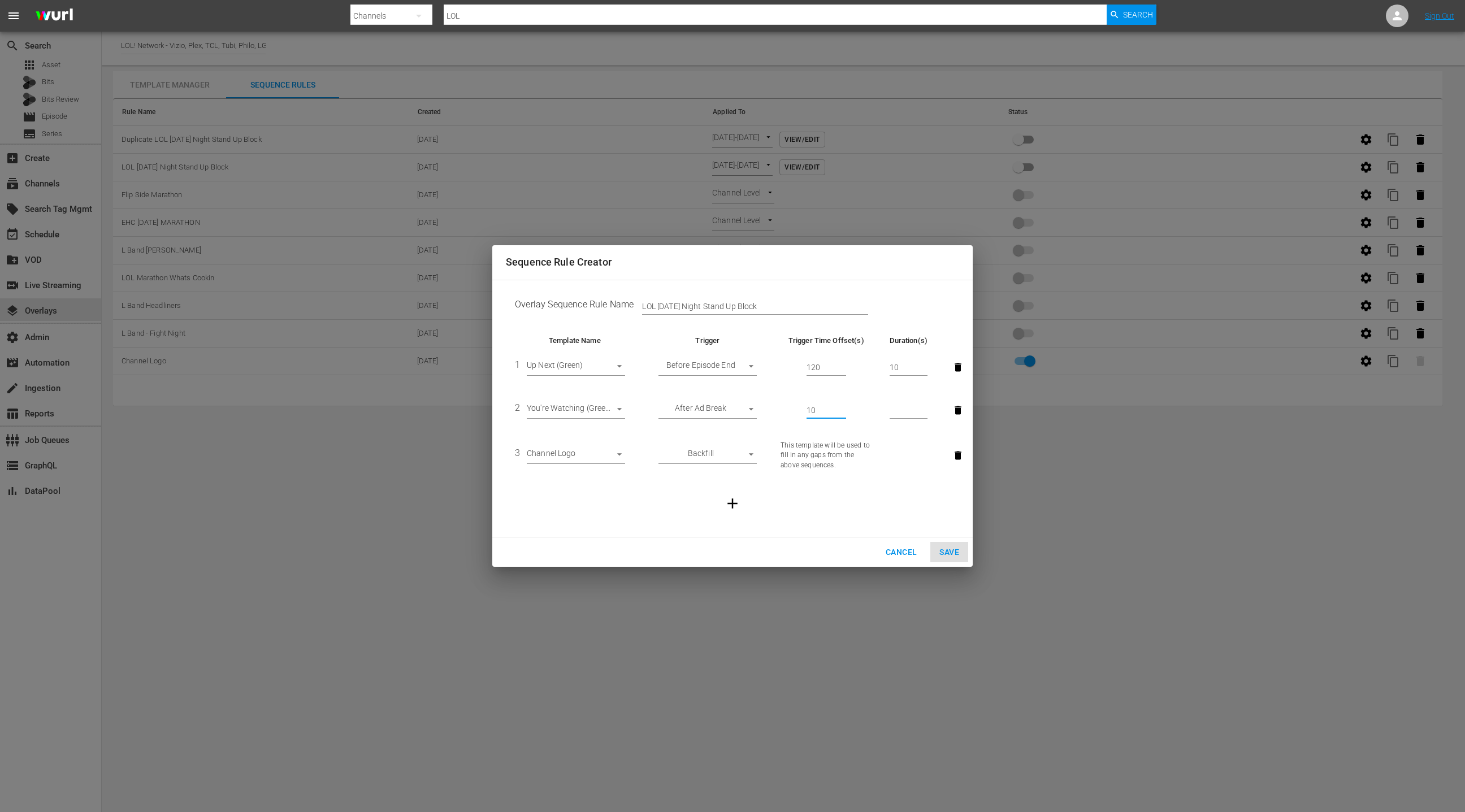
type input "10"
click at [903, 405] on input "number" at bounding box center [908, 410] width 38 height 17
type input "10"
click at [676, 307] on input "LOL [DATE] Night Stand Up Block" at bounding box center [754, 307] width 226 height 17
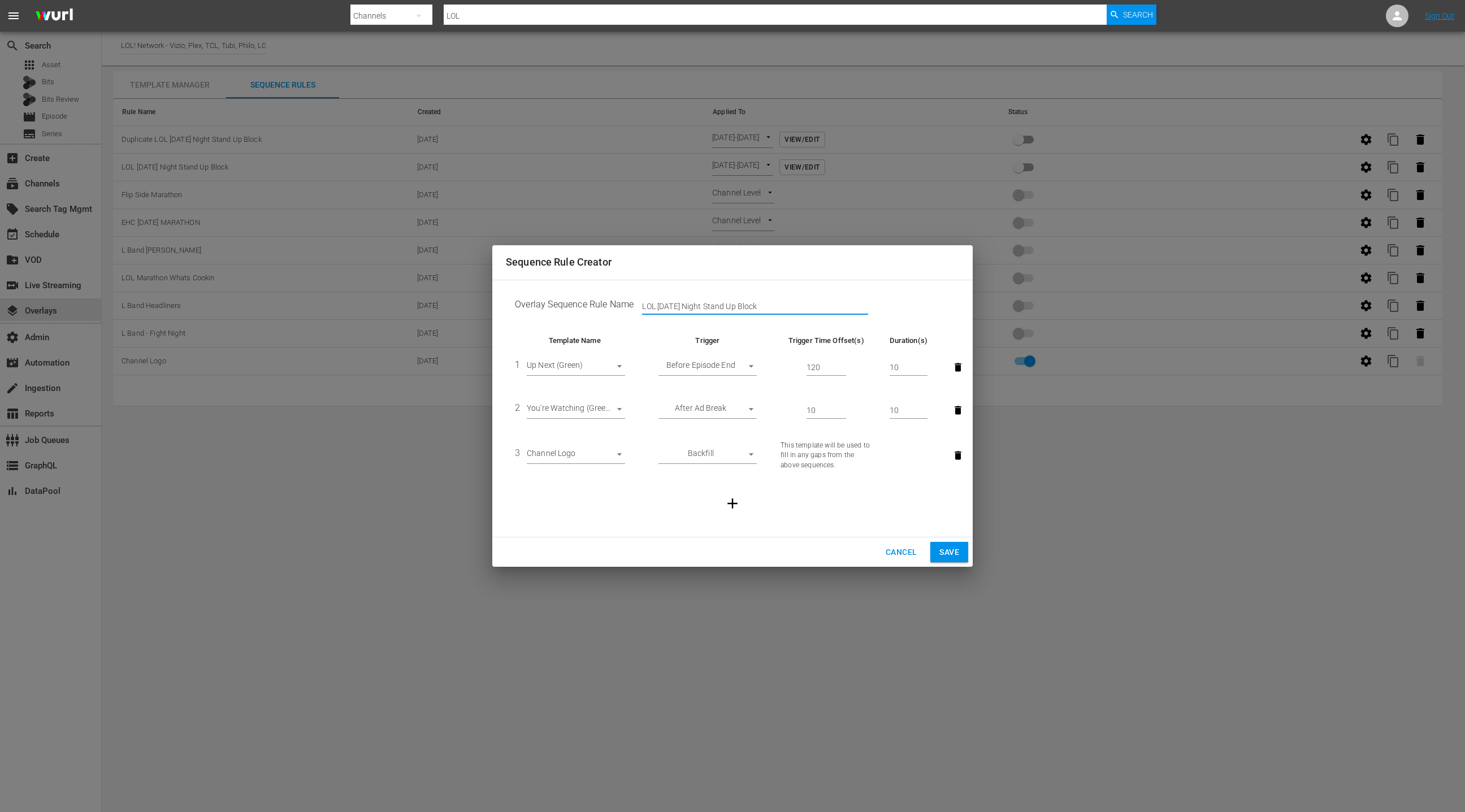
type input "LOL [DATE] Night Stand Up Block"
click at [952, 553] on span "Save" at bounding box center [949, 552] width 20 height 14
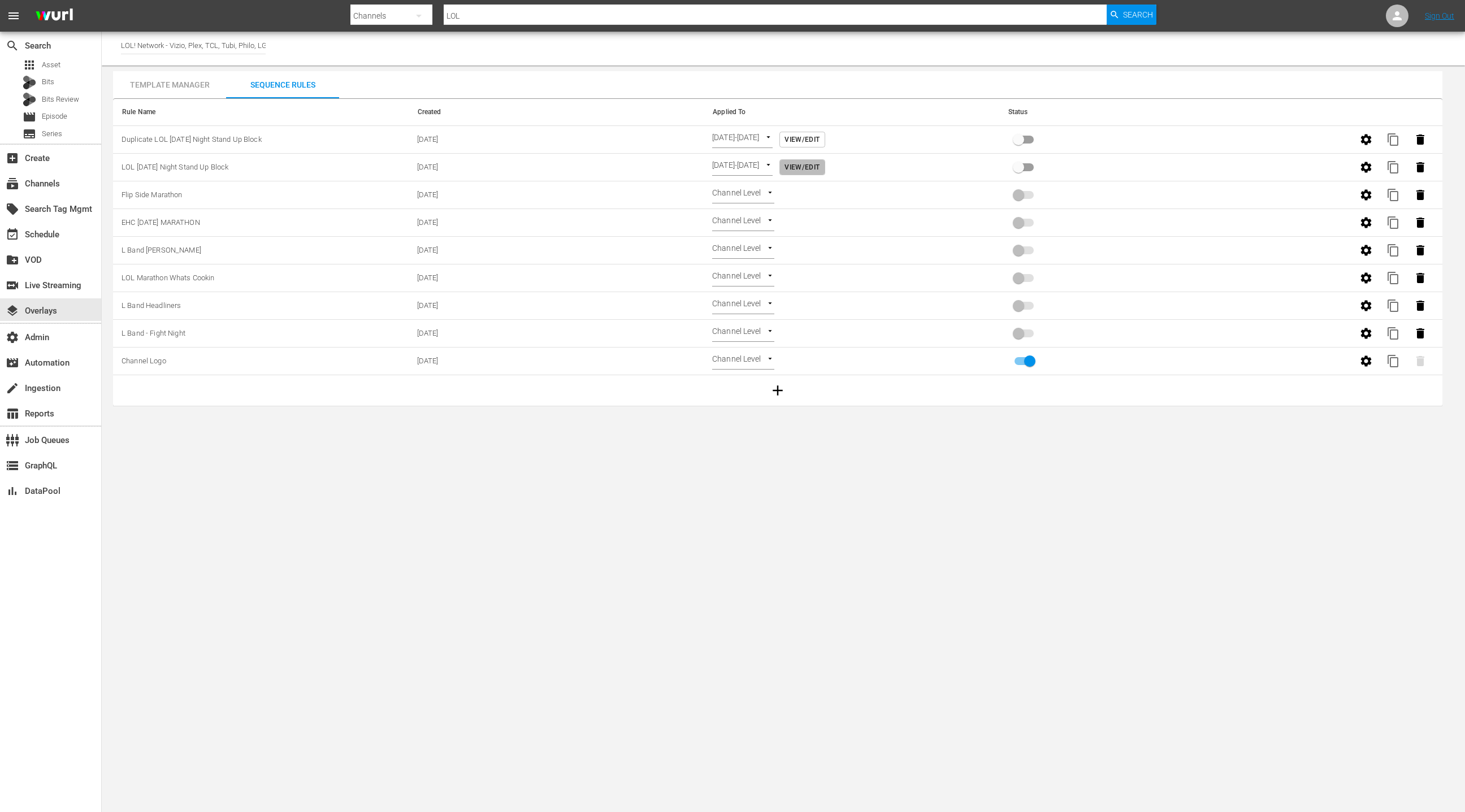
click at [813, 166] on span "View/Edit" at bounding box center [802, 168] width 35 height 12
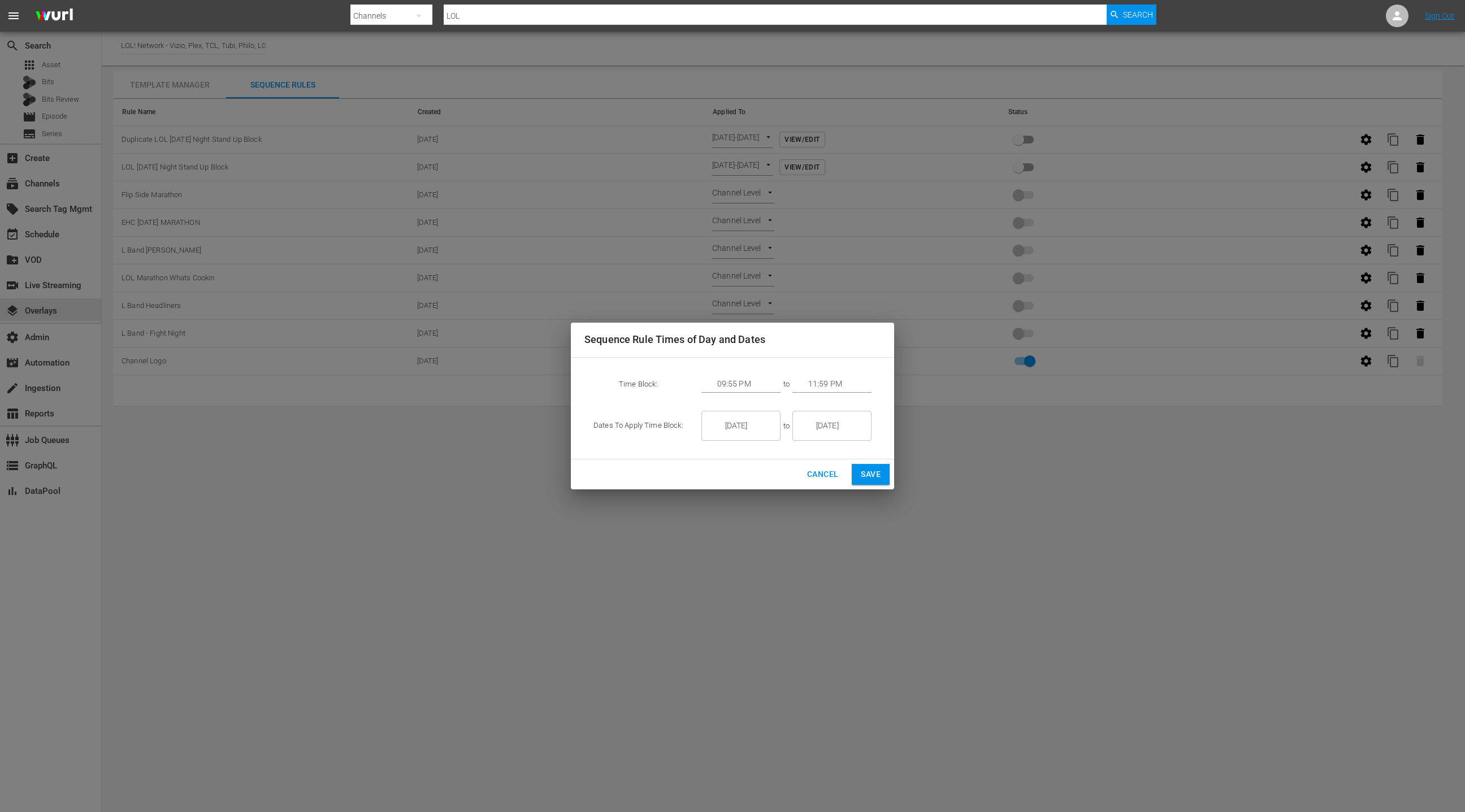
click at [745, 425] on input "[DATE]" at bounding box center [748, 426] width 63 height 30
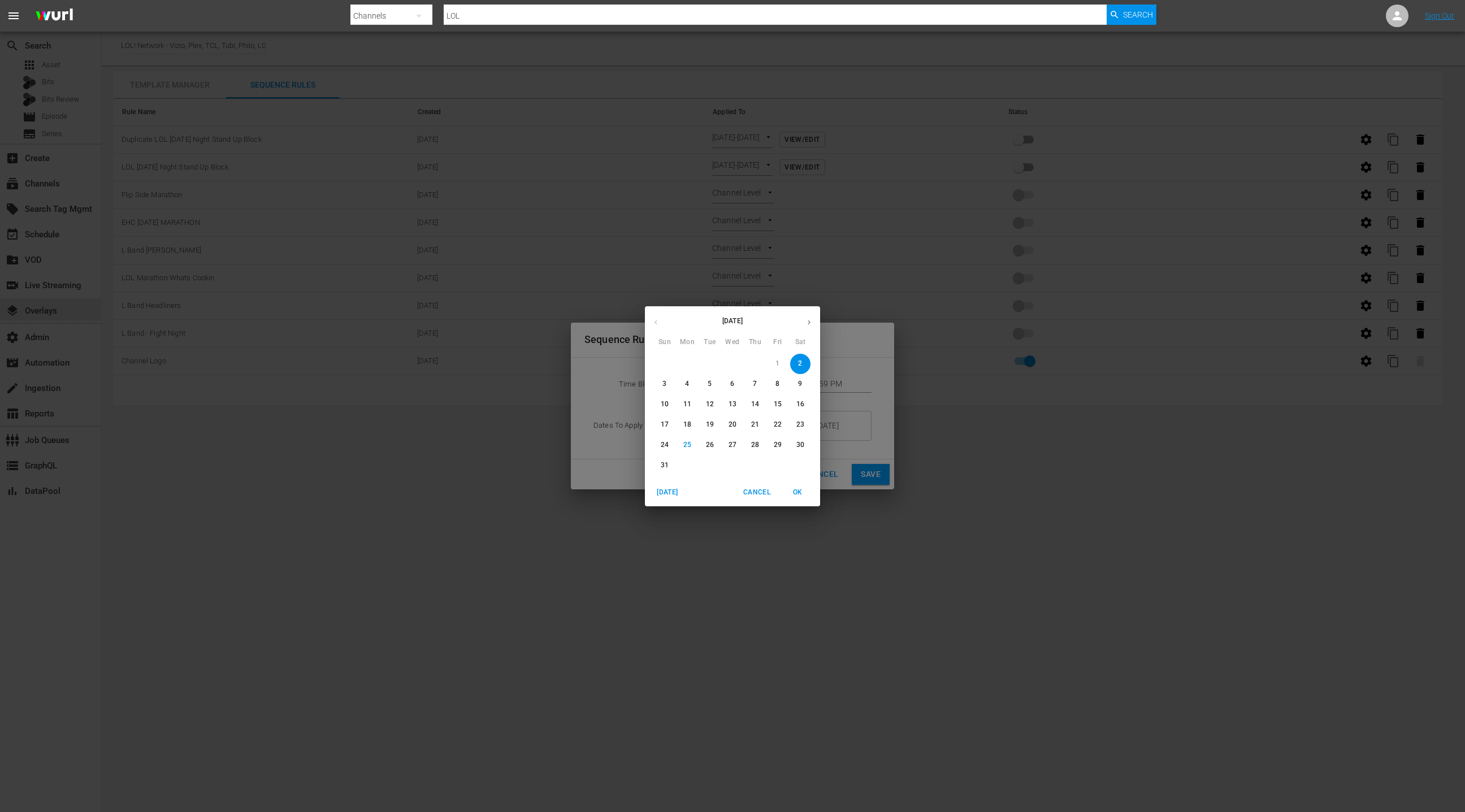
click at [777, 445] on p "29" at bounding box center [778, 444] width 8 height 10
type input "[DATE]"
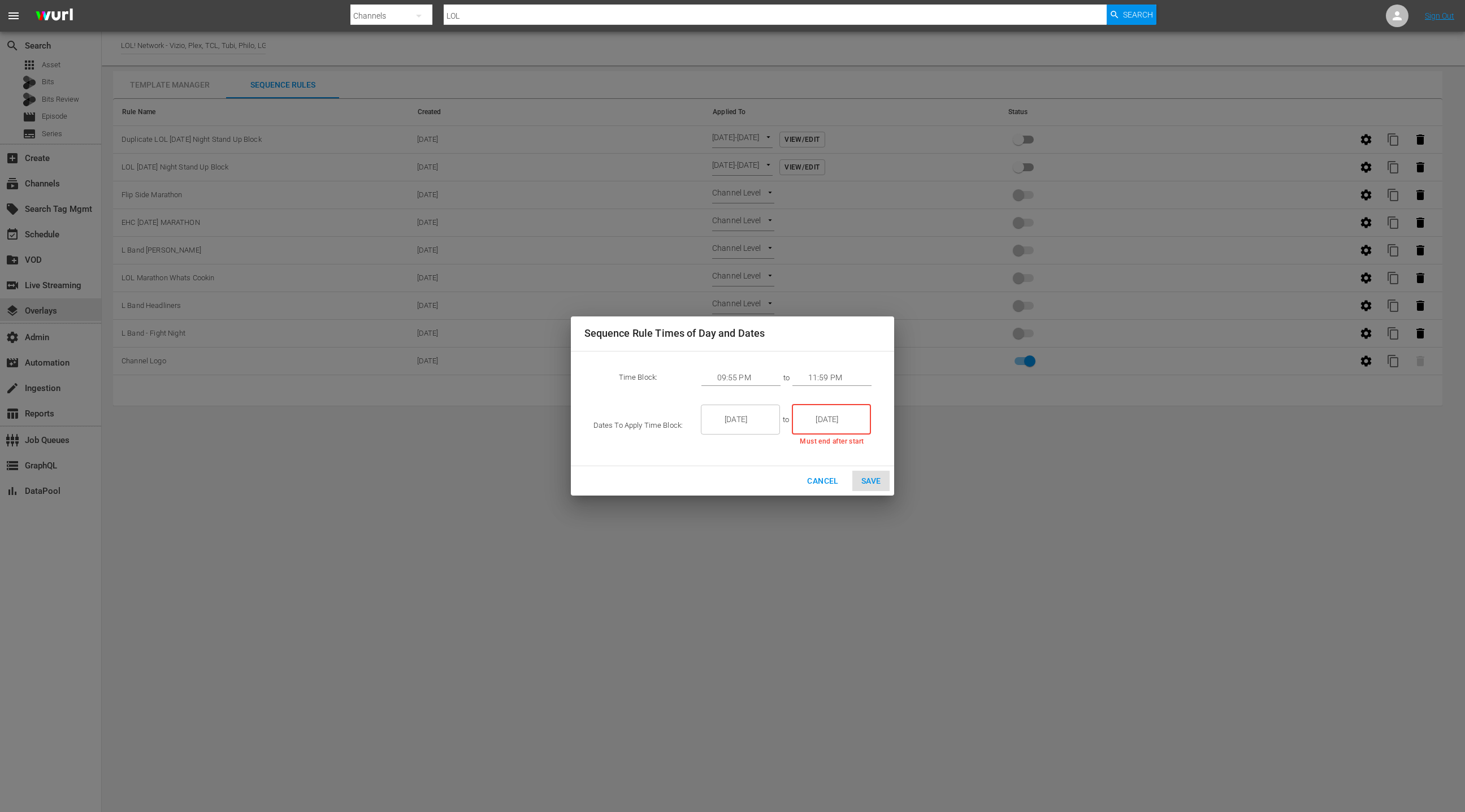
click at [840, 421] on input "[DATE]" at bounding box center [839, 419] width 63 height 30
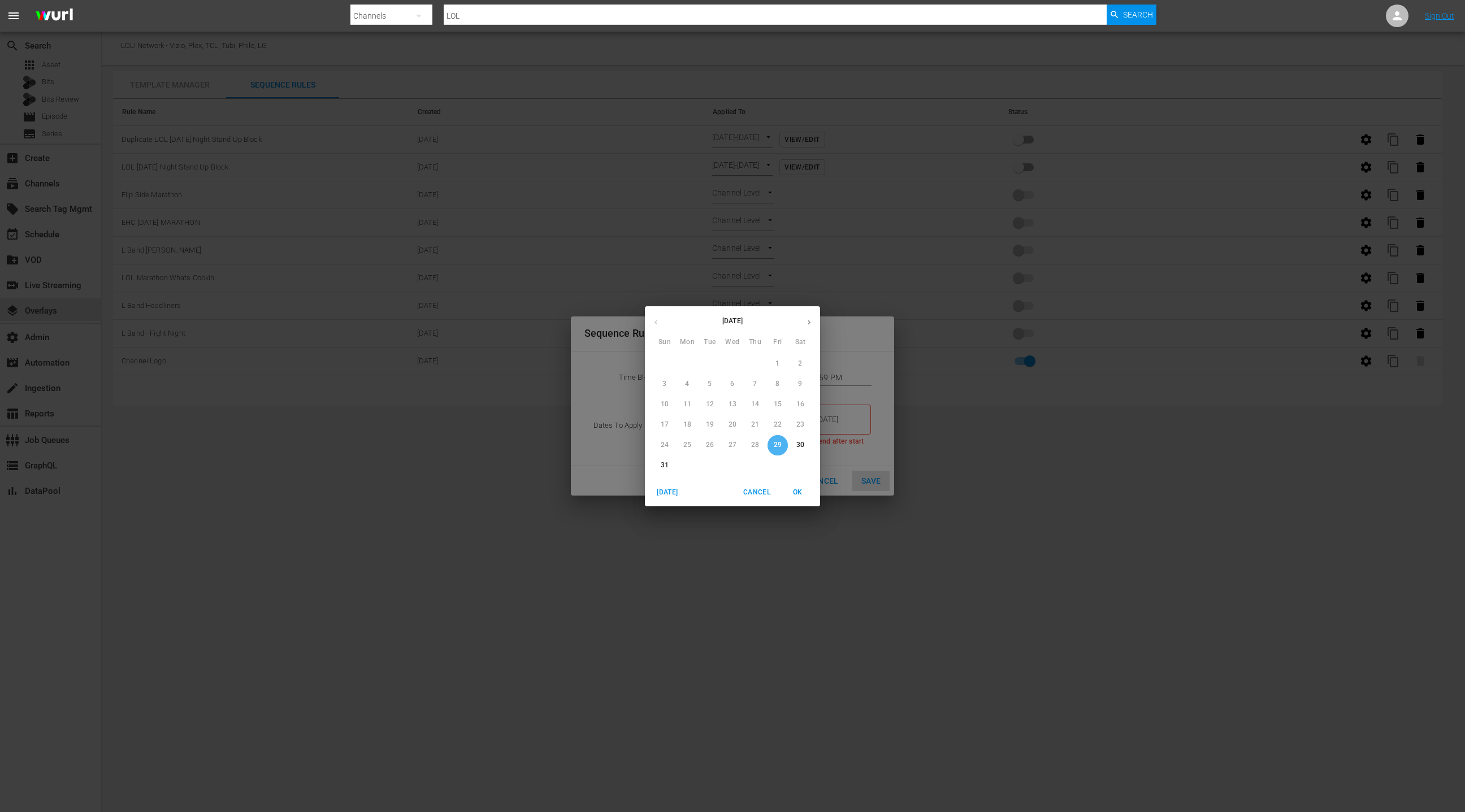
click at [780, 445] on p "29" at bounding box center [778, 444] width 8 height 10
type input "[DATE]"
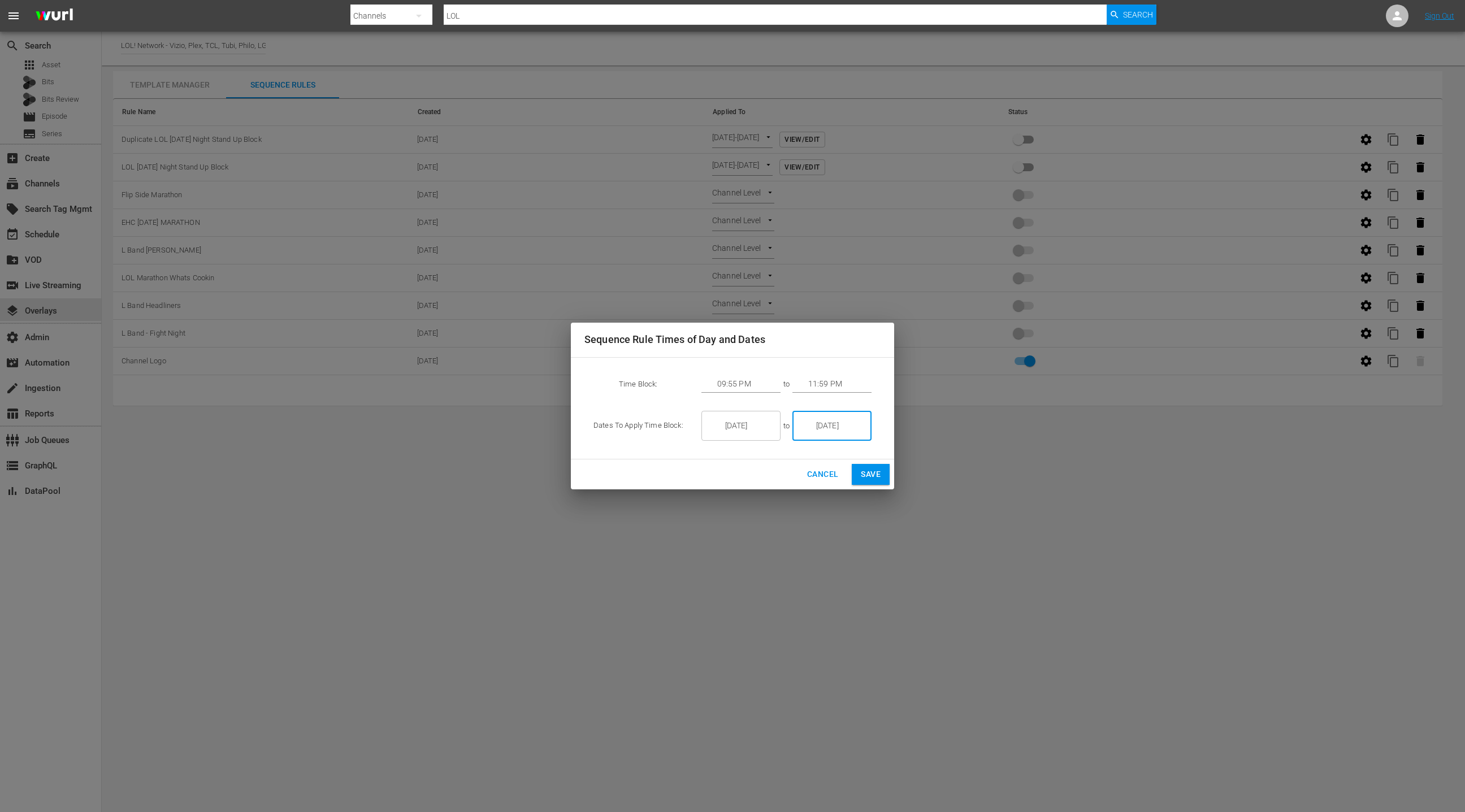
click at [737, 384] on input "09:55 PM" at bounding box center [748, 384] width 63 height 17
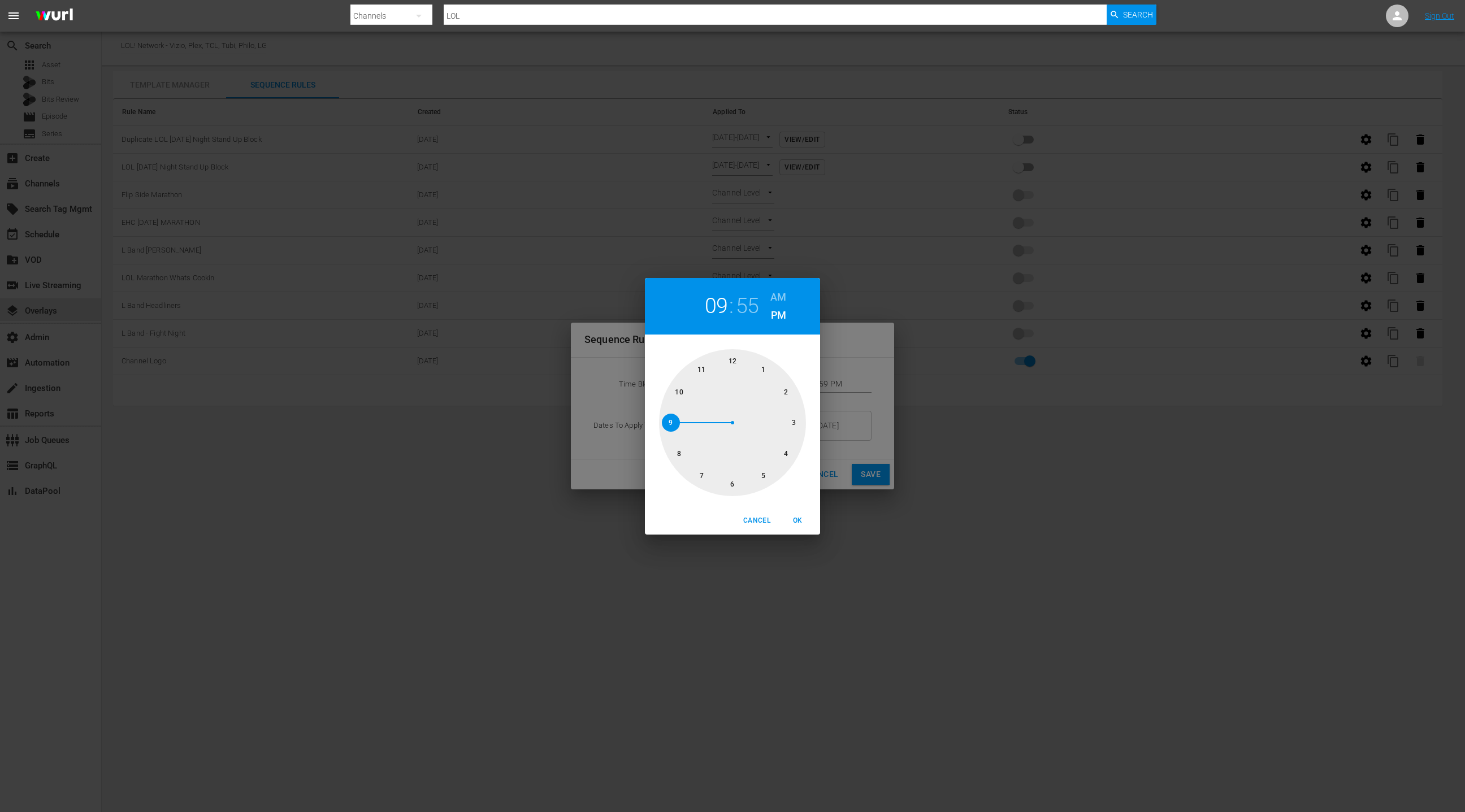
click at [681, 454] on div at bounding box center [732, 422] width 147 height 147
click at [732, 363] on div at bounding box center [732, 422] width 147 height 147
click at [797, 519] on span "OK" at bounding box center [797, 521] width 27 height 12
type input "08:00 PM"
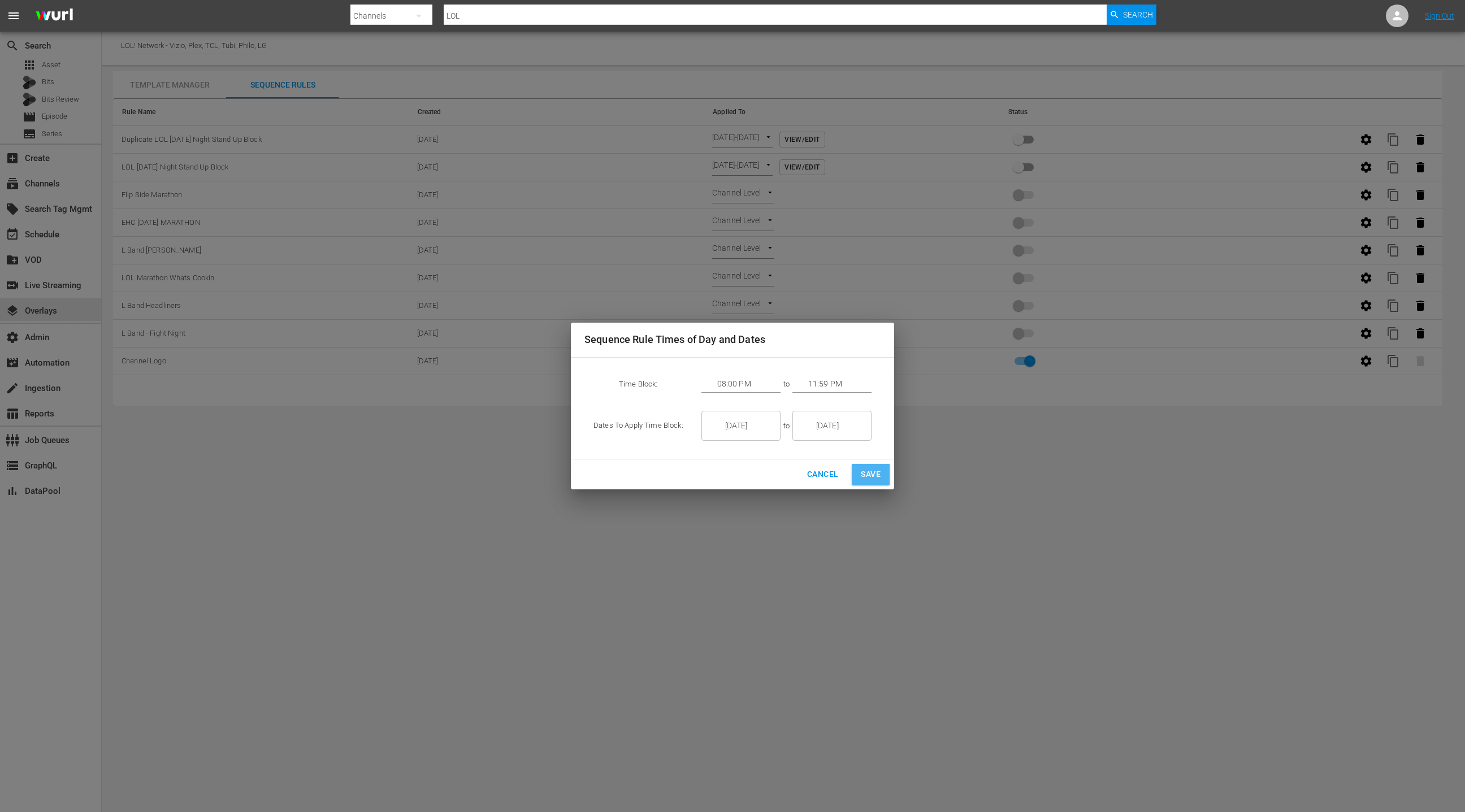
click at [876, 478] on span "Save" at bounding box center [870, 474] width 20 height 14
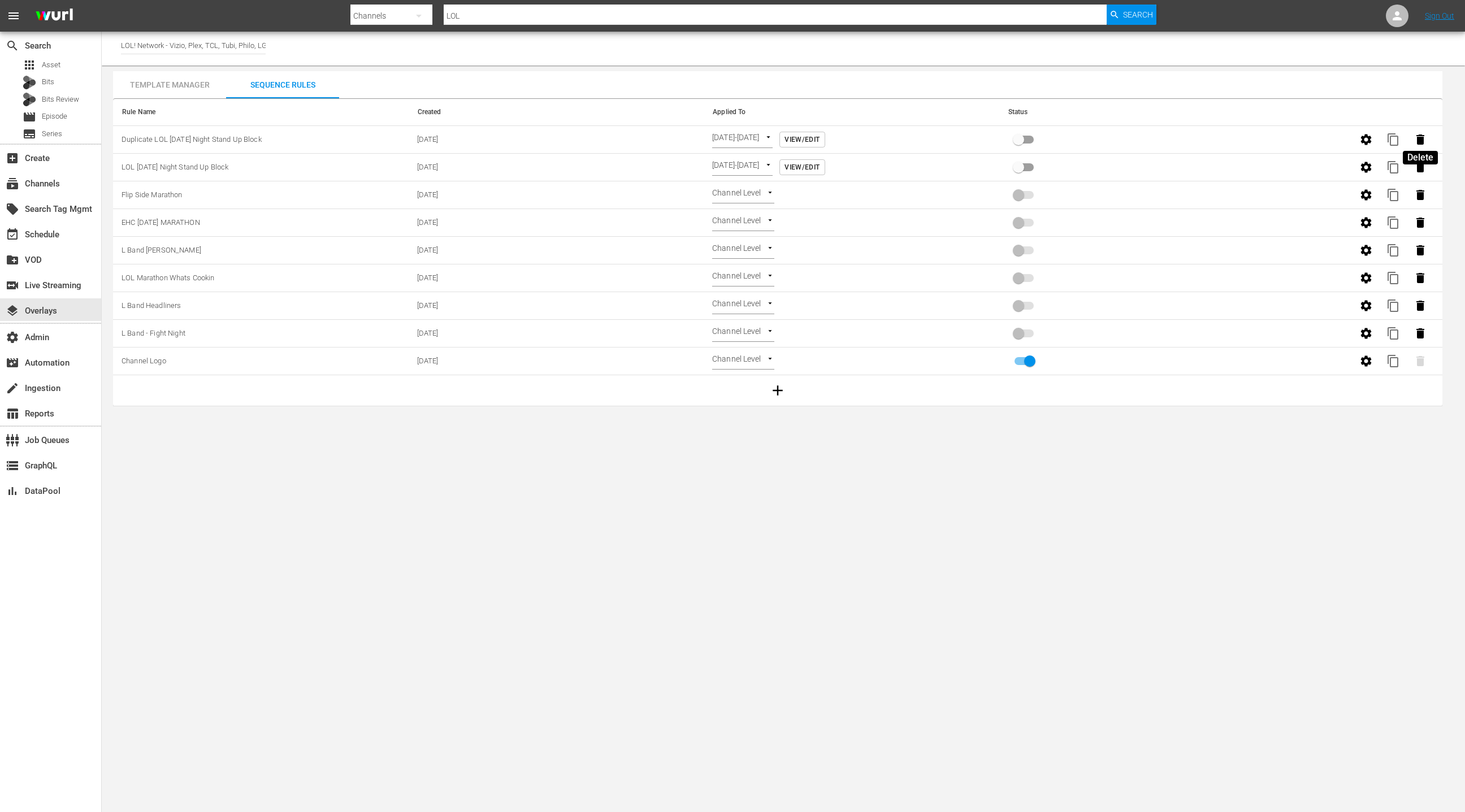
click at [1422, 138] on icon "button" at bounding box center [1420, 139] width 8 height 10
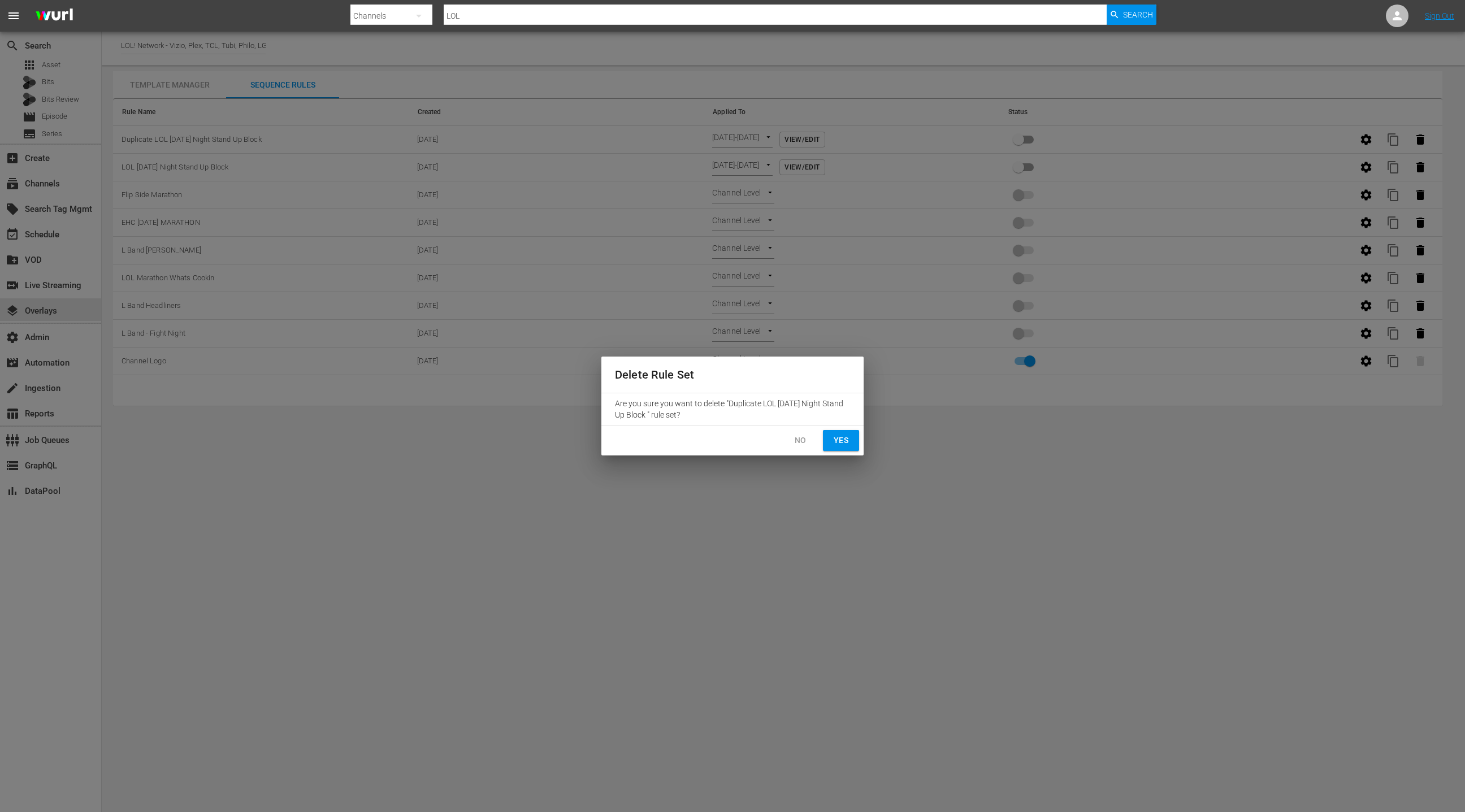
click at [852, 441] on button "Yes" at bounding box center [841, 441] width 36 height 21
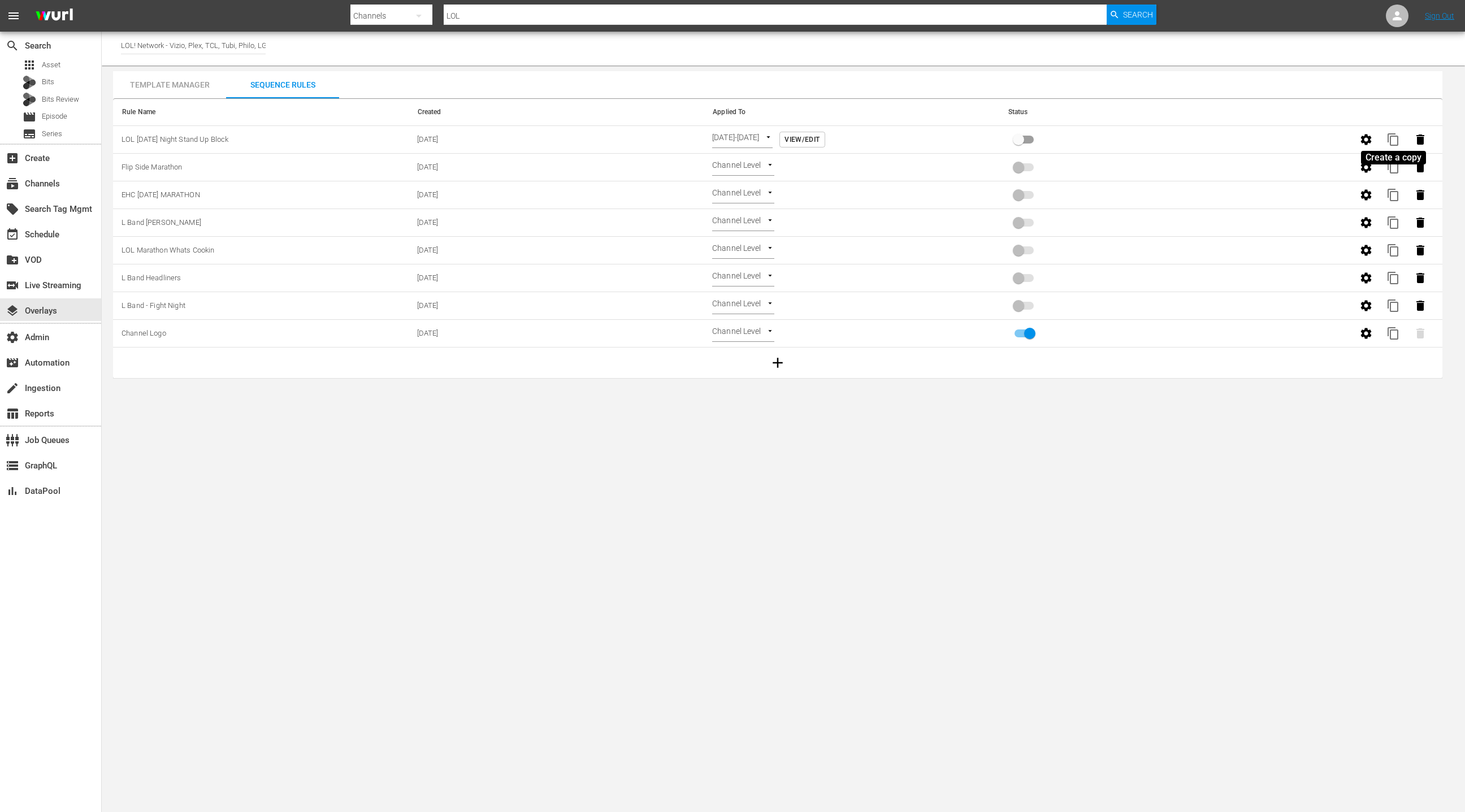
click at [1395, 139] on span "content_copy" at bounding box center [1393, 139] width 14 height 14
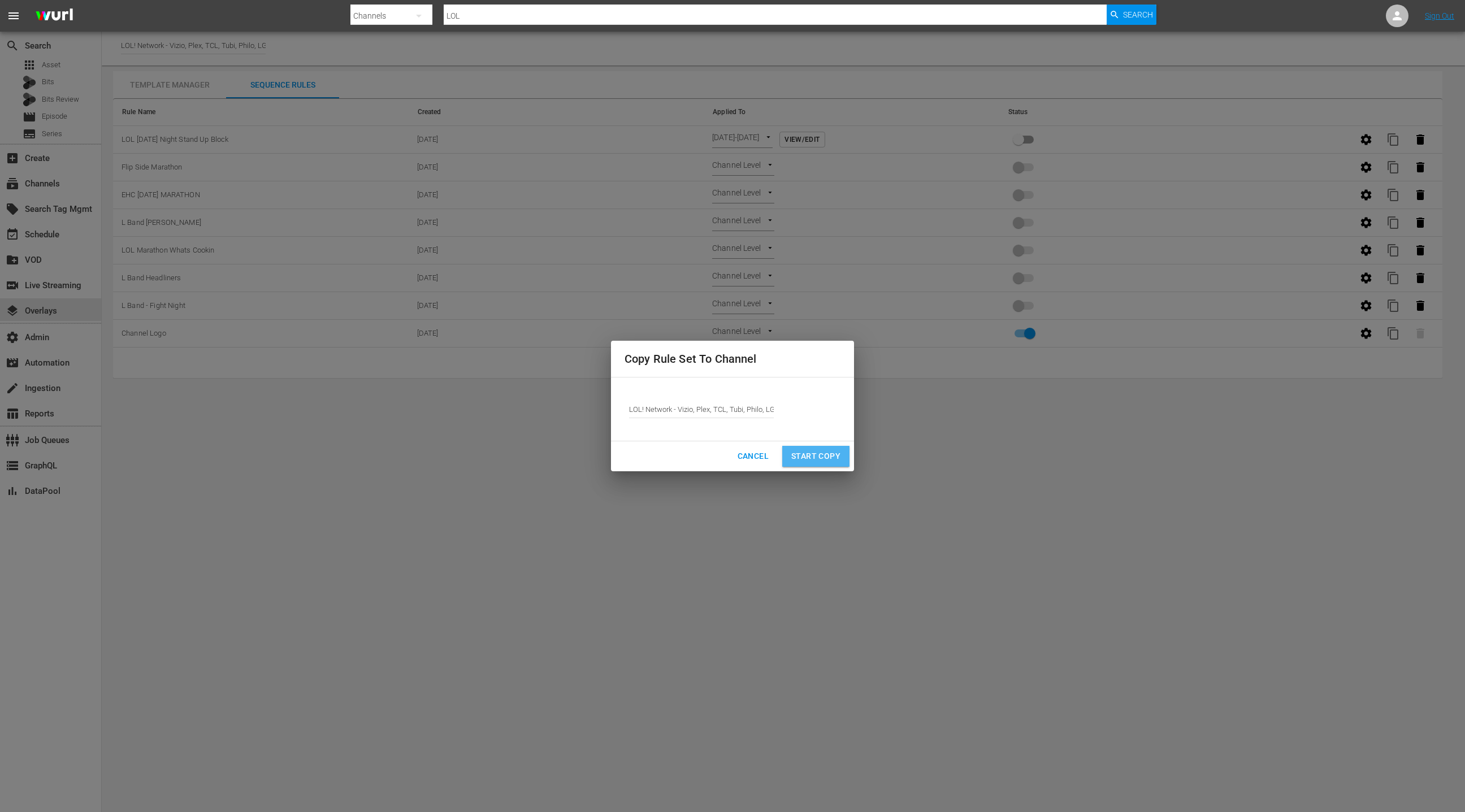
click at [807, 456] on span "Start Copy" at bounding box center [816, 456] width 49 height 14
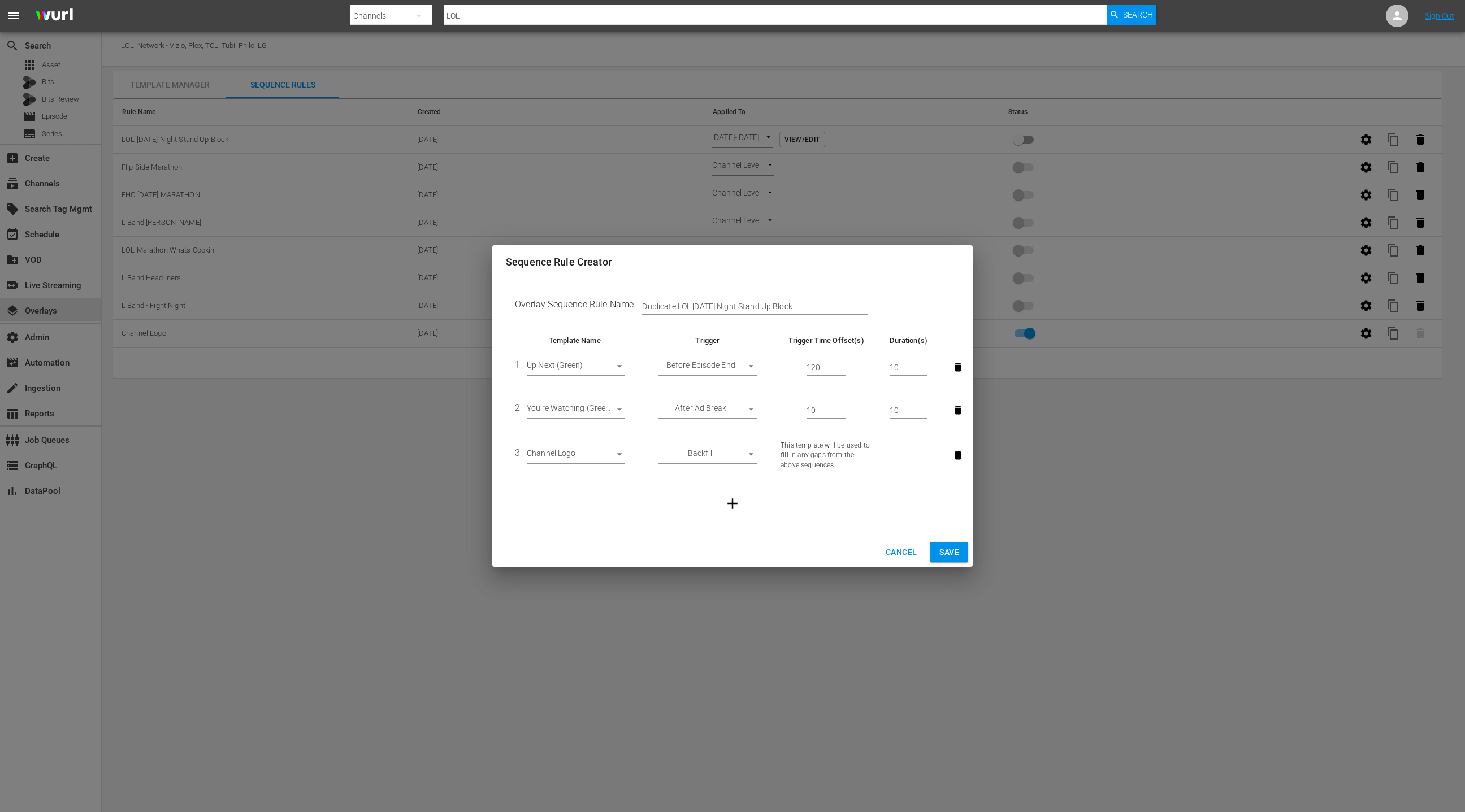
click at [660, 305] on input "Duplicate LOL [DATE] Night Stand Up Block" at bounding box center [754, 307] width 226 height 17
click at [809, 302] on input "Duplicate LOL [DATE] Night Stand Up Block" at bounding box center [754, 307] width 226 height 17
click at [946, 547] on span "Save" at bounding box center [949, 552] width 20 height 14
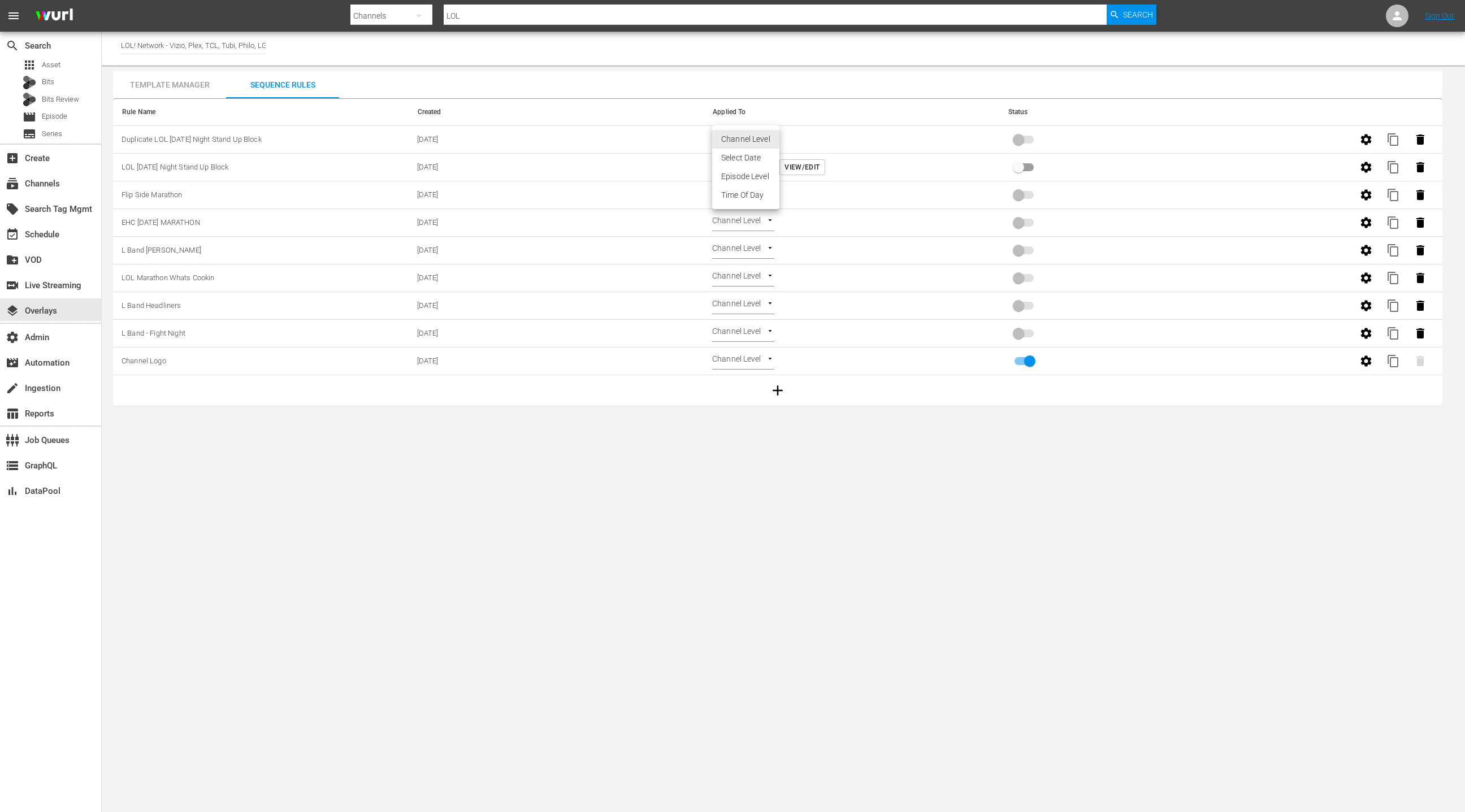
click at [748, 140] on body "menu Search By Channels Search ID, Title, Description, Keywords, or Category LO…" at bounding box center [732, 406] width 1465 height 812
click at [750, 158] on li "Select Date" at bounding box center [745, 158] width 68 height 19
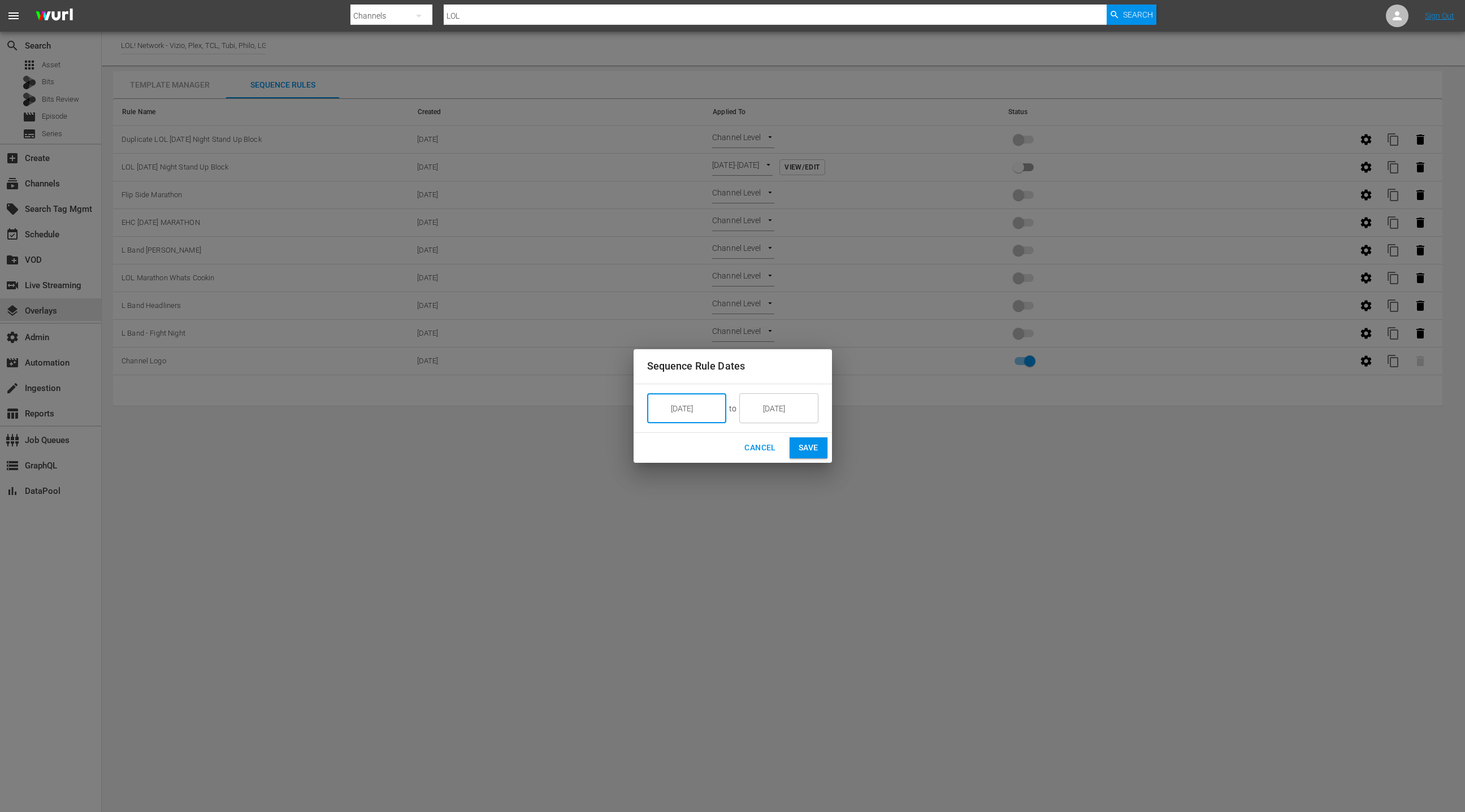
click at [689, 410] on input "[DATE]" at bounding box center [694, 408] width 63 height 30
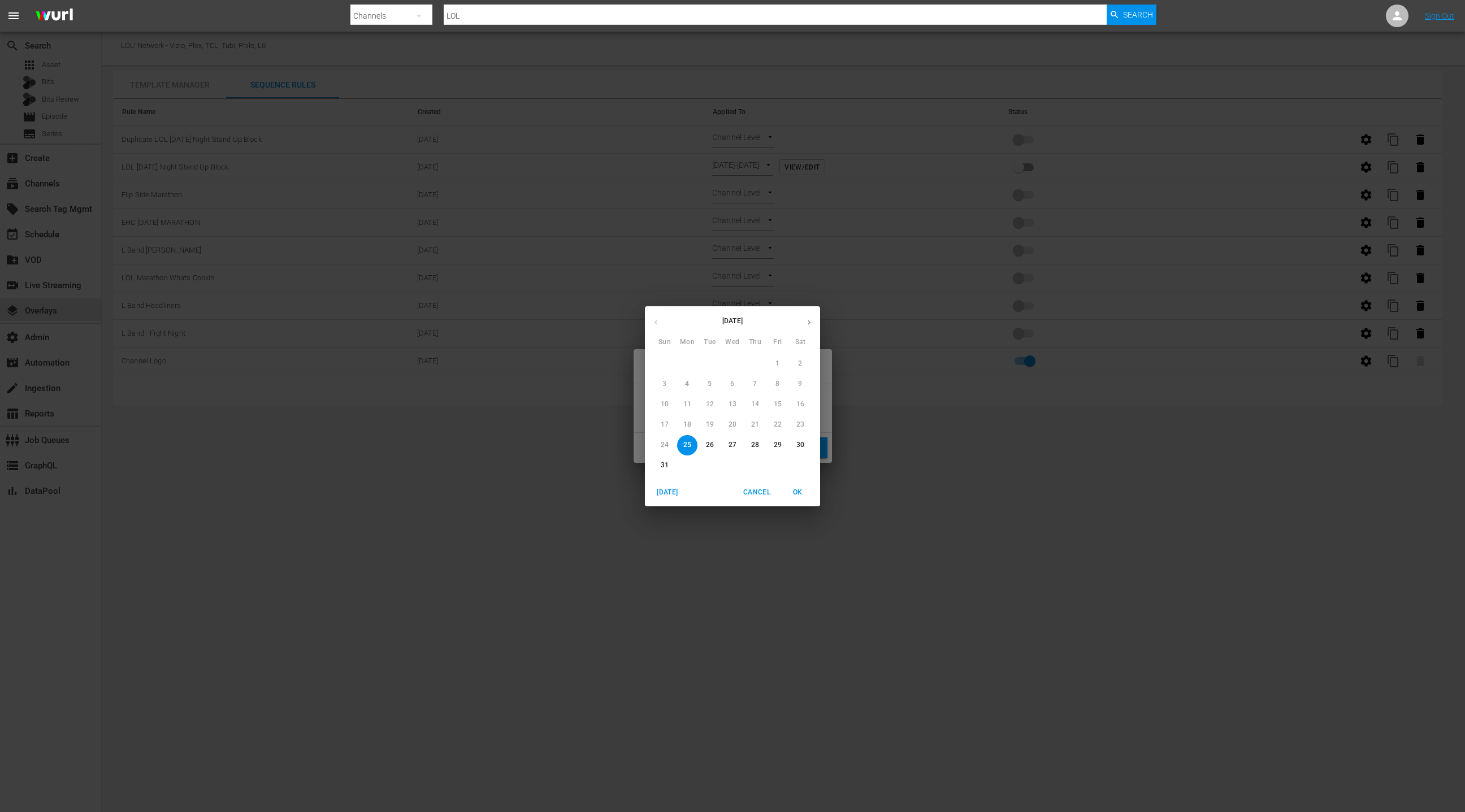
click at [800, 447] on p "30" at bounding box center [800, 444] width 8 height 10
type input "[DATE]"
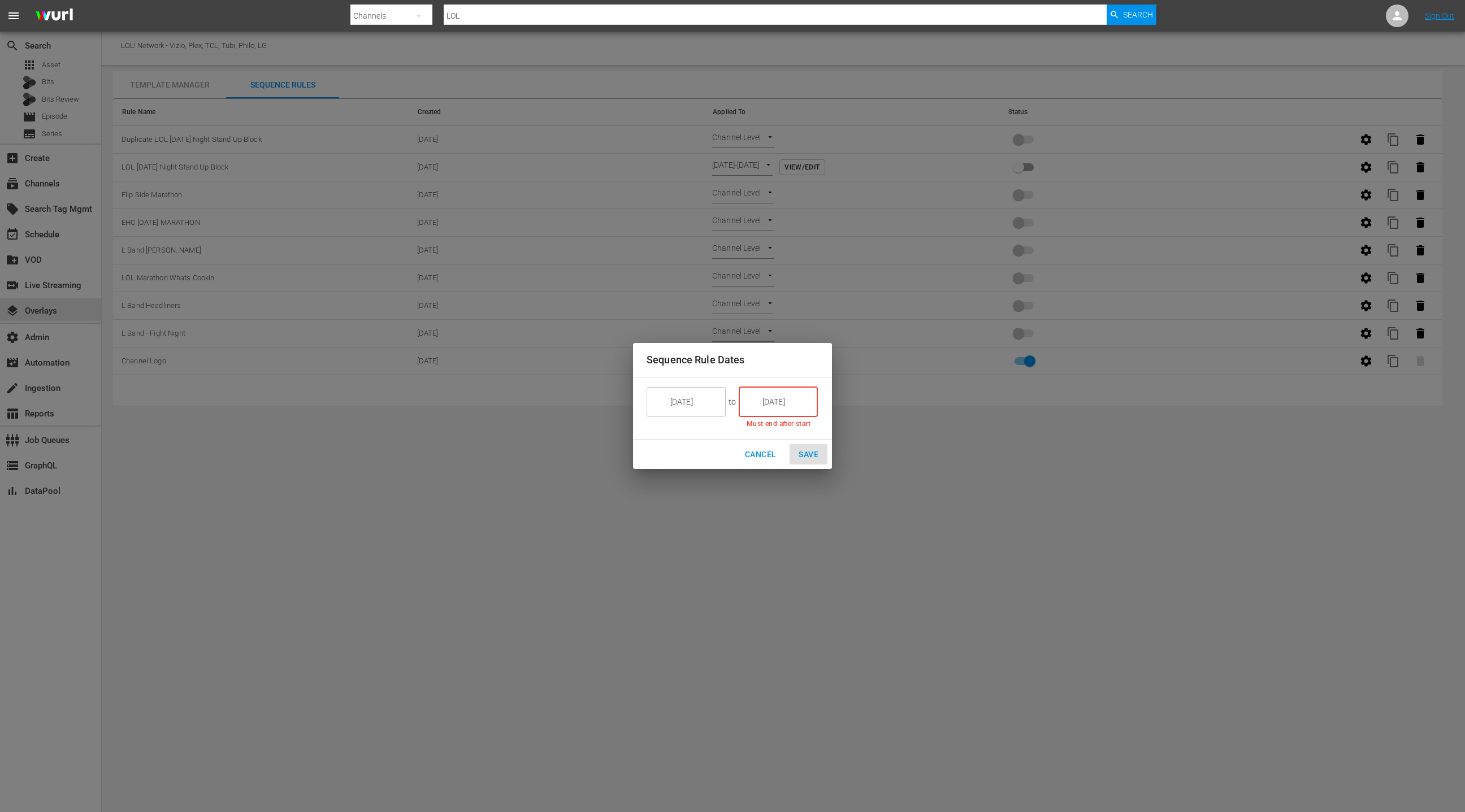
click at [771, 405] on input "[DATE]" at bounding box center [785, 401] width 63 height 30
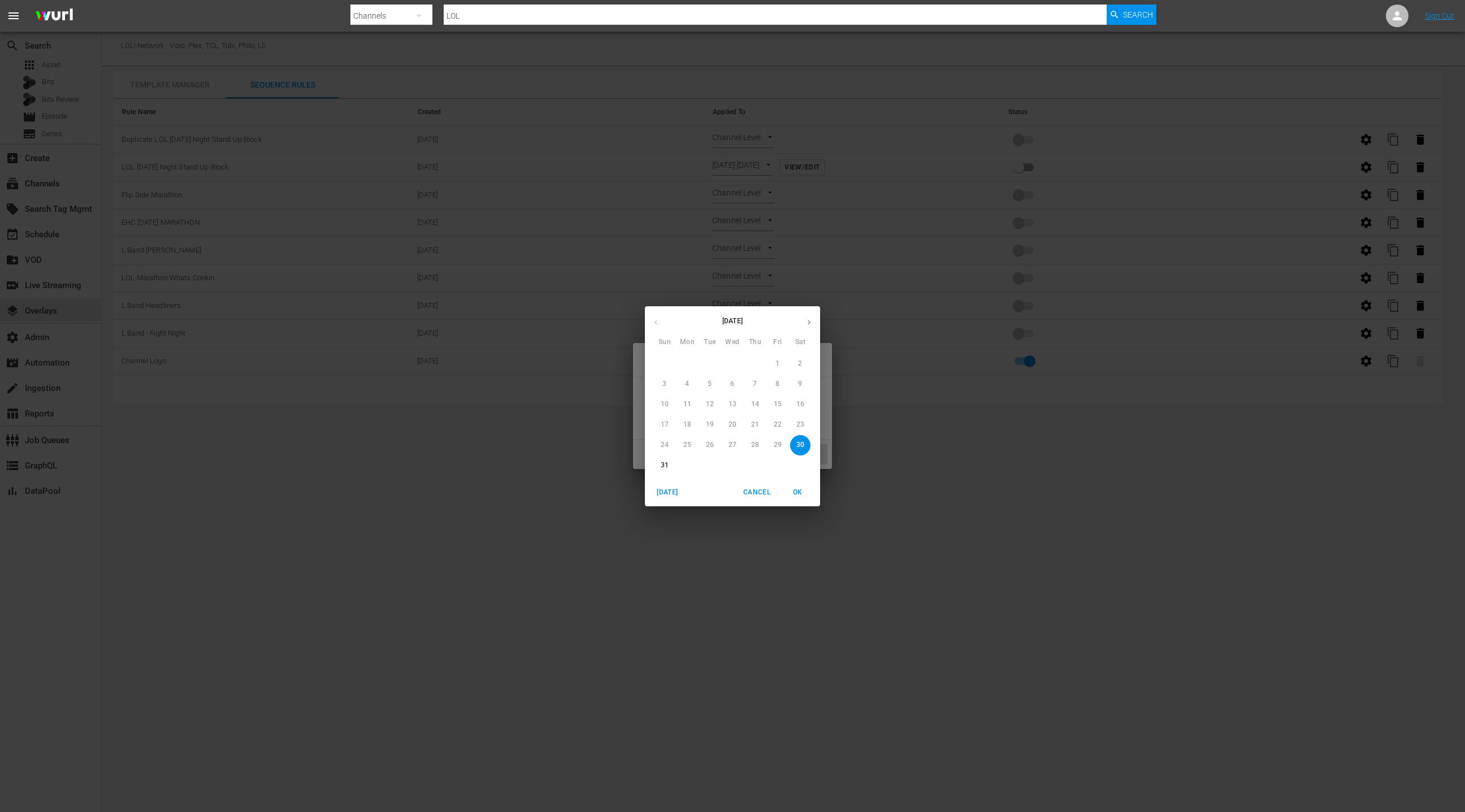
click at [802, 441] on p "30" at bounding box center [800, 444] width 8 height 10
type input "[DATE]"
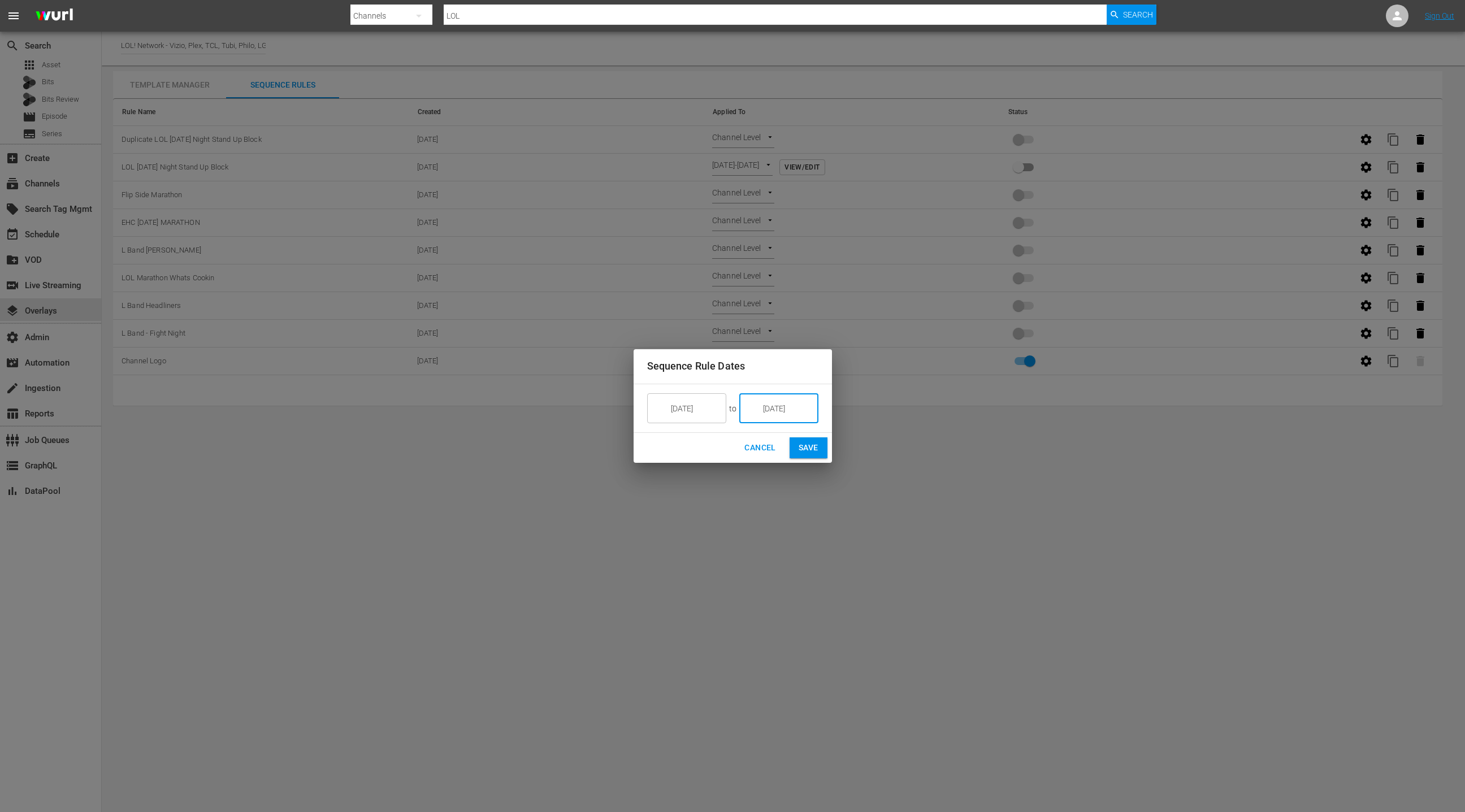
click at [784, 405] on input "[DATE]" at bounding box center [786, 408] width 63 height 30
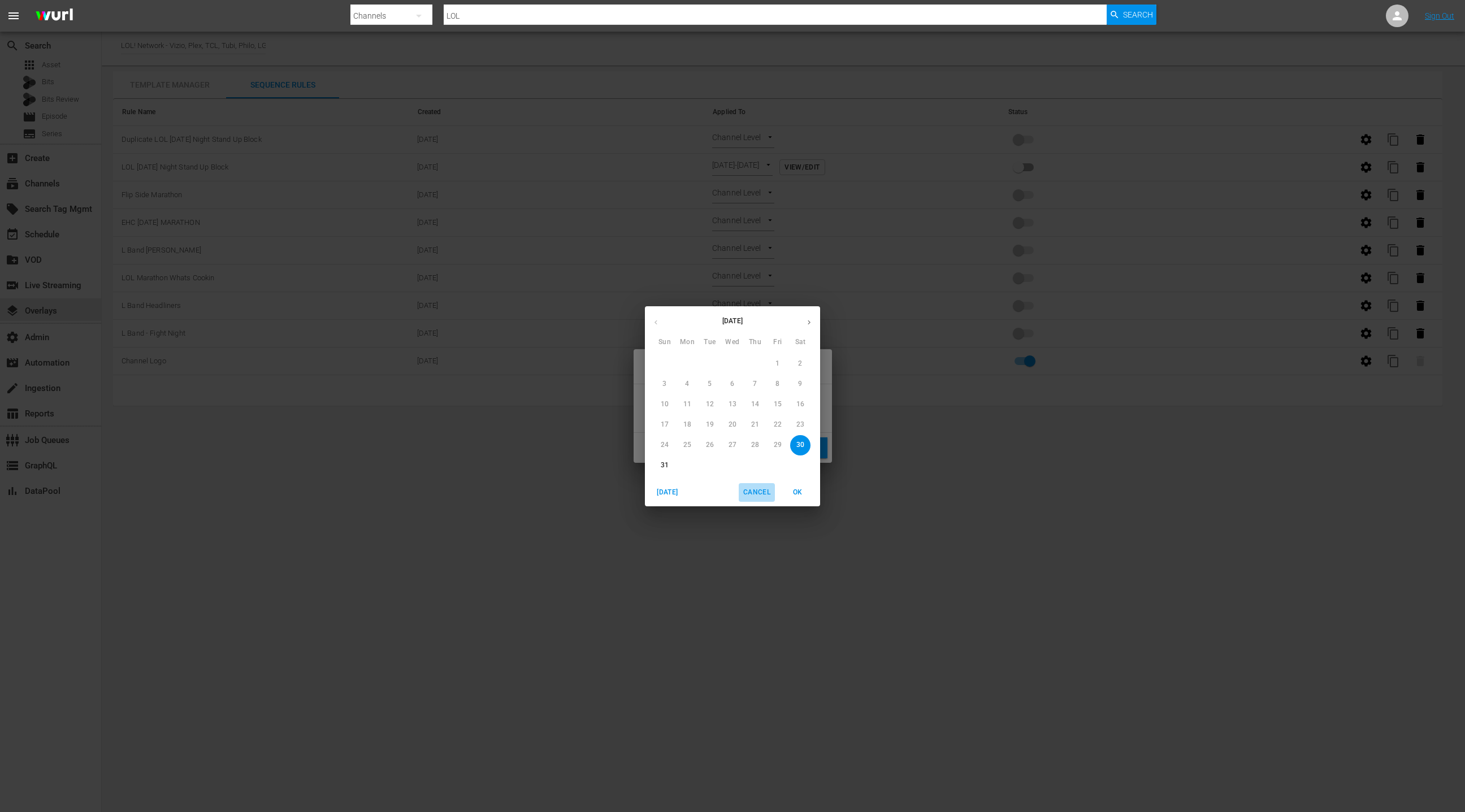
click at [759, 492] on span "Cancel" at bounding box center [756, 493] width 27 height 12
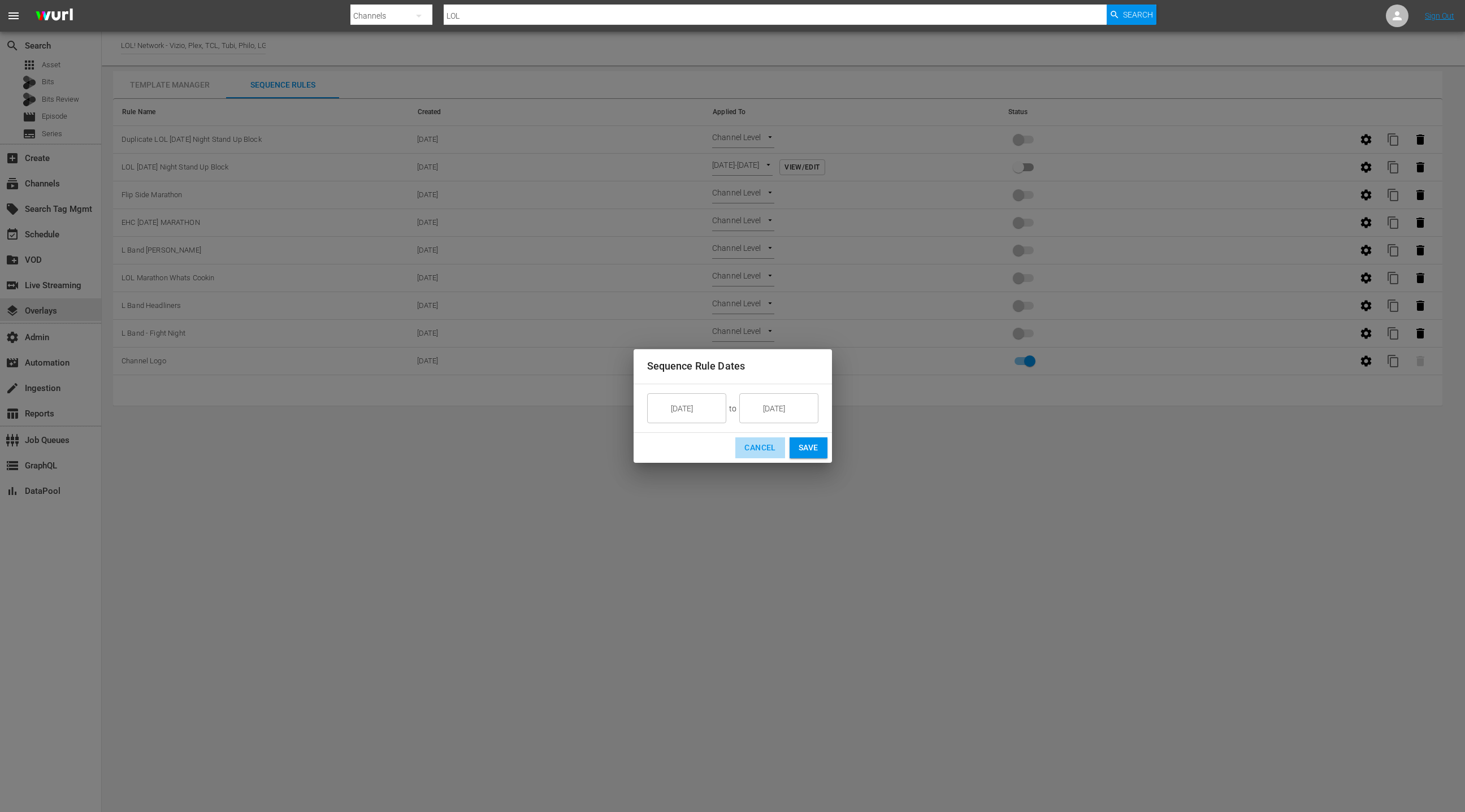
drag, startPoint x: 760, startPoint y: 449, endPoint x: 799, endPoint y: 305, distance: 149.2
click at [759, 449] on span "Cancel" at bounding box center [760, 448] width 31 height 14
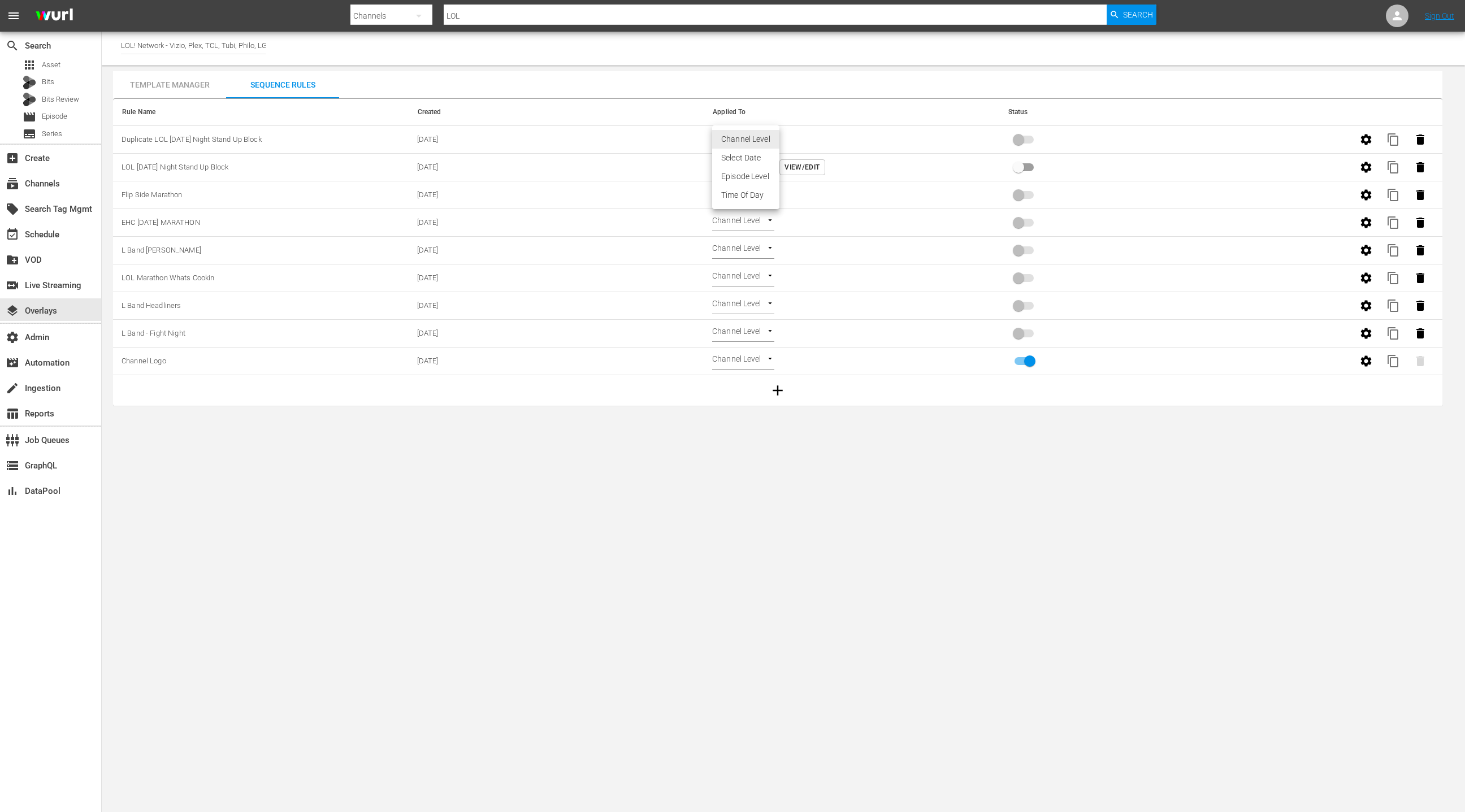
click at [762, 141] on body "menu Search By Channels Search ID, Title, Description, Keywords, or Category LO…" at bounding box center [732, 406] width 1465 height 812
click at [764, 196] on li "Time Of Day" at bounding box center [745, 196] width 68 height 19
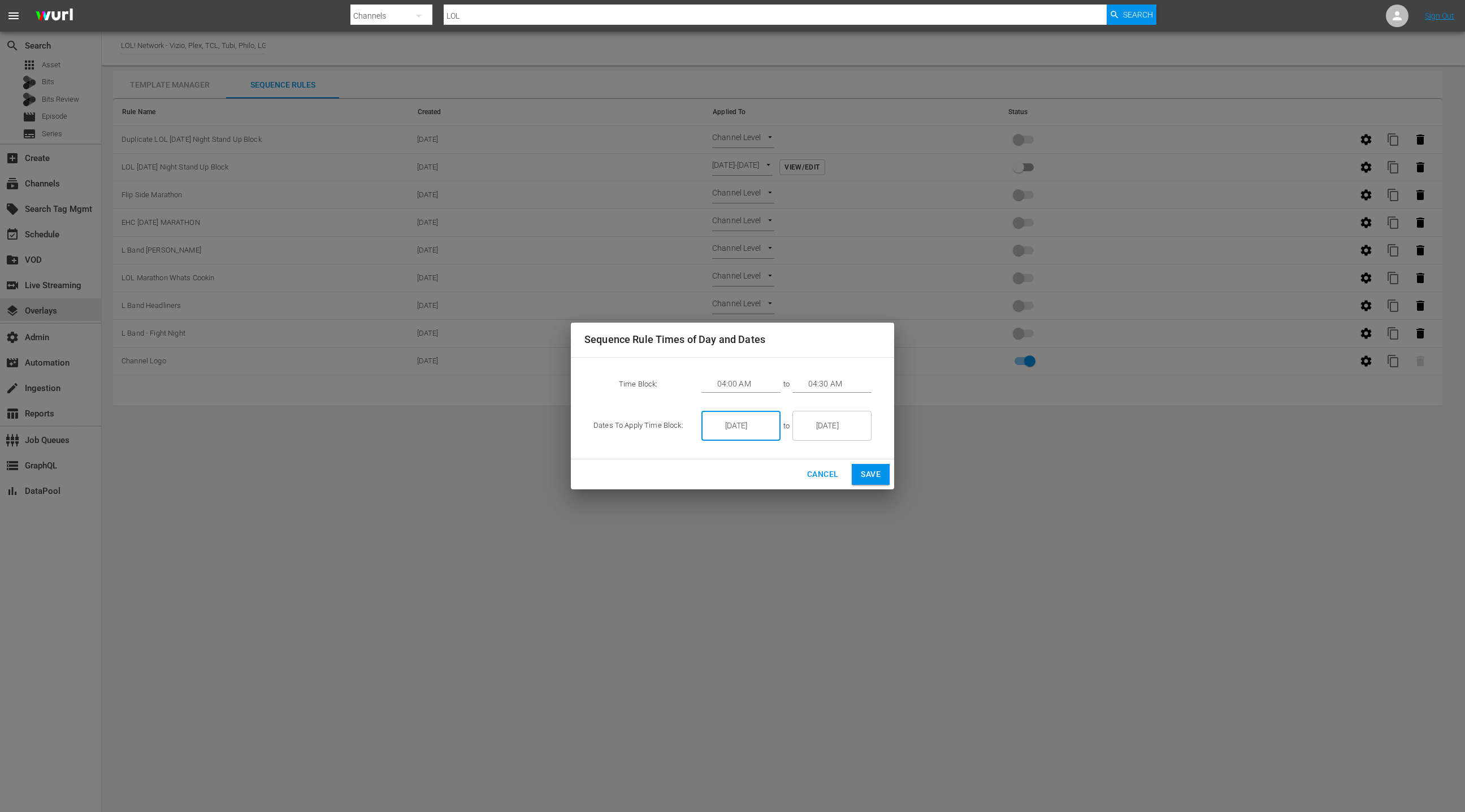
click at [752, 425] on input "[DATE]" at bounding box center [748, 426] width 63 height 30
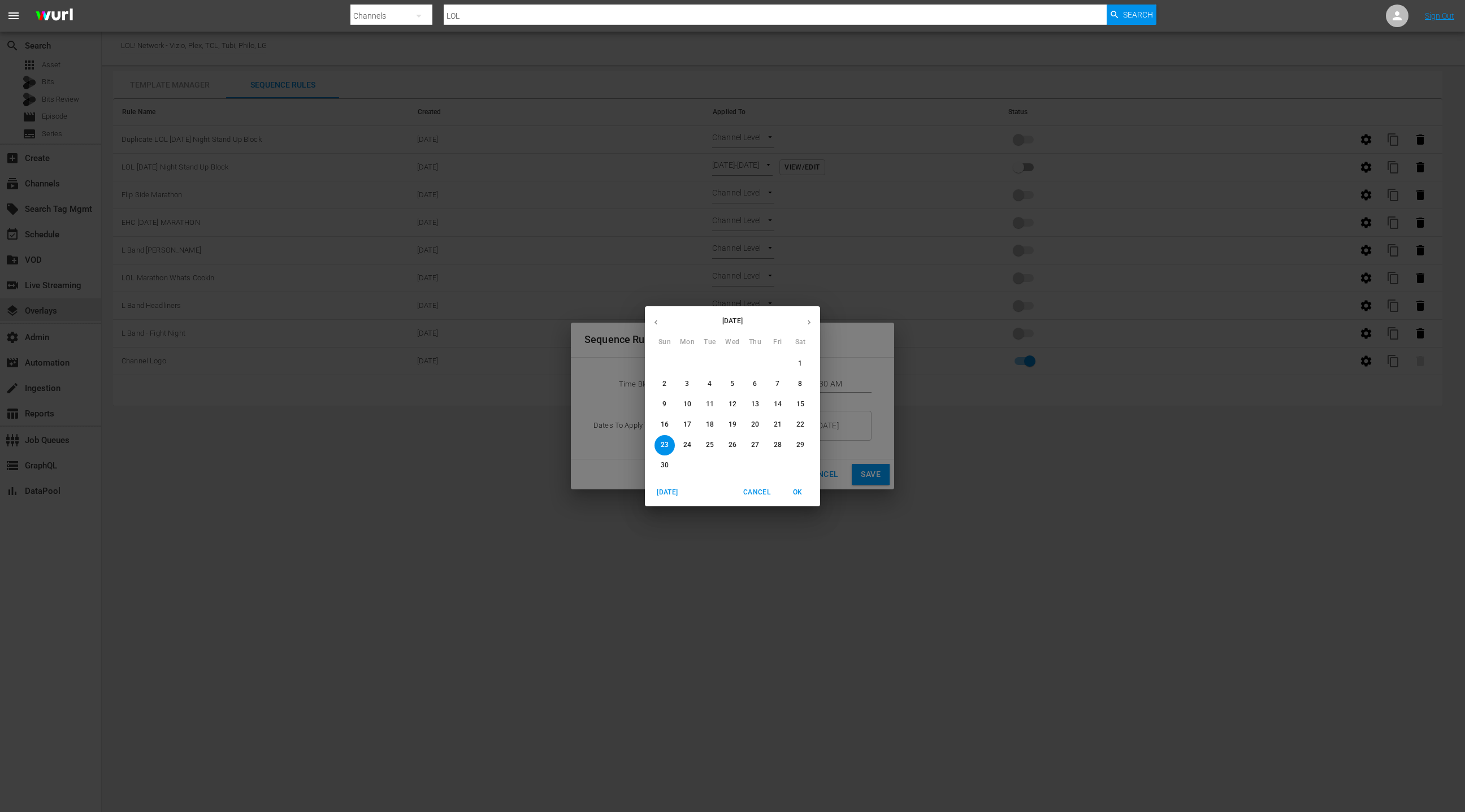
click at [652, 326] on icon "button" at bounding box center [656, 322] width 9 height 9
click at [657, 323] on icon "button" at bounding box center [656, 322] width 9 height 9
click at [803, 443] on p "30" at bounding box center [800, 444] width 8 height 10
type input "[DATE]"
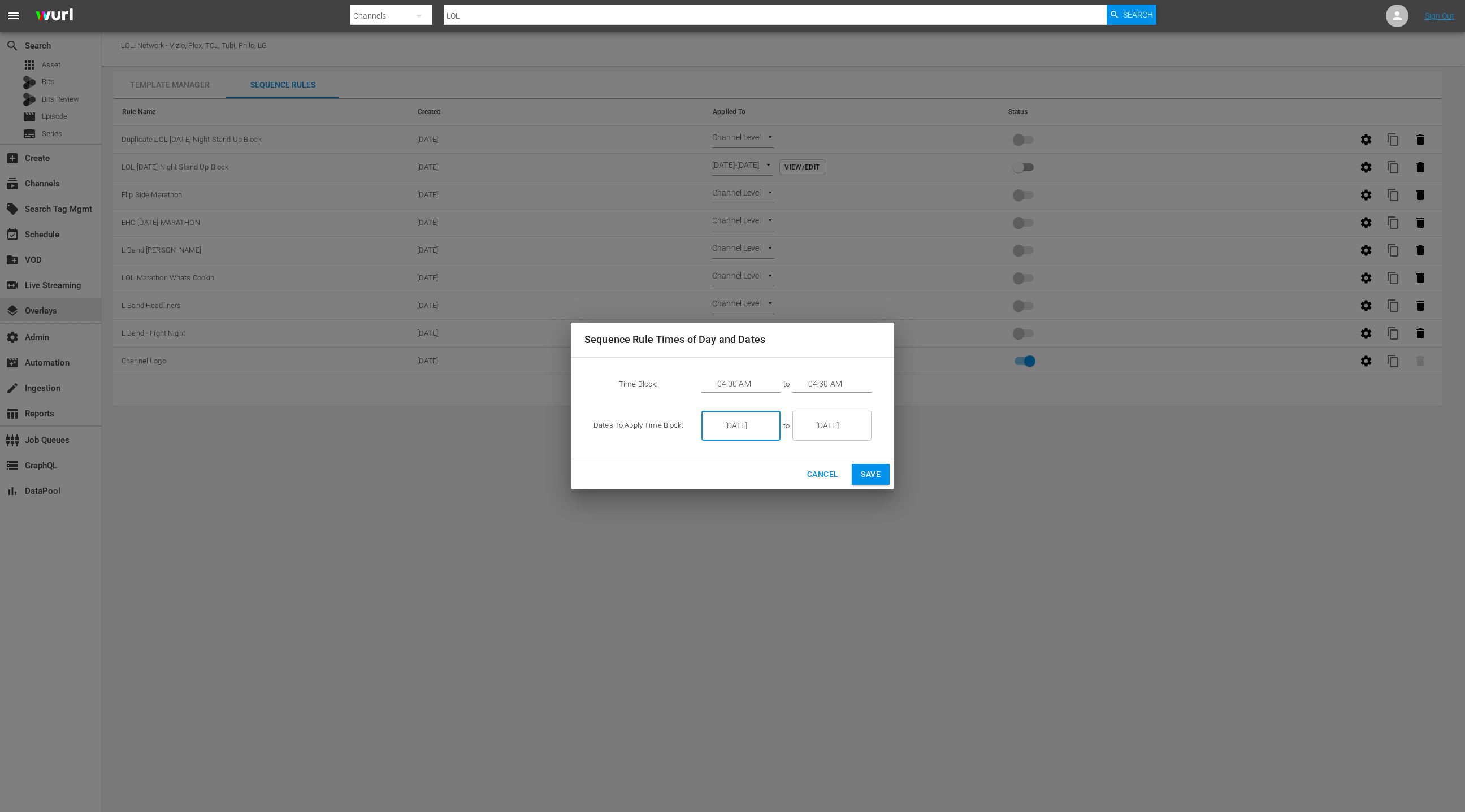
click at [829, 427] on input "[DATE]" at bounding box center [839, 426] width 63 height 30
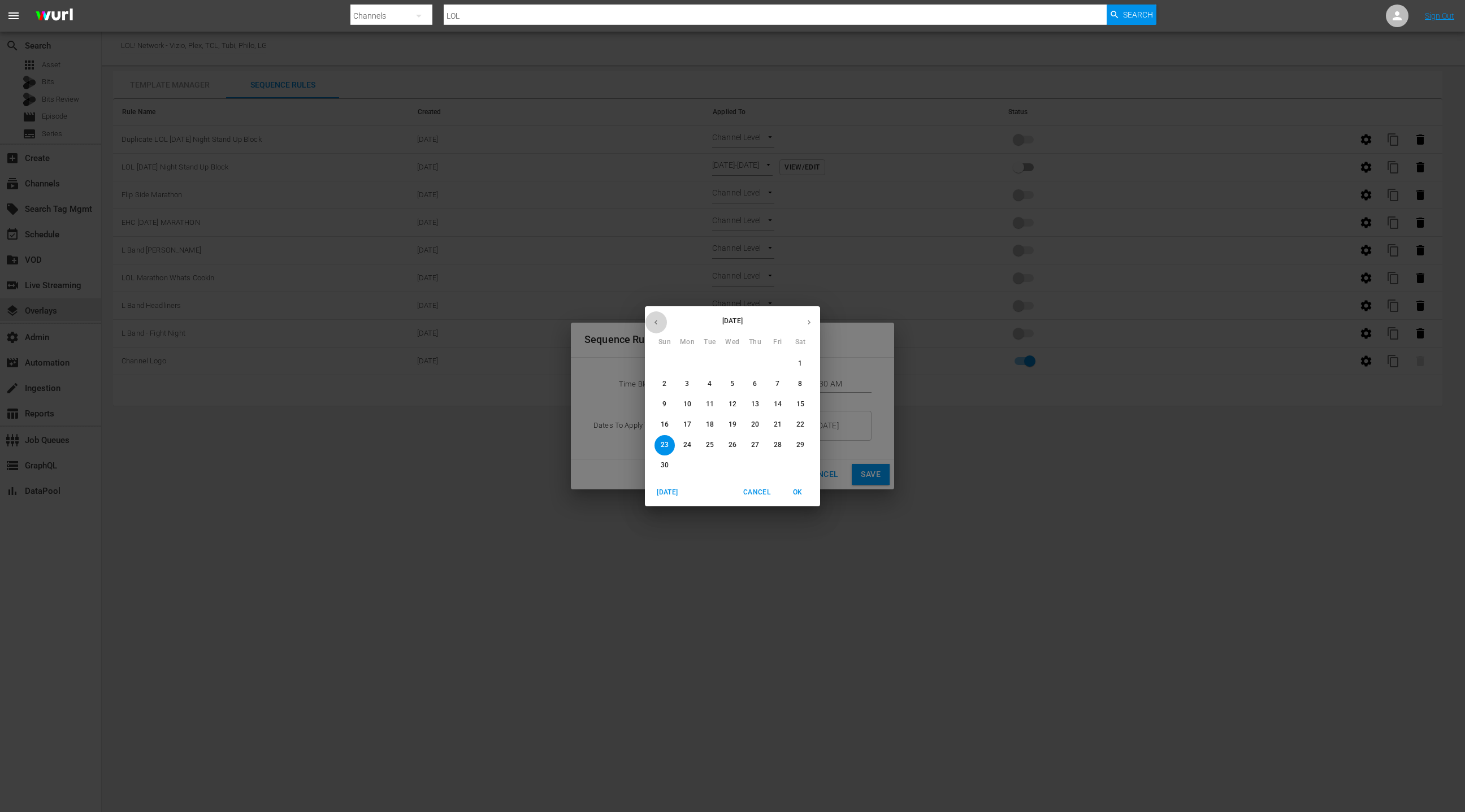
click at [655, 321] on icon "button" at bounding box center [655, 321] width 3 height 4
drag, startPoint x: 657, startPoint y: 323, endPoint x: 739, endPoint y: 325, distance: 82.0
click at [658, 322] on icon "button" at bounding box center [656, 322] width 9 height 9
click at [799, 445] on p "30" at bounding box center [800, 444] width 8 height 10
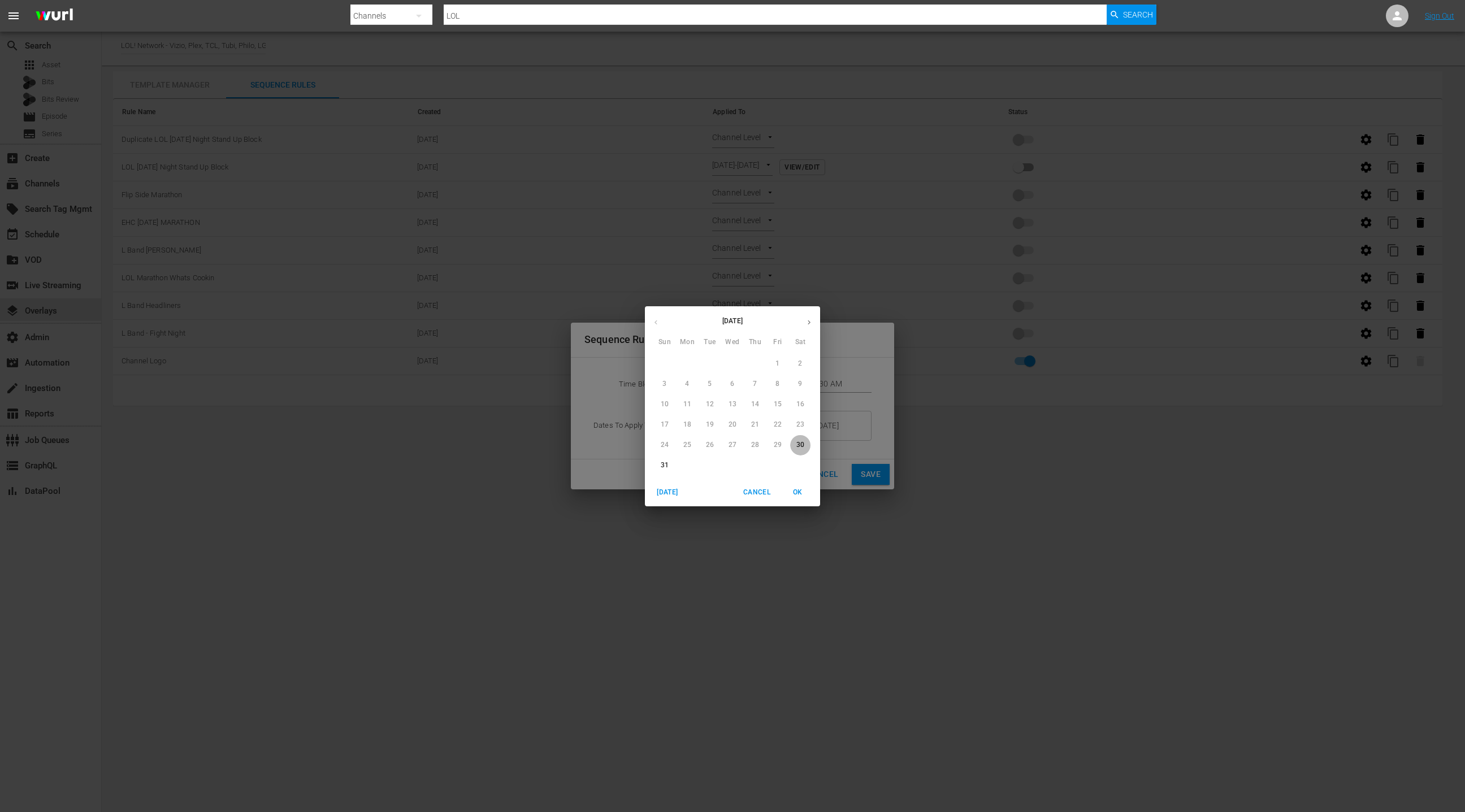
type input "[DATE]"
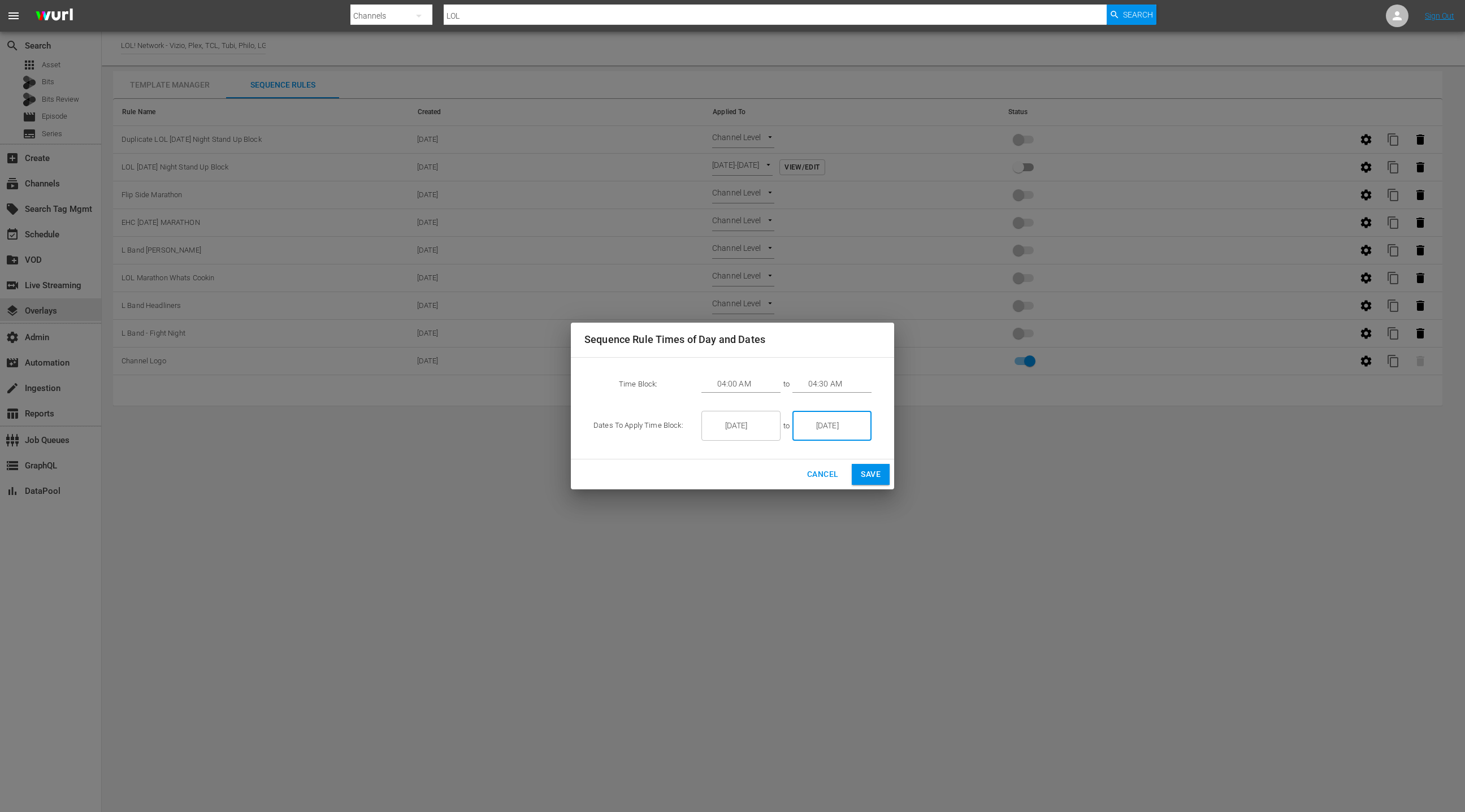
click at [730, 376] on input "04:00 AM" at bounding box center [748, 384] width 63 height 17
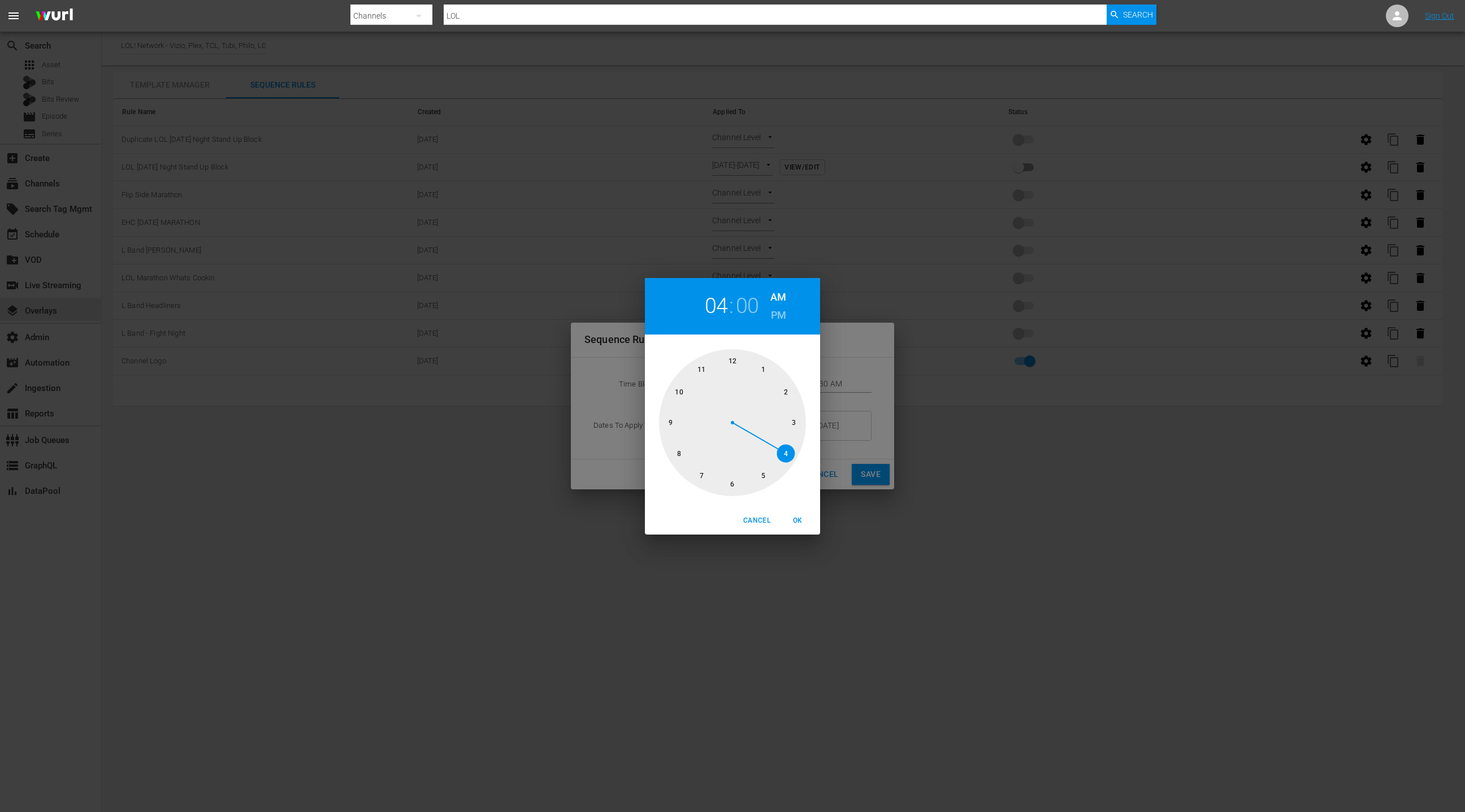
click at [728, 360] on div at bounding box center [732, 422] width 147 height 147
drag, startPoint x: 793, startPoint y: 516, endPoint x: 805, endPoint y: 506, distance: 15.6
click at [793, 516] on span "OK" at bounding box center [797, 521] width 27 height 12
type input "12:00 AM"
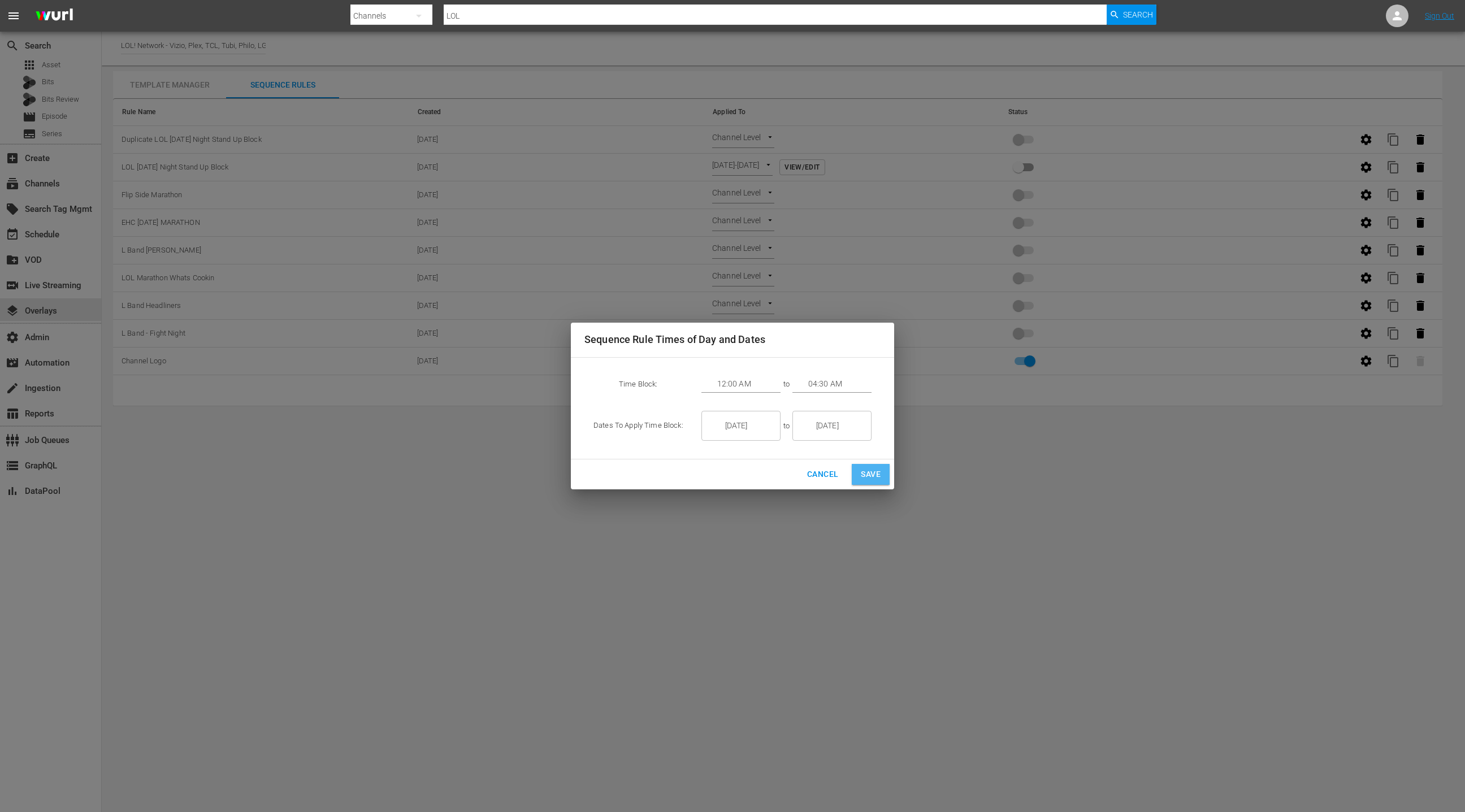
click at [874, 478] on span "Save" at bounding box center [870, 474] width 20 height 14
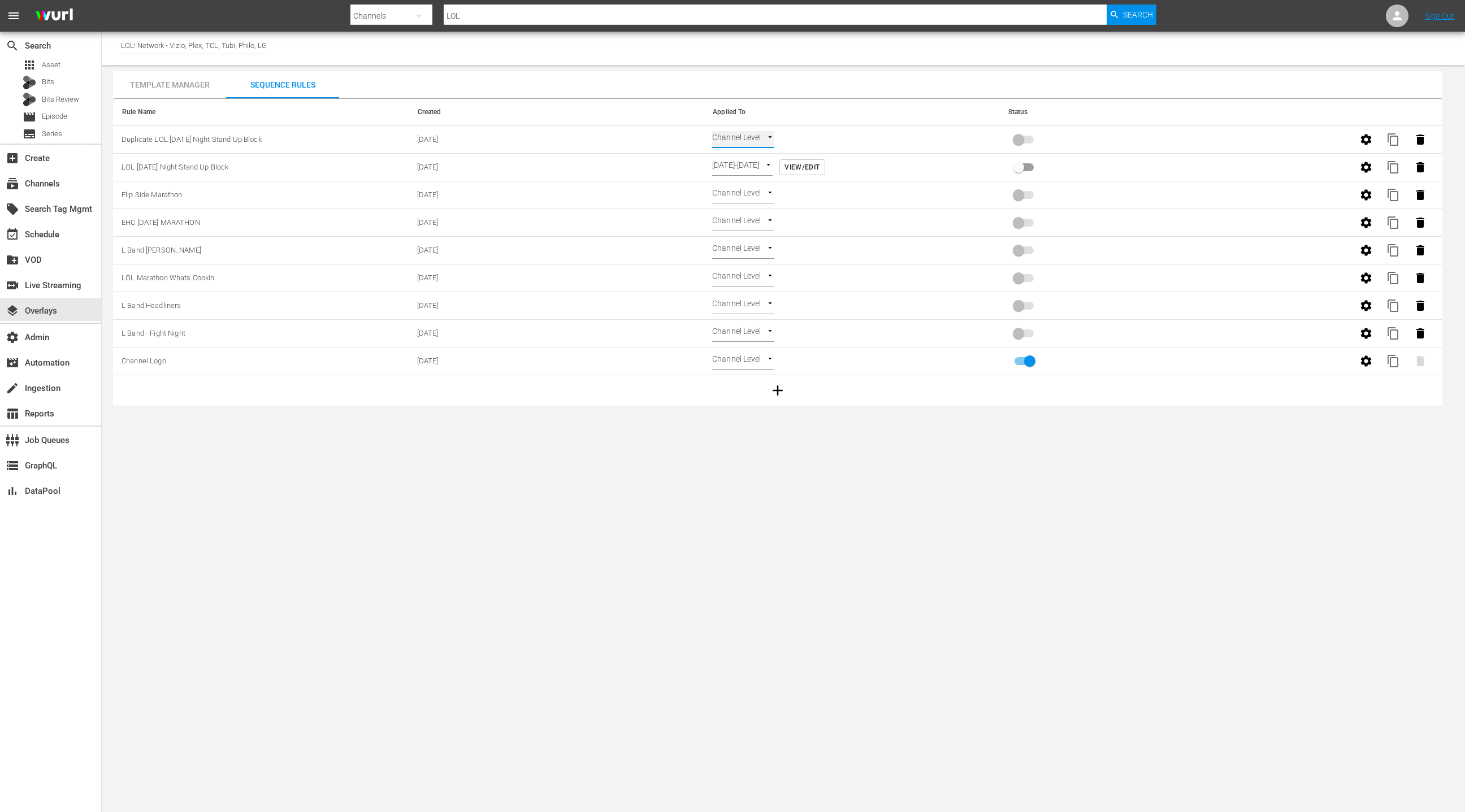
type input "TIME_OF_DAY"
click at [61, 238] on div "event_available Schedule" at bounding box center [50, 234] width 101 height 23
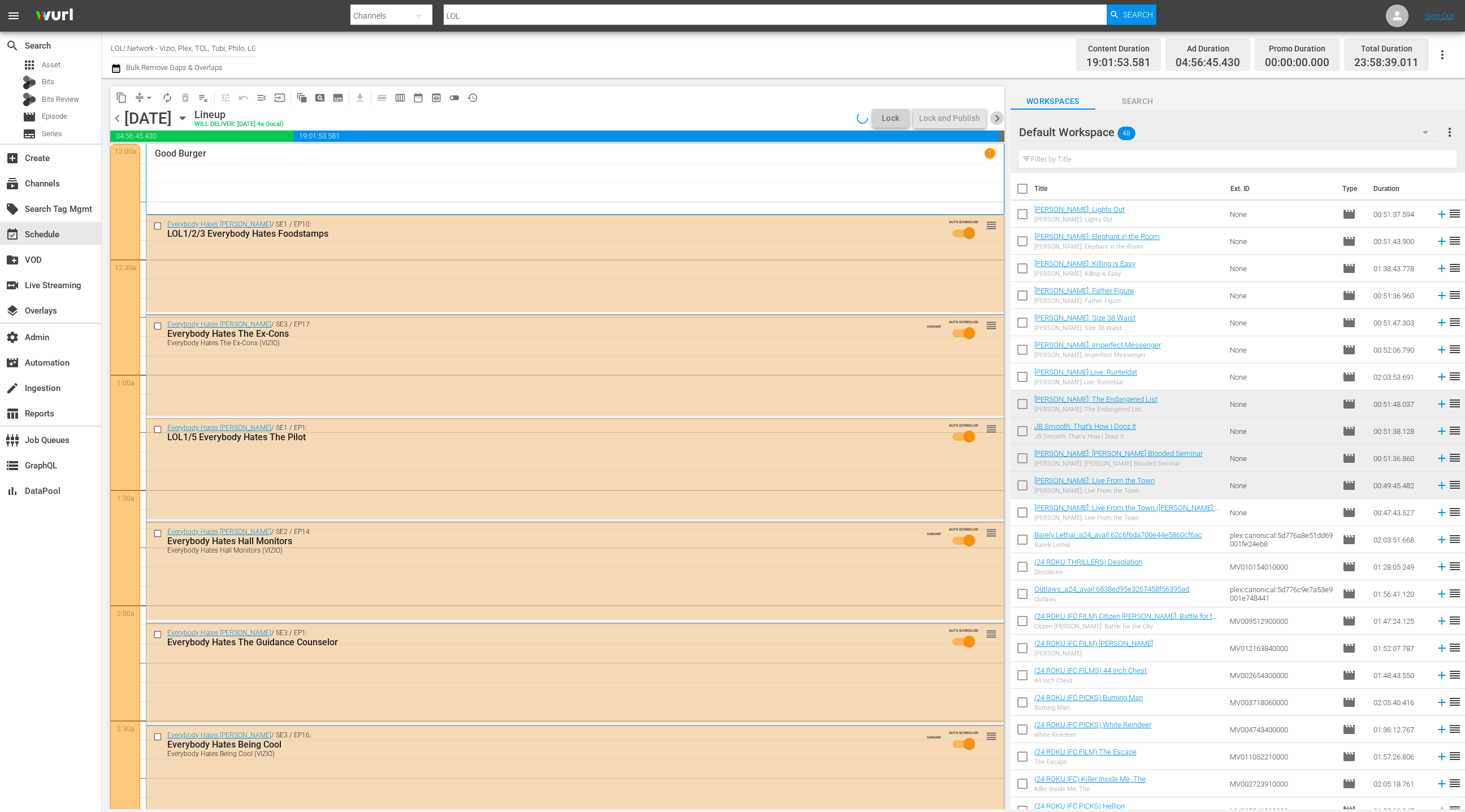
click at [996, 118] on span "chevron_right" at bounding box center [997, 119] width 14 height 14
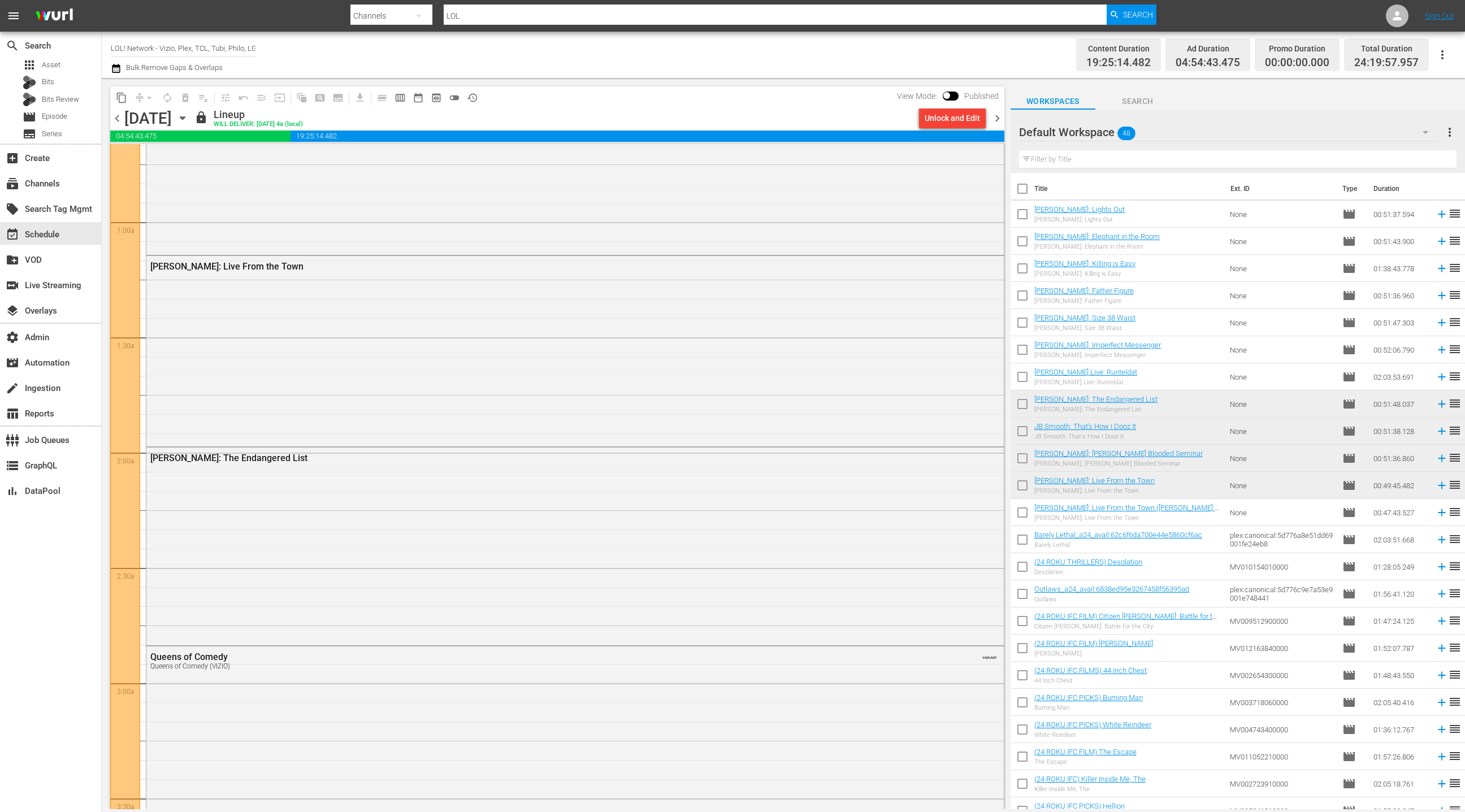
scroll to position [284, 0]
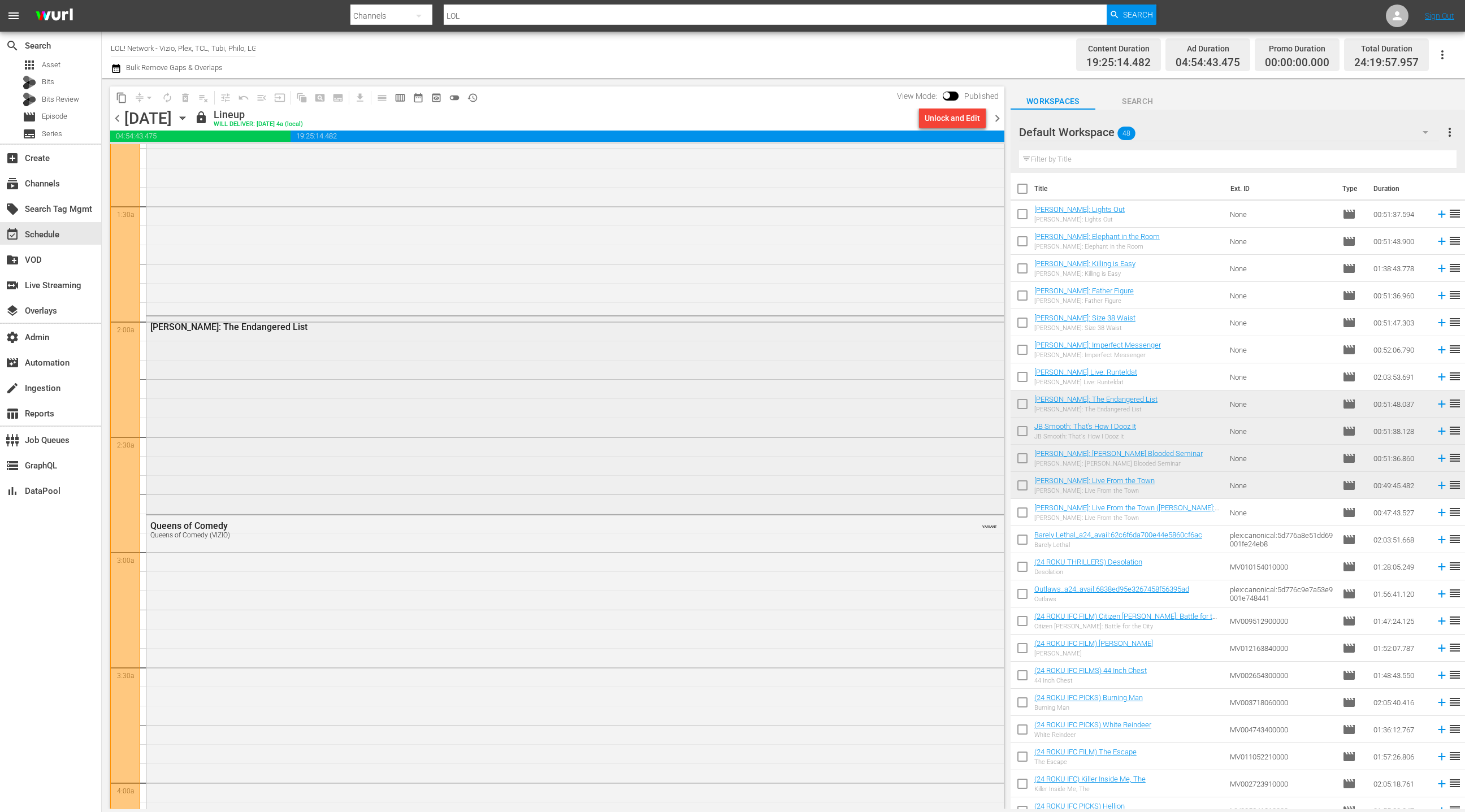
click at [324, 472] on div "[PERSON_NAME]: The Endangered List" at bounding box center [575, 415] width 857 height 196
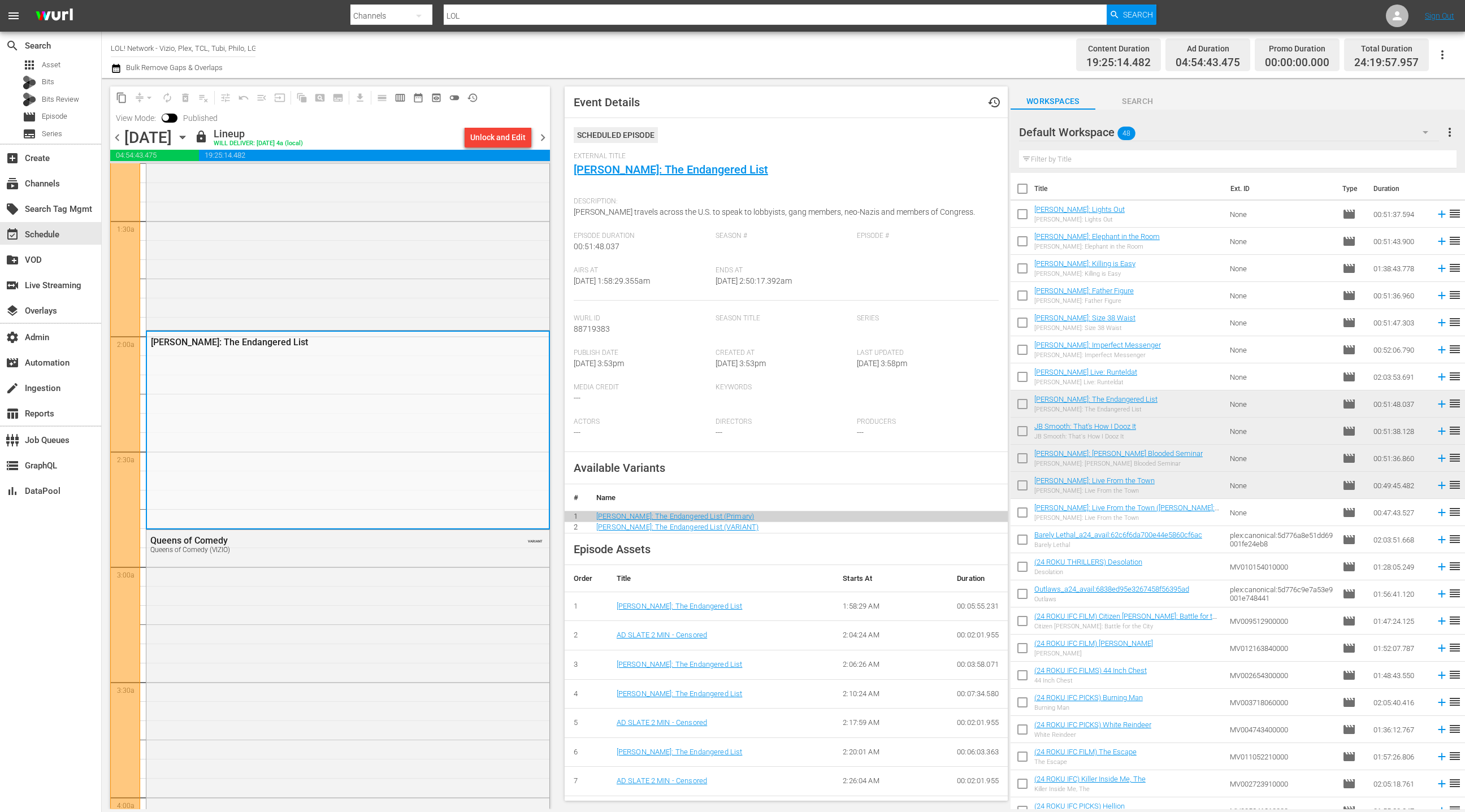
scroll to position [300, 0]
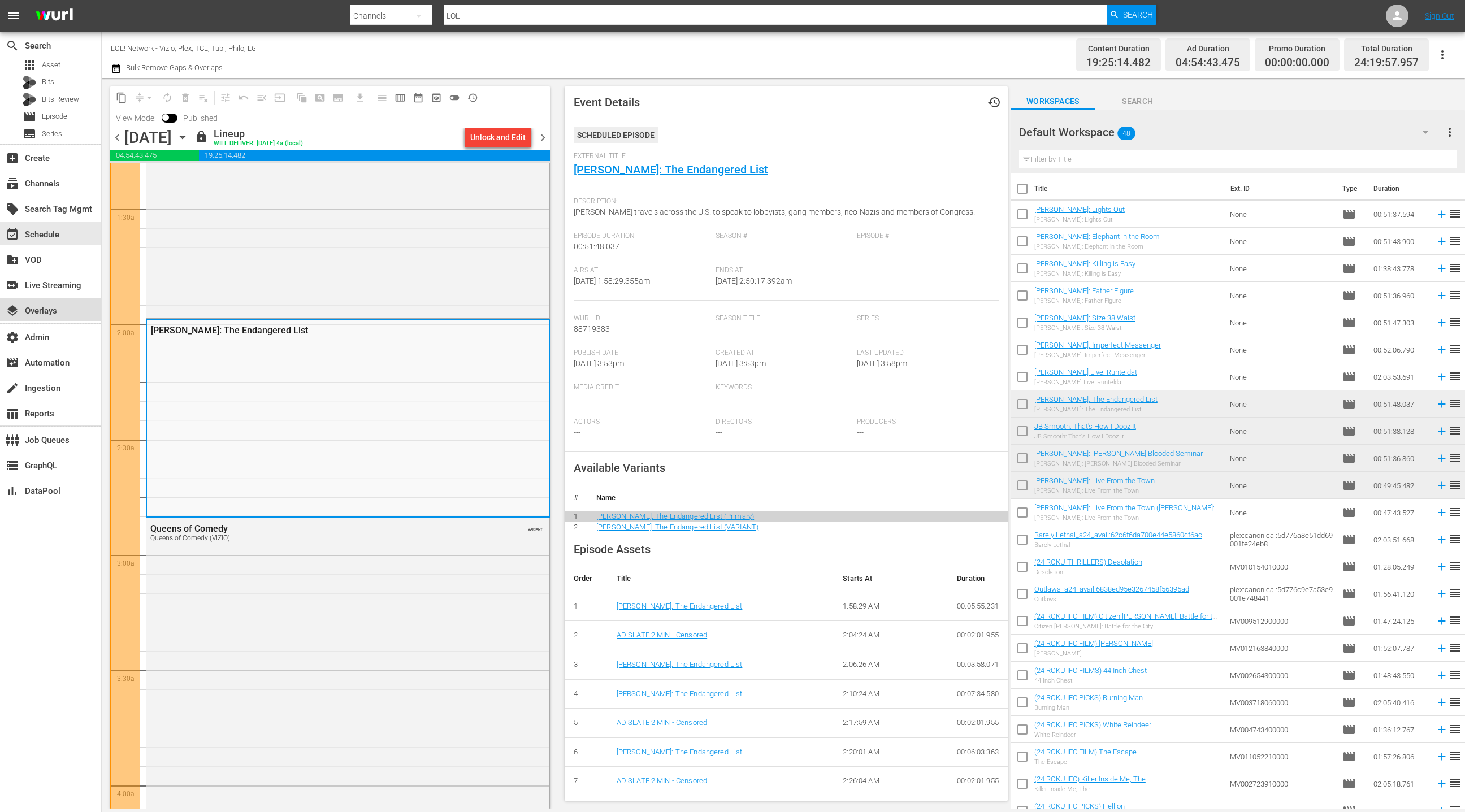
click at [68, 313] on div "layers Overlays" at bounding box center [50, 310] width 101 height 23
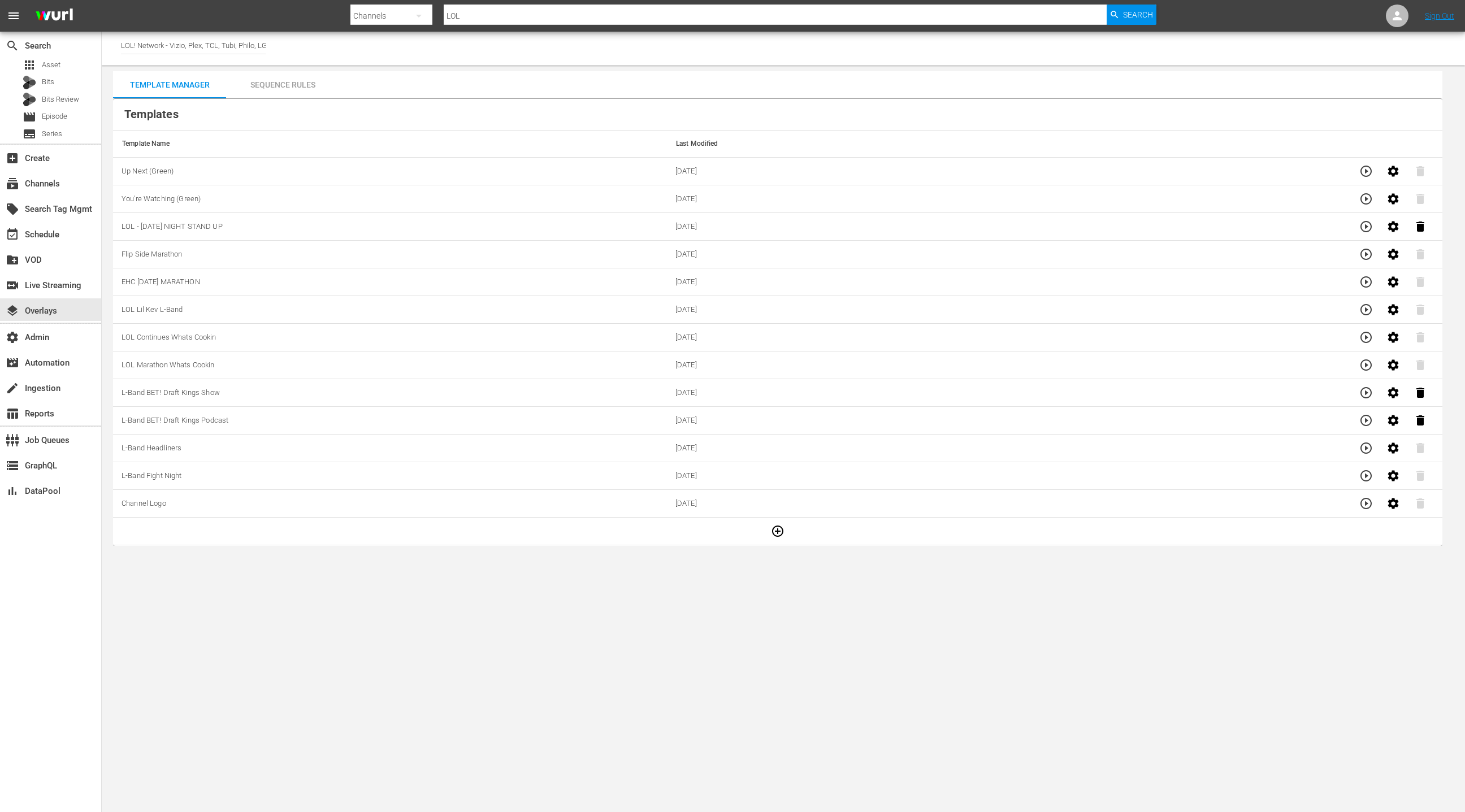
click at [306, 82] on div "Sequence Rules" at bounding box center [282, 84] width 113 height 27
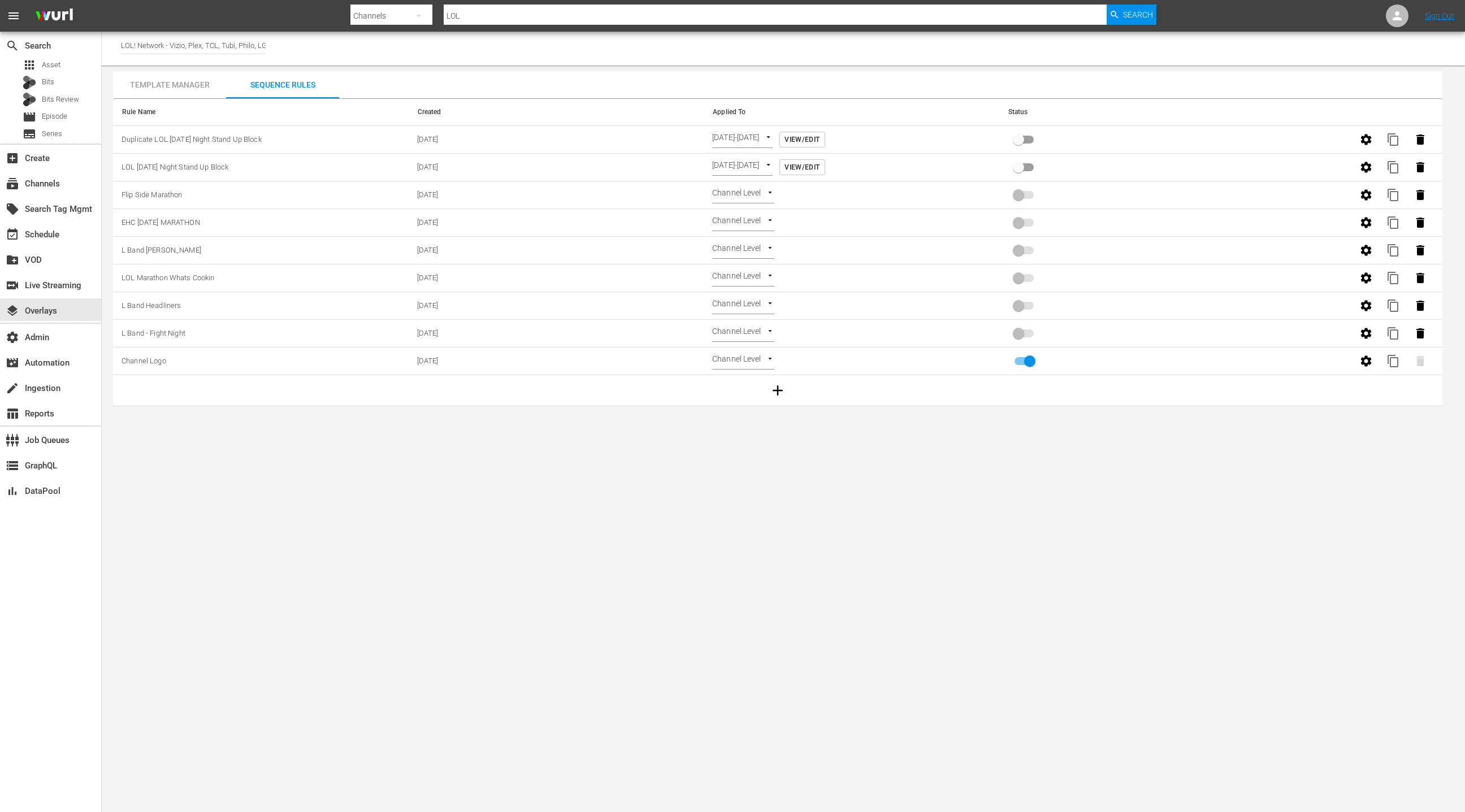
click at [761, 135] on body "menu Search By Channels Search ID, Title, Description, Keywords, or Category LO…" at bounding box center [732, 406] width 1465 height 812
click at [846, 141] on div at bounding box center [732, 406] width 1465 height 812
click at [819, 139] on span "View/Edit" at bounding box center [802, 140] width 35 height 12
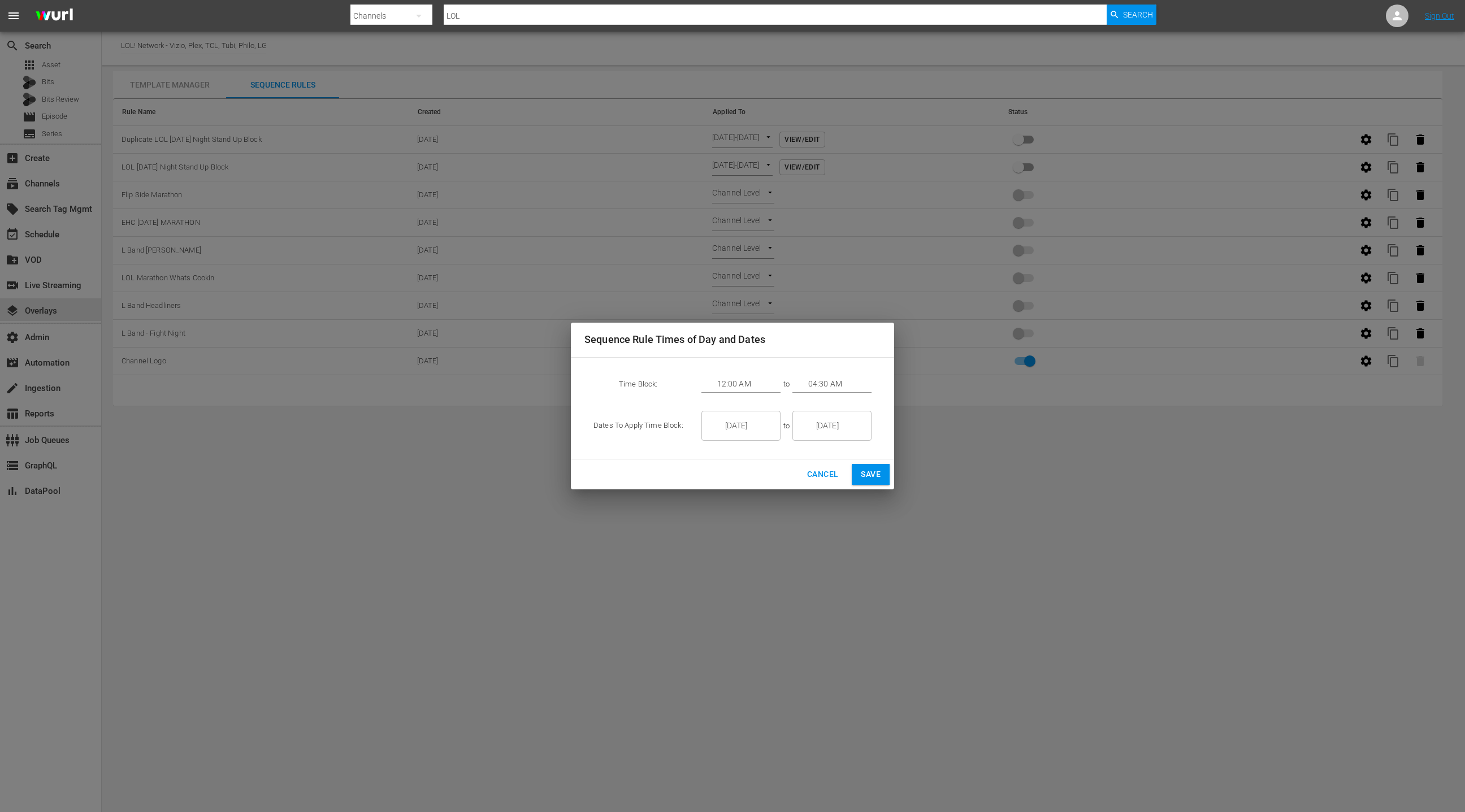
click at [819, 385] on input "04:30 AM" at bounding box center [839, 384] width 63 height 17
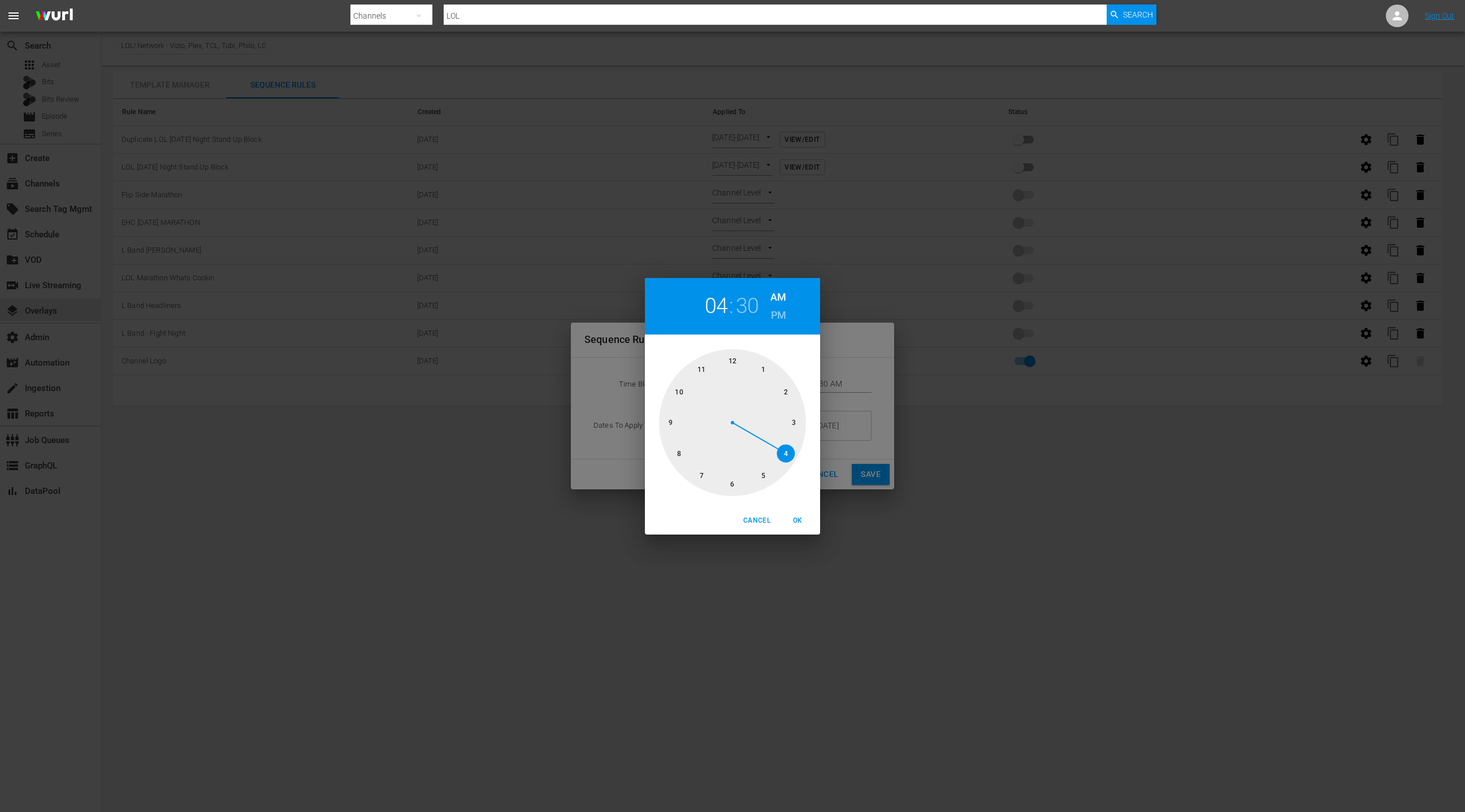
drag, startPoint x: 785, startPoint y: 391, endPoint x: 761, endPoint y: 389, distance: 24.1
click at [785, 391] on div at bounding box center [732, 422] width 147 height 147
click at [672, 427] on div at bounding box center [732, 422] width 147 height 147
click at [670, 422] on div at bounding box center [732, 422] width 147 height 147
click at [799, 523] on span "OK" at bounding box center [797, 521] width 27 height 12
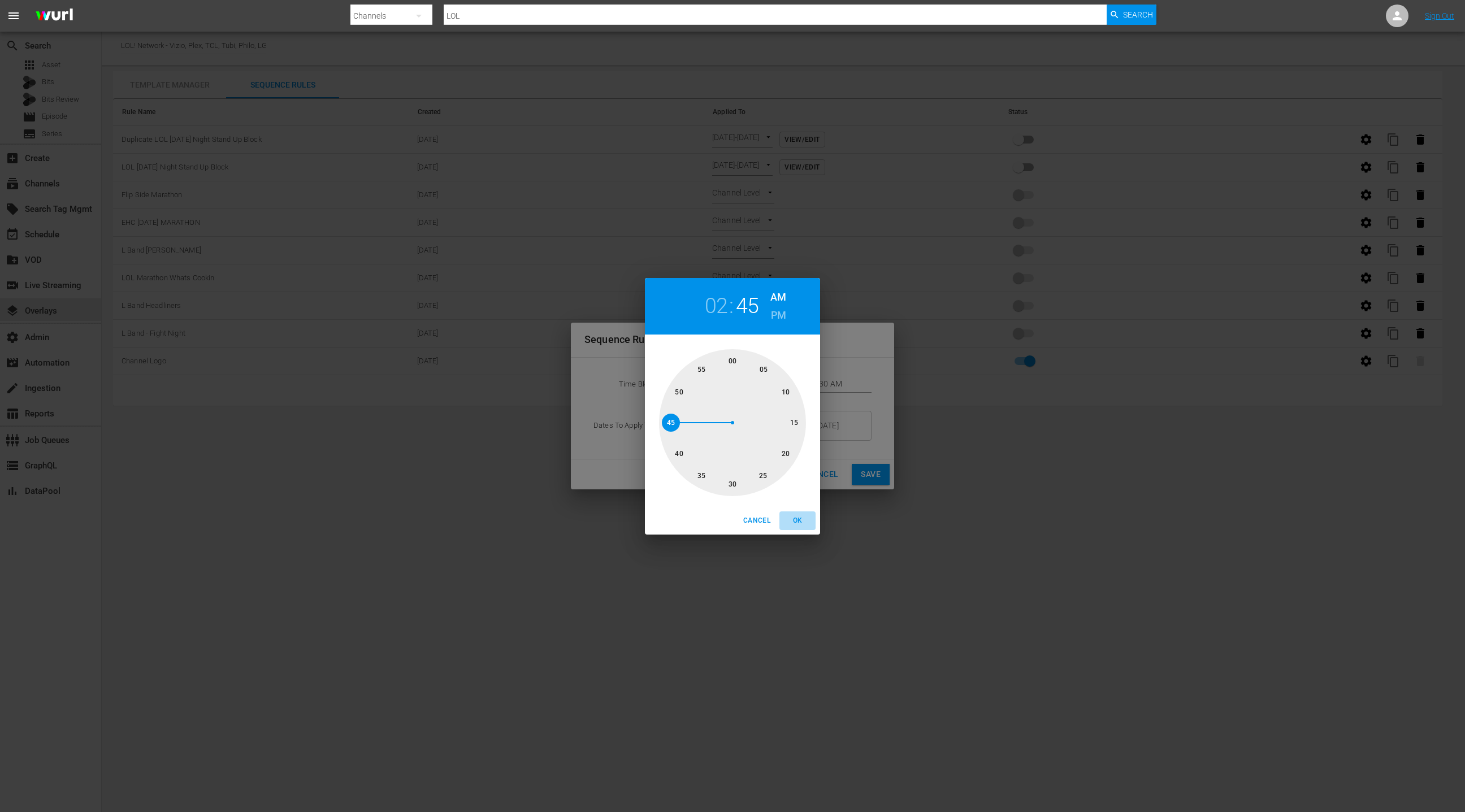
type input "02:45 AM"
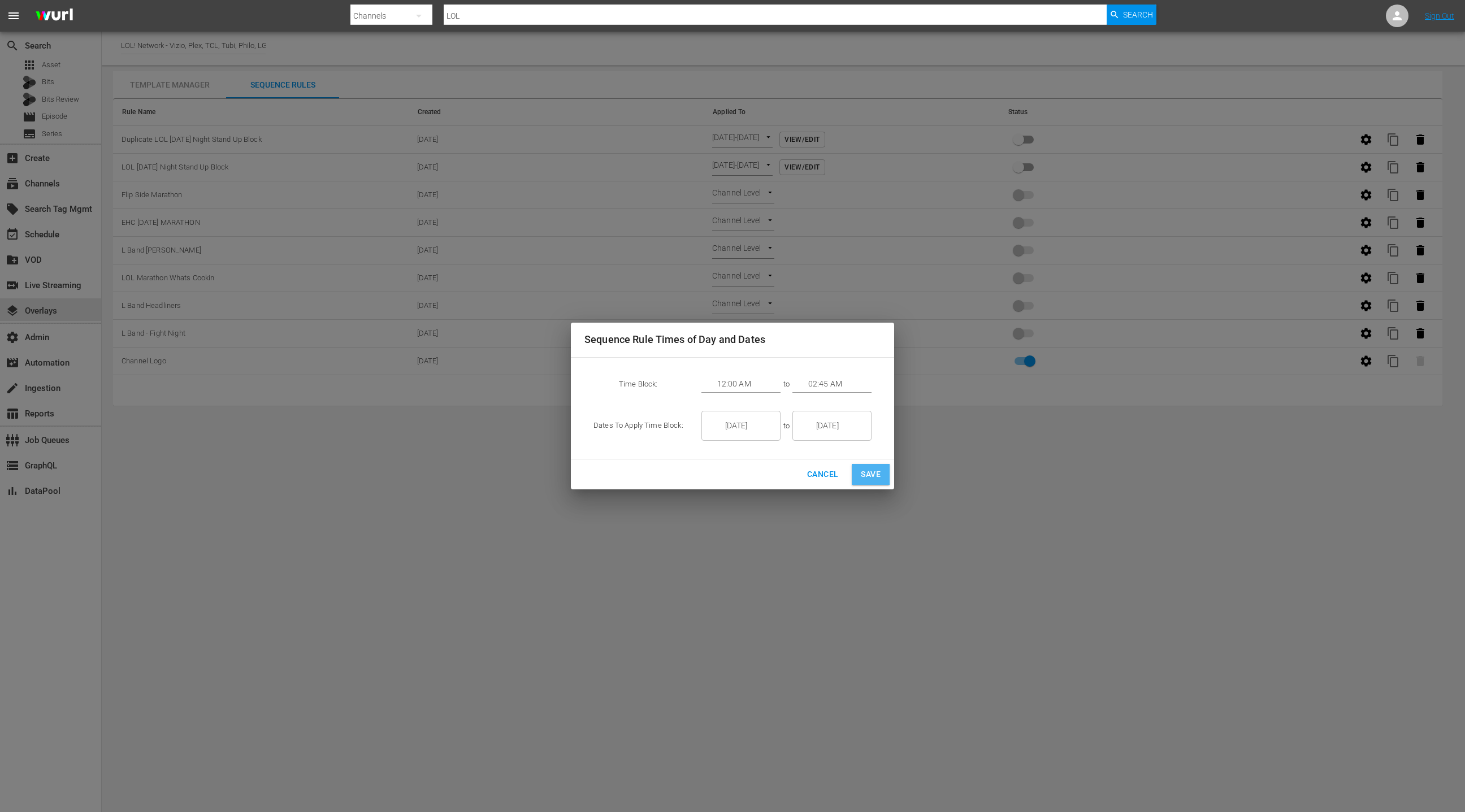
click at [872, 479] on span "Save" at bounding box center [870, 474] width 20 height 14
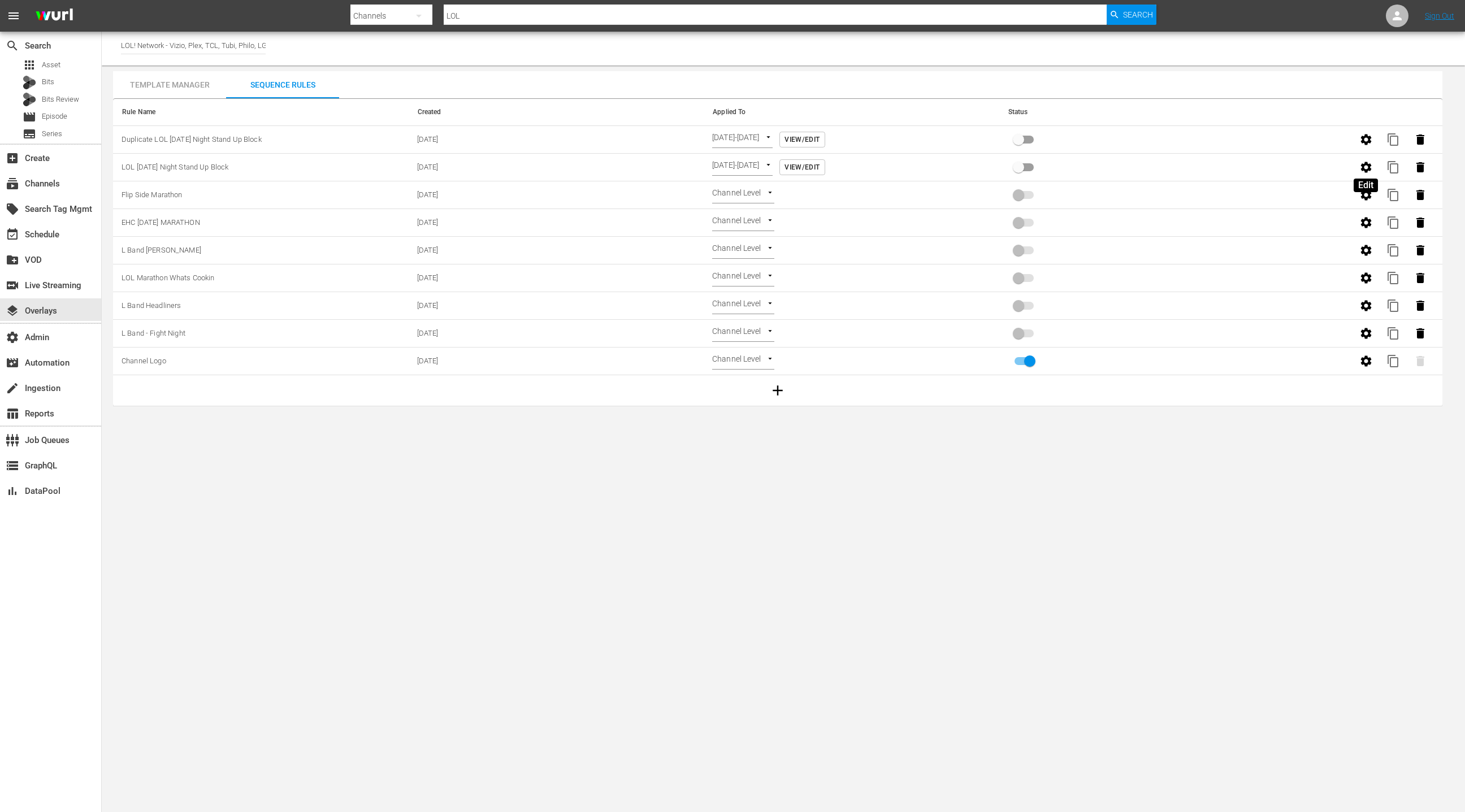
click at [1365, 169] on icon "button" at bounding box center [1365, 167] width 10 height 10
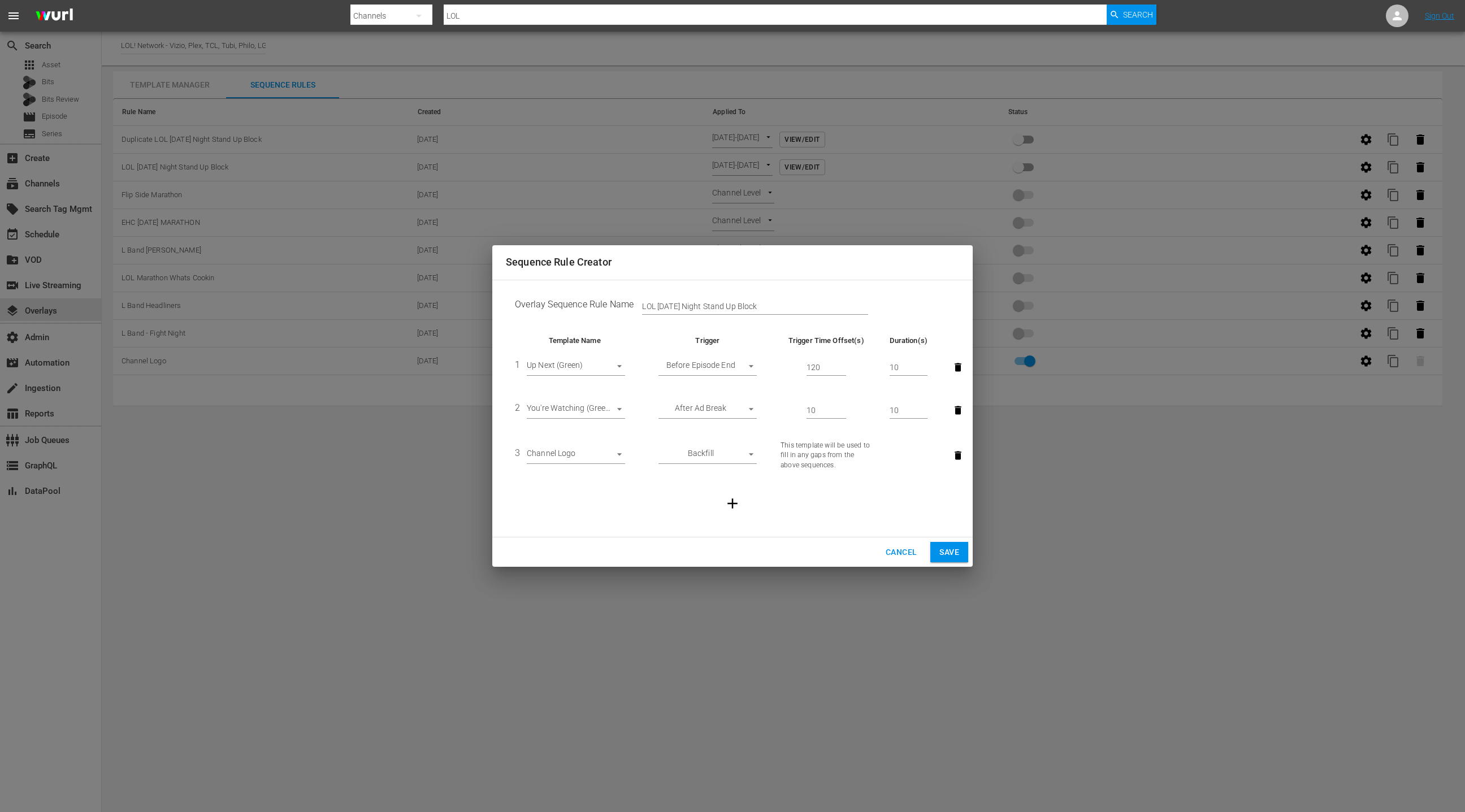
click at [951, 554] on span "Save" at bounding box center [949, 552] width 20 height 14
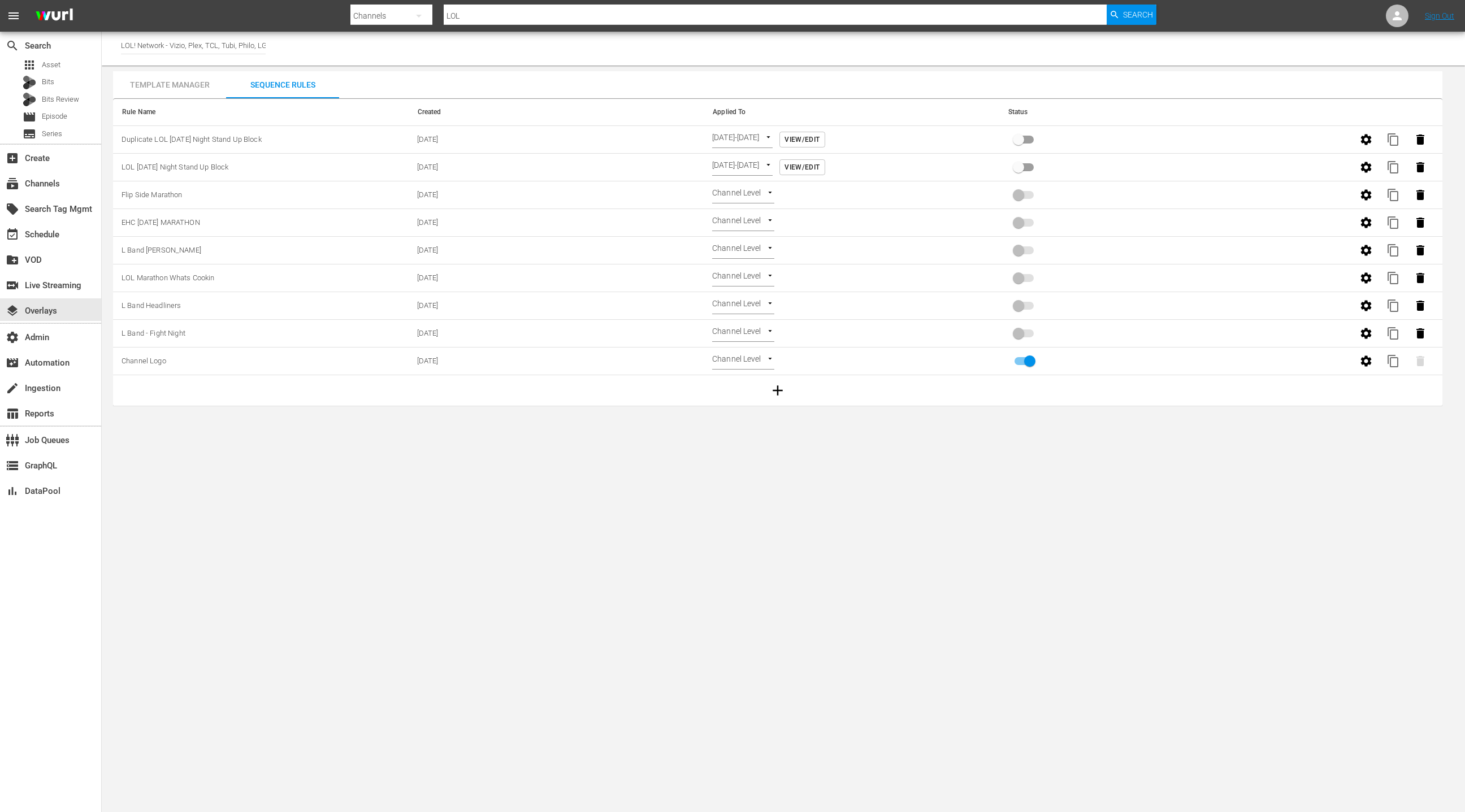
click at [1016, 169] on input "primary checkbox" at bounding box center [1018, 169] width 64 height 22
checkbox input "true"
click at [1017, 142] on input "primary checkbox" at bounding box center [1018, 141] width 64 height 22
checkbox input "true"
click at [74, 242] on div "event_available Schedule" at bounding box center [50, 234] width 101 height 23
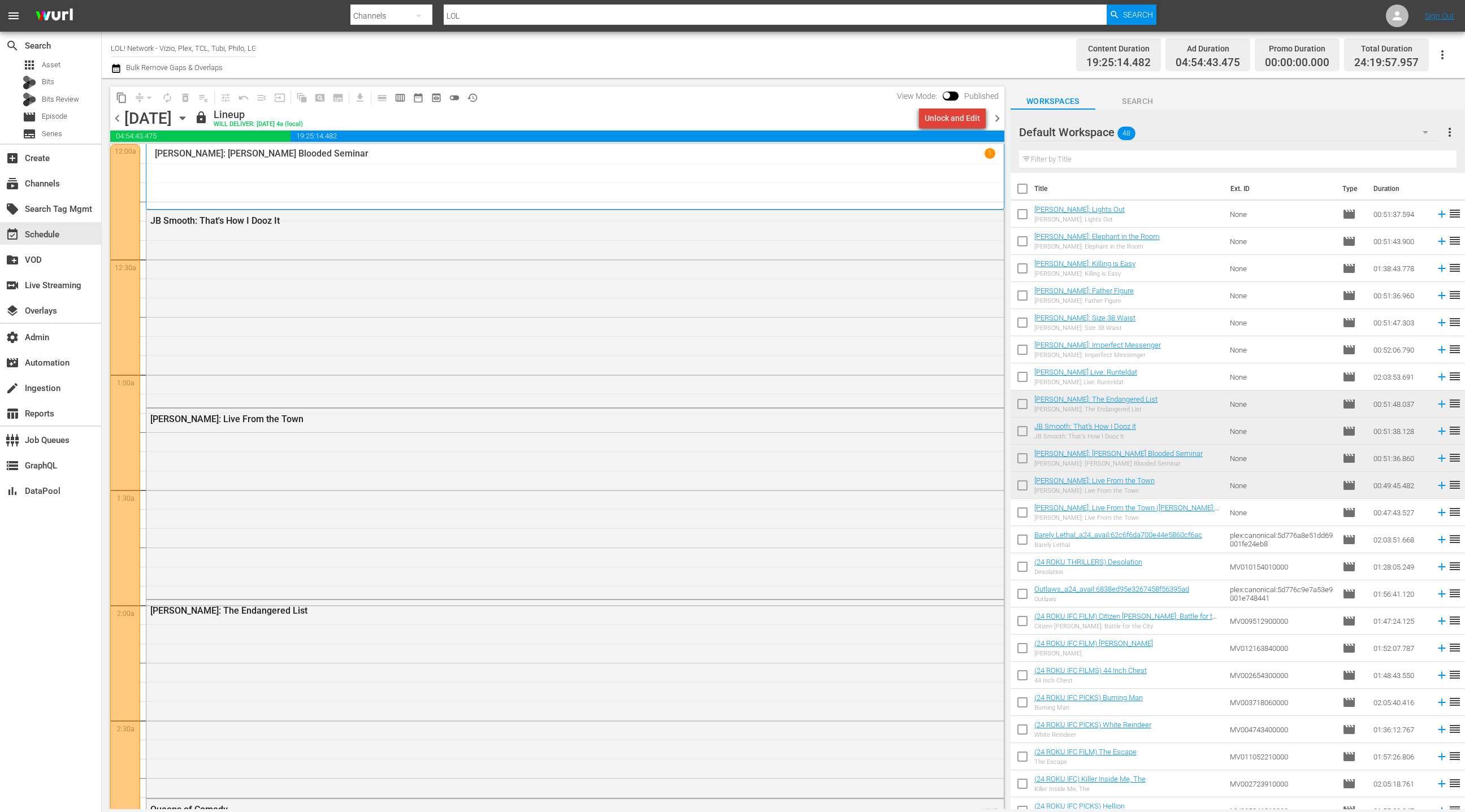
click at [961, 121] on div "Unlock and Edit" at bounding box center [952, 118] width 55 height 20
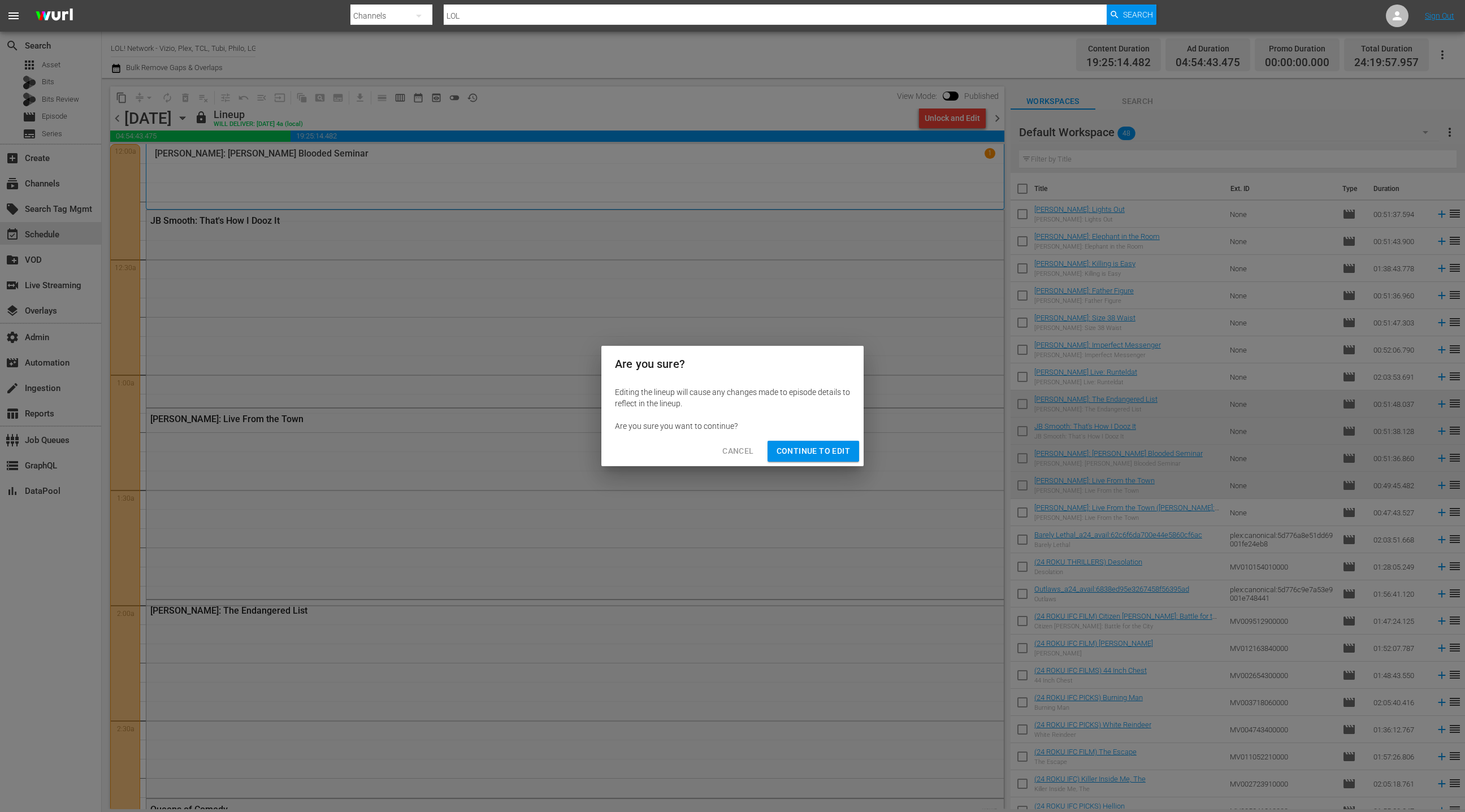
click at [831, 459] on button "Continue to Edit" at bounding box center [813, 451] width 92 height 21
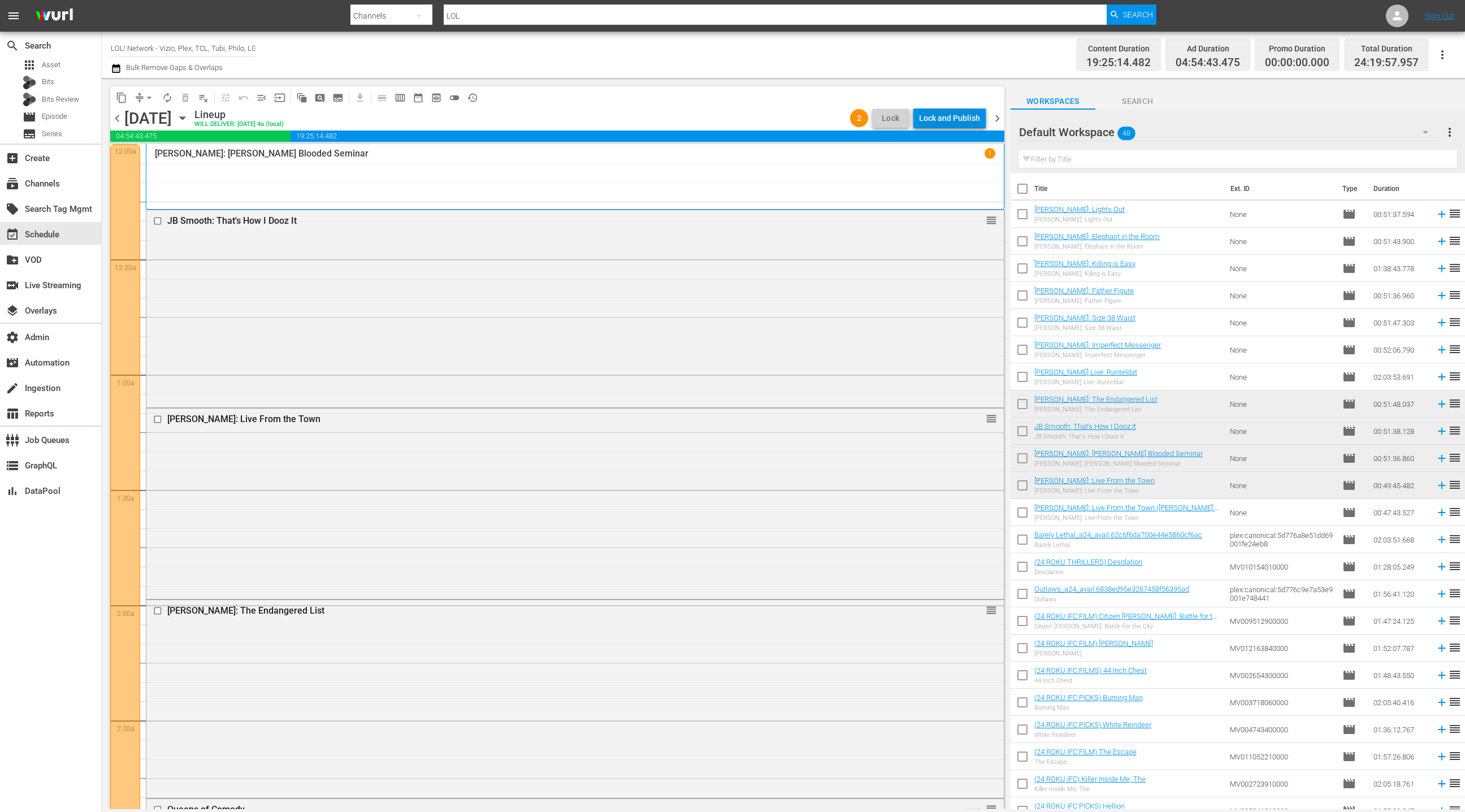
click at [933, 119] on div "Lock and Publish" at bounding box center [949, 118] width 61 height 20
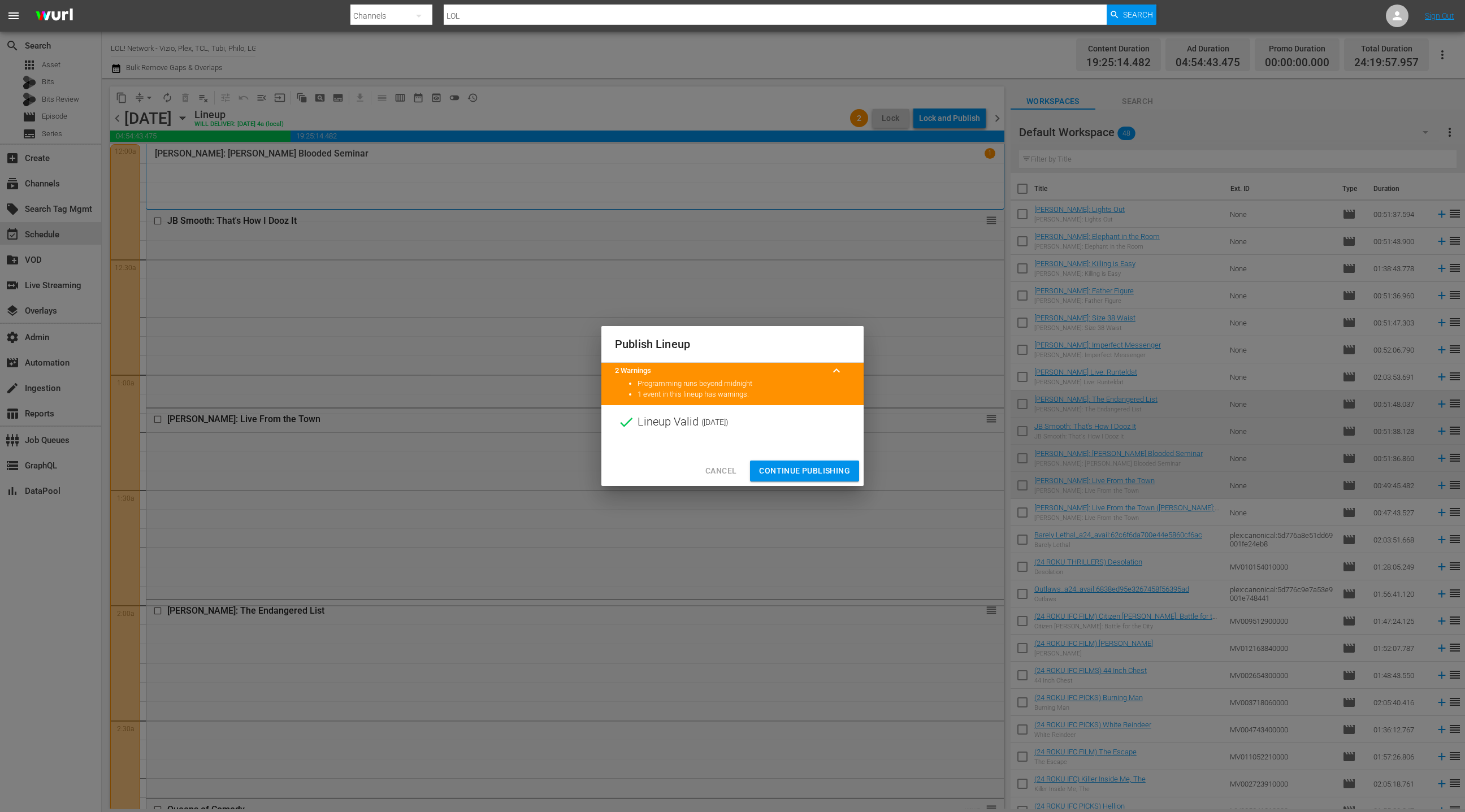
click at [782, 473] on span "Continue Publishing" at bounding box center [804, 471] width 91 height 14
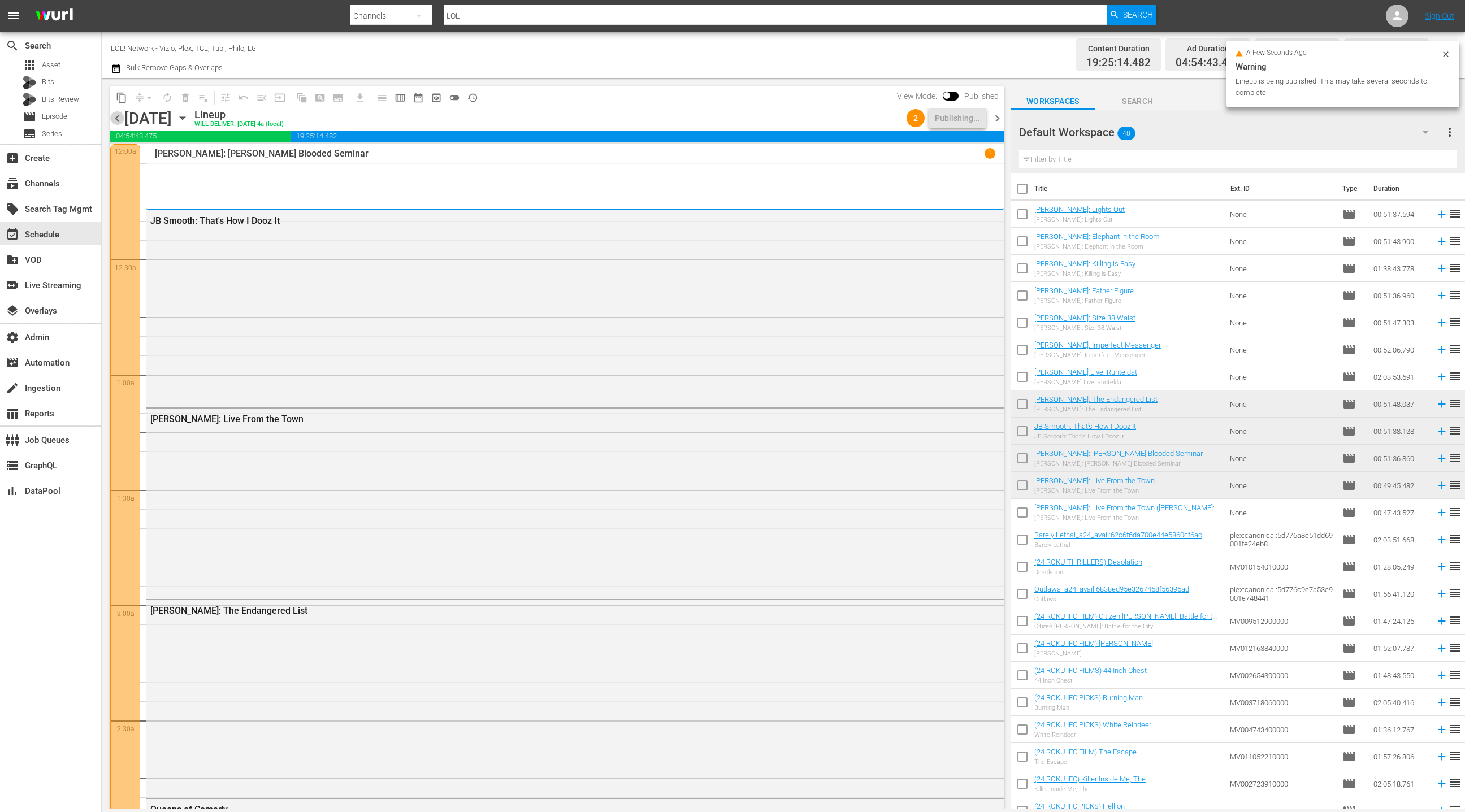
drag, startPoint x: 114, startPoint y: 121, endPoint x: 125, endPoint y: 121, distance: 11.0
click at [114, 121] on span "chevron_left" at bounding box center [117, 119] width 14 height 14
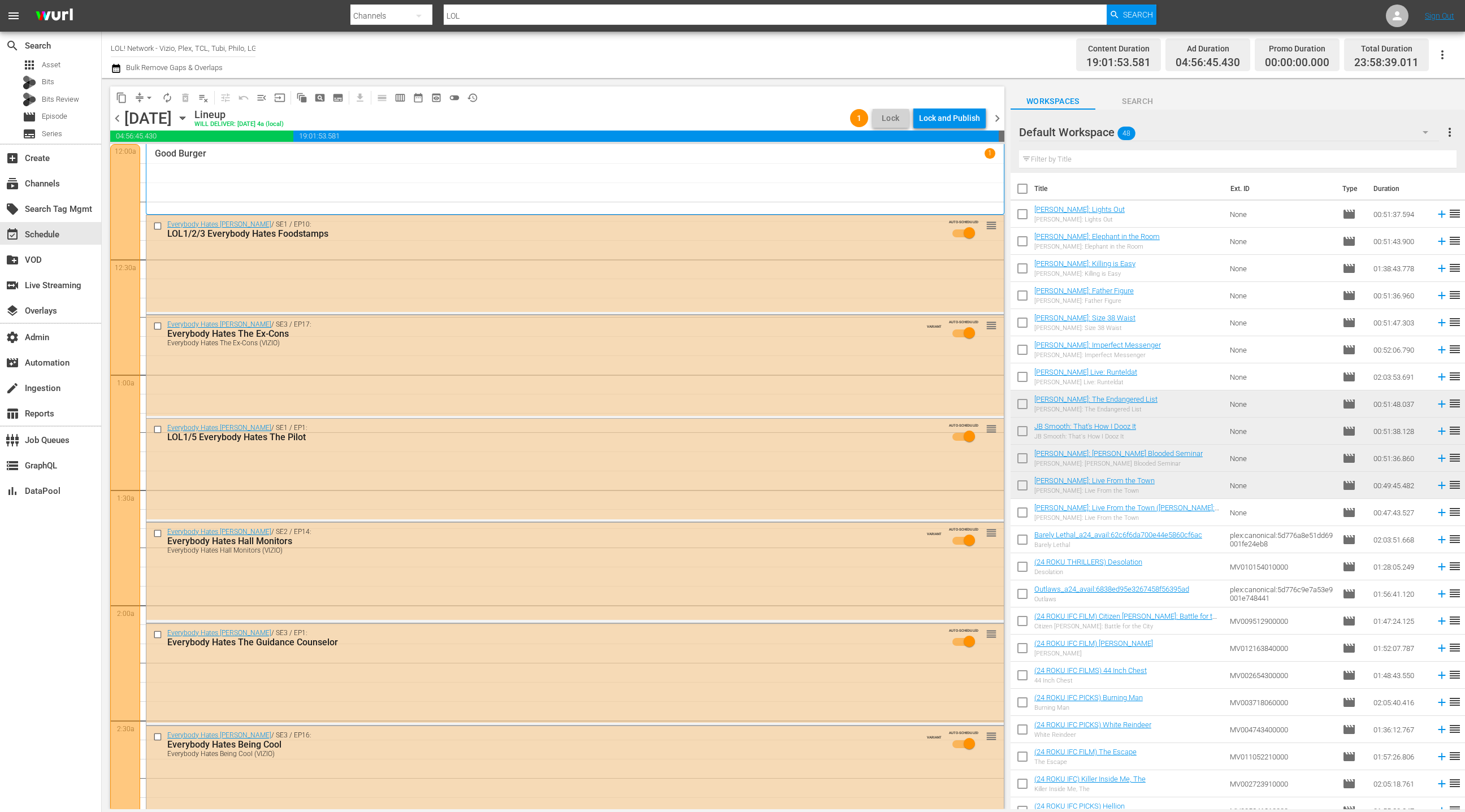
click at [936, 122] on div "Lock and Publish" at bounding box center [949, 118] width 61 height 20
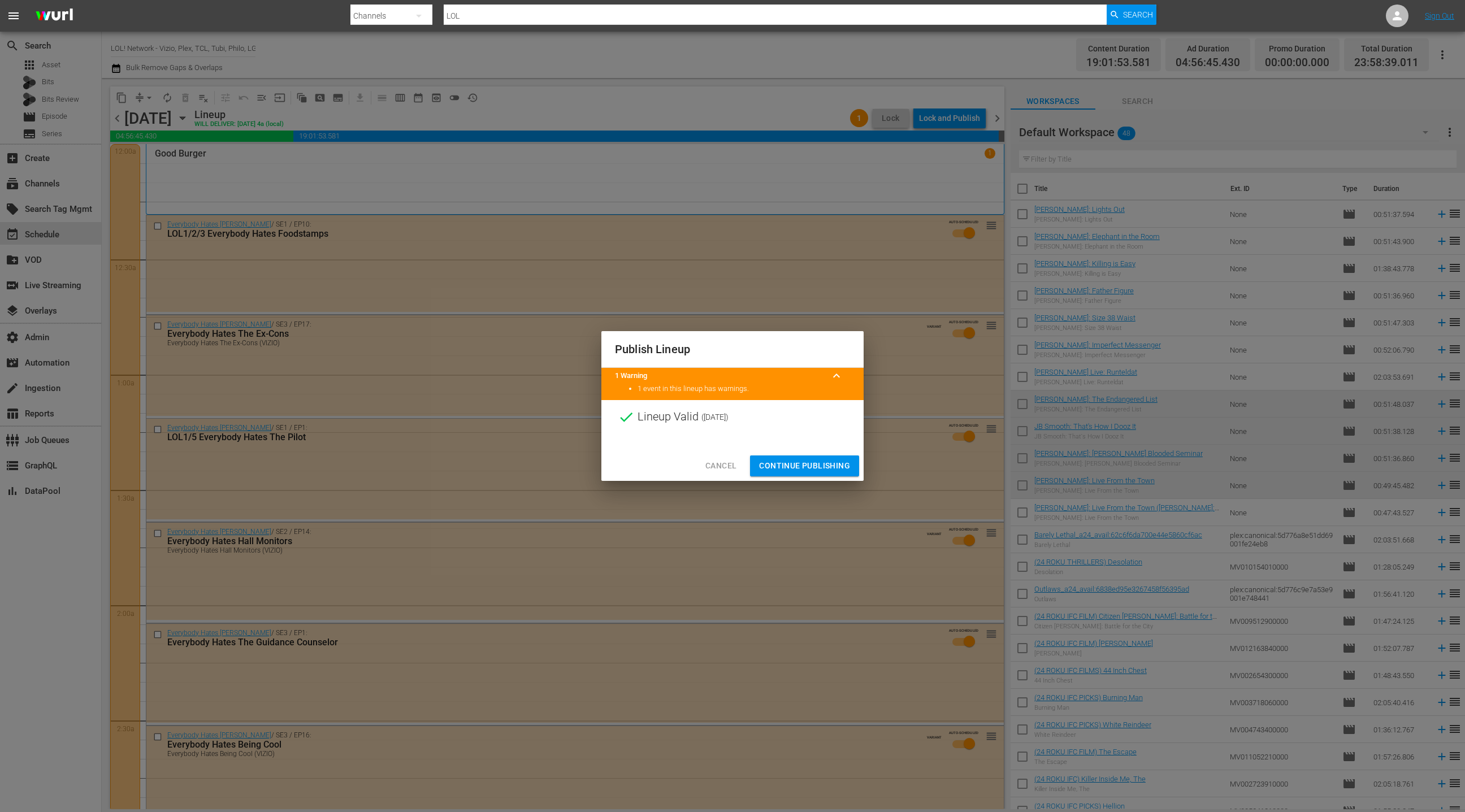
click at [811, 469] on span "Continue Publishing" at bounding box center [804, 466] width 91 height 14
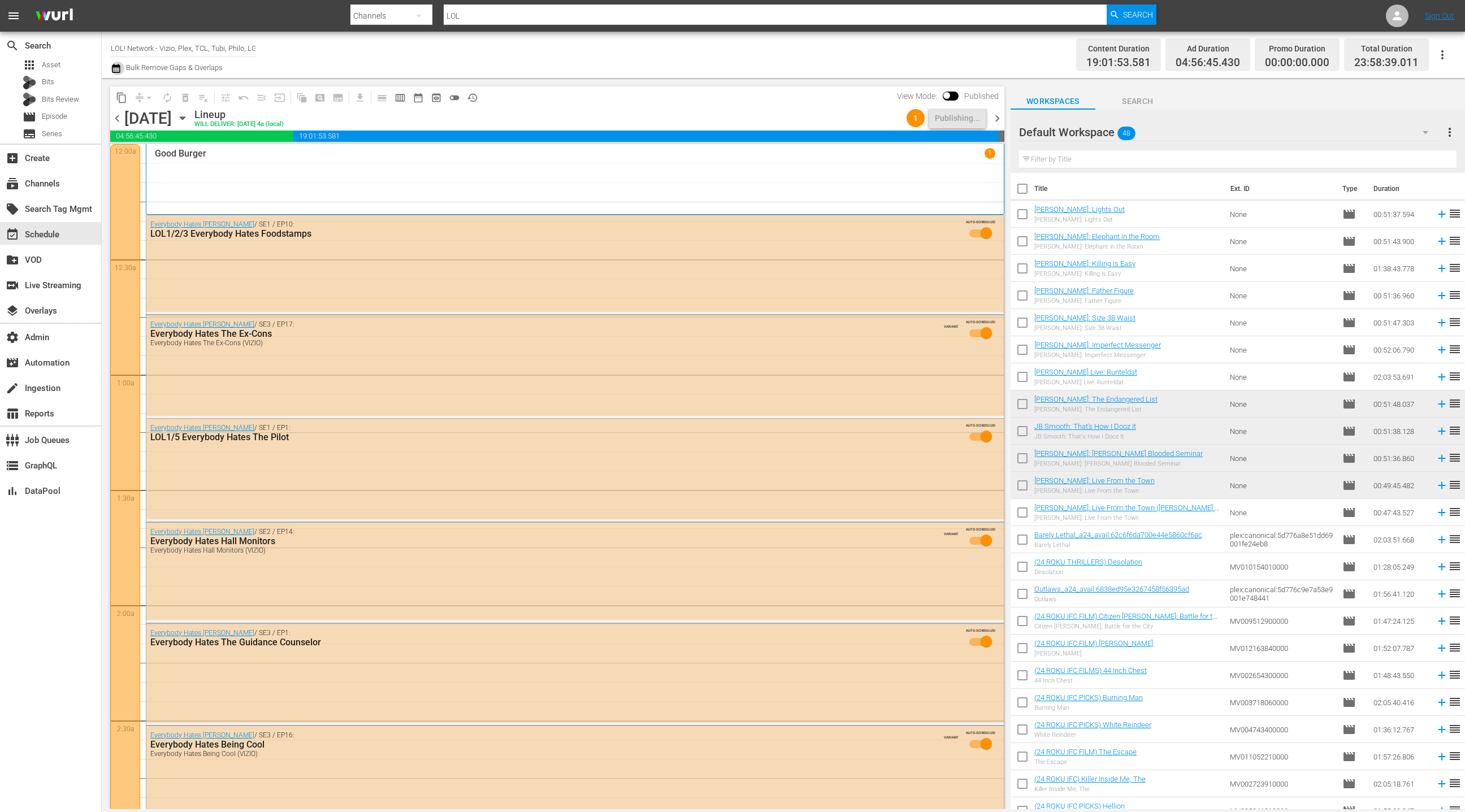
click at [116, 67] on icon "button" at bounding box center [115, 68] width 8 height 9
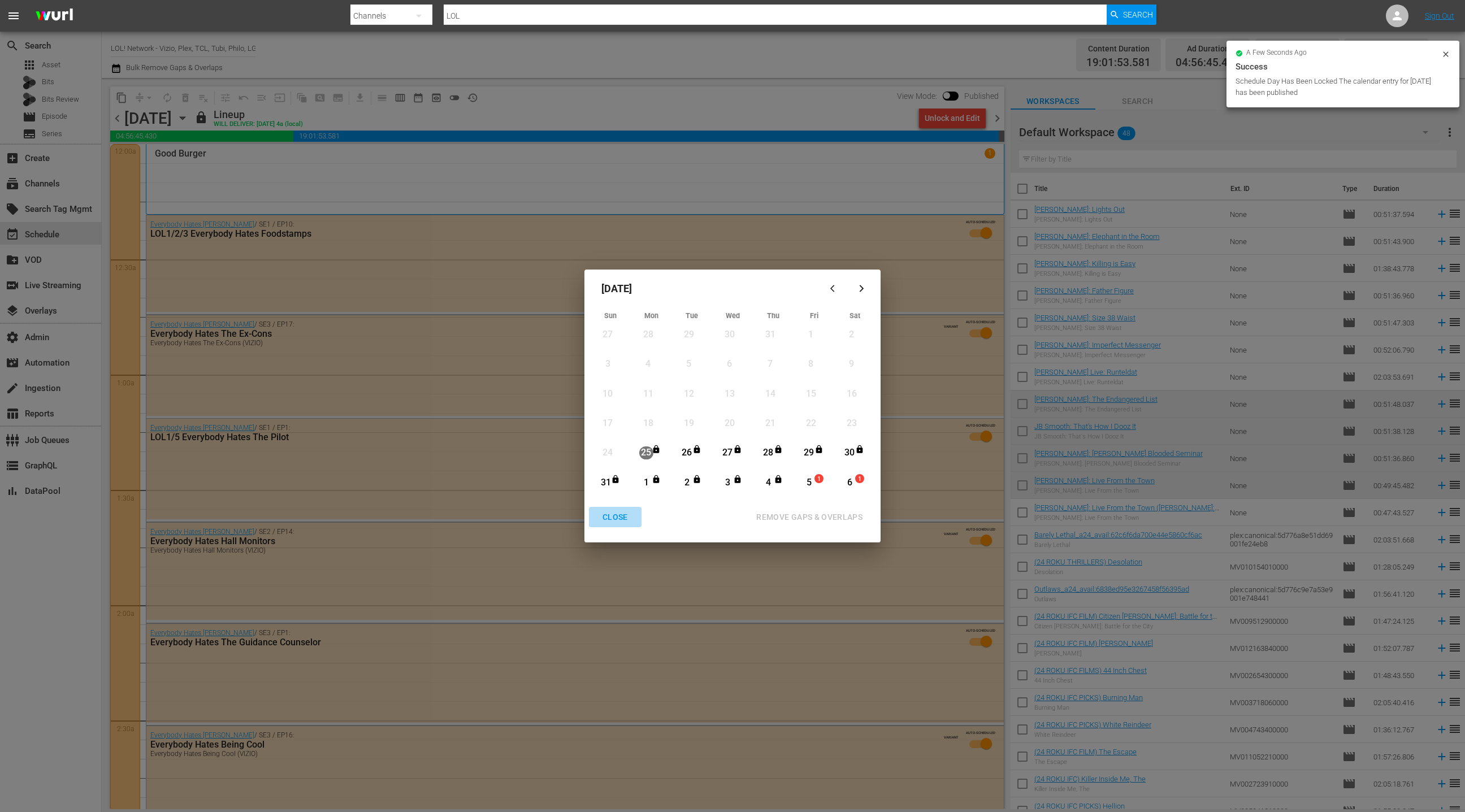
click at [610, 521] on div "CLOSE" at bounding box center [615, 517] width 43 height 14
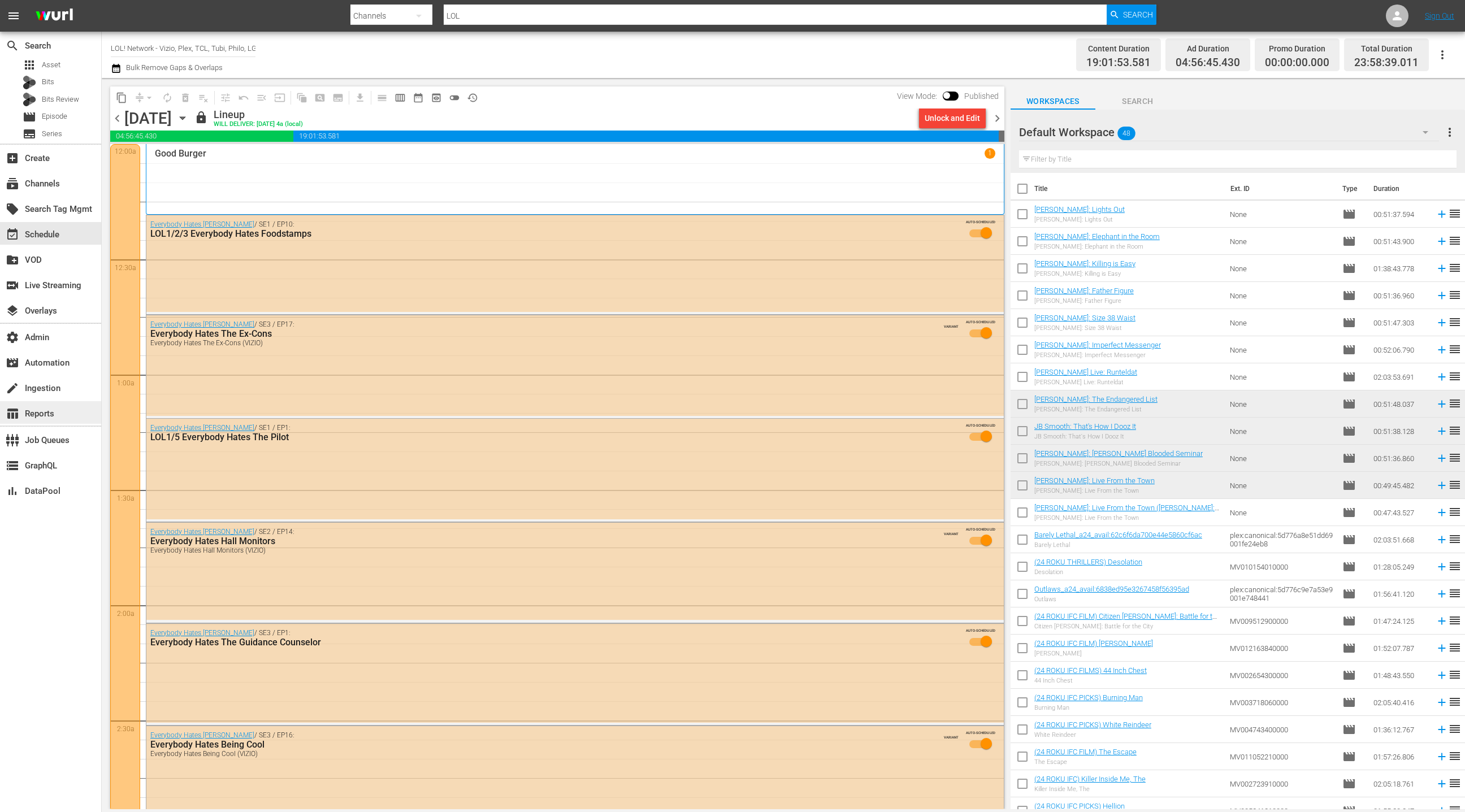
click at [60, 412] on div "table_chart Reports" at bounding box center [31, 412] width 63 height 10
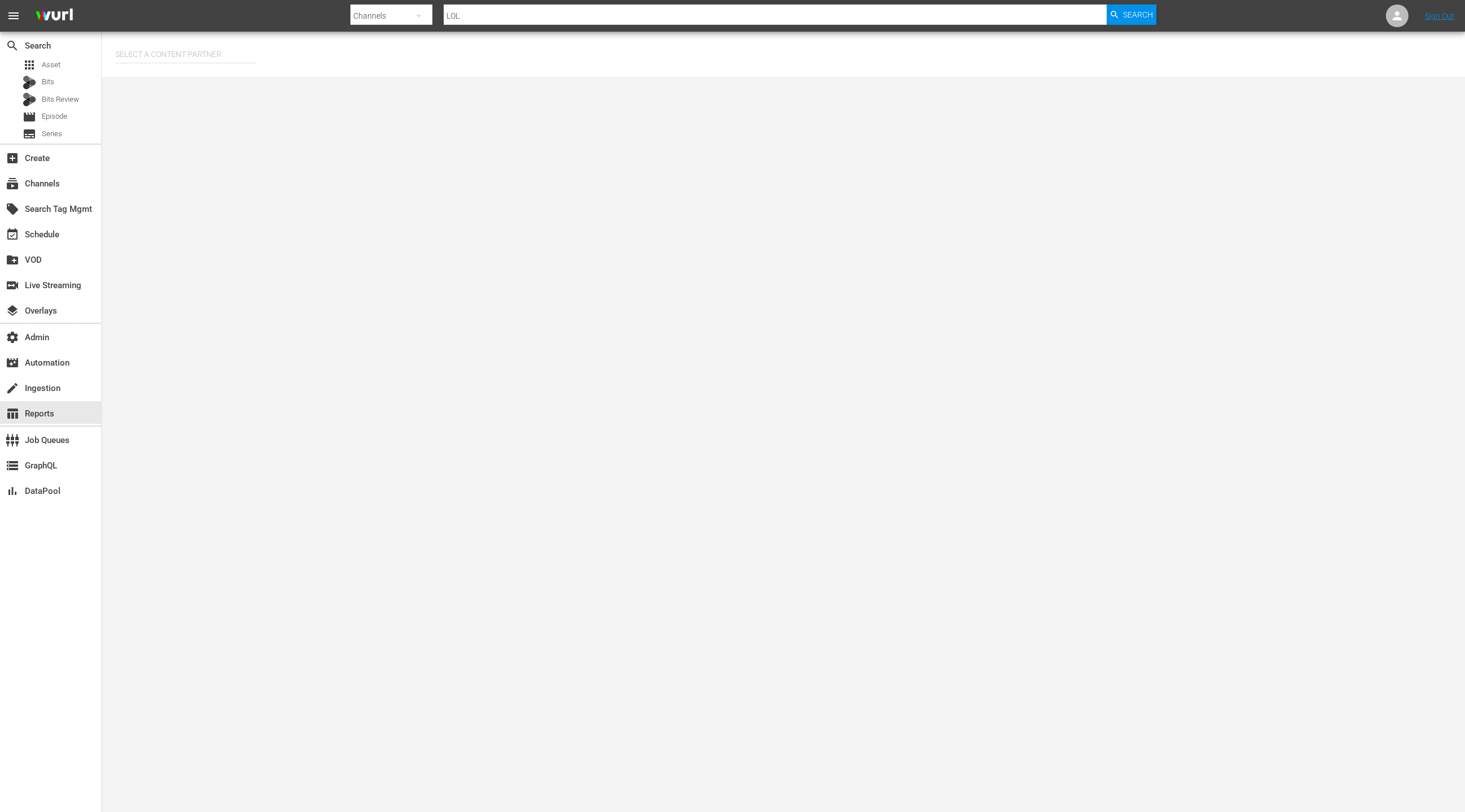
click at [144, 44] on input "text" at bounding box center [185, 54] width 141 height 27
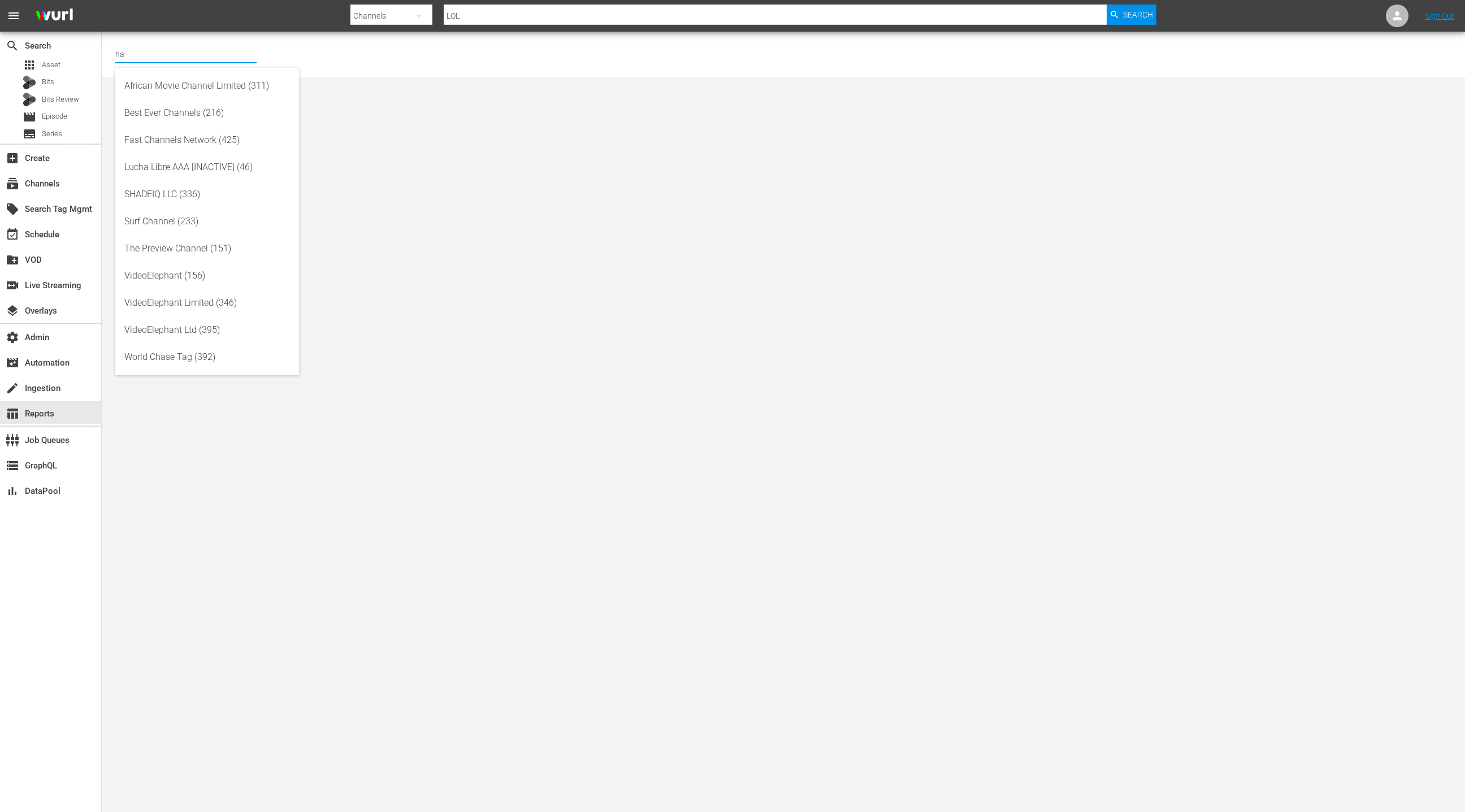
type input "h"
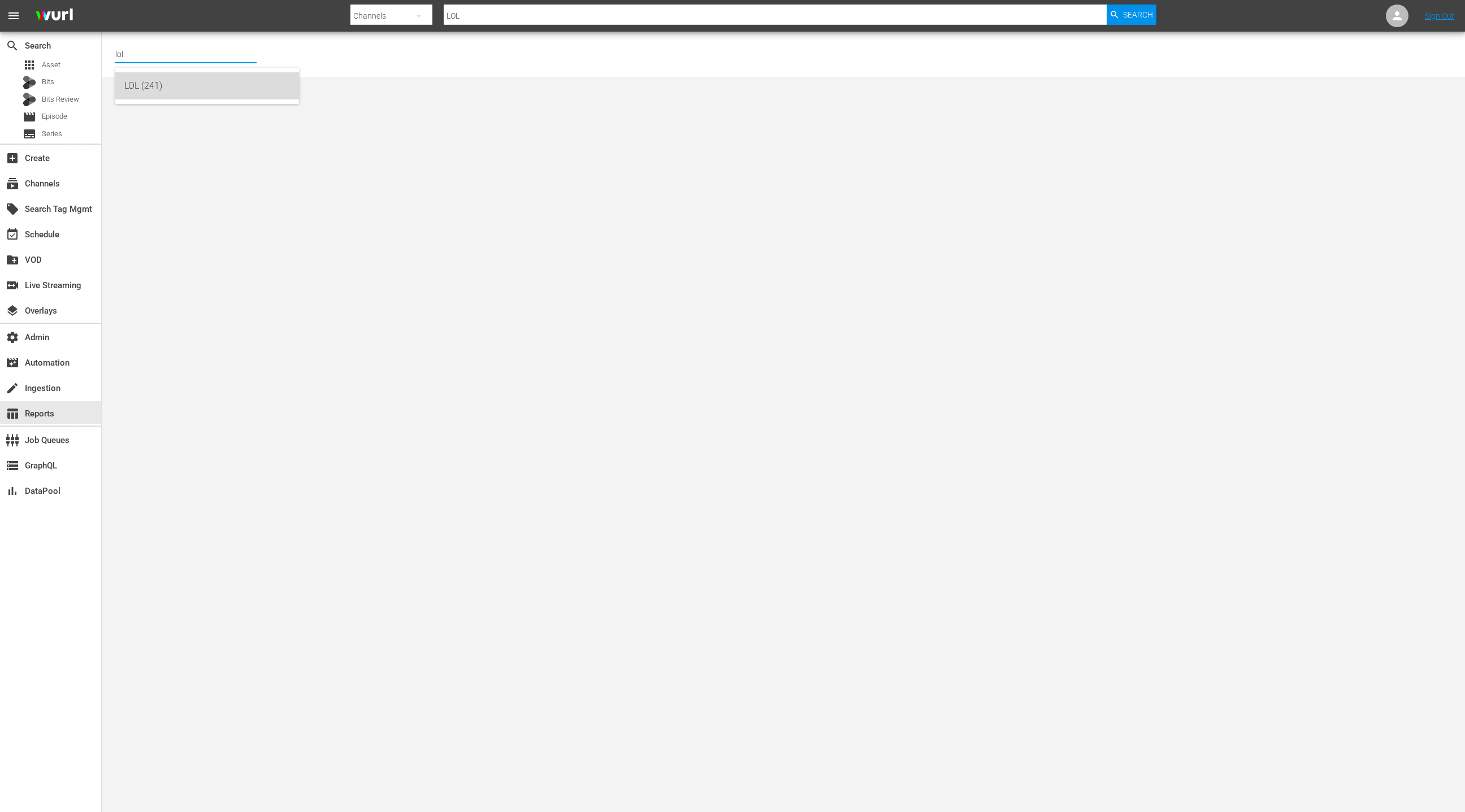
drag, startPoint x: 190, startPoint y: 88, endPoint x: 194, endPoint y: 84, distance: 5.7
click at [189, 88] on div "LOL (241)" at bounding box center [207, 86] width 165 height 27
type input "LOL (241)"
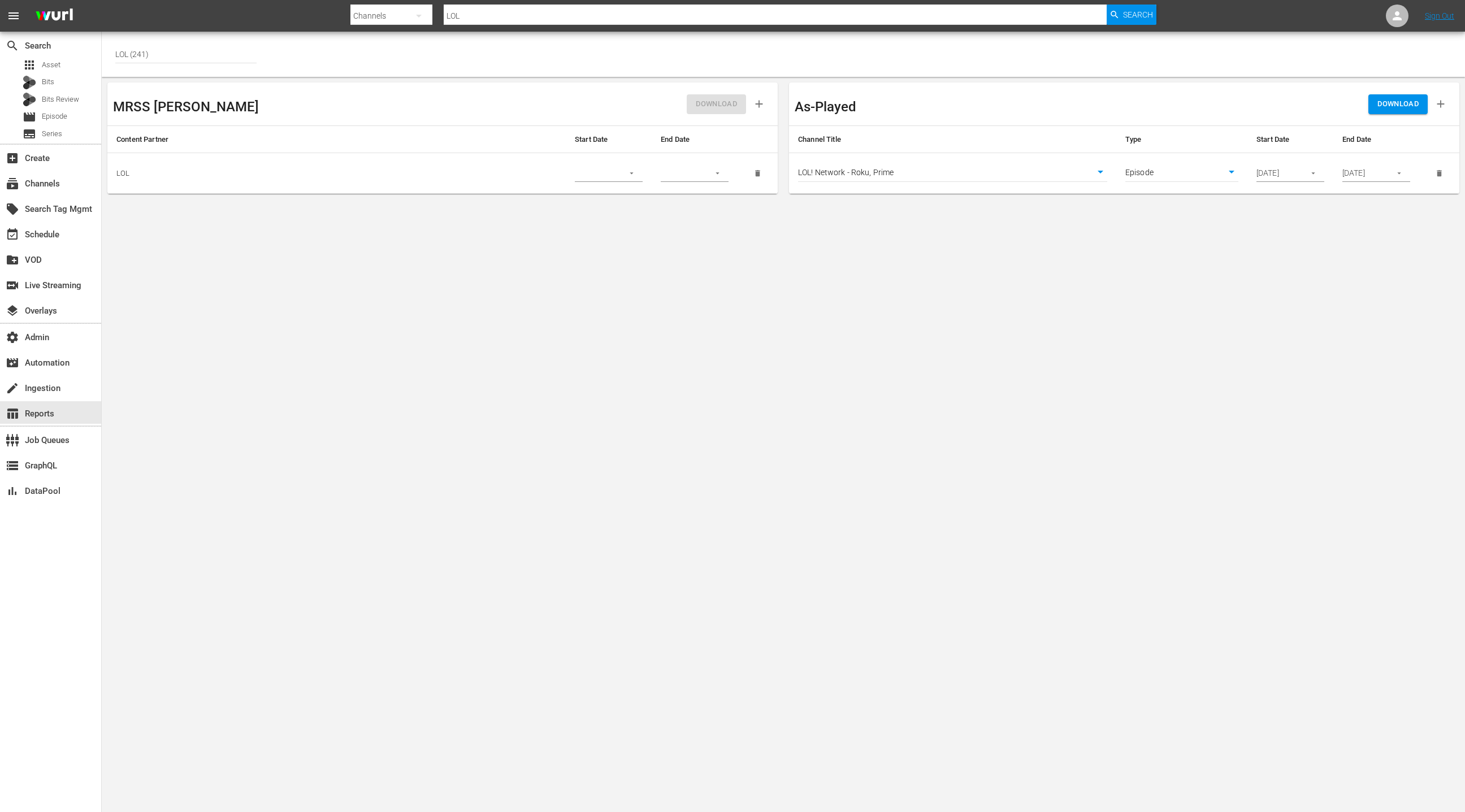
click at [940, 169] on body "menu Search By Channels Search ID, Title, Description, Keywords, or Category LO…" at bounding box center [732, 406] width 1465 height 812
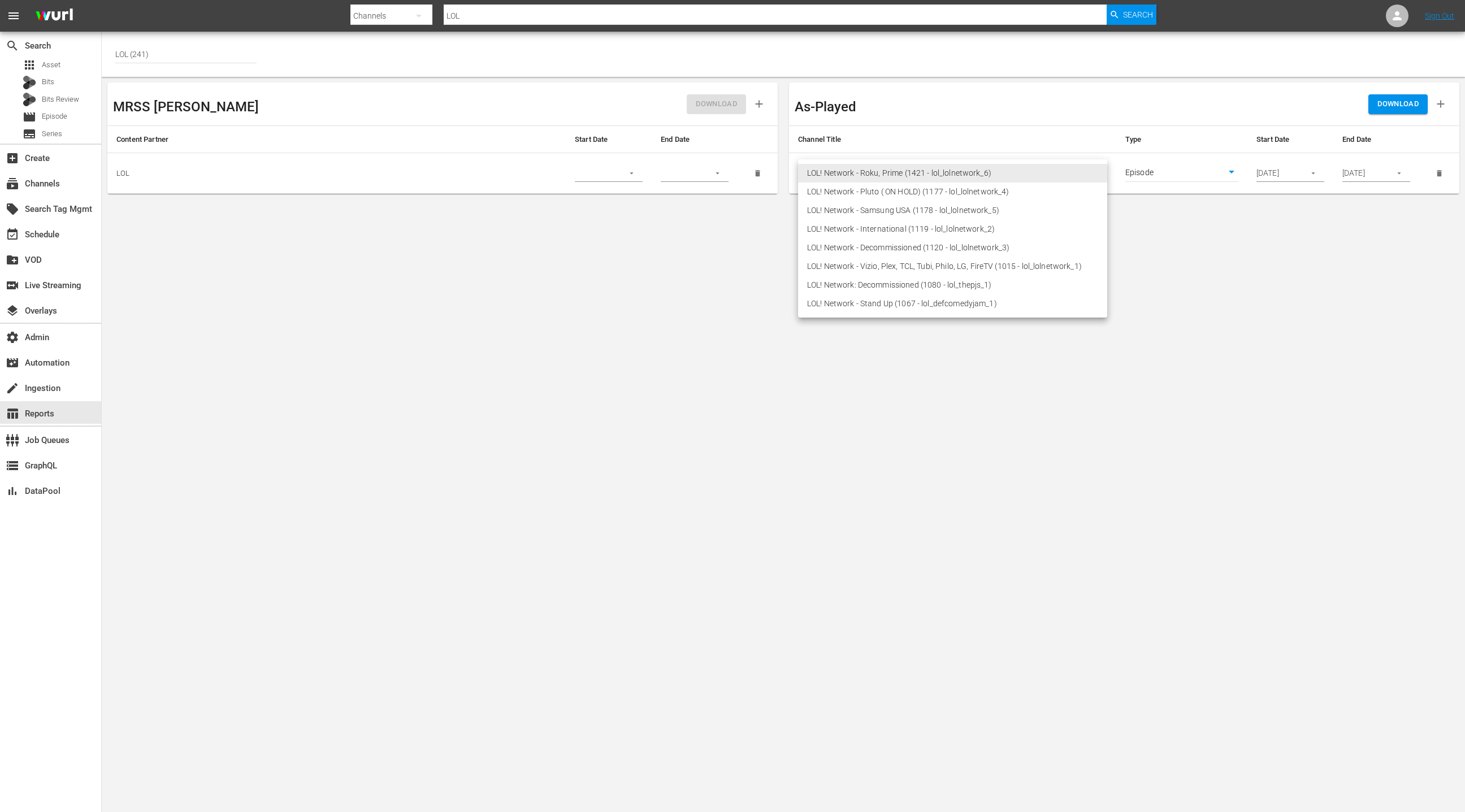
click at [950, 264] on li "LOL! Network - Vizio, Plex, TCL, Tubi, Philo, LG, FireTV (1015 - lol_lolnetwork…" at bounding box center [952, 267] width 309 height 19
type input "1015"
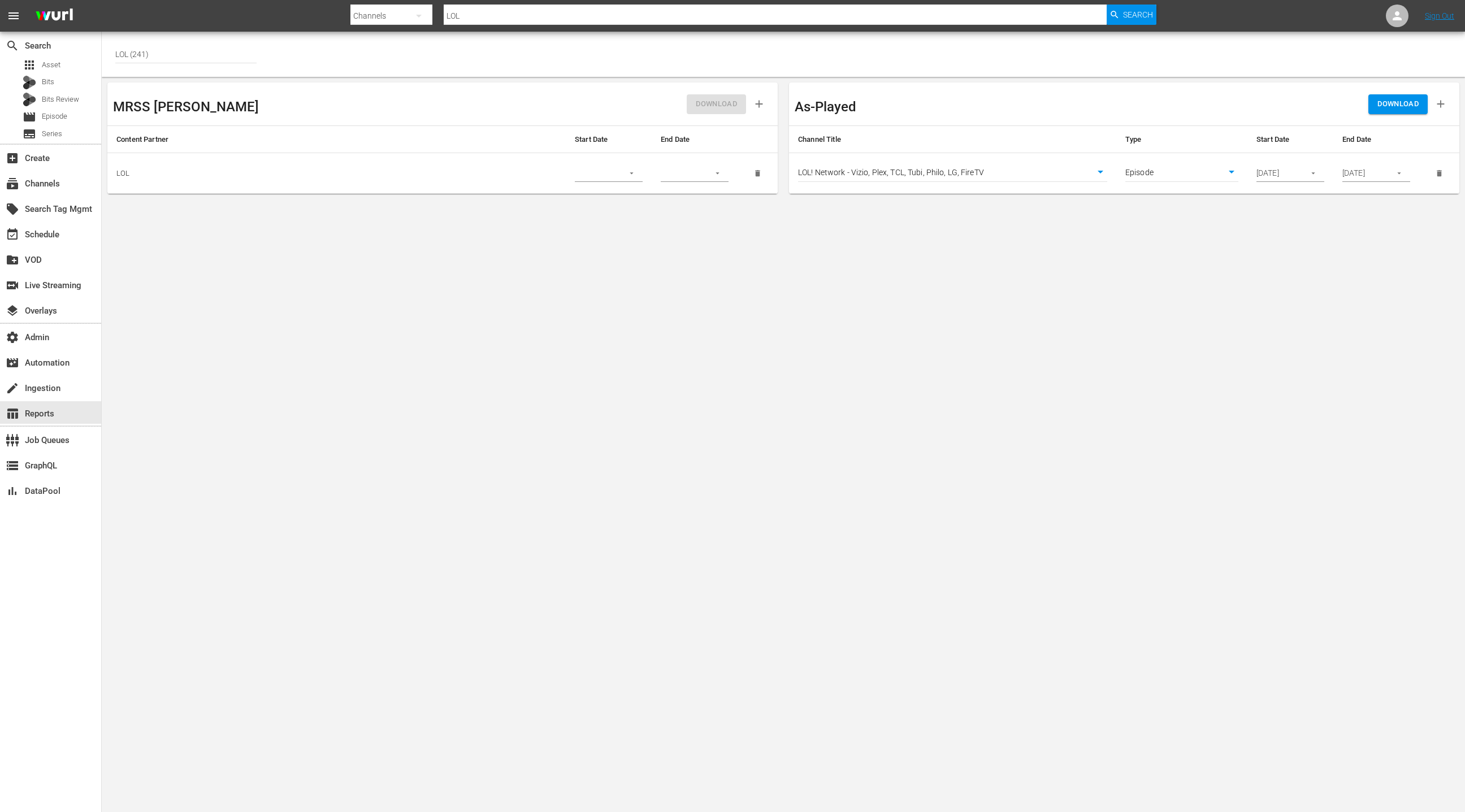
click at [1293, 171] on input "08/01/2025" at bounding box center [1277, 174] width 42 height 17
click at [1314, 171] on icon "button" at bounding box center [1313, 173] width 9 height 9
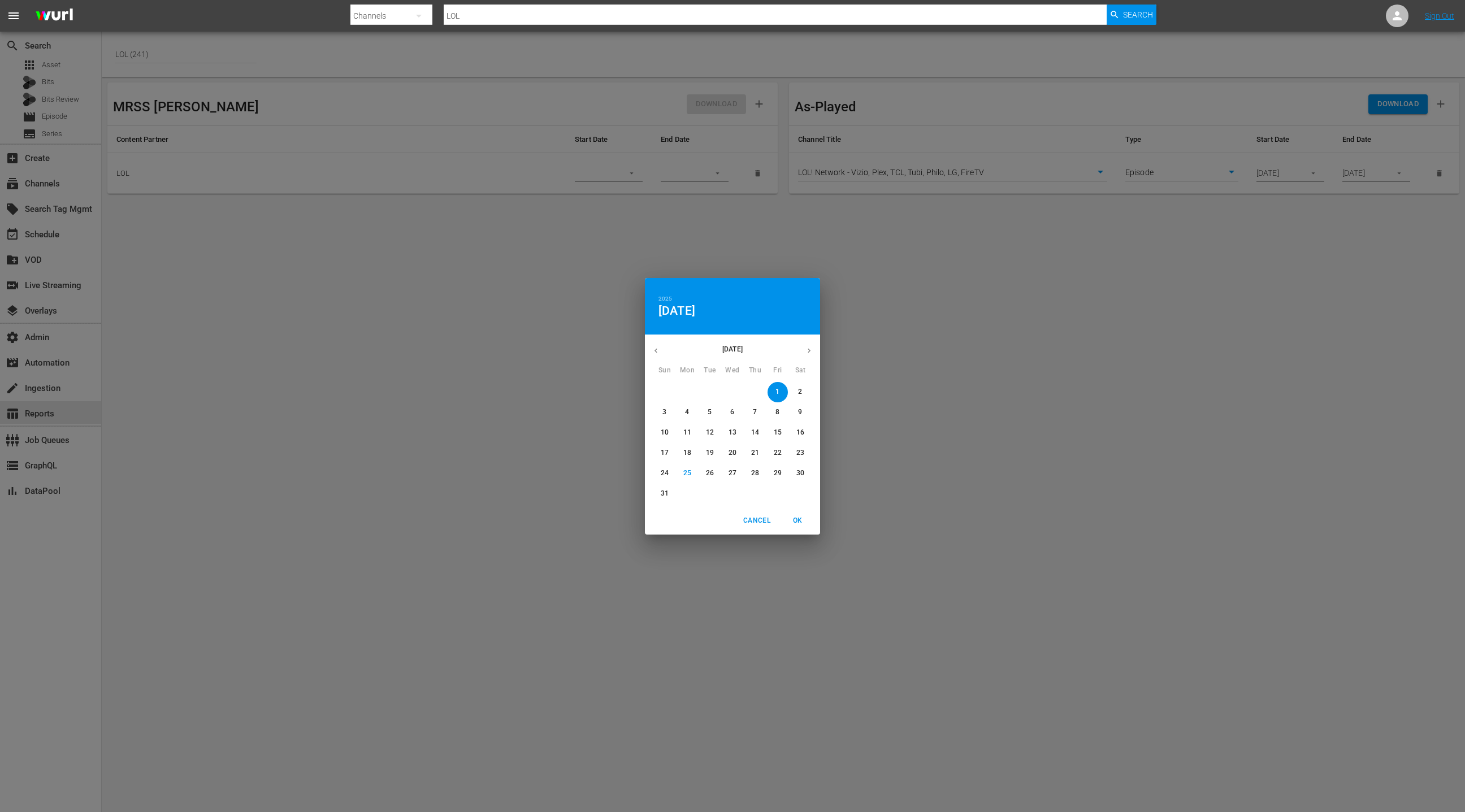
click at [779, 474] on p "29" at bounding box center [778, 473] width 8 height 10
click at [802, 517] on span "OK" at bounding box center [797, 521] width 27 height 12
type input "08/29/2025"
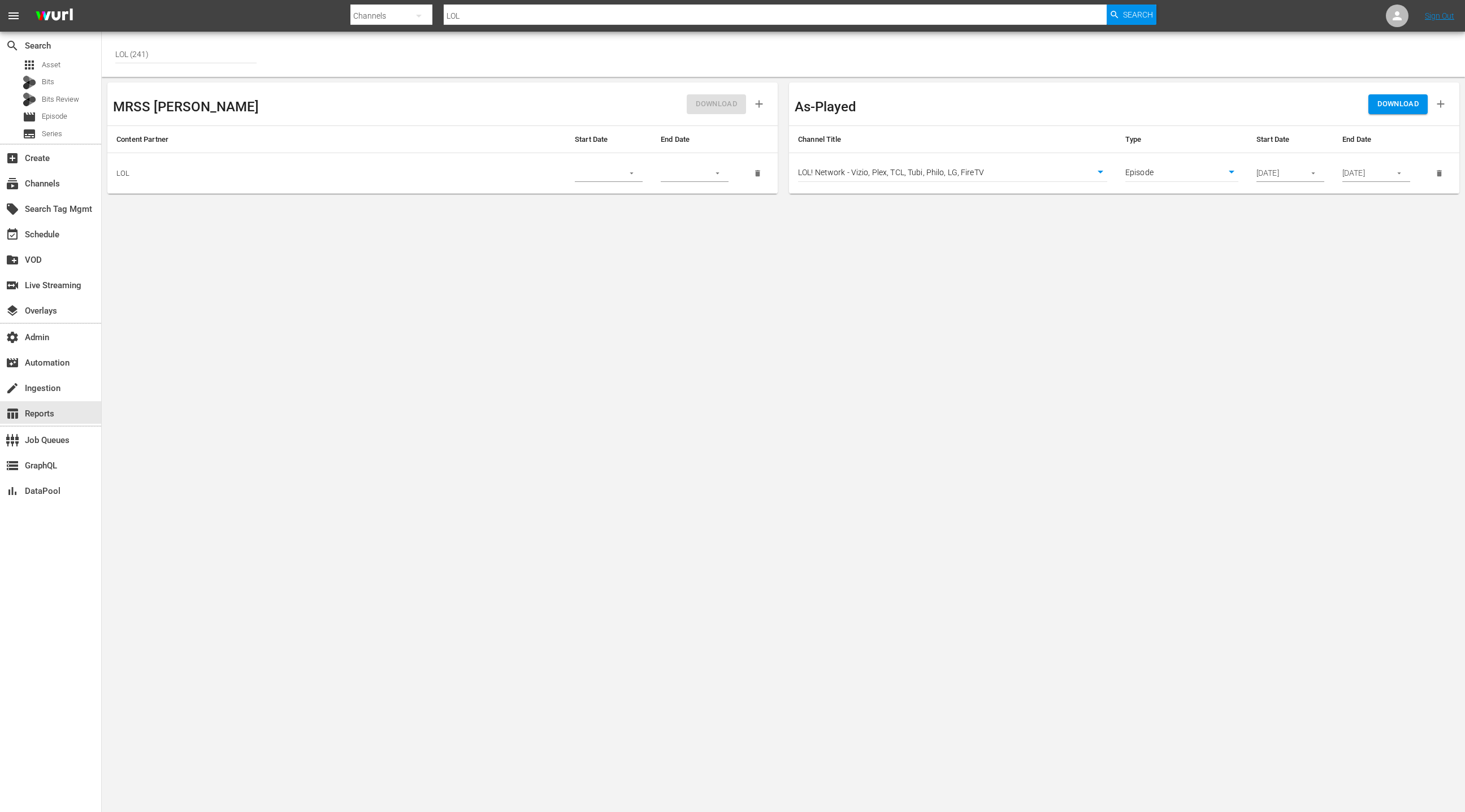
click at [1395, 170] on icon "button" at bounding box center [1399, 173] width 9 height 9
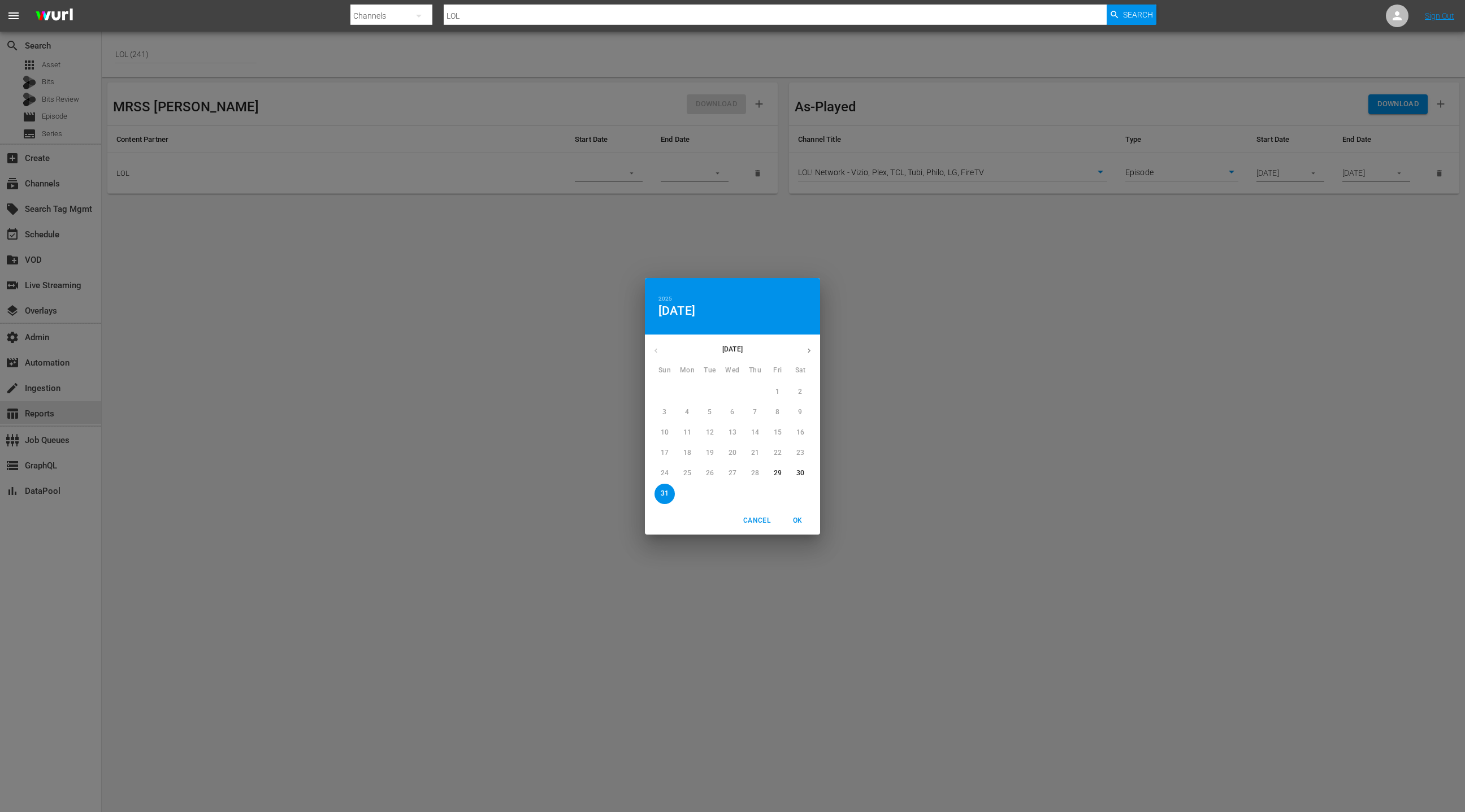
click at [799, 469] on p "30" at bounding box center [800, 473] width 8 height 10
drag, startPoint x: 803, startPoint y: 516, endPoint x: 808, endPoint y: 514, distance: 5.4
click at [803, 516] on span "OK" at bounding box center [797, 521] width 27 height 12
type input "08/30/2025"
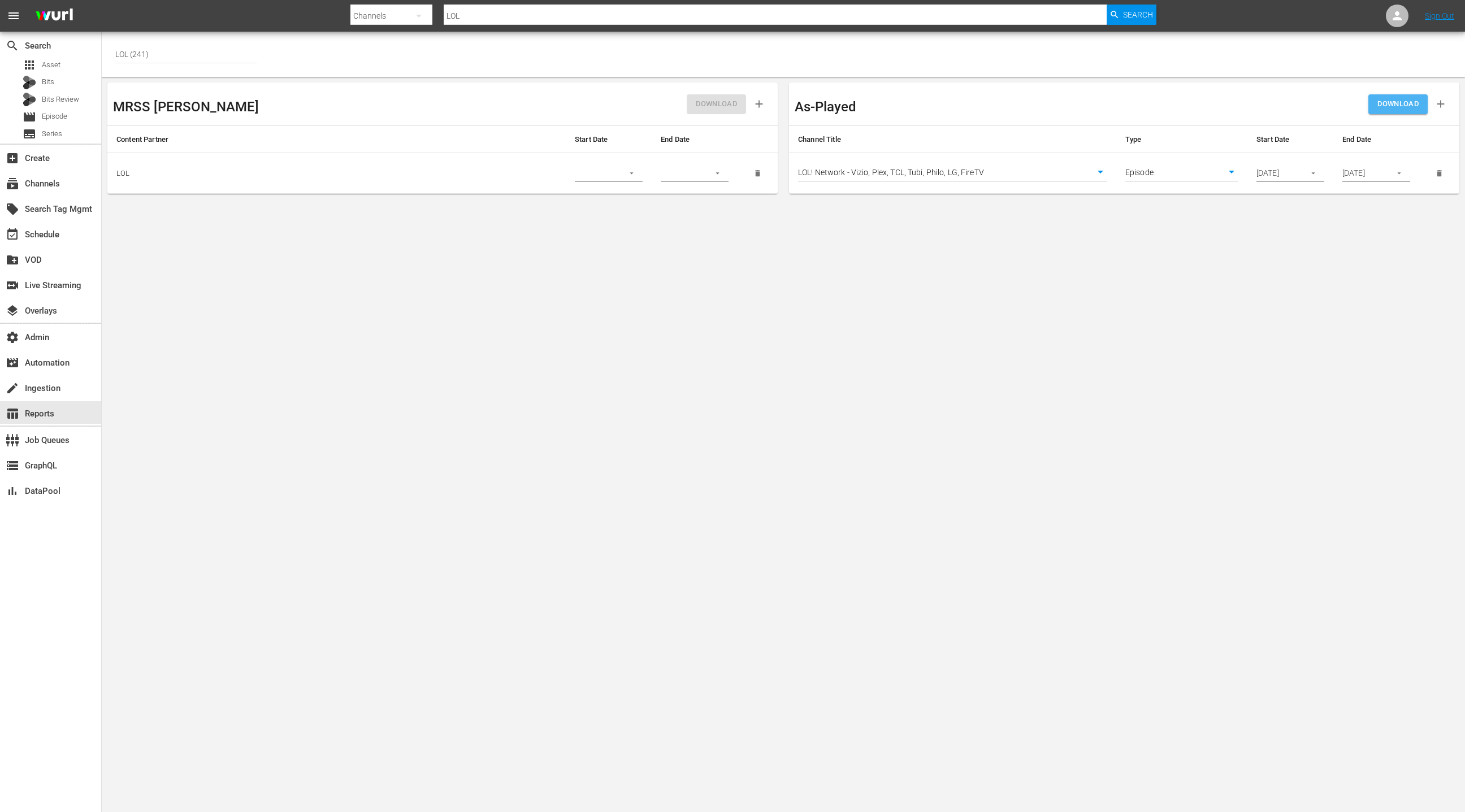
click at [1409, 101] on span "DOWNLOAD" at bounding box center [1398, 104] width 42 height 13
click at [49, 242] on div "event_available Schedule" at bounding box center [50, 234] width 101 height 23
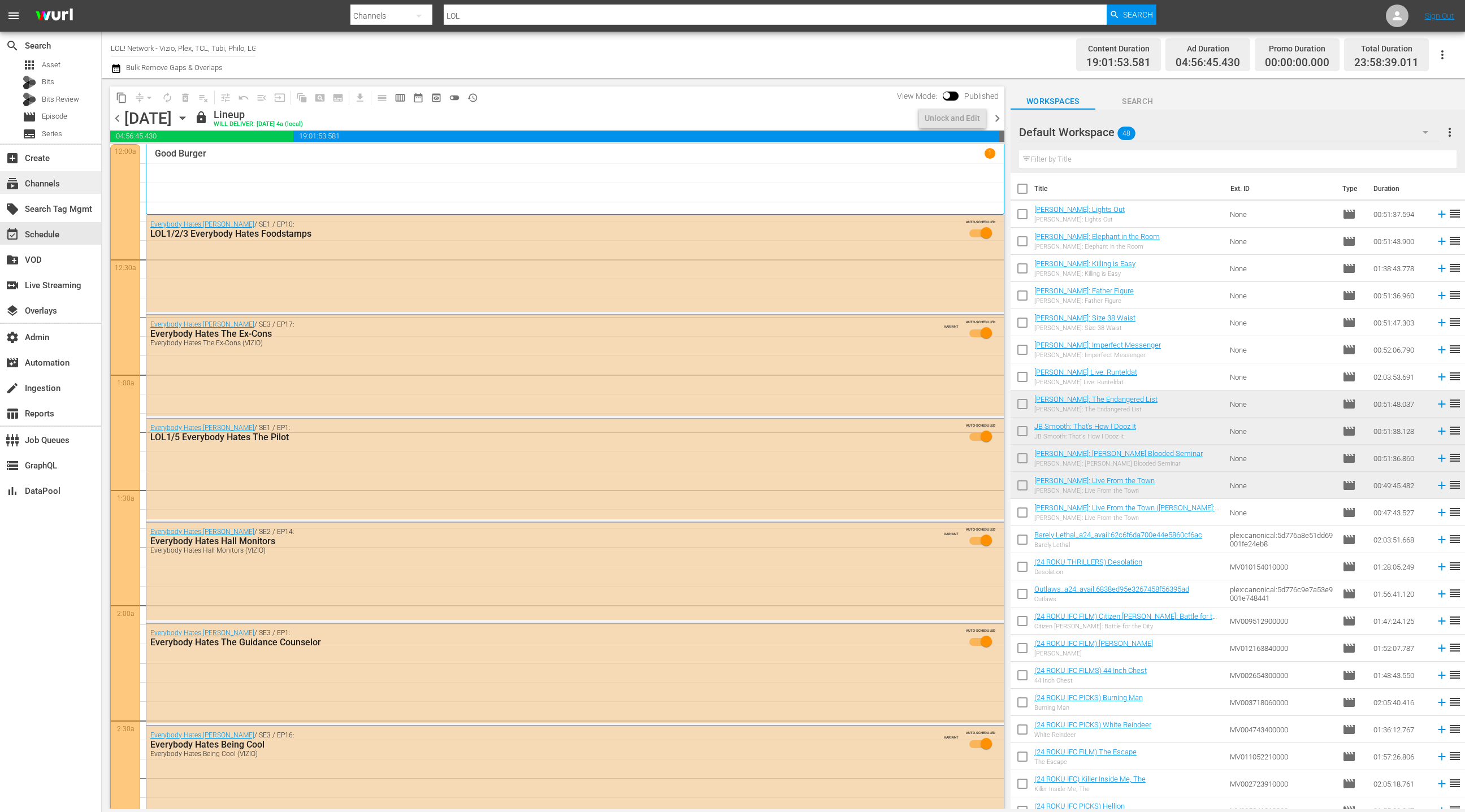
click at [71, 186] on div "subscriptions Channels" at bounding box center [50, 183] width 101 height 23
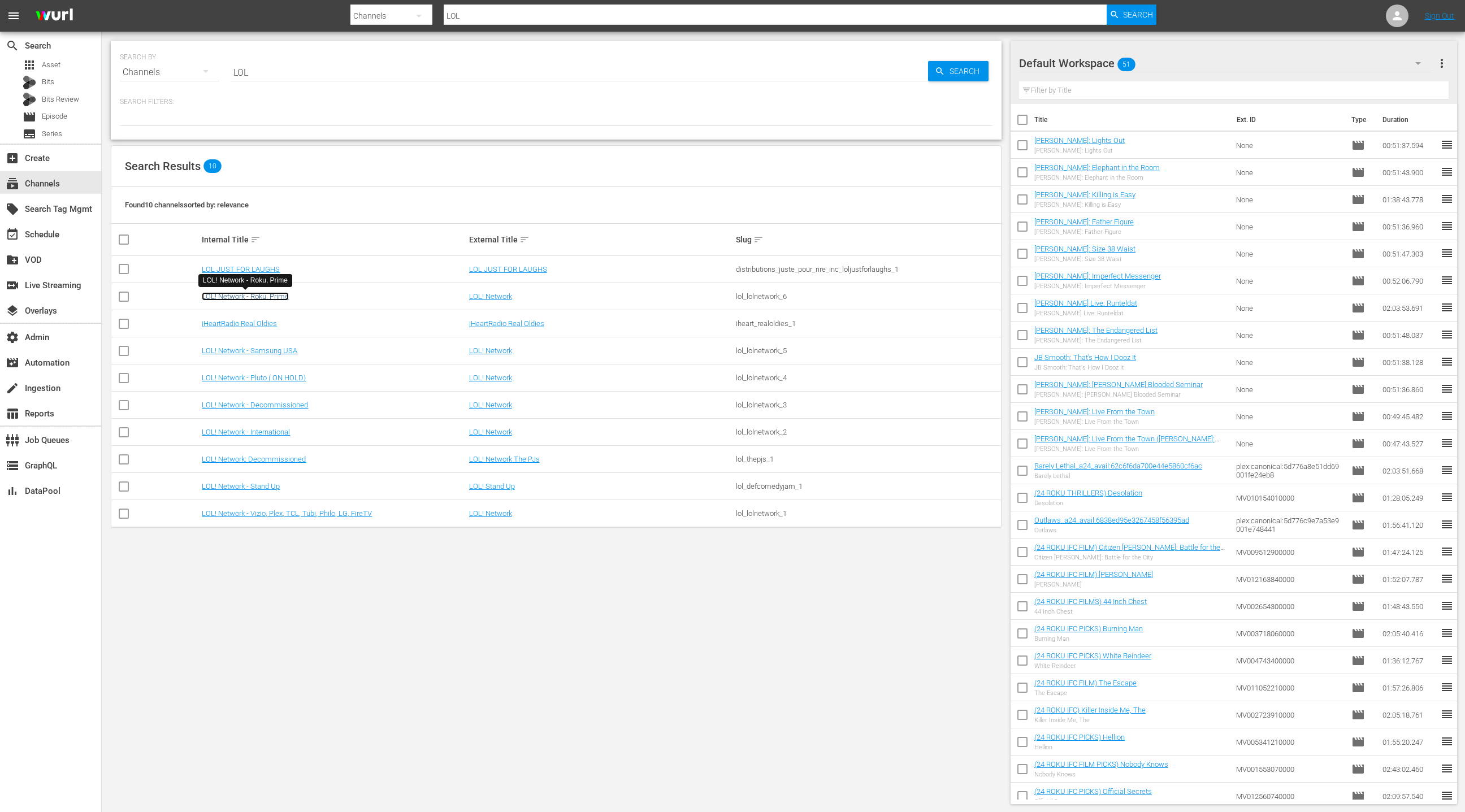
click at [271, 297] on link "LOL! Network - Roku, Prime" at bounding box center [245, 296] width 87 height 9
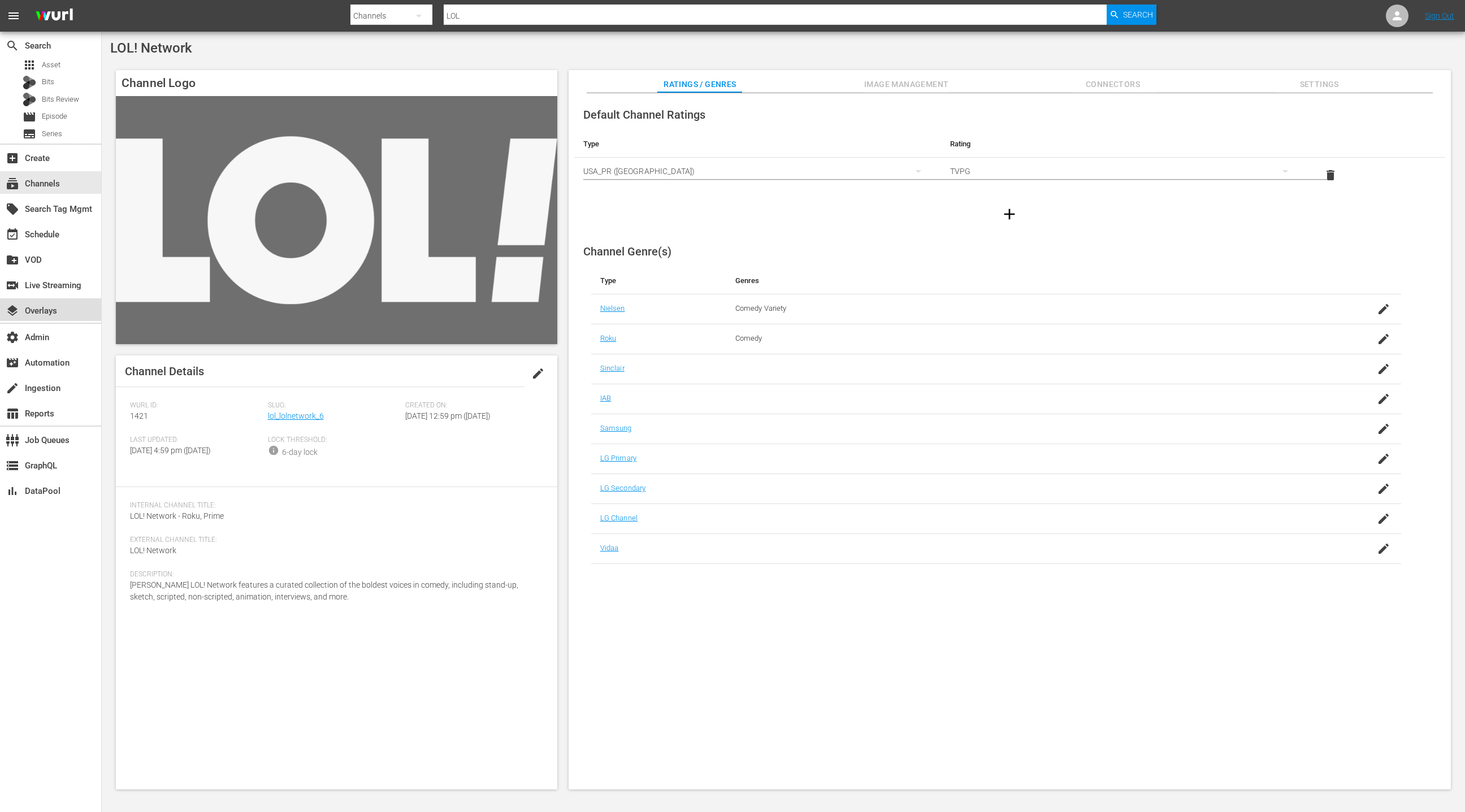
click at [59, 308] on div "layers Overlays" at bounding box center [31, 309] width 63 height 10
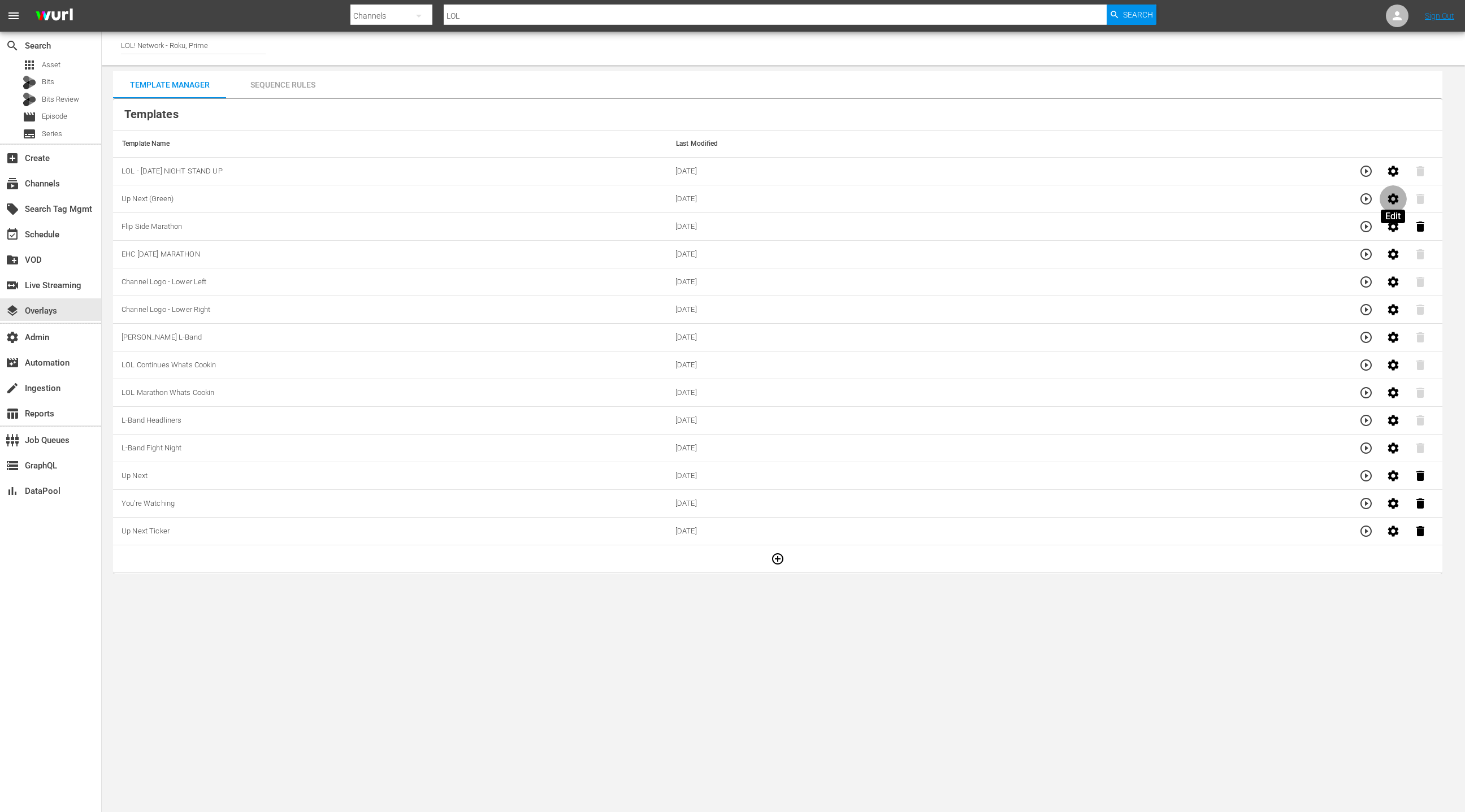
click at [1392, 197] on icon "button" at bounding box center [1393, 199] width 14 height 14
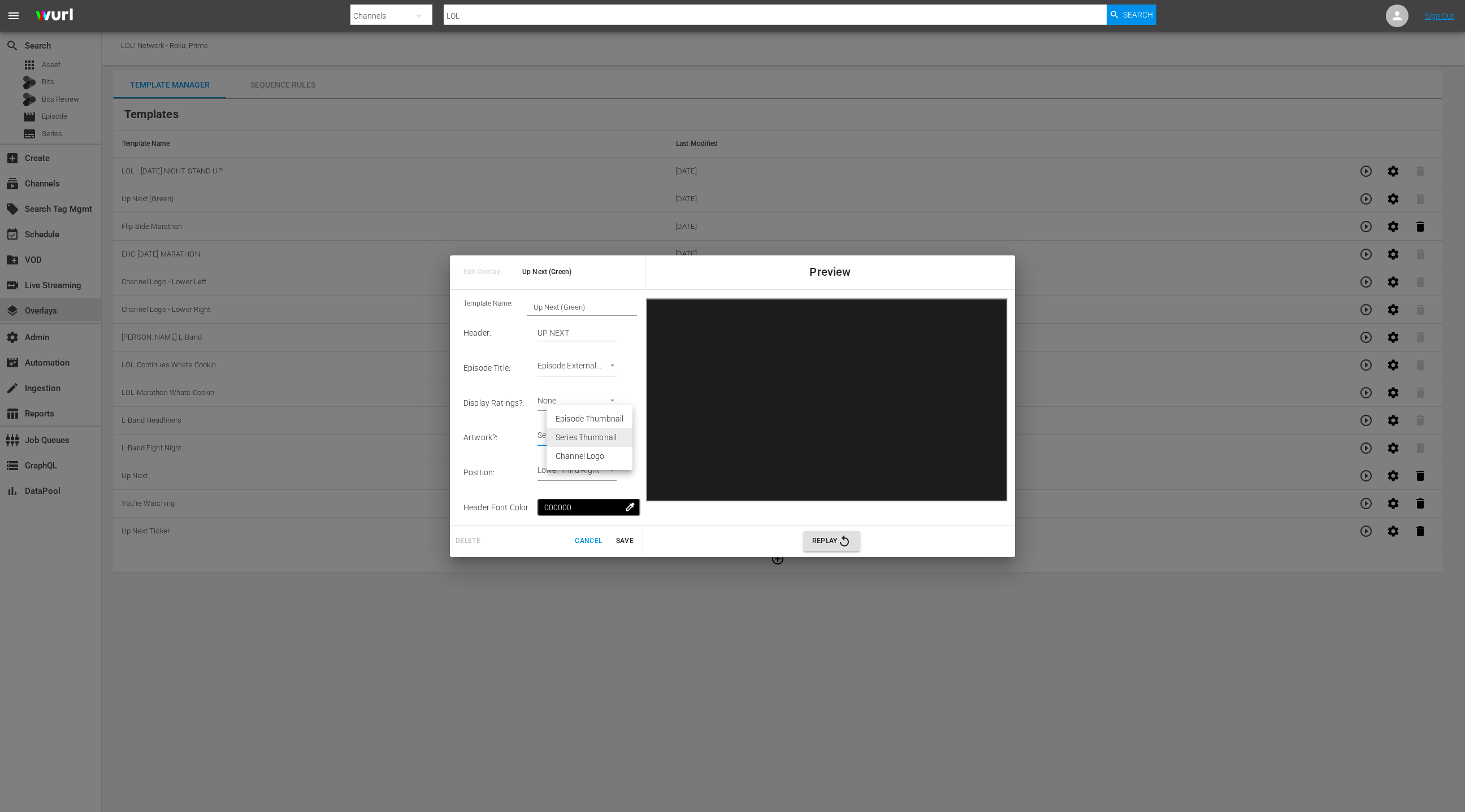
click at [600, 437] on body "menu Search By Channels Search ID, Title, Description, Keywords, or Category LO…" at bounding box center [732, 406] width 1465 height 812
click at [601, 418] on li "Episode Thumbnail" at bounding box center [589, 419] width 86 height 19
type input "Episode Thumbnail 2"
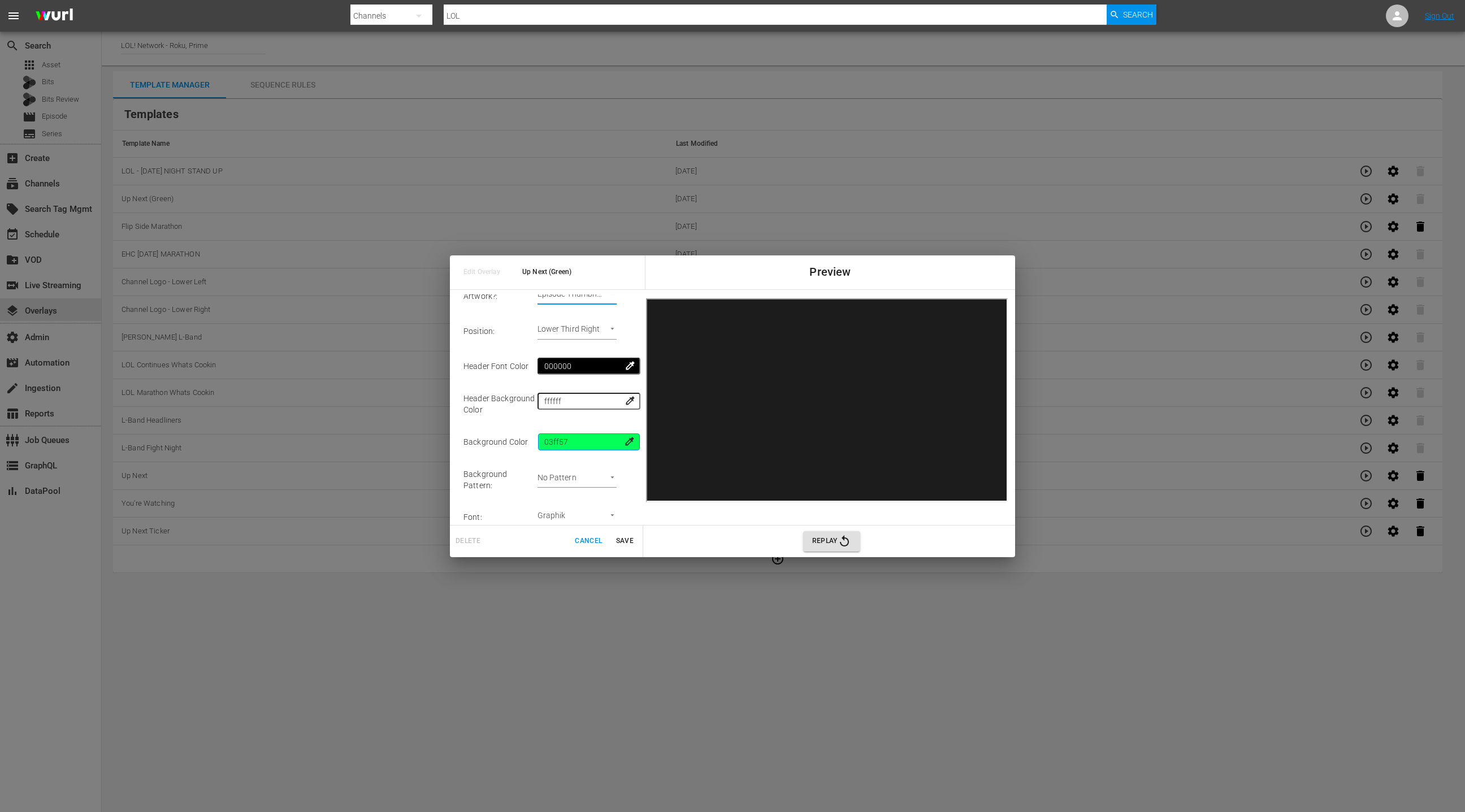
click at [569, 441] on input "03ff57" at bounding box center [588, 442] width 101 height 17
click at [625, 539] on span "Save" at bounding box center [624, 541] width 27 height 12
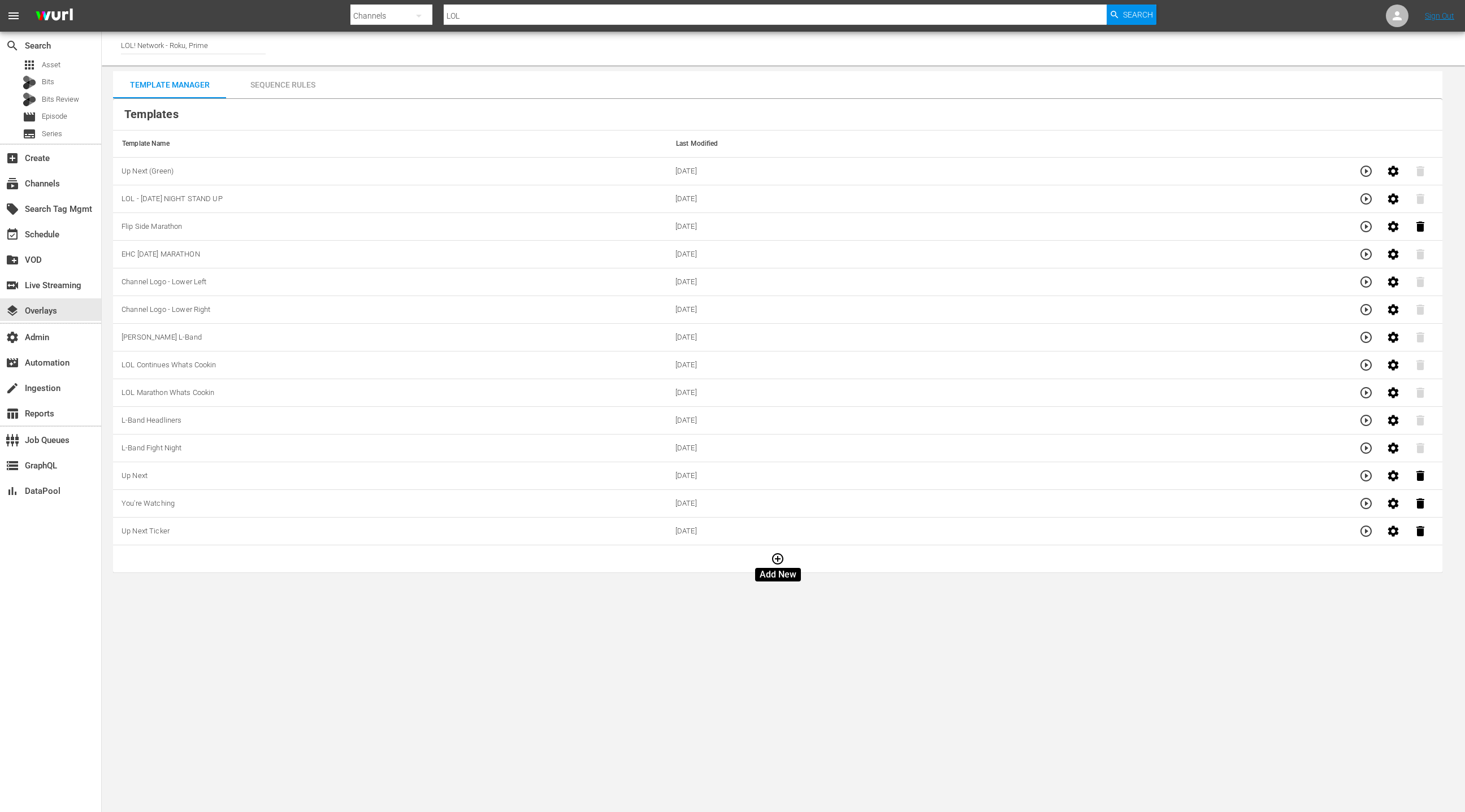
click at [780, 557] on icon "button" at bounding box center [778, 559] width 14 height 14
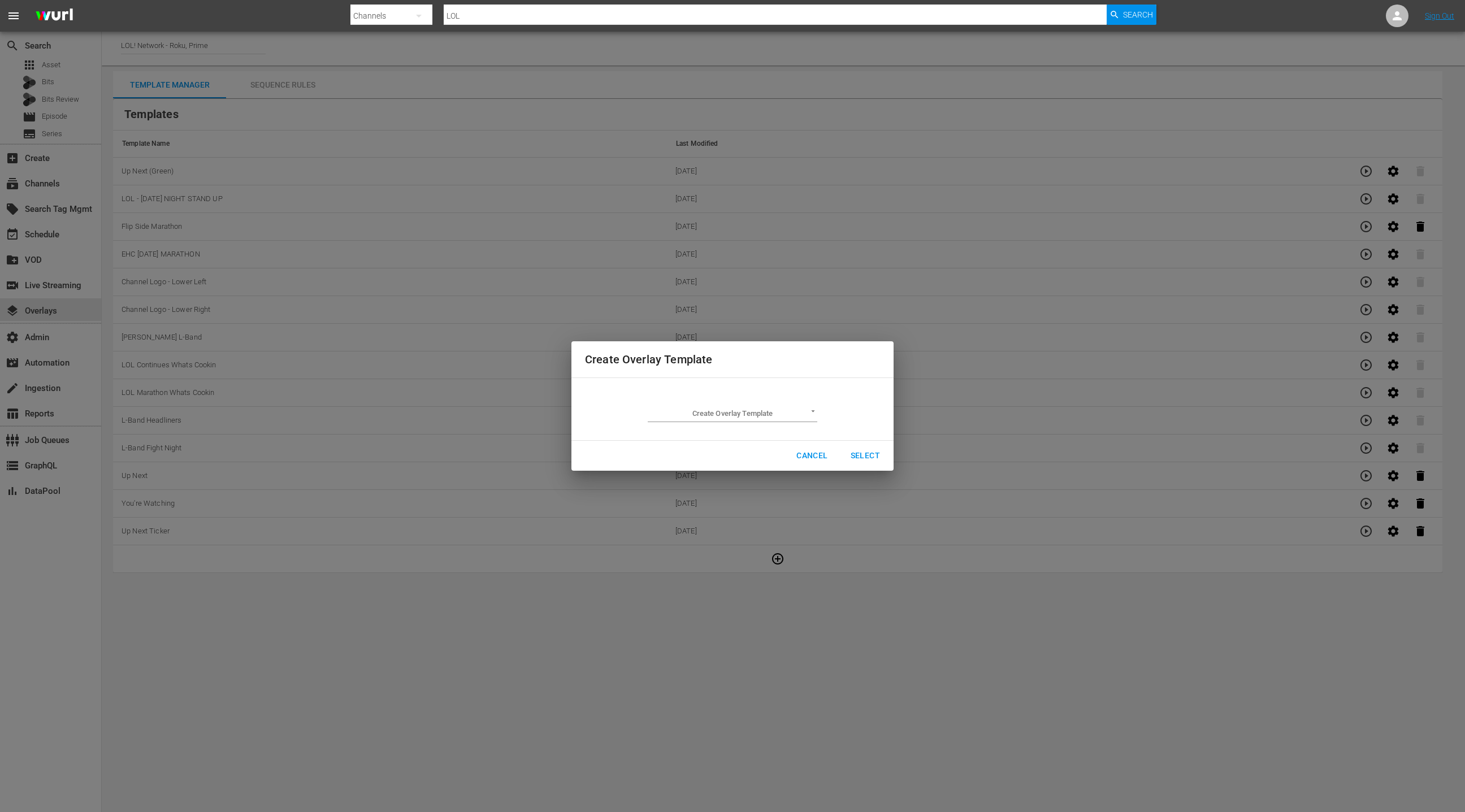
click at [745, 415] on body "menu Search By Channels Search ID, Title, Description, Keywords, or Category LO…" at bounding box center [732, 406] width 1465 height 812
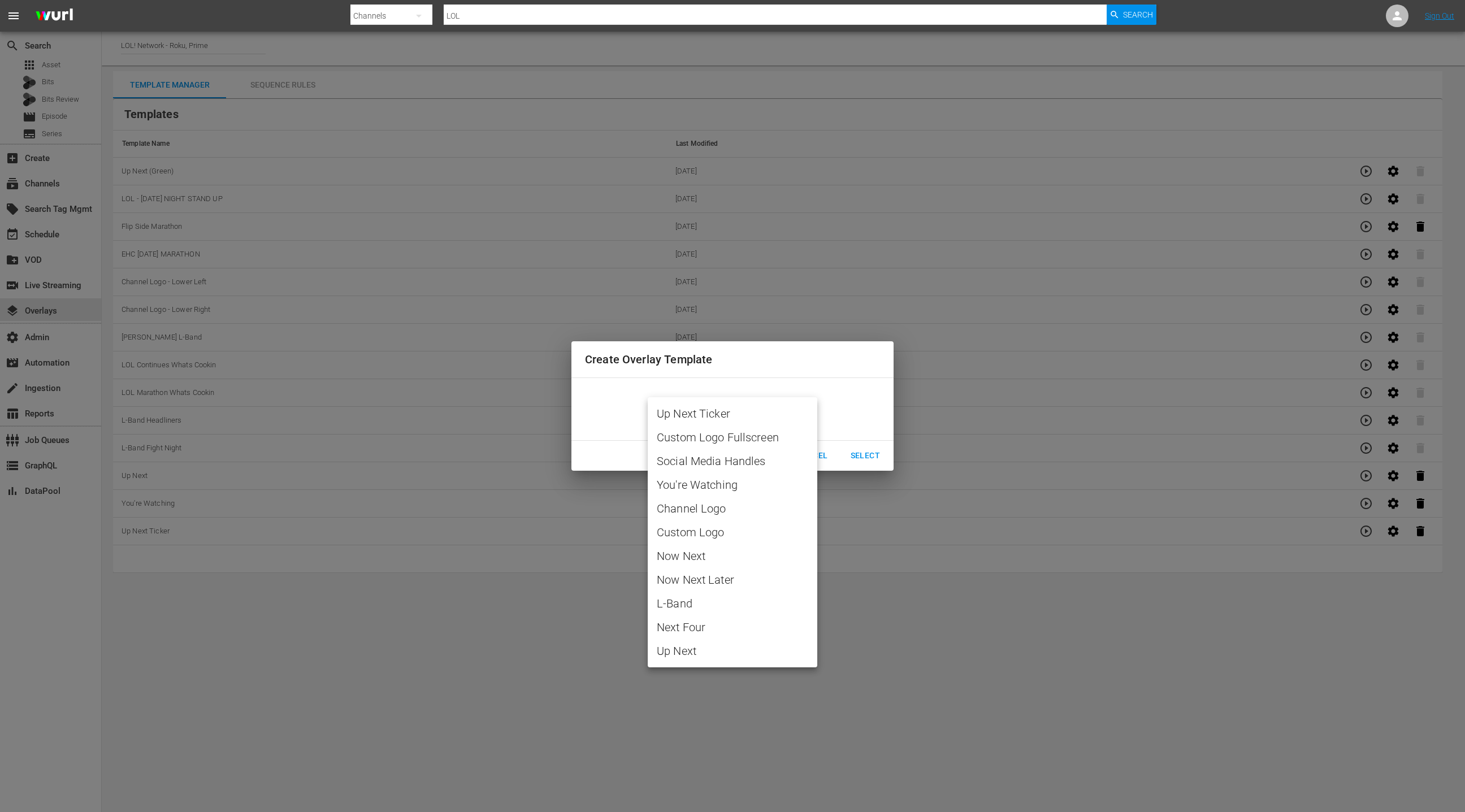
click at [715, 487] on span "You're Watching" at bounding box center [732, 485] width 152 height 17
type input "You're Watching"
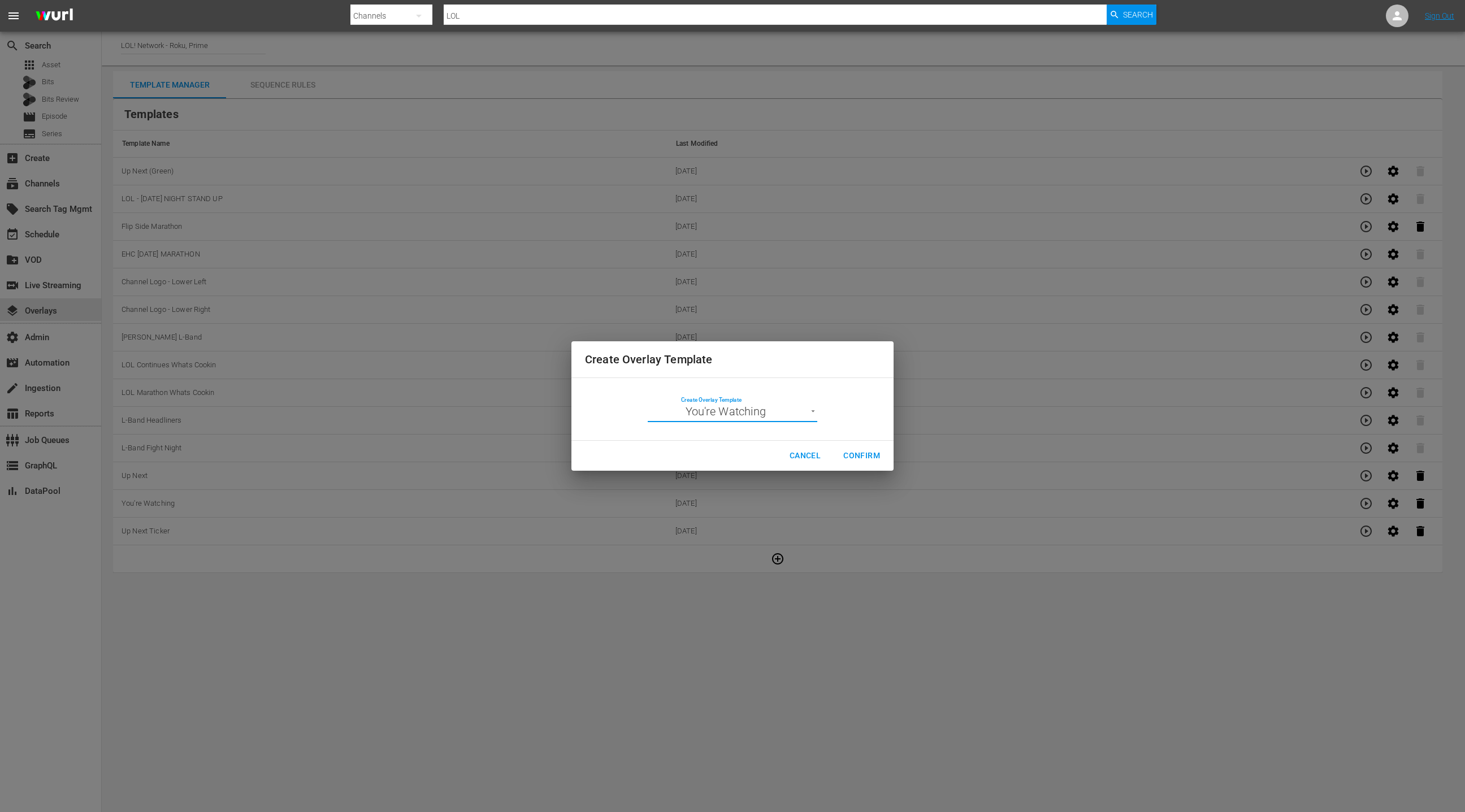
click at [865, 451] on span "Confirm" at bounding box center [862, 455] width 36 height 14
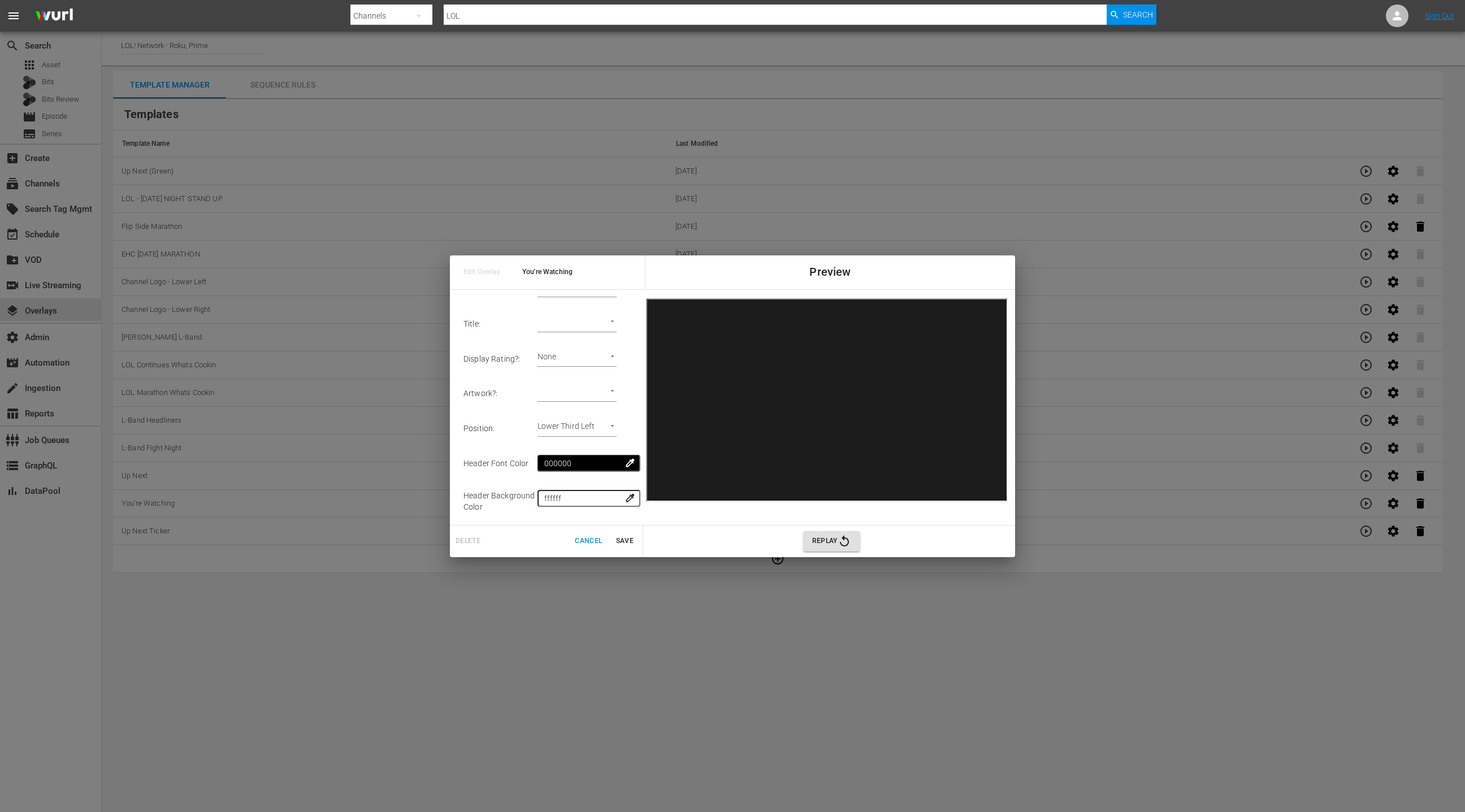
scroll to position [121, 0]
click at [571, 461] on input "1ddfe3" at bounding box center [588, 462] width 101 height 17
paste input "03ff57"
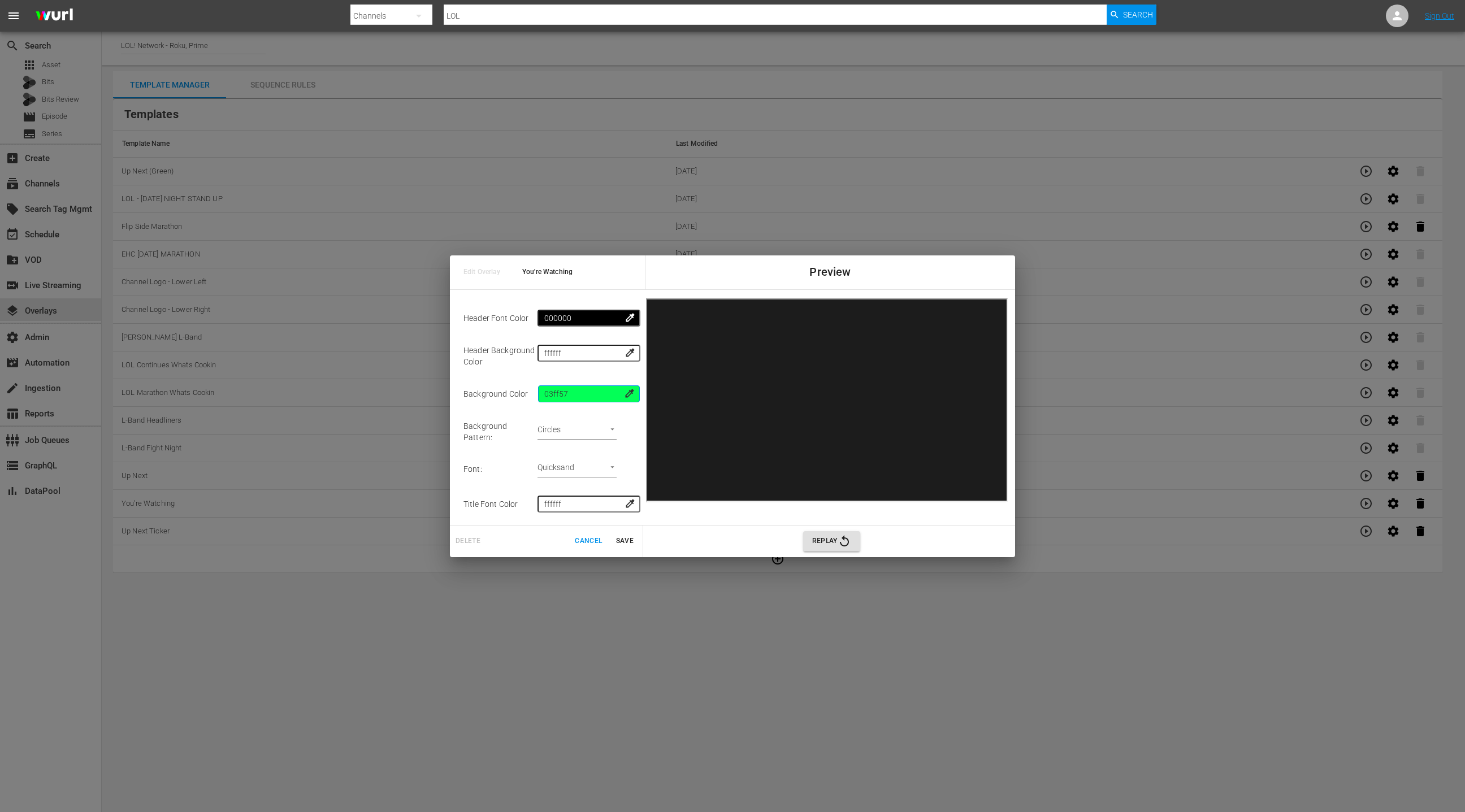
type input "03ff57"
click at [585, 429] on body "menu Search By Channels Search ID, Title, Description, Keywords, or Category LO…" at bounding box center [732, 406] width 1465 height 812
click at [591, 449] on li "No Pattern" at bounding box center [575, 448] width 57 height 19
type input "none"
click at [587, 461] on body "menu Search By Channels Search ID, Title, Description, Keywords, or Category LO…" at bounding box center [732, 406] width 1465 height 812
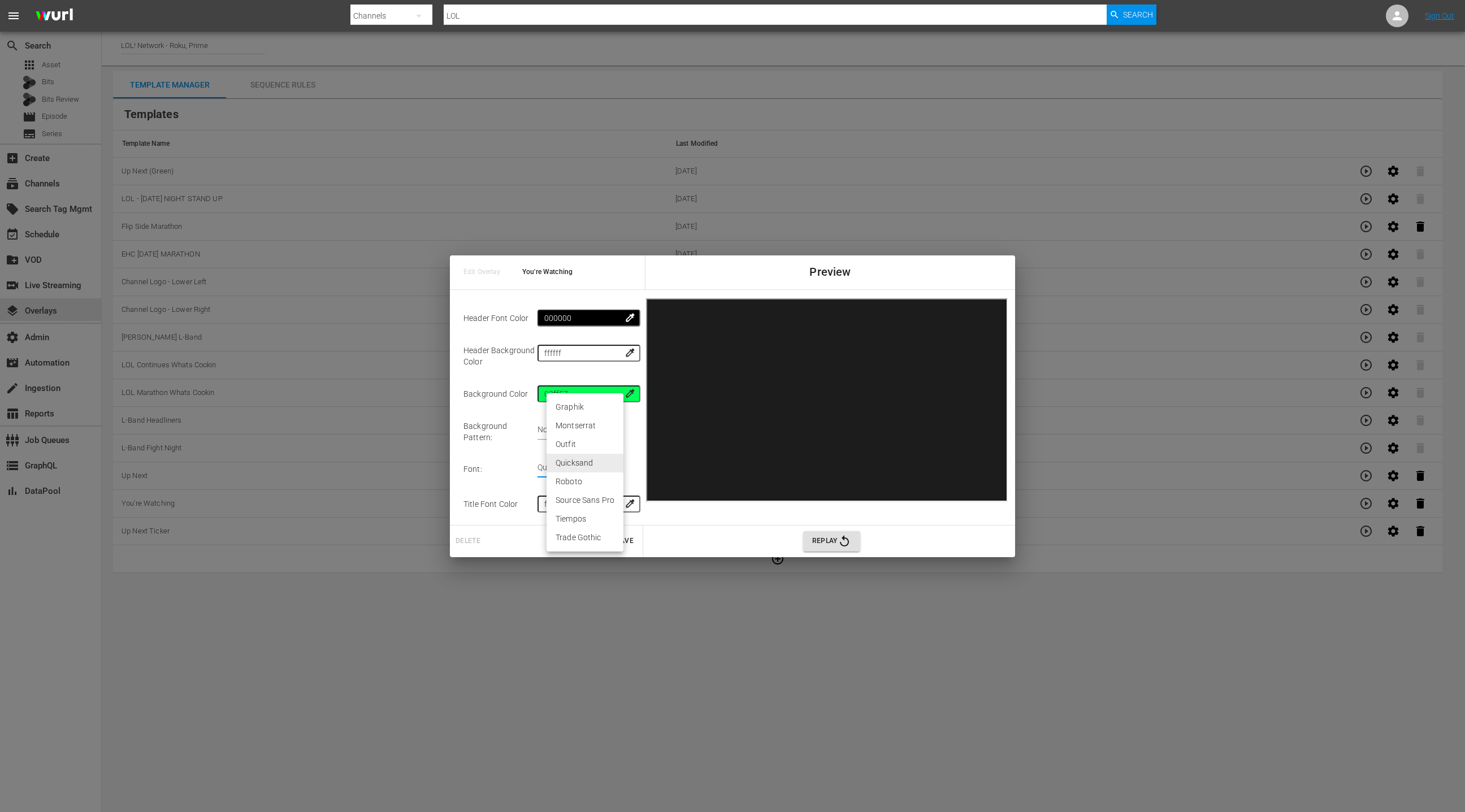
click at [590, 410] on li "Graphik" at bounding box center [584, 407] width 77 height 19
type input "graphik"
click at [572, 499] on input "ffffff" at bounding box center [588, 504] width 101 height 17
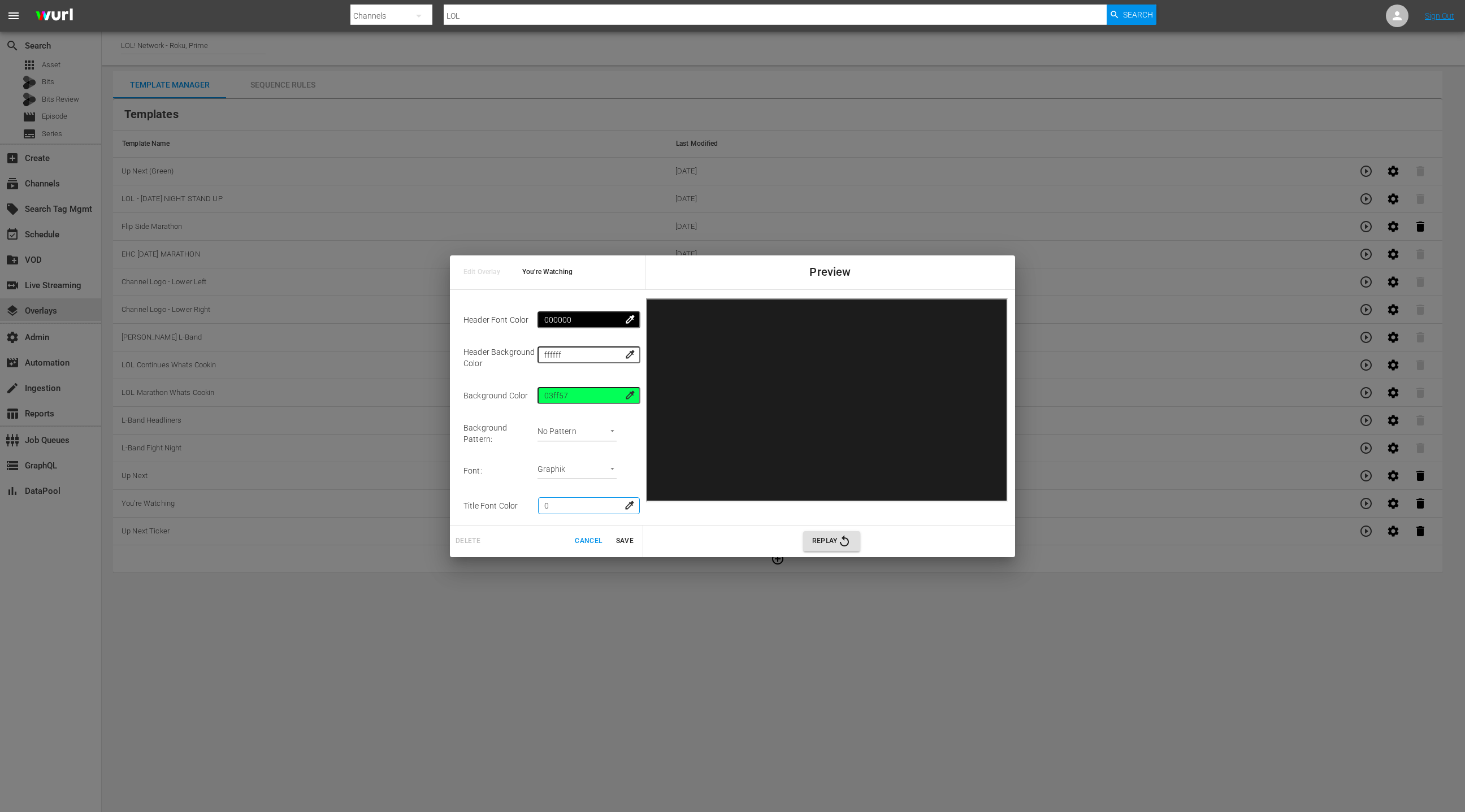
type input "00"
type input "background-image: url('https://image.singular.live/8ab6d2ff74a9820b575efe1b020d…"
type input "quicksand"
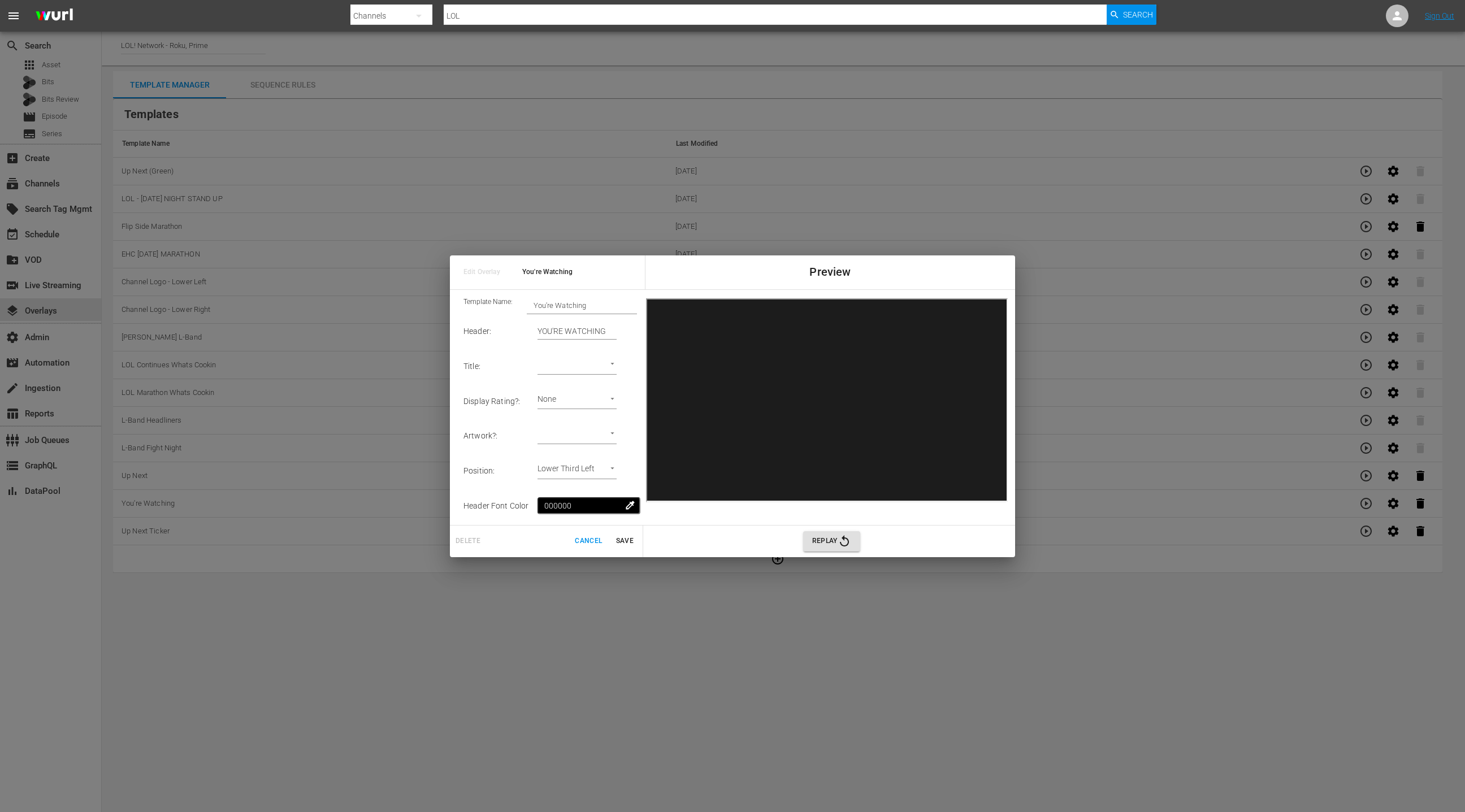
scroll to position [0, 0]
type input "000"
click at [595, 306] on input "You're Watching" at bounding box center [581, 306] width 110 height 16
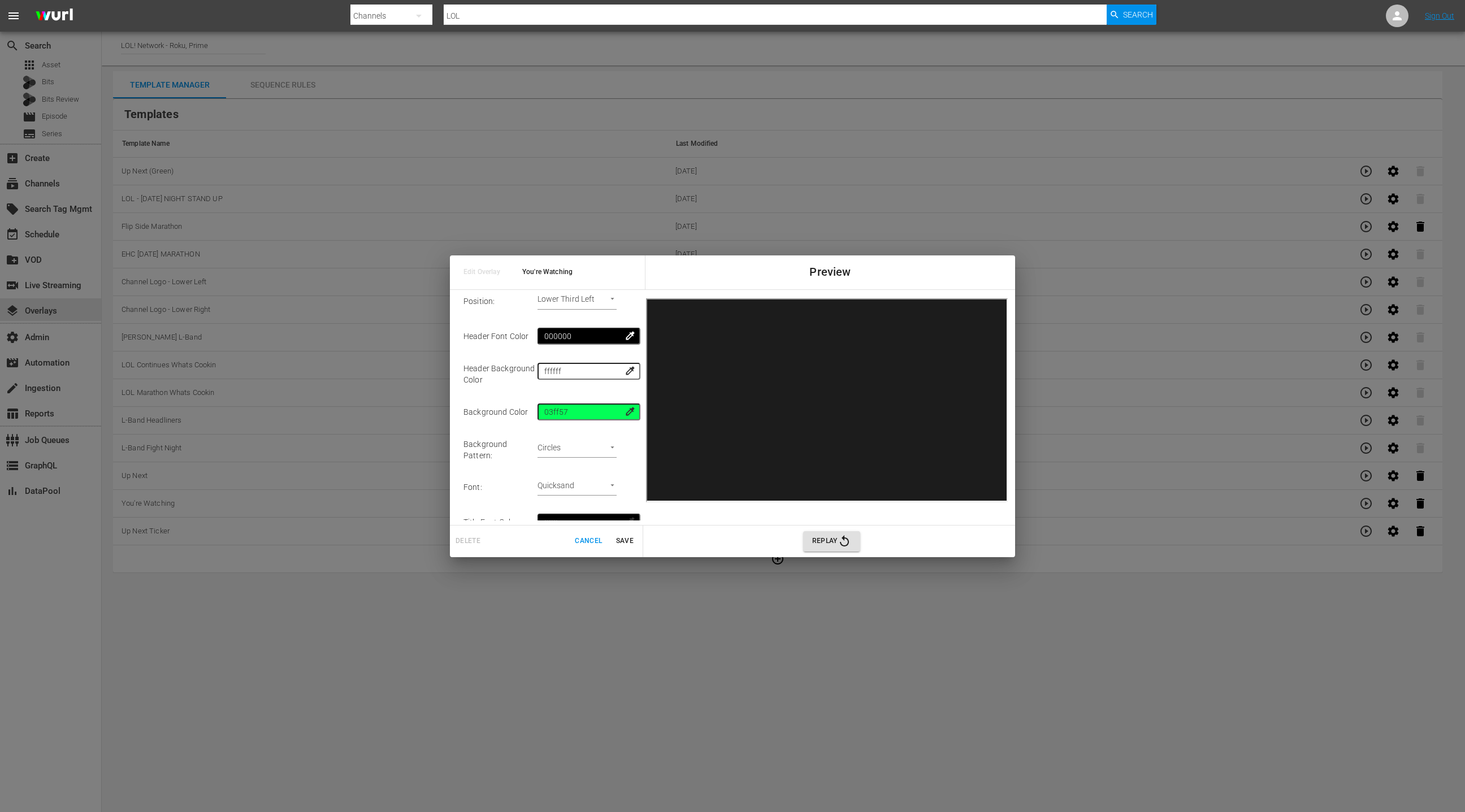
scroll to position [190, 0]
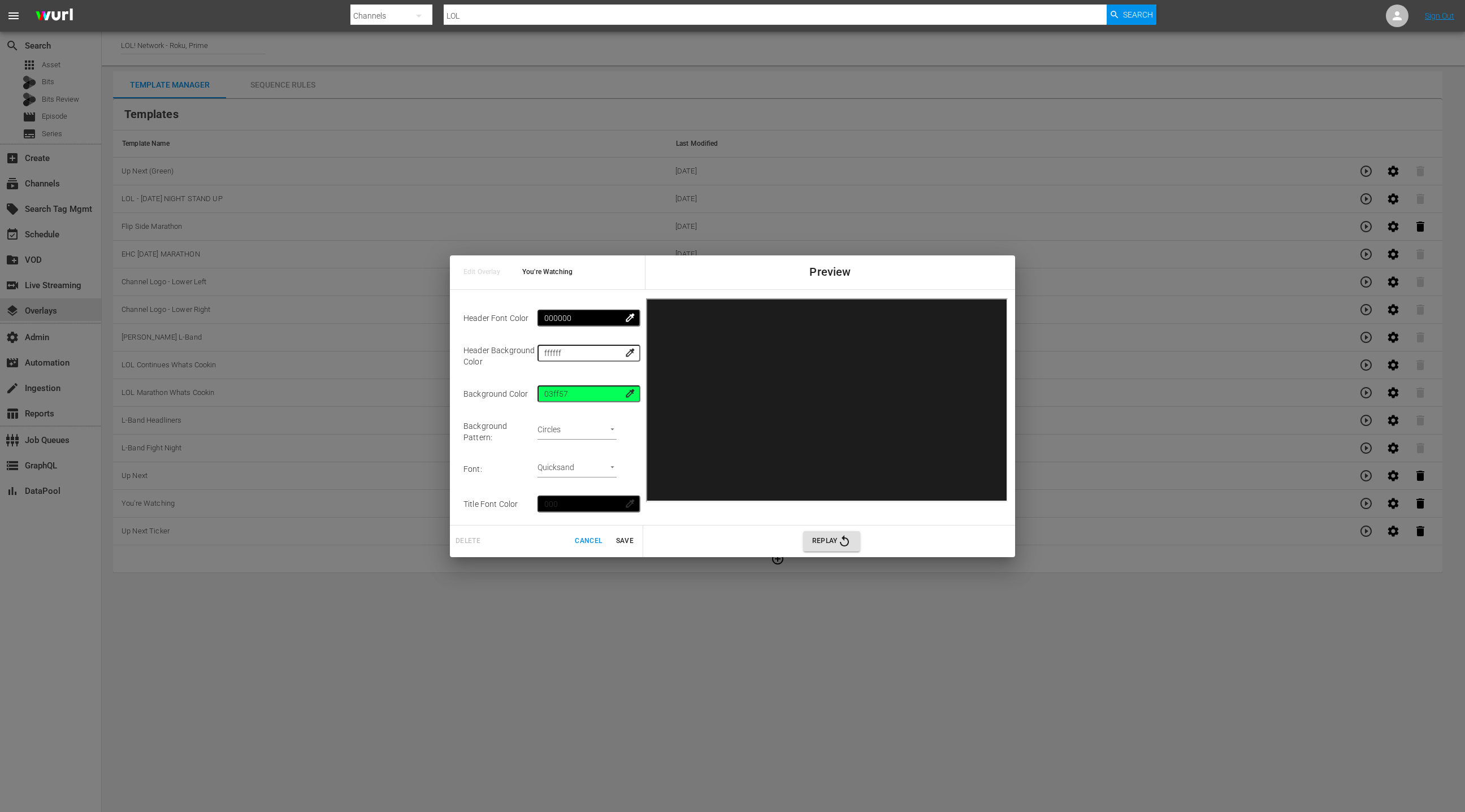
type input "You're Watching (Green)"
click at [591, 430] on body "menu Search By Channels Search ID, Title, Description, Keywords, or Category LO…" at bounding box center [732, 406] width 1465 height 812
click at [584, 445] on li "No Pattern" at bounding box center [575, 448] width 57 height 19
type input "none"
click at [590, 460] on body "menu Search By Channels Search ID, Title, Description, Keywords, or Category LO…" at bounding box center [732, 406] width 1465 height 812
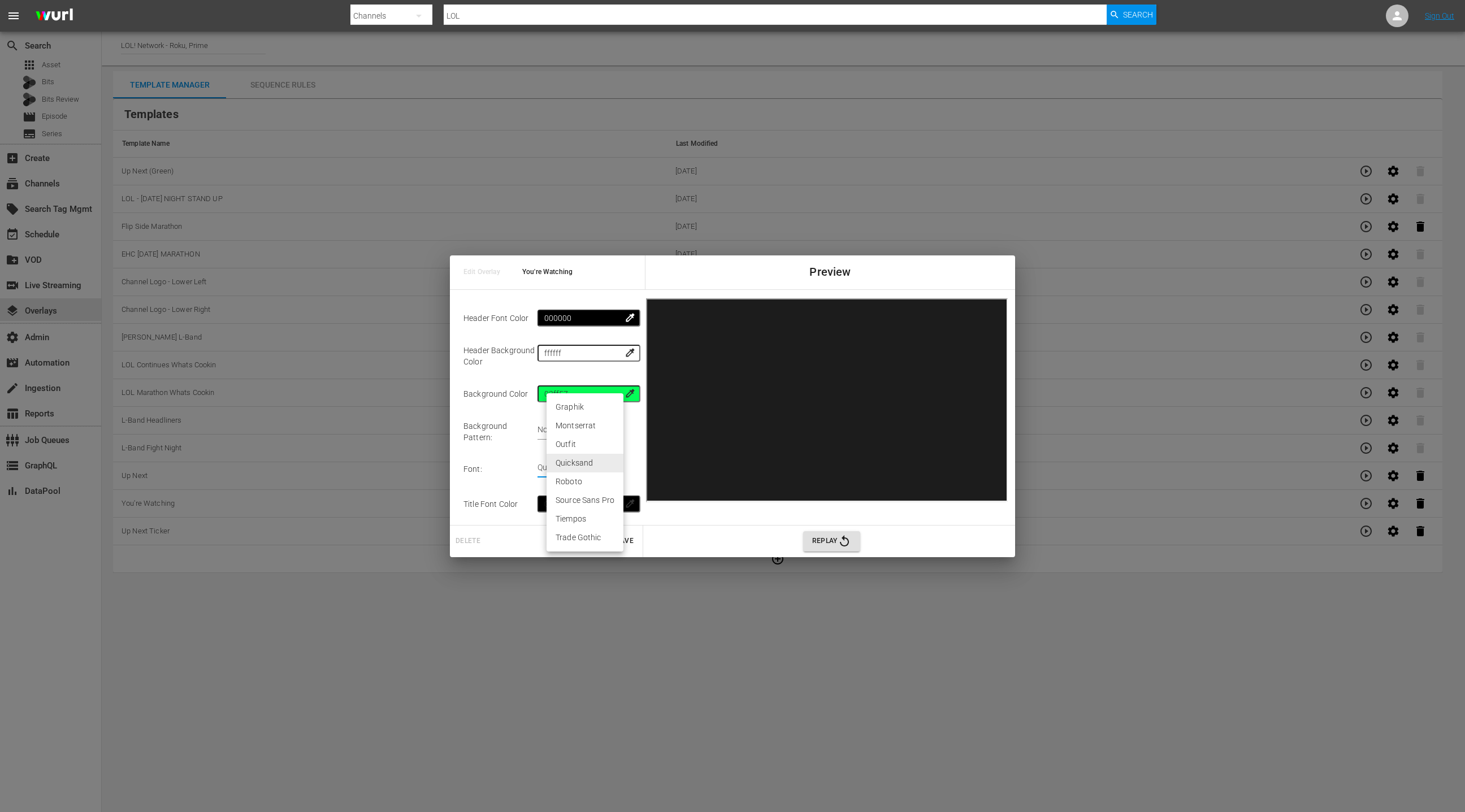
click at [587, 408] on li "Graphik" at bounding box center [584, 407] width 77 height 19
type input "graphik"
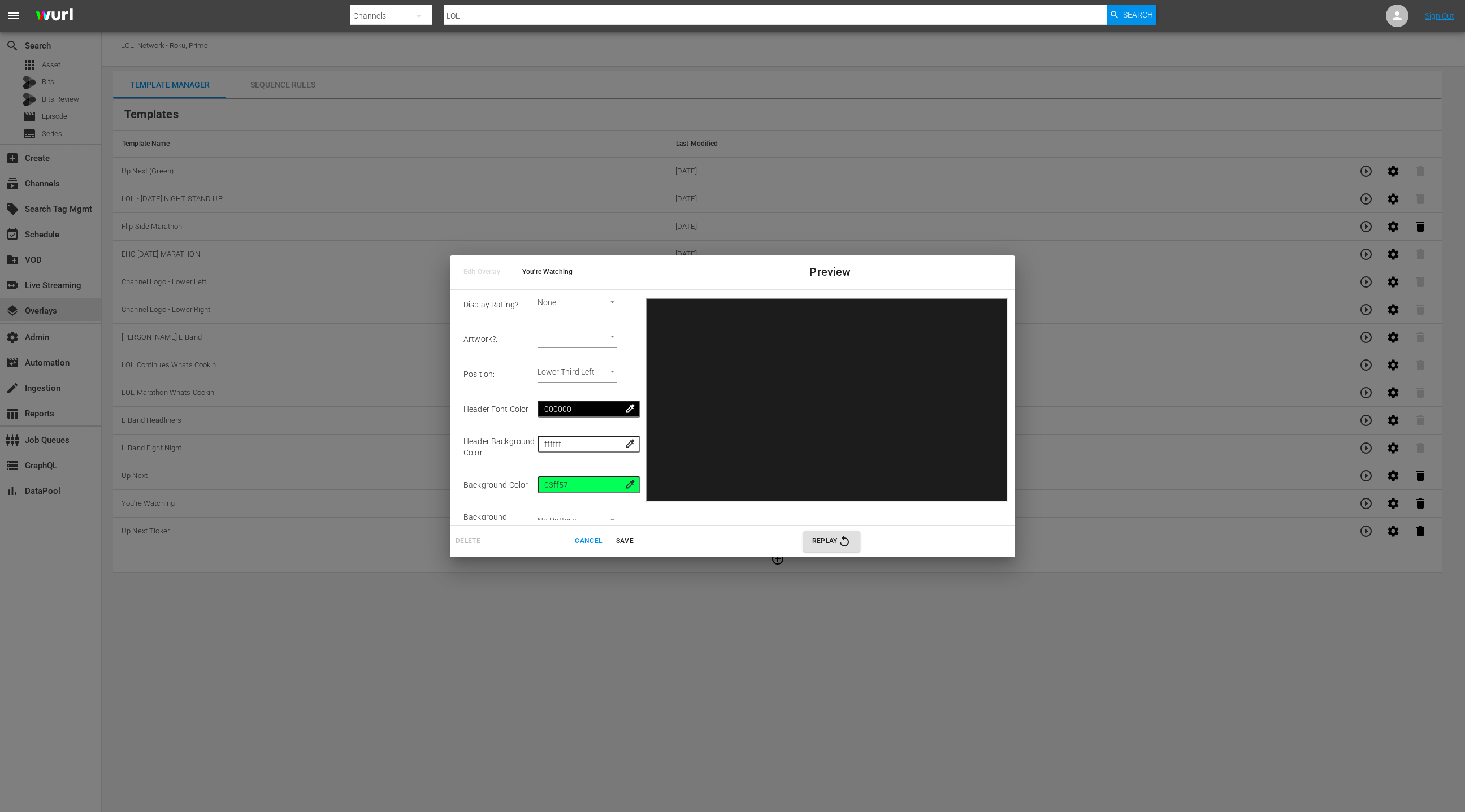
scroll to position [0, 0]
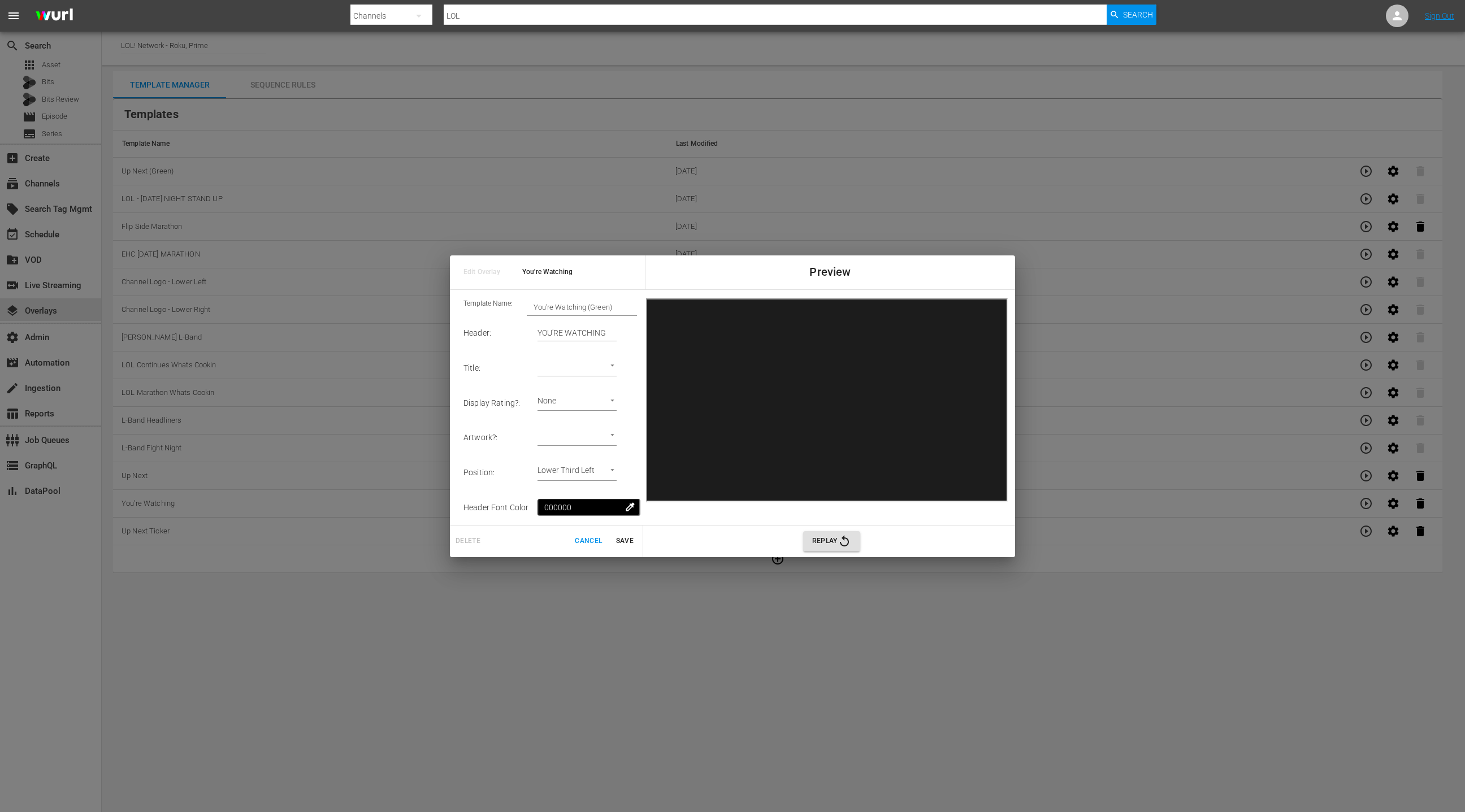
click at [592, 435] on body "menu Search By Channels Search ID, Title, Description, Keywords, or Category LO…" at bounding box center [732, 406] width 1465 height 812
click at [597, 437] on li "Episode Thumbnail" at bounding box center [589, 438] width 86 height 19
type input "Episode Thumbnail 1"
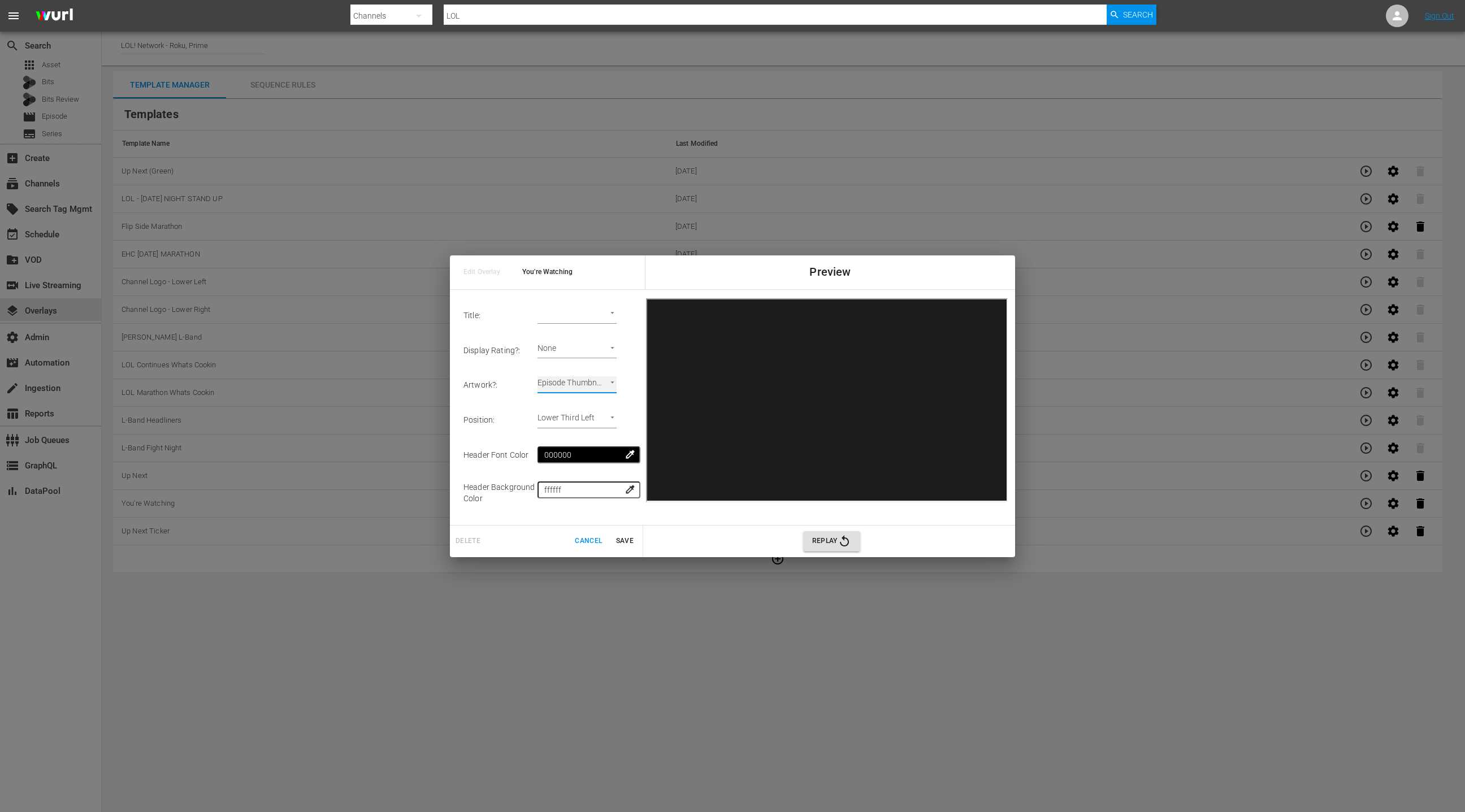
scroll to position [55, 0]
click at [597, 419] on body "menu Search By Channels Search ID, Title, Description, Keywords, or Category LO…" at bounding box center [732, 406] width 1465 height 812
click at [605, 455] on li "Lower Third Right" at bounding box center [589, 455] width 86 height 19
type input "Lower Third Right"
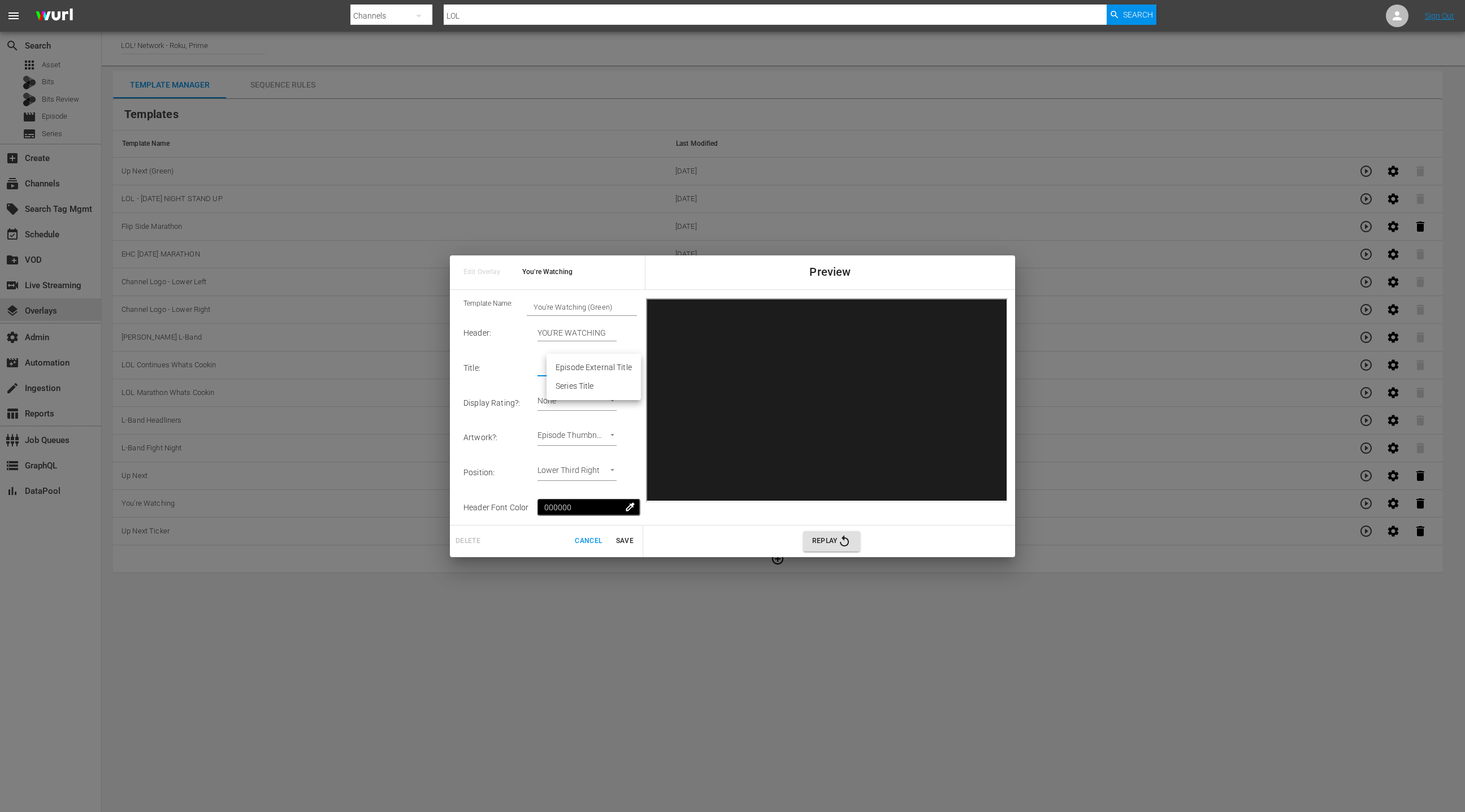
click at [604, 371] on body "menu Search By Channels Search ID, Title, Description, Keywords, or Category LO…" at bounding box center [732, 406] width 1465 height 812
click at [604, 371] on li "Episode External Title" at bounding box center [593, 368] width 94 height 19
type input "Episode External Title 1"
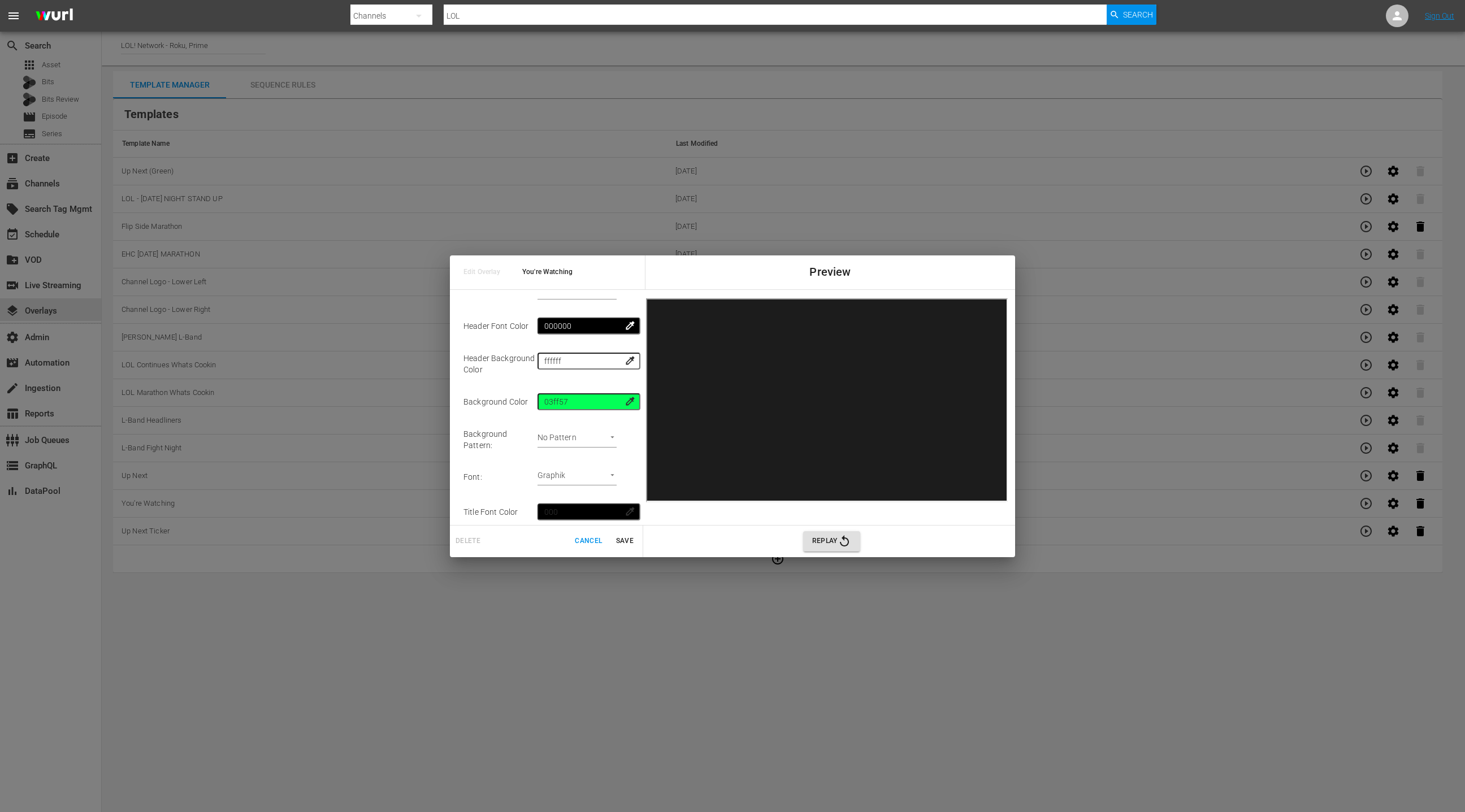
scroll to position [190, 0]
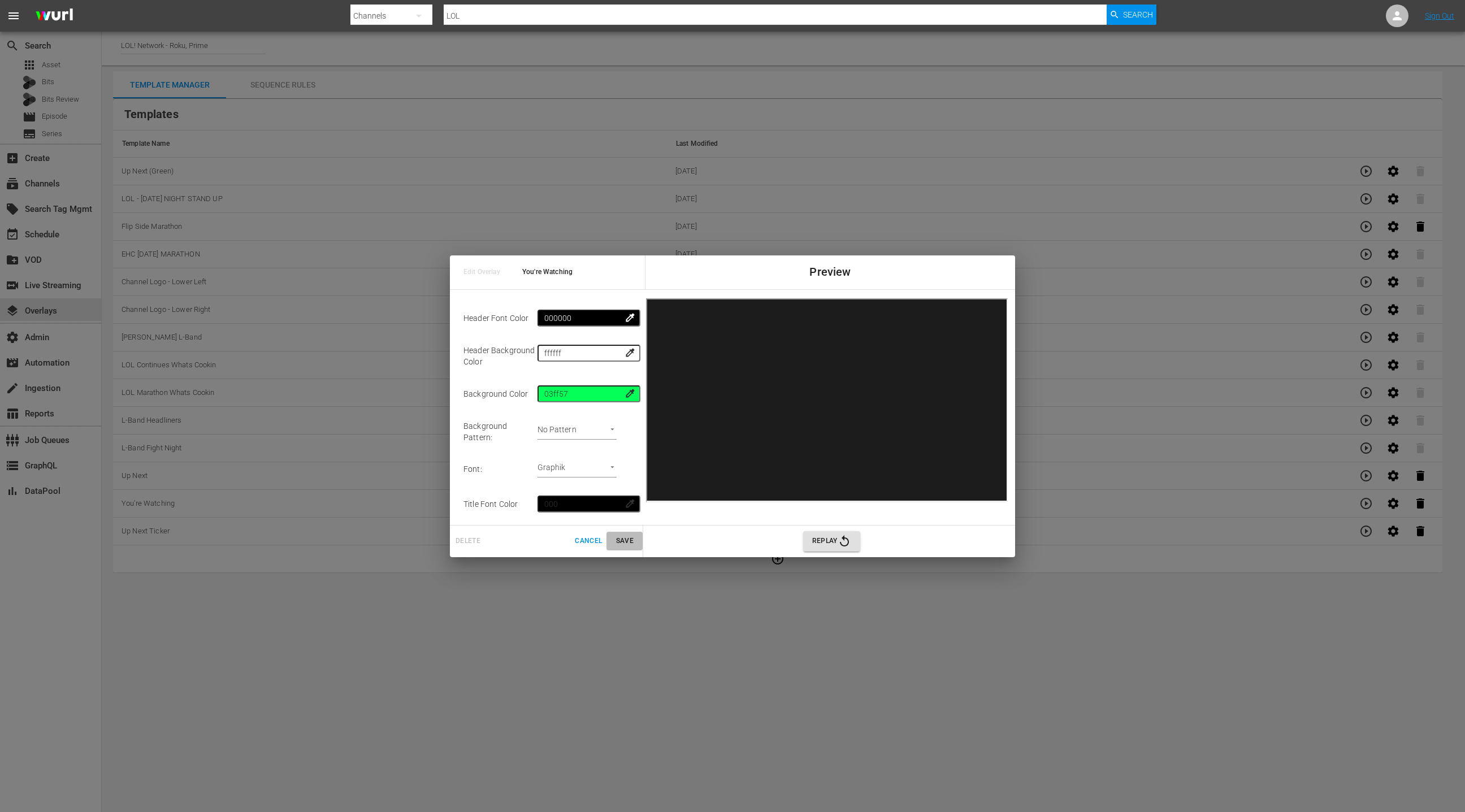
click at [621, 543] on span "Save" at bounding box center [624, 541] width 27 height 12
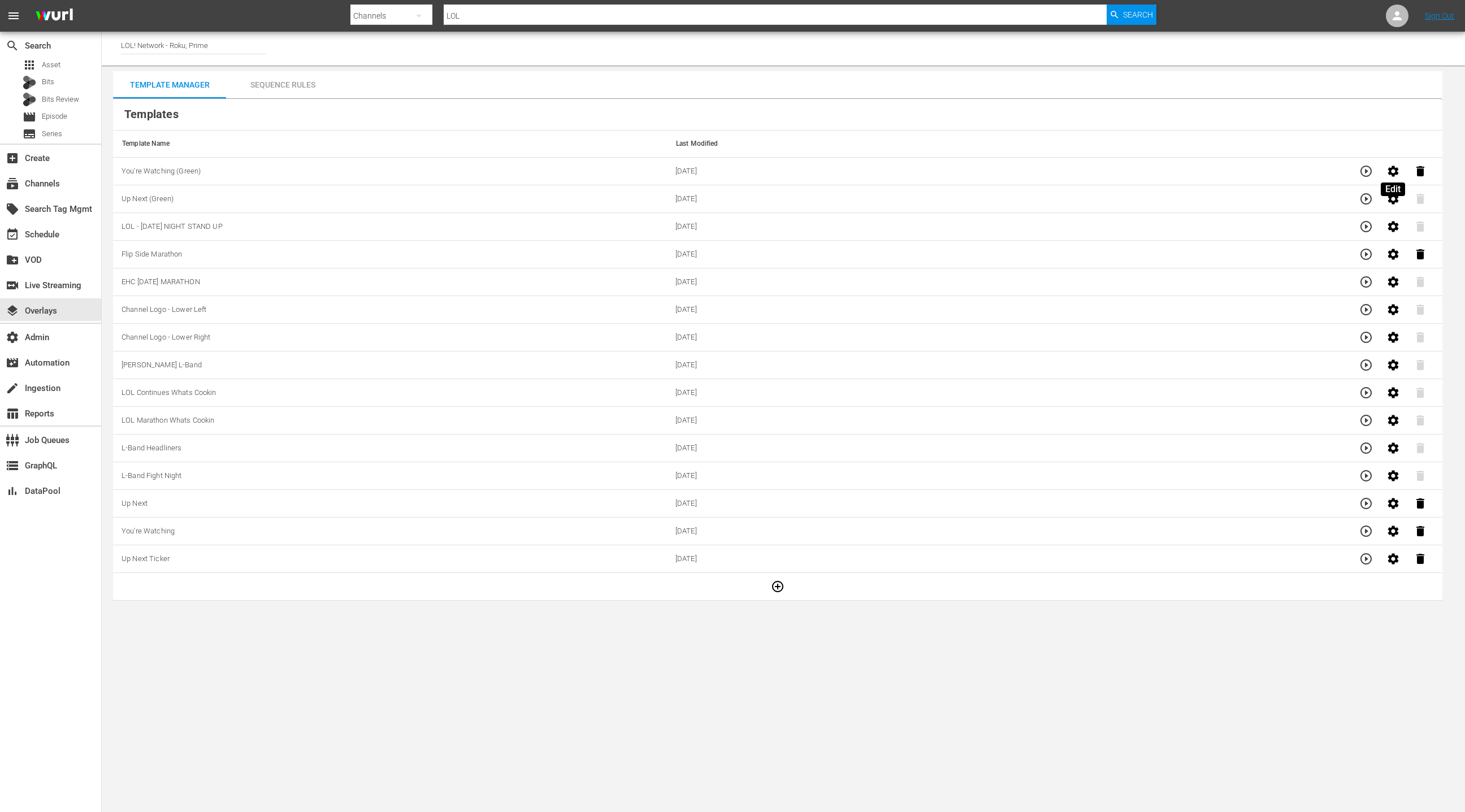
click at [1396, 171] on icon "button" at bounding box center [1392, 171] width 10 height 10
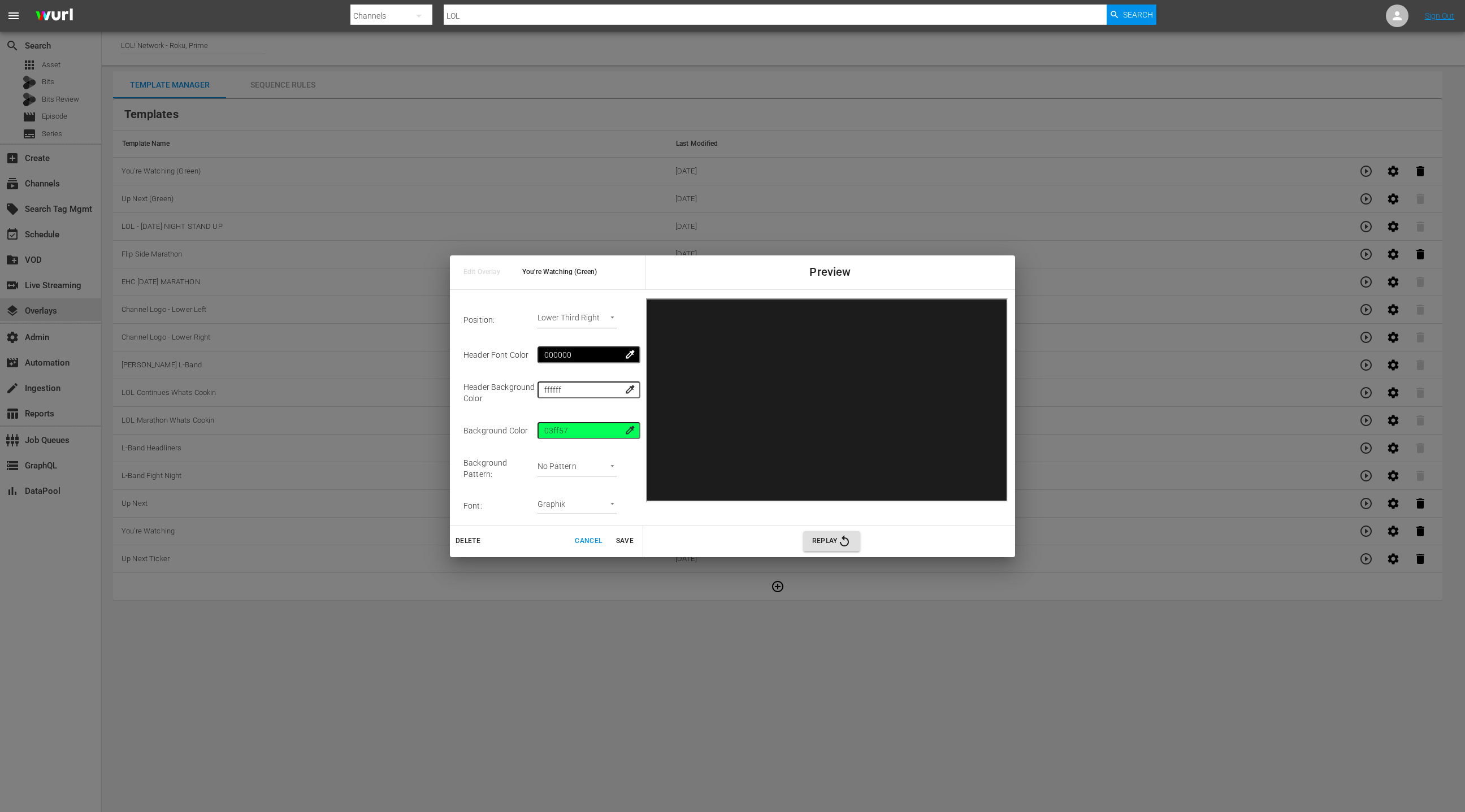
scroll to position [190, 0]
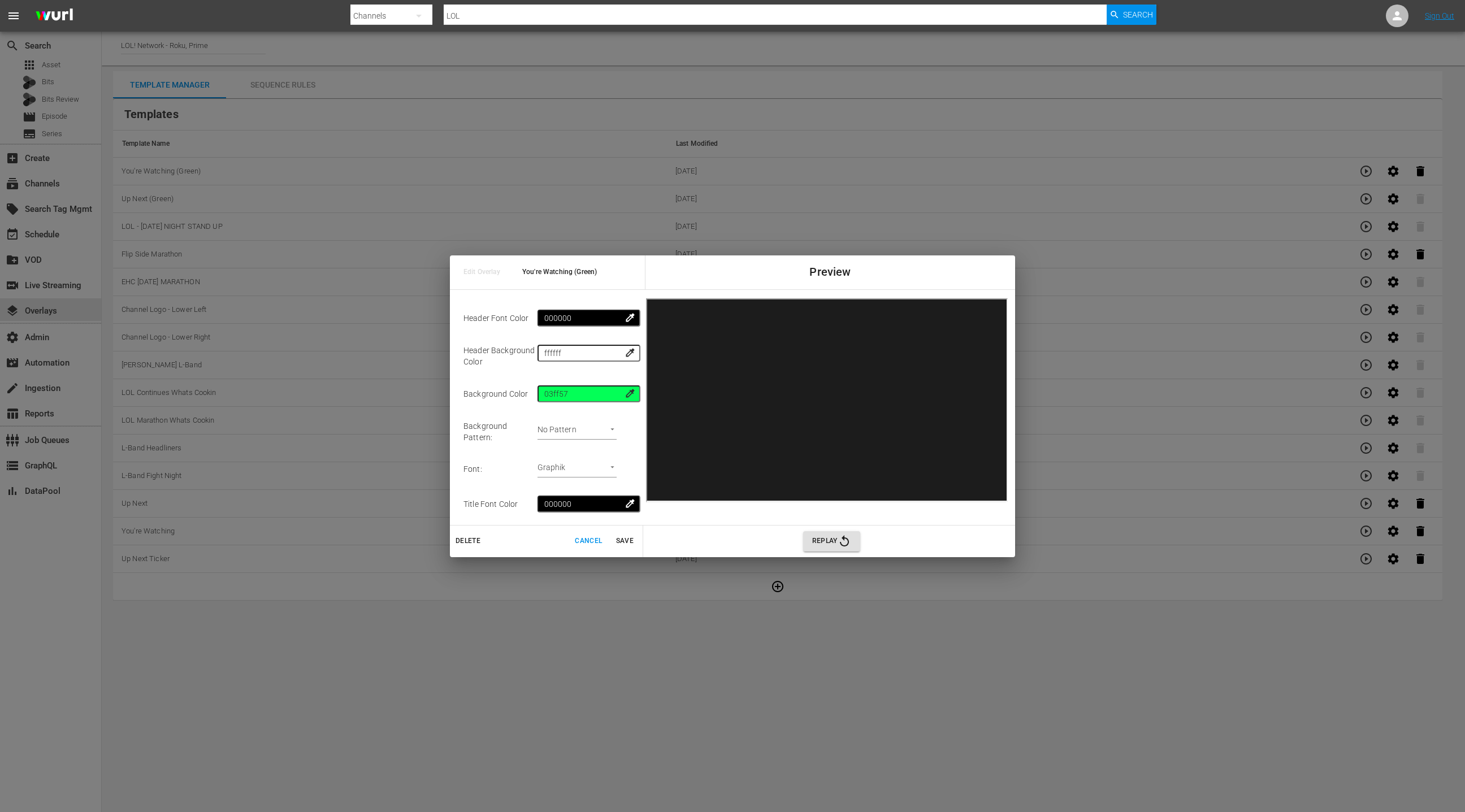
drag, startPoint x: 623, startPoint y: 539, endPoint x: 629, endPoint y: 539, distance: 6.0
click at [623, 539] on span "Save" at bounding box center [624, 541] width 27 height 12
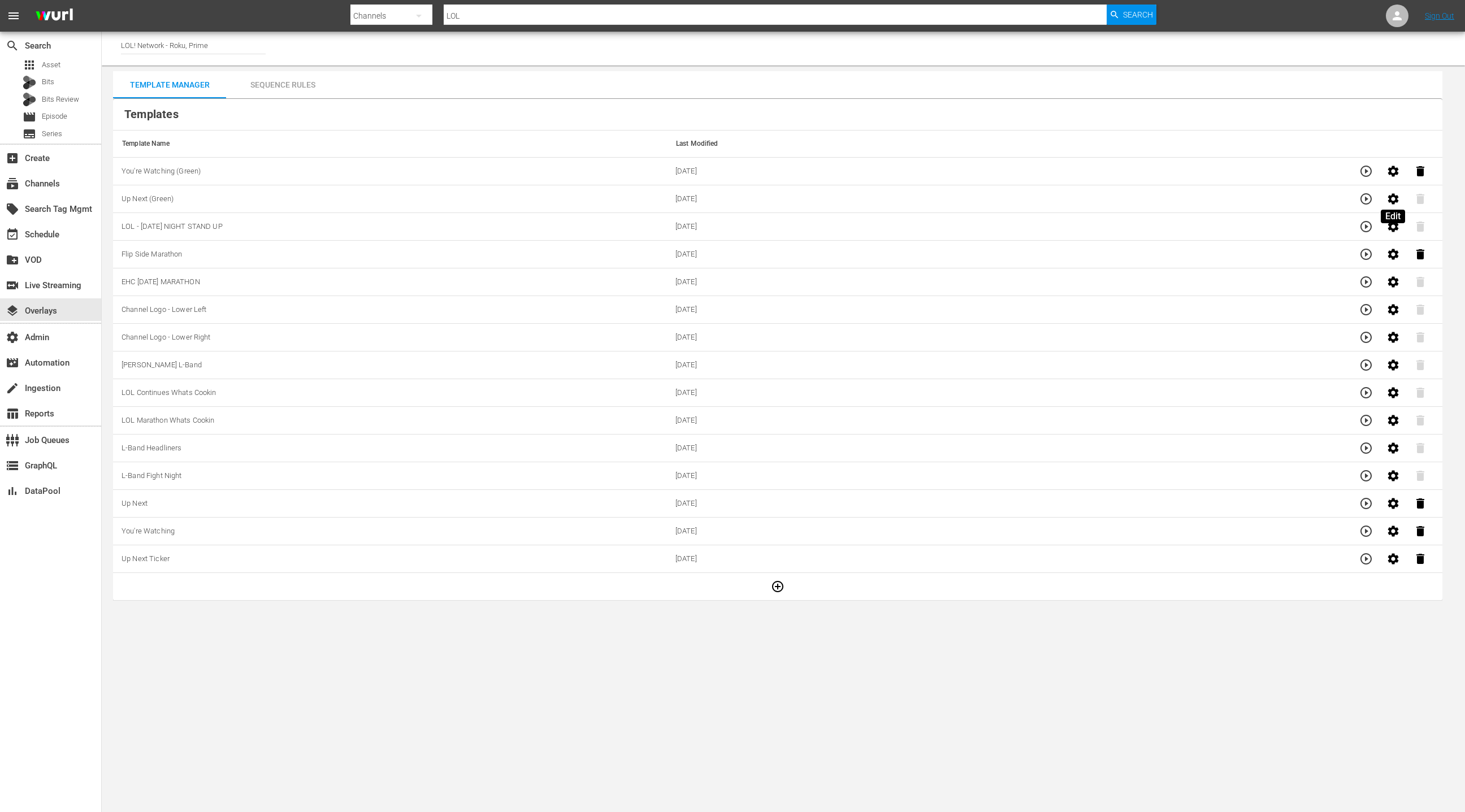
click at [1392, 202] on icon "button" at bounding box center [1392, 198] width 10 height 10
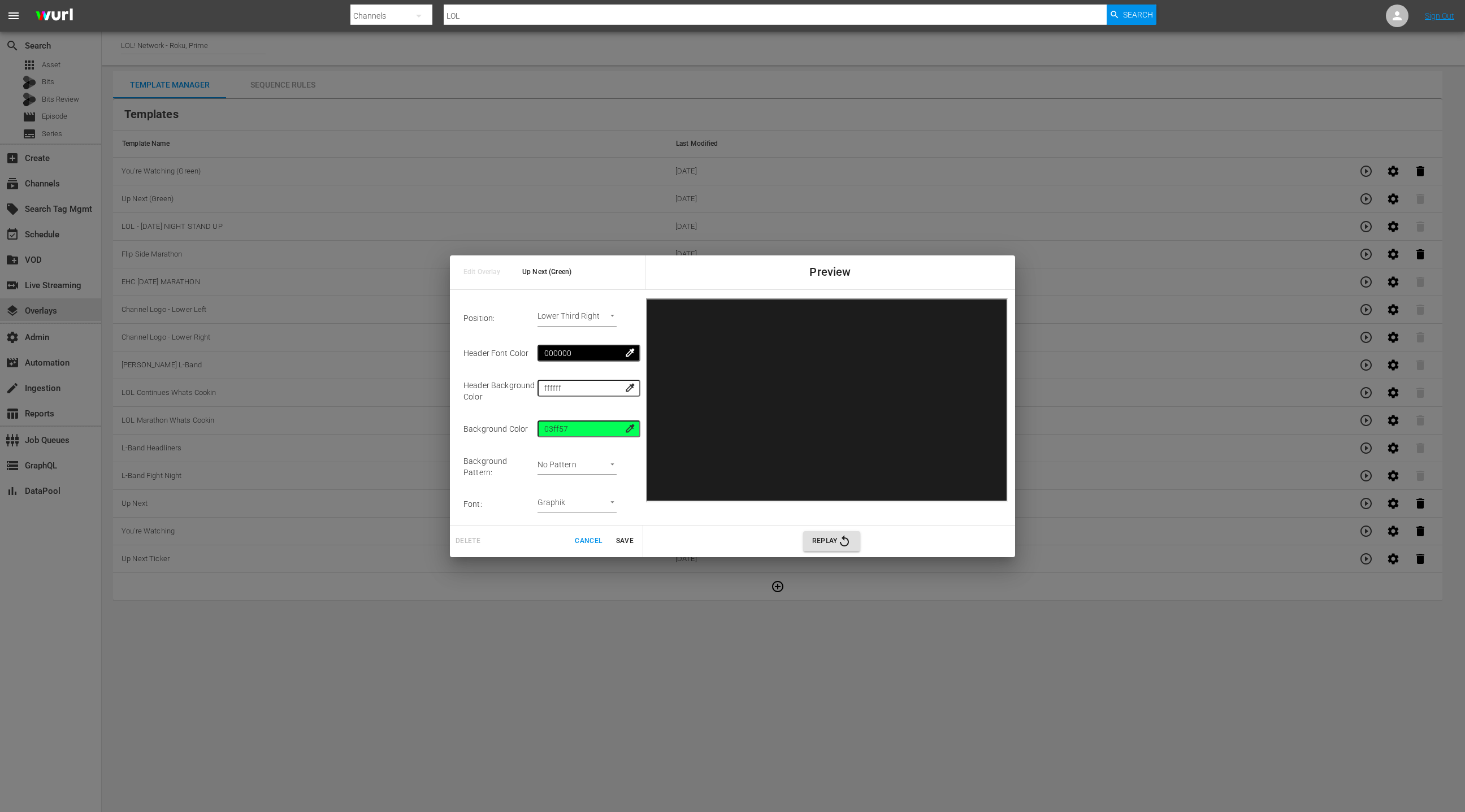
scroll to position [190, 0]
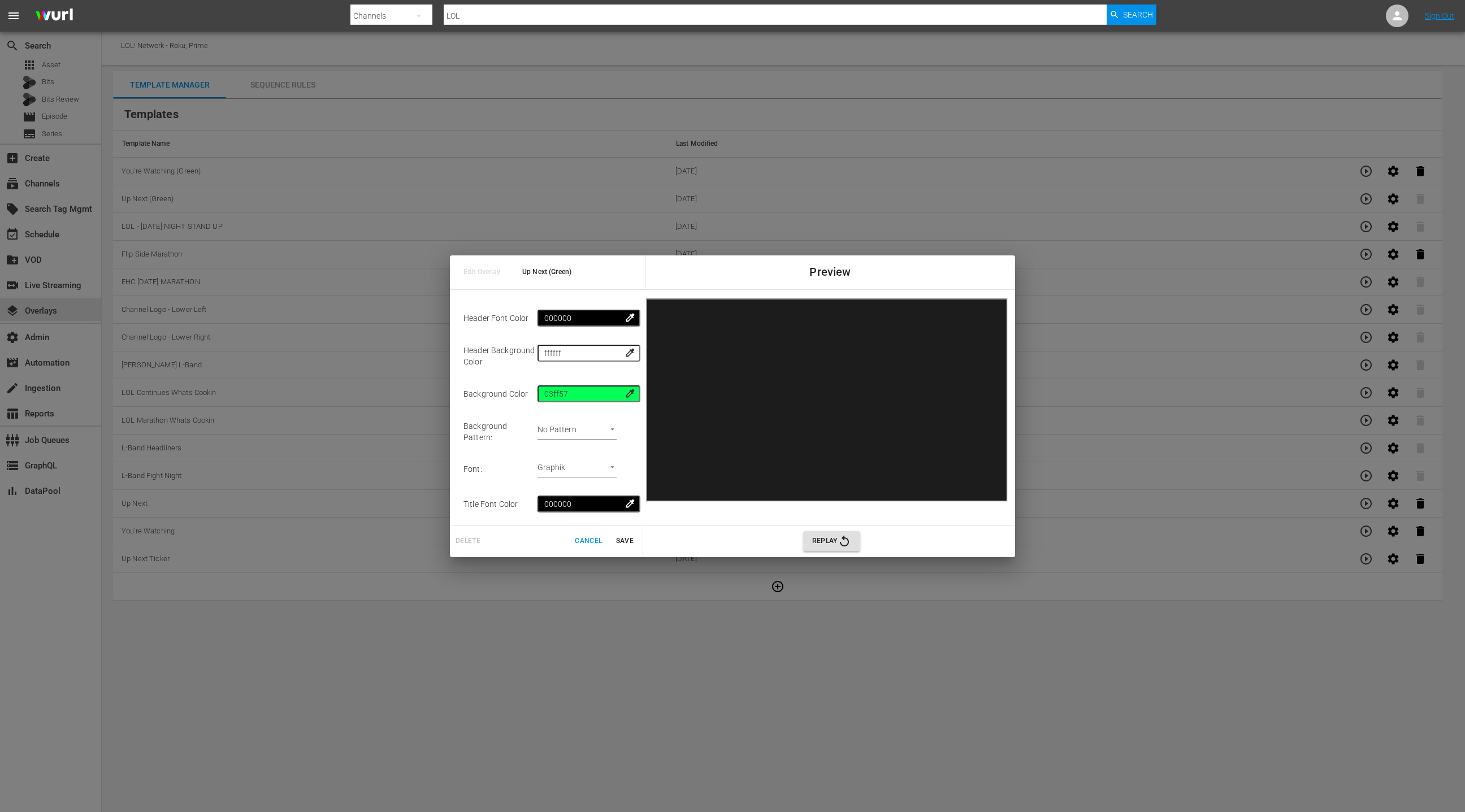
click at [630, 547] on button "Save" at bounding box center [624, 541] width 36 height 19
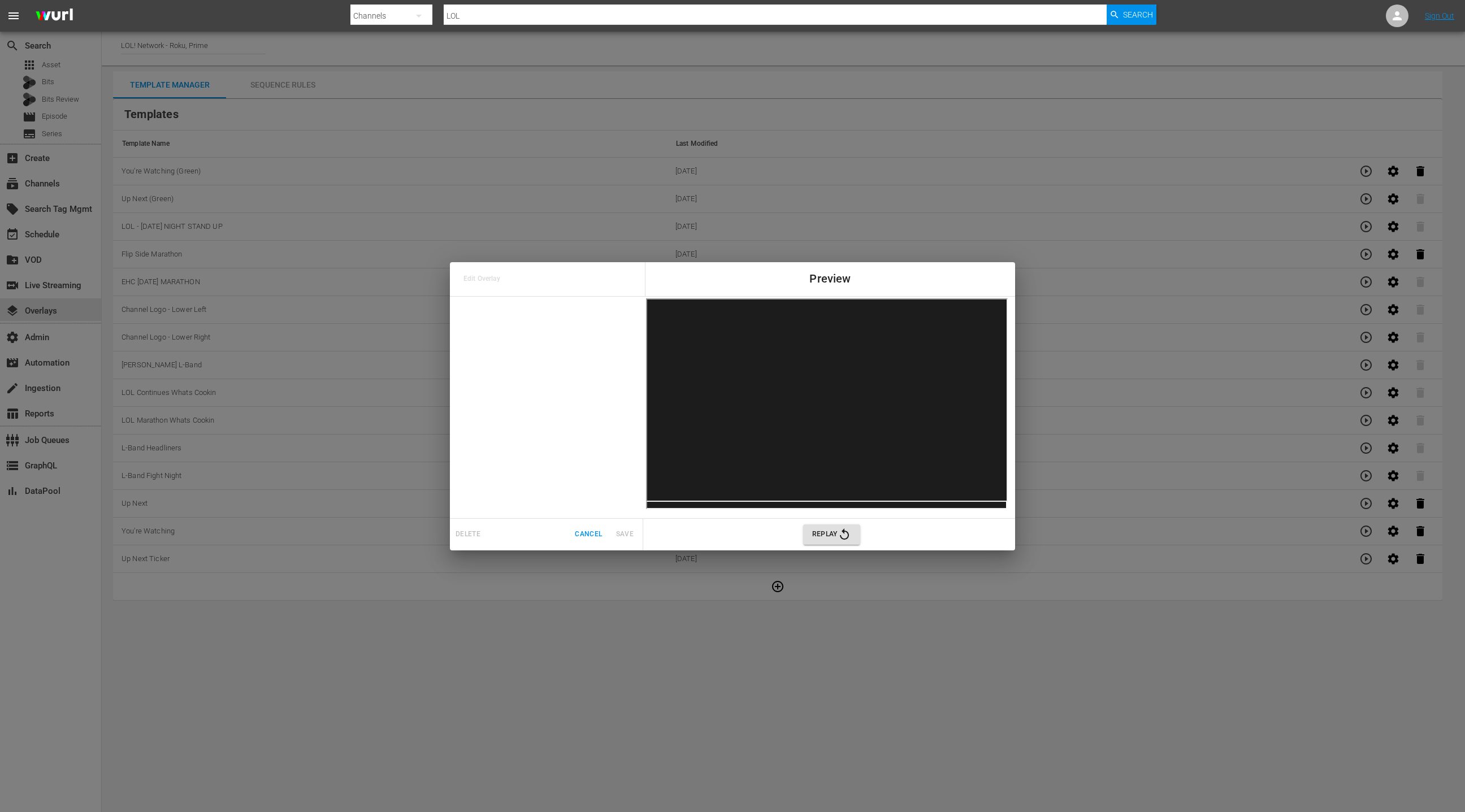
scroll to position [0, 0]
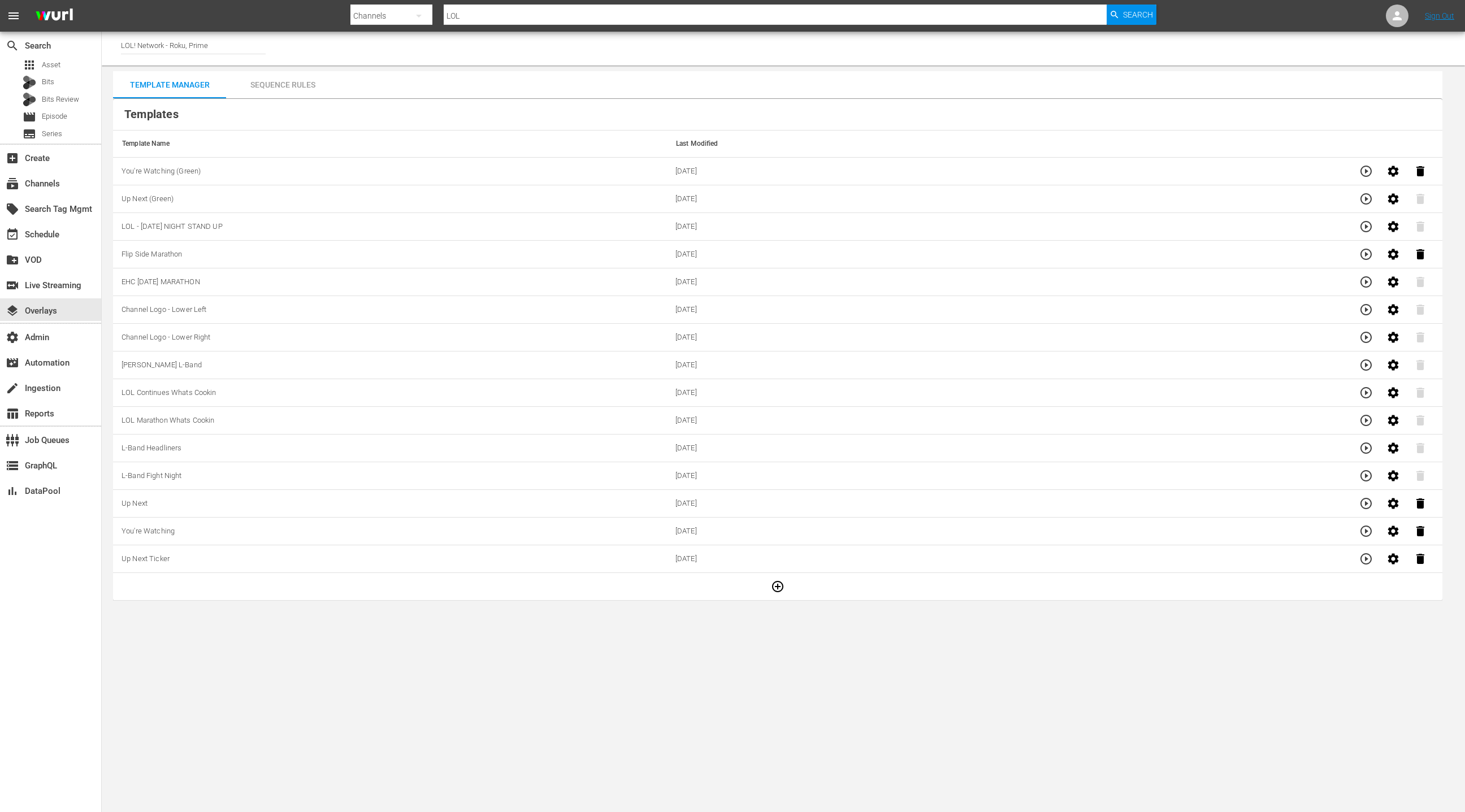
click at [303, 89] on div "Sequence Rules" at bounding box center [282, 84] width 113 height 27
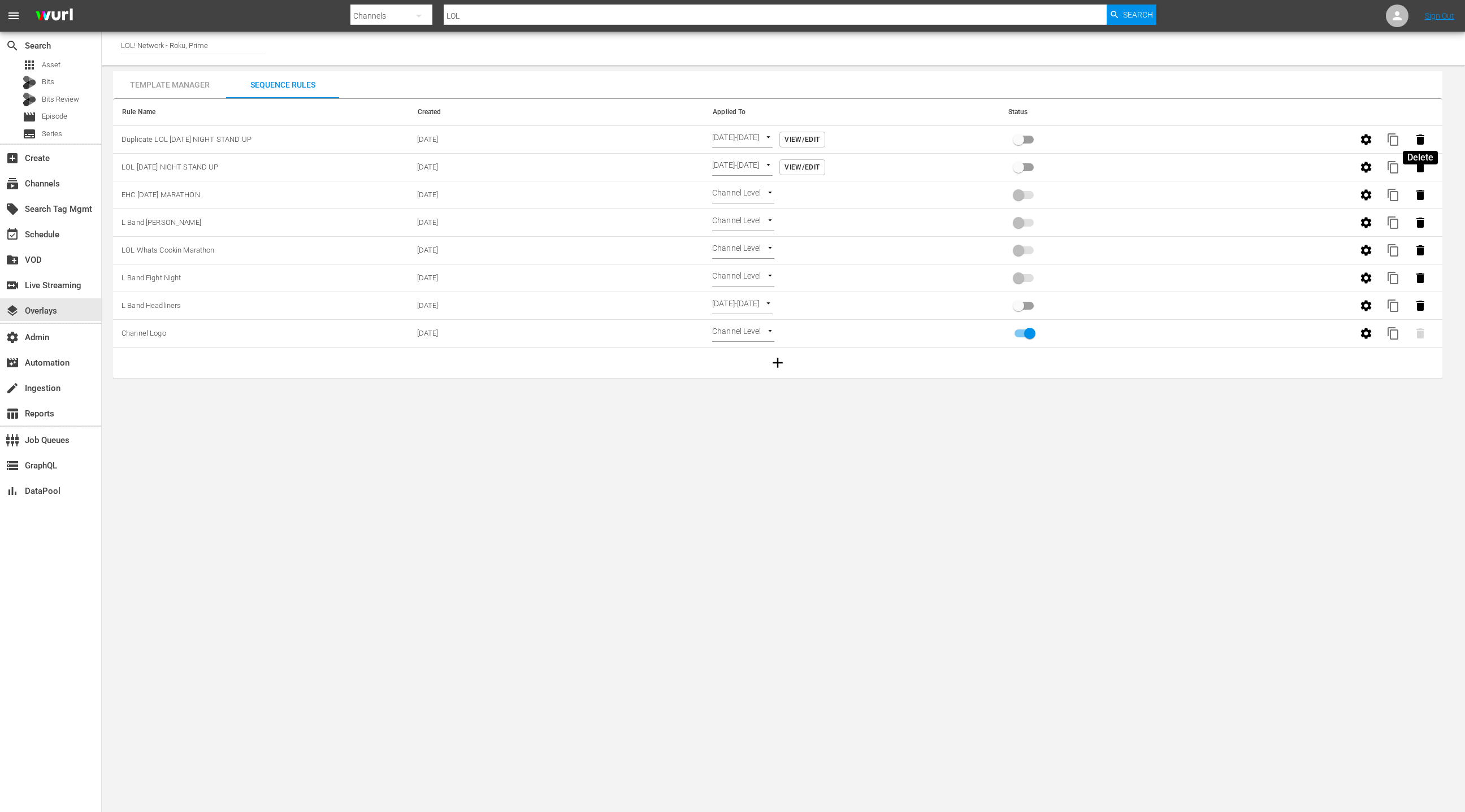
click at [1424, 141] on icon "button" at bounding box center [1420, 139] width 14 height 14
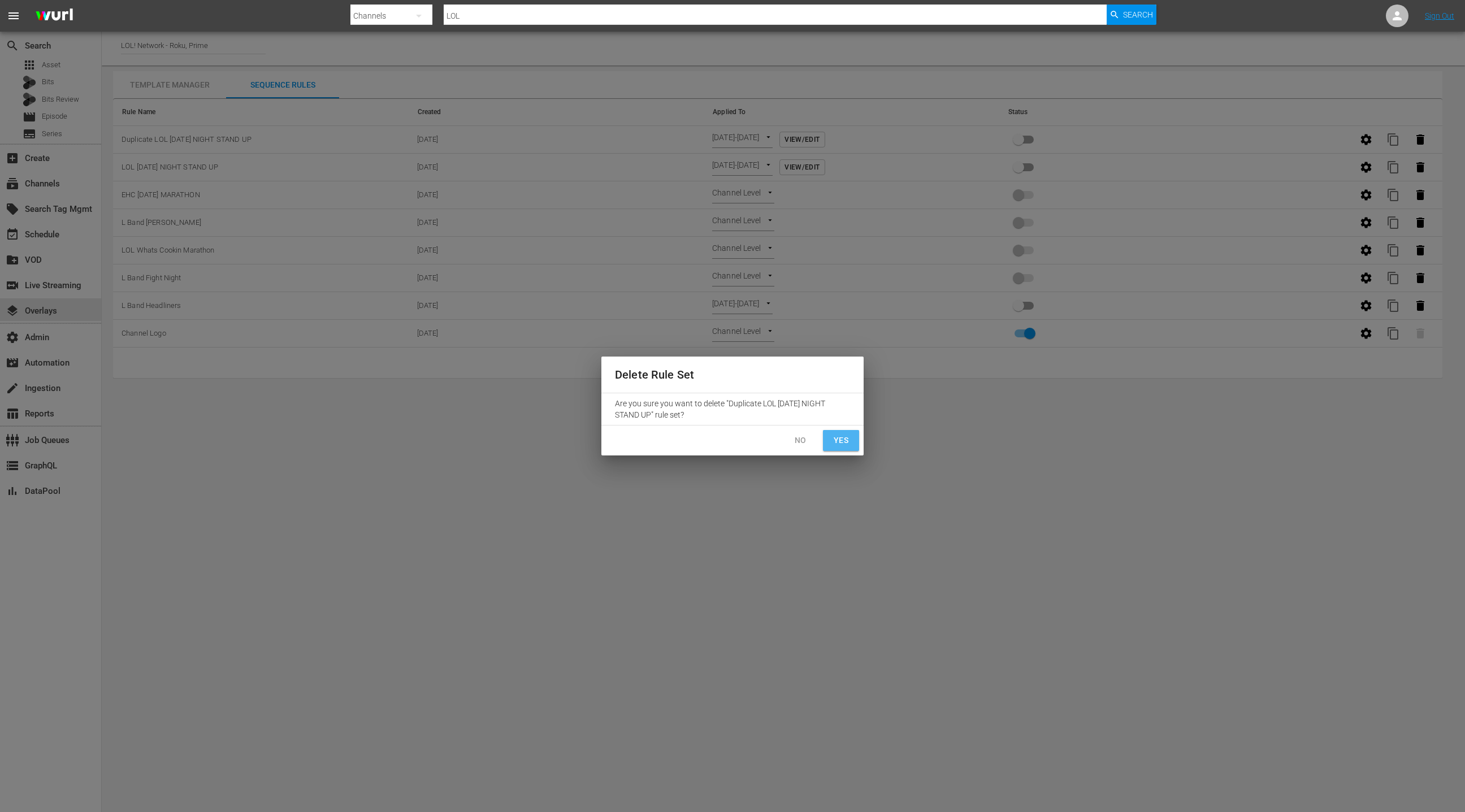
click at [850, 448] on button "Yes" at bounding box center [841, 441] width 36 height 21
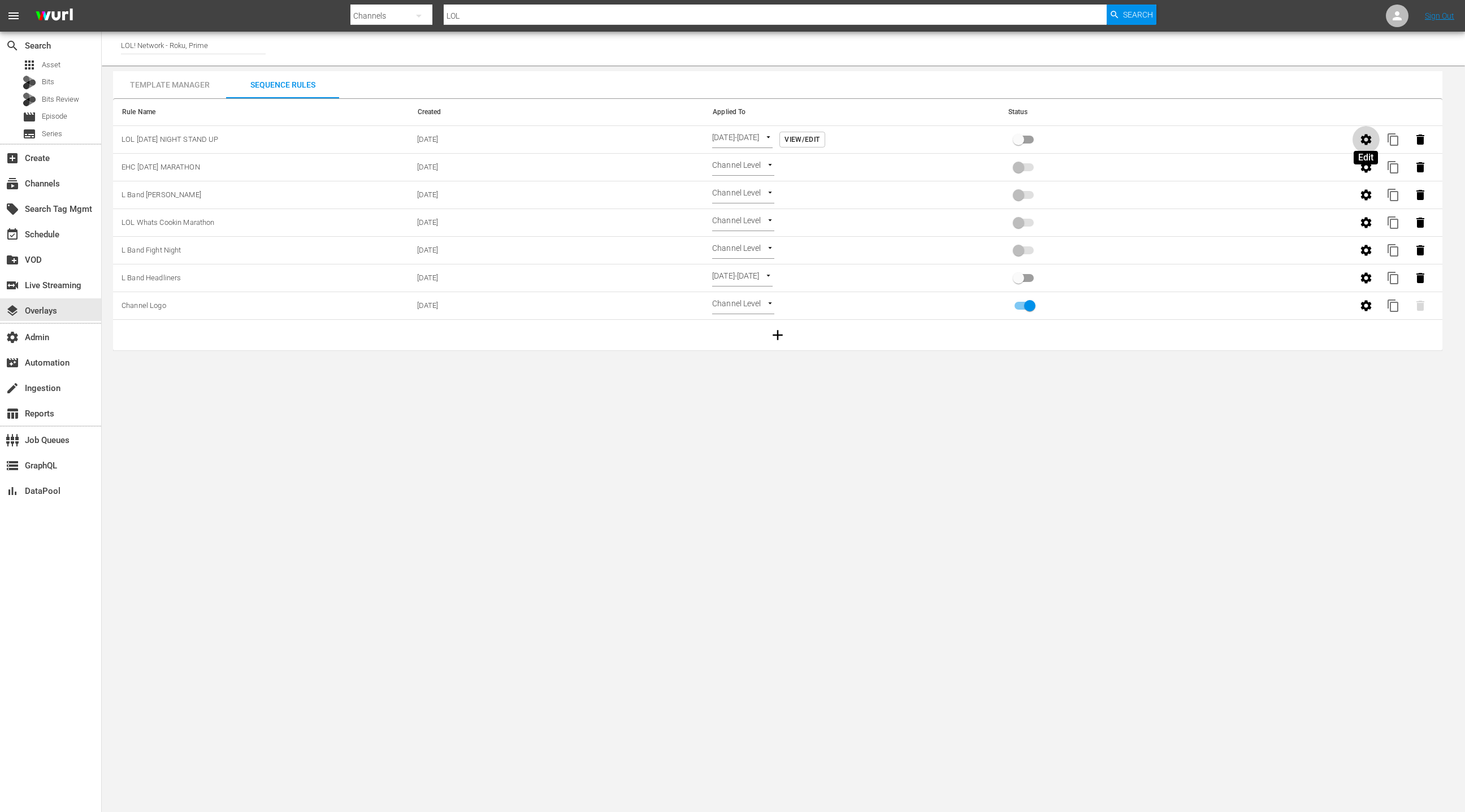
click at [1366, 143] on icon "button" at bounding box center [1365, 139] width 10 height 10
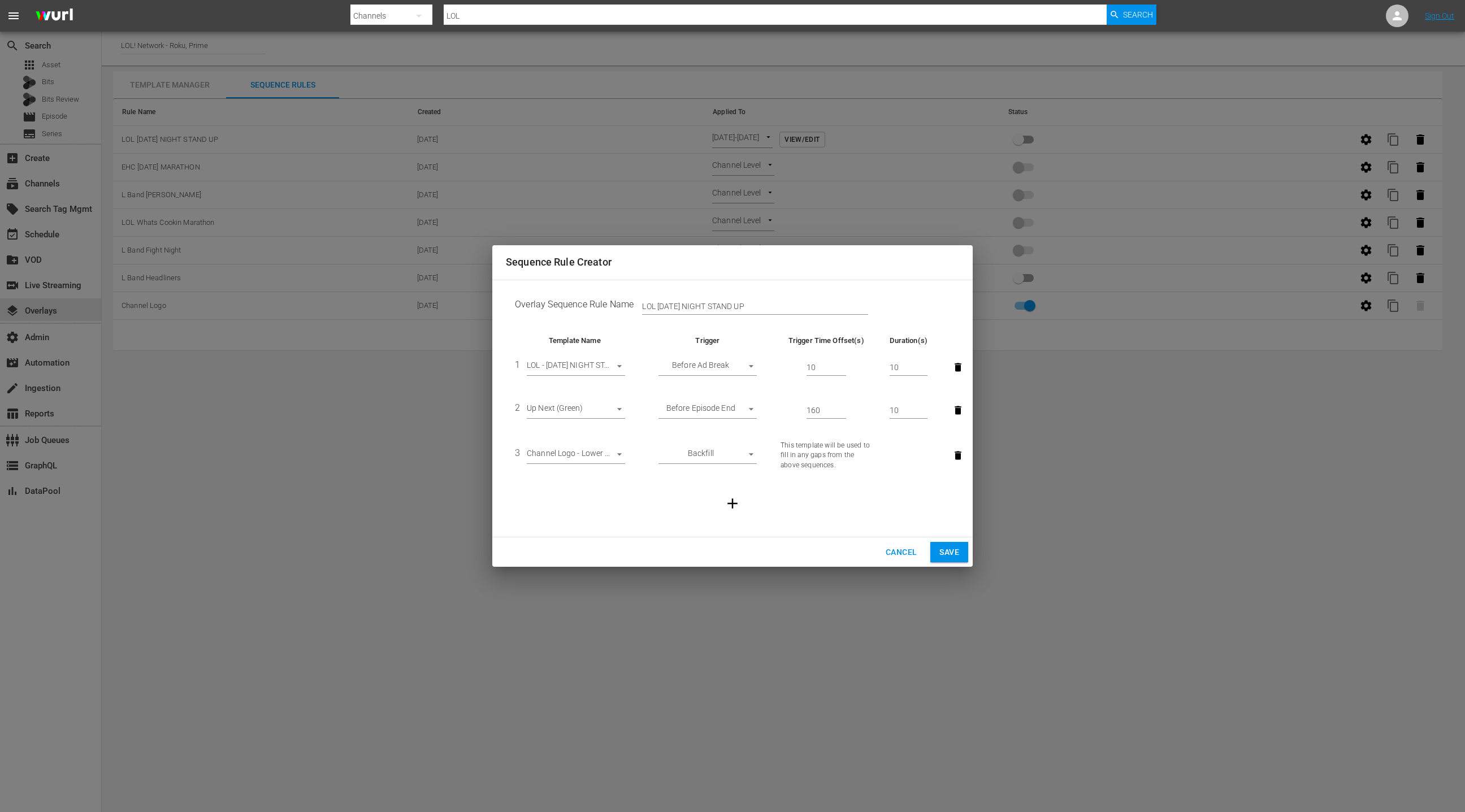
click at [958, 371] on icon "button" at bounding box center [958, 367] width 11 height 11
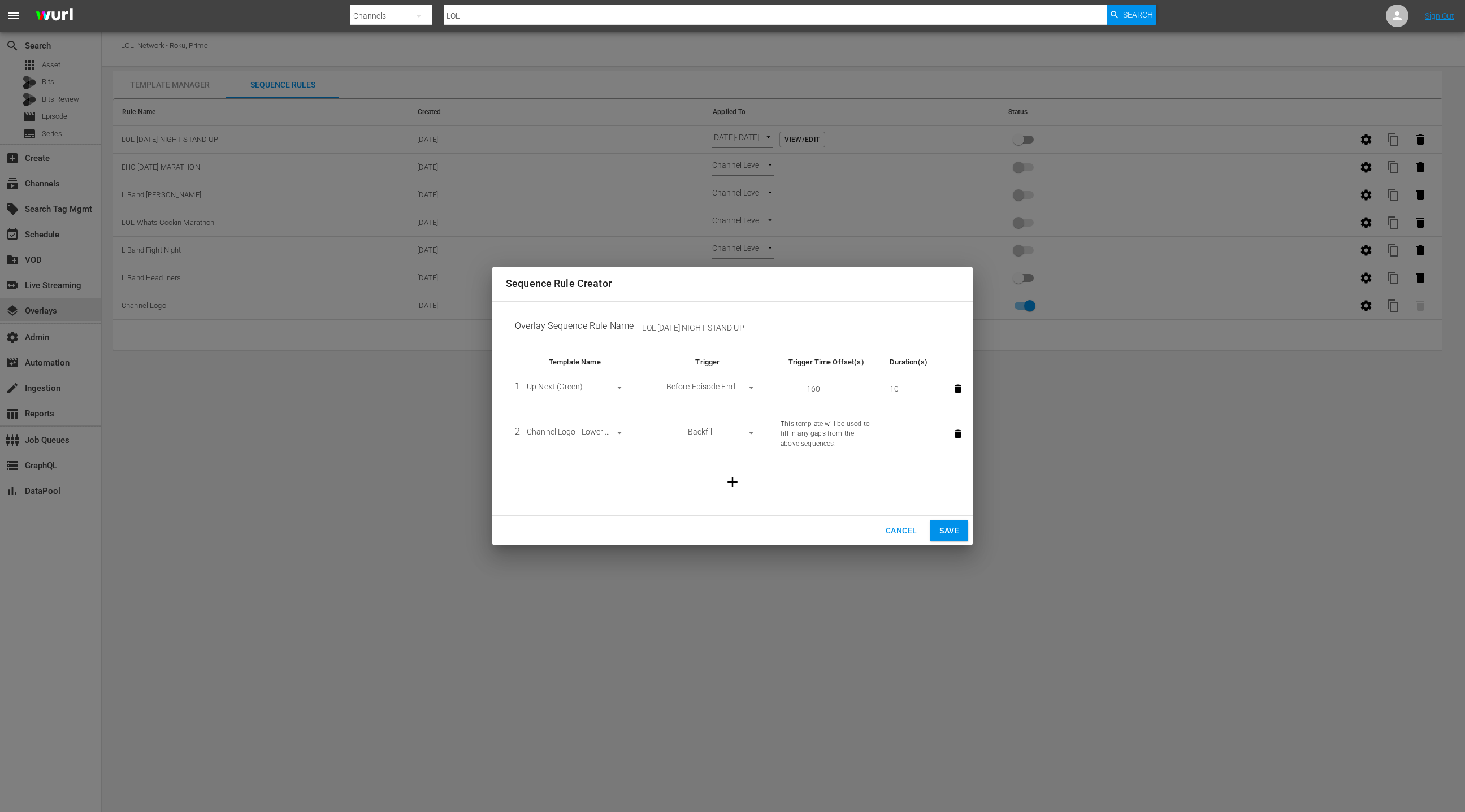
click at [734, 480] on icon "button" at bounding box center [732, 482] width 17 height 17
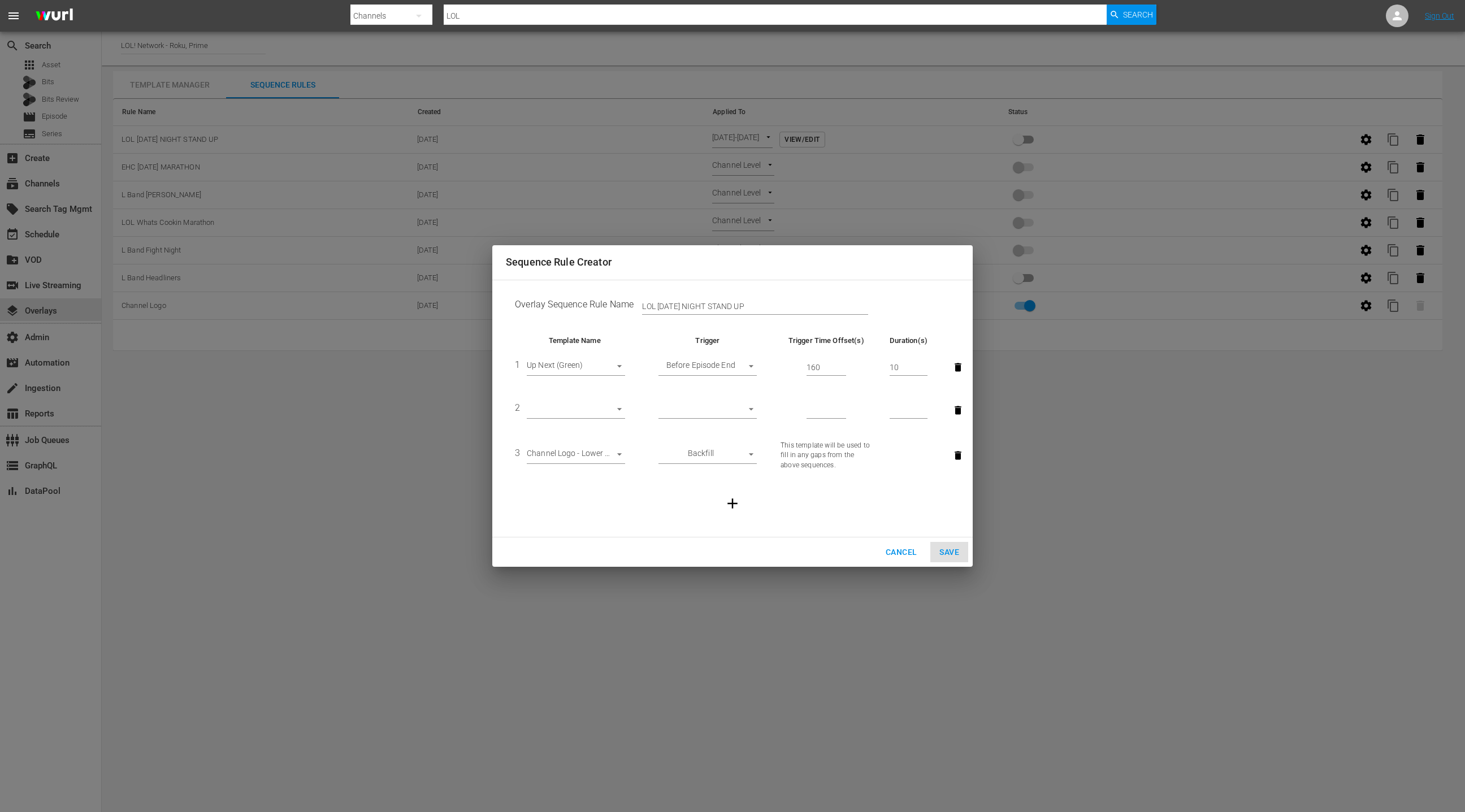
click at [575, 410] on body "menu Search By Channels Search ID, Title, Description, Keywords, or Category LO…" at bounding box center [732, 406] width 1465 height 812
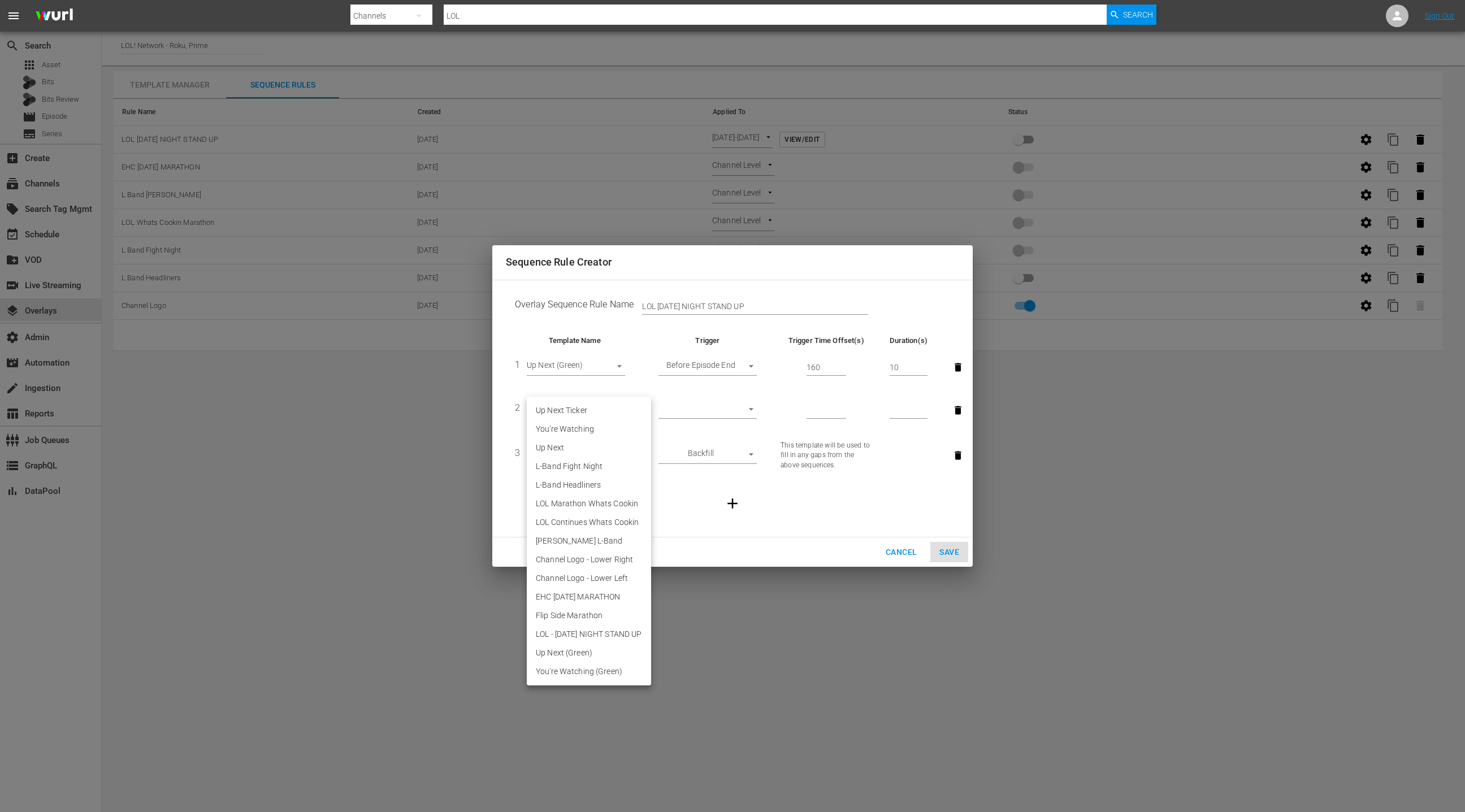
click at [590, 430] on li "You're Watching" at bounding box center [589, 429] width 125 height 19
click at [595, 412] on body "menu Search By Channels Search ID, Title, Description, Keywords, or Category LO…" at bounding box center [732, 406] width 1465 height 812
click at [616, 654] on li "You're Watching (Green)" at bounding box center [589, 653] width 125 height 19
type input "30468"
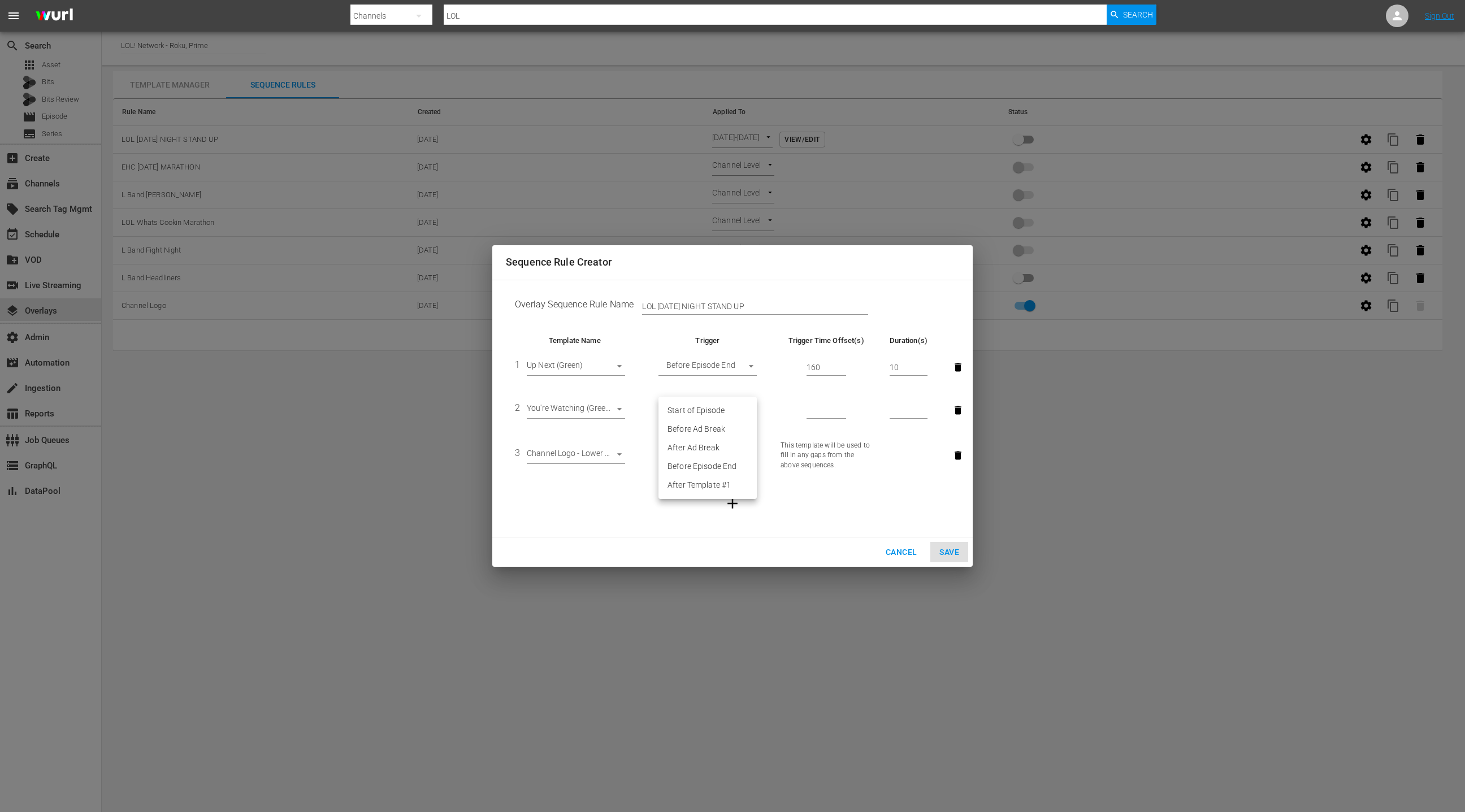
click at [718, 411] on body "menu Search By Channels Search ID, Title, Description, Keywords, or Category LO…" at bounding box center [732, 406] width 1465 height 812
click at [713, 449] on li "After Ad Break" at bounding box center [707, 448] width 99 height 19
type input "AFTER_AD_BREAK"
click at [826, 369] on input "160" at bounding box center [826, 367] width 40 height 17
type input "120"
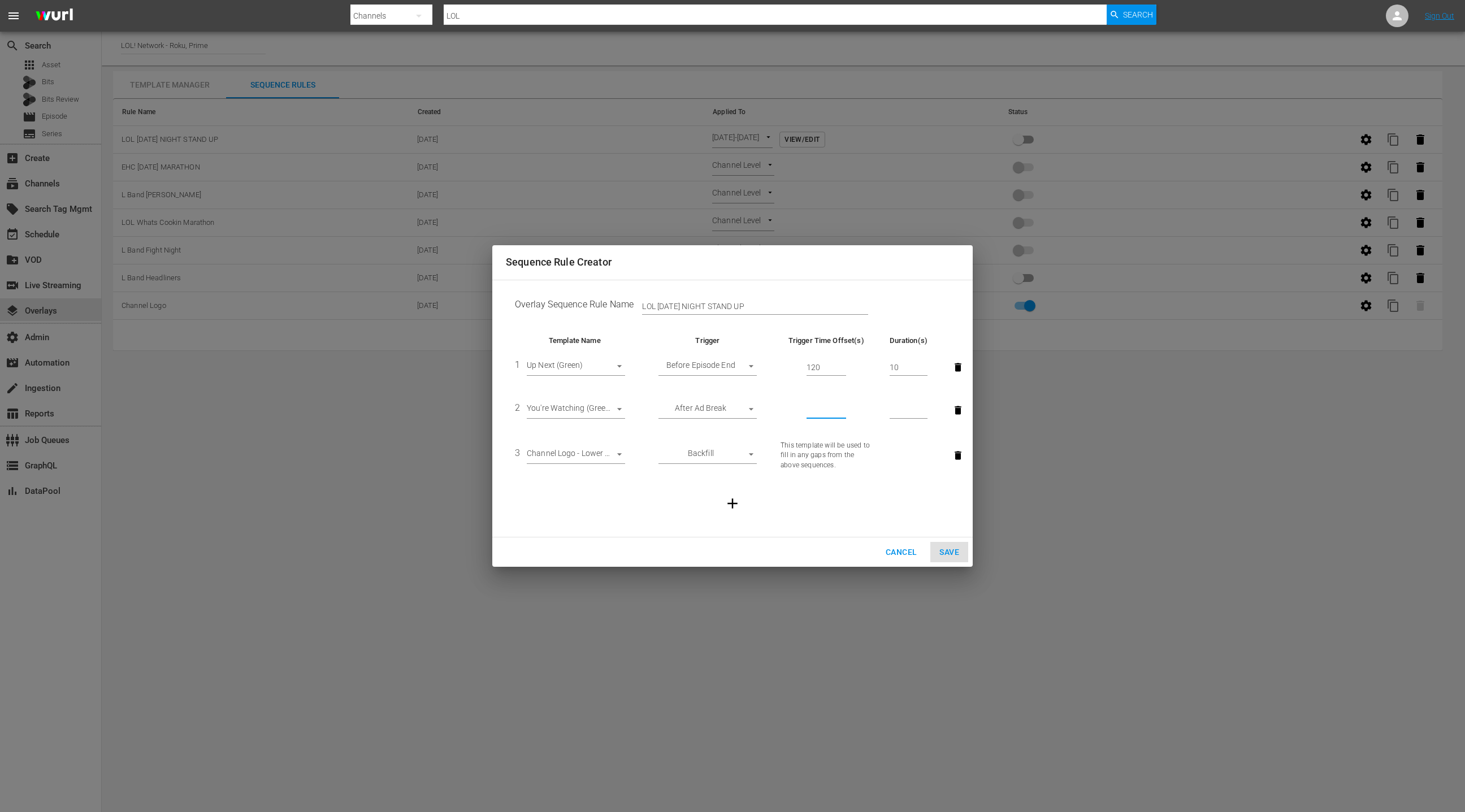
click at [824, 408] on input "number" at bounding box center [826, 410] width 40 height 17
type input "10"
click at [951, 551] on span "Save" at bounding box center [949, 552] width 20 height 14
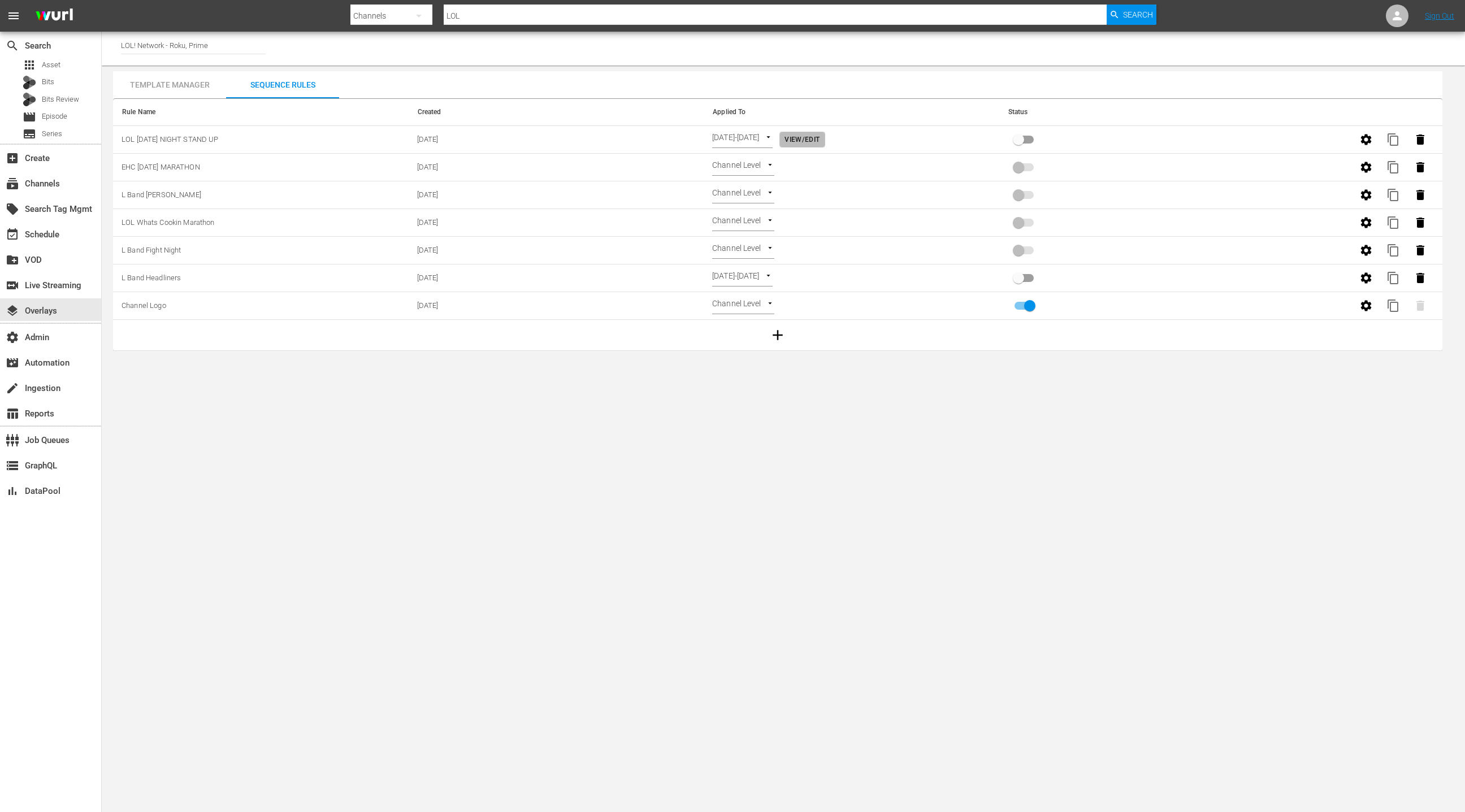
click at [819, 145] on span "View/Edit" at bounding box center [802, 140] width 35 height 12
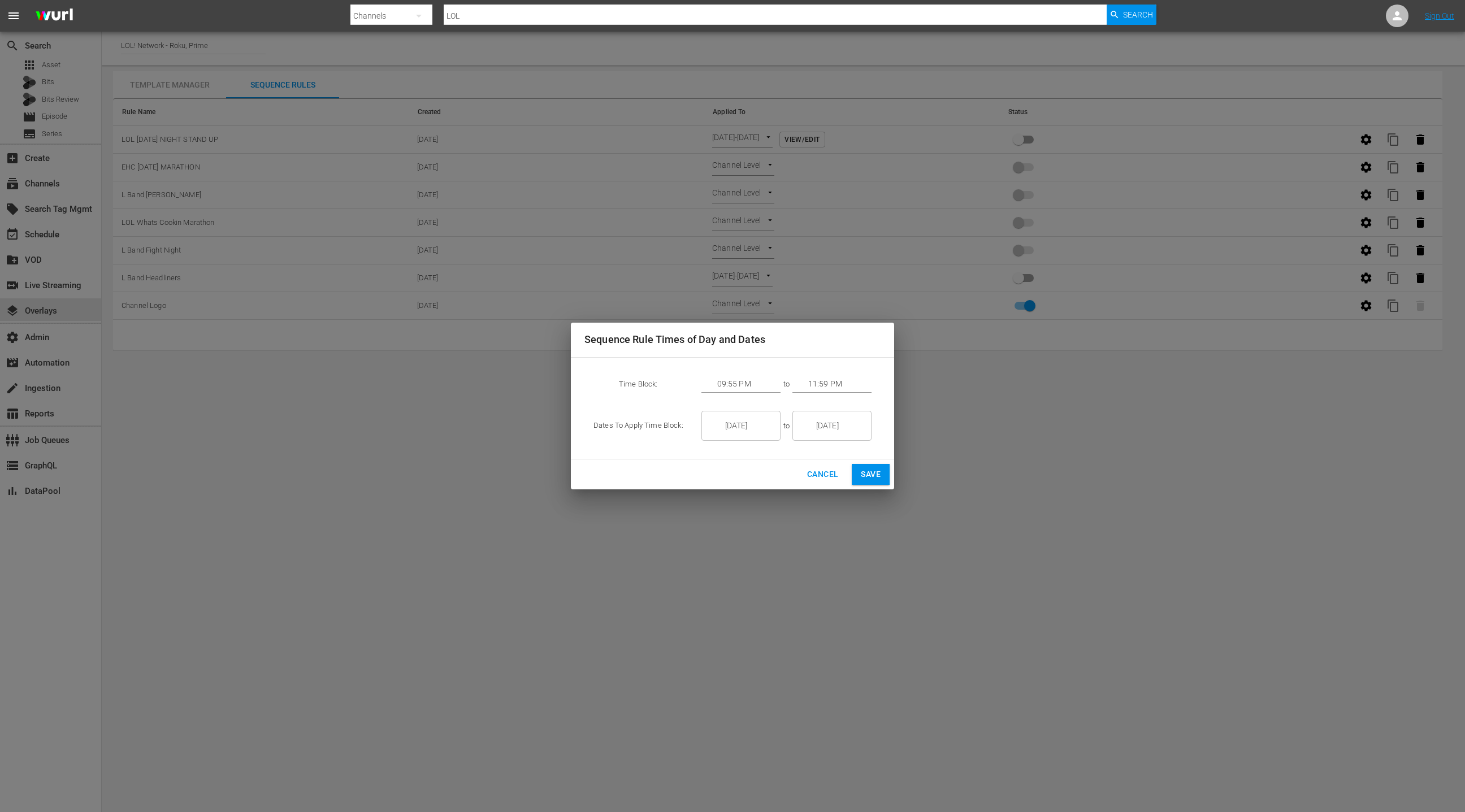
click at [736, 422] on input "8/02/25" at bounding box center [748, 426] width 63 height 30
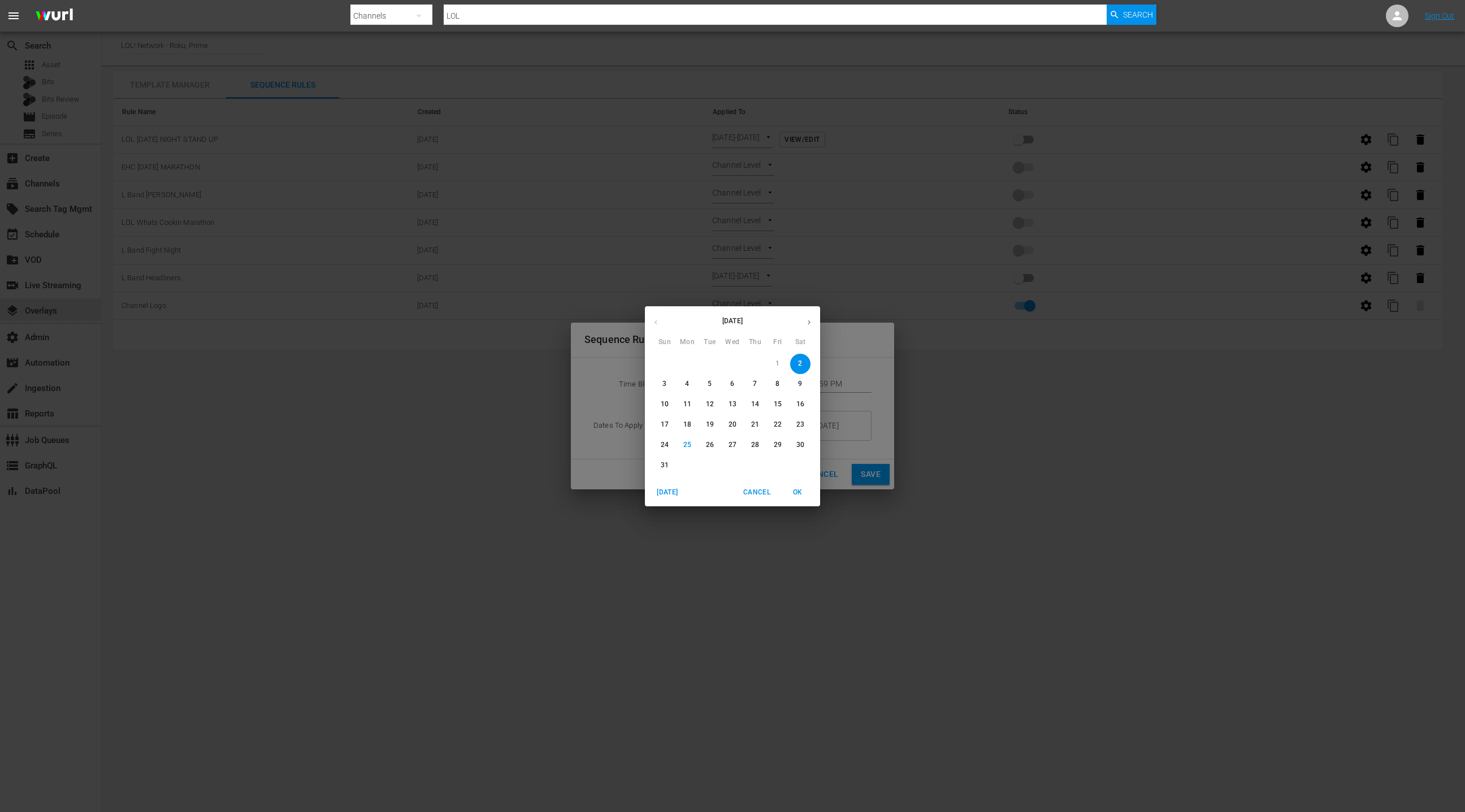
drag, startPoint x: 778, startPoint y: 445, endPoint x: 797, endPoint y: 424, distance: 28.3
click at [777, 445] on p "29" at bounding box center [778, 444] width 8 height 10
type input "8/29/25"
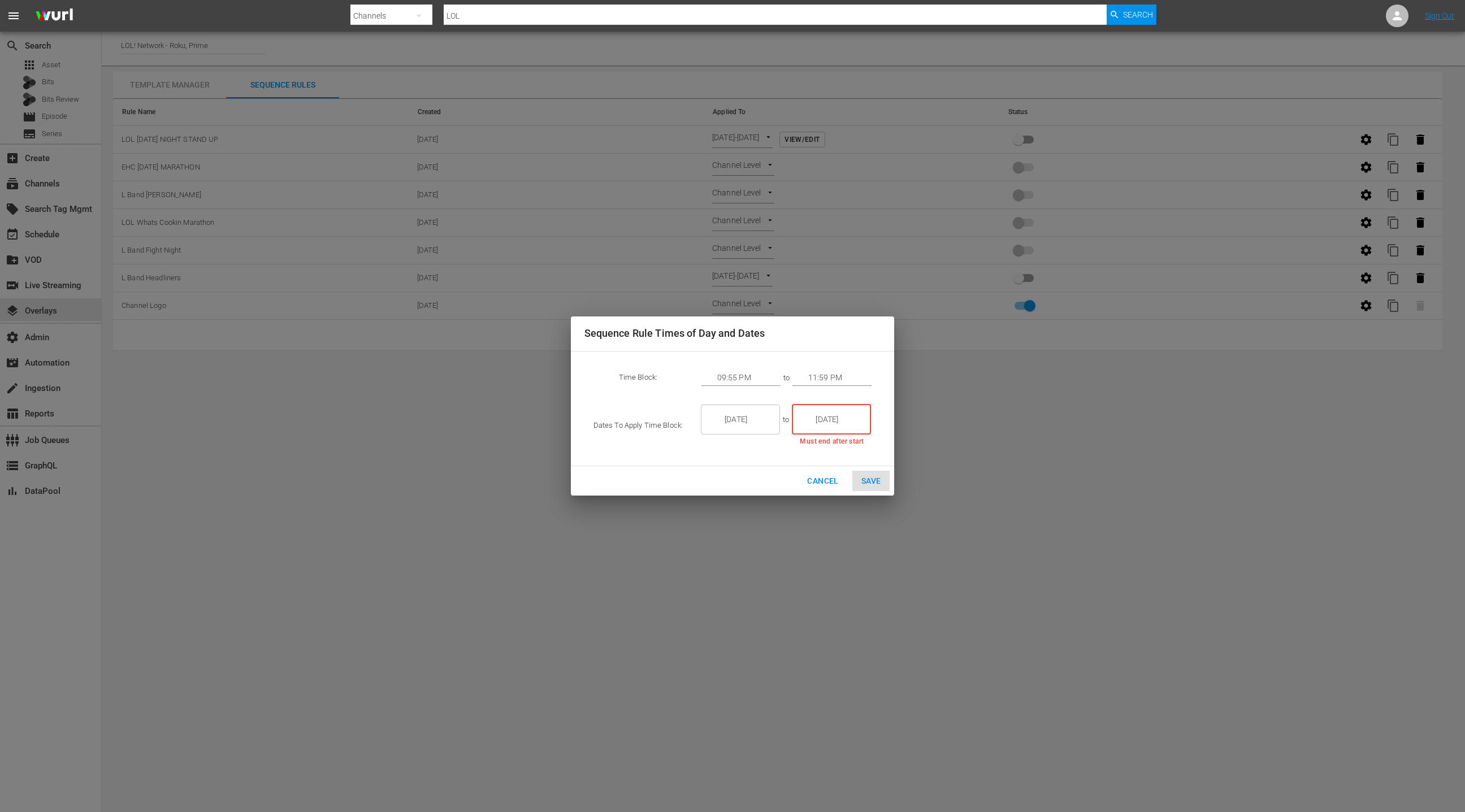
click at [817, 421] on input "8/02/25" at bounding box center [839, 419] width 63 height 30
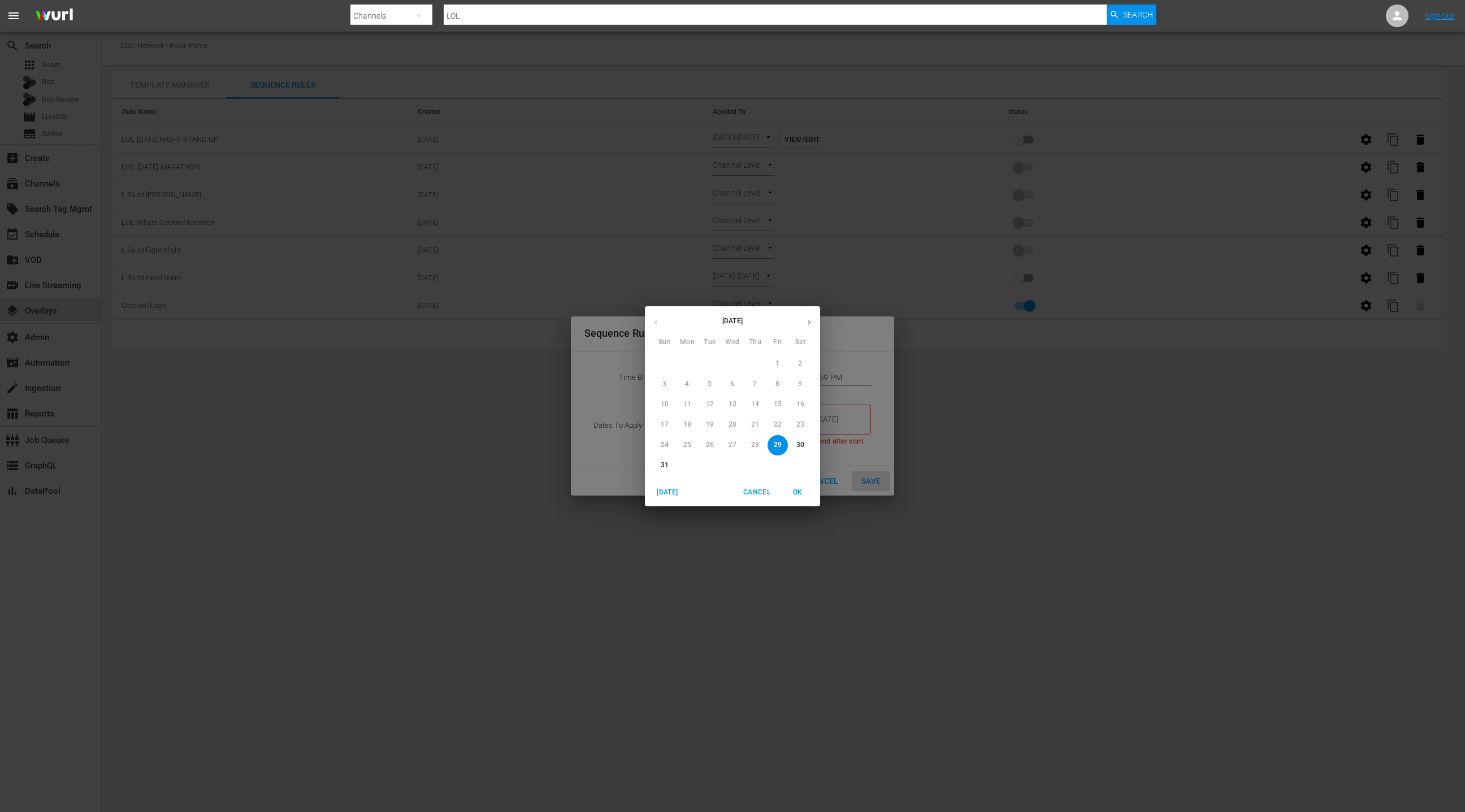
click at [781, 444] on p "29" at bounding box center [778, 444] width 8 height 10
type input "8/29/25"
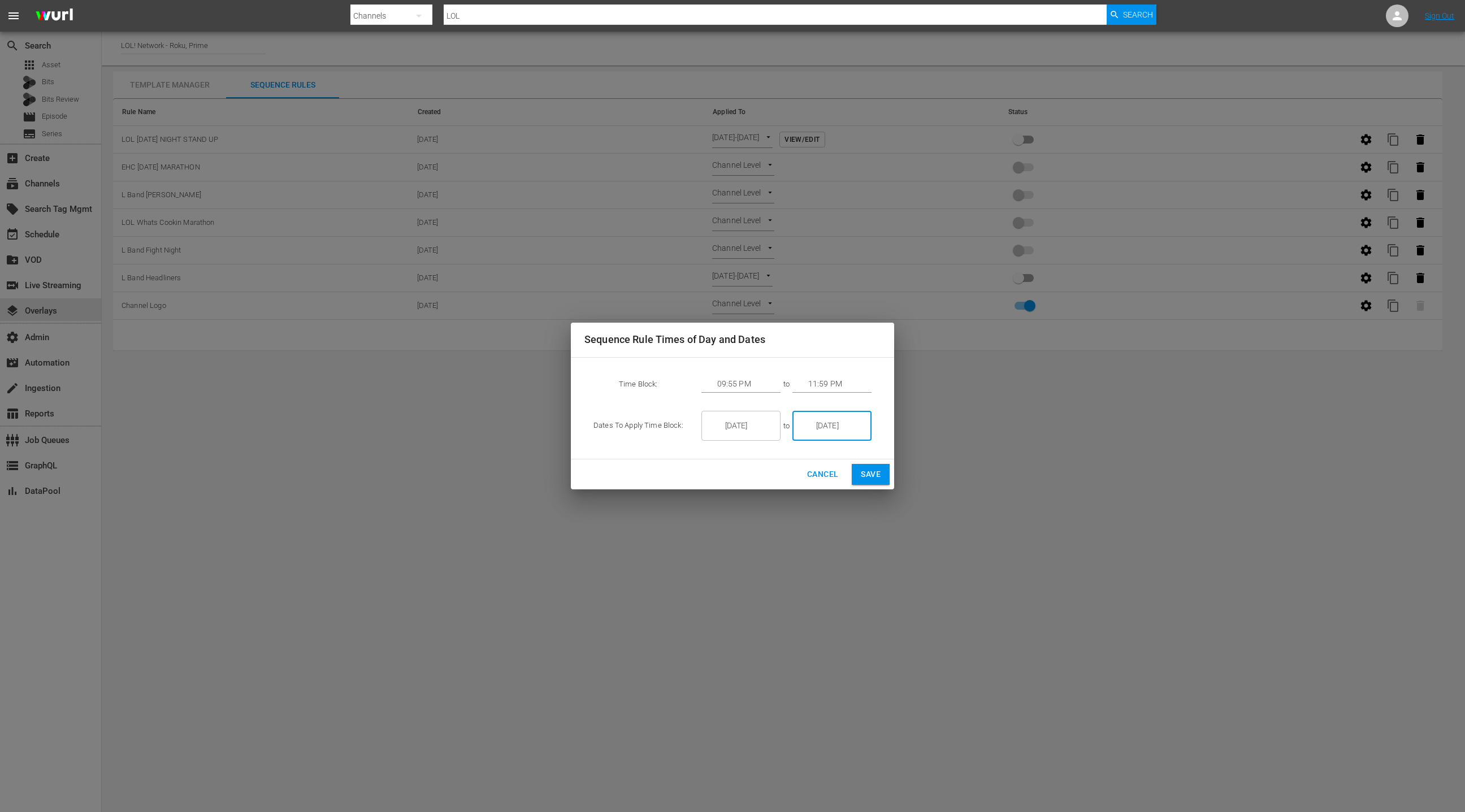
click at [738, 383] on input "09:55 PM" at bounding box center [748, 384] width 63 height 17
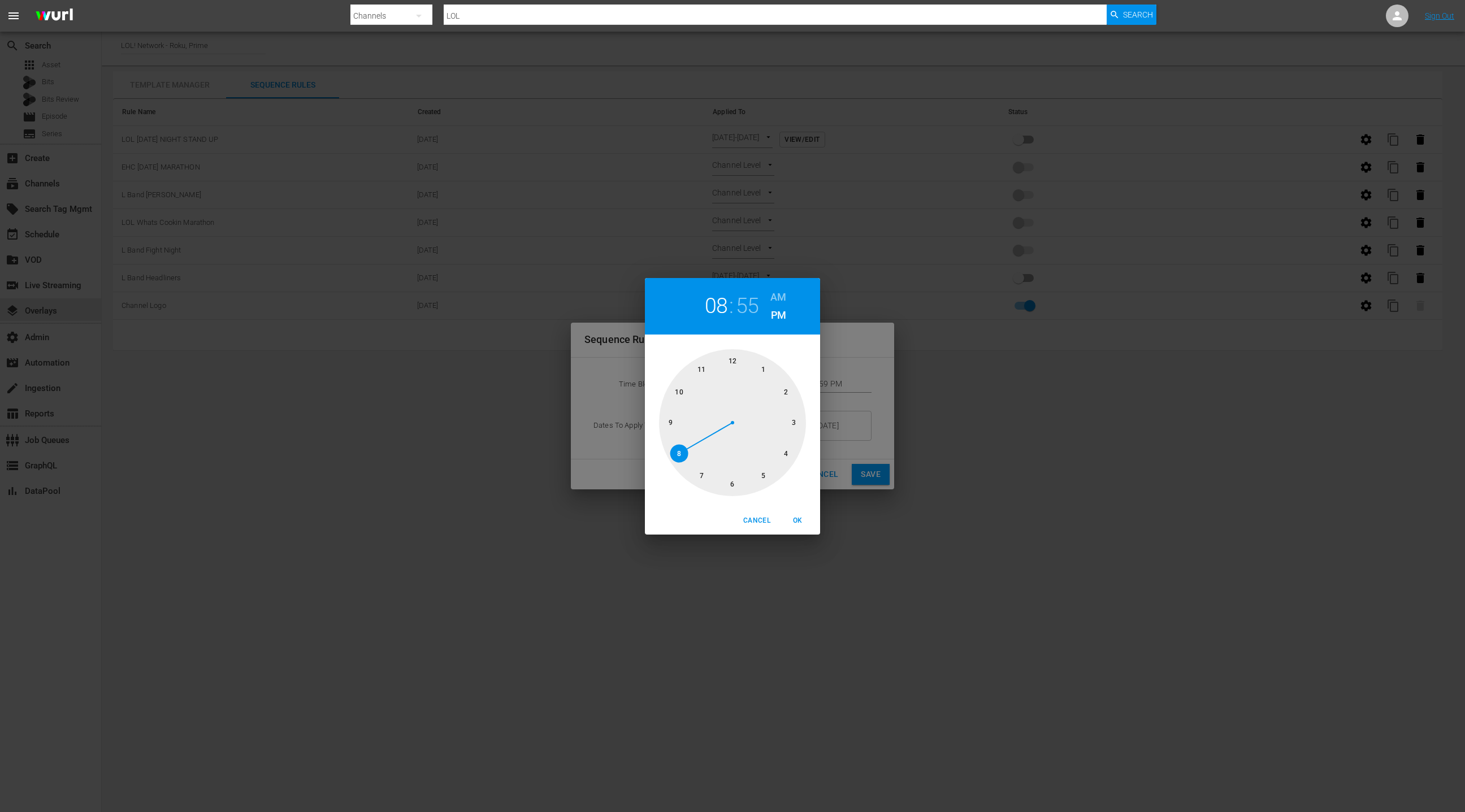
click at [682, 453] on div at bounding box center [732, 422] width 147 height 147
click at [733, 358] on div at bounding box center [732, 422] width 147 height 147
click at [797, 518] on span "OK" at bounding box center [797, 521] width 27 height 12
type input "08:00 PM"
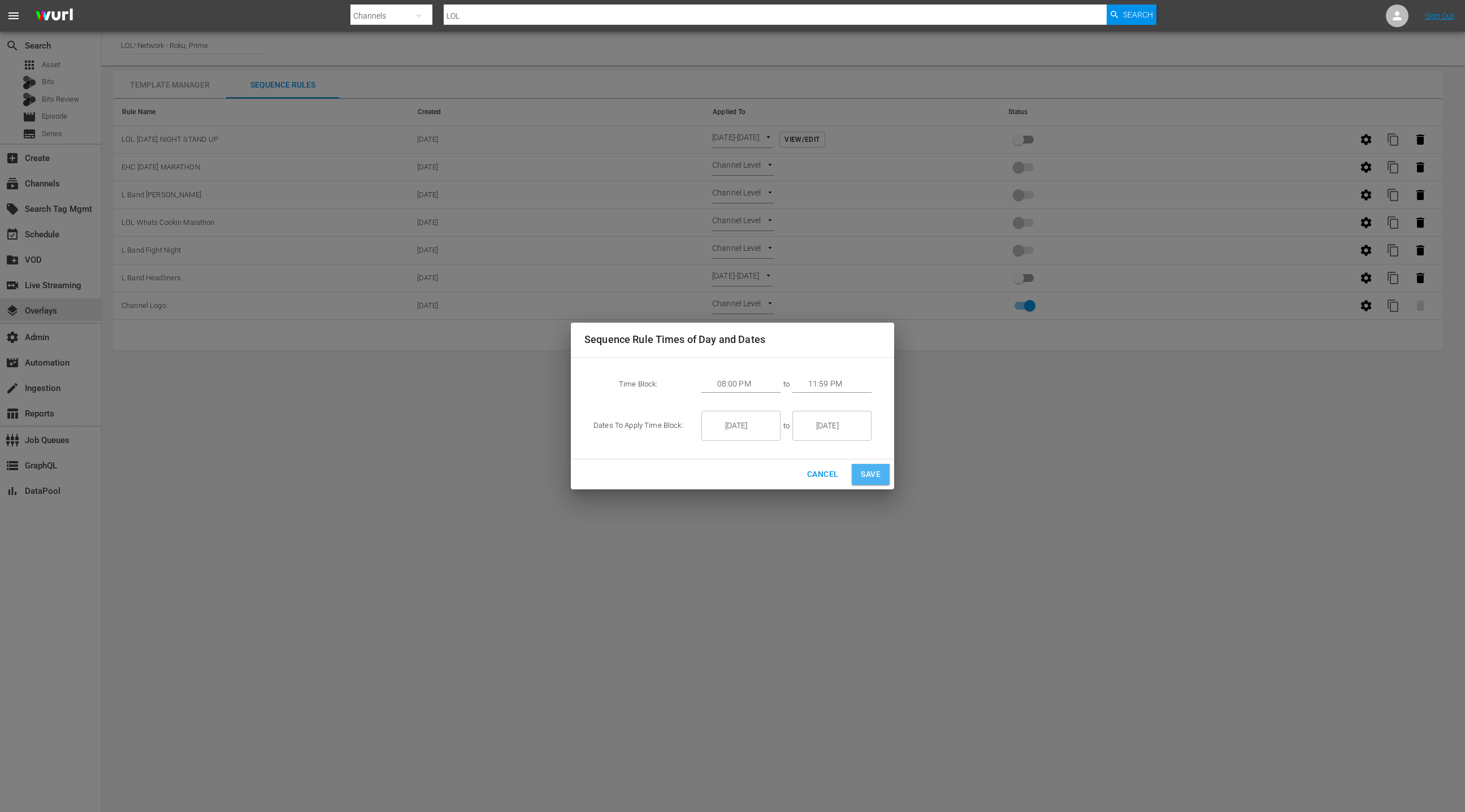
click at [868, 477] on span "Save" at bounding box center [870, 474] width 20 height 14
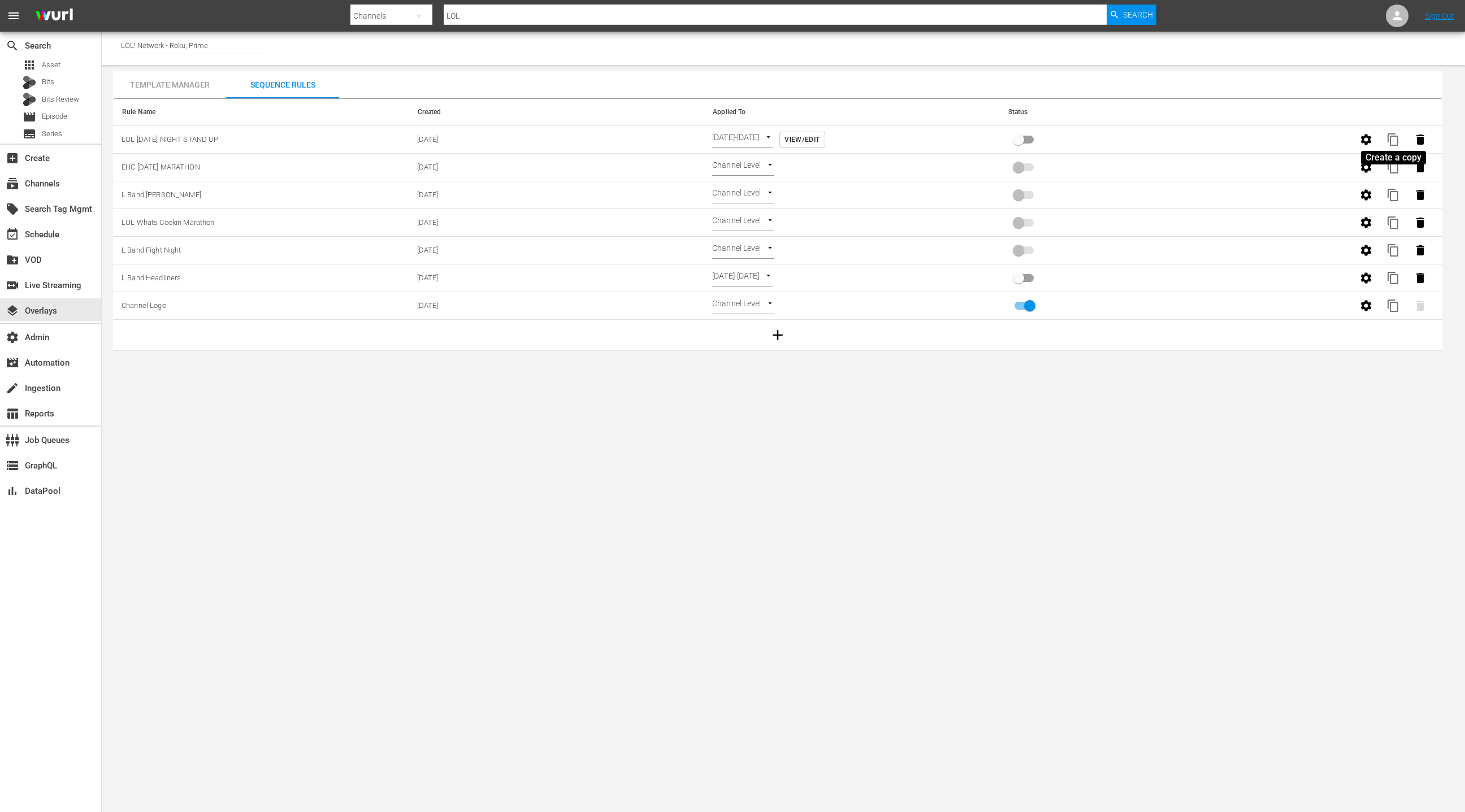
click at [1396, 140] on span "content_copy" at bounding box center [1393, 139] width 14 height 14
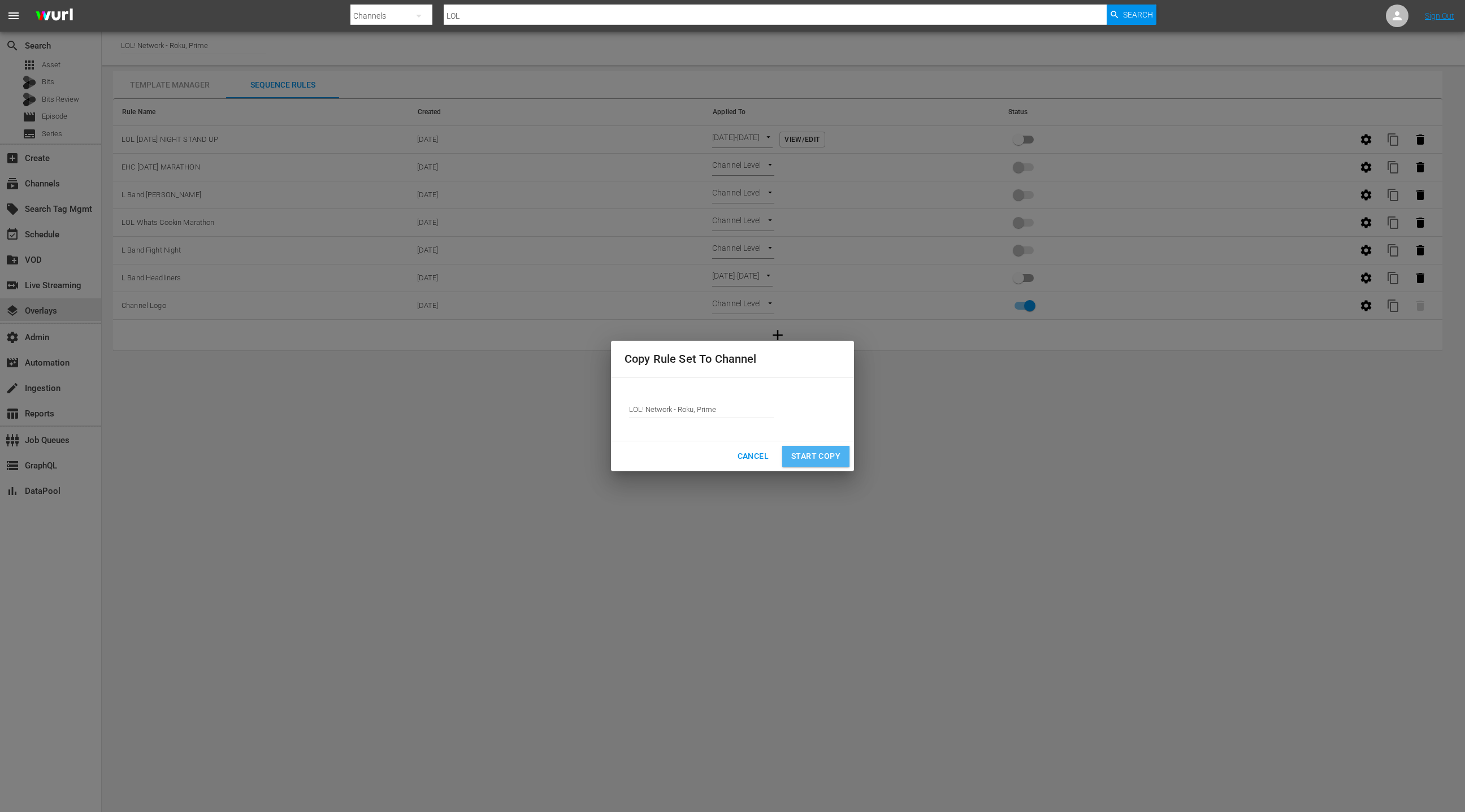
click at [805, 455] on span "Start Copy" at bounding box center [816, 456] width 49 height 14
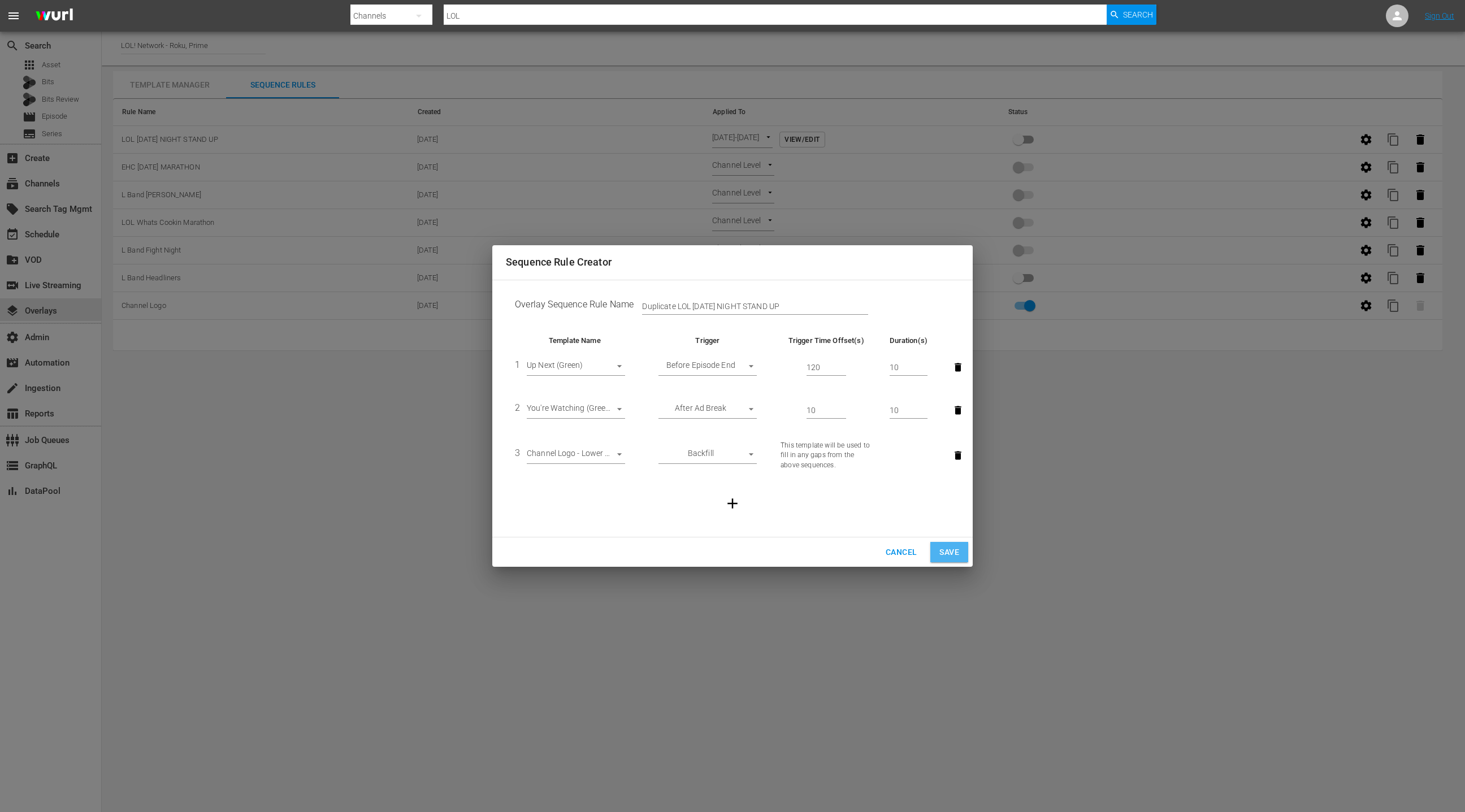
click at [951, 557] on span "Save" at bounding box center [949, 552] width 20 height 14
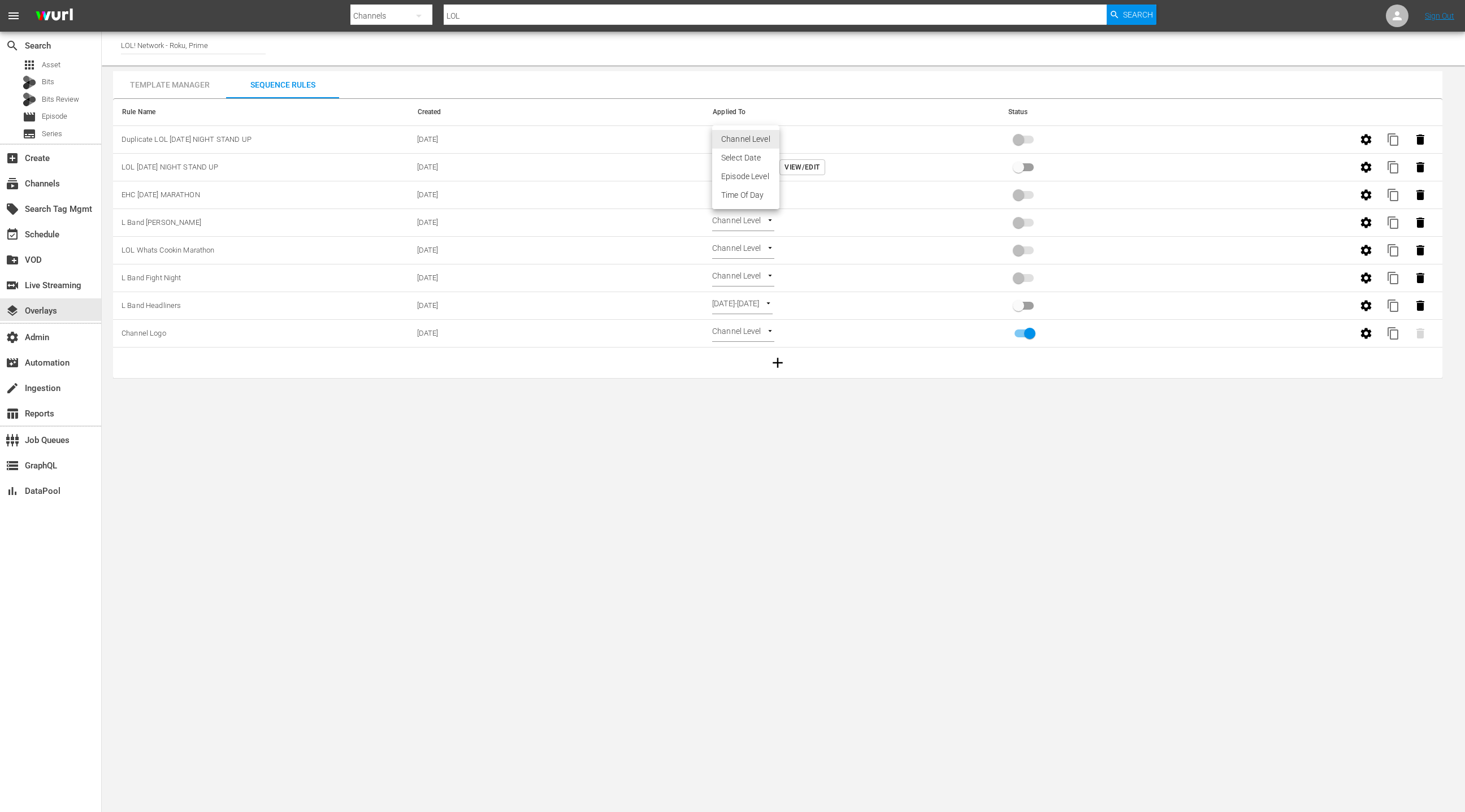
click at [745, 140] on body "menu Search By Channels Search ID, Title, Description, Keywords, or Category LO…" at bounding box center [732, 406] width 1465 height 812
click at [744, 195] on li "Time Of Day" at bounding box center [745, 196] width 68 height 19
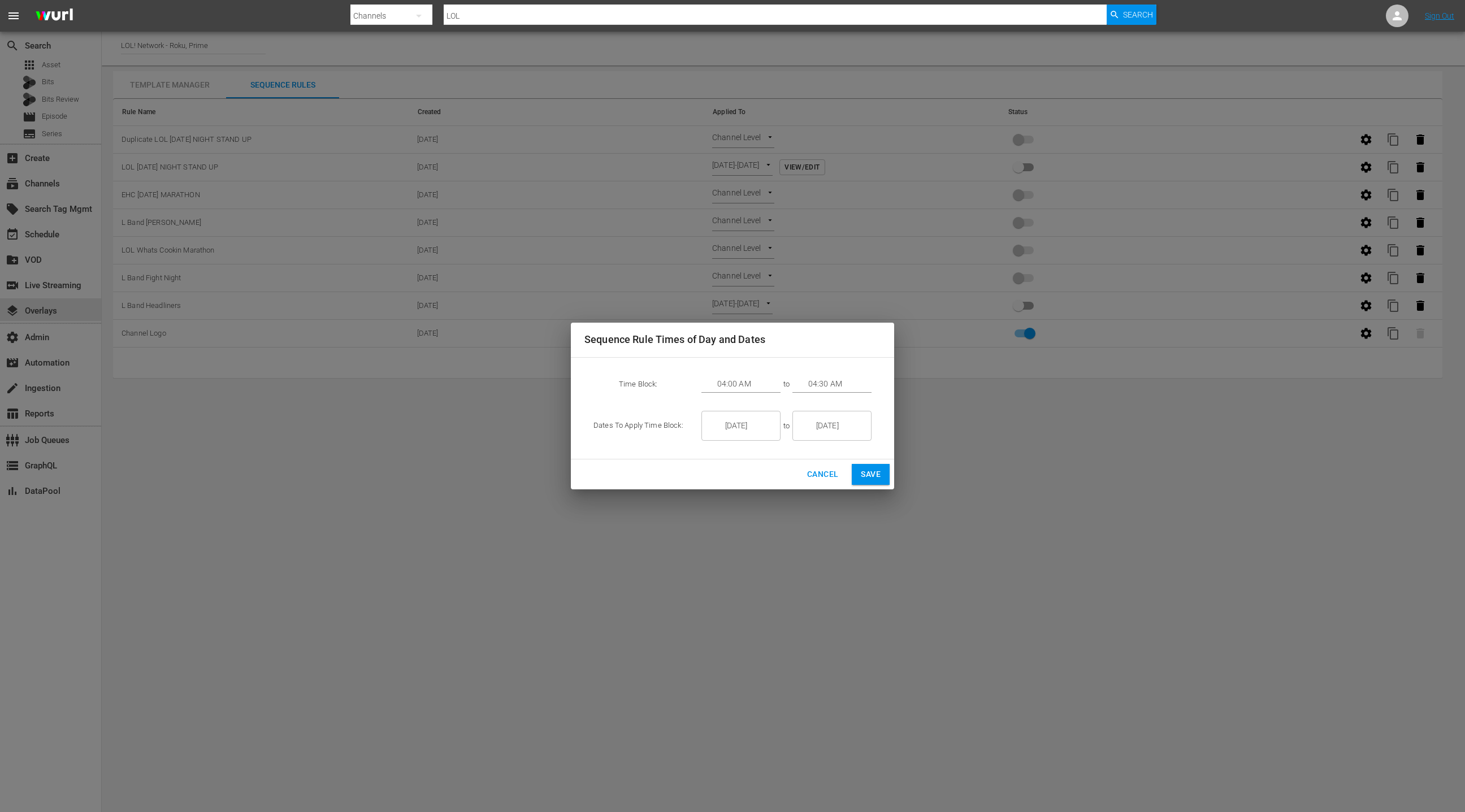
drag, startPoint x: 742, startPoint y: 427, endPoint x: 742, endPoint y: 420, distance: 7.0
click at [742, 420] on input "11/23/25" at bounding box center [748, 426] width 63 height 30
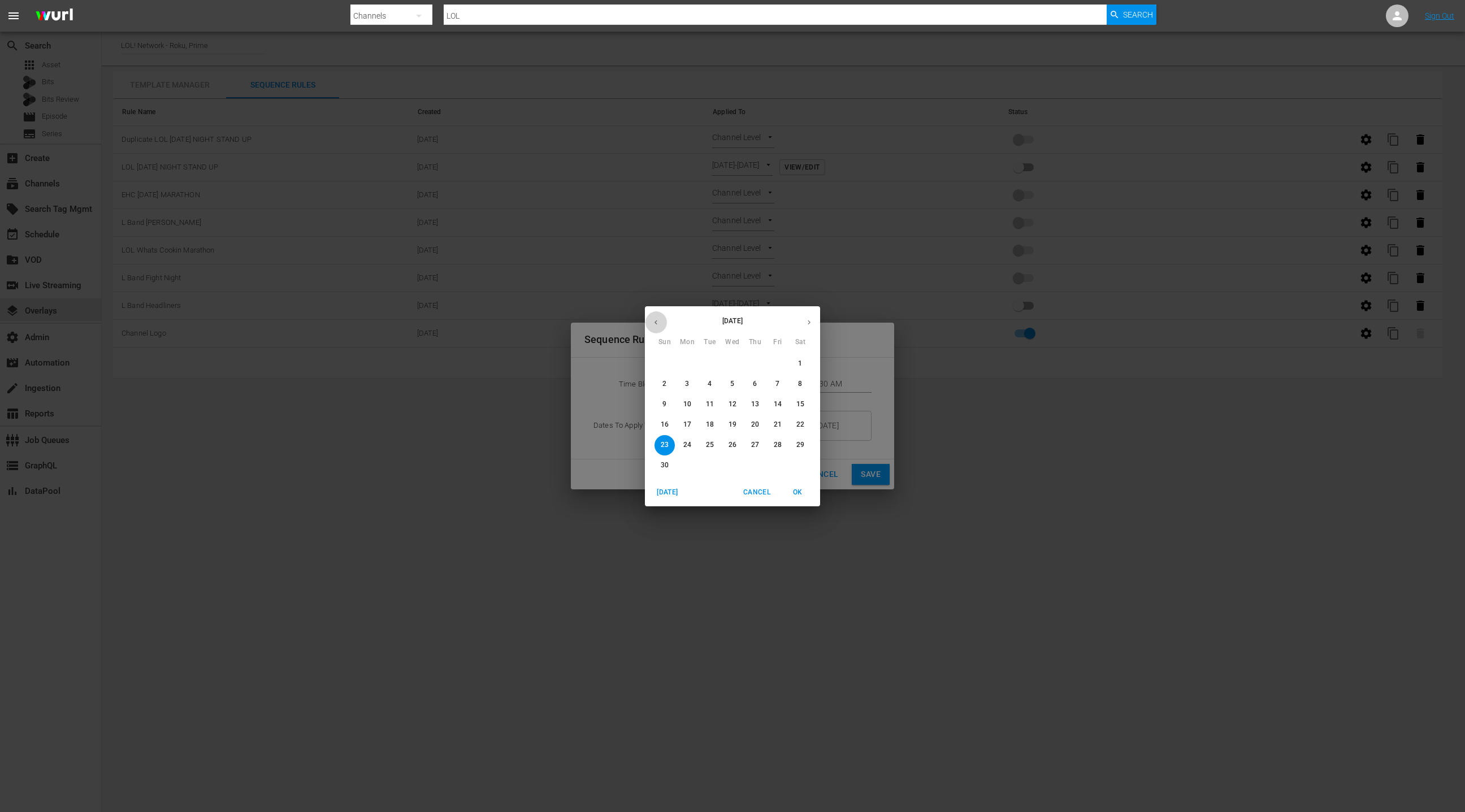
click at [656, 325] on icon "button" at bounding box center [656, 322] width 9 height 9
click at [660, 326] on button "button" at bounding box center [655, 322] width 22 height 22
click at [802, 445] on p "30" at bounding box center [800, 444] width 8 height 10
type input "8/30/25"
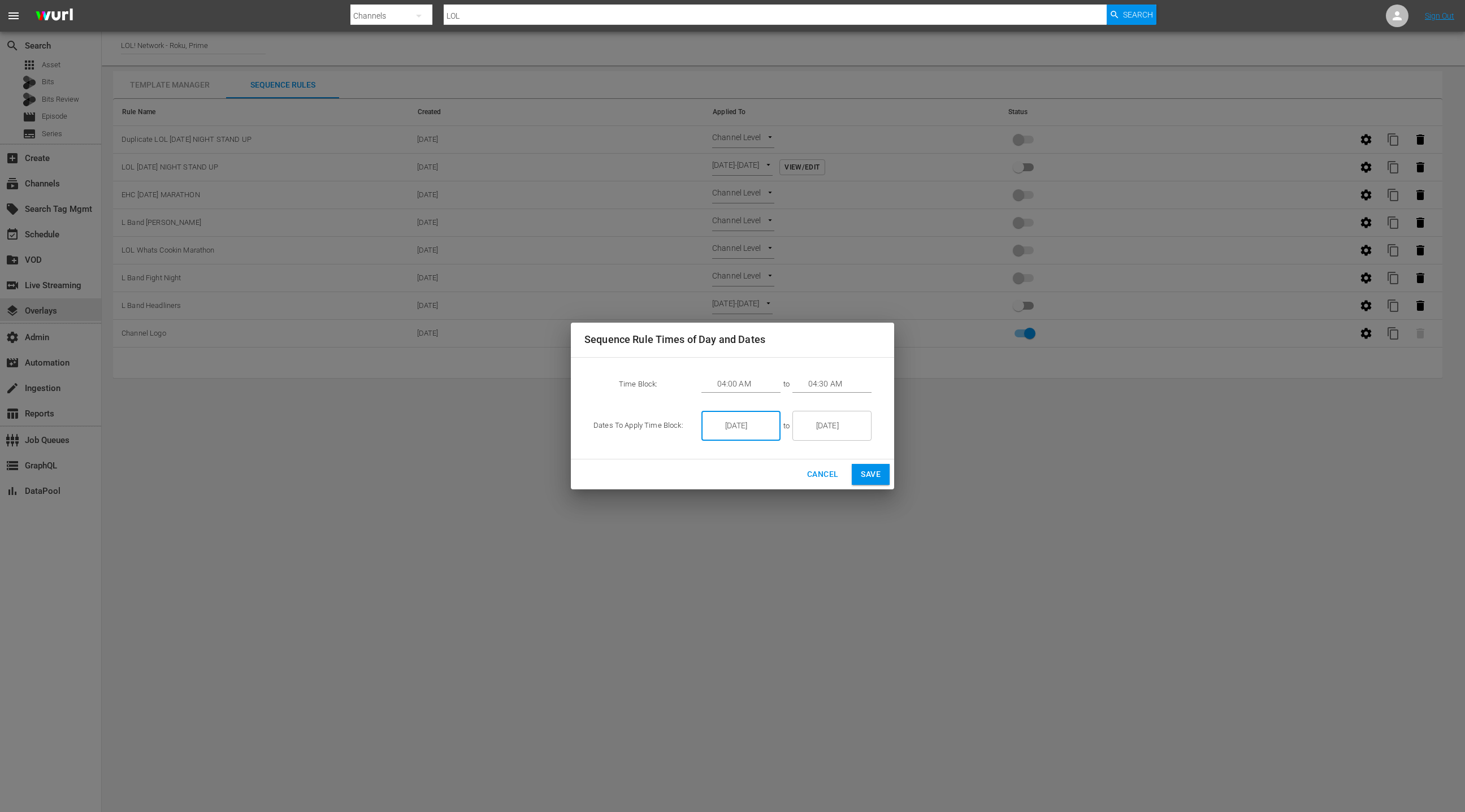
click at [819, 430] on input "11/23/25" at bounding box center [839, 426] width 63 height 30
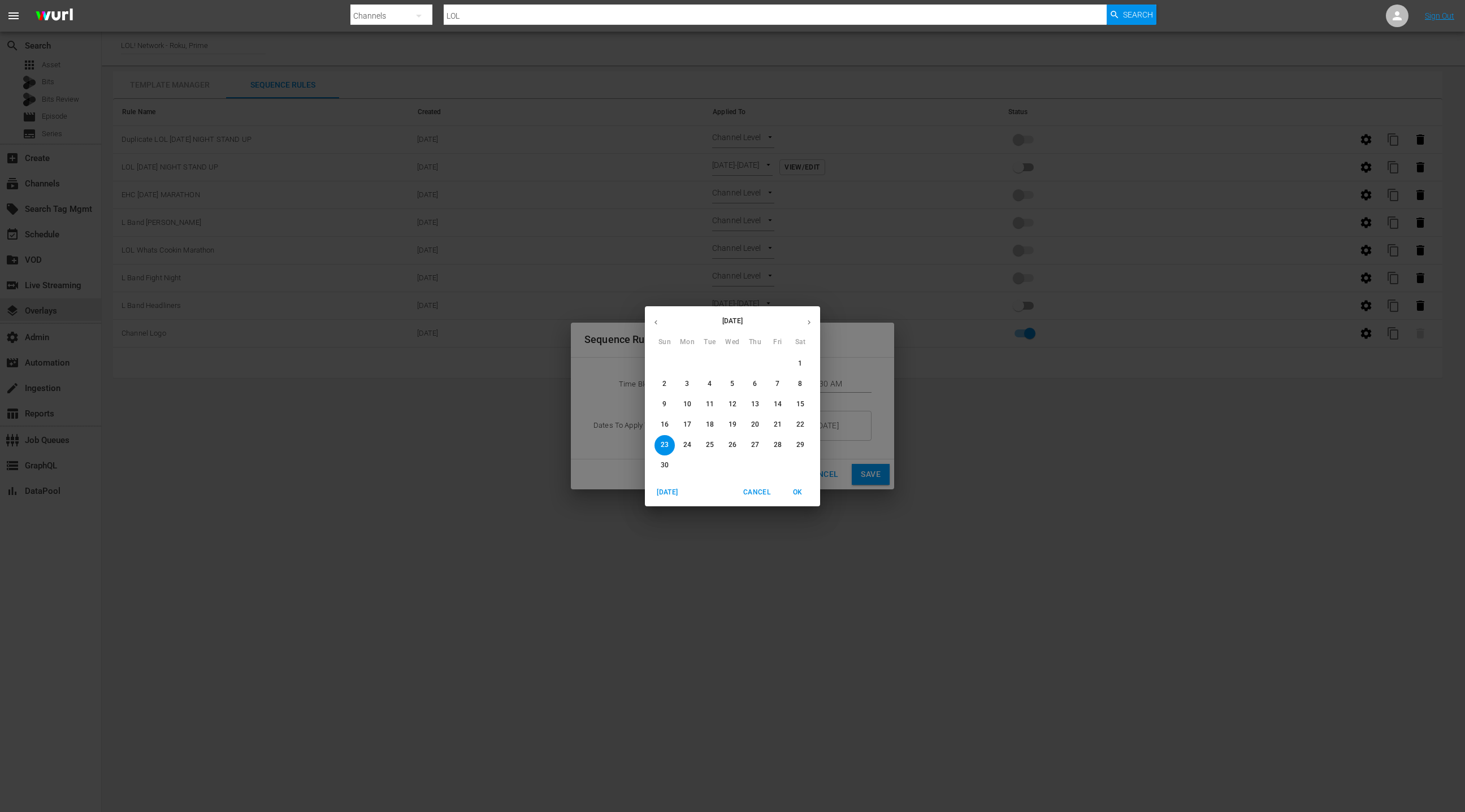
click at [659, 325] on icon "button" at bounding box center [656, 322] width 9 height 9
drag, startPoint x: 803, startPoint y: 440, endPoint x: 803, endPoint y: 425, distance: 15.0
click at [802, 440] on p "30" at bounding box center [800, 444] width 8 height 10
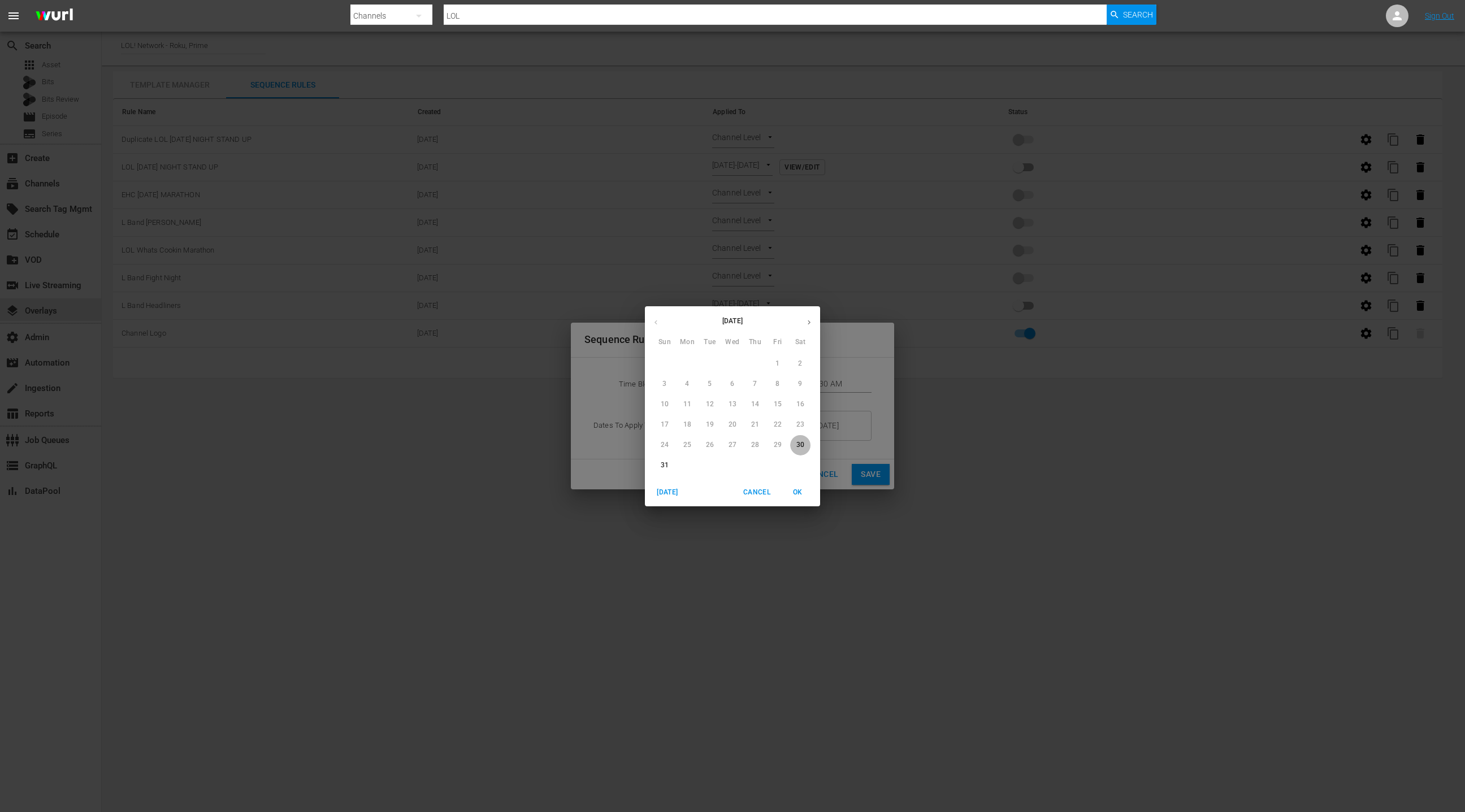
type input "8/30/25"
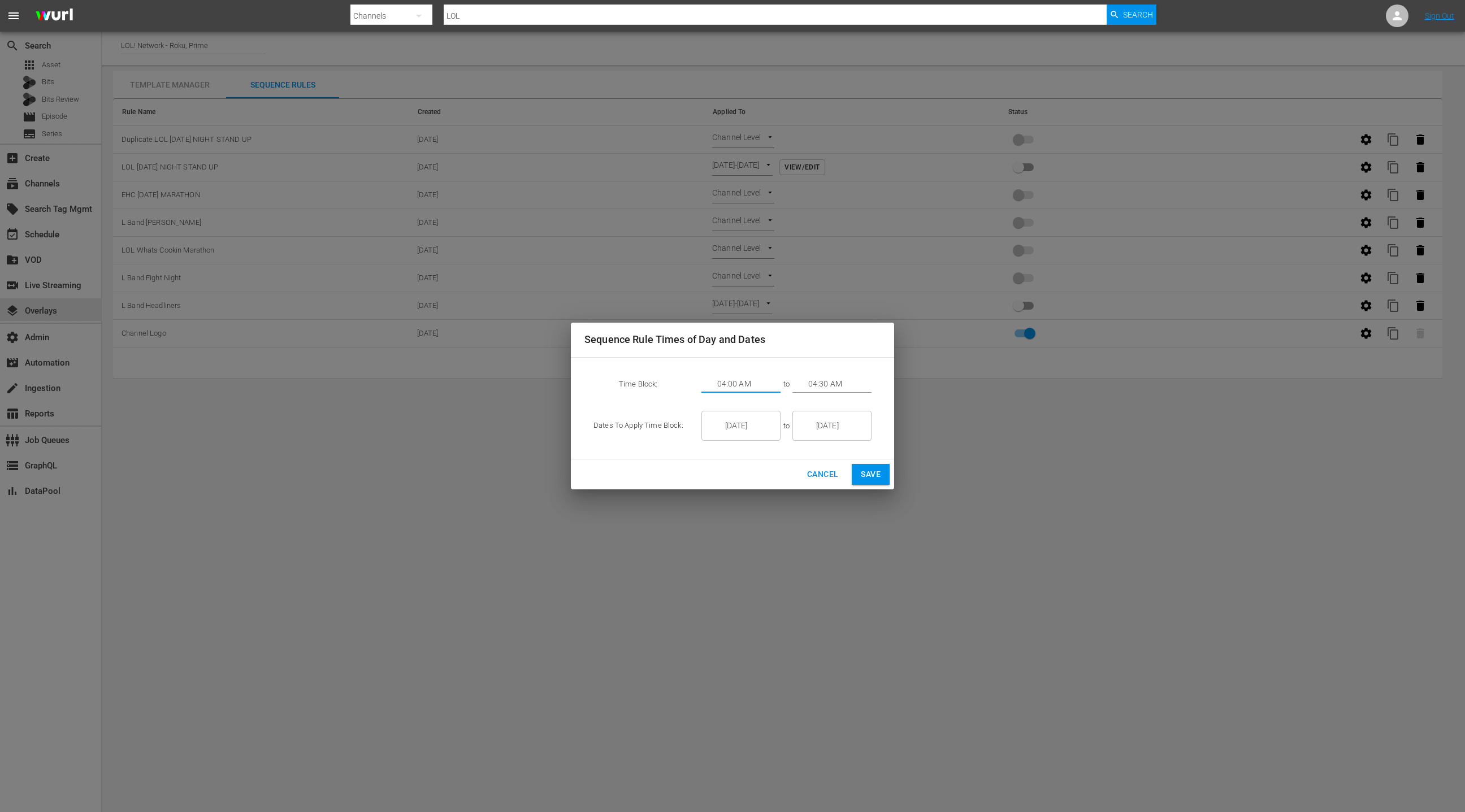
click at [737, 380] on input "04:00 AM" at bounding box center [748, 384] width 63 height 17
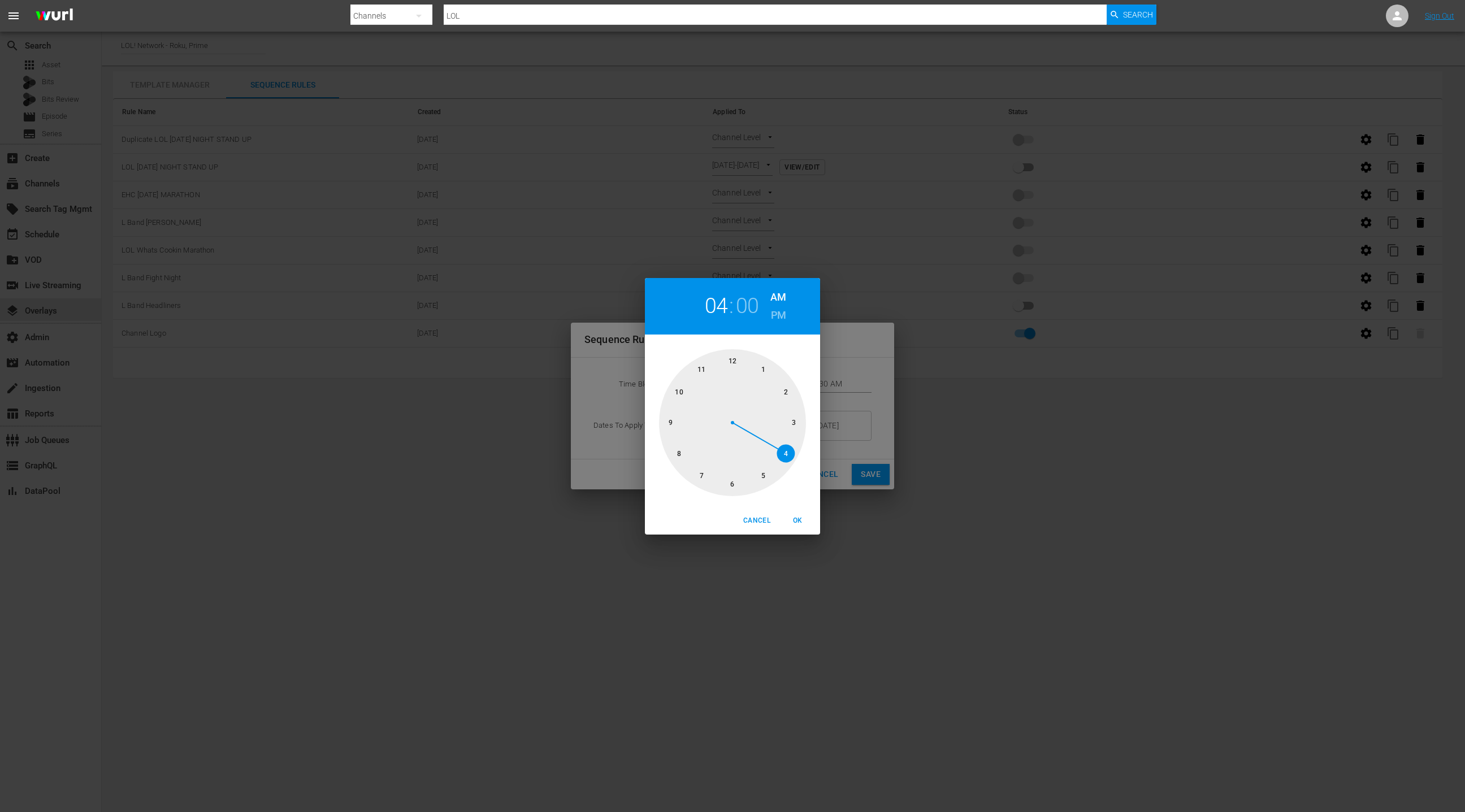
click at [730, 360] on div at bounding box center [732, 422] width 147 height 147
click at [797, 521] on span "OK" at bounding box center [797, 521] width 27 height 12
type input "12:00 AM"
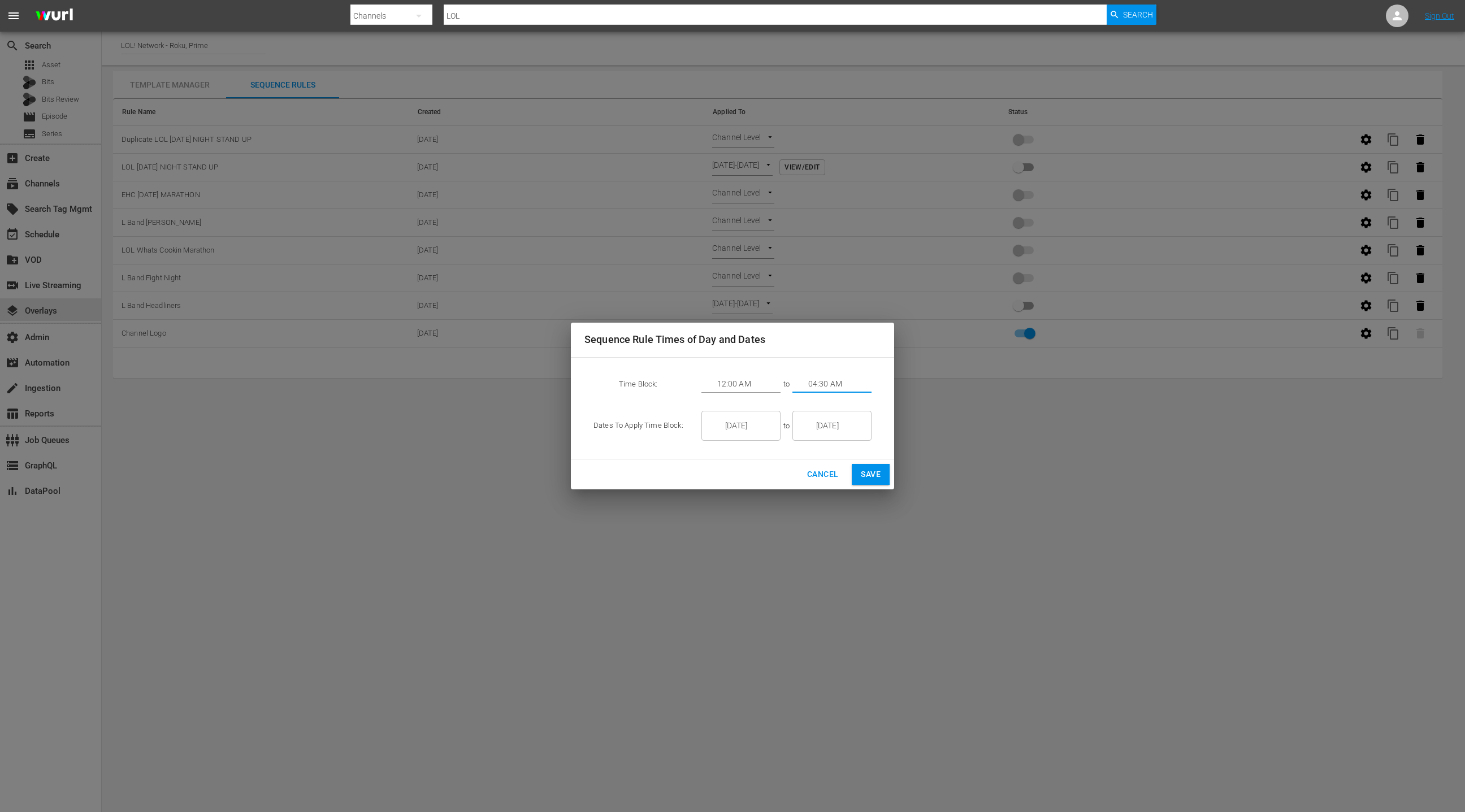
click at [814, 381] on input "04:30 AM" at bounding box center [839, 384] width 63 height 17
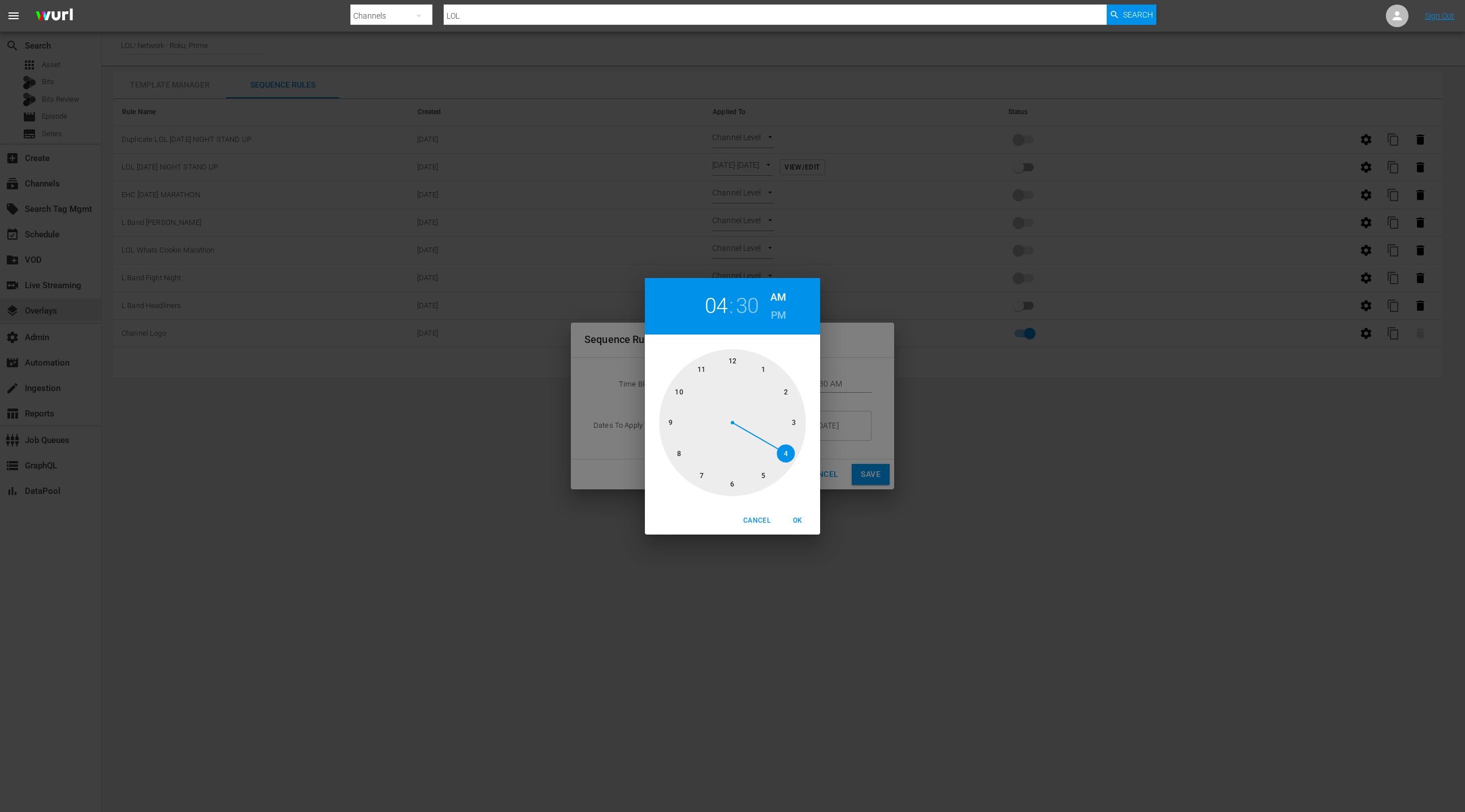
drag, startPoint x: 785, startPoint y: 391, endPoint x: 733, endPoint y: 396, distance: 52.2
click at [784, 391] on div at bounding box center [732, 422] width 147 height 147
click at [674, 421] on div at bounding box center [732, 422] width 147 height 147
drag, startPoint x: 803, startPoint y: 517, endPoint x: 804, endPoint y: 510, distance: 7.1
click at [803, 517] on span "OK" at bounding box center [797, 521] width 27 height 12
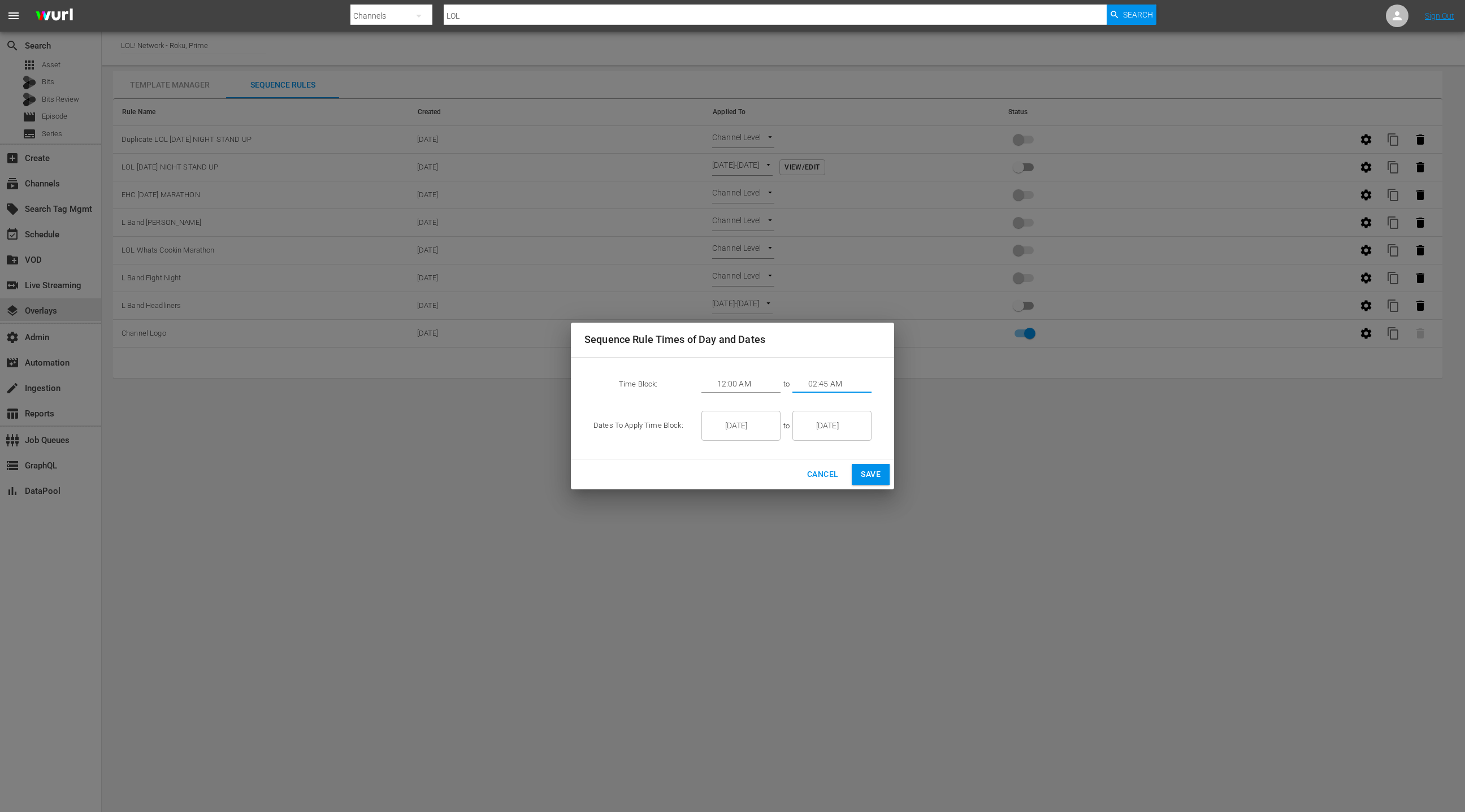
click at [816, 384] on input "02:45 AM" at bounding box center [839, 384] width 63 height 17
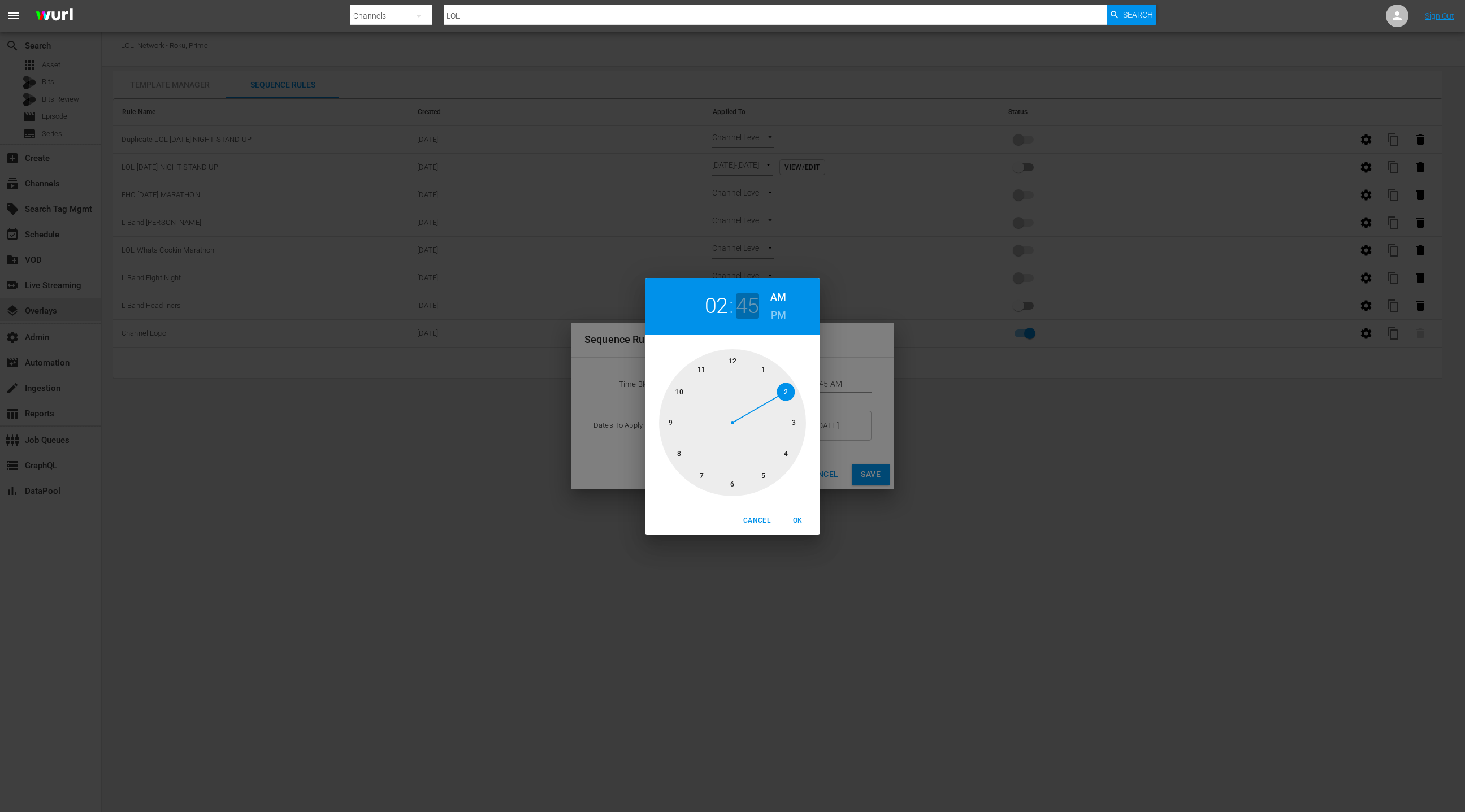
click at [746, 311] on h2 "45" at bounding box center [747, 306] width 23 height 25
click at [797, 424] on div at bounding box center [732, 422] width 147 height 147
click at [810, 523] on span "OK" at bounding box center [797, 521] width 27 height 12
type input "02:15 AM"
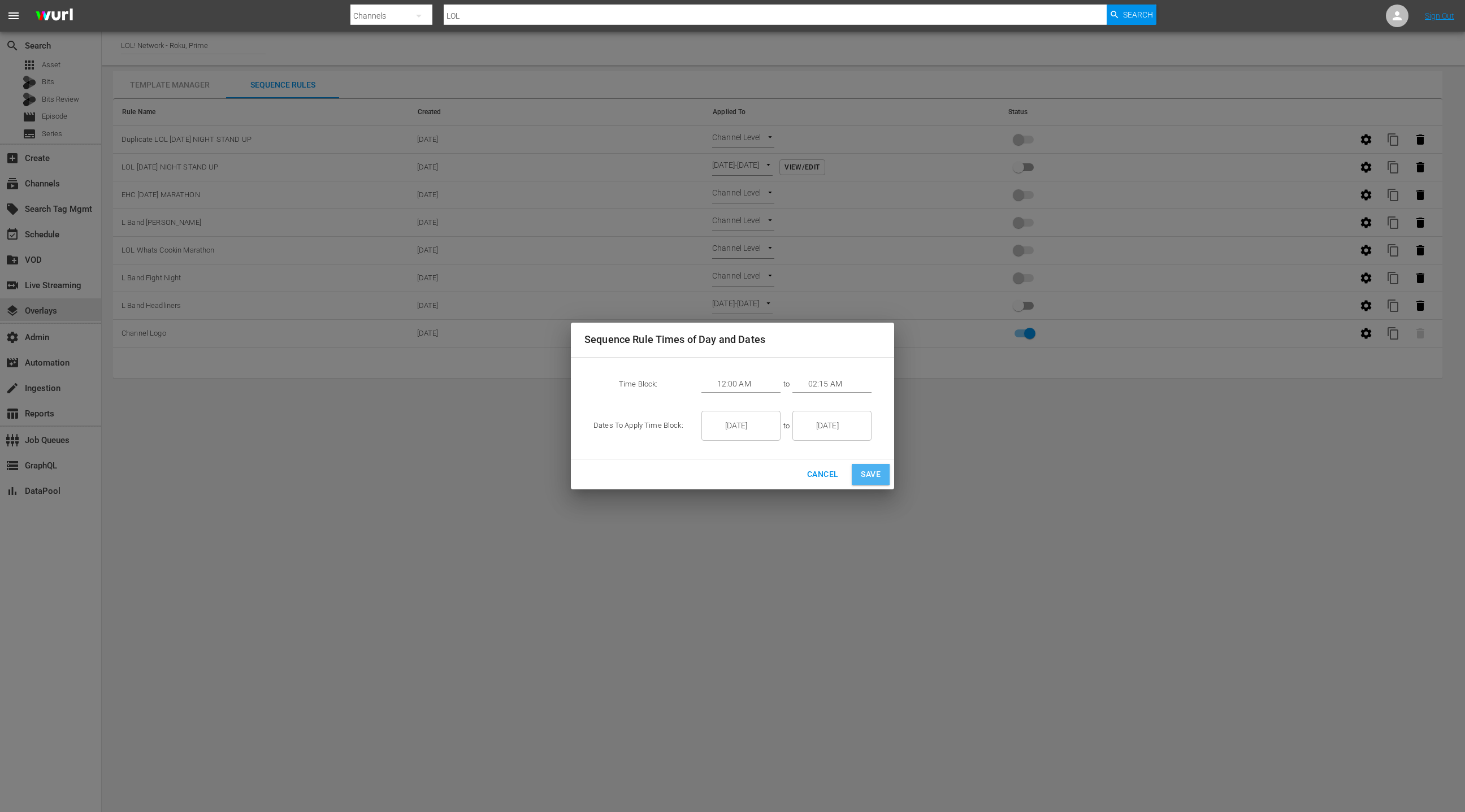
click at [870, 480] on span "Save" at bounding box center [870, 474] width 20 height 14
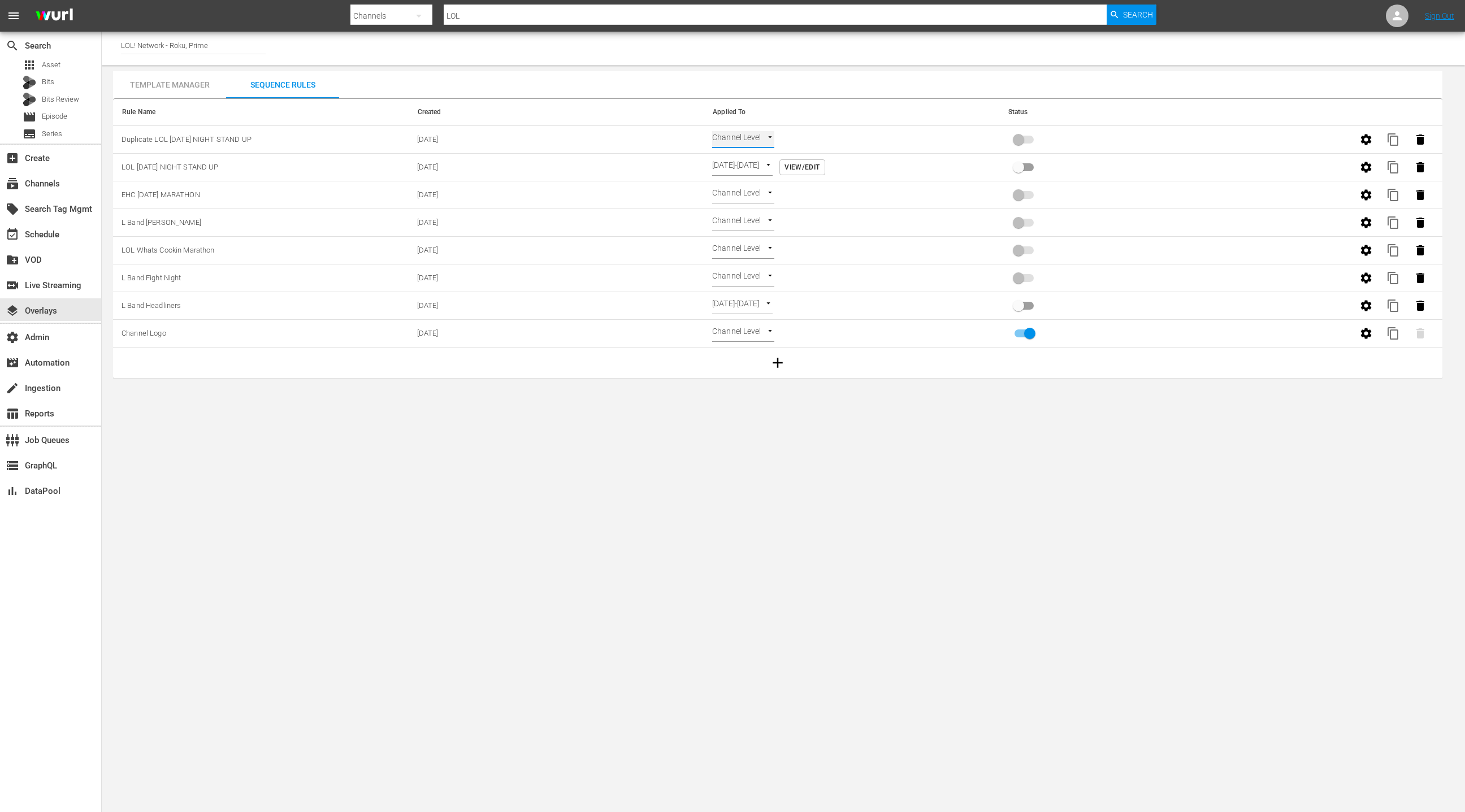
type input "TIME_OF_DAY"
click at [1022, 169] on input "primary checkbox" at bounding box center [1018, 169] width 64 height 22
checkbox input "true"
click at [1020, 141] on input "primary checkbox" at bounding box center [1018, 141] width 64 height 22
checkbox input "true"
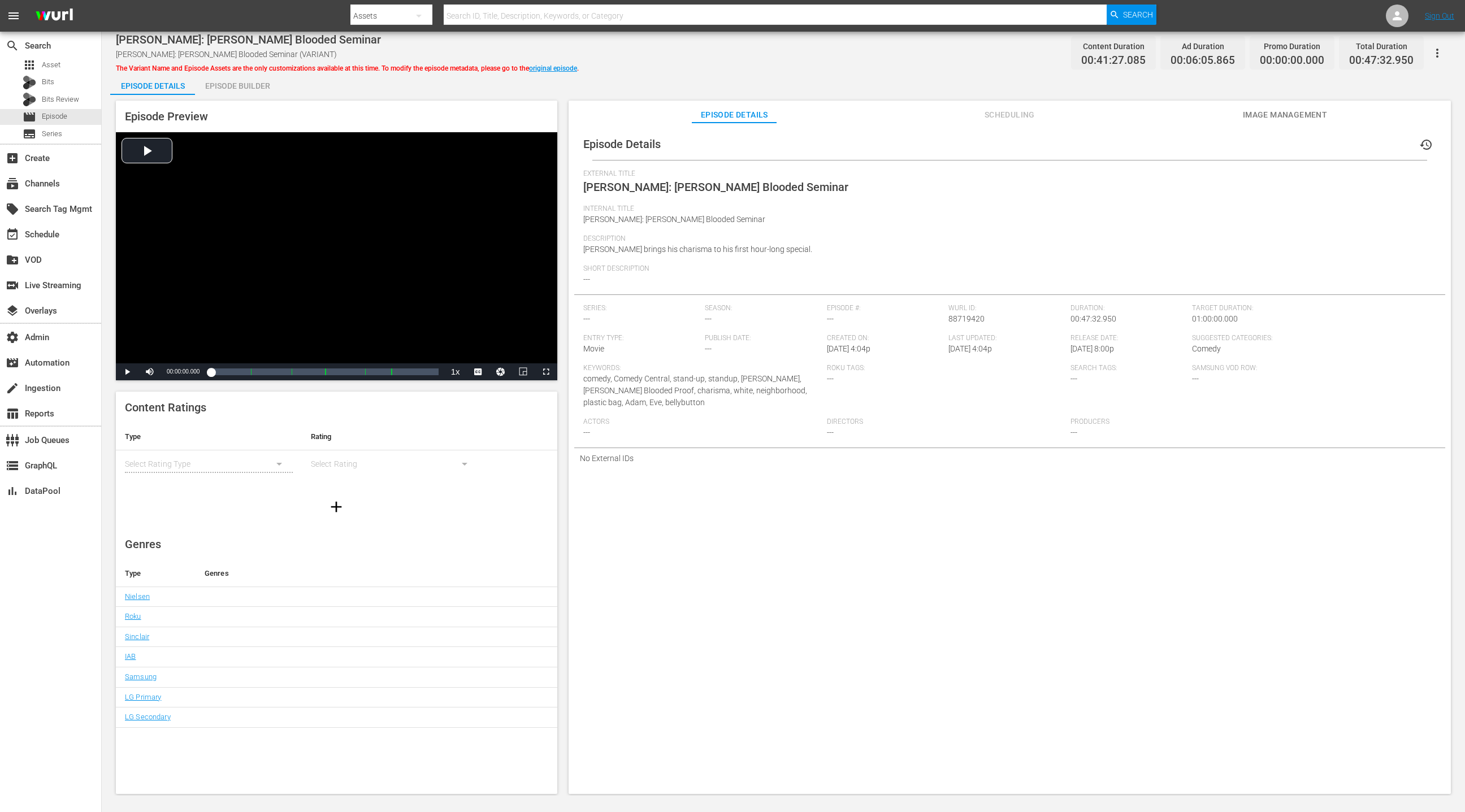
click at [994, 114] on span "Scheduling" at bounding box center [1010, 115] width 85 height 14
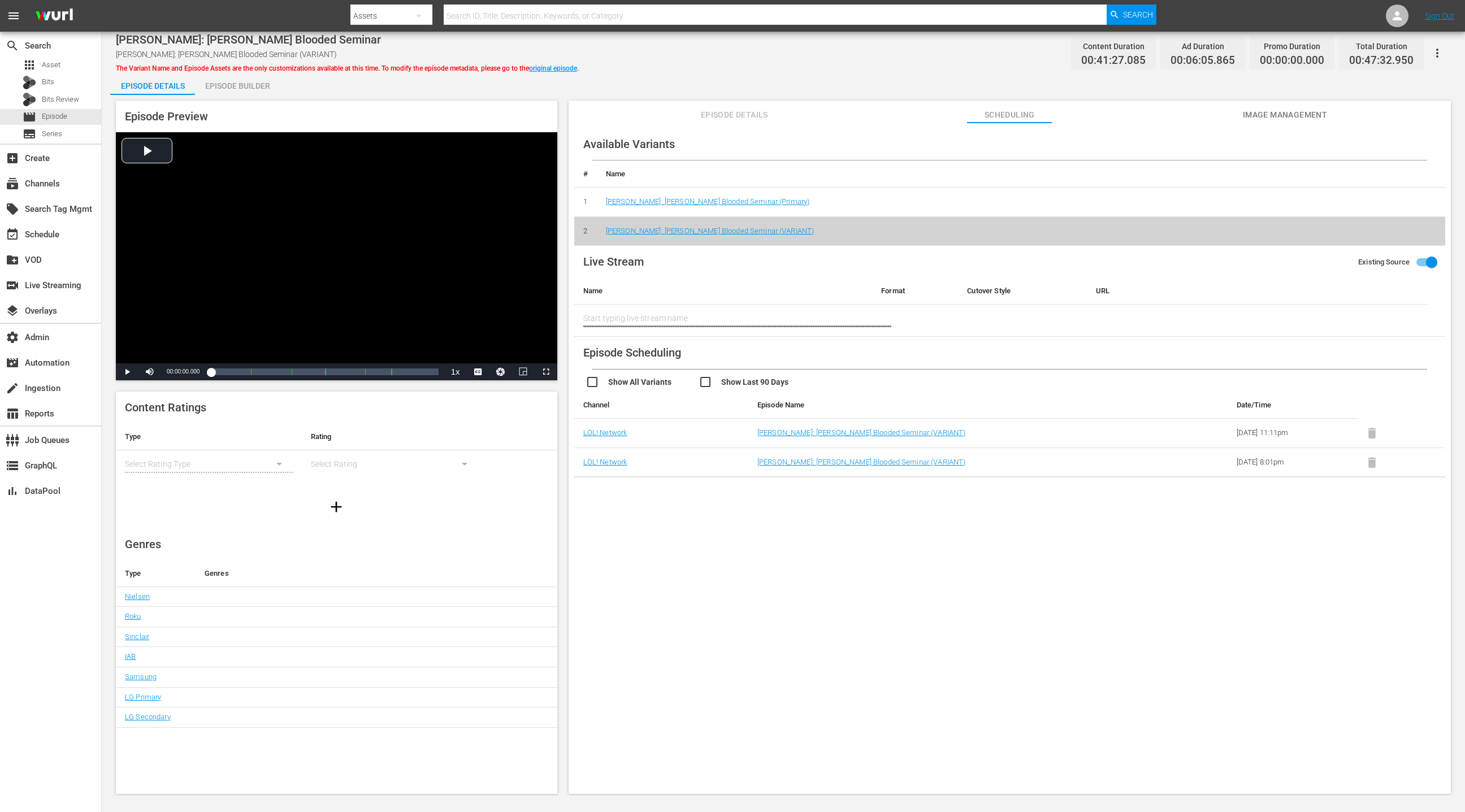
click at [1318, 122] on button "Image Management" at bounding box center [1285, 112] width 85 height 23
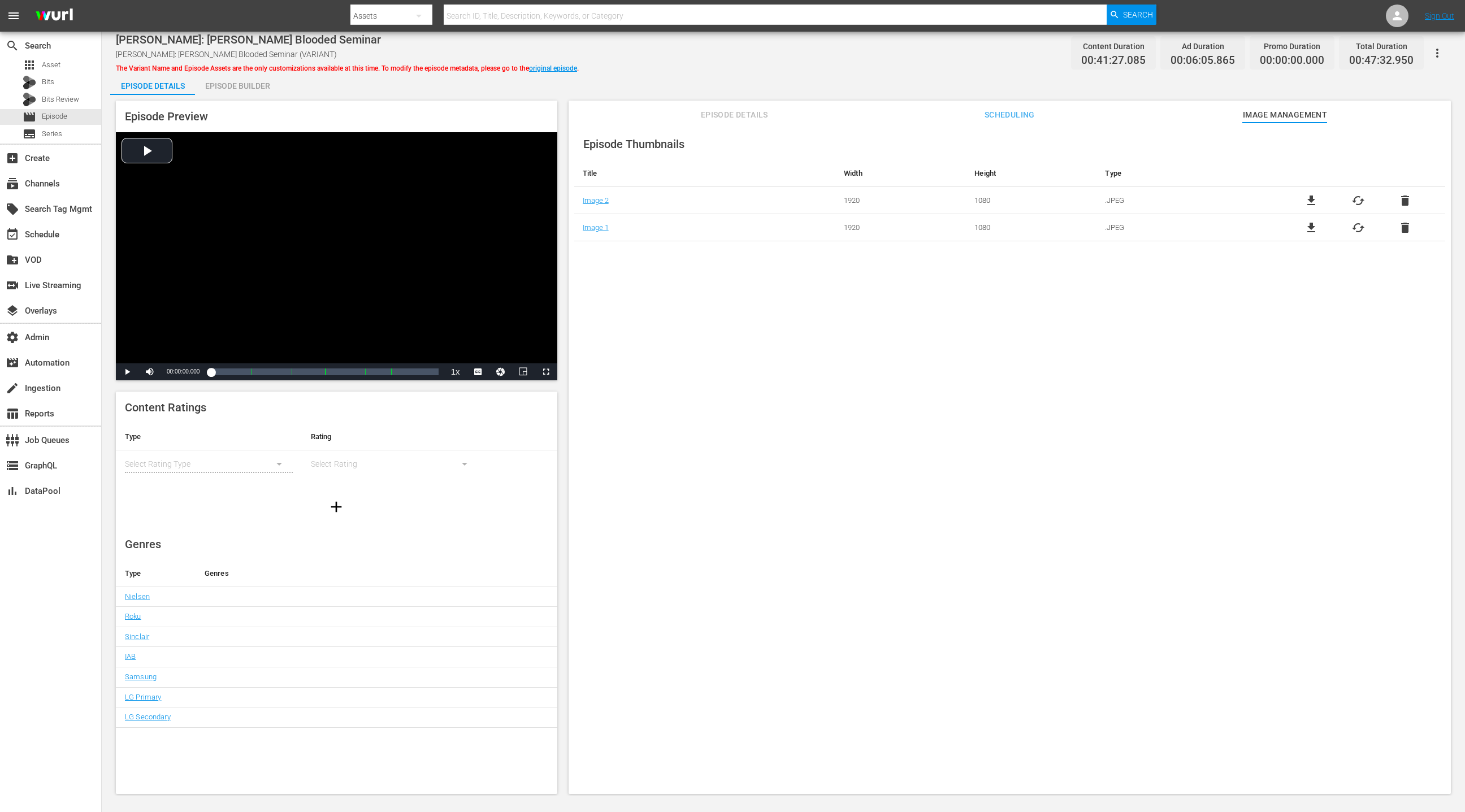
click at [1311, 200] on span "file_download" at bounding box center [1311, 201] width 14 height 14
